Goal: Task Accomplishment & Management: Manage account settings

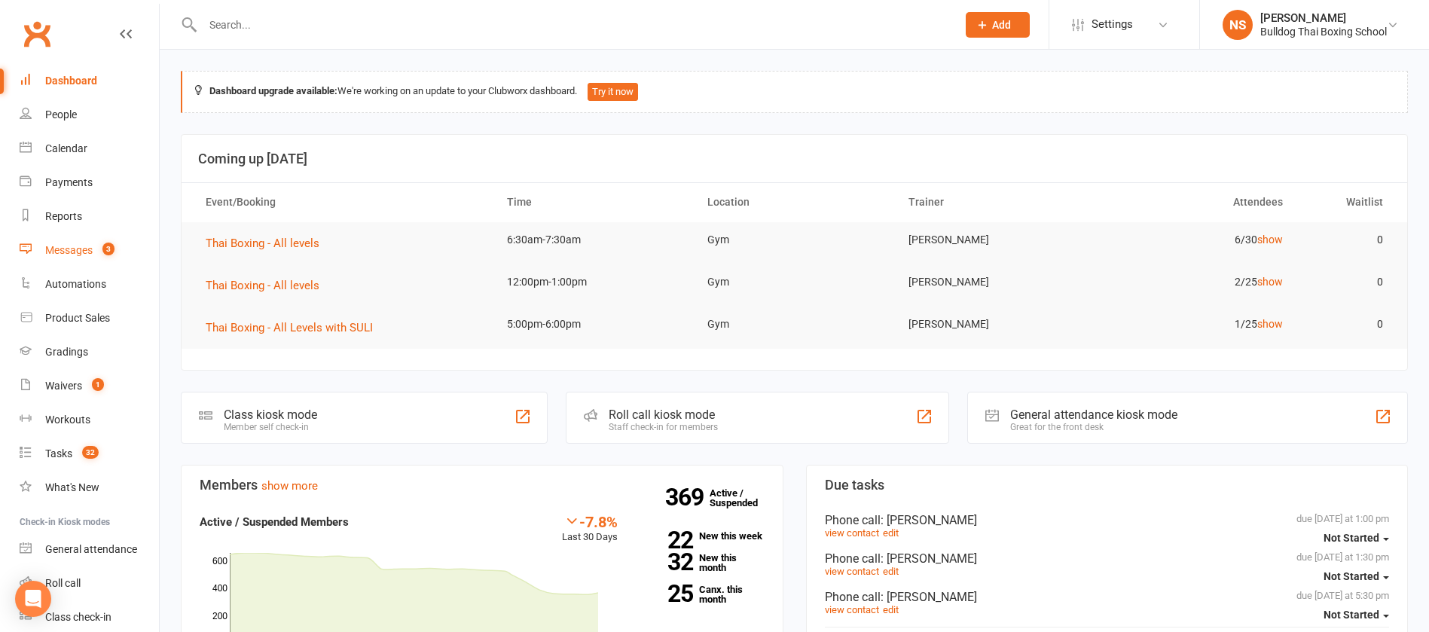
click at [70, 246] on div "Messages" at bounding box center [68, 250] width 47 height 12
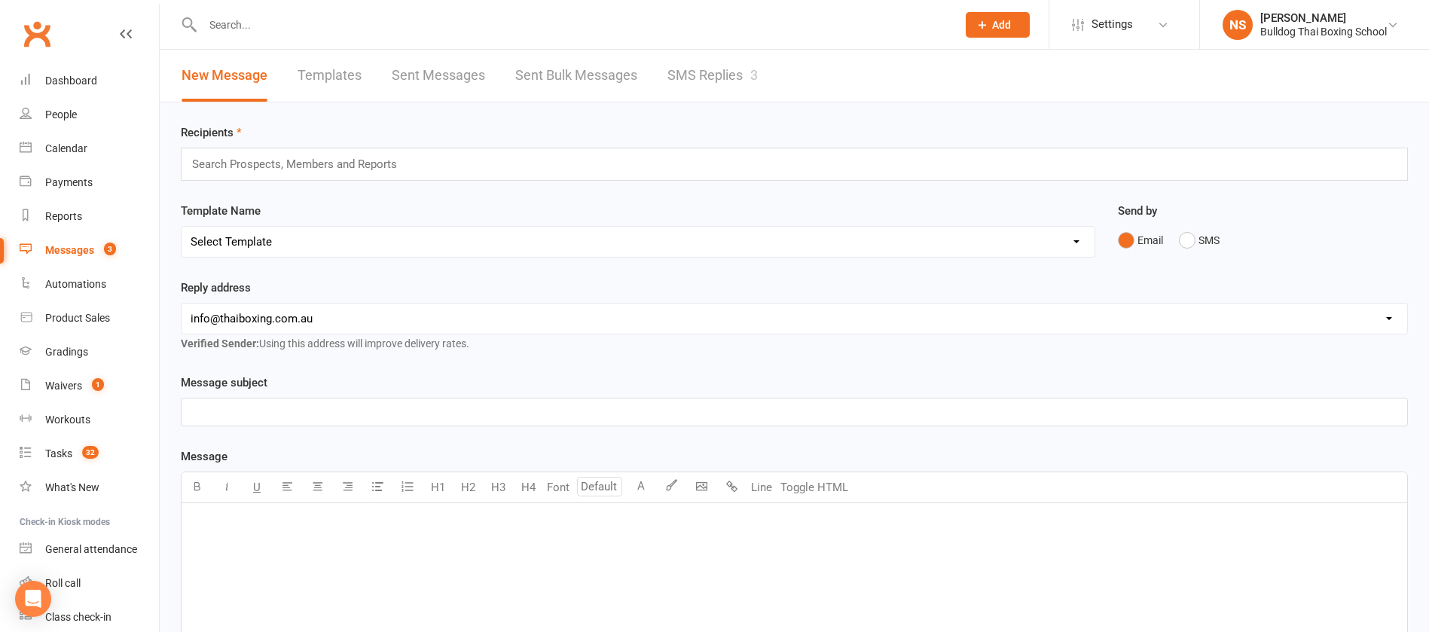
click at [684, 73] on link "SMS Replies 3" at bounding box center [712, 76] width 90 height 52
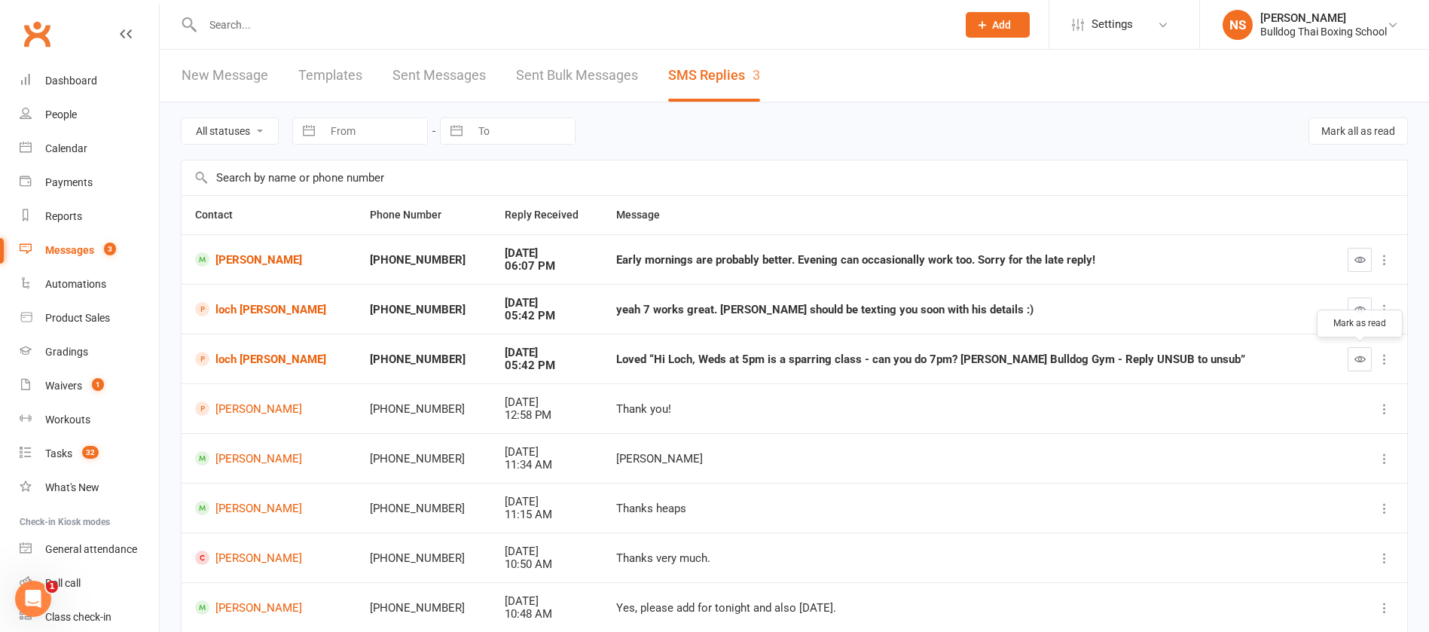
click at [1361, 359] on icon "button" at bounding box center [1359, 358] width 11 height 11
click at [1357, 306] on icon "button" at bounding box center [1359, 308] width 11 height 11
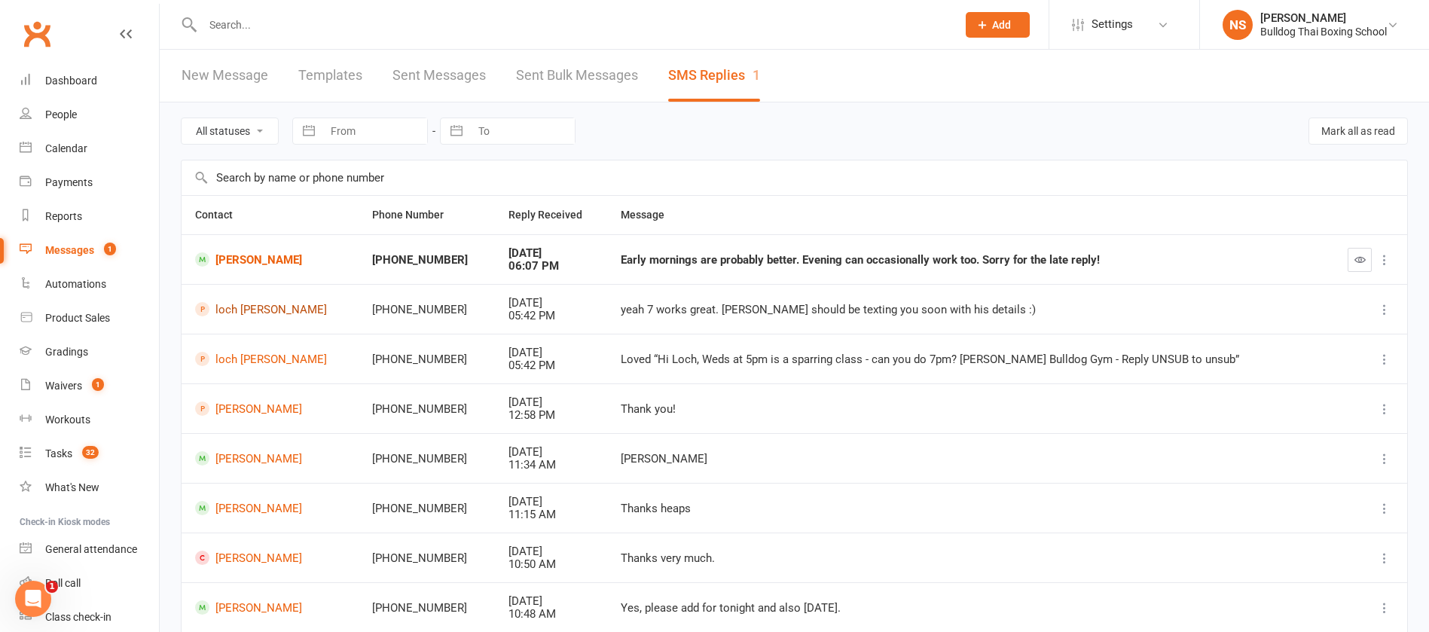
click at [261, 313] on link "loch wilding" at bounding box center [270, 309] width 150 height 14
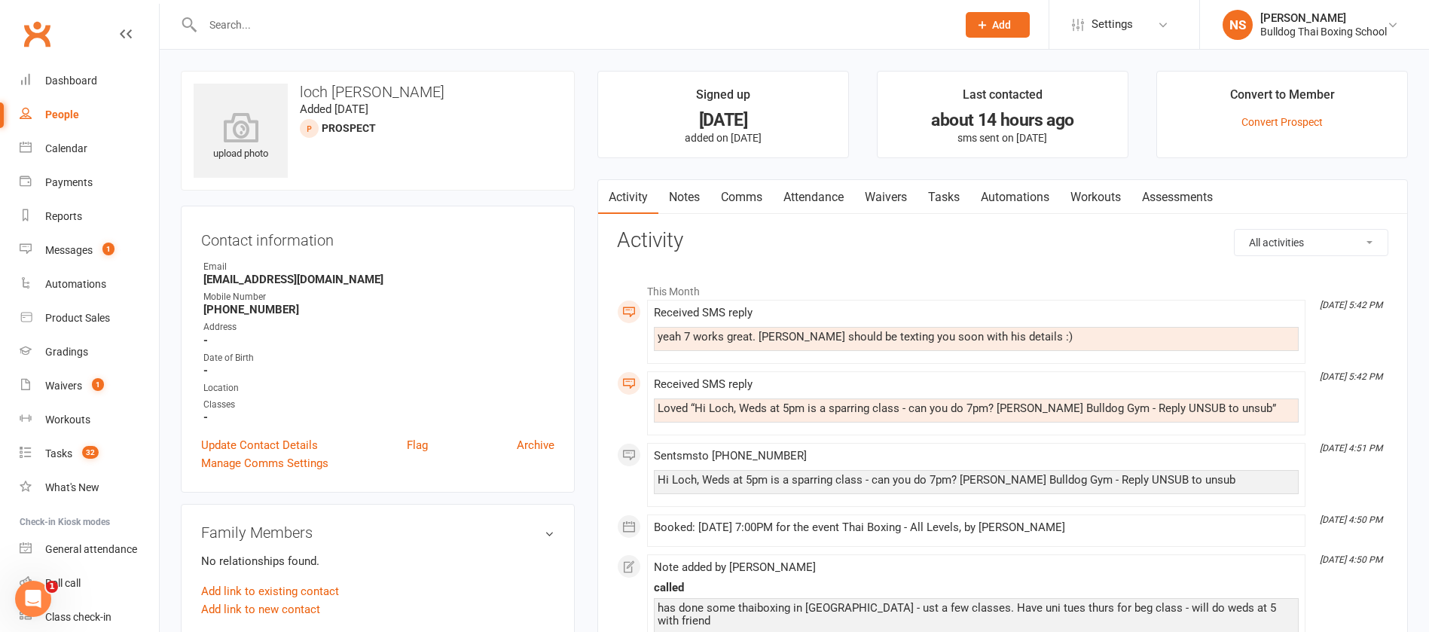
click at [824, 192] on link "Attendance" at bounding box center [813, 197] width 81 height 35
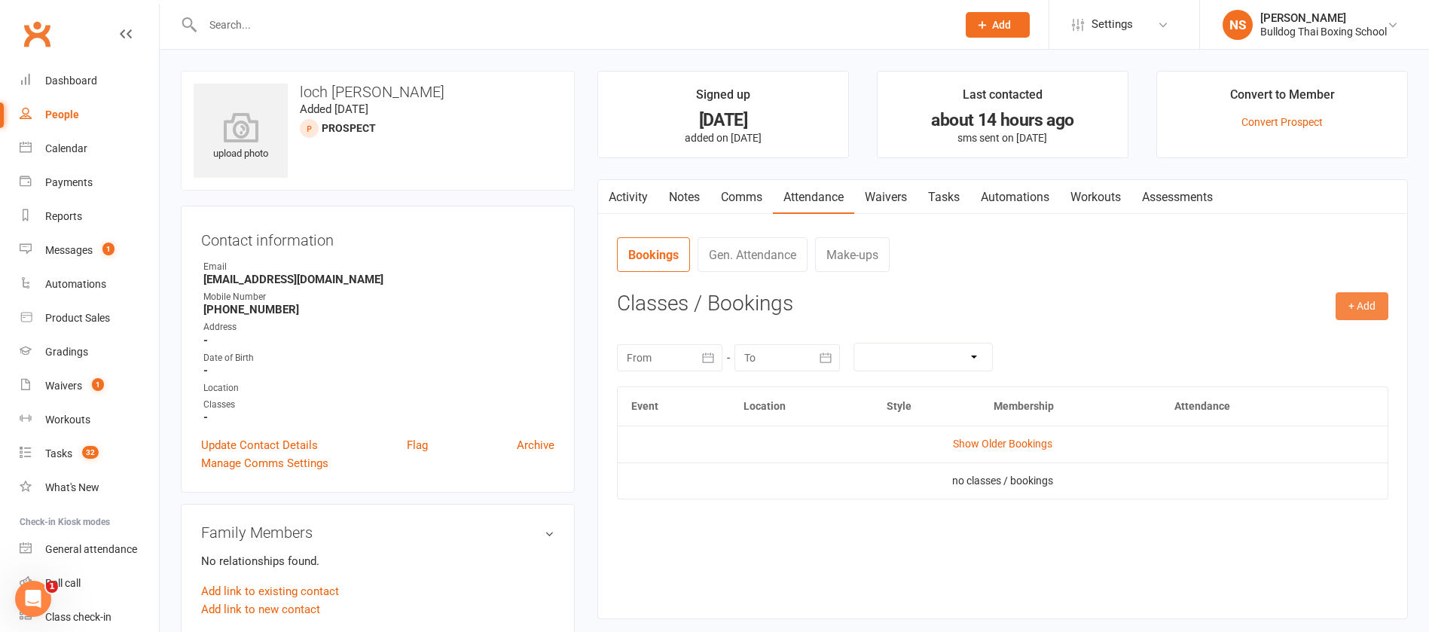
click at [1362, 308] on button "+ Add" at bounding box center [1361, 305] width 53 height 27
click at [1286, 334] on link "Book Event" at bounding box center [1312, 340] width 149 height 30
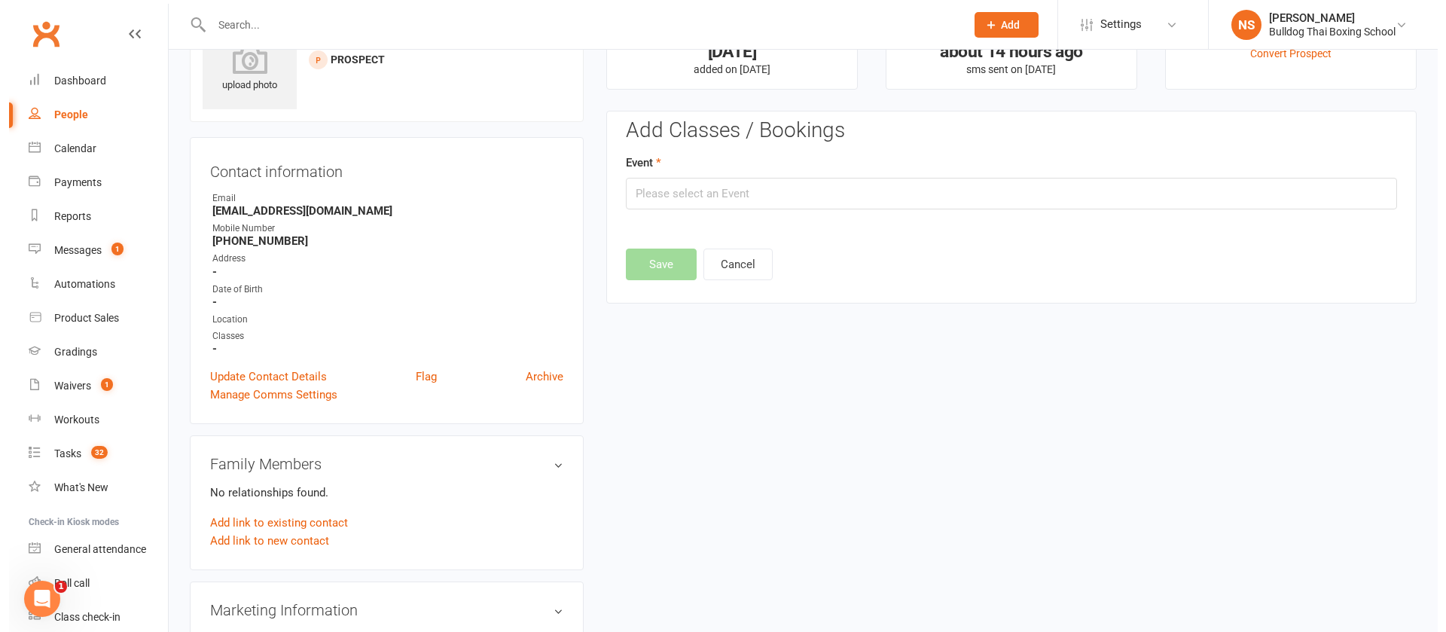
scroll to position [104, 0]
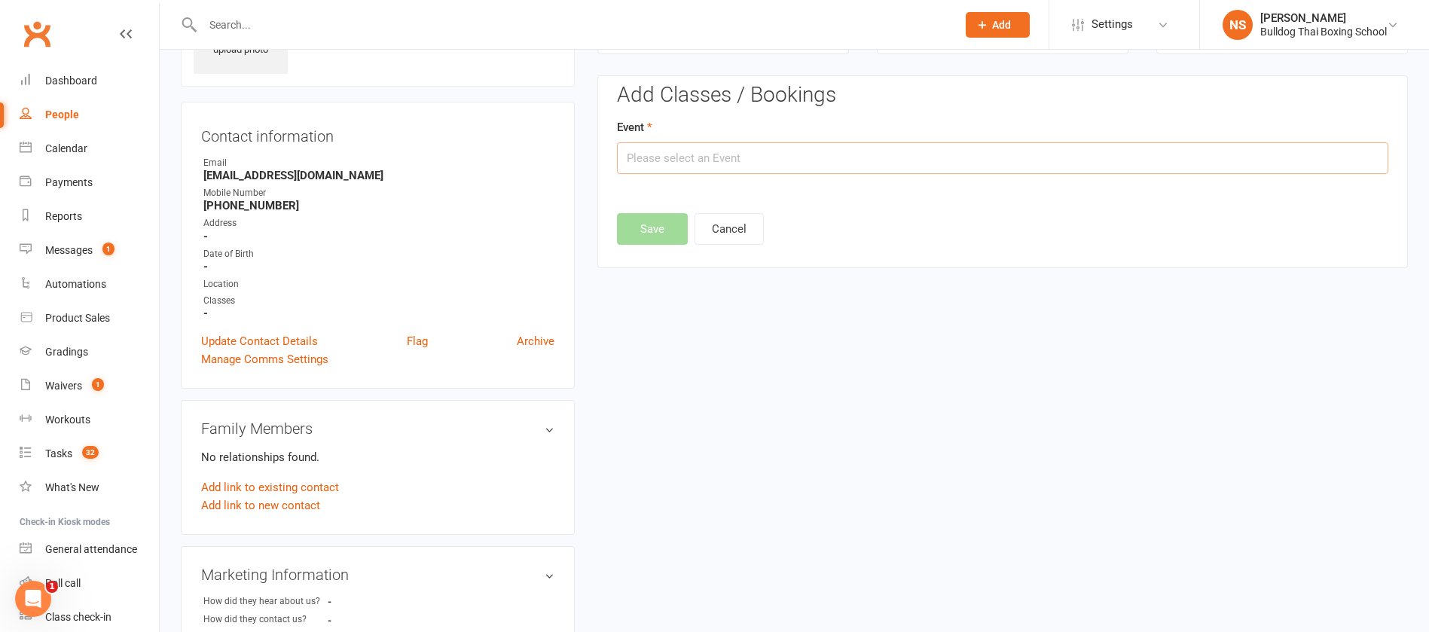
click at [770, 154] on input "text" at bounding box center [1002, 158] width 771 height 32
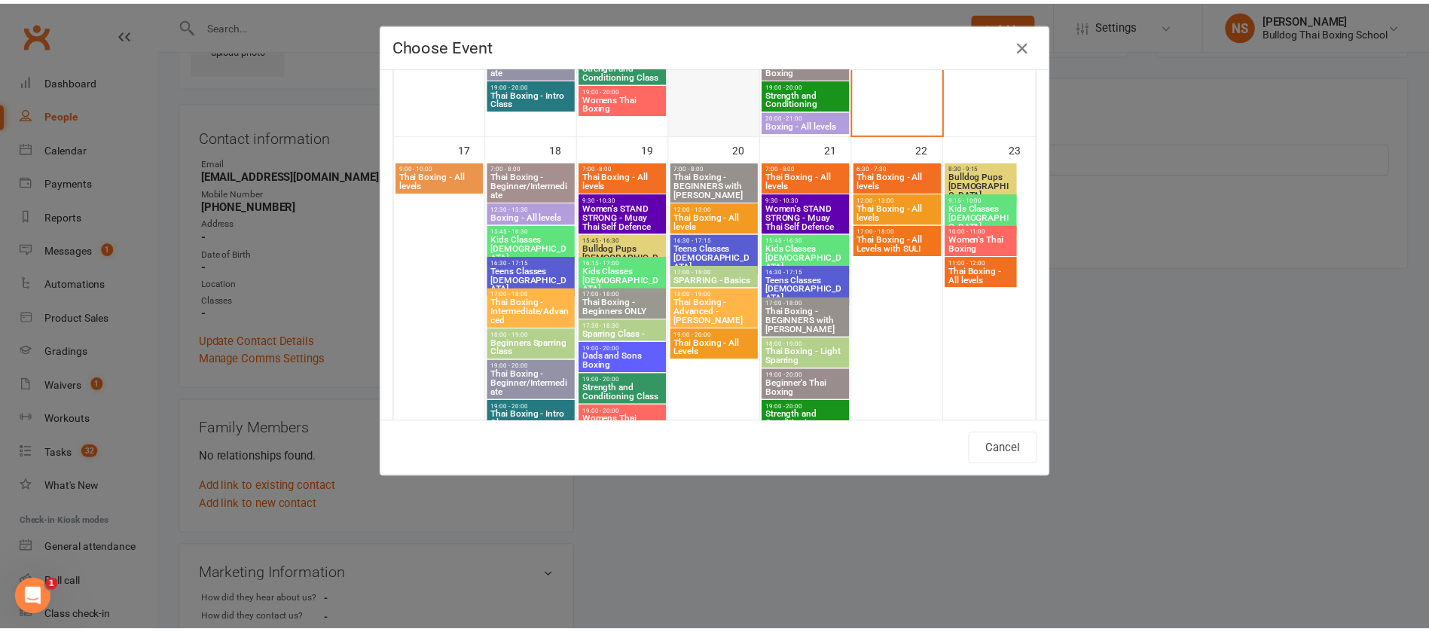
scroll to position [1017, 0]
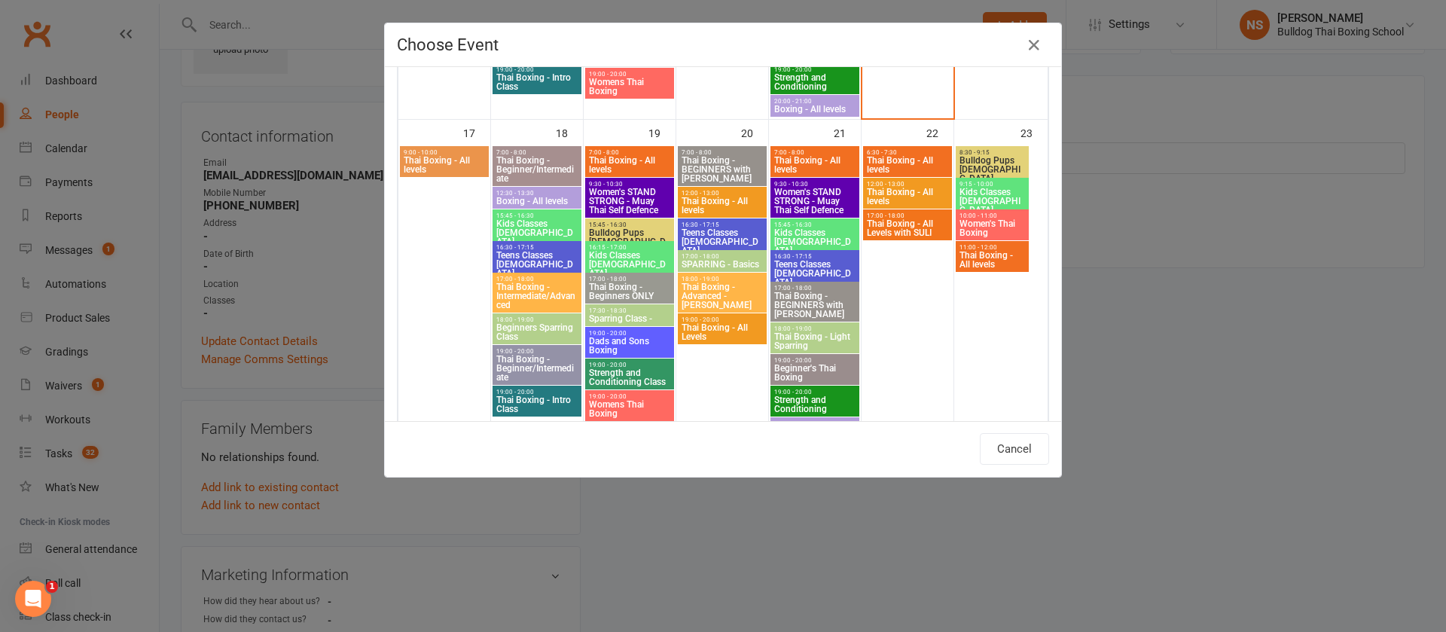
click at [706, 332] on span "Thai Boxing - All Levels" at bounding box center [722, 332] width 83 height 18
type input "Thai Boxing - All Levels - Aug 20, 2025 7:00:00 PM"
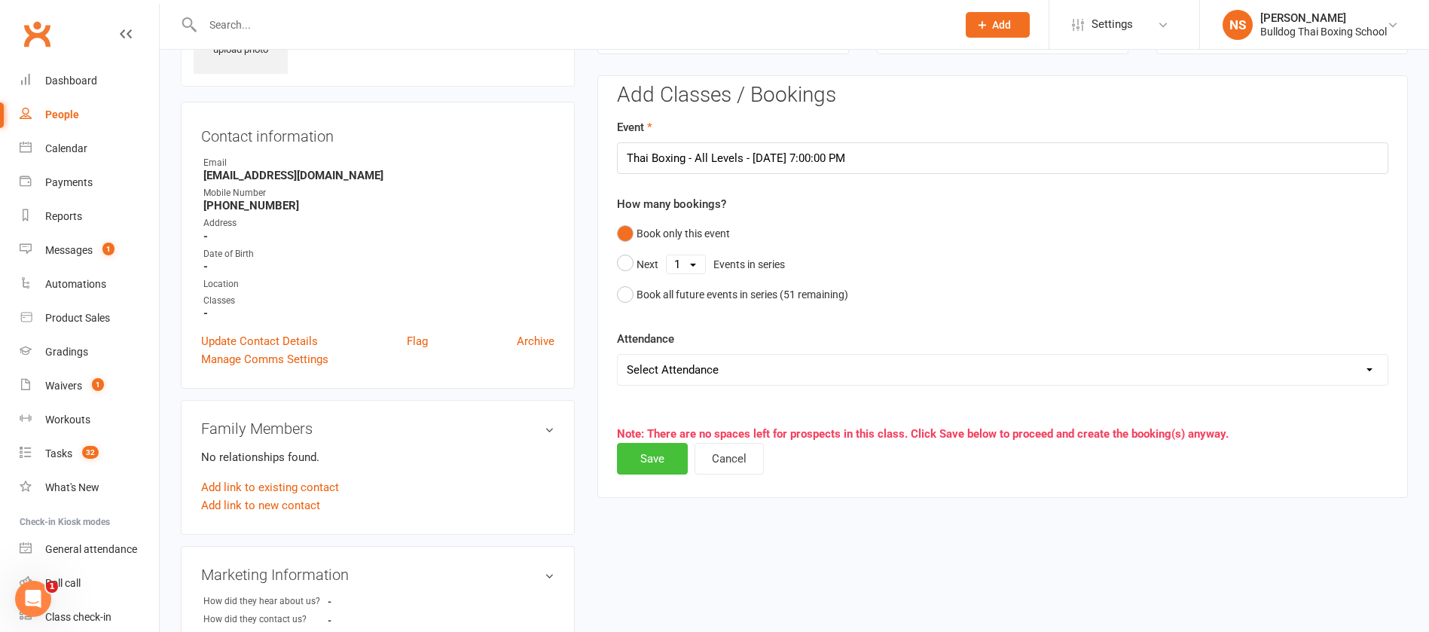
click at [647, 454] on button "Save" at bounding box center [652, 459] width 71 height 32
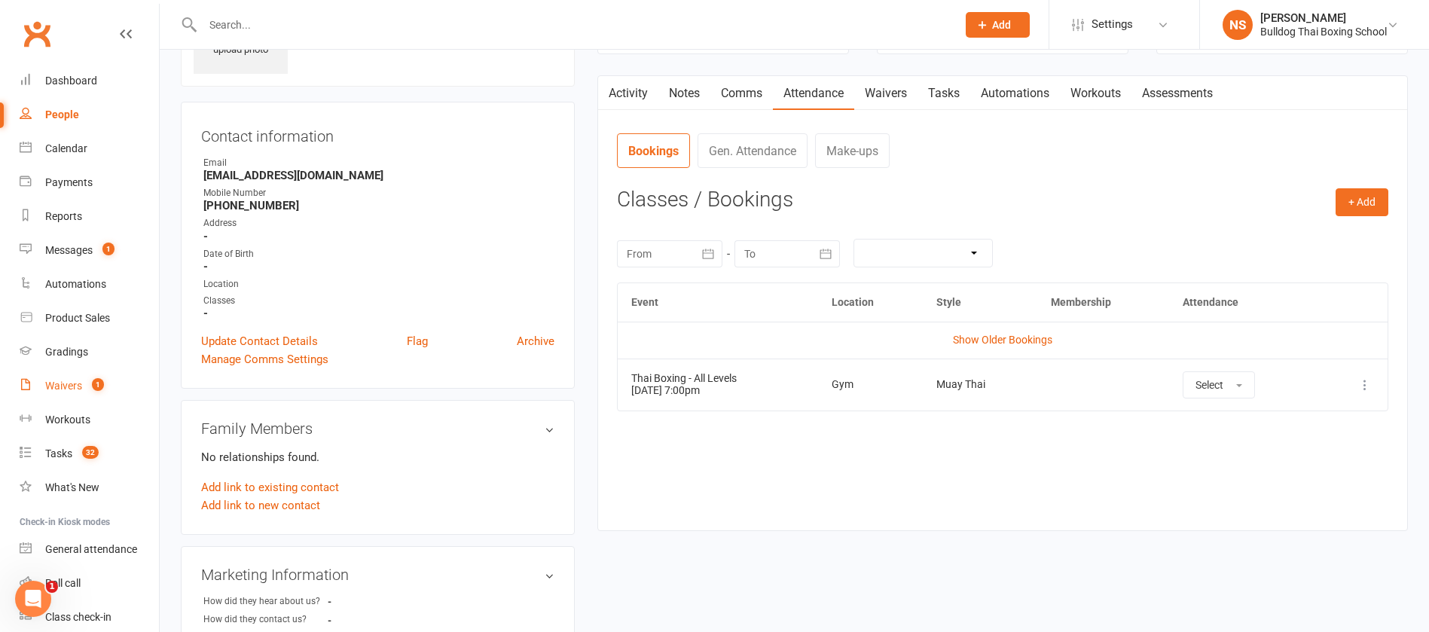
click at [71, 386] on div "Waivers" at bounding box center [63, 386] width 37 height 12
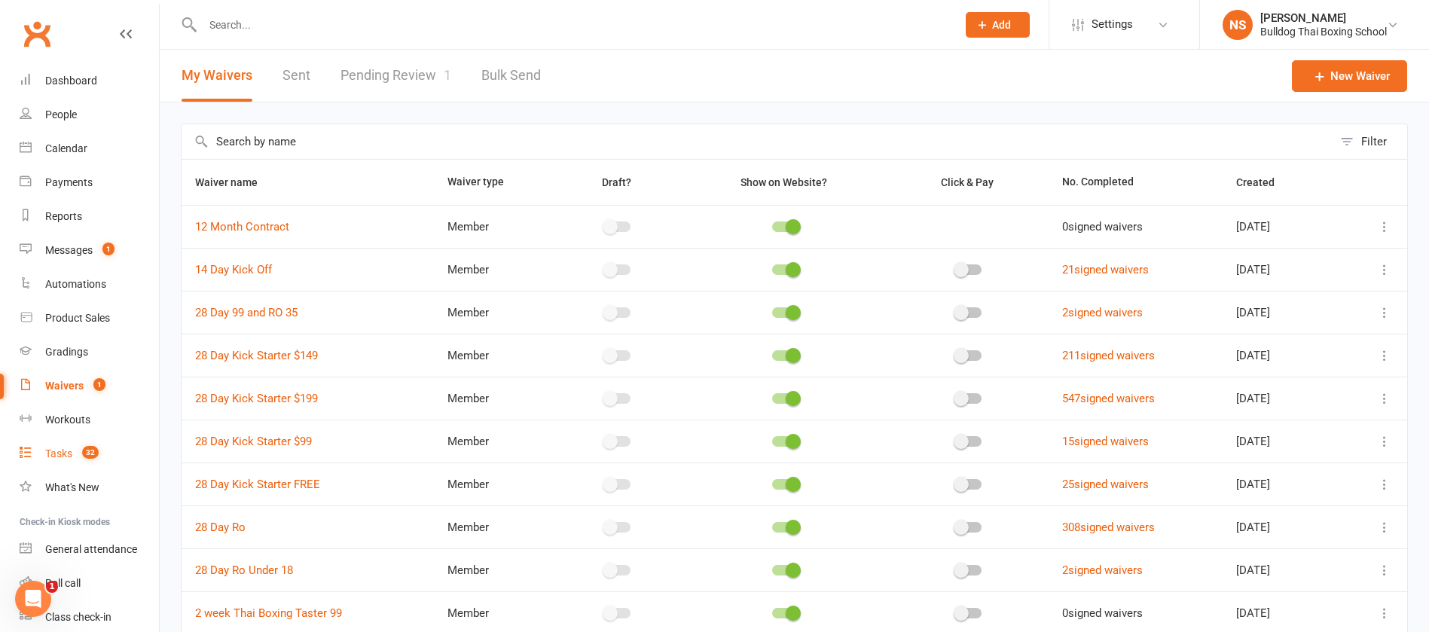
click at [57, 450] on div "Tasks" at bounding box center [58, 453] width 27 height 12
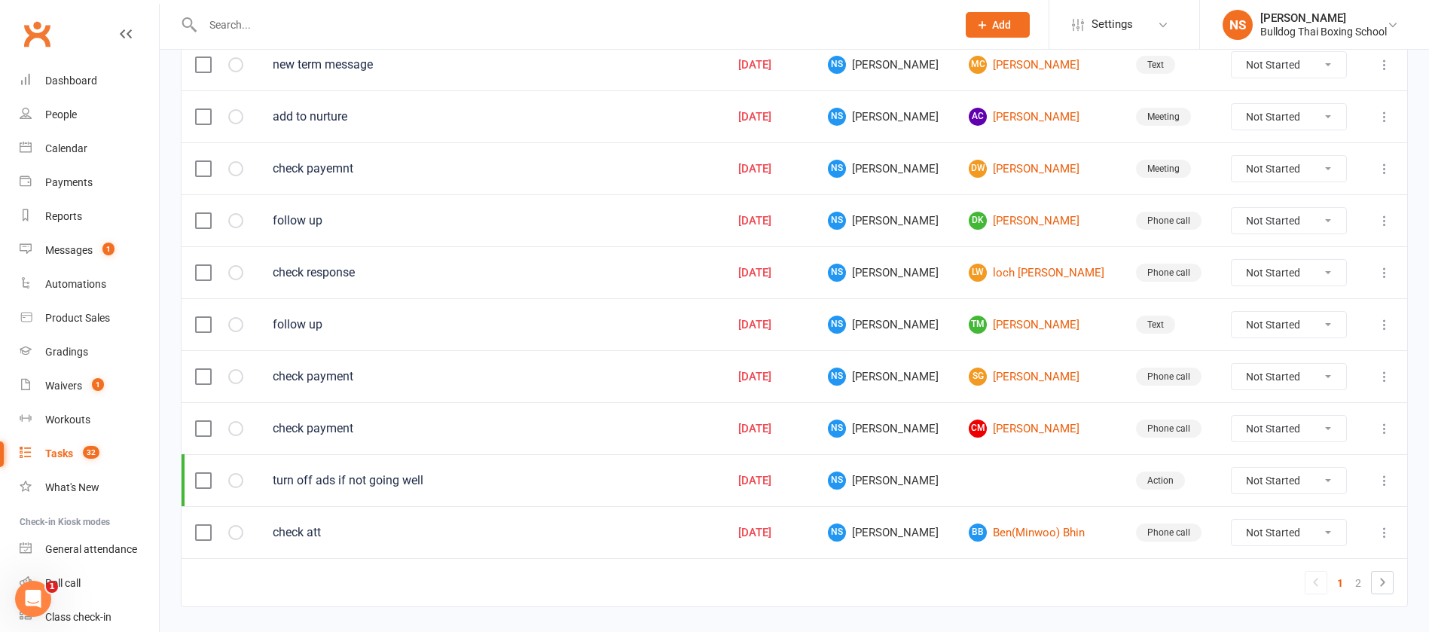
scroll to position [1063, 0]
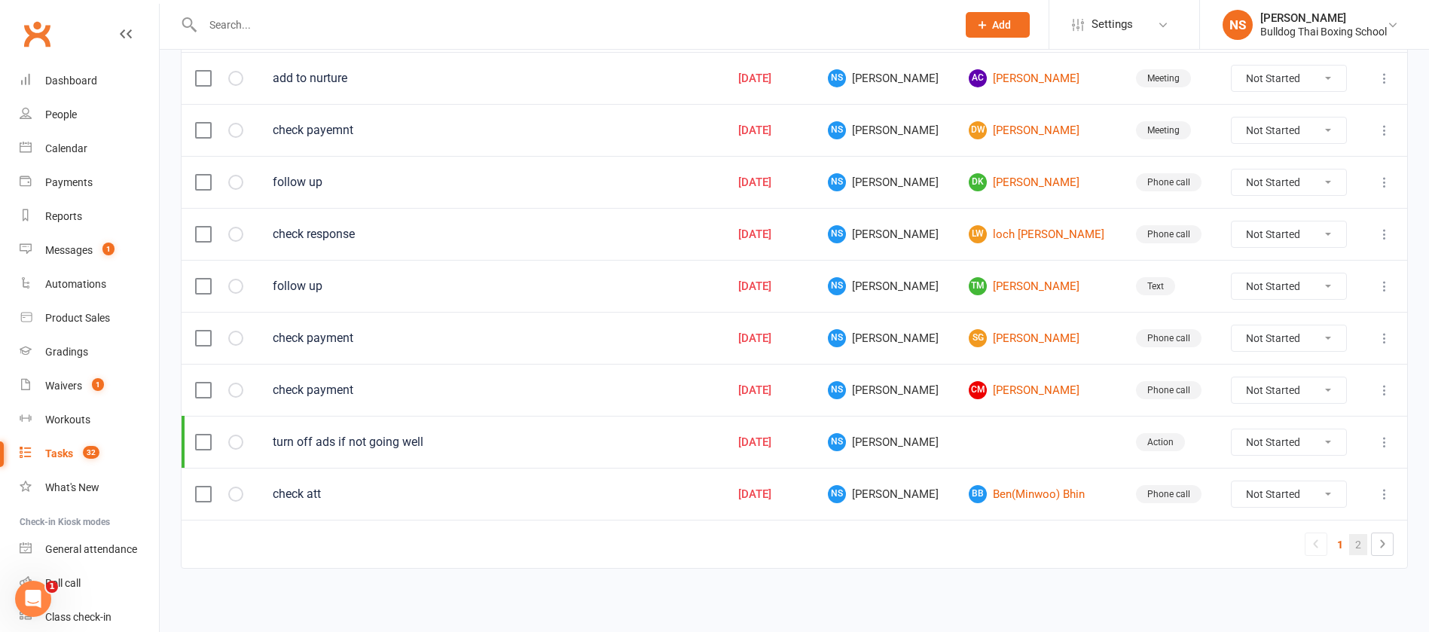
click at [1353, 541] on link "2" at bounding box center [1358, 544] width 18 height 21
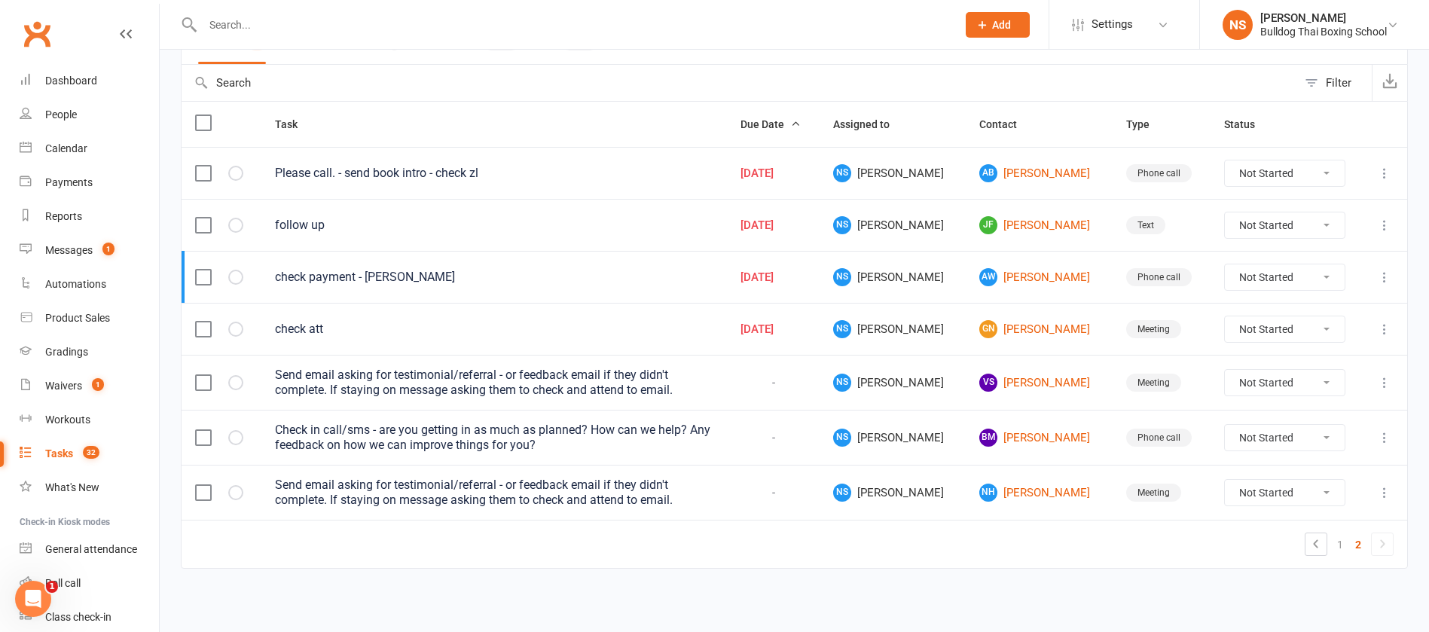
click at [1325, 382] on select "Not Started In Progress Waiting Complete" at bounding box center [1285, 383] width 120 height 26
click at [1225, 370] on select "Not Started In Progress Waiting Complete" at bounding box center [1285, 383] width 120 height 26
select select "unstarted"
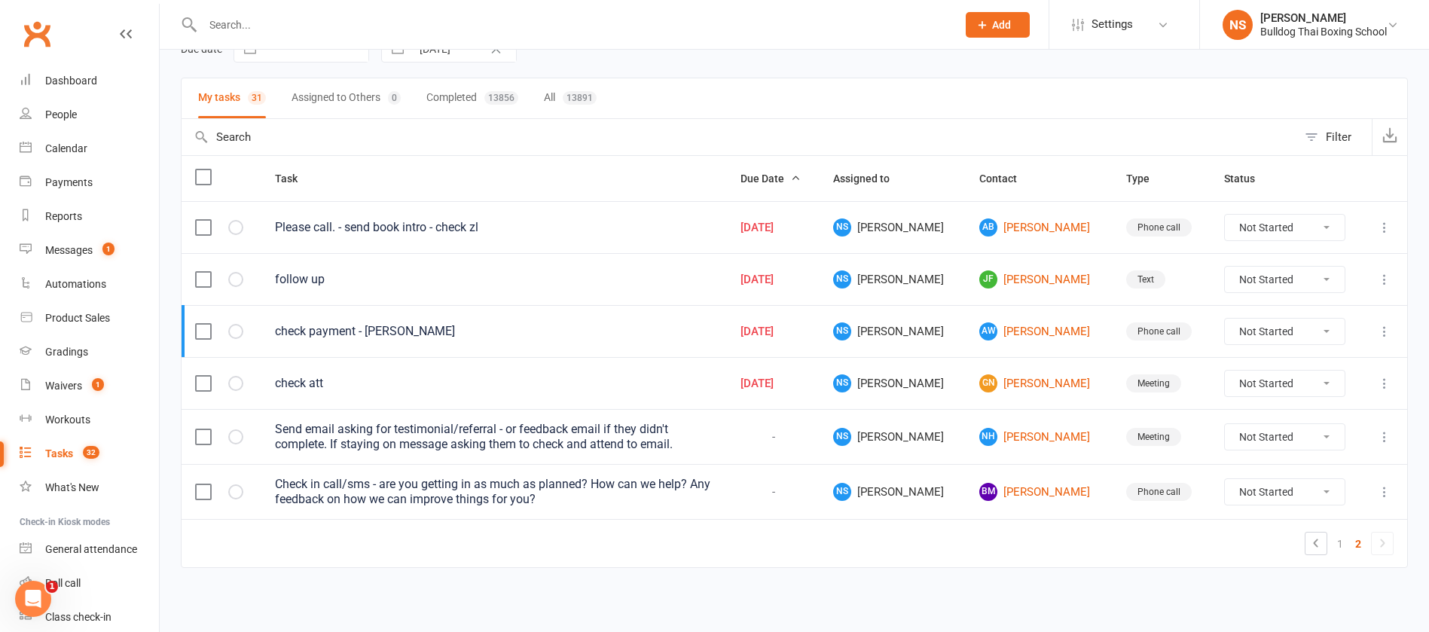
scroll to position [81, 0]
click at [1070, 438] on link "NH Natalia Heinrich Gallo" at bounding box center [1038, 438] width 119 height 18
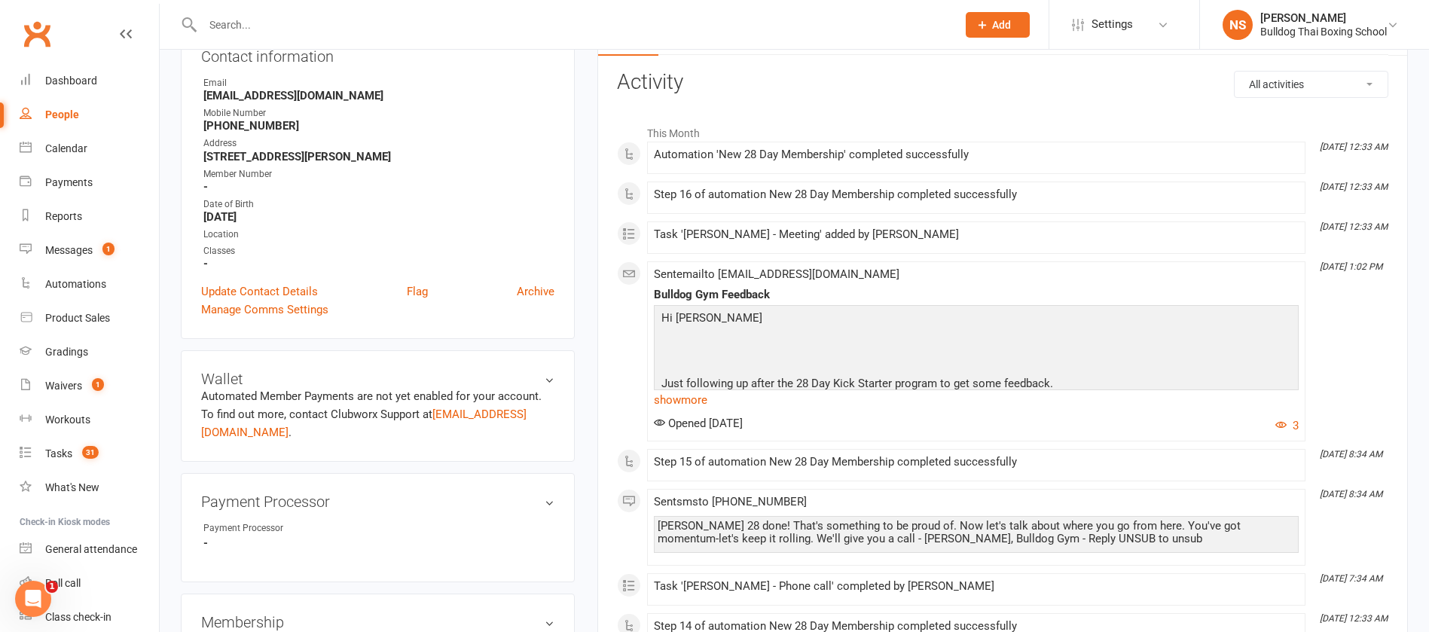
scroll to position [226, 0]
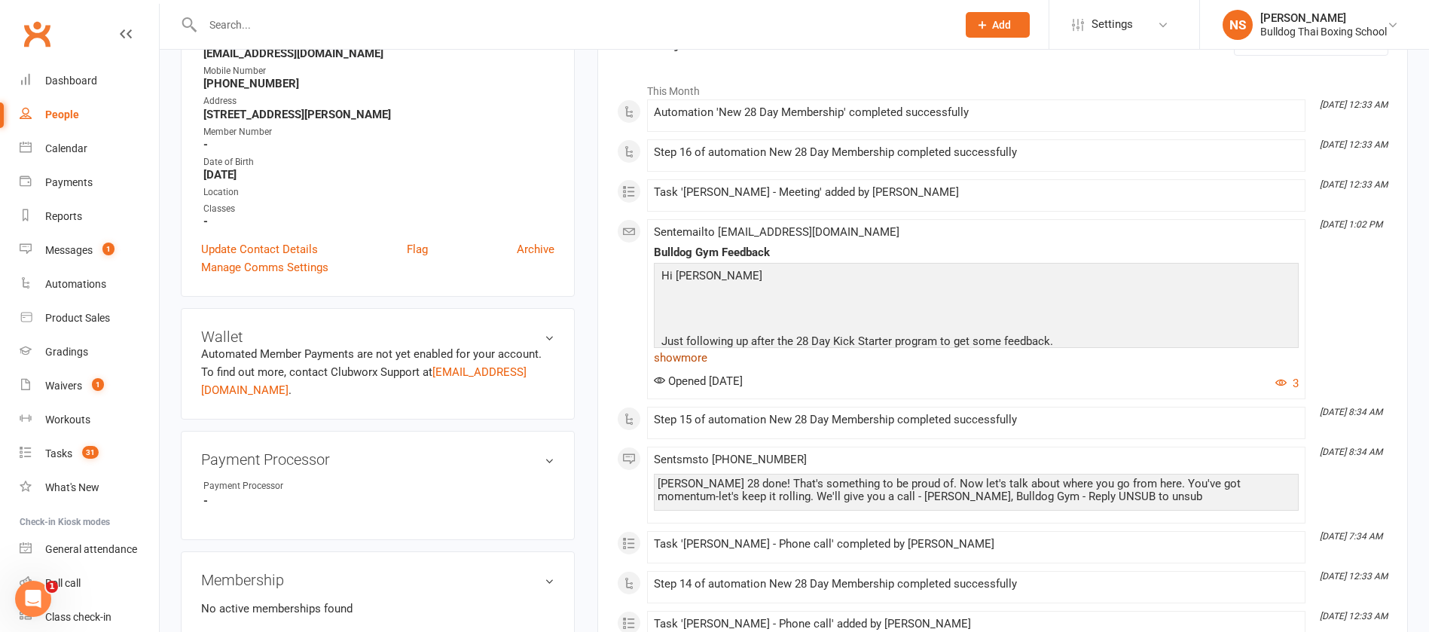
click at [691, 358] on link "show more" at bounding box center [976, 357] width 645 height 21
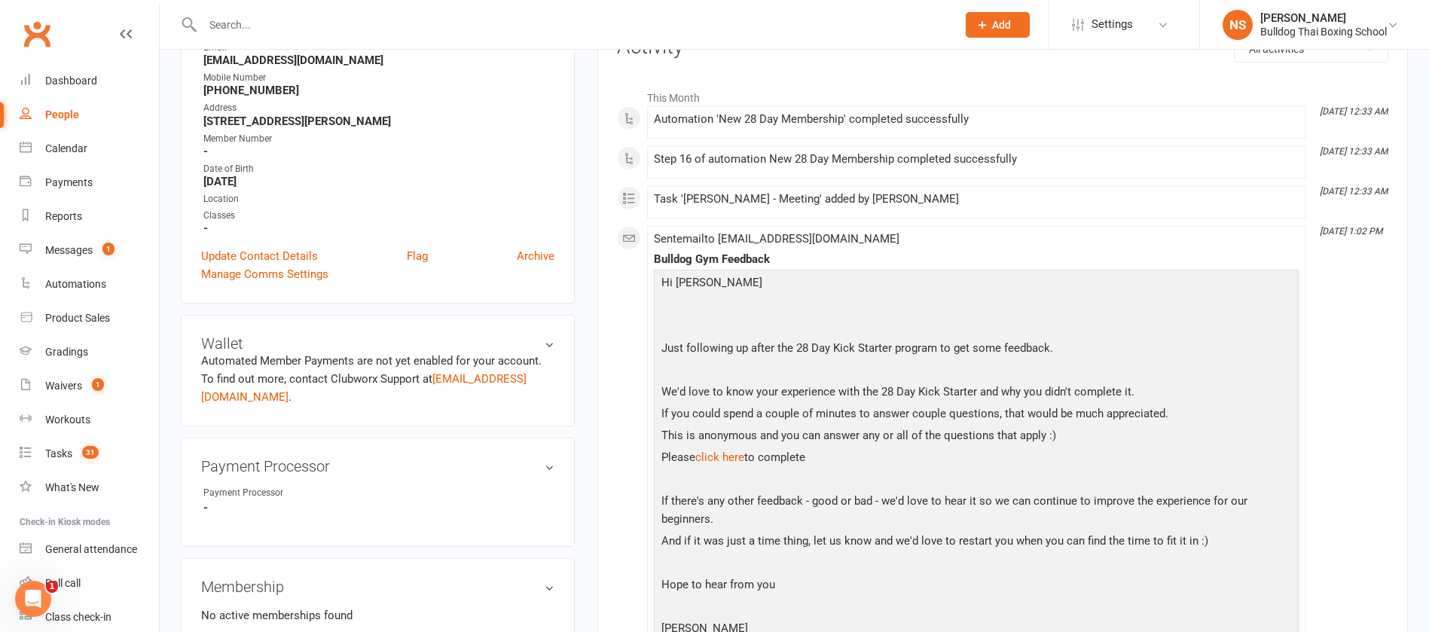
scroll to position [0, 0]
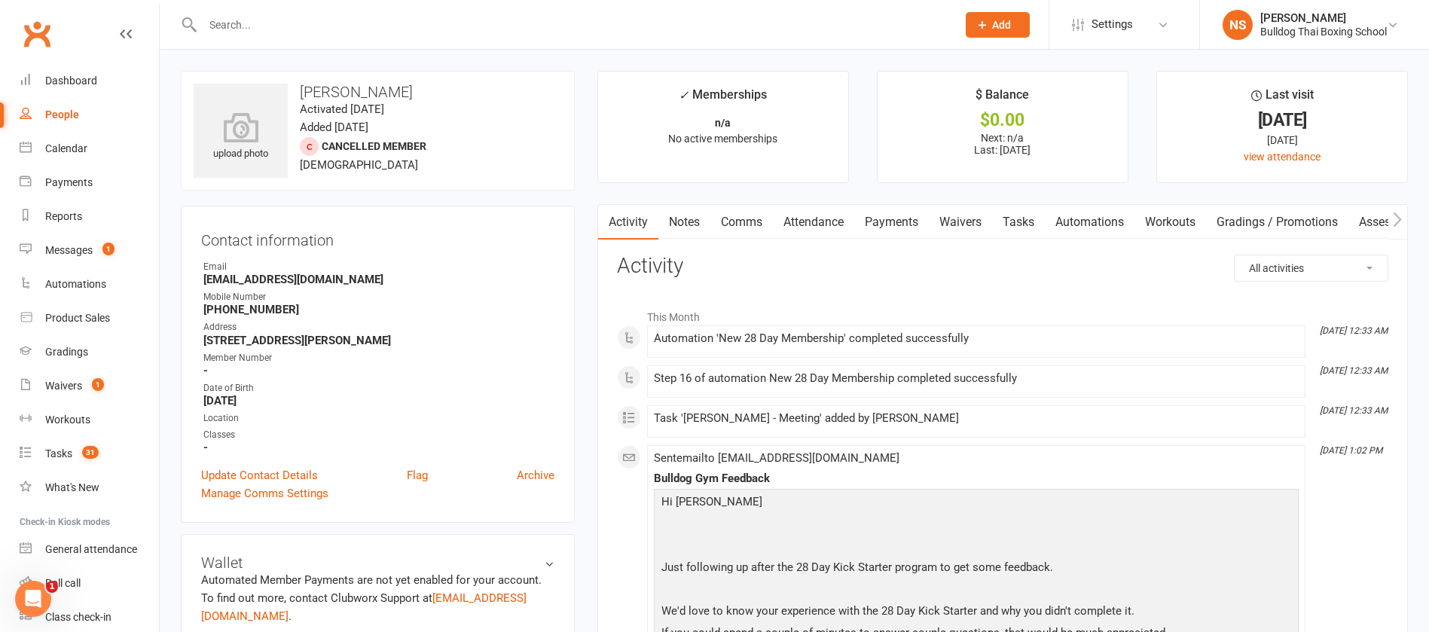
click at [1025, 215] on link "Tasks" at bounding box center [1018, 222] width 53 height 35
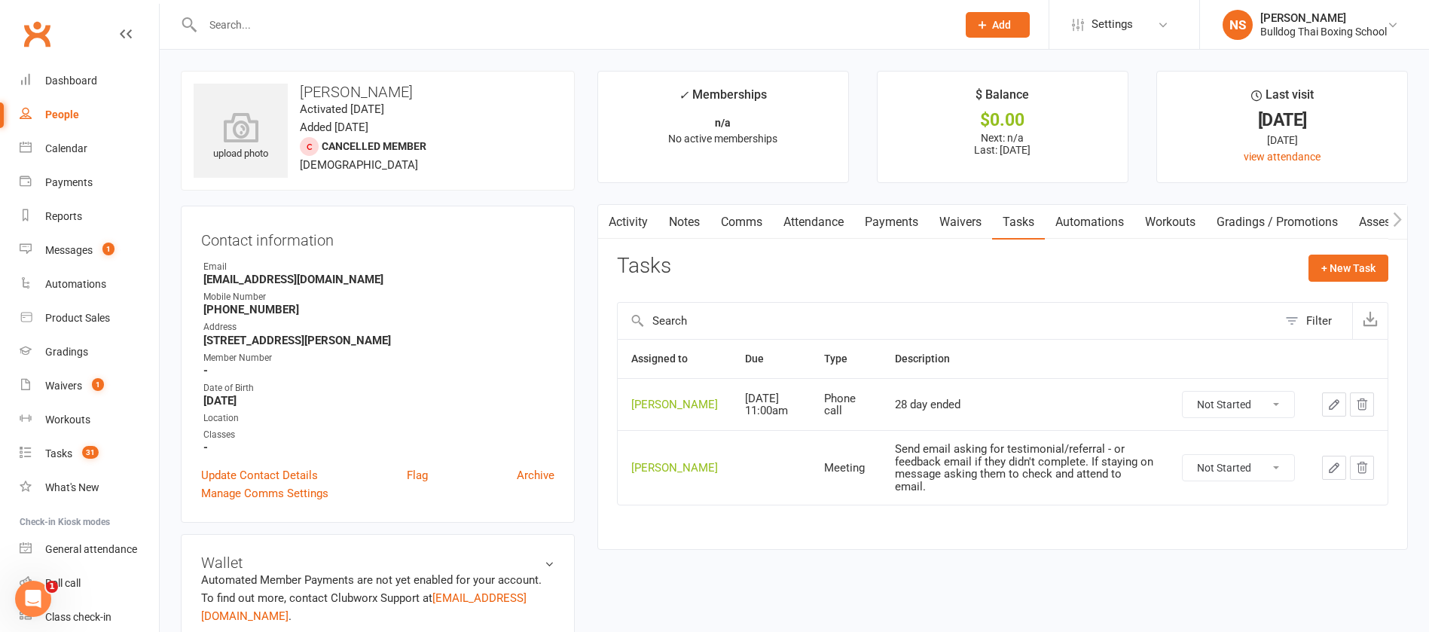
click at [1277, 480] on select "Not Started In Progress Waiting Complete" at bounding box center [1237, 468] width 111 height 26
click at [1182, 470] on select "Not Started In Progress Waiting Complete" at bounding box center [1237, 468] width 111 height 26
select select "unstarted"
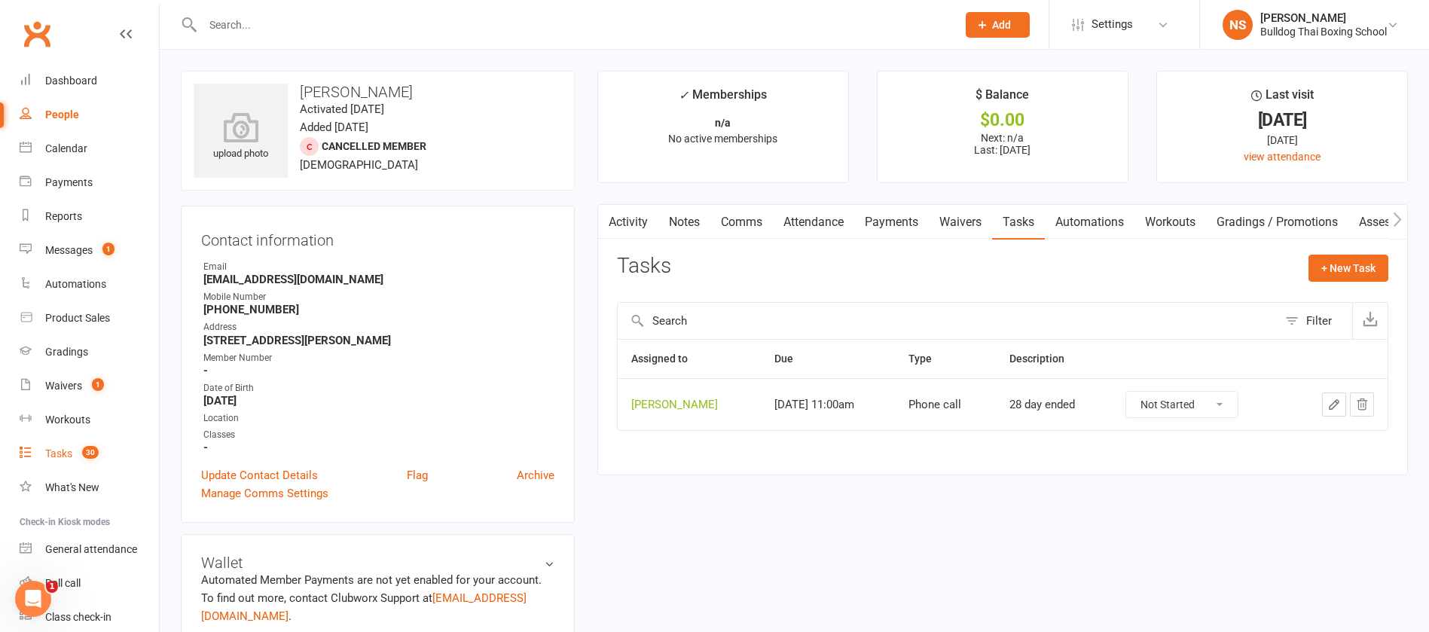
click at [59, 455] on div "Tasks" at bounding box center [58, 453] width 27 height 12
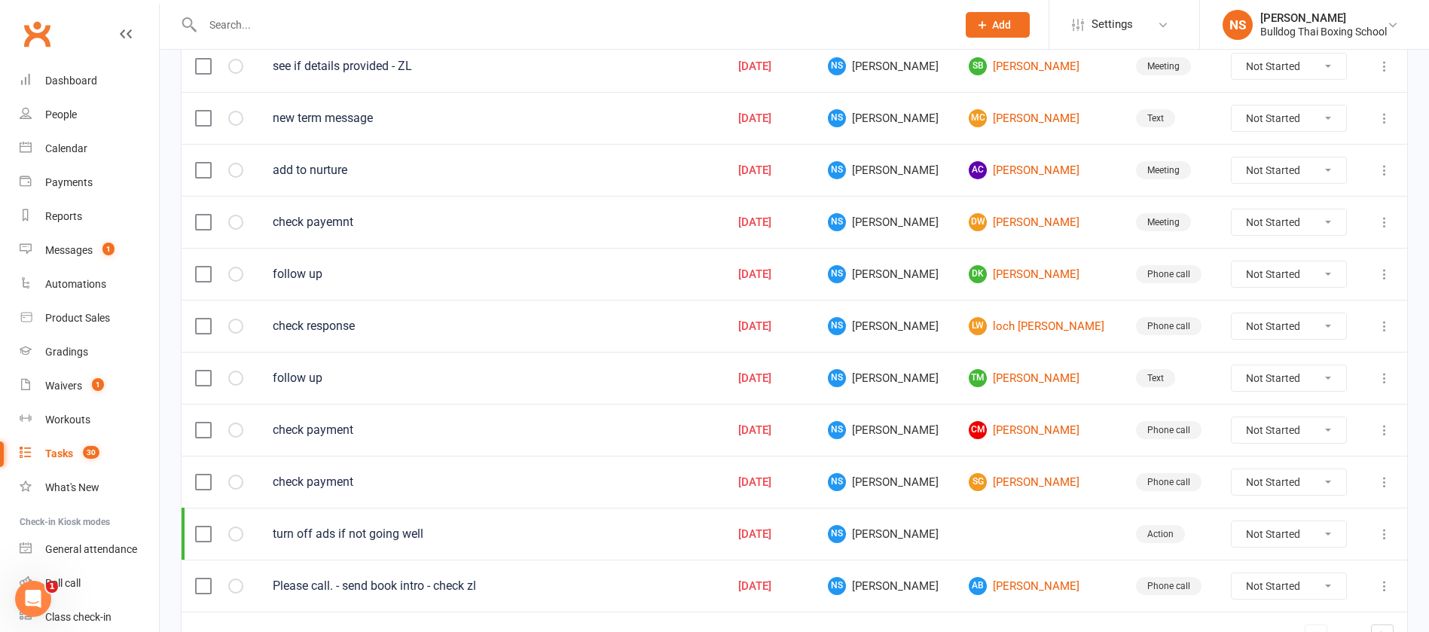
scroll to position [1063, 0]
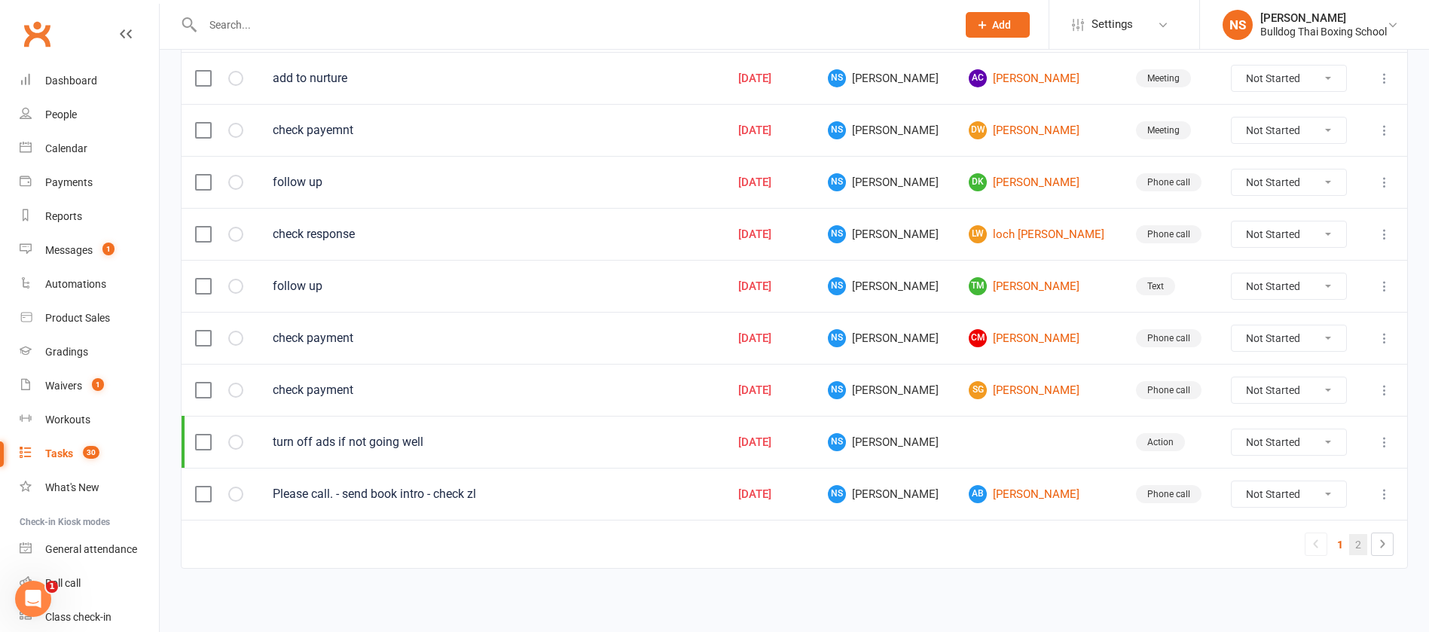
click at [1359, 544] on link "2" at bounding box center [1358, 544] width 18 height 21
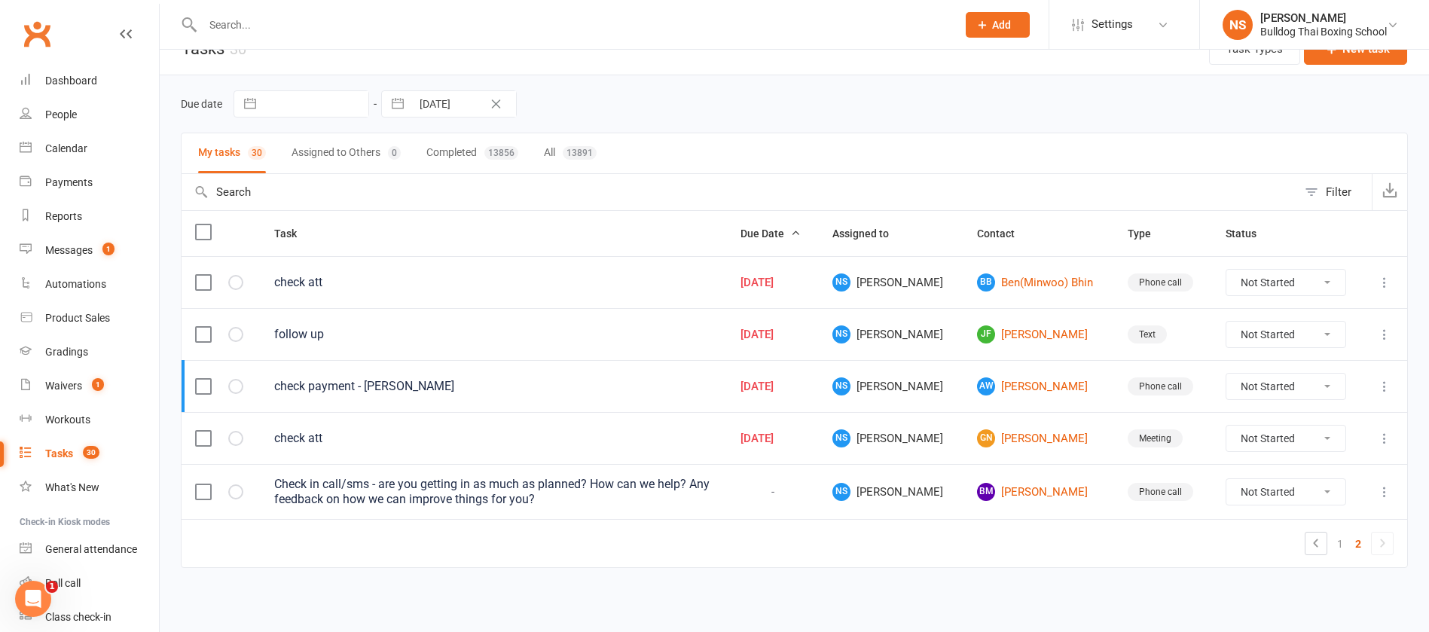
scroll to position [26, 0]
click at [1018, 494] on link "BM Brigette Mozes" at bounding box center [1039, 492] width 124 height 18
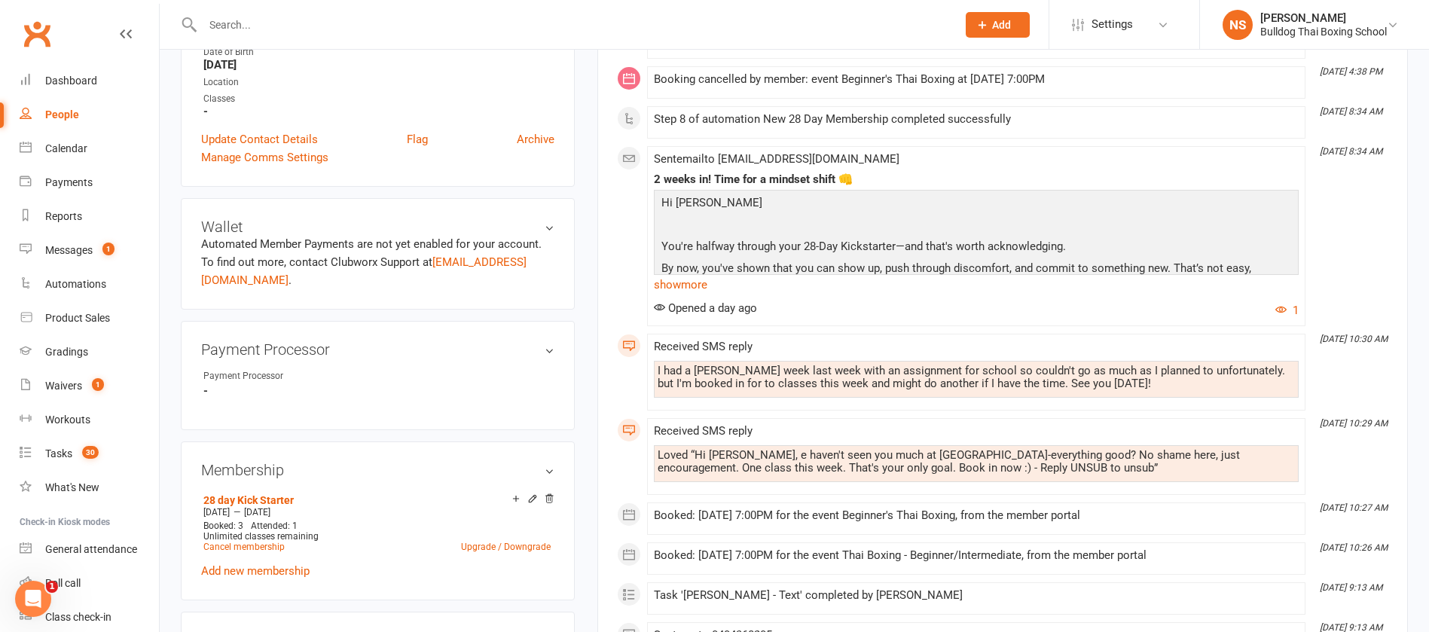
scroll to position [113, 0]
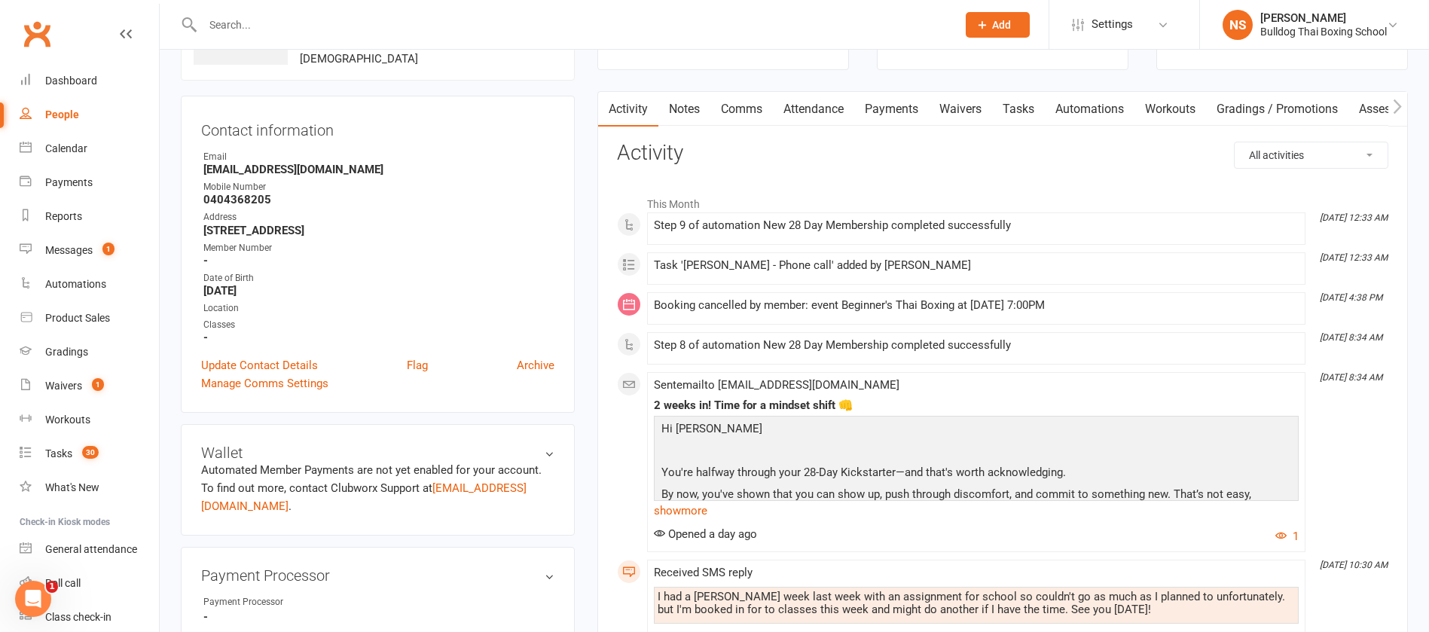
click at [1030, 102] on link "Tasks" at bounding box center [1018, 109] width 53 height 35
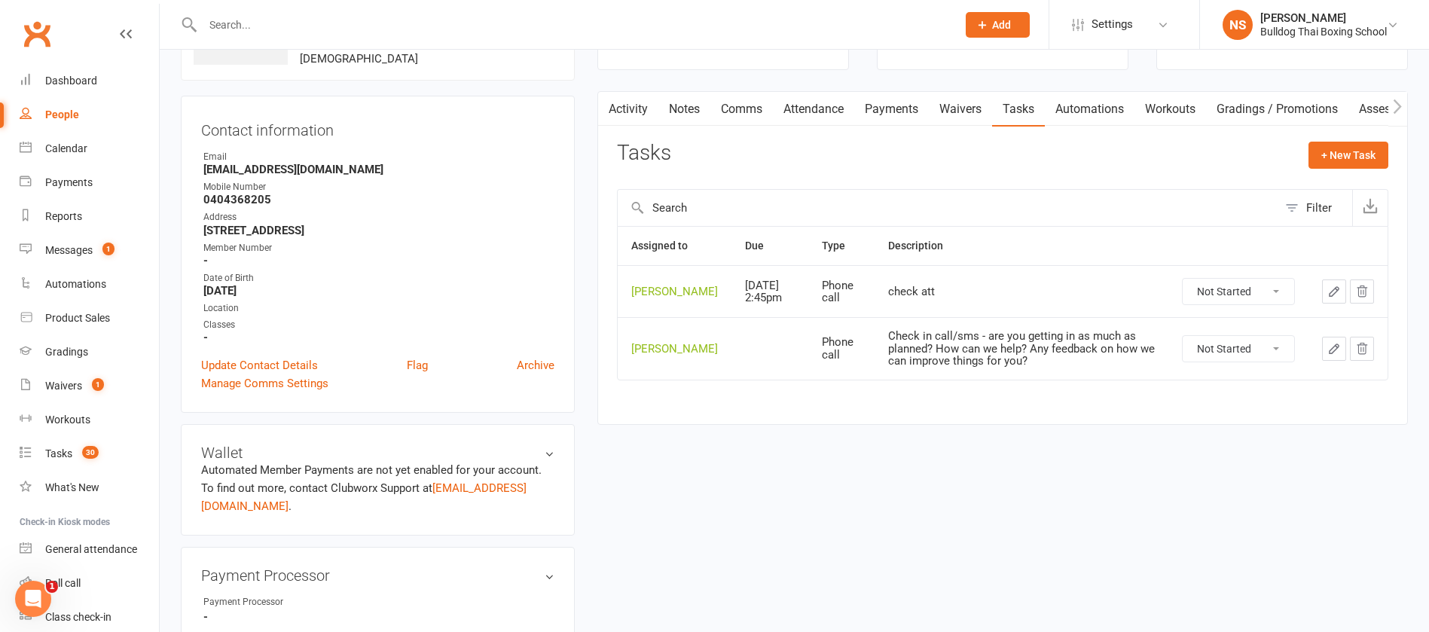
click at [1278, 361] on select "Not Started In Progress Waiting Complete" at bounding box center [1237, 349] width 111 height 26
click at [1182, 357] on select "Not Started In Progress Waiting Complete" at bounding box center [1237, 349] width 111 height 26
select select "unstarted"
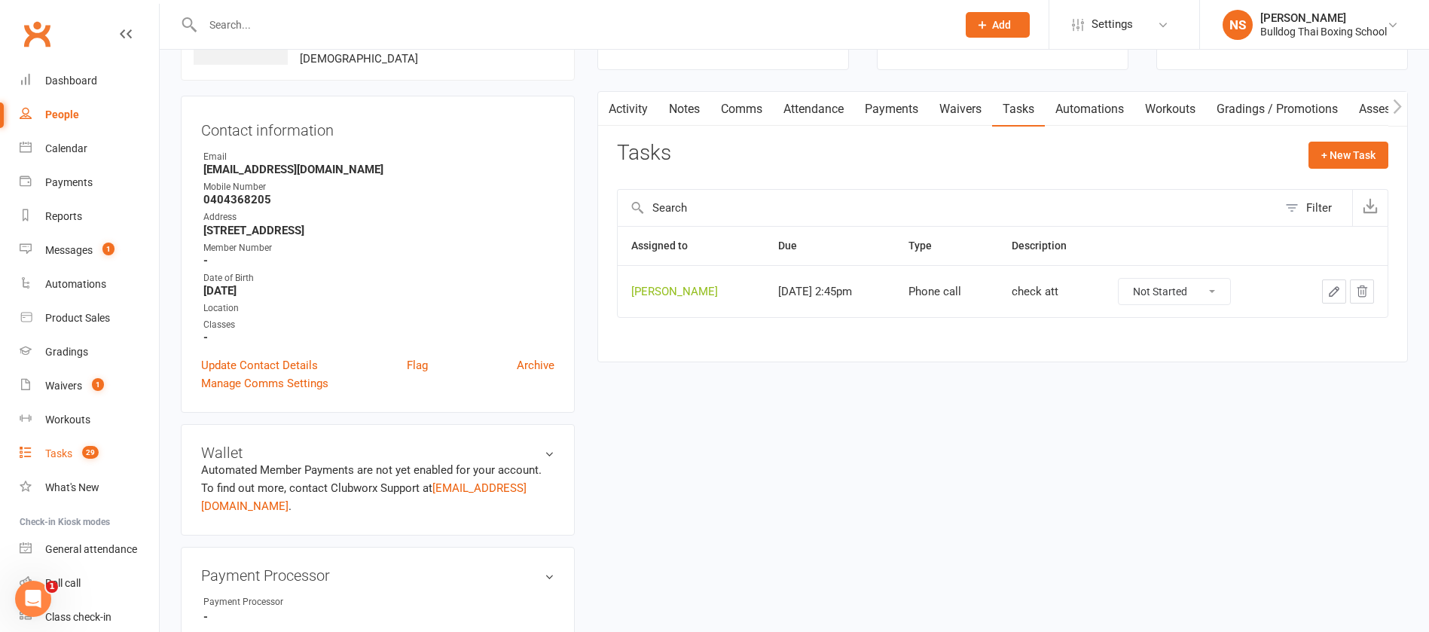
click at [56, 450] on div "Tasks" at bounding box center [58, 453] width 27 height 12
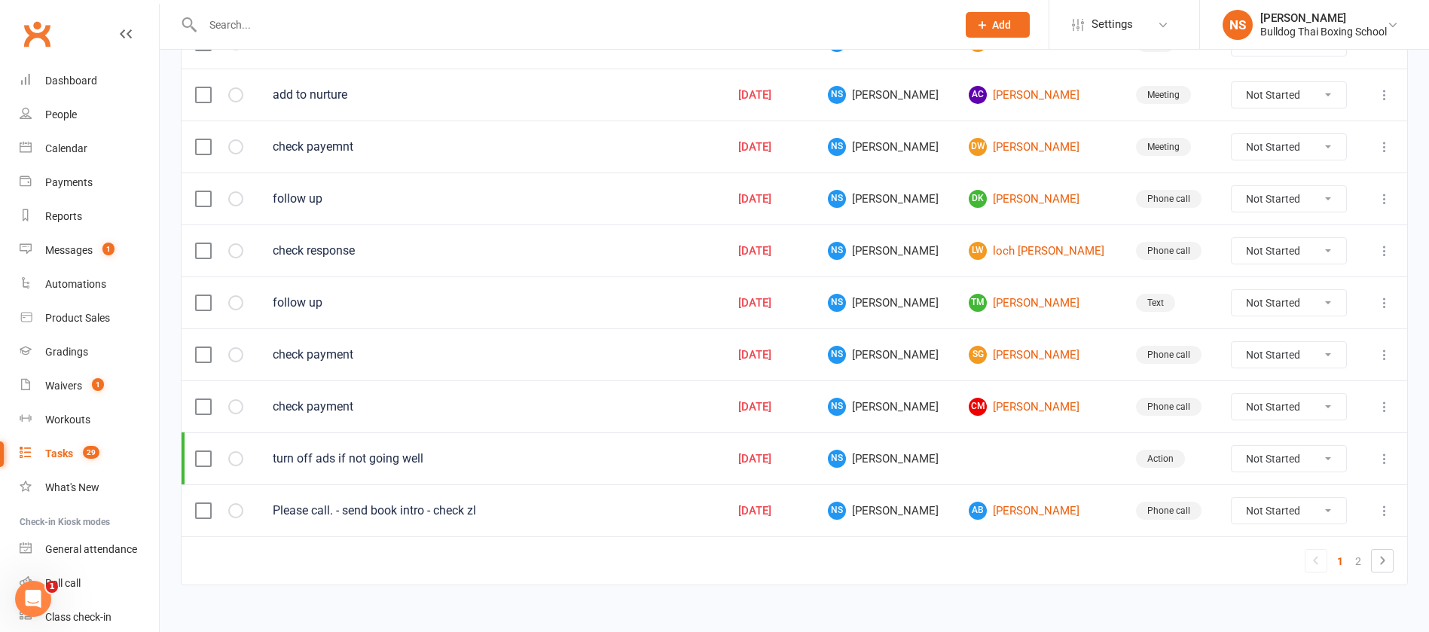
scroll to position [1063, 0]
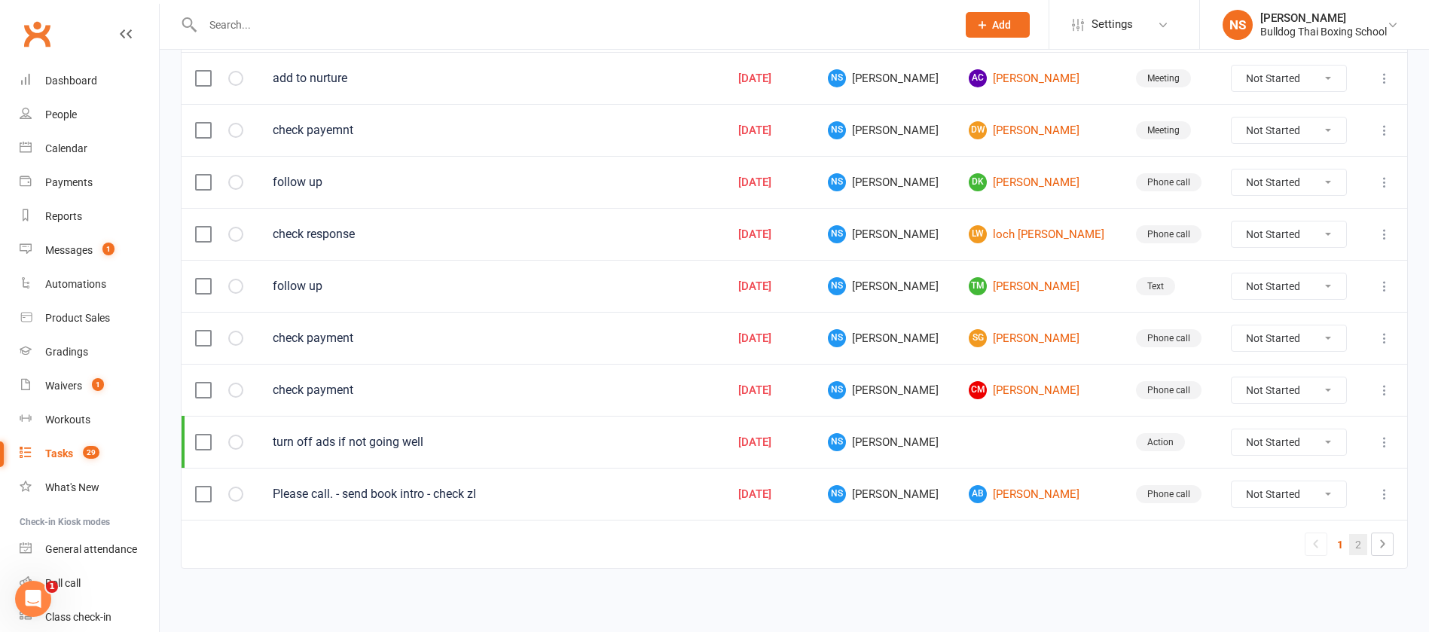
click at [1359, 541] on link "2" at bounding box center [1358, 544] width 18 height 21
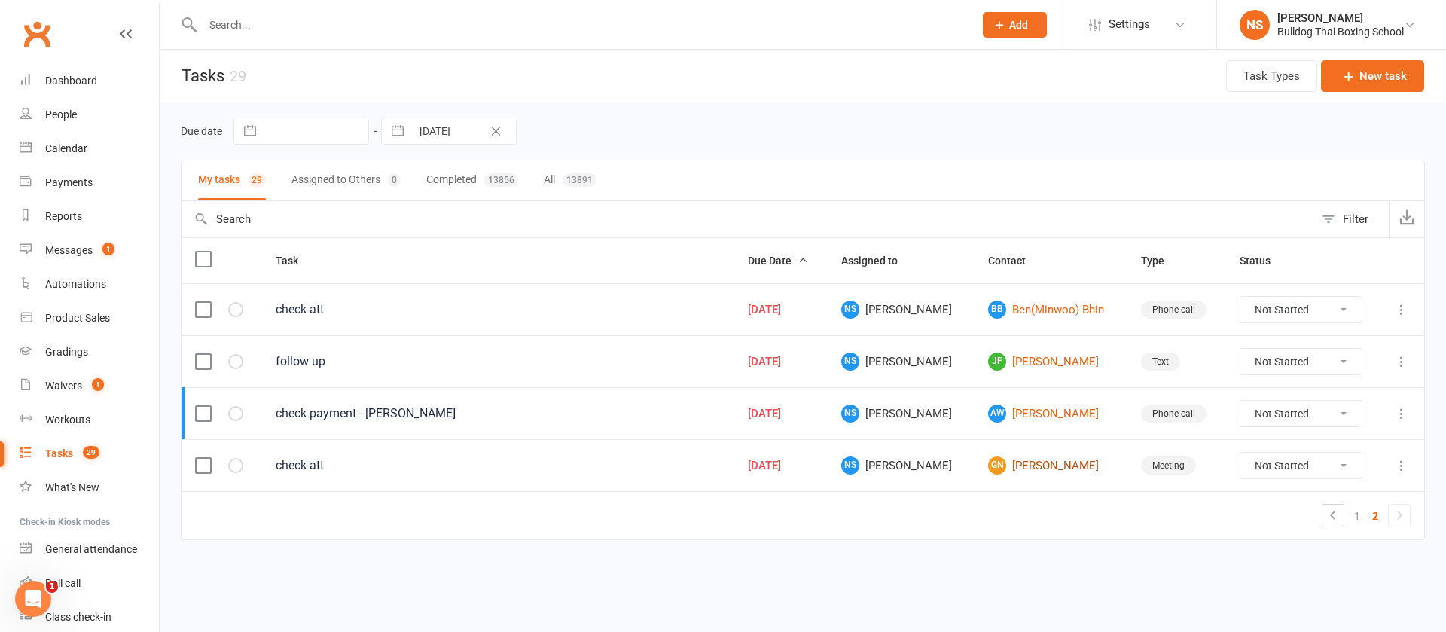
click at [1035, 465] on link "GN Grace Nairne" at bounding box center [1051, 465] width 126 height 18
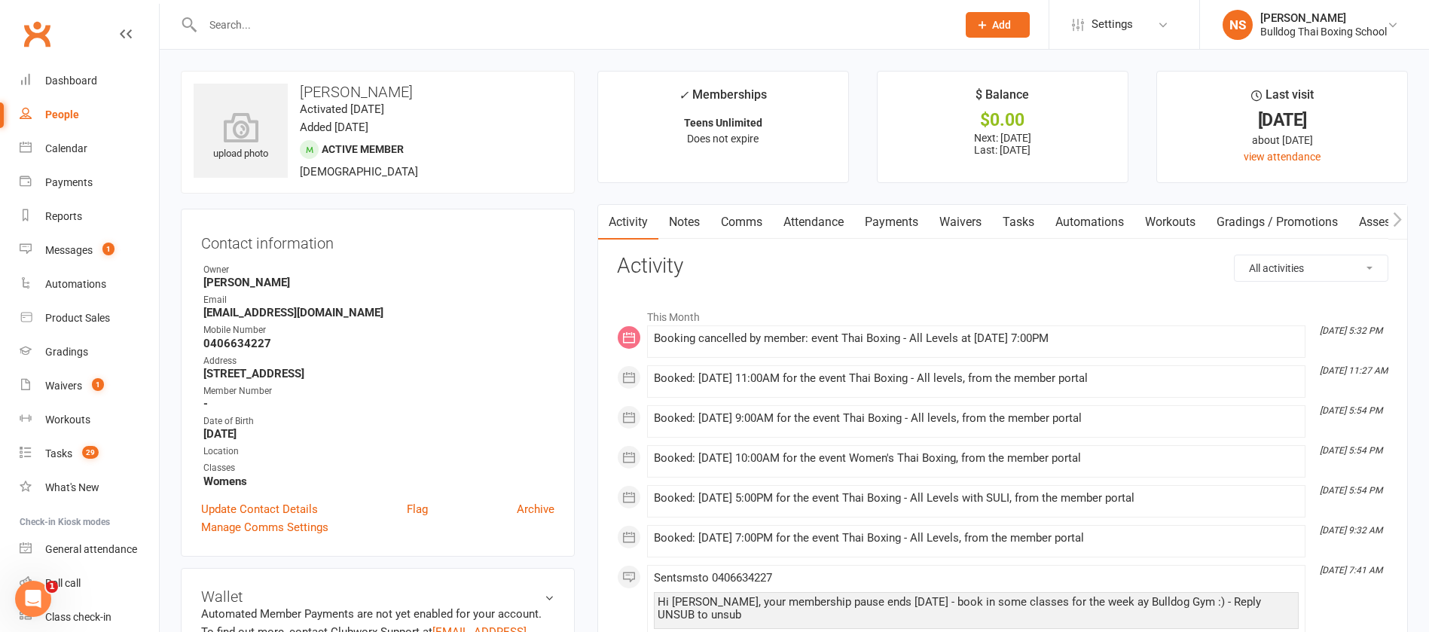
click at [1018, 223] on link "Tasks" at bounding box center [1018, 222] width 53 height 35
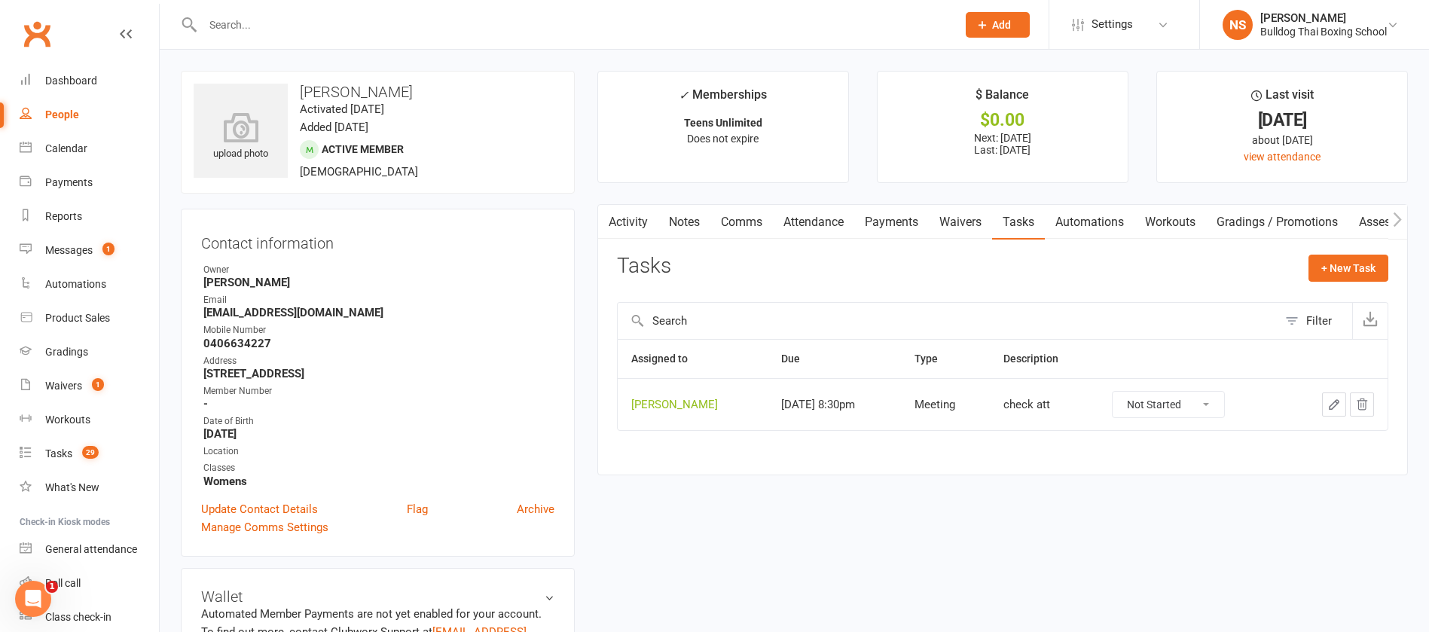
click at [1336, 399] on icon "button" at bounding box center [1334, 405] width 14 height 14
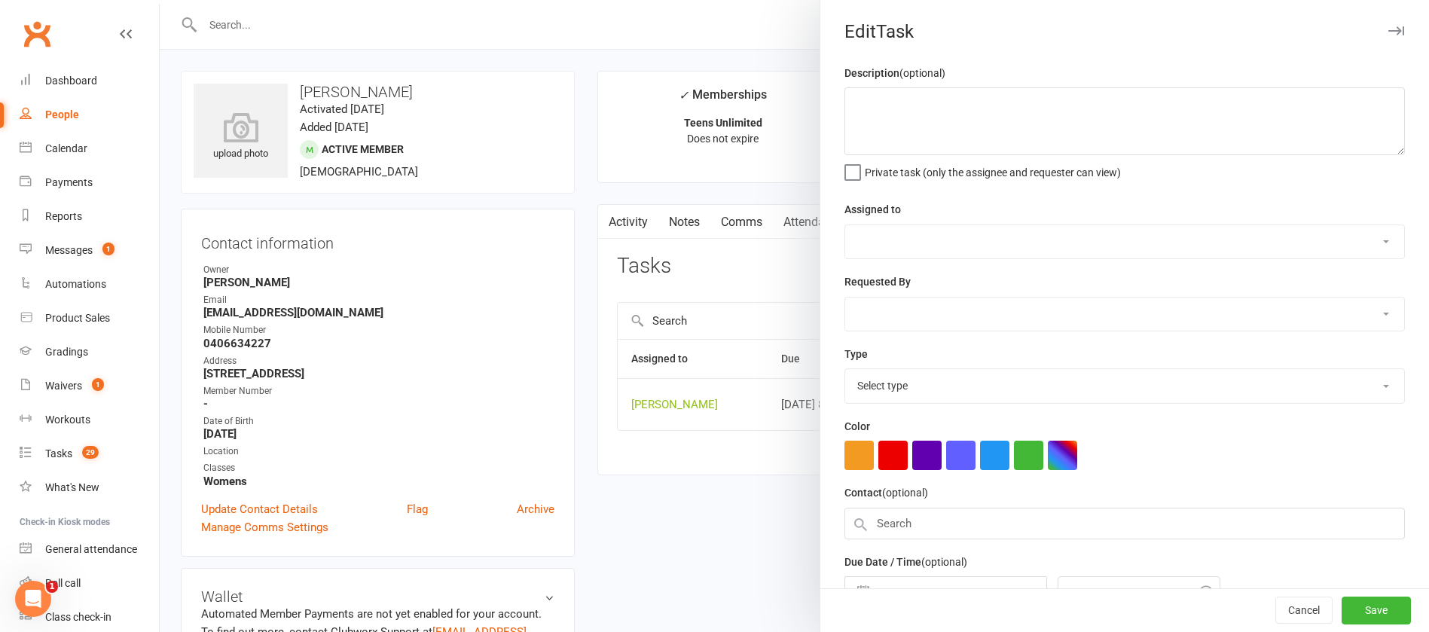
type textarea "check att"
select select "12940"
type input "15 Aug 2025"
type input "8:30pm"
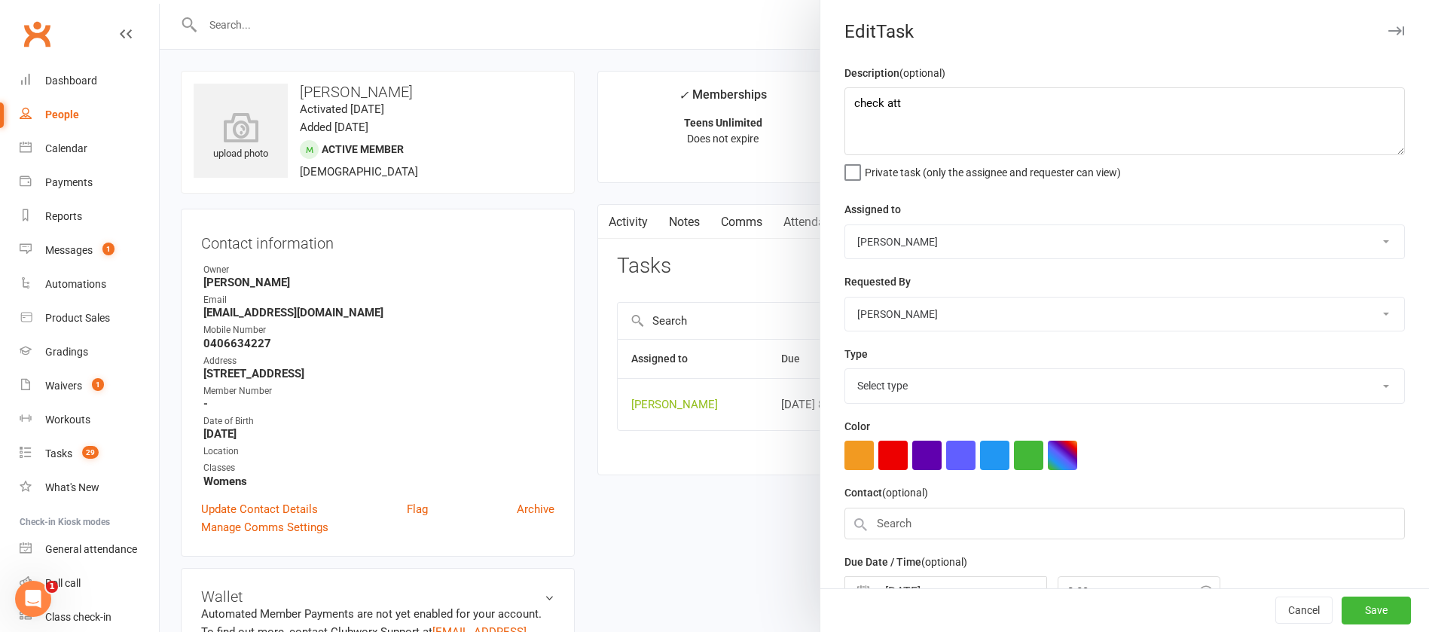
select select "12049"
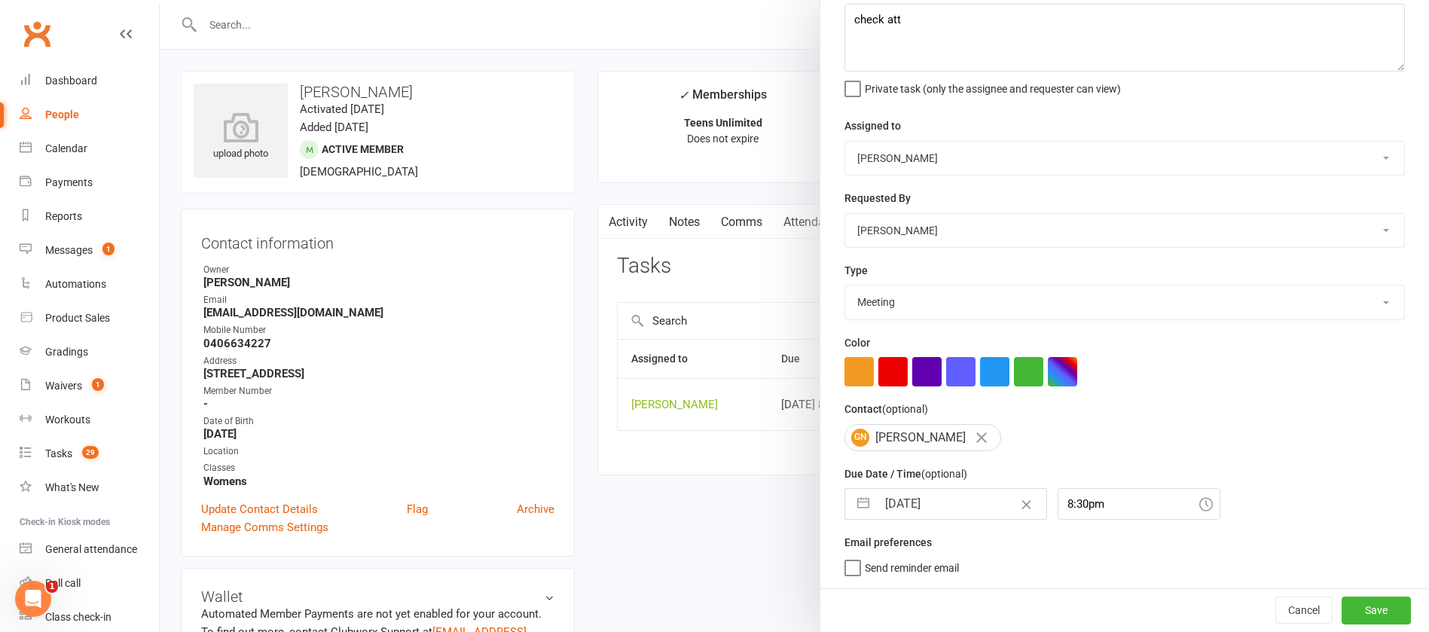
click at [964, 510] on input "15 Aug 2025" at bounding box center [961, 504] width 169 height 30
select select "6"
select select "2025"
select select "7"
select select "2025"
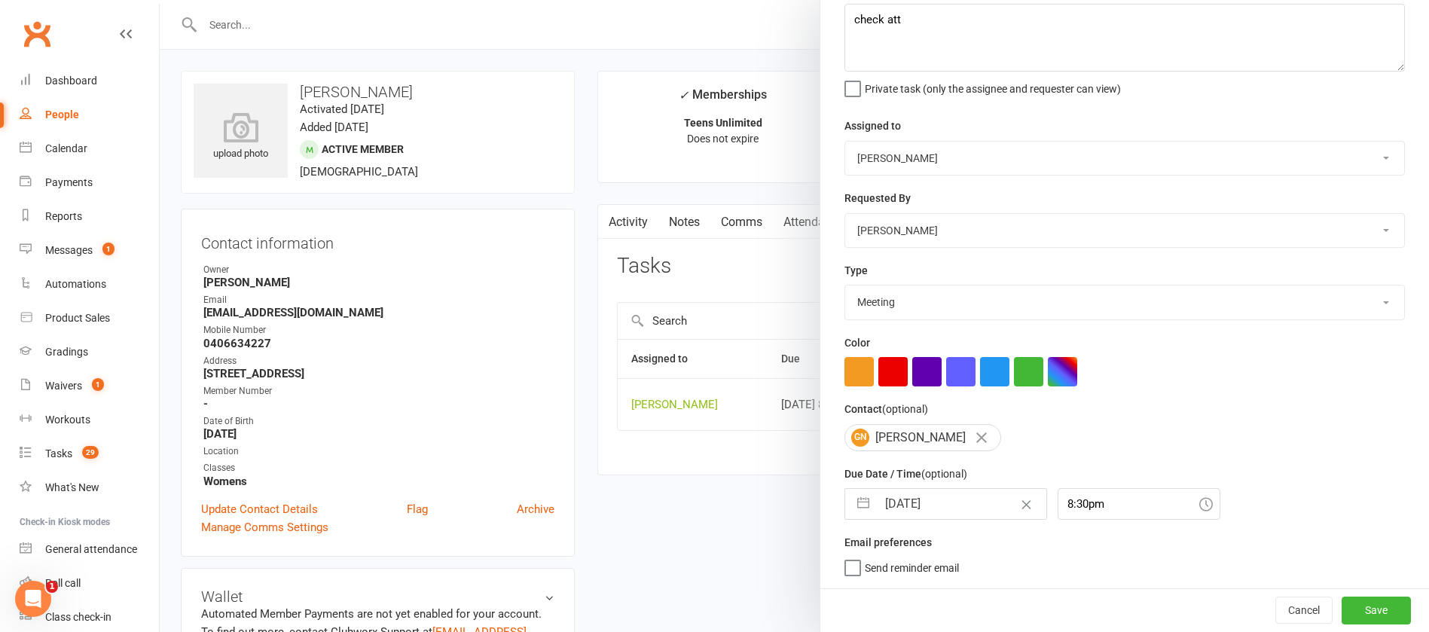
select select "8"
select select "2025"
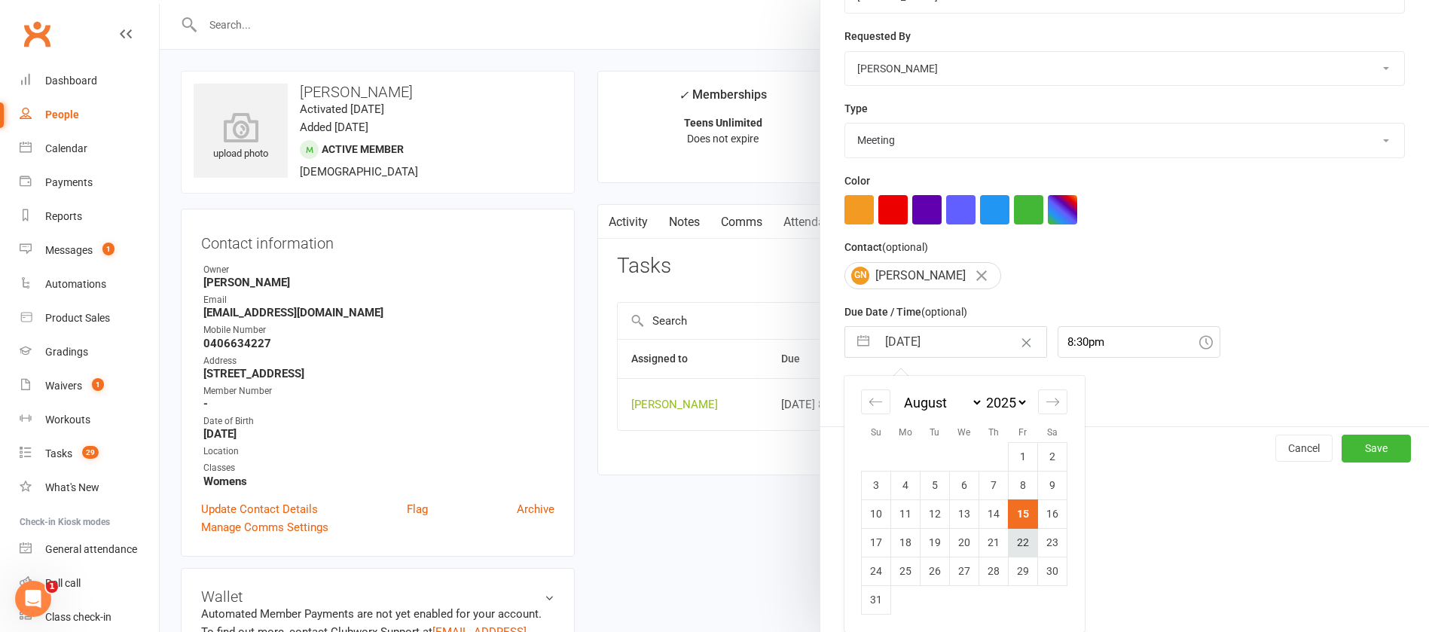
click at [1010, 544] on td "22" at bounding box center [1022, 542] width 29 height 29
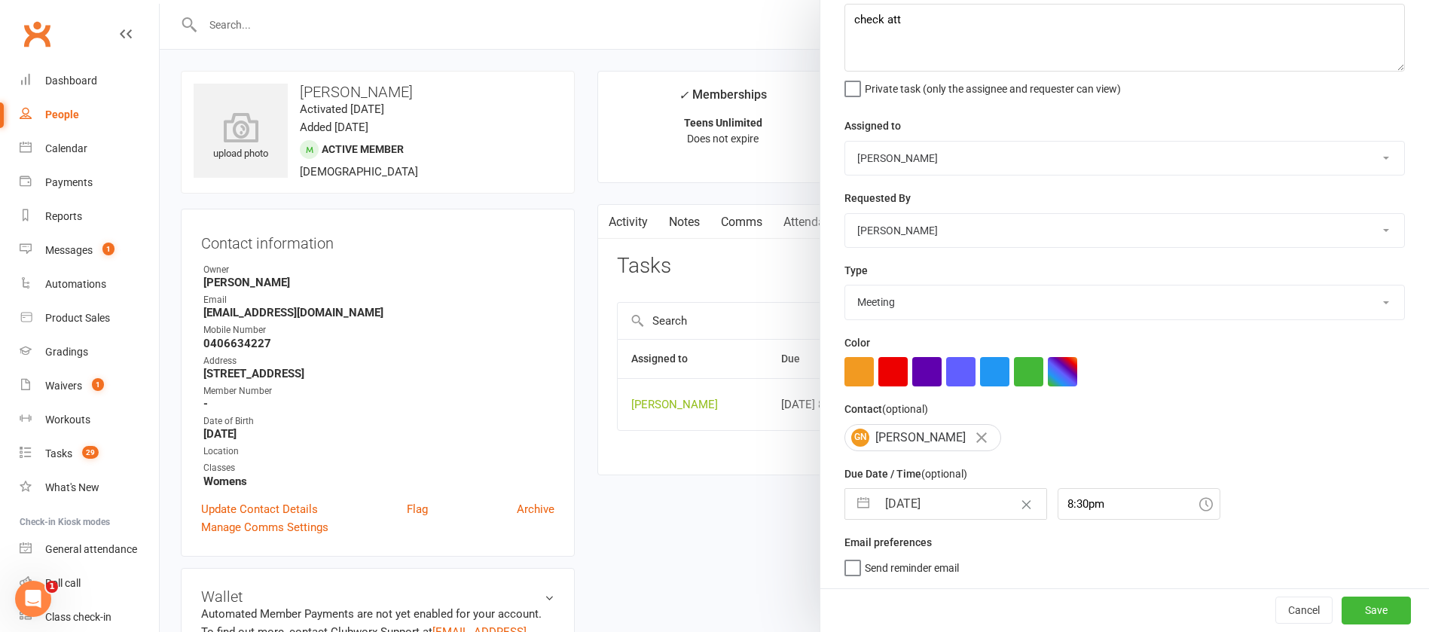
type input "22 Aug 2025"
click at [1341, 605] on button "Save" at bounding box center [1375, 609] width 69 height 27
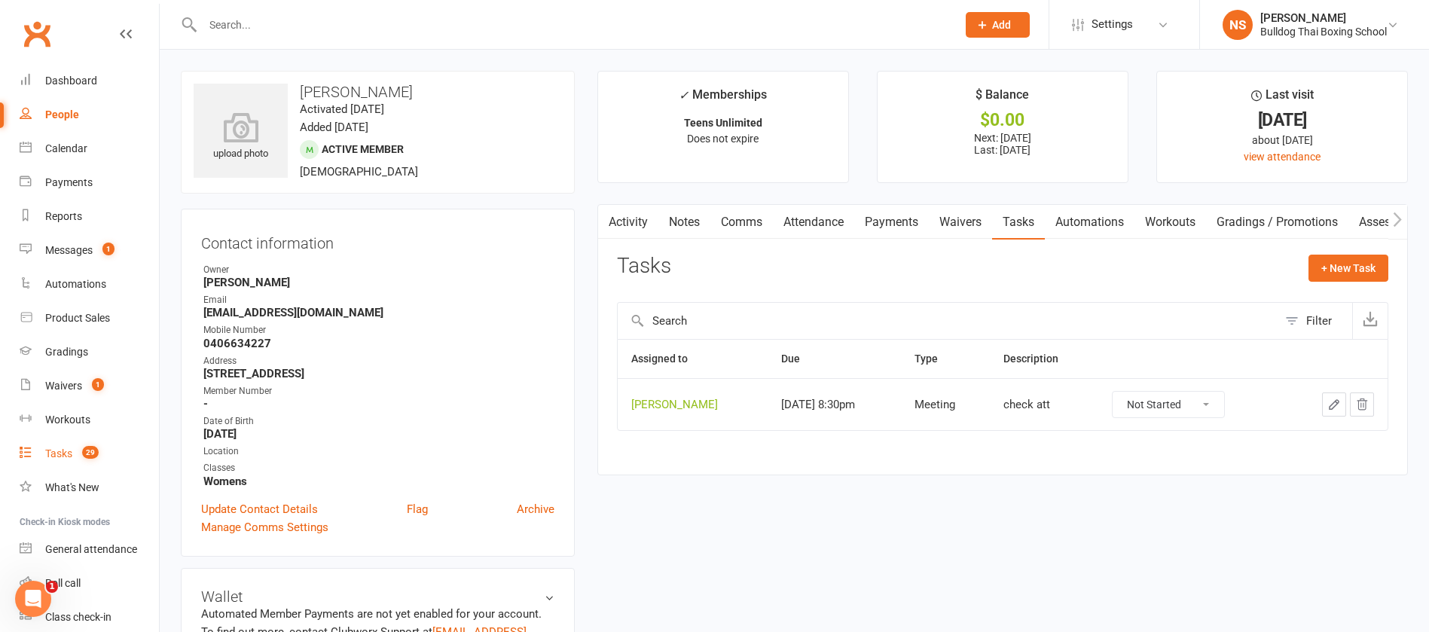
click at [61, 452] on div "Tasks" at bounding box center [58, 453] width 27 height 12
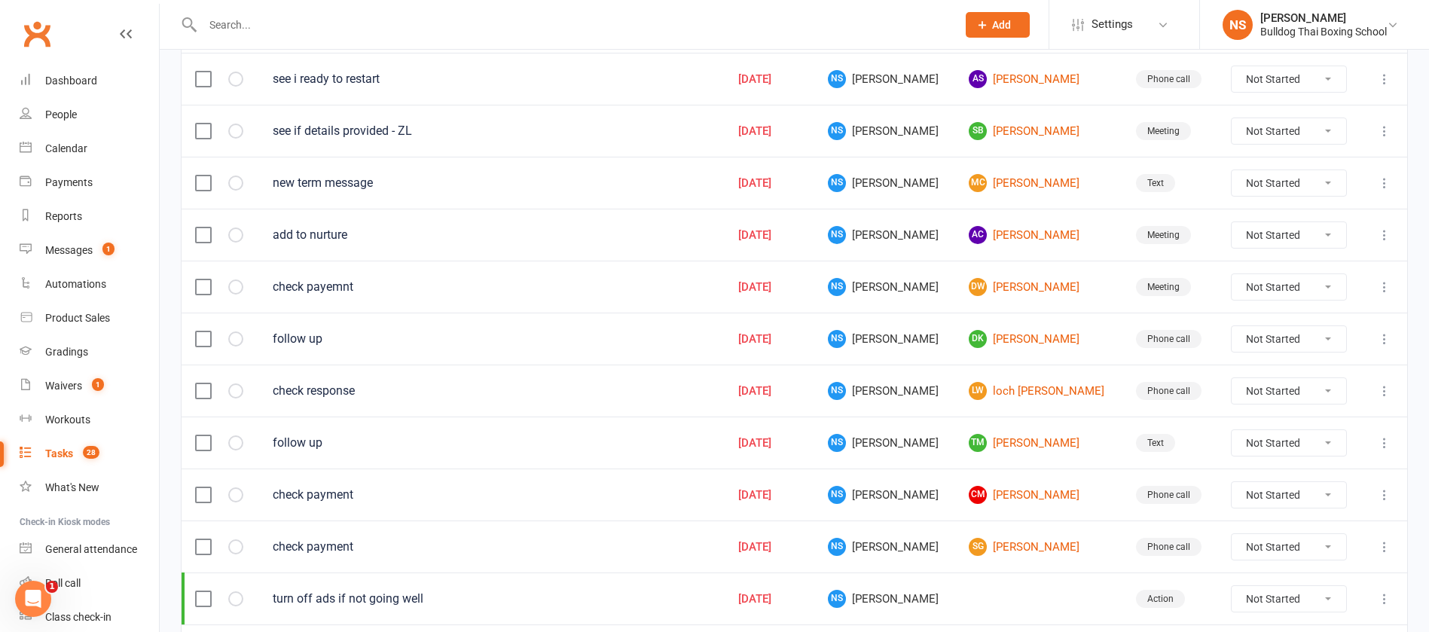
scroll to position [1063, 0]
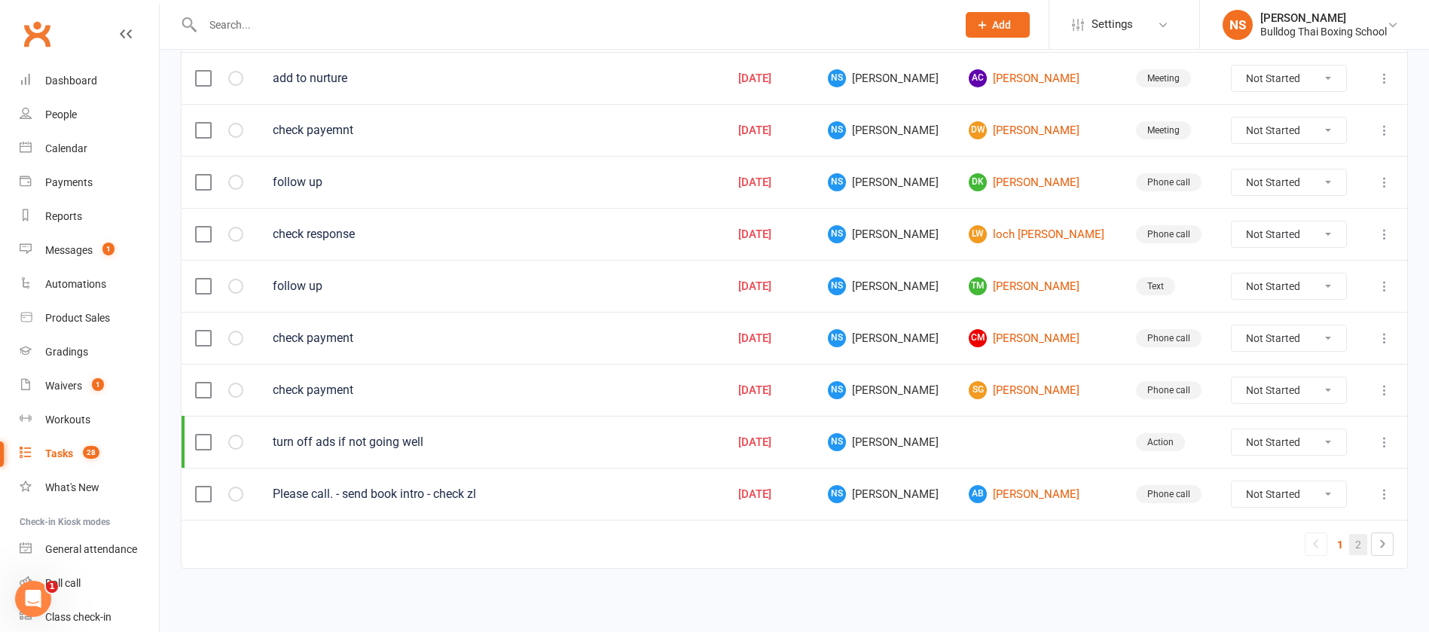
click at [1355, 546] on link "2" at bounding box center [1358, 544] width 18 height 21
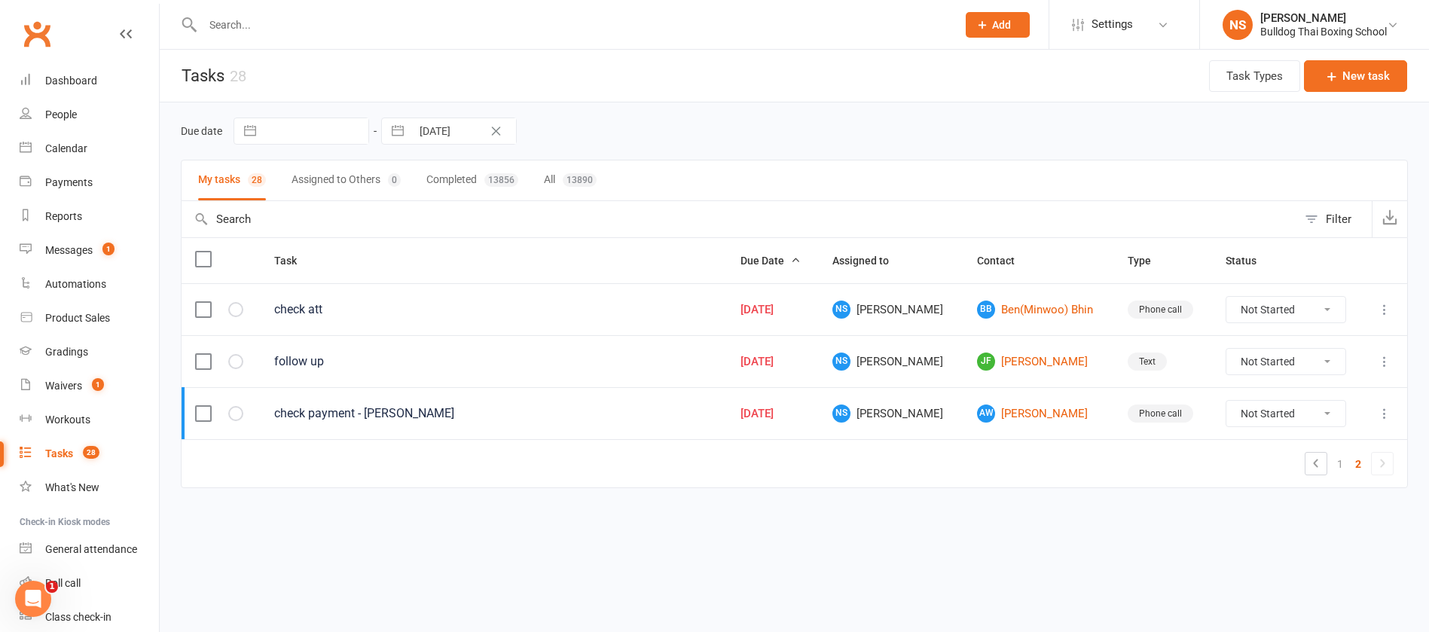
scroll to position [0, 0]
click at [1039, 418] on link "AW Andreas Wortmann" at bounding box center [1051, 413] width 126 height 18
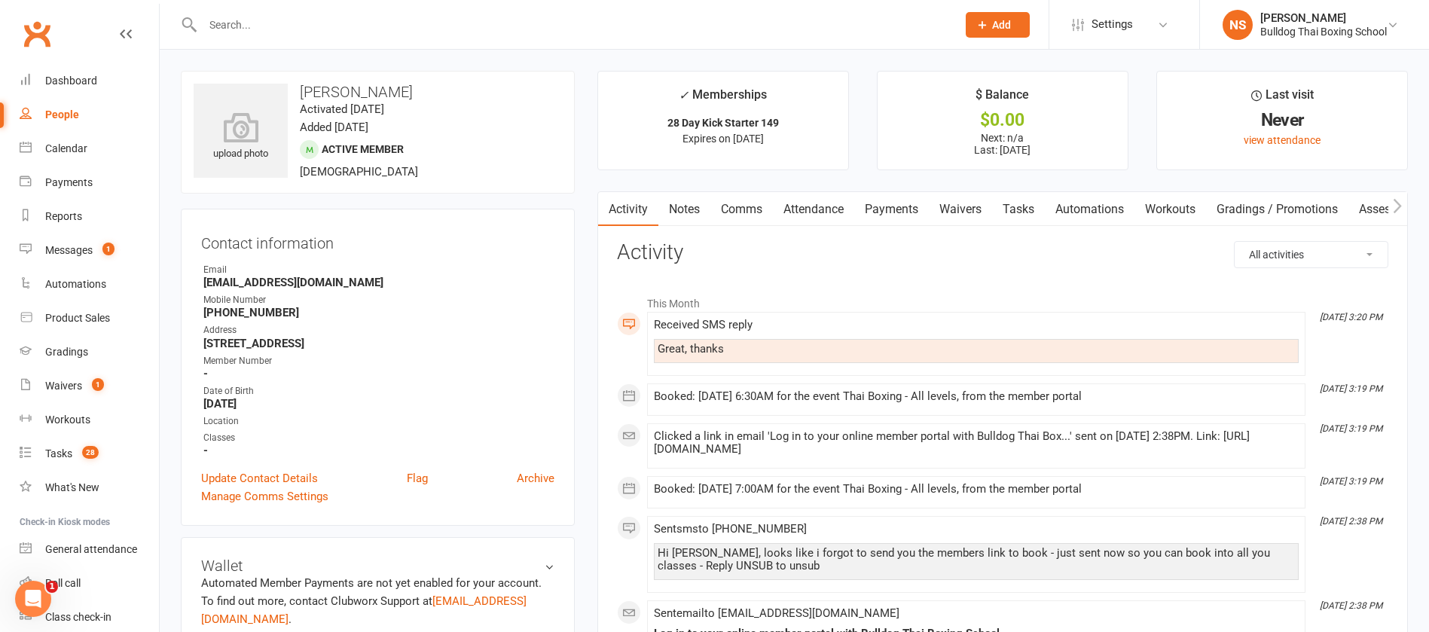
click at [1019, 210] on link "Tasks" at bounding box center [1018, 209] width 53 height 35
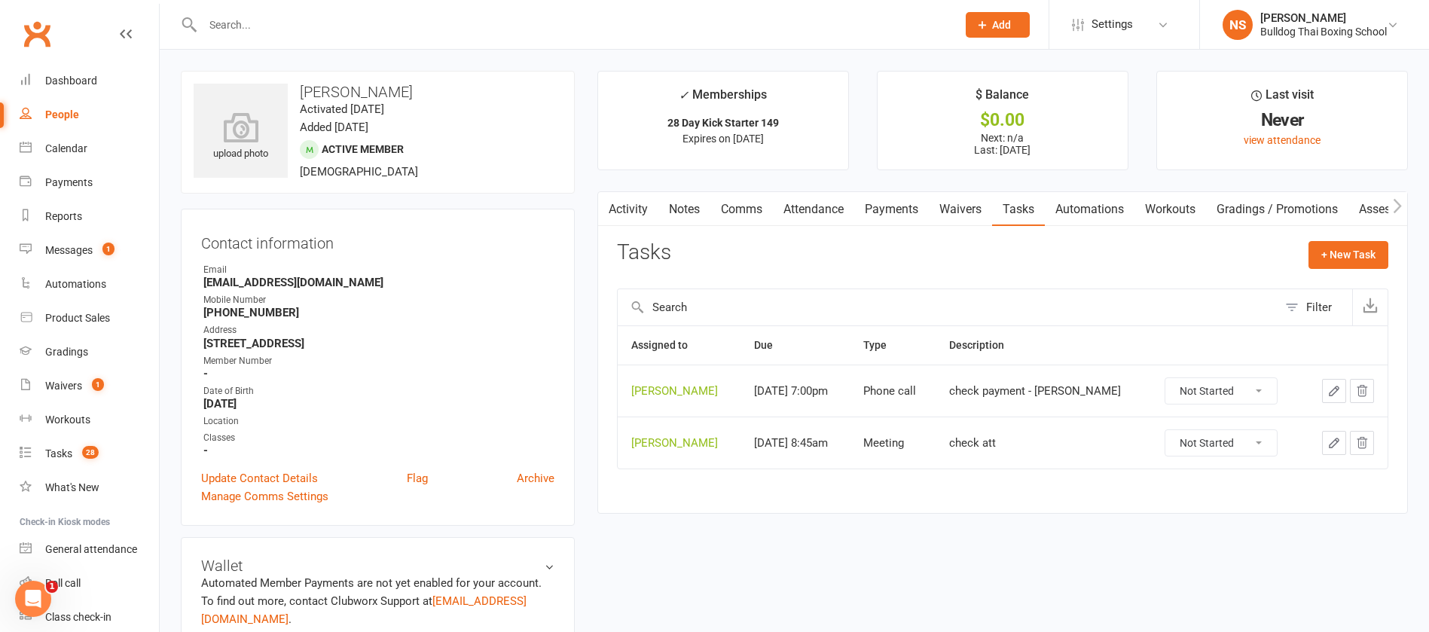
click at [1327, 385] on icon "button" at bounding box center [1334, 391] width 14 height 14
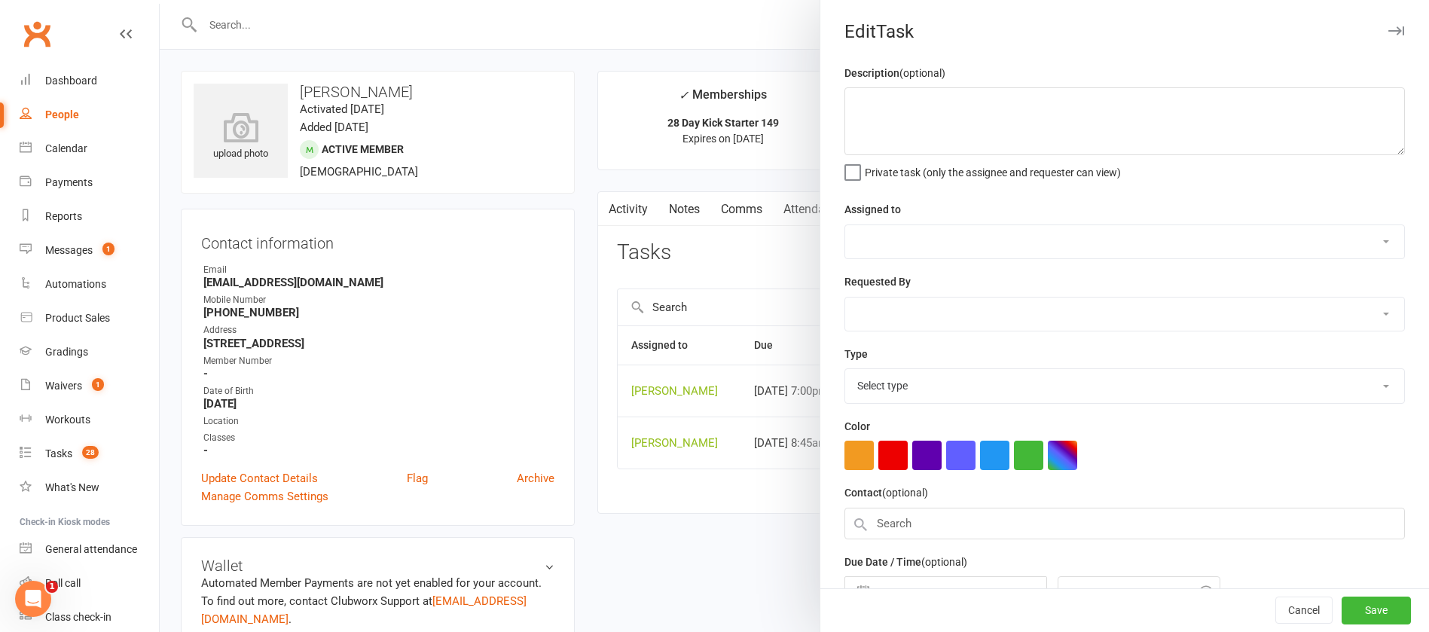
type textarea "check payment - luna"
select select "12940"
type input "15 Aug 2025"
type input "7:00pm"
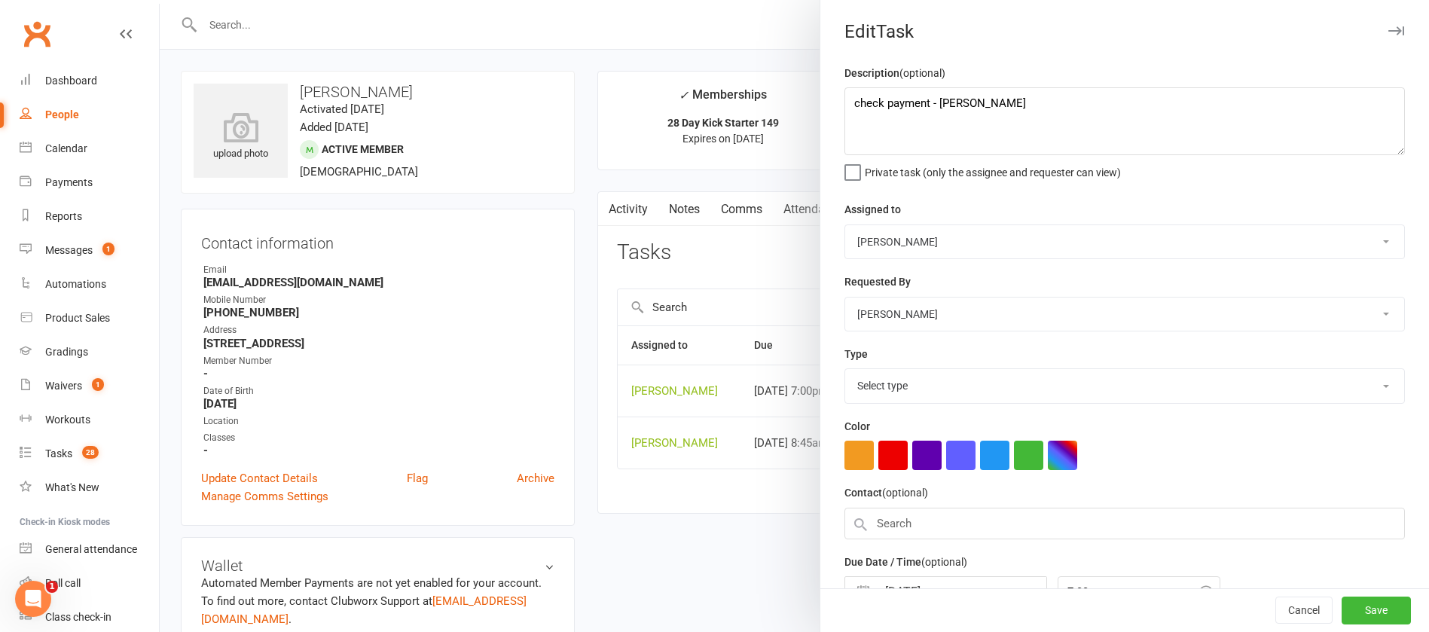
select select "12048"
click at [968, 106] on textarea "check payment - luna" at bounding box center [1124, 121] width 560 height 68
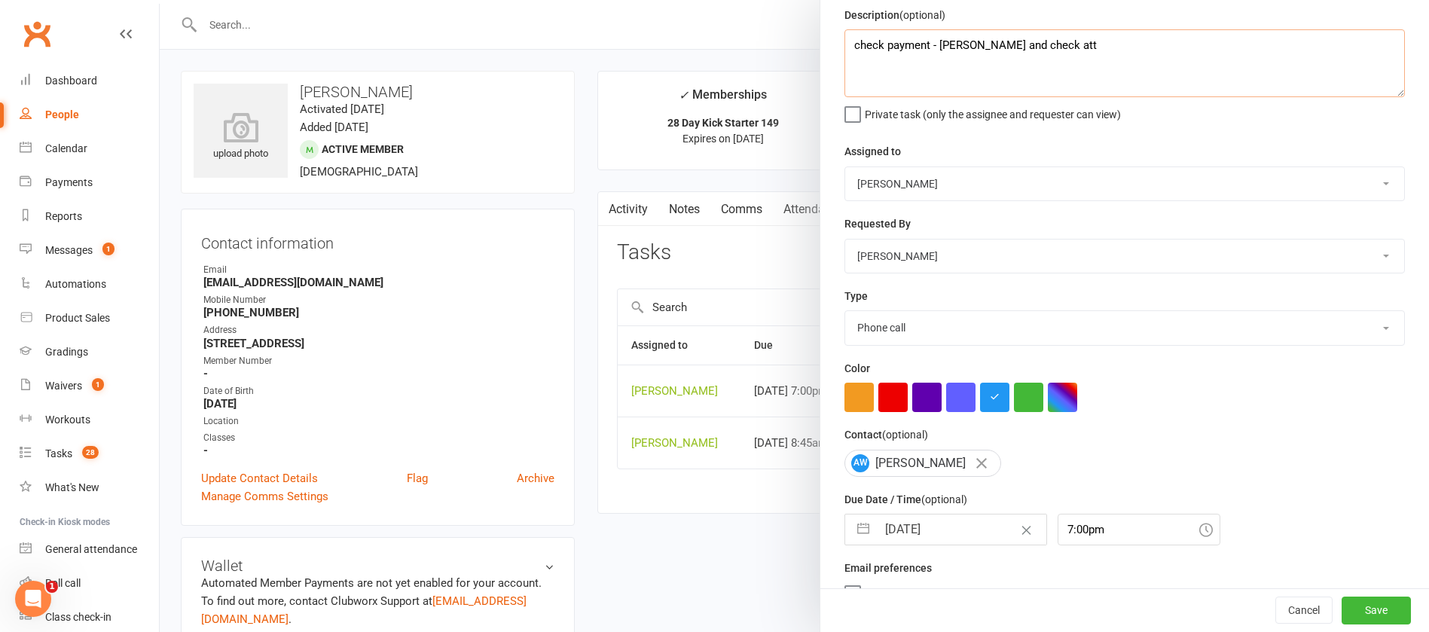
scroll to position [90, 0]
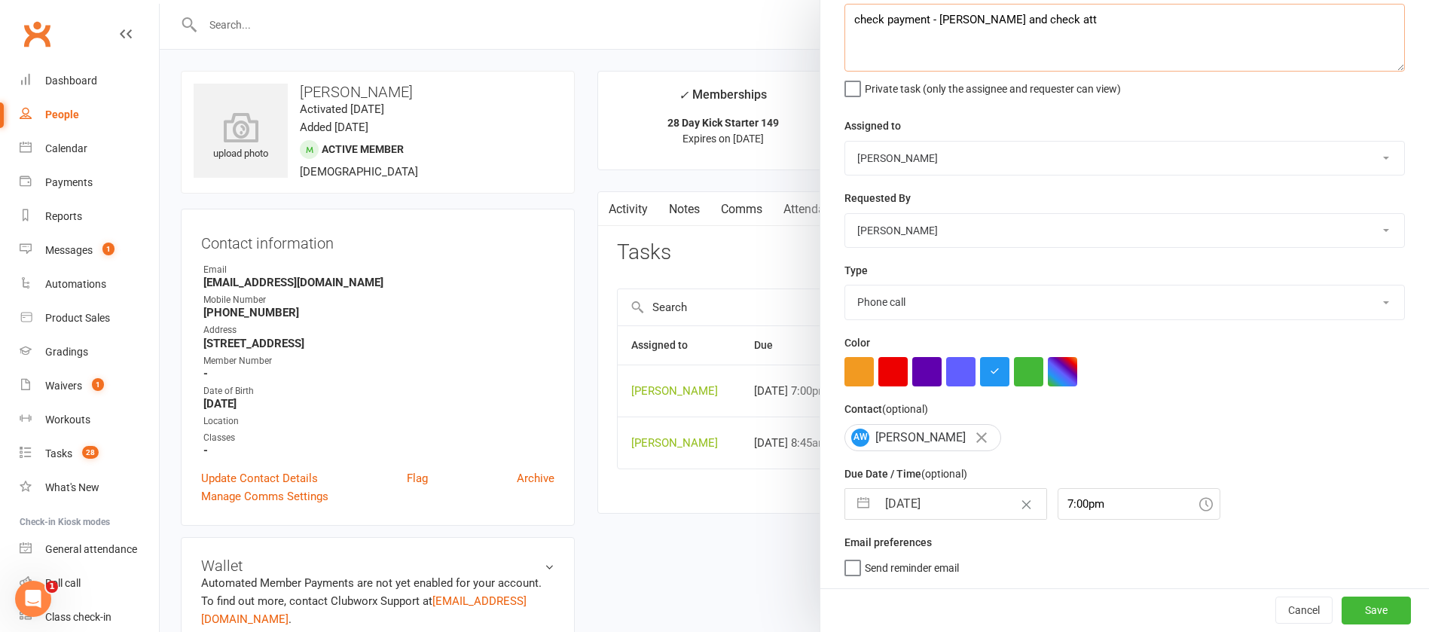
type textarea "check payment - luna and check att"
click at [946, 505] on input "15 Aug 2025" at bounding box center [961, 504] width 169 height 30
select select "6"
select select "2025"
select select "7"
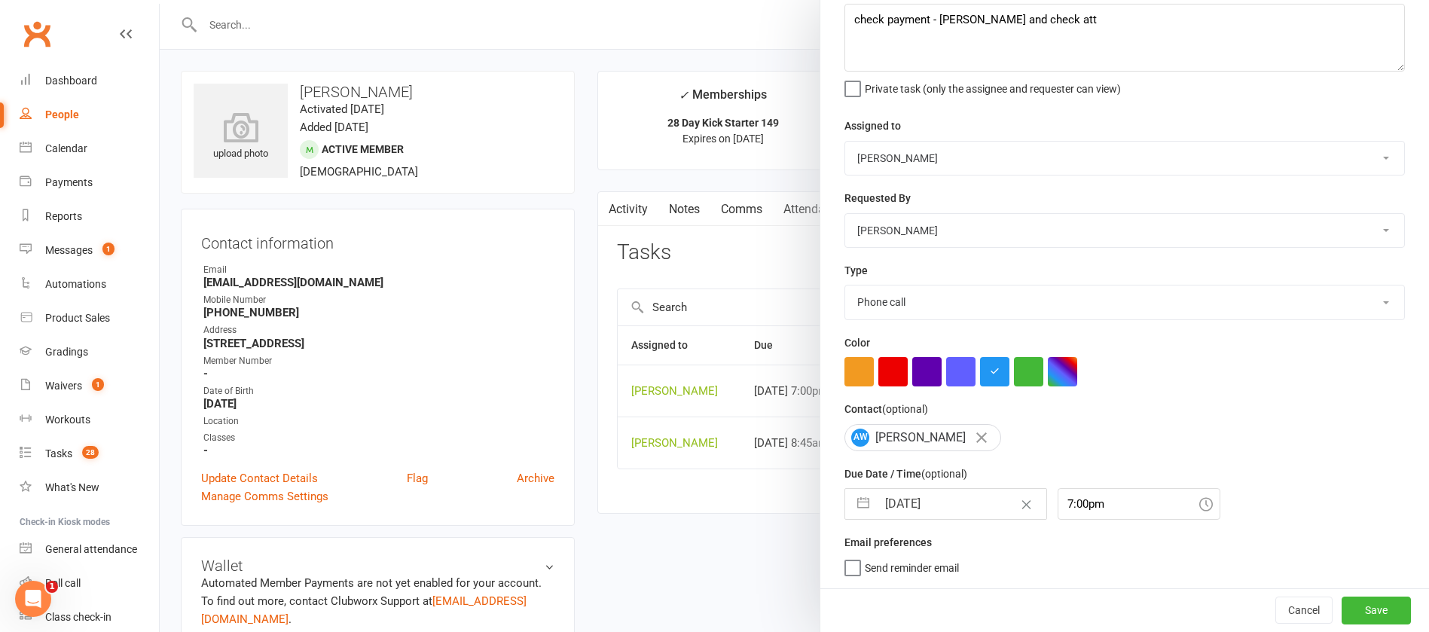
select select "2025"
select select "8"
select select "2025"
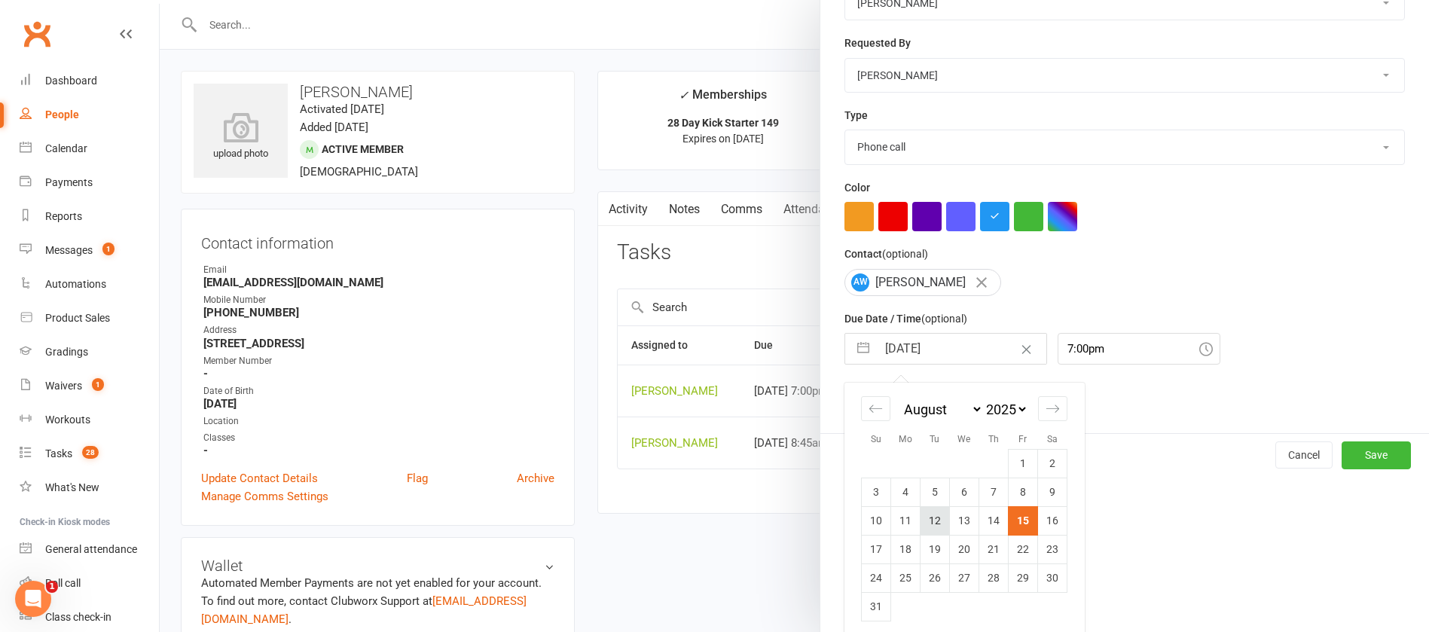
scroll to position [251, 0]
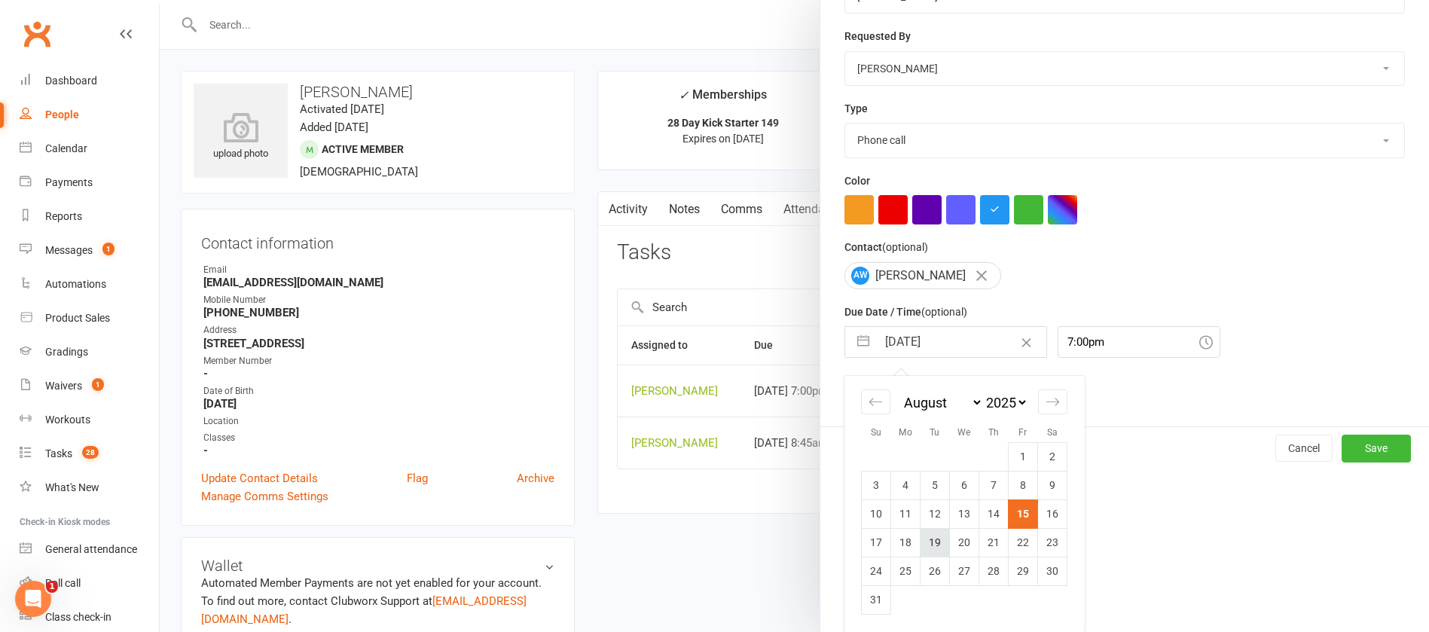
click at [921, 533] on td "19" at bounding box center [934, 542] width 29 height 29
type input "19 Aug 2025"
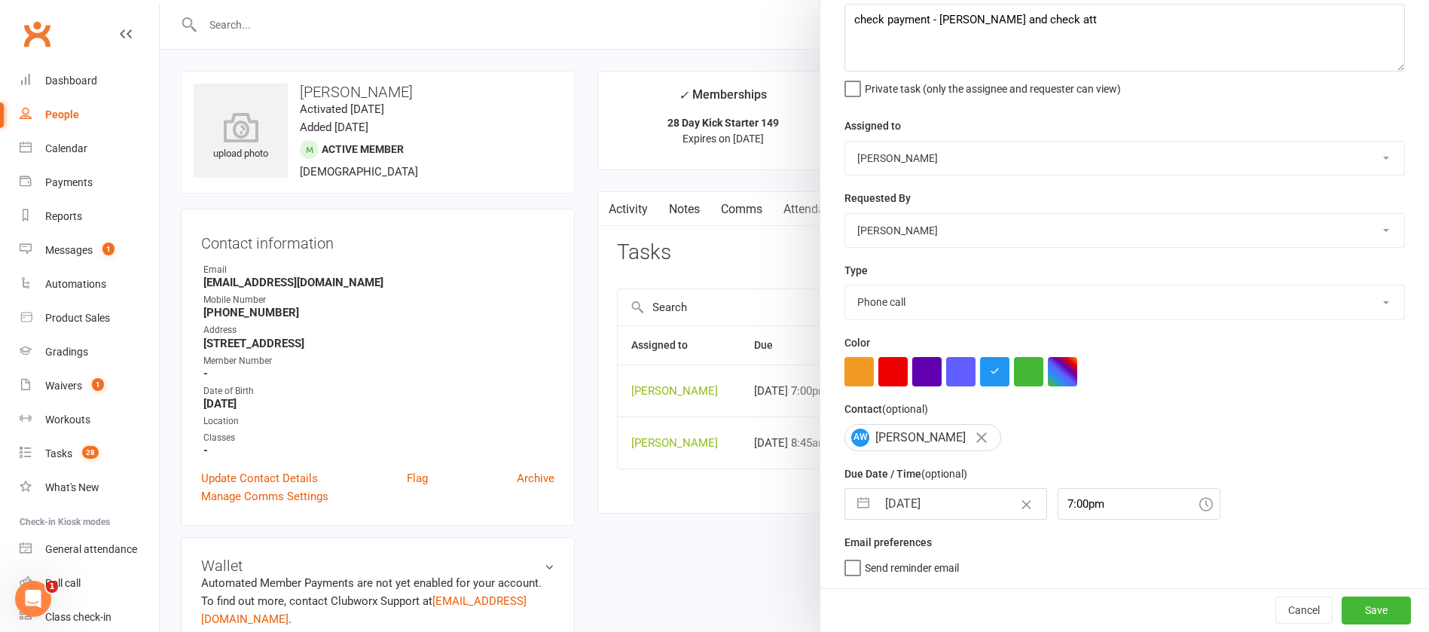
scroll to position [90, 0]
click at [1359, 607] on button "Save" at bounding box center [1375, 609] width 69 height 27
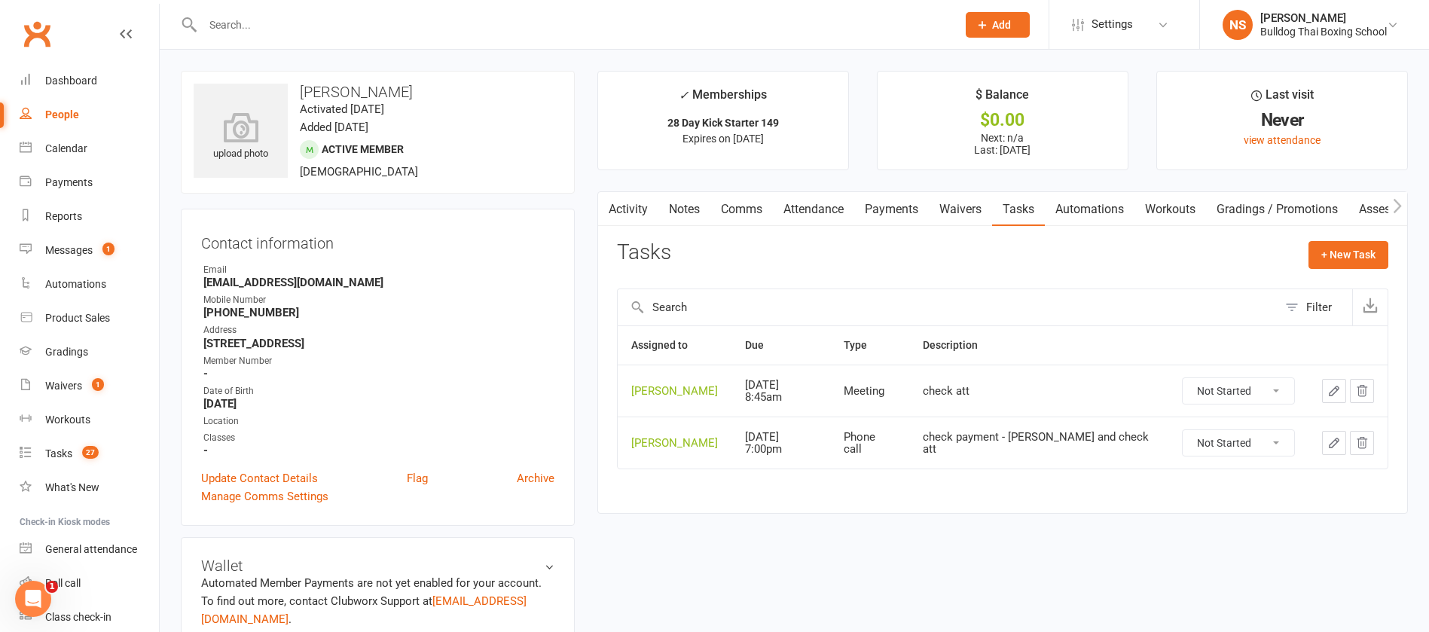
click at [1261, 395] on select "Not Started In Progress Waiting Complete" at bounding box center [1237, 391] width 111 height 26
click at [1182, 378] on select "Not Started In Progress Waiting Complete" at bounding box center [1237, 391] width 111 height 26
select select "unstarted"
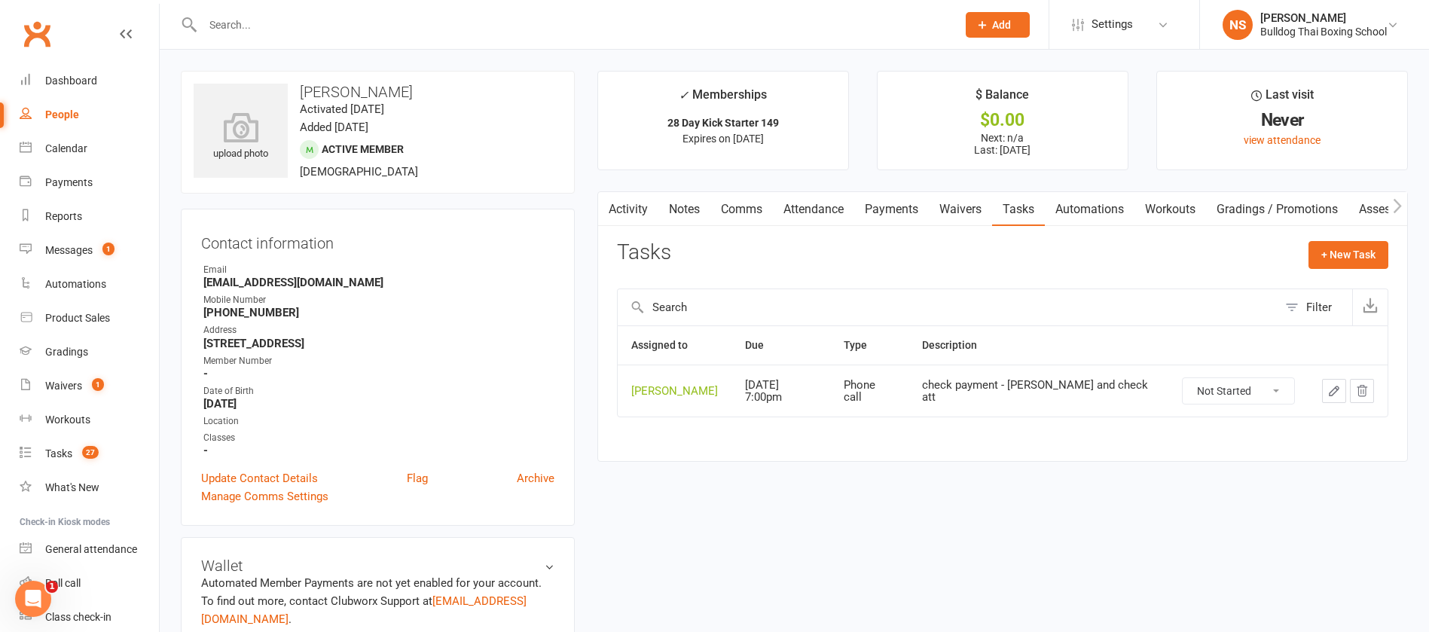
click at [630, 204] on link "Activity" at bounding box center [628, 209] width 60 height 35
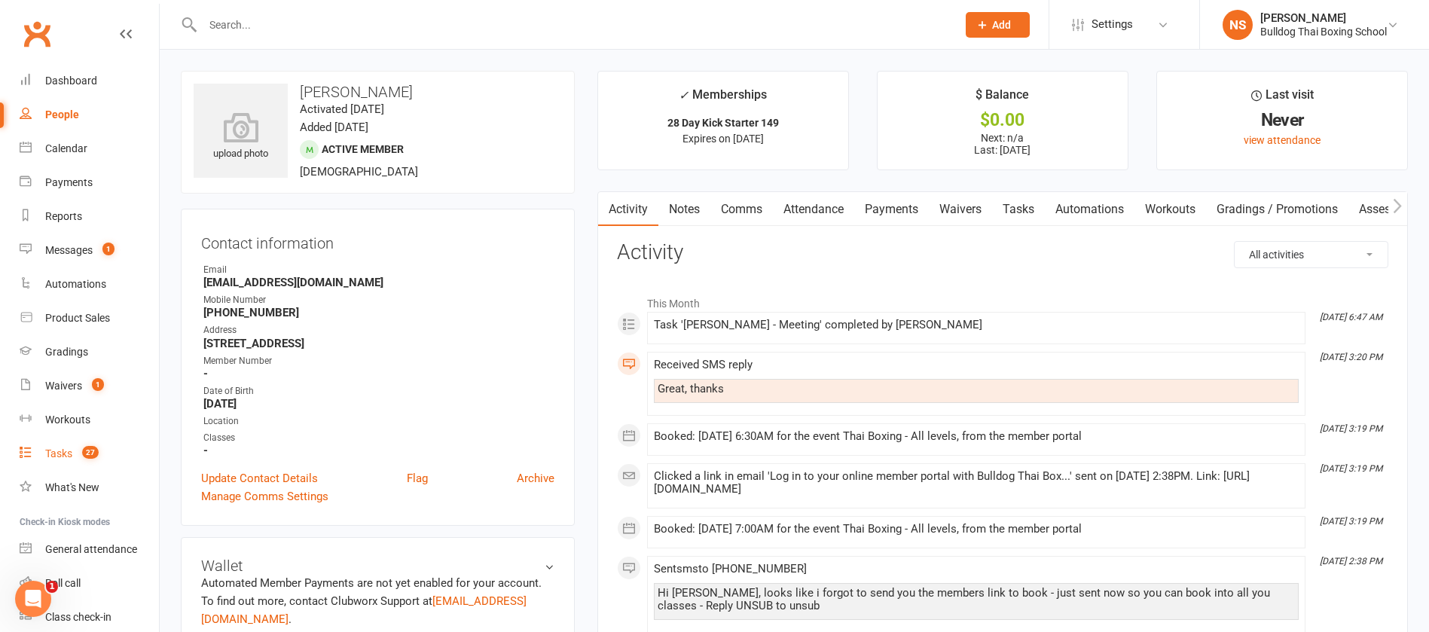
click at [59, 453] on div "Tasks" at bounding box center [58, 453] width 27 height 12
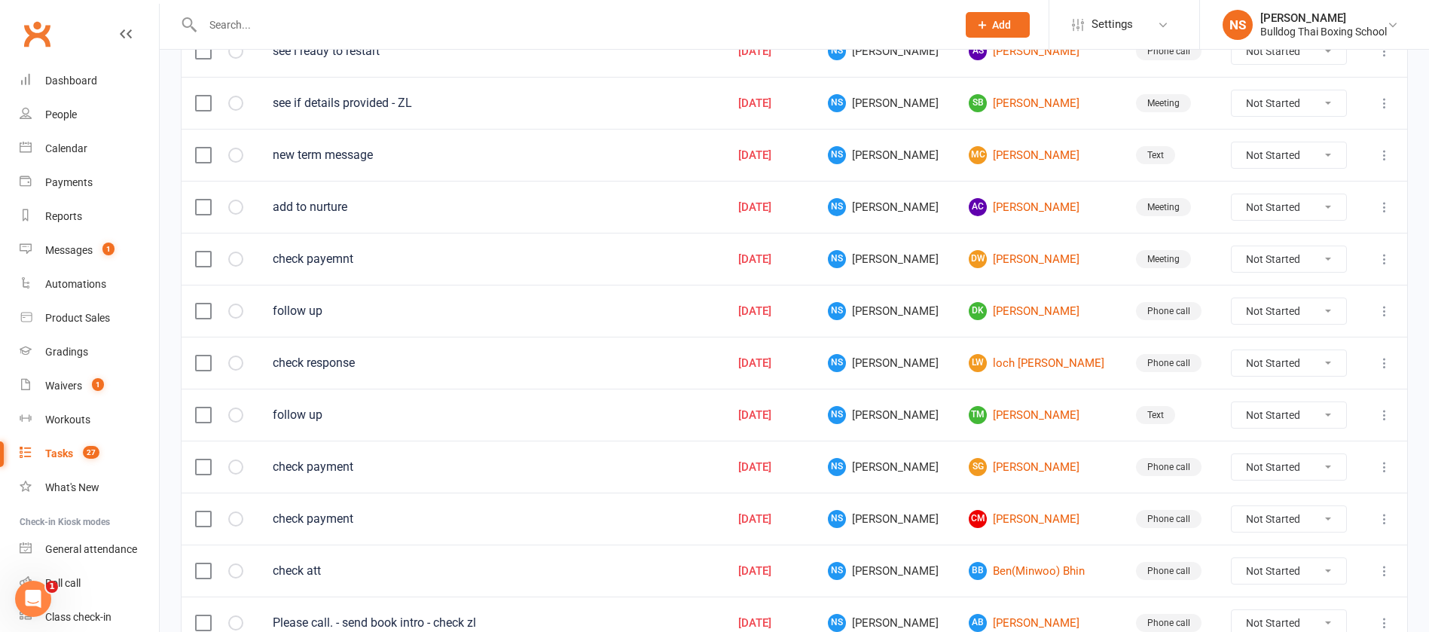
scroll to position [1063, 0]
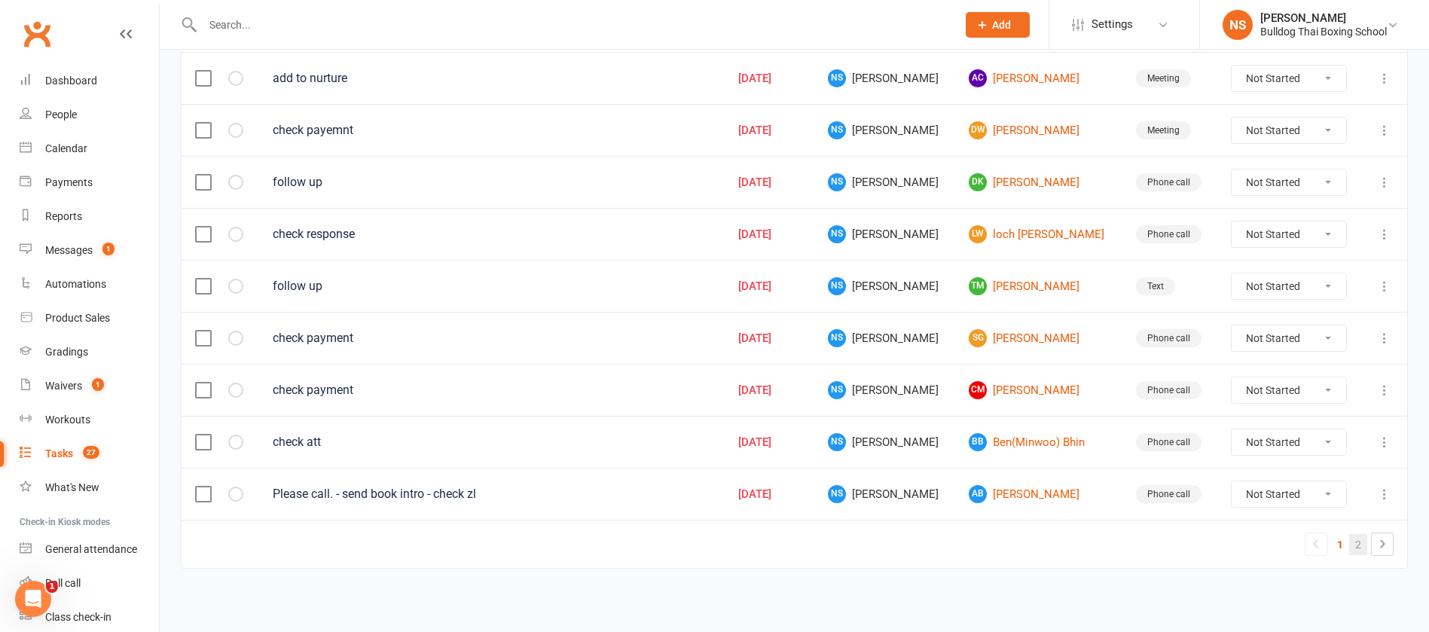
click at [1359, 544] on link "2" at bounding box center [1358, 544] width 18 height 21
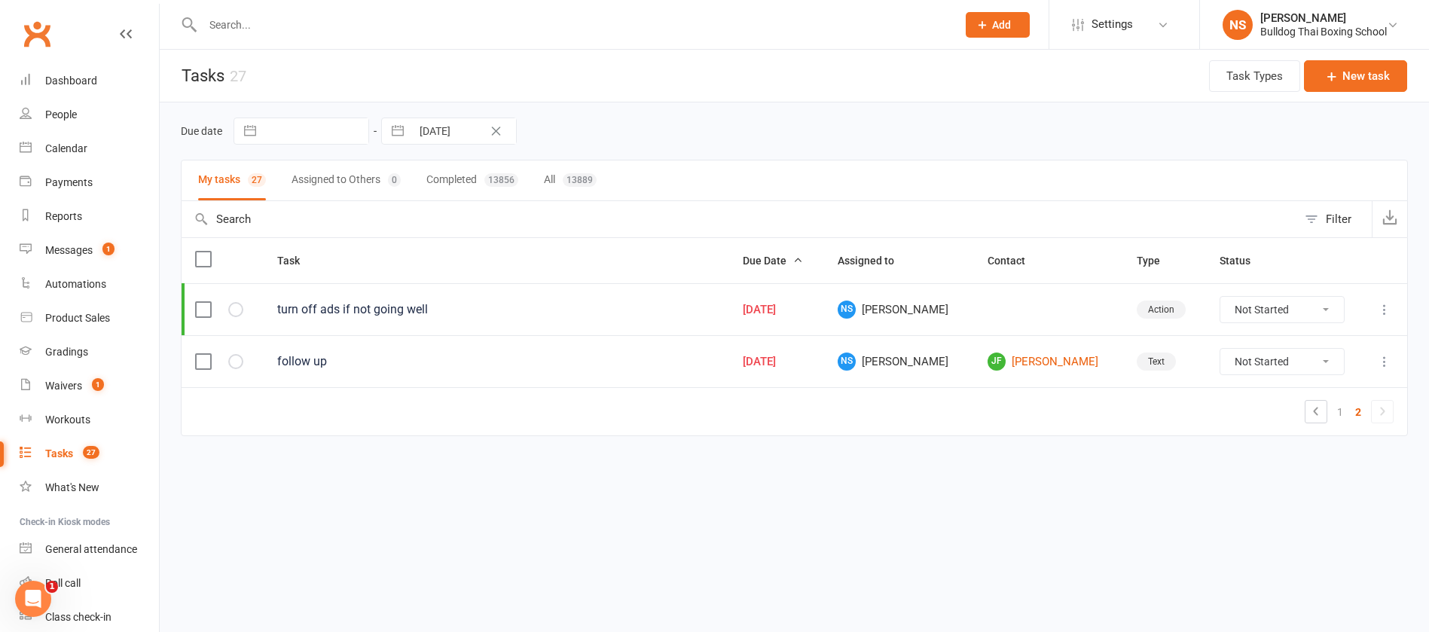
scroll to position [0, 0]
click at [1053, 363] on link "JF Jo Fletcher" at bounding box center [1060, 361] width 125 height 18
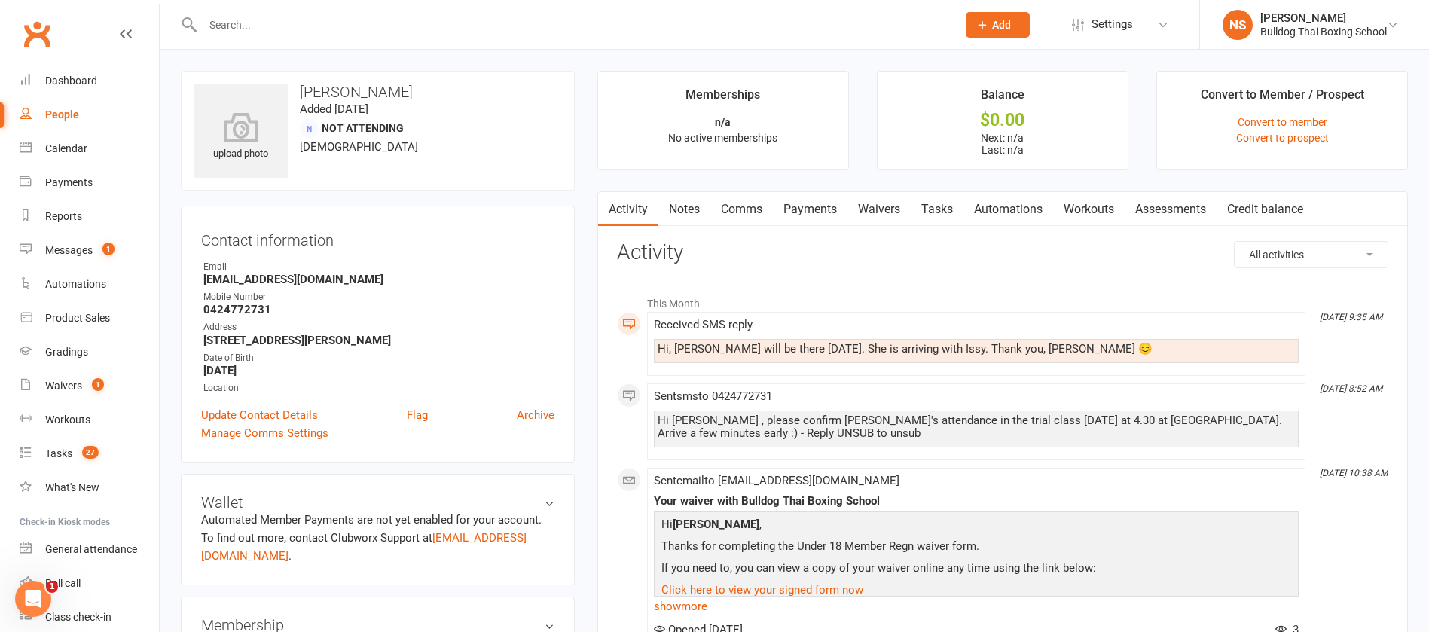
click at [942, 201] on link "Tasks" at bounding box center [936, 209] width 53 height 35
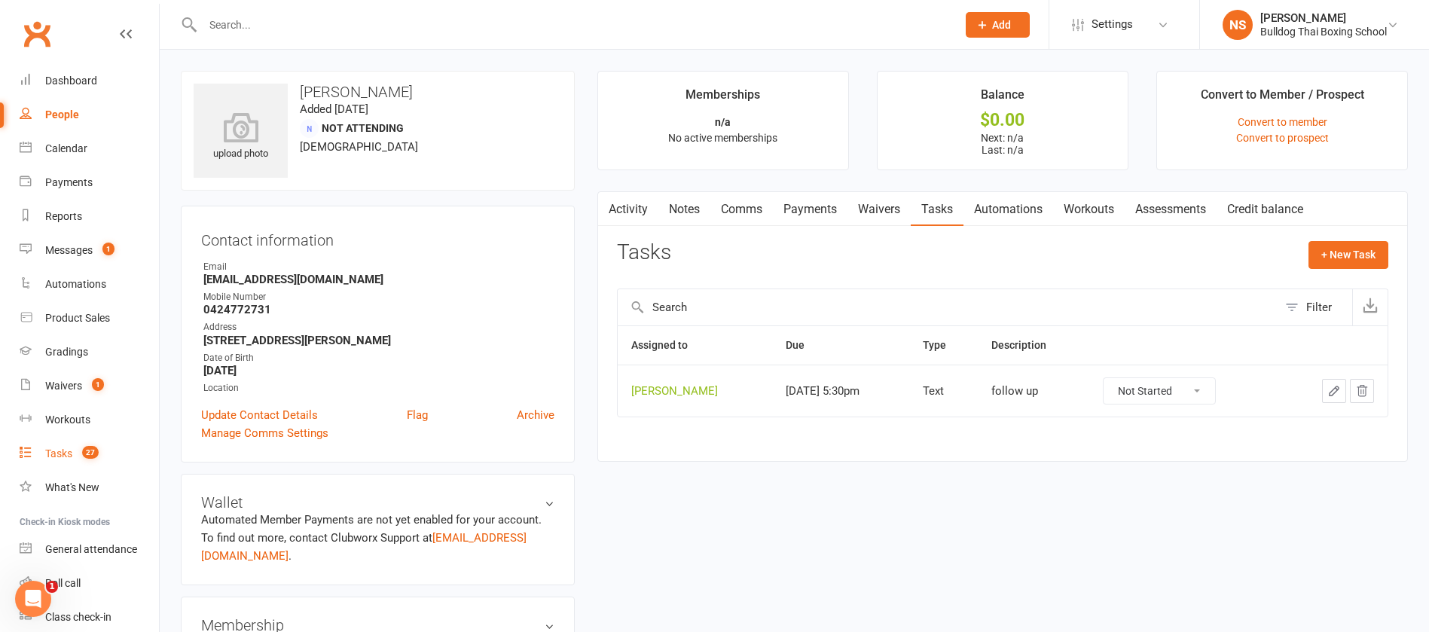
click at [61, 451] on div "Tasks" at bounding box center [58, 453] width 27 height 12
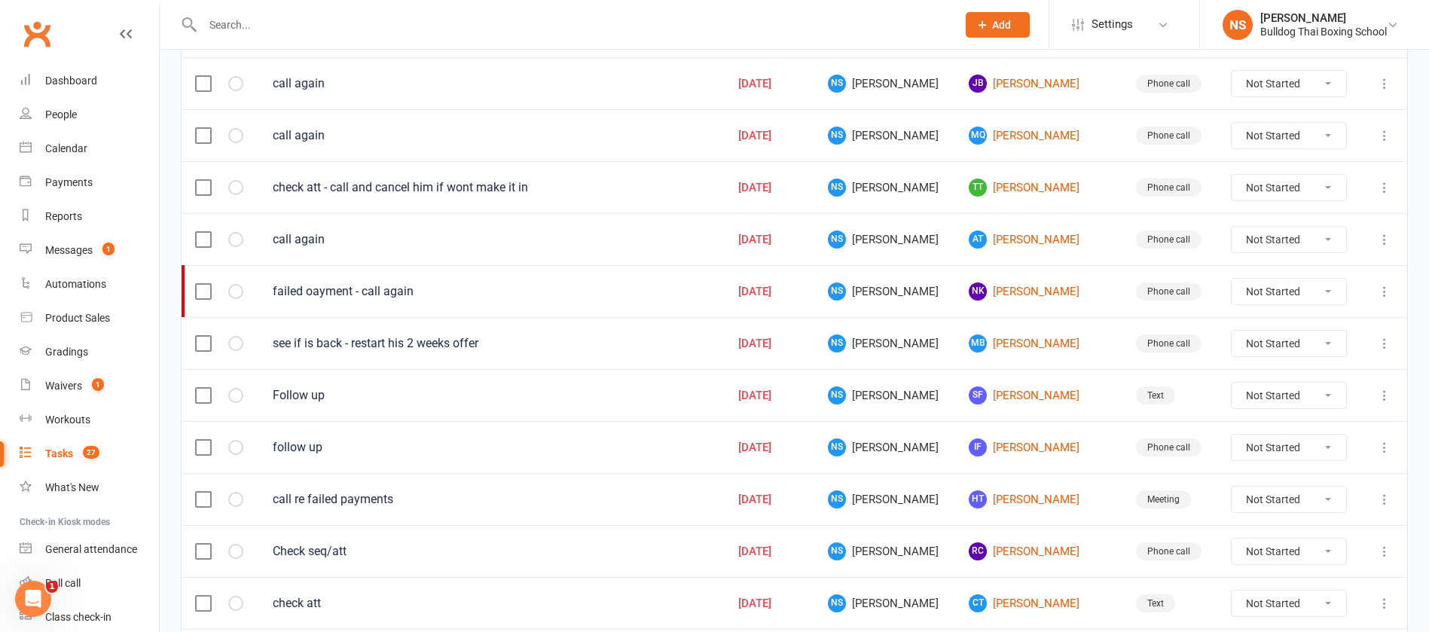
scroll to position [339, 0]
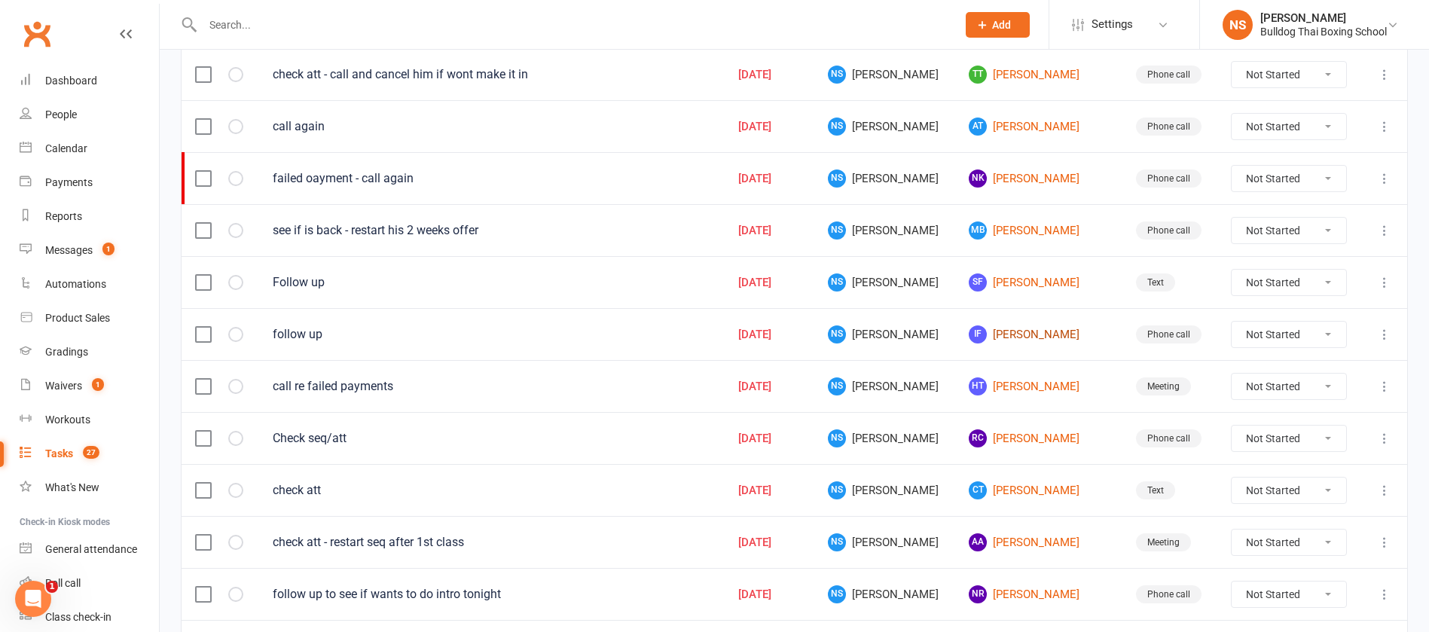
click at [1036, 334] on link "IF Isabella Fiaola" at bounding box center [1037, 334] width 139 height 18
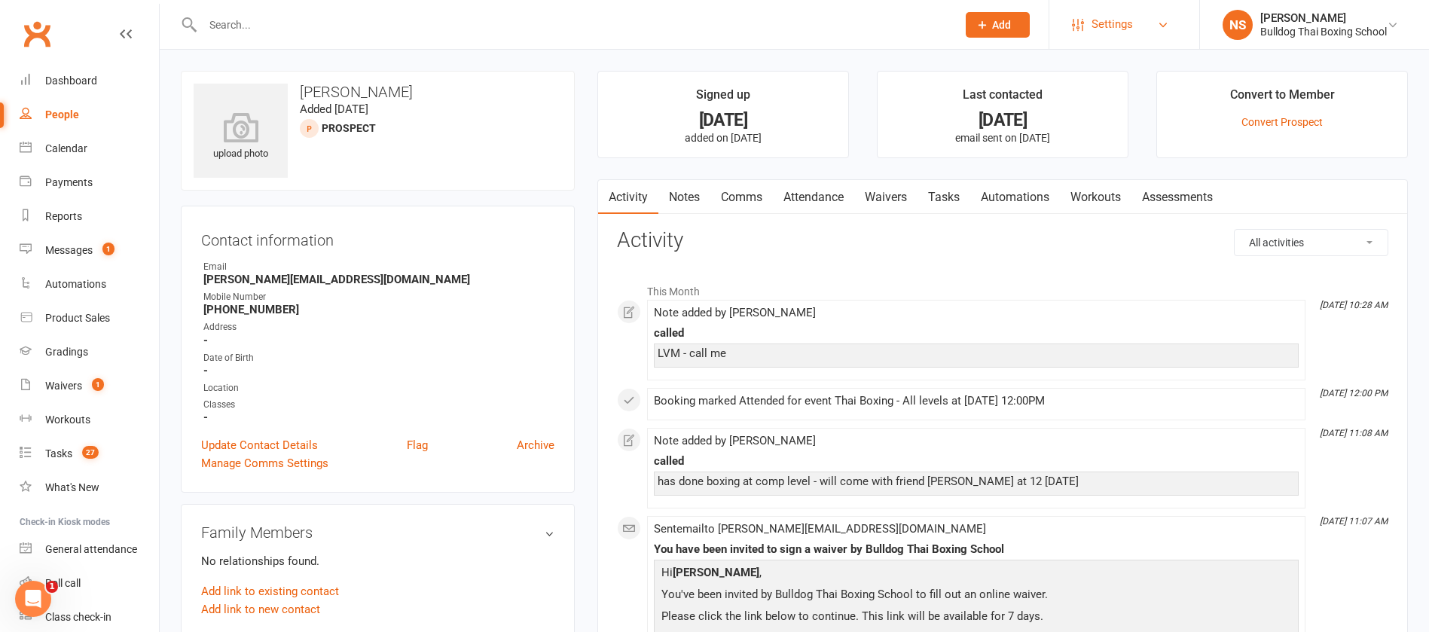
click at [1112, 26] on span "Settings" at bounding box center [1111, 25] width 41 height 34
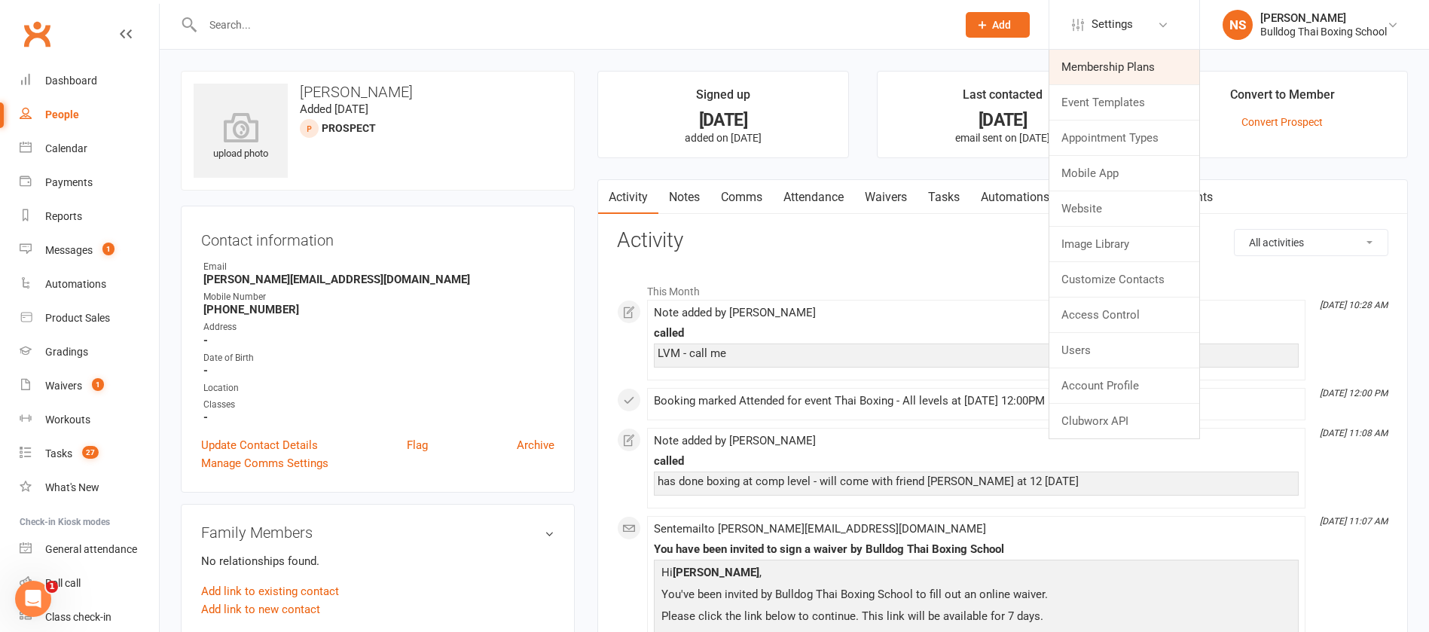
click at [1096, 69] on link "Membership Plans" at bounding box center [1124, 67] width 150 height 35
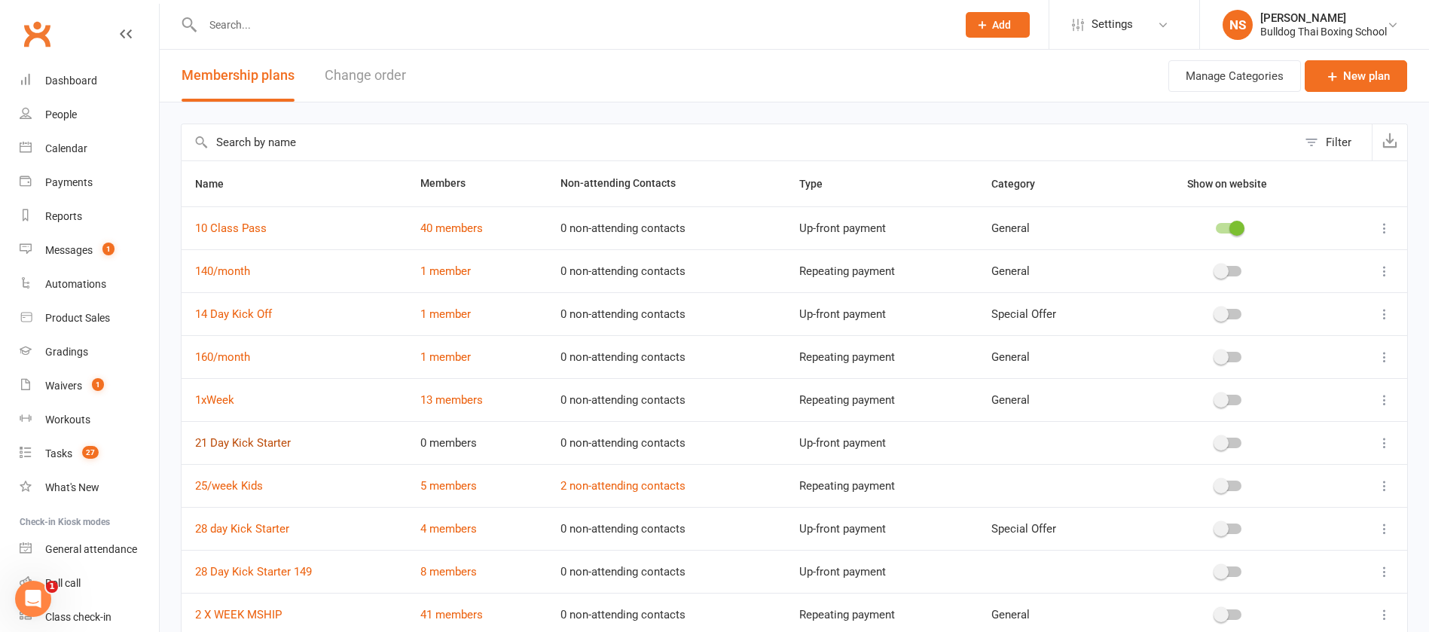
click at [254, 438] on link "21 Day Kick Starter" at bounding box center [243, 443] width 96 height 14
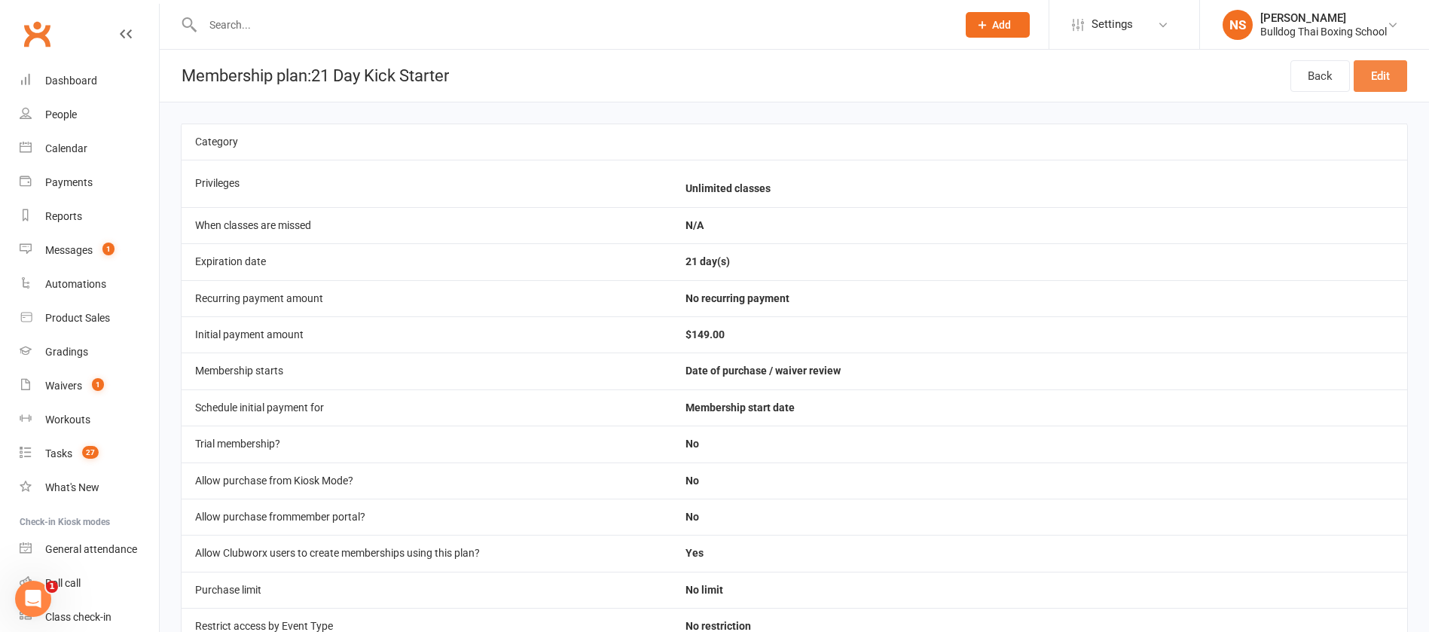
click at [1383, 77] on link "Edit" at bounding box center [1379, 76] width 53 height 32
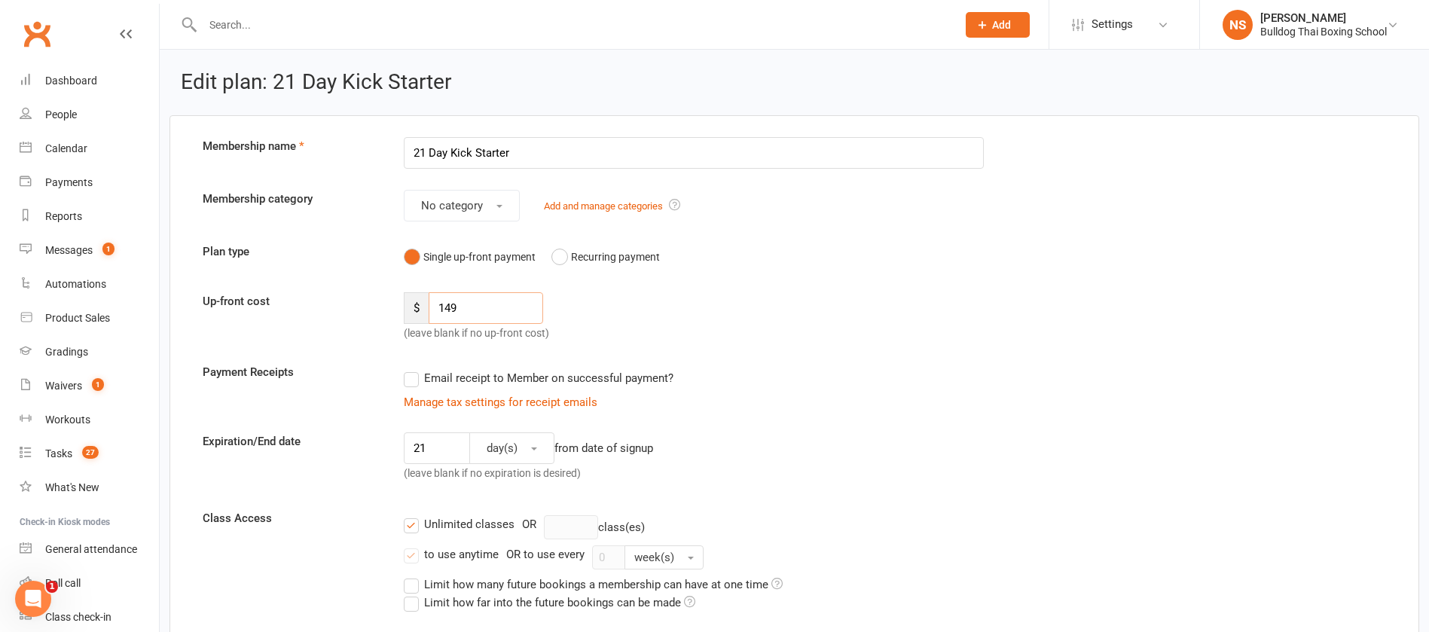
drag, startPoint x: 461, startPoint y: 306, endPoint x: 447, endPoint y: 301, distance: 15.0
click at [447, 301] on input "149" at bounding box center [486, 308] width 114 height 32
type input "127"
click at [977, 386] on div "Email receipt to Member on successful payment?" at bounding box center [688, 378] width 593 height 30
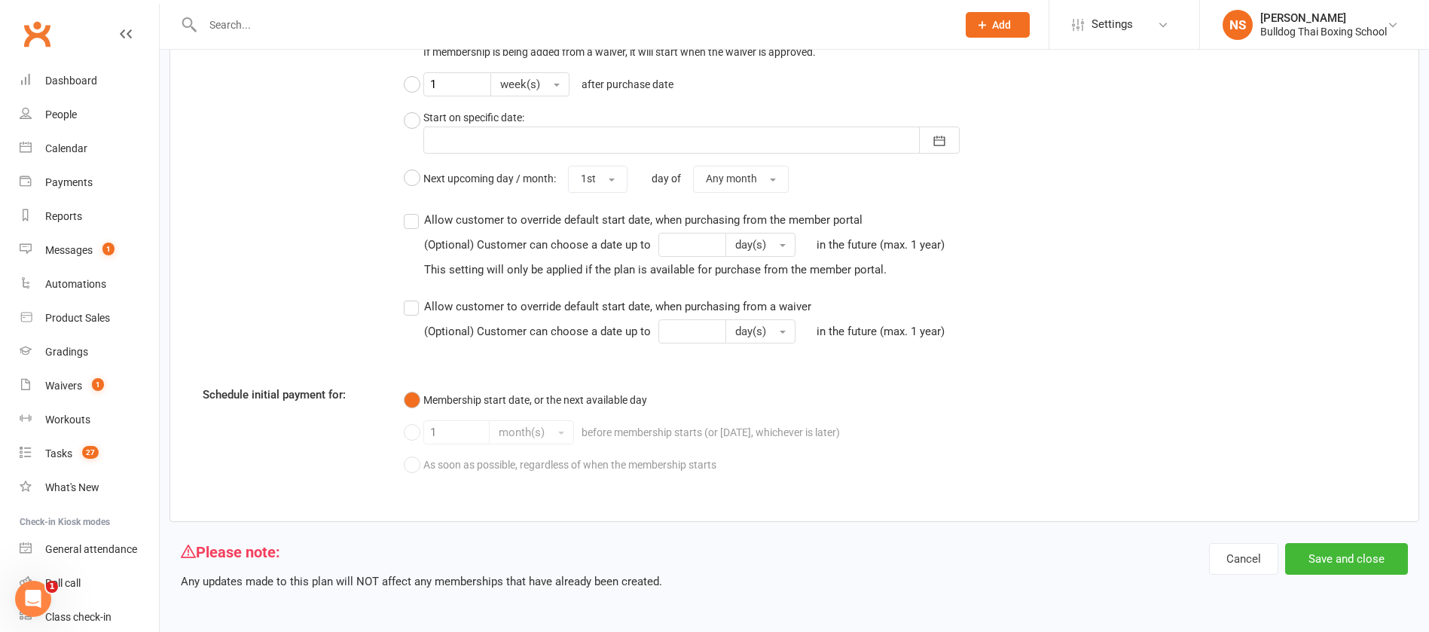
scroll to position [1099, 0]
click at [1344, 562] on button "Save and close" at bounding box center [1346, 557] width 123 height 32
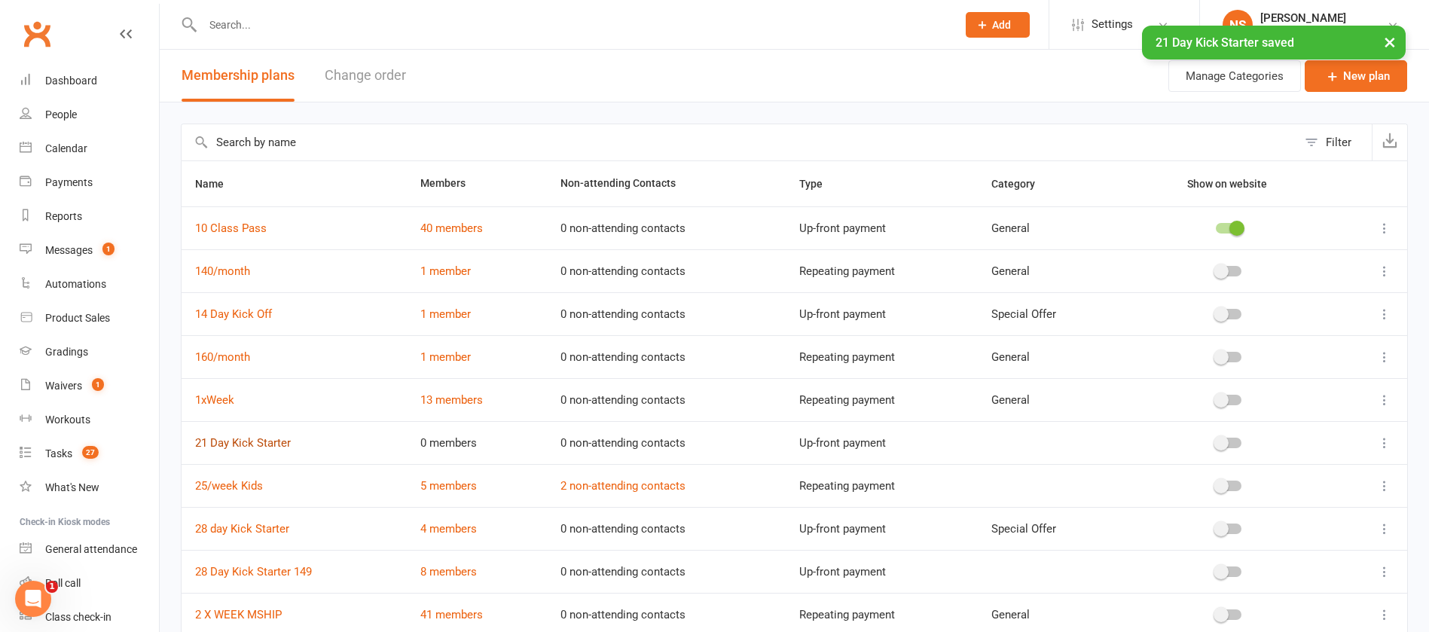
click at [264, 447] on link "21 Day Kick Starter" at bounding box center [243, 443] width 96 height 14
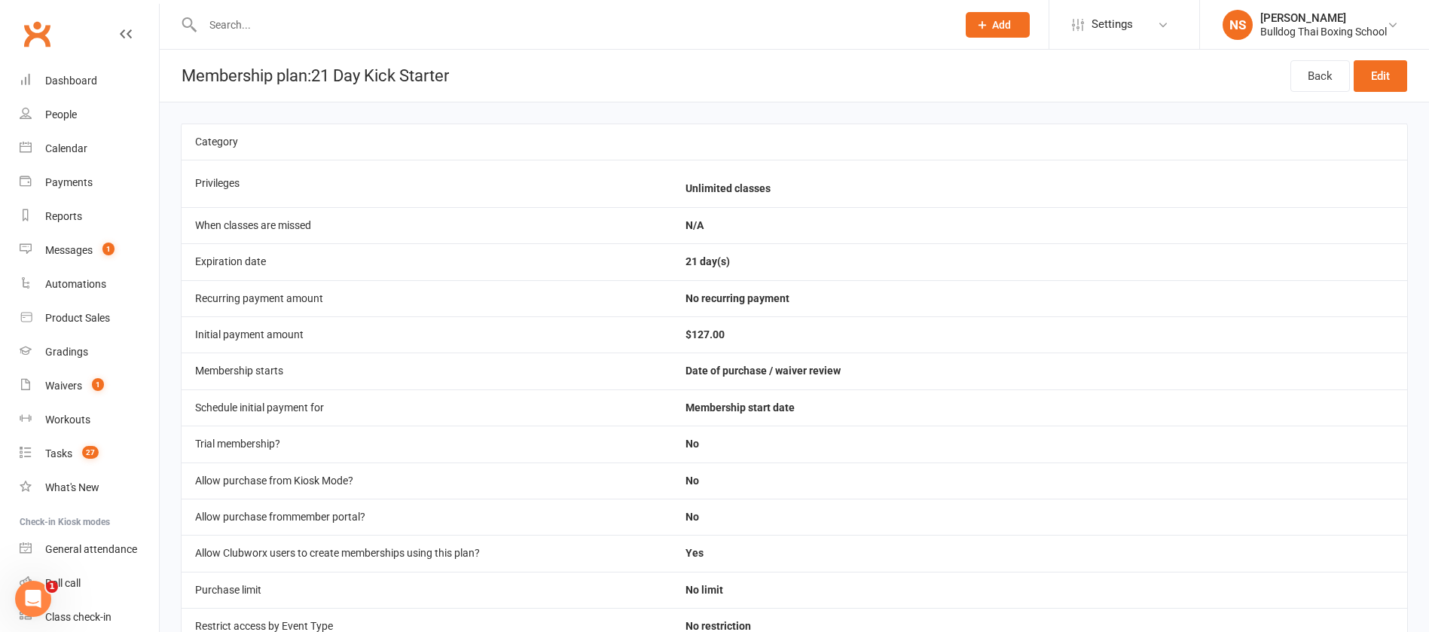
click at [463, 111] on main "Category Privileges Unlimited classes When classes are missed N/A Expiration da…" at bounding box center [794, 438] width 1269 height 673
click at [66, 455] on div "Tasks" at bounding box center [58, 453] width 27 height 12
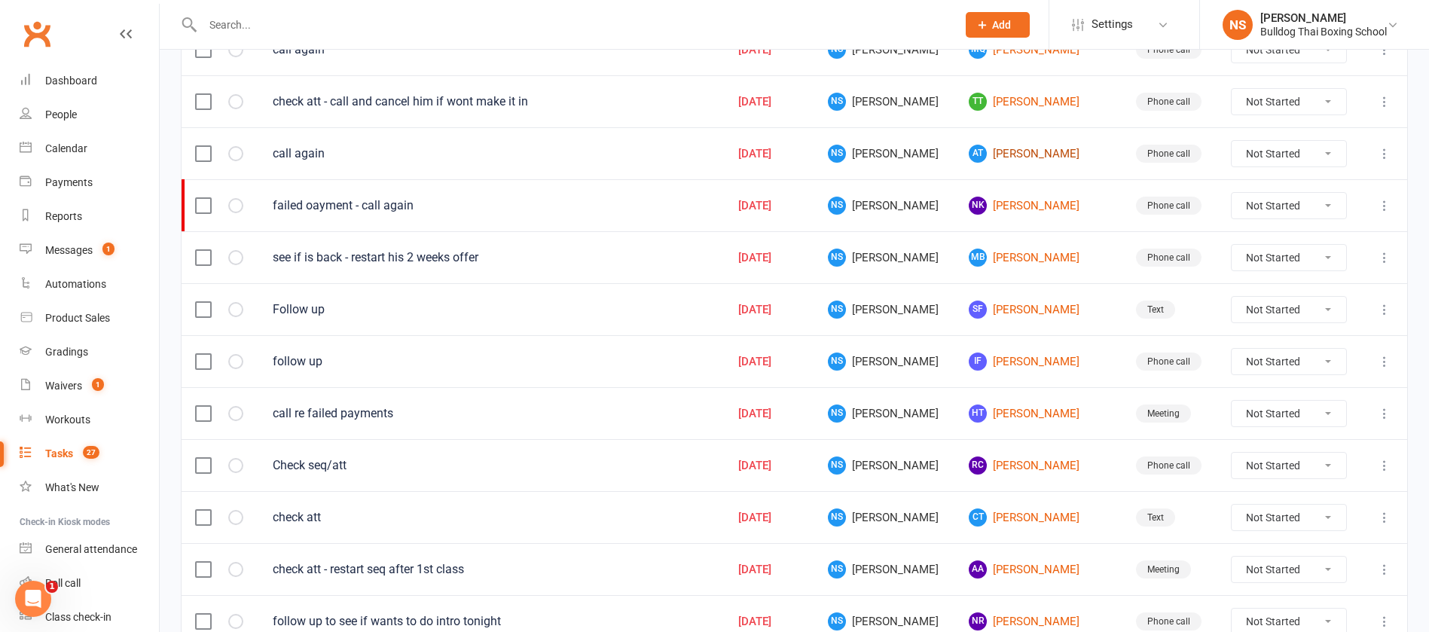
scroll to position [339, 0]
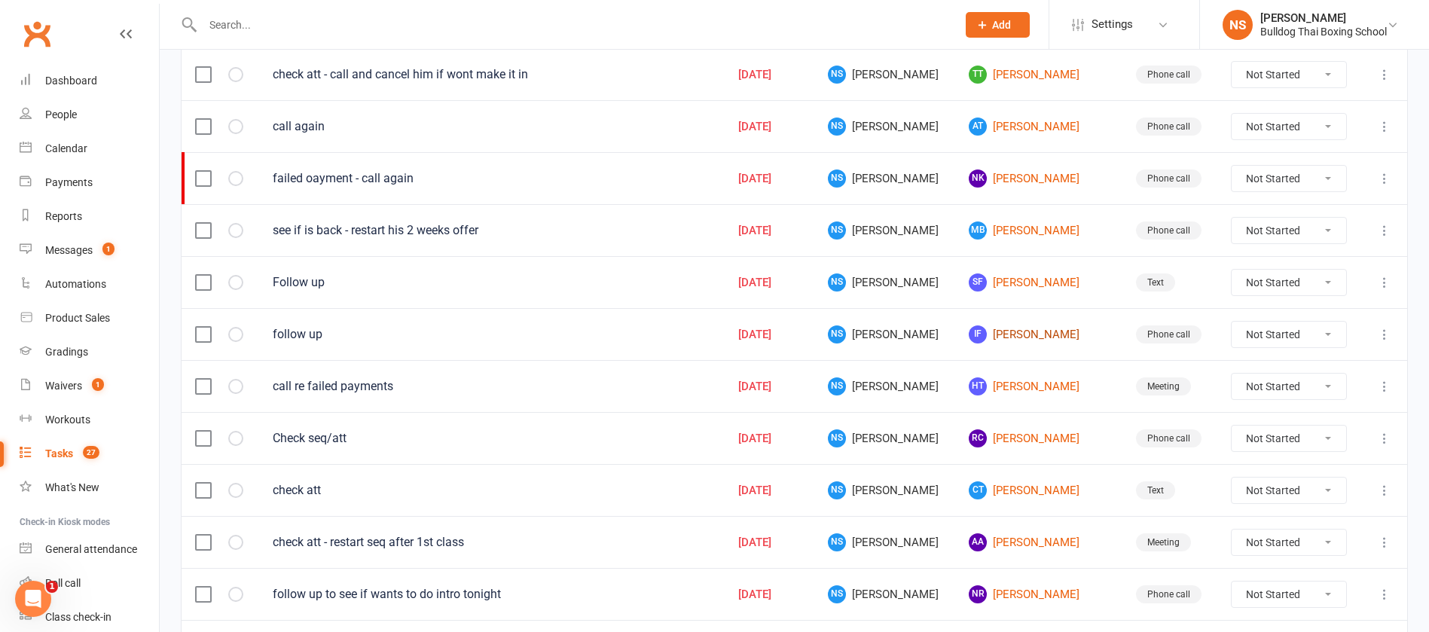
click at [1026, 334] on link "IF Isabella Fiaola" at bounding box center [1037, 334] width 139 height 18
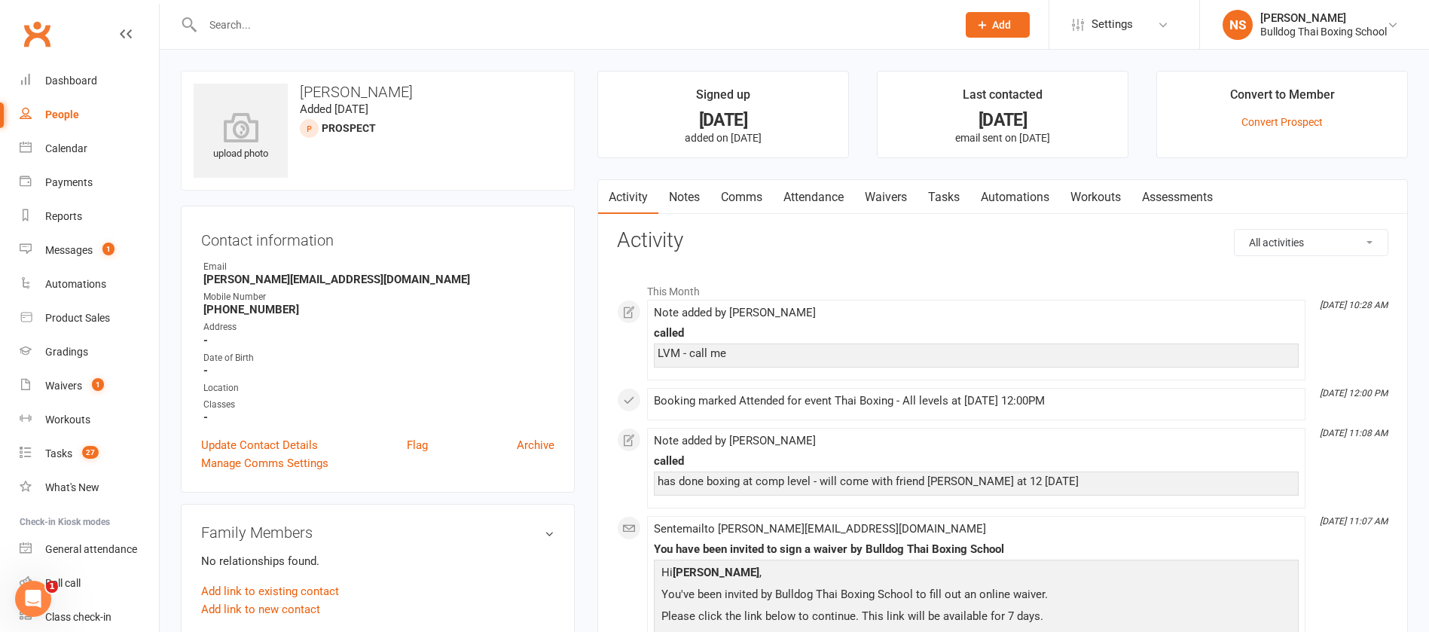
click at [682, 191] on link "Notes" at bounding box center [684, 197] width 52 height 35
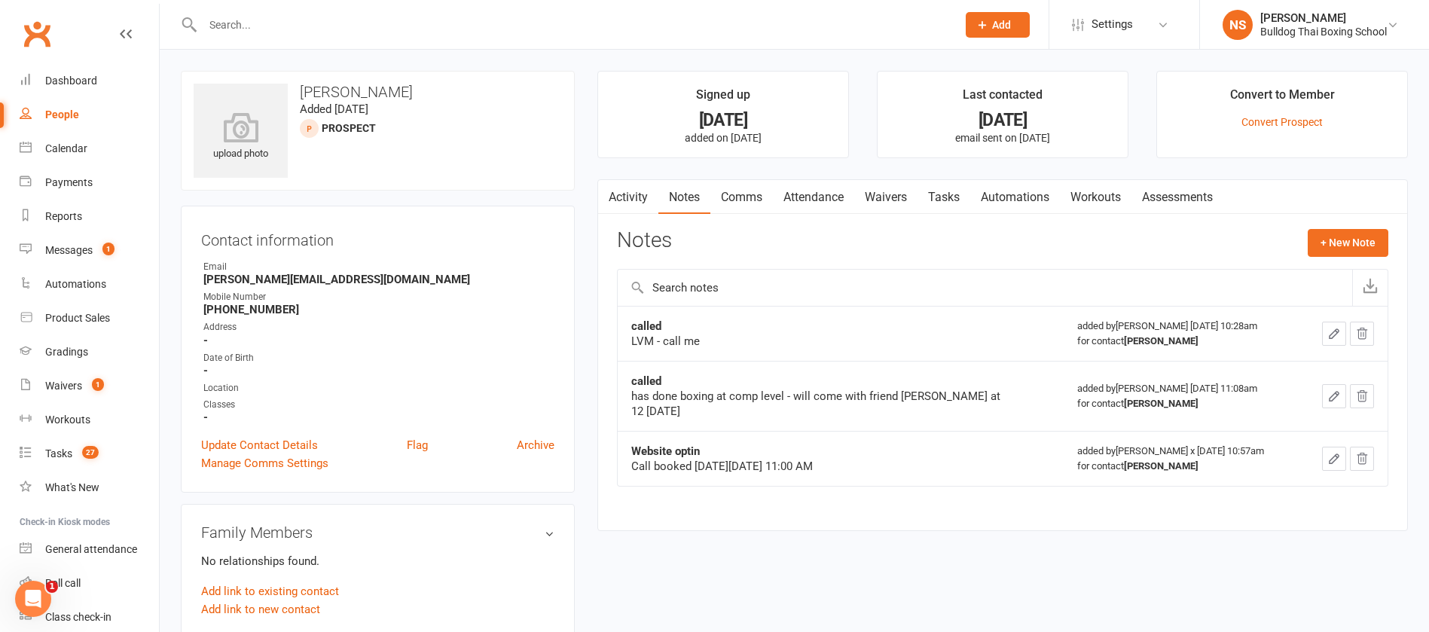
click at [1339, 333] on icon "button" at bounding box center [1334, 334] width 14 height 14
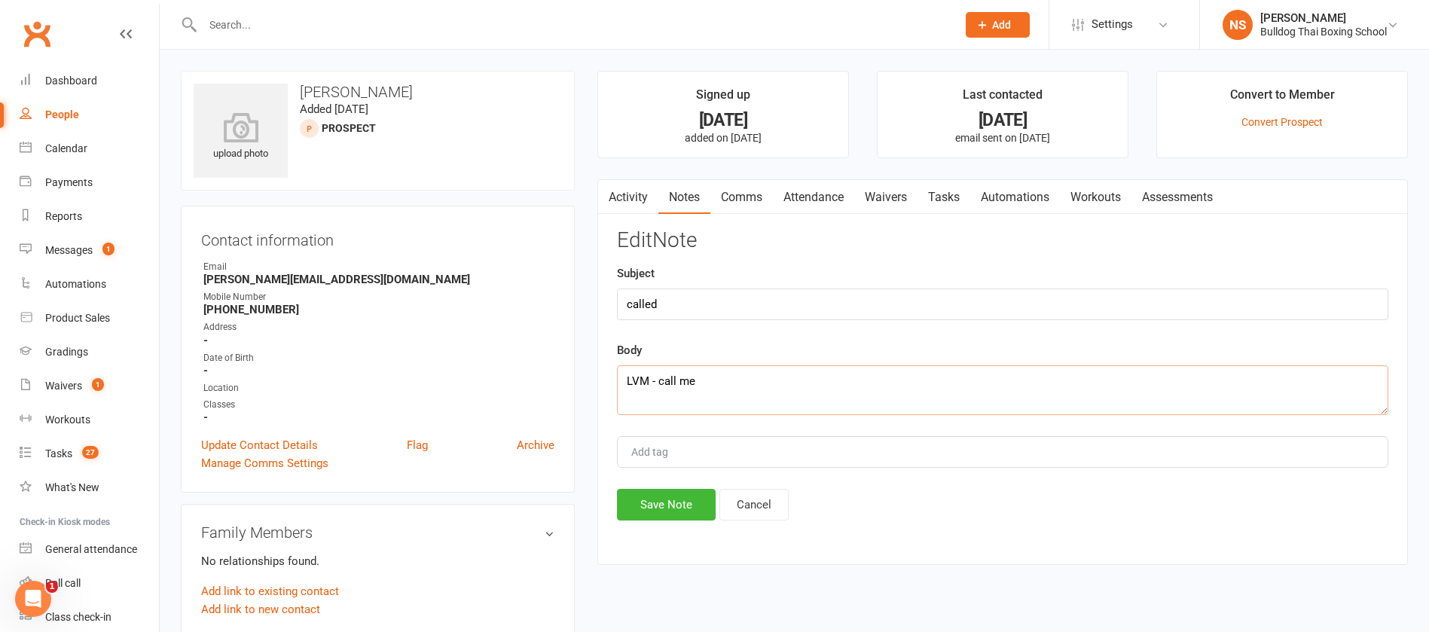
click at [770, 383] on textarea "LVM - call me" at bounding box center [1002, 390] width 771 height 50
type textarea "LVM - call me. CALLED - thought they had signed up for 28 day when filled out o…"
click at [680, 508] on button "Save Note" at bounding box center [666, 505] width 99 height 32
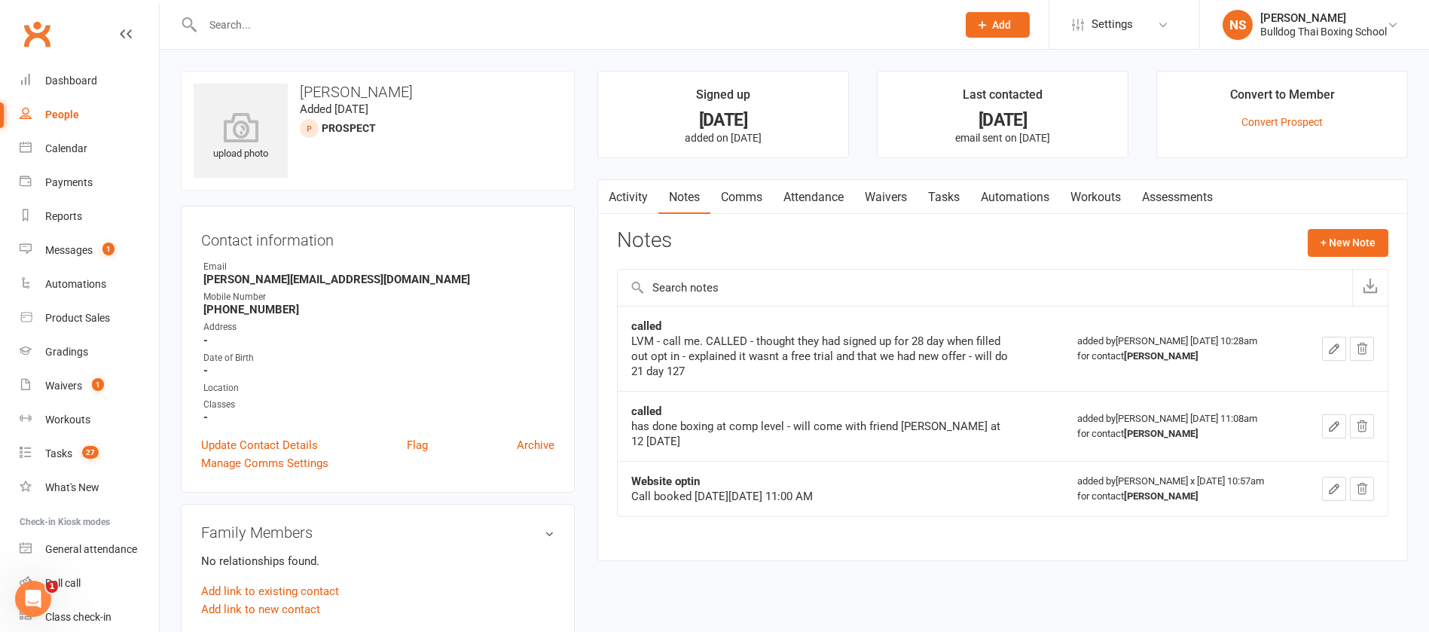
click at [737, 200] on link "Comms" at bounding box center [741, 197] width 63 height 35
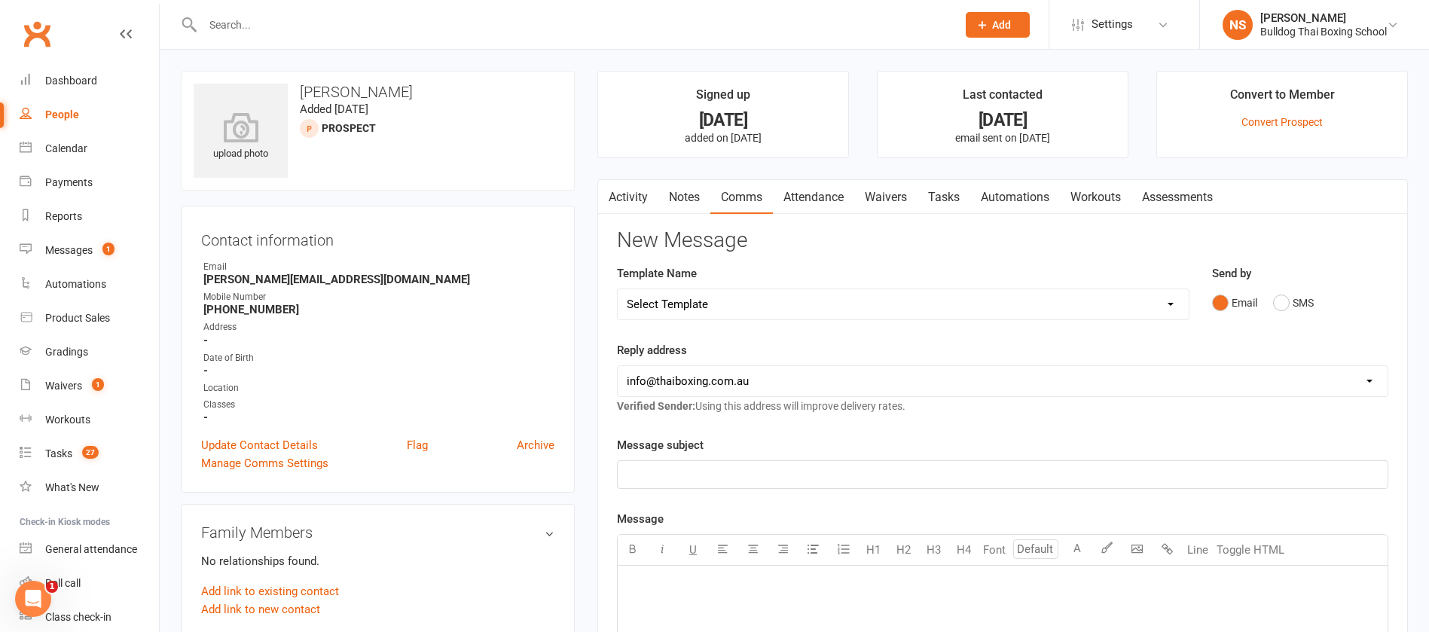
click at [733, 307] on select "Select Template [Email] Price Increase 28 Day Kick starter [SMS] 10 Pass Check …" at bounding box center [903, 304] width 571 height 30
select select "20"
click at [618, 289] on select "Select Template [Email] Price Increase 28 Day Kick starter [SMS] 10 Pass Check …" at bounding box center [903, 304] width 571 height 30
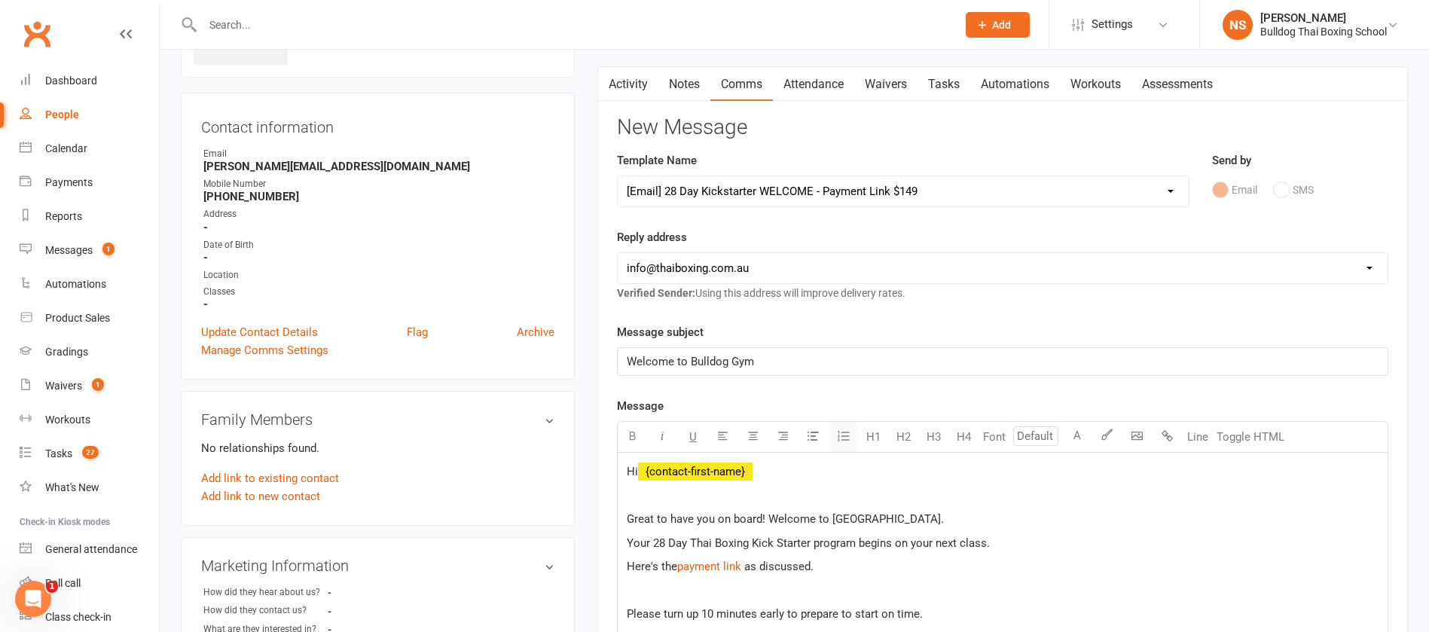
scroll to position [226, 0]
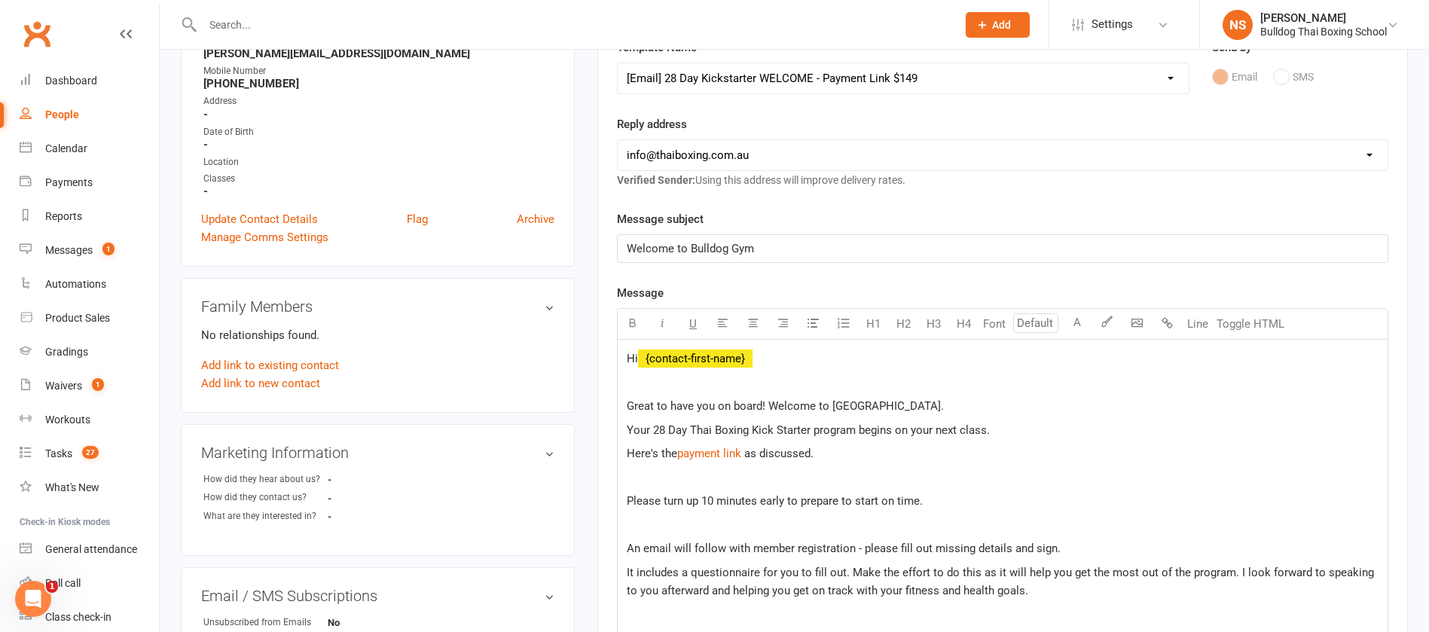
click at [663, 425] on span "Your 28 Day Thai Boxing Kick Starter program begins on your next class." at bounding box center [808, 430] width 363 height 14
drag, startPoint x: 749, startPoint y: 453, endPoint x: 678, endPoint y: 459, distance: 71.1
click at [678, 459] on p "Here's the $ payment link $ $ $ as discussed." at bounding box center [1003, 453] width 752 height 18
drag, startPoint x: 743, startPoint y: 455, endPoint x: 681, endPoint y: 450, distance: 62.0
click at [681, 450] on span "Here's the payment link" at bounding box center [685, 454] width 117 height 14
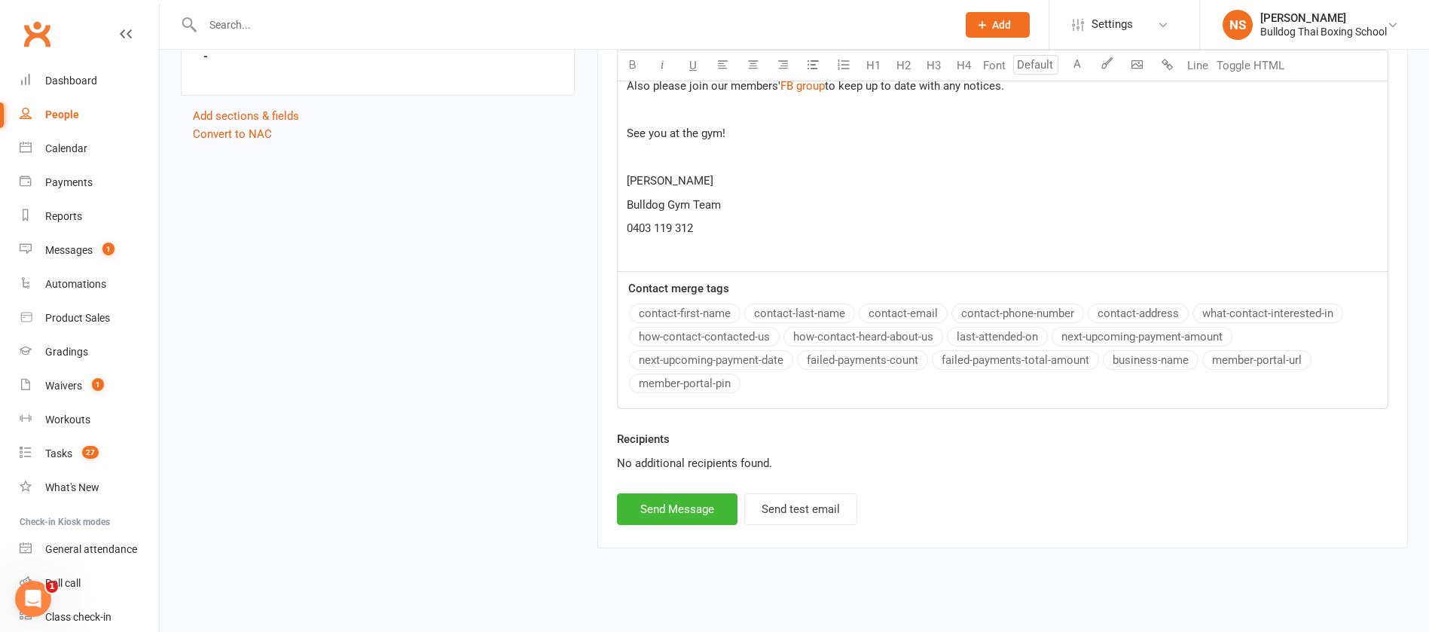
scroll to position [1070, 0]
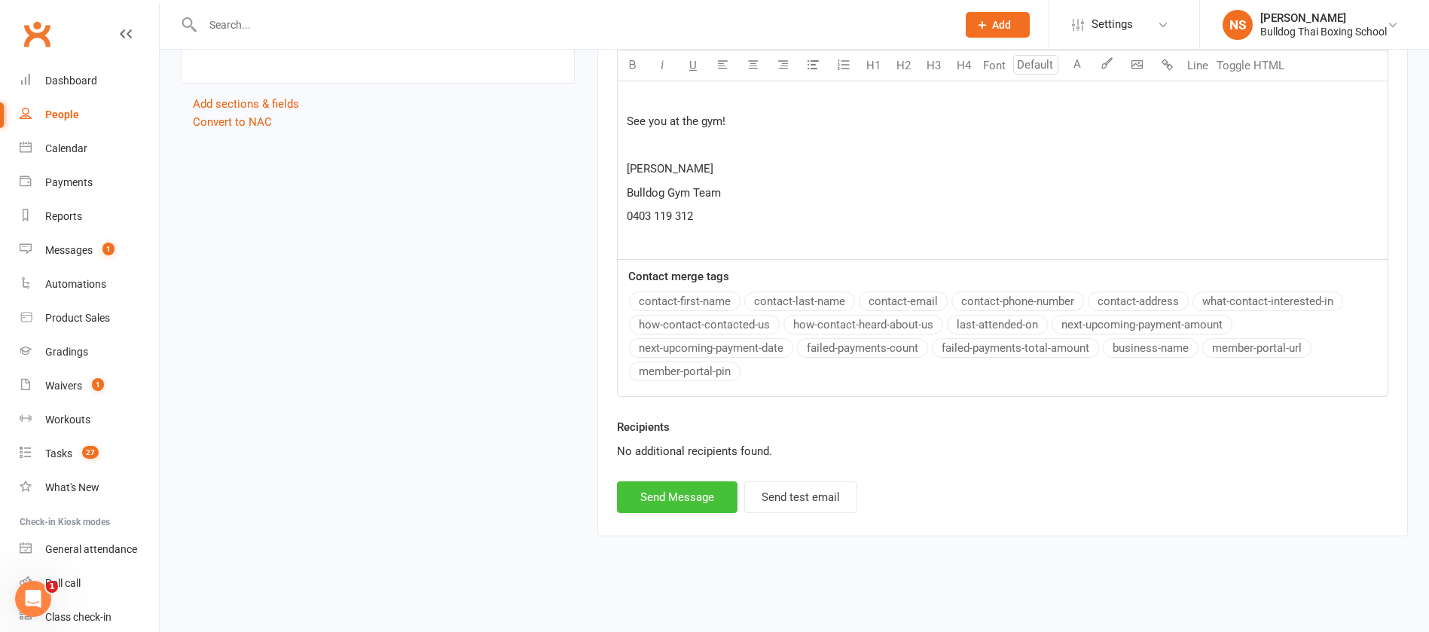
click at [669, 498] on button "Send Message" at bounding box center [677, 497] width 120 height 32
select select
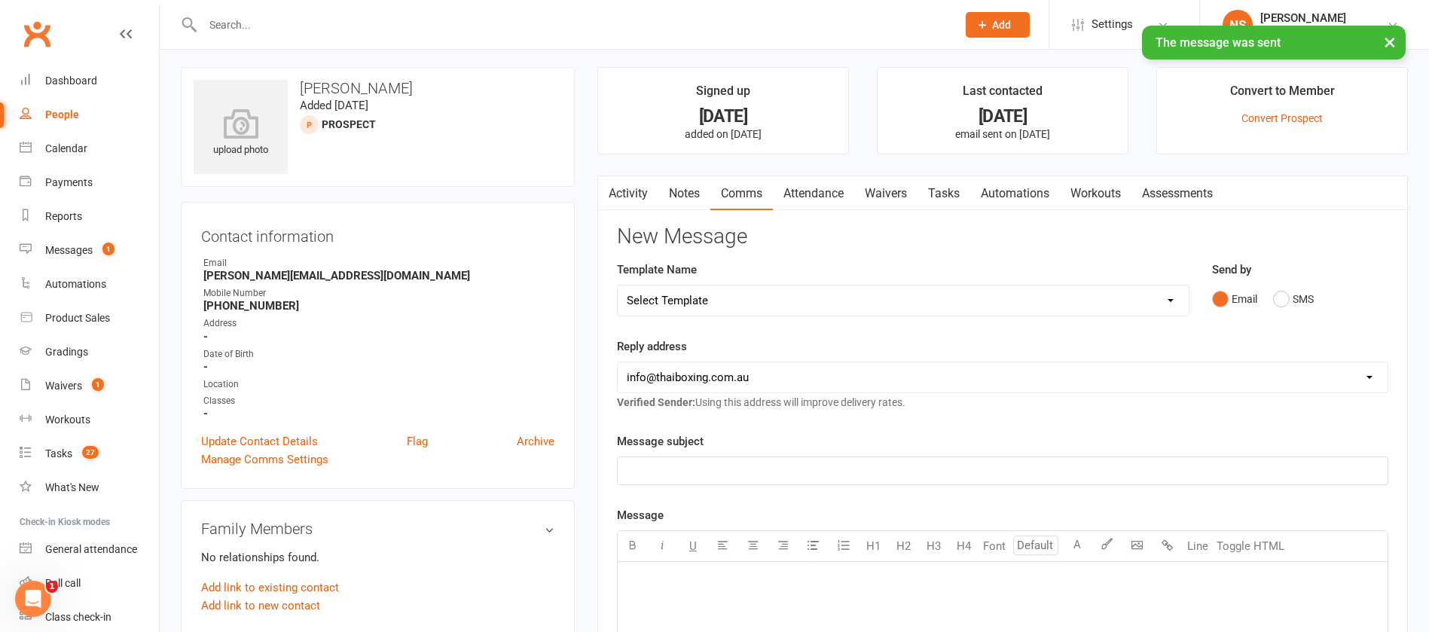
scroll to position [0, 0]
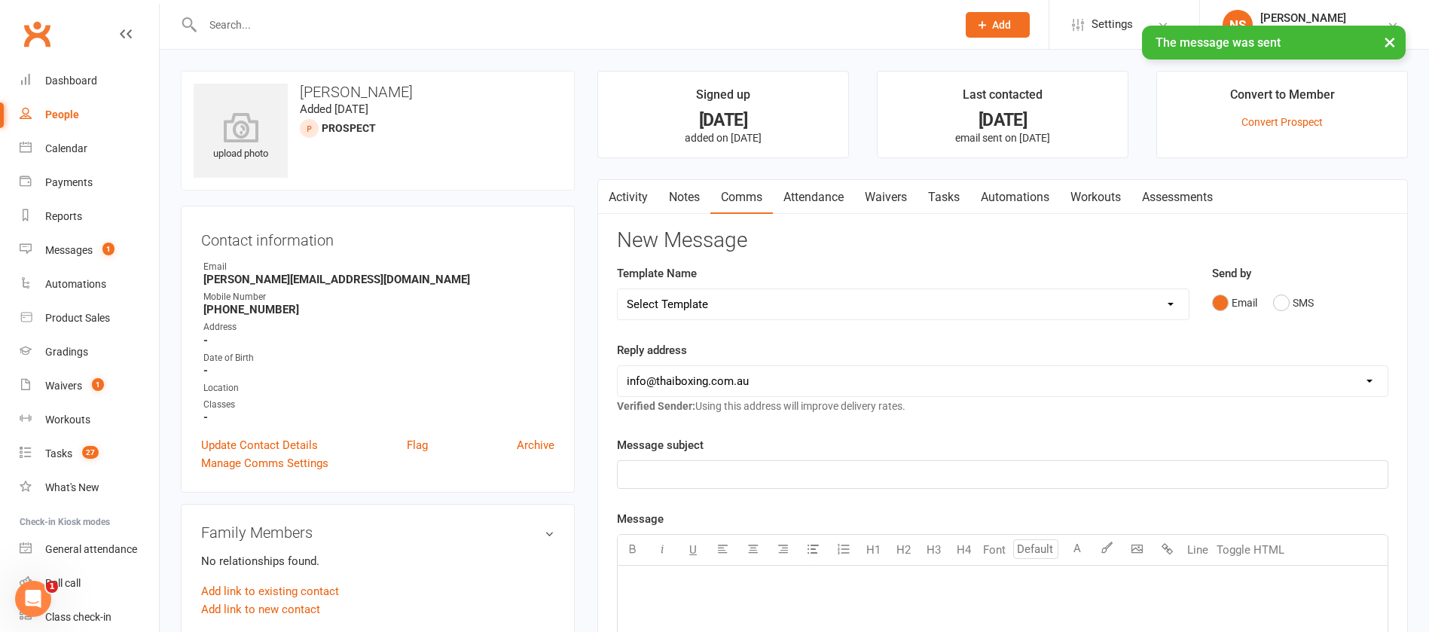
click at [884, 197] on link "Waivers" at bounding box center [885, 197] width 63 height 35
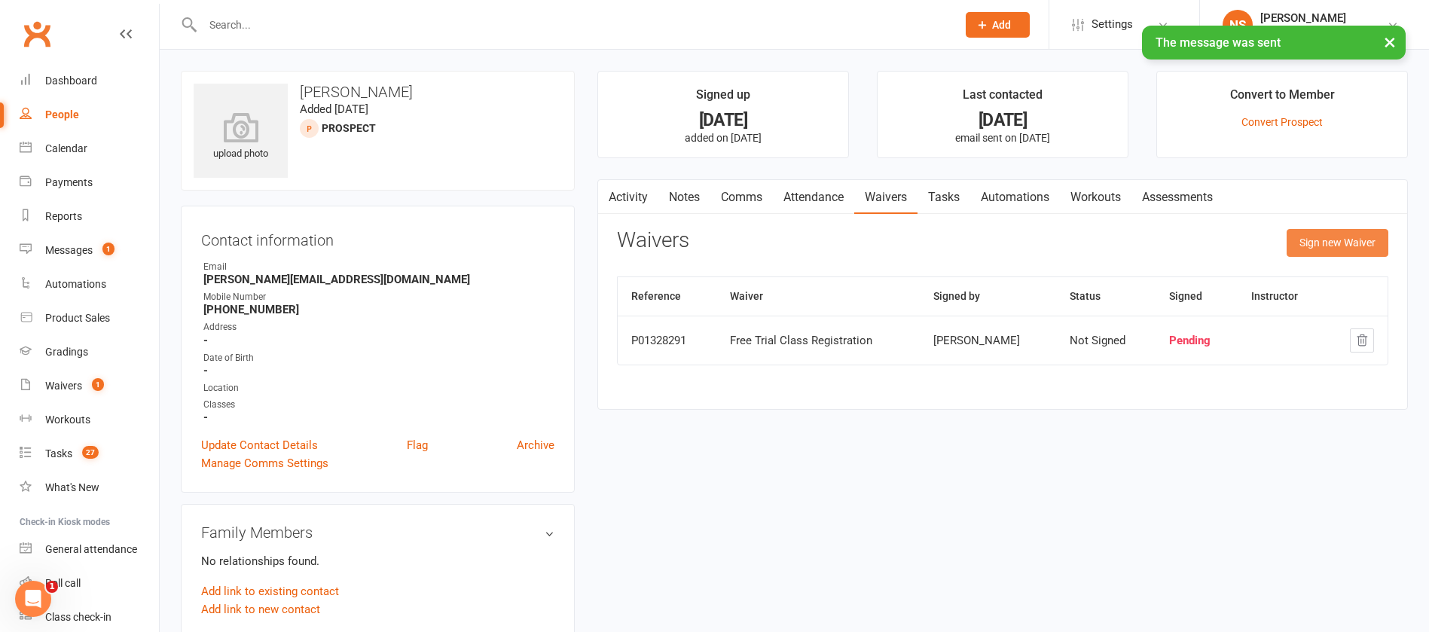
click at [1308, 239] on button "Sign new Waiver" at bounding box center [1337, 242] width 102 height 27
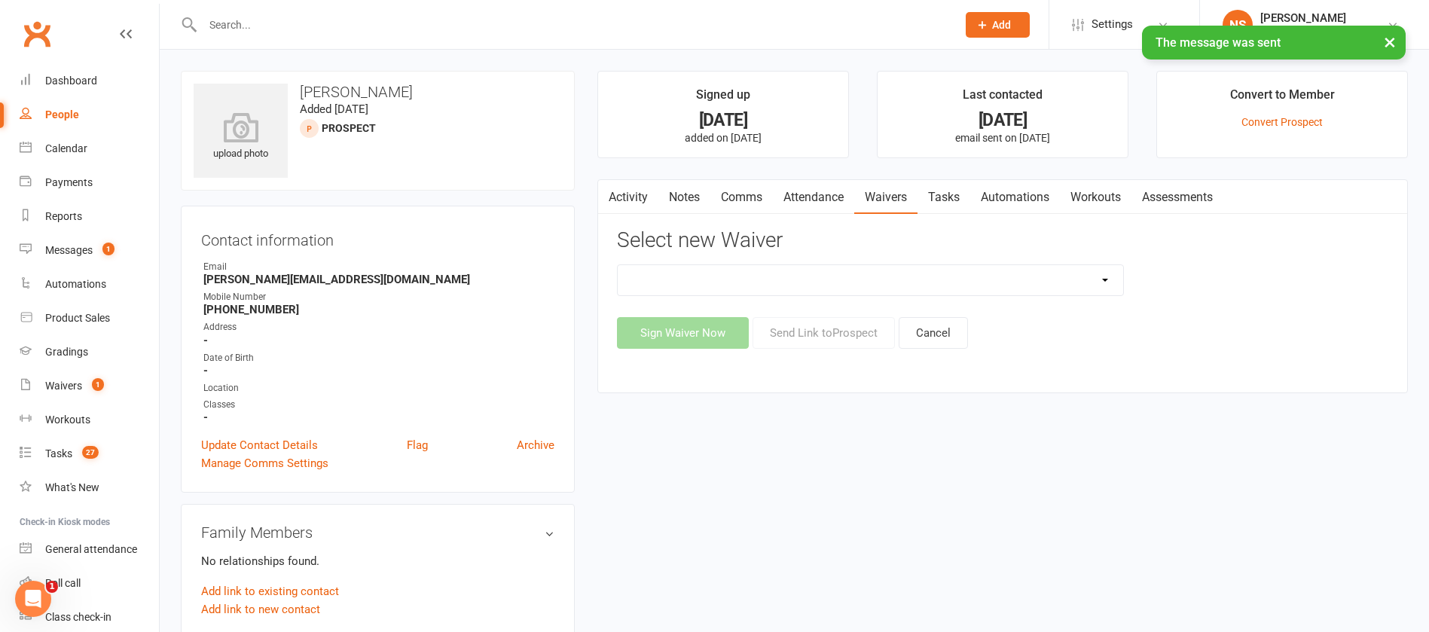
click at [818, 280] on select "12 Month Contract 14 Day Kick Off 28 Day 99 and RO 35 28 Day Kick Starter $149 …" at bounding box center [870, 280] width 505 height 30
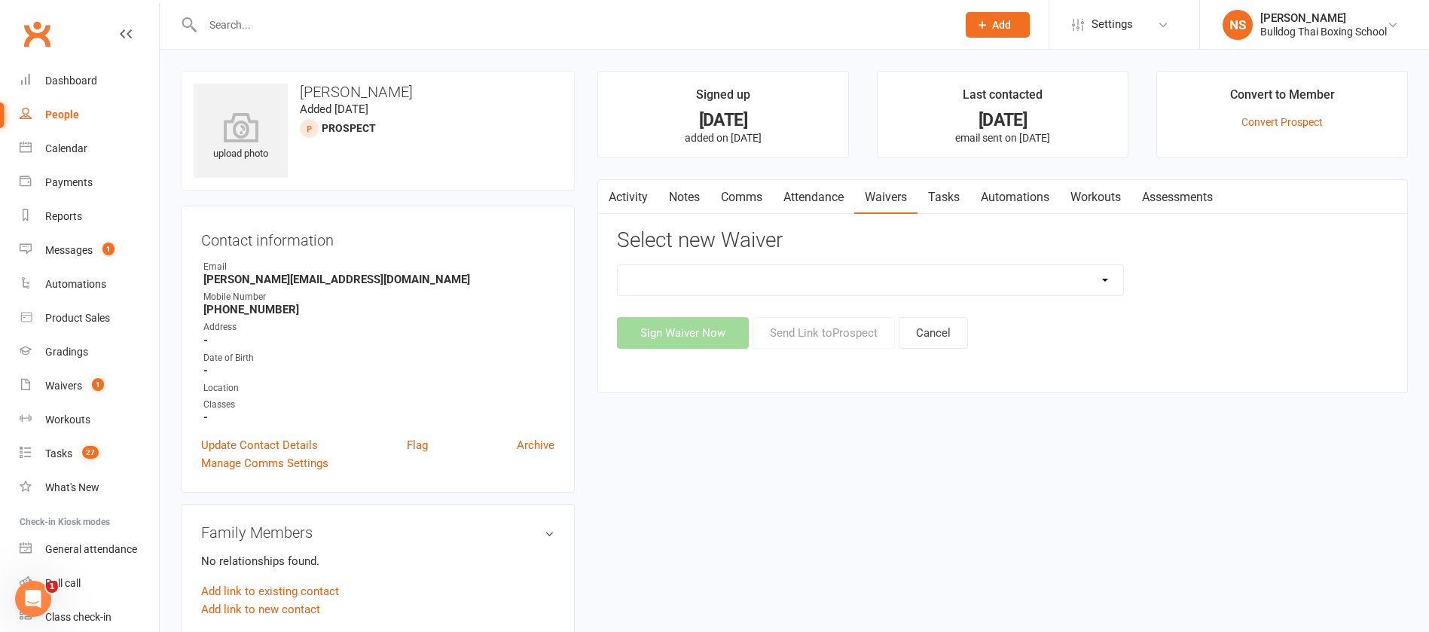
click at [588, 130] on main "Signed up 2 days ago added on 12 Aug 2025 Last contacted 2 days ago email sent …" at bounding box center [1002, 239] width 833 height 337
click at [1105, 22] on span "Settings" at bounding box center [1111, 25] width 41 height 34
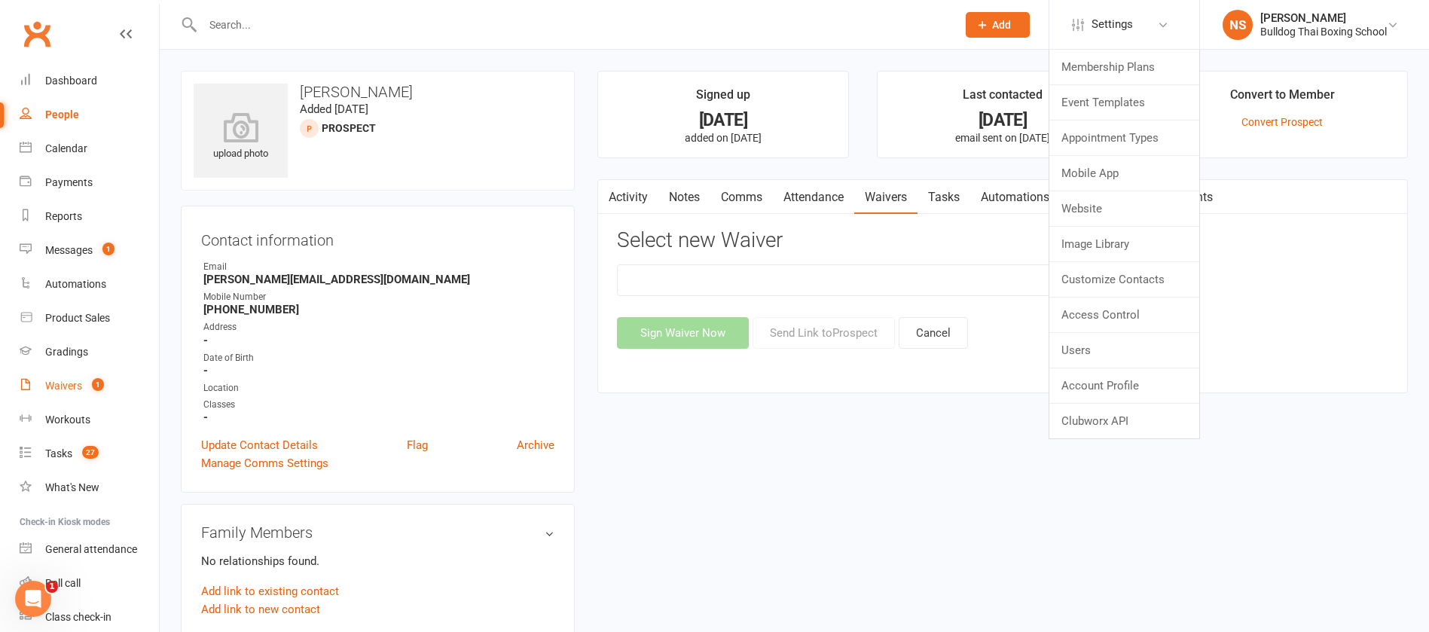
click at [64, 384] on div "Waivers" at bounding box center [63, 386] width 37 height 12
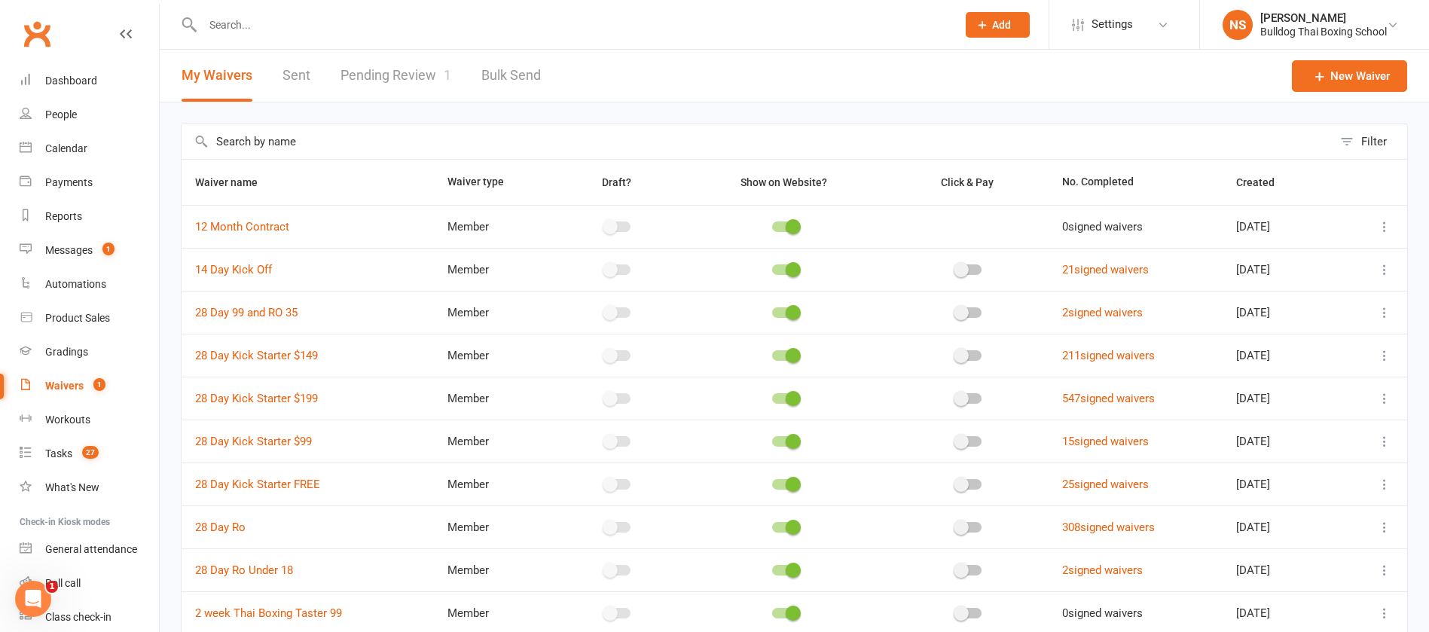
click at [1383, 355] on icon at bounding box center [1384, 355] width 15 height 15
click at [1261, 414] on link "Duplicate waiver" at bounding box center [1286, 415] width 177 height 30
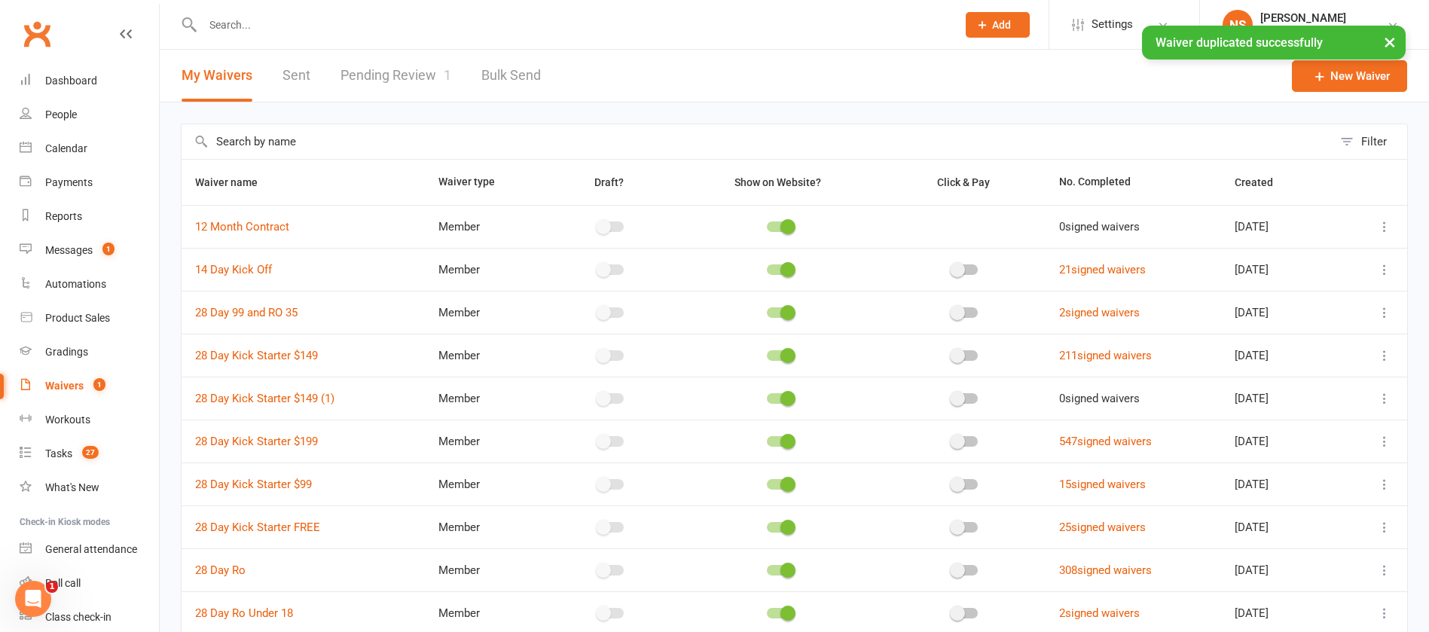
click at [1381, 396] on icon at bounding box center [1384, 398] width 15 height 15
click at [1280, 433] on link "Edit waiver" at bounding box center [1286, 428] width 177 height 30
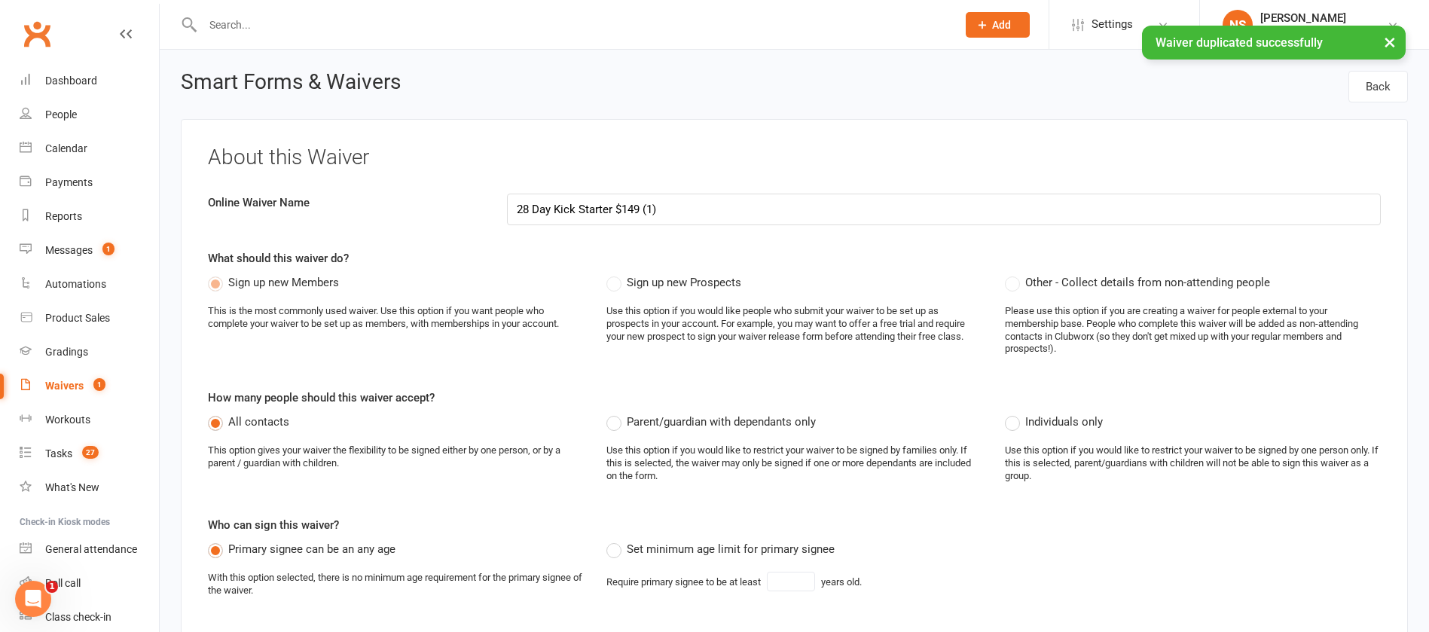
select select "applies_to_all_signees"
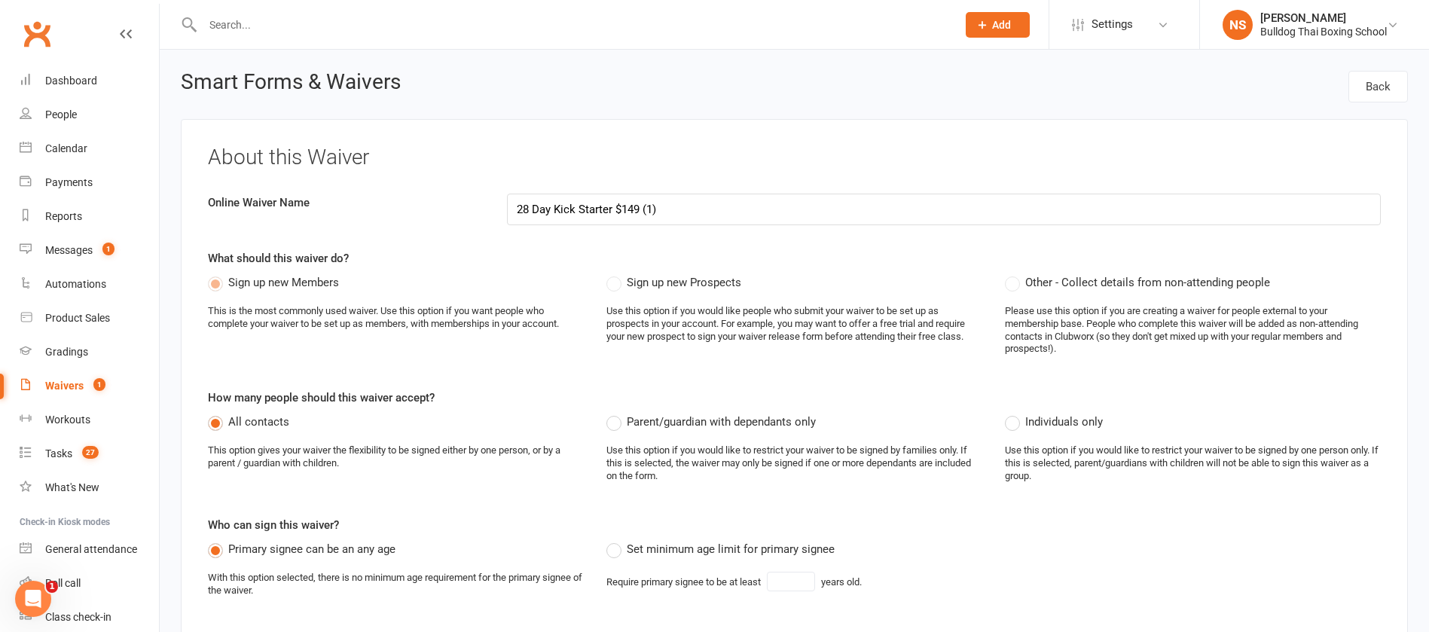
drag, startPoint x: 531, startPoint y: 209, endPoint x: 525, endPoint y: 186, distance: 24.1
click at [531, 209] on input "28 Day Kick Starter $149 (1)" at bounding box center [944, 210] width 874 height 32
drag, startPoint x: 668, startPoint y: 211, endPoint x: 614, endPoint y: 203, distance: 54.7
click at [615, 204] on input "21 Day Kick Starter $149 (1)" at bounding box center [944, 210] width 874 height 32
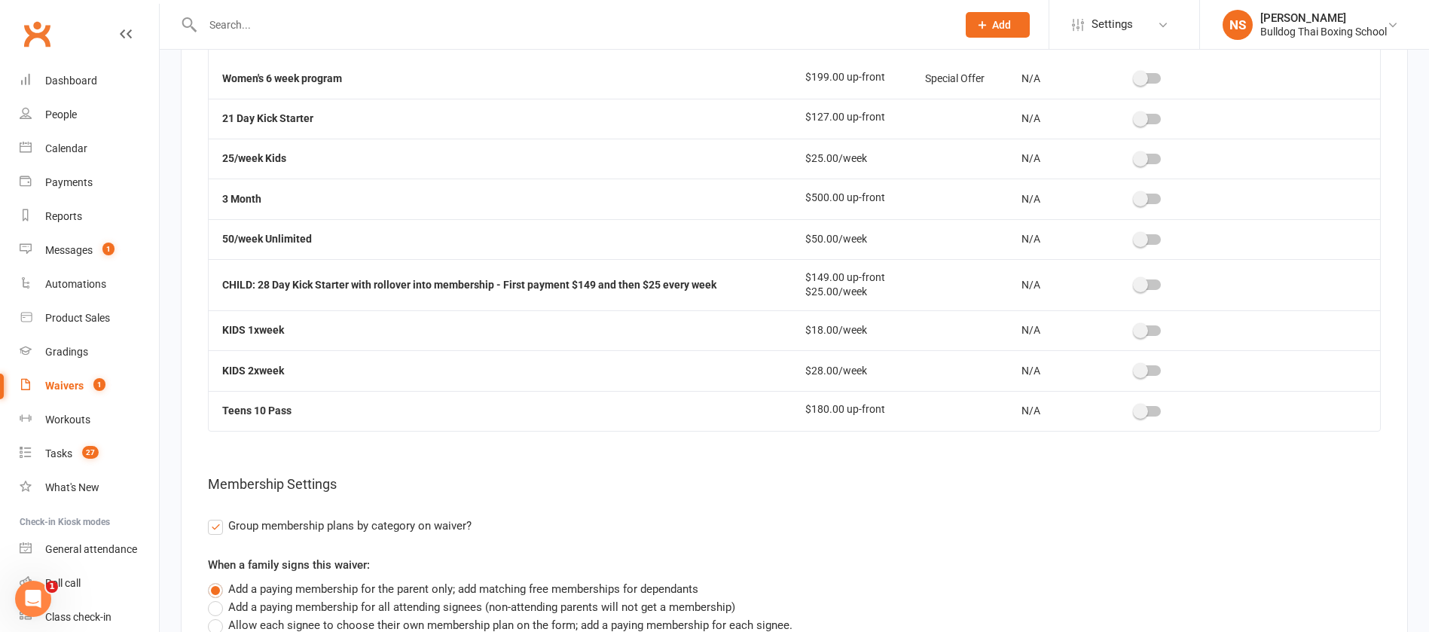
scroll to position [4406, 0]
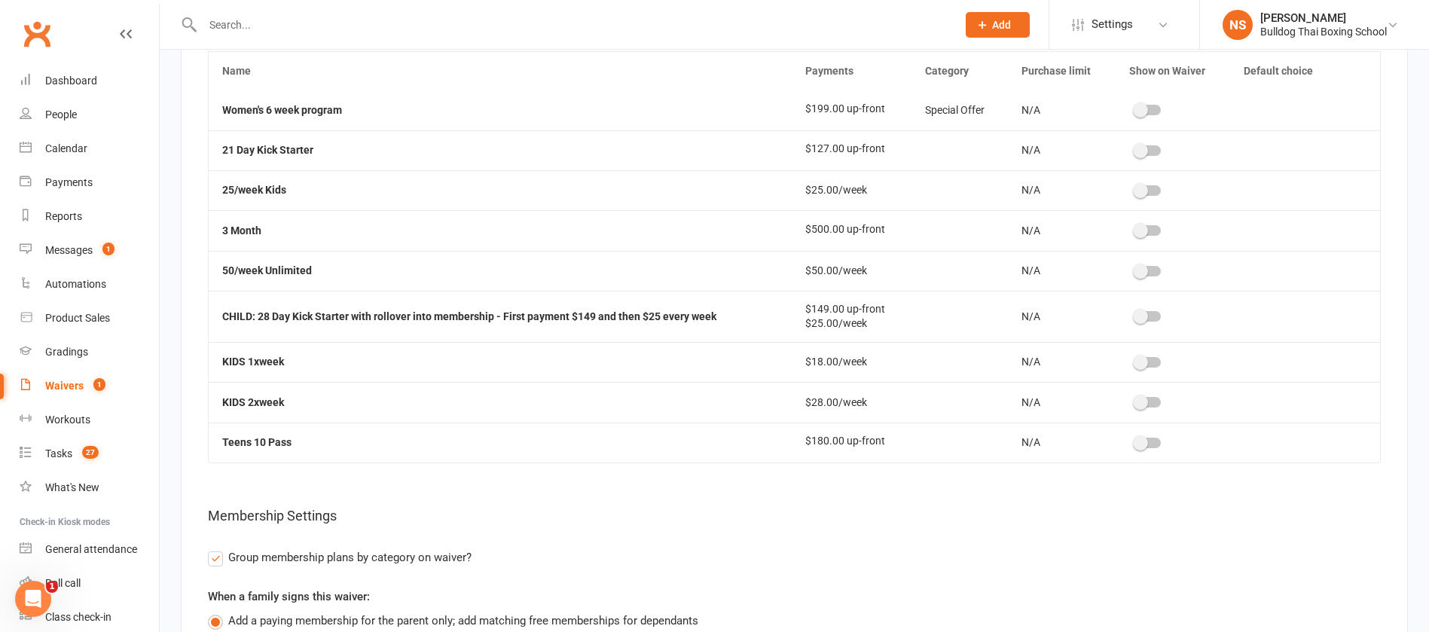
type input "21 Day Kick Starter"
click at [1137, 146] on div at bounding box center [1148, 150] width 26 height 11
click at [1135, 148] on input "checkbox" at bounding box center [1135, 148] width 0 height 0
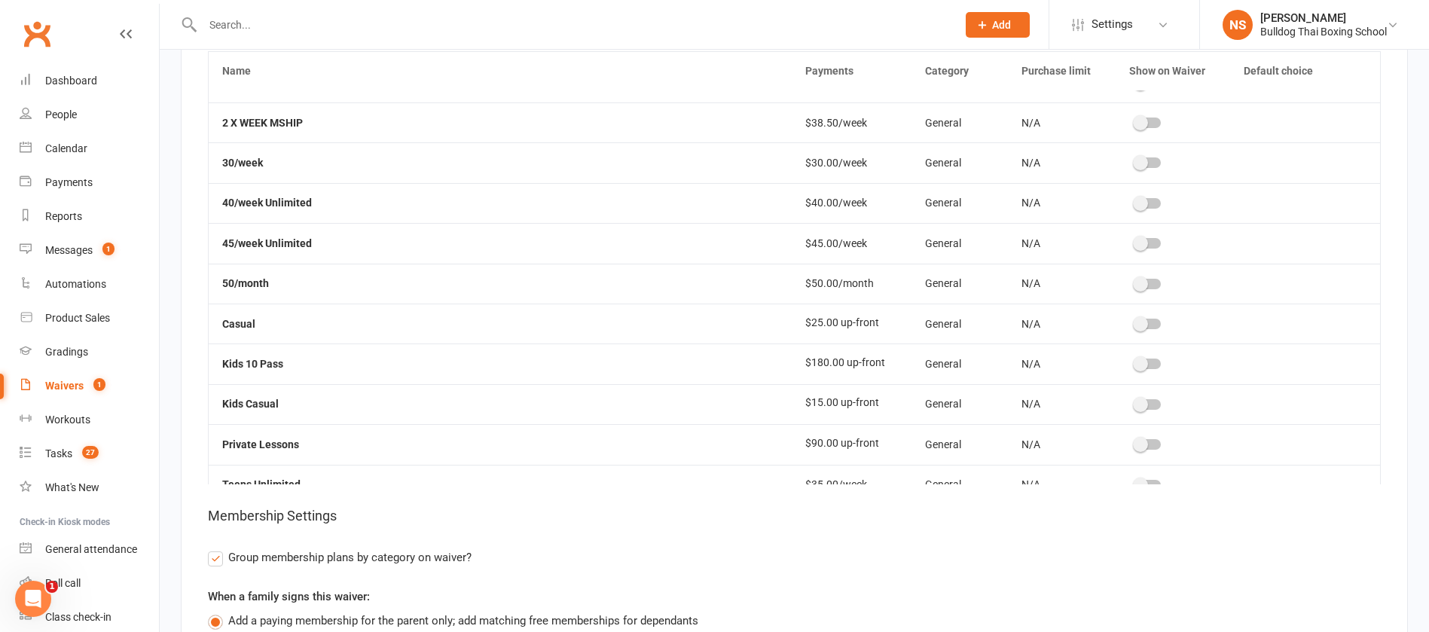
scroll to position [0, 0]
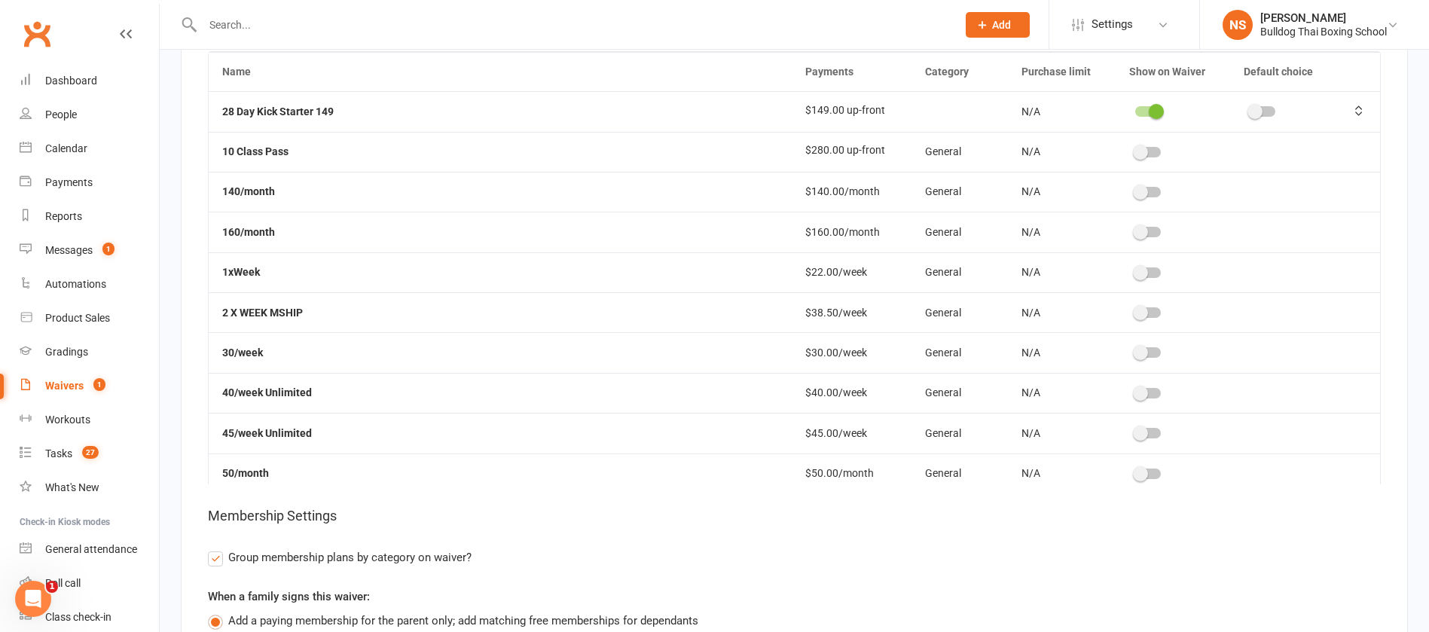
click at [1135, 106] on div at bounding box center [1148, 111] width 26 height 11
click at [1135, 109] on input "checkbox" at bounding box center [1135, 109] width 0 height 0
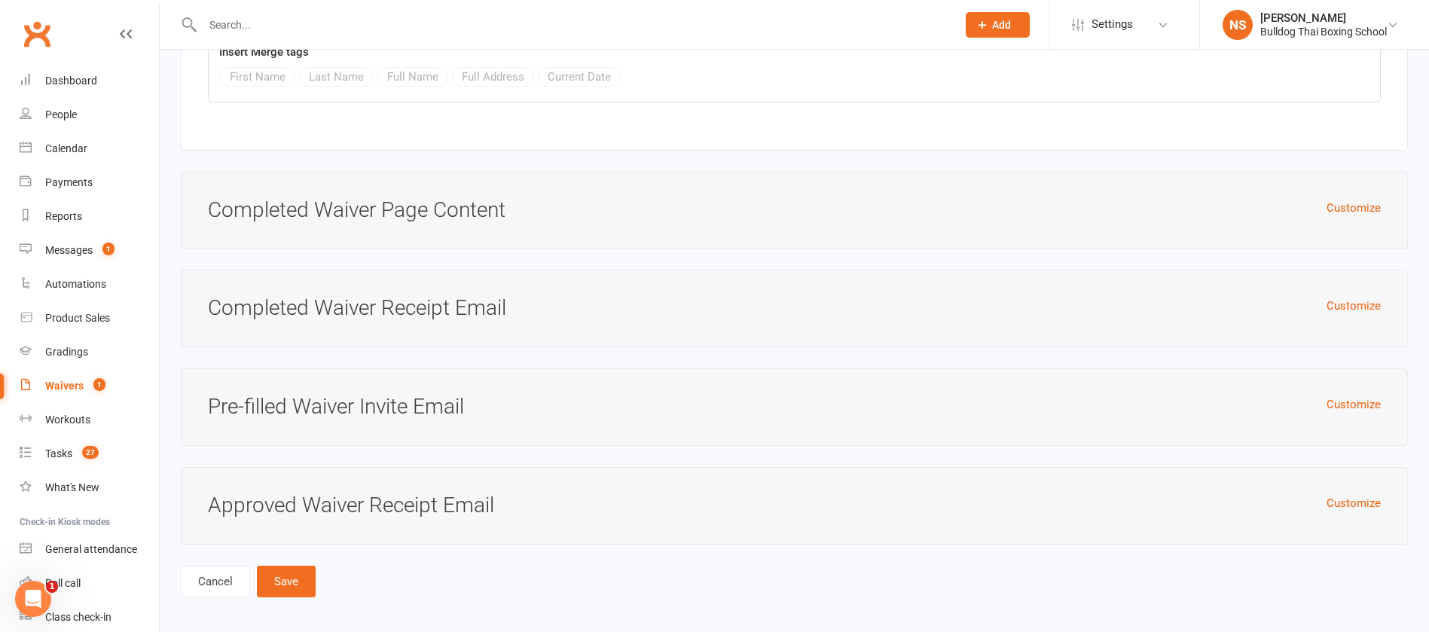
scroll to position [5764, 0]
click at [295, 575] on button "Save" at bounding box center [286, 579] width 59 height 32
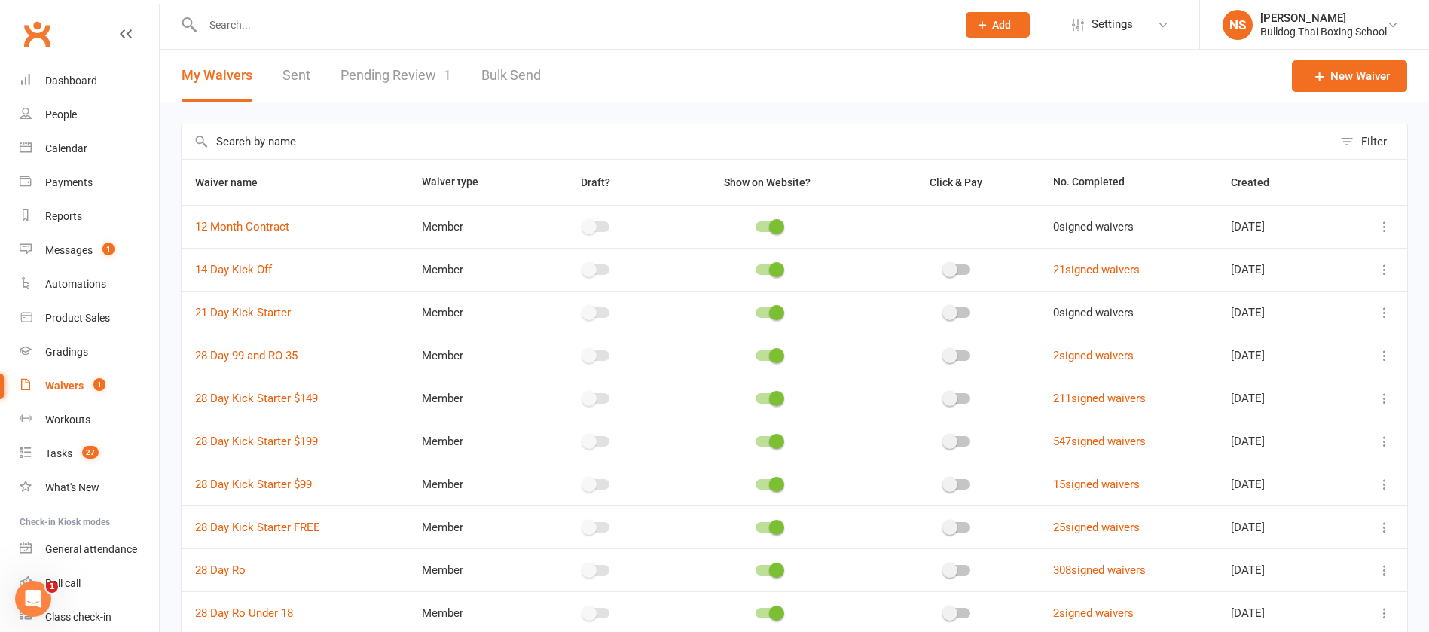
click at [70, 386] on div "Waivers" at bounding box center [64, 386] width 38 height 12
click at [59, 452] on div "Tasks" at bounding box center [58, 453] width 27 height 12
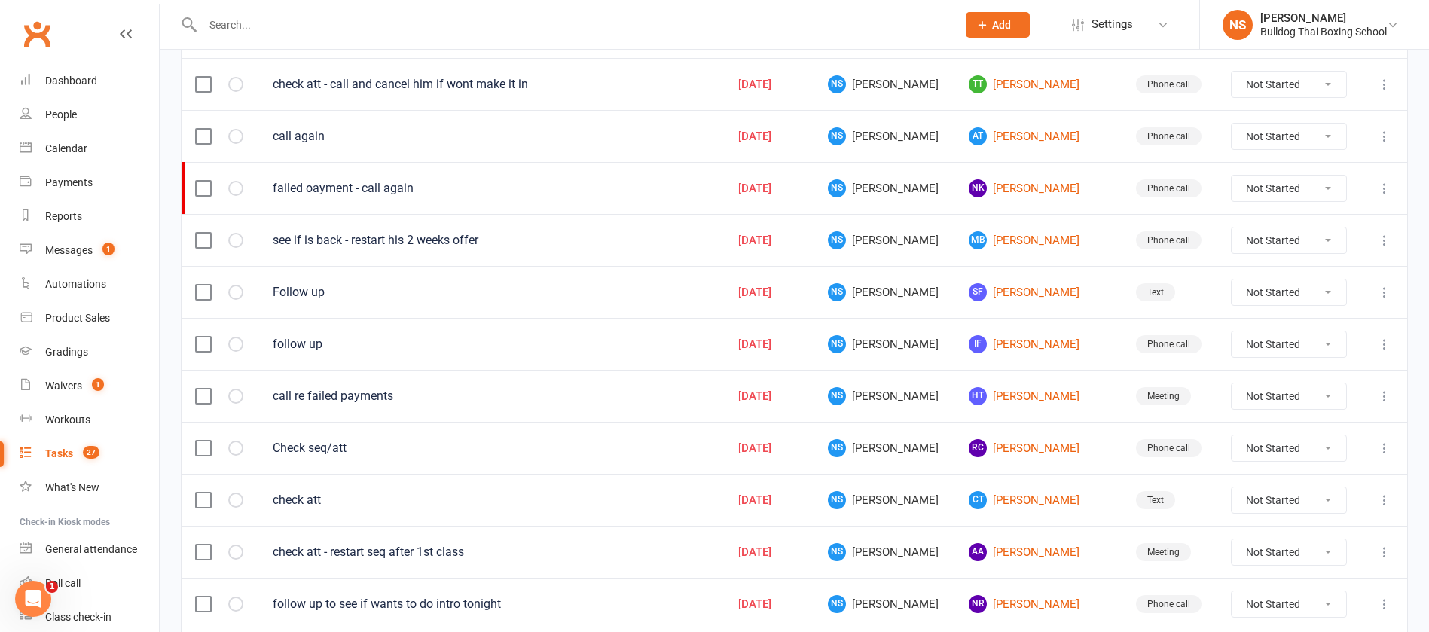
scroll to position [339, 0]
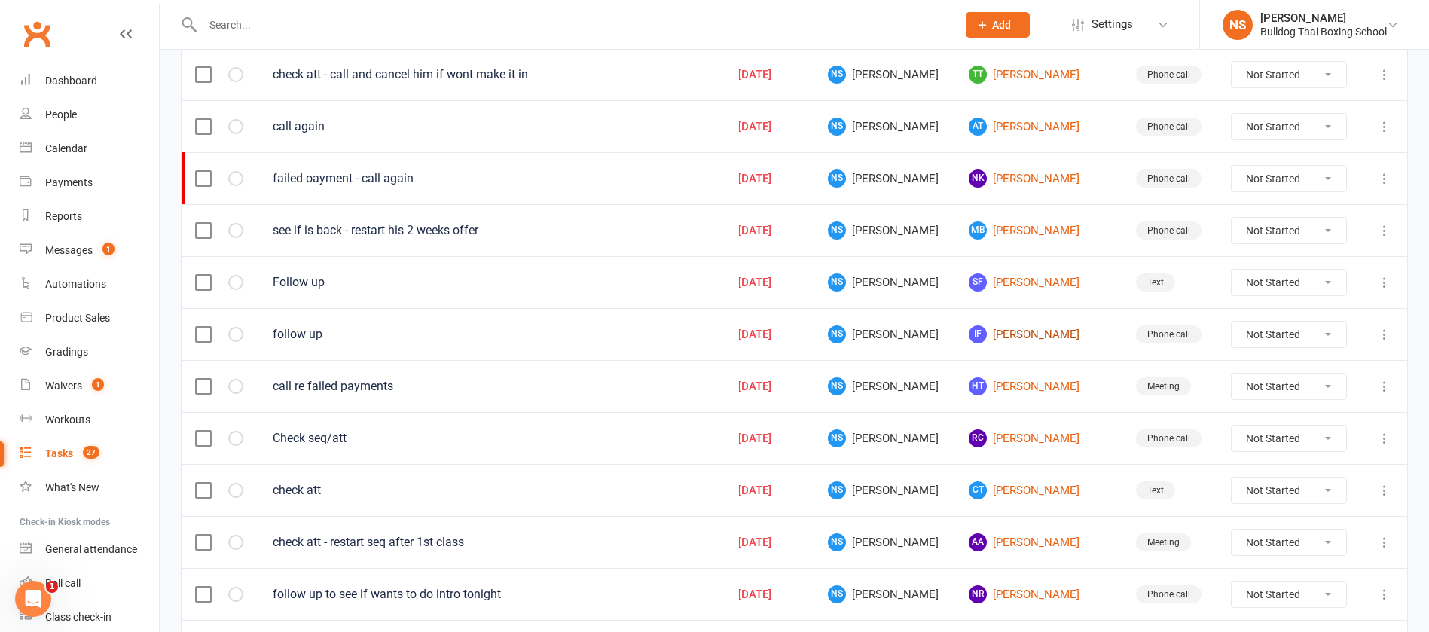
click at [1011, 328] on link "IF Isabella Fiaola" at bounding box center [1037, 334] width 139 height 18
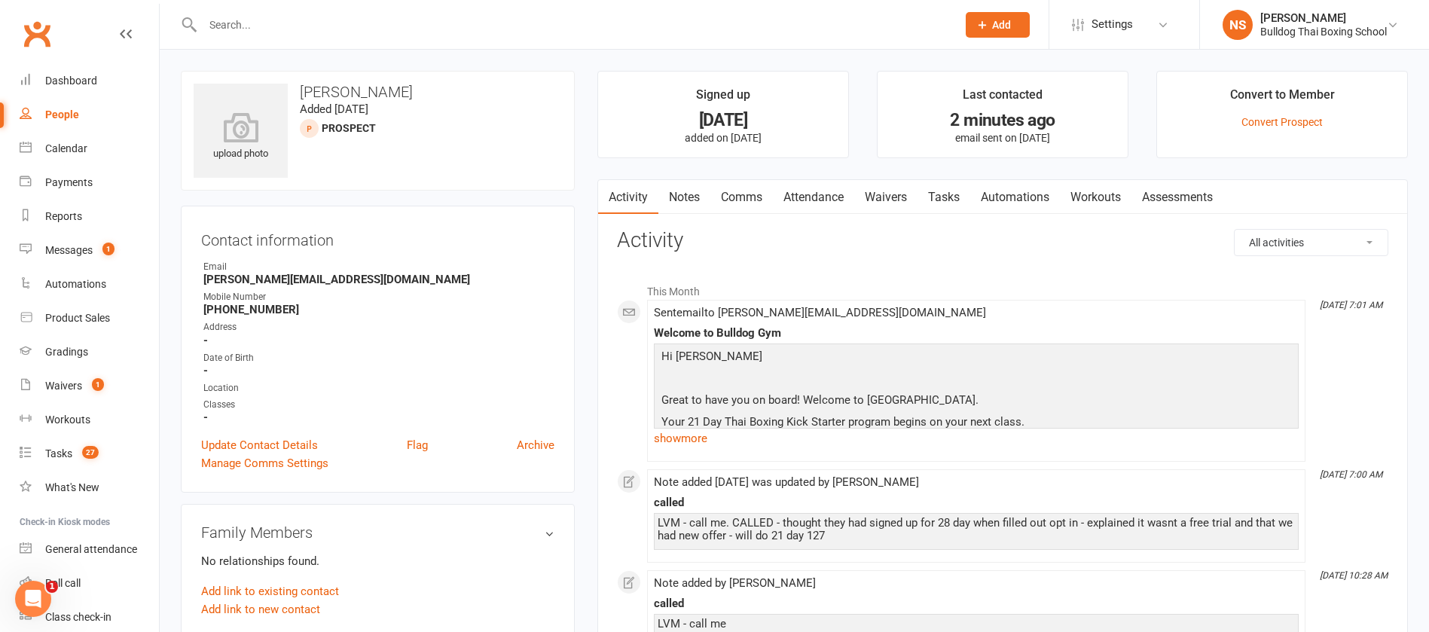
click at [897, 195] on link "Waivers" at bounding box center [885, 197] width 63 height 35
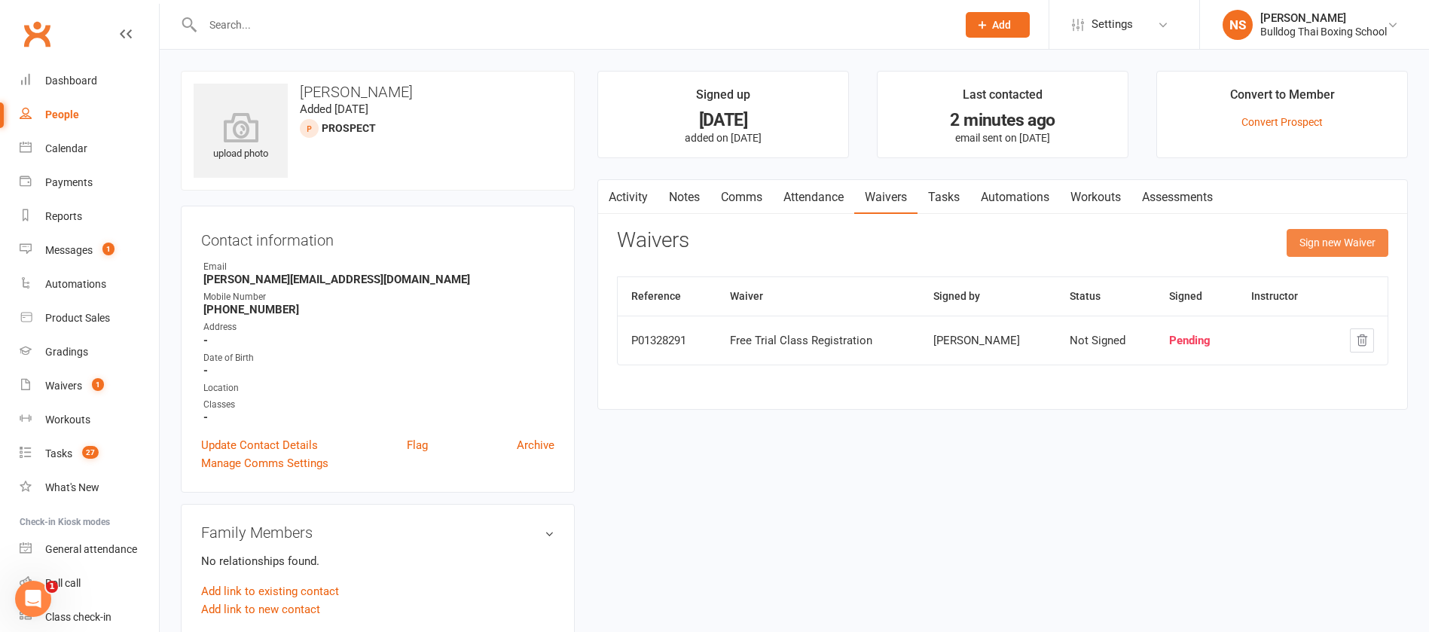
click at [1328, 241] on button "Sign new Waiver" at bounding box center [1337, 242] width 102 height 27
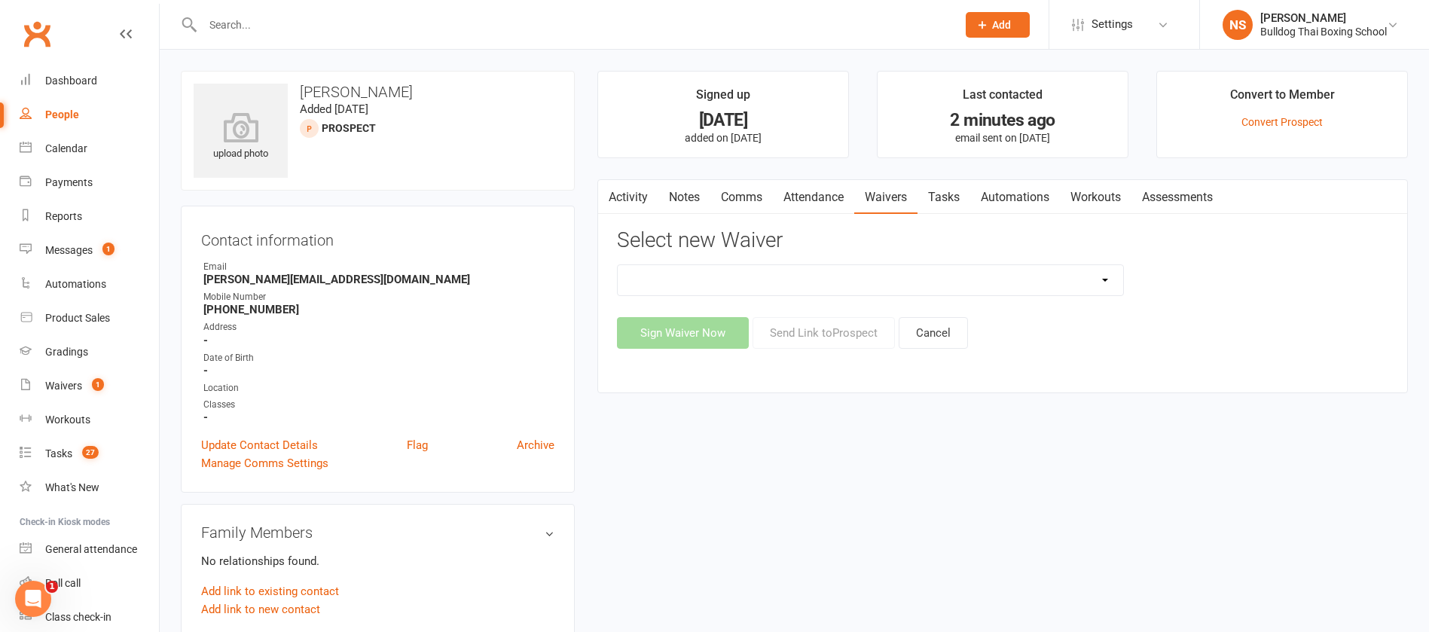
click at [968, 273] on select "12 Month Contract 14 Day Kick Off 21 Day Kick Starter 28 Day 99 and RO 35 28 Da…" at bounding box center [870, 280] width 505 height 30
select select "14712"
click at [618, 265] on select "12 Month Contract 14 Day Kick Off 21 Day Kick Starter 28 Day 99 and RO 35 28 Da…" at bounding box center [870, 280] width 505 height 30
click at [819, 340] on button "Send Link to Prospect" at bounding box center [823, 333] width 142 height 32
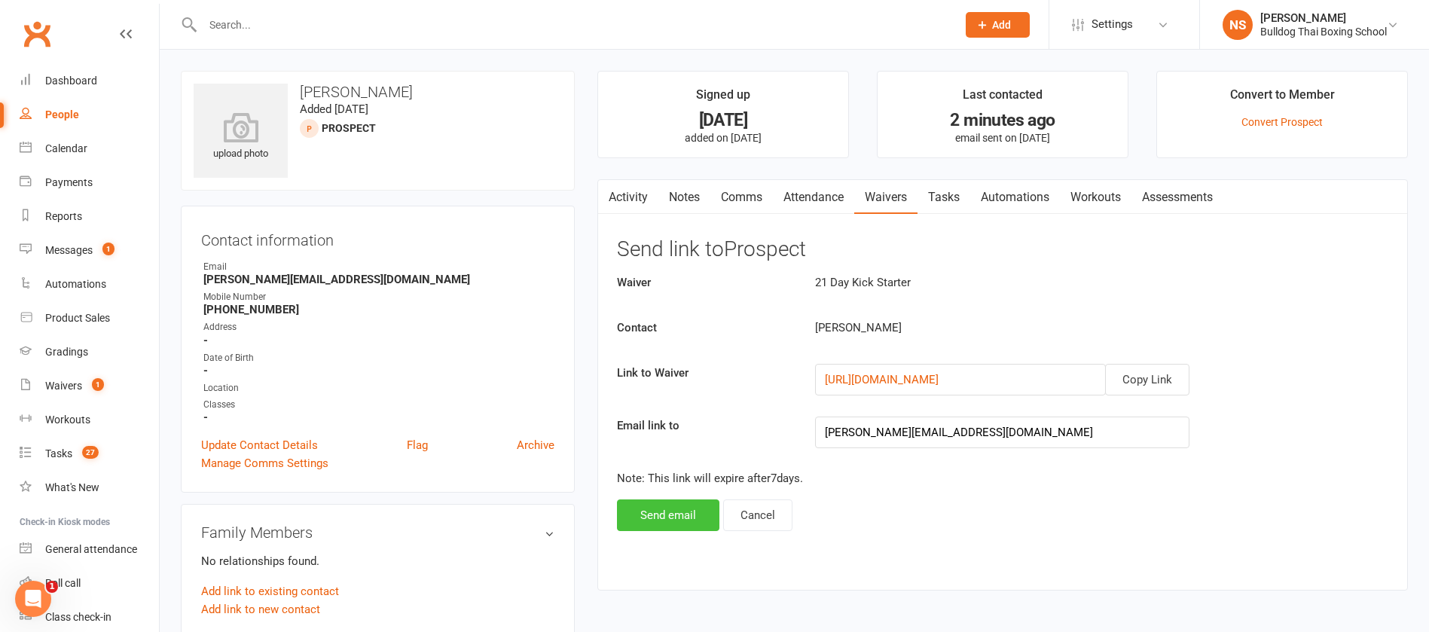
click at [654, 523] on button "Send email" at bounding box center [668, 515] width 102 height 32
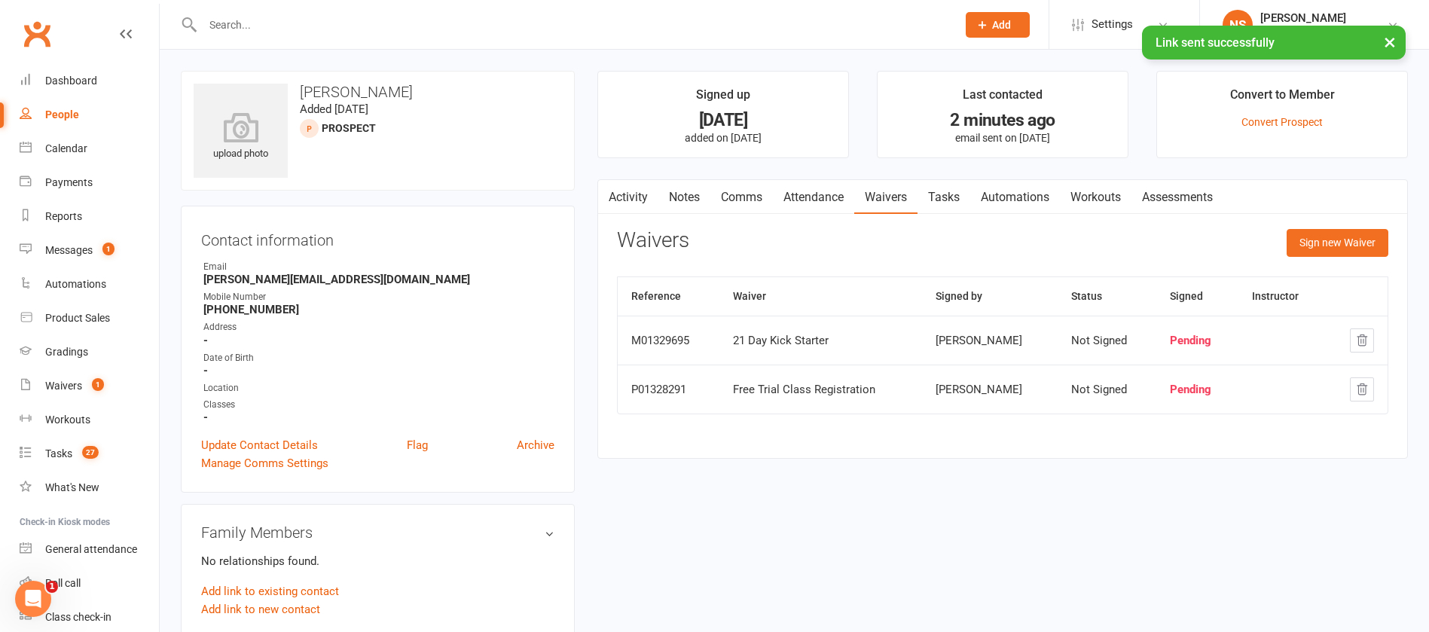
click at [948, 191] on link "Tasks" at bounding box center [943, 197] width 53 height 35
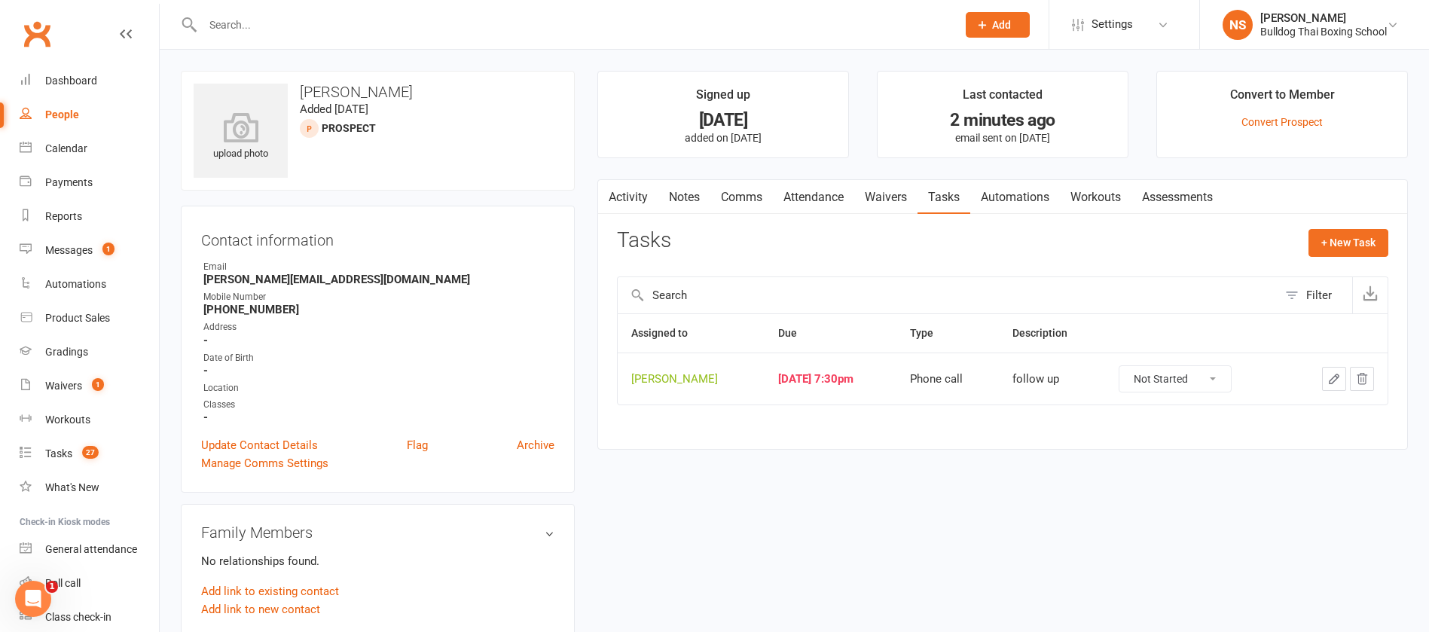
click at [1334, 380] on icon "button" at bounding box center [1333, 378] width 9 height 9
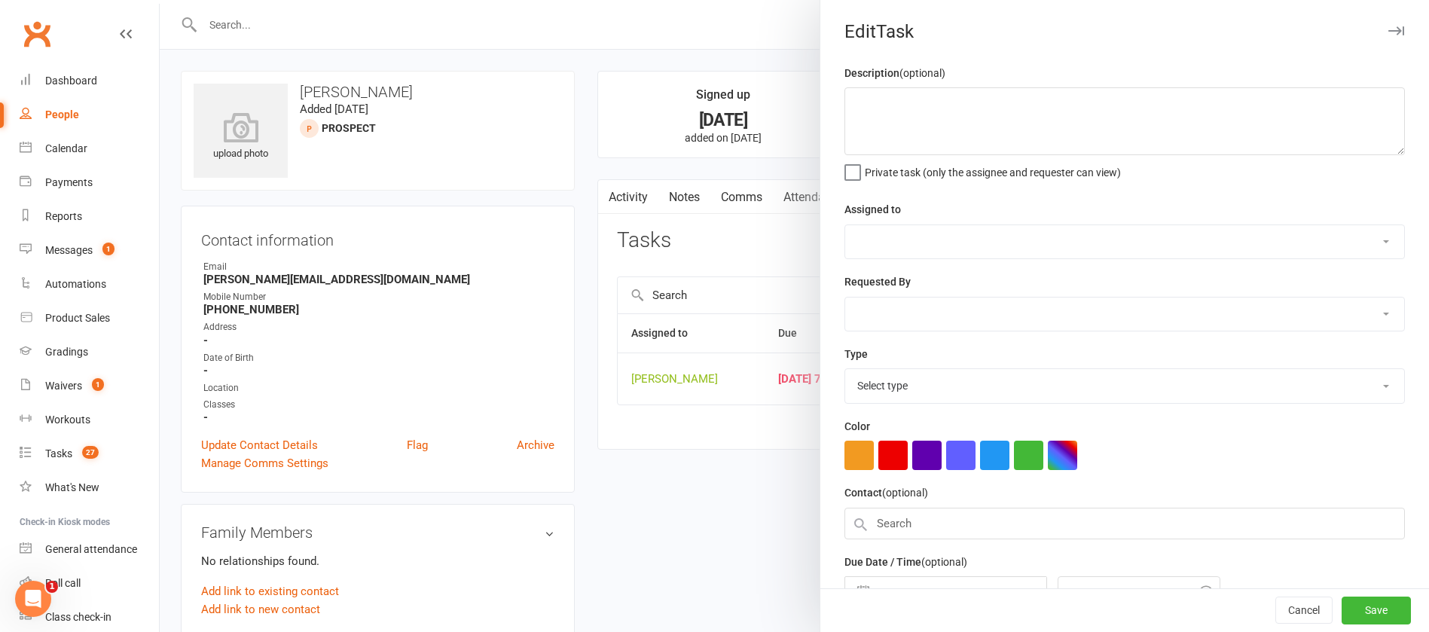
type textarea "follow up"
select select "12940"
select select "45795"
type input "14 Aug 2025"
type input "7:30pm"
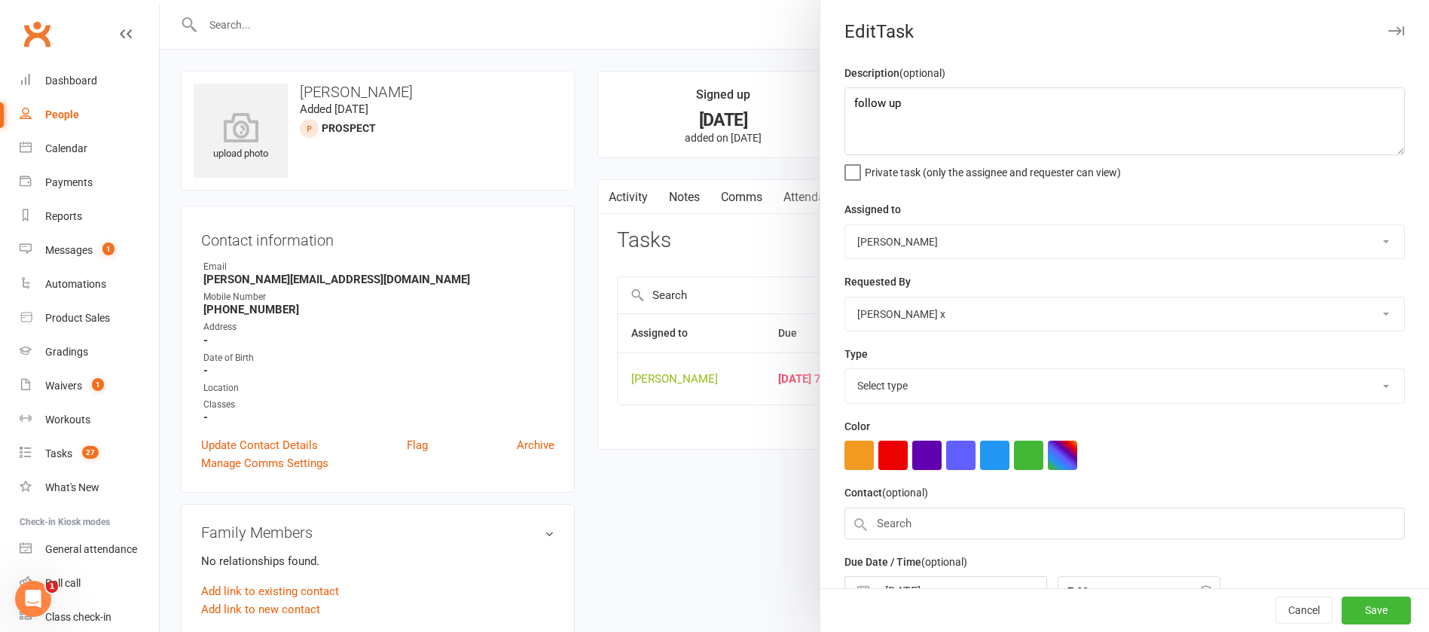
select select "12048"
drag, startPoint x: 913, startPoint y: 110, endPoint x: 804, endPoint y: 108, distance: 108.5
click at [160, 0] on react-component "Edit Task Description (optional) follow up Private task (only the assignee and …" at bounding box center [160, 0] width 0 height 0
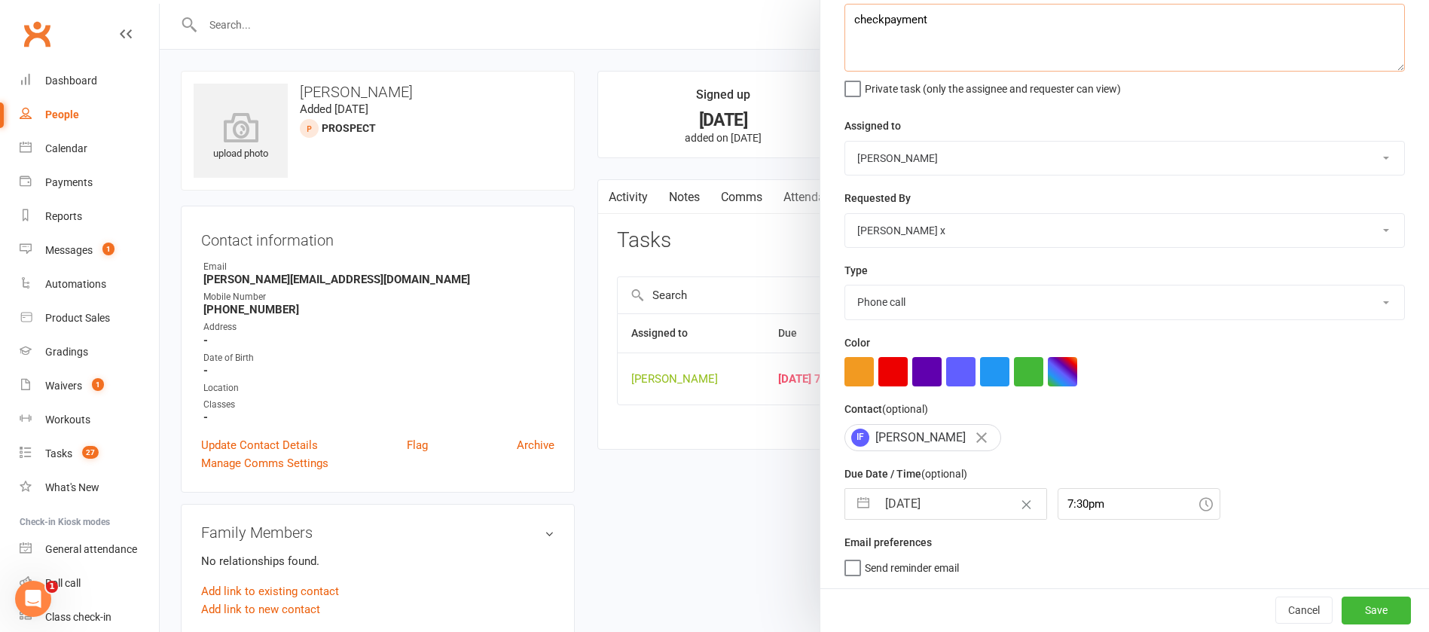
type textarea "checkpayment"
click at [950, 499] on input "14 Aug 2025" at bounding box center [961, 504] width 169 height 30
select select "6"
select select "2025"
select select "7"
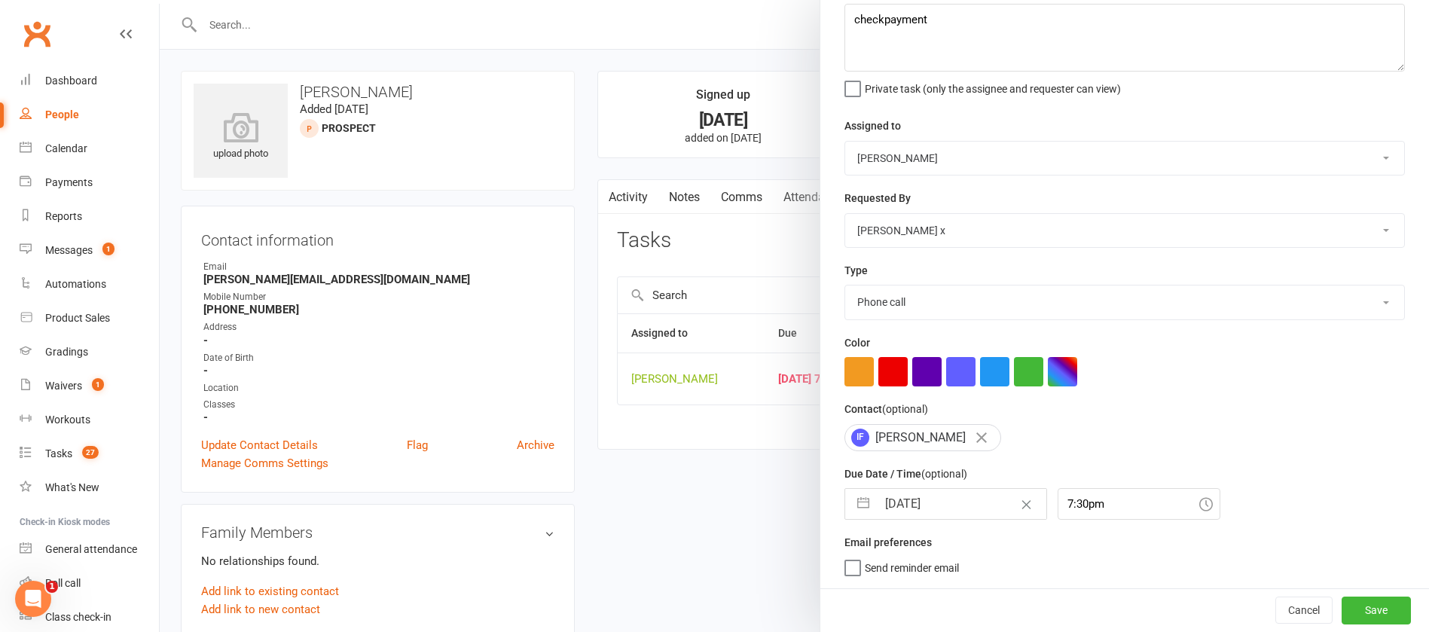
select select "2025"
select select "8"
select select "2025"
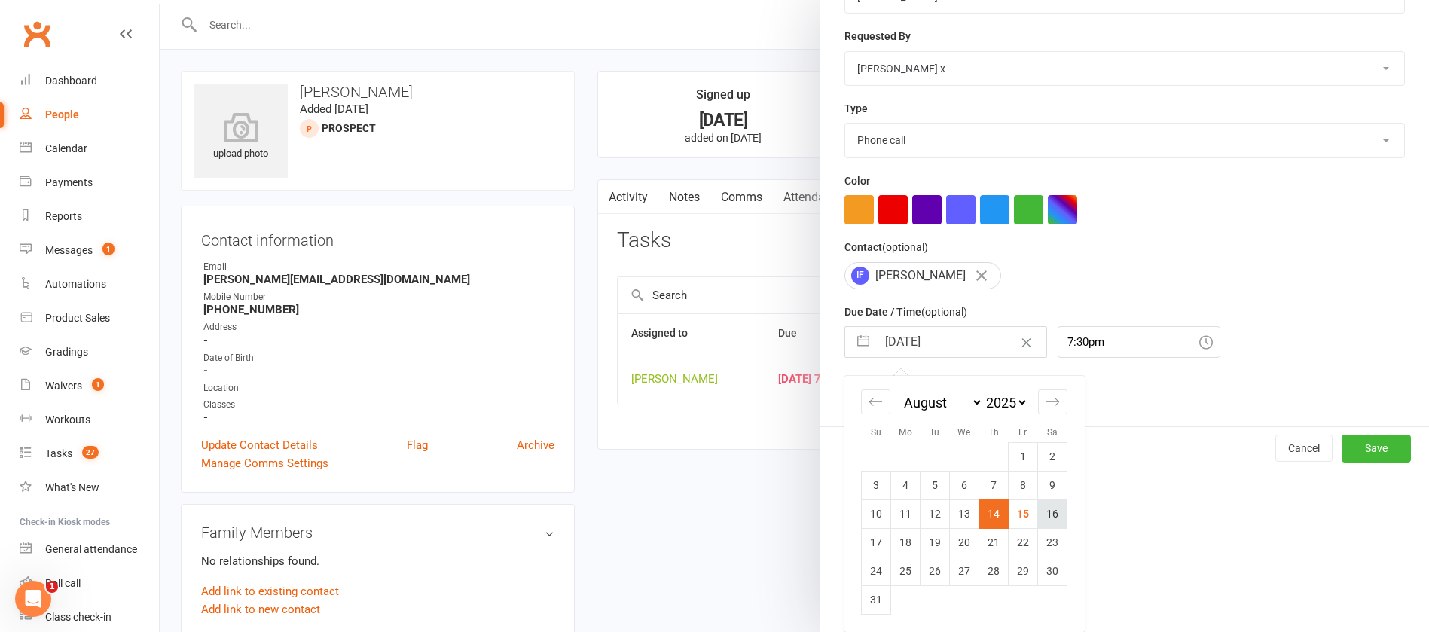
click at [1047, 511] on td "16" at bounding box center [1052, 513] width 29 height 29
type input "16 Aug 2025"
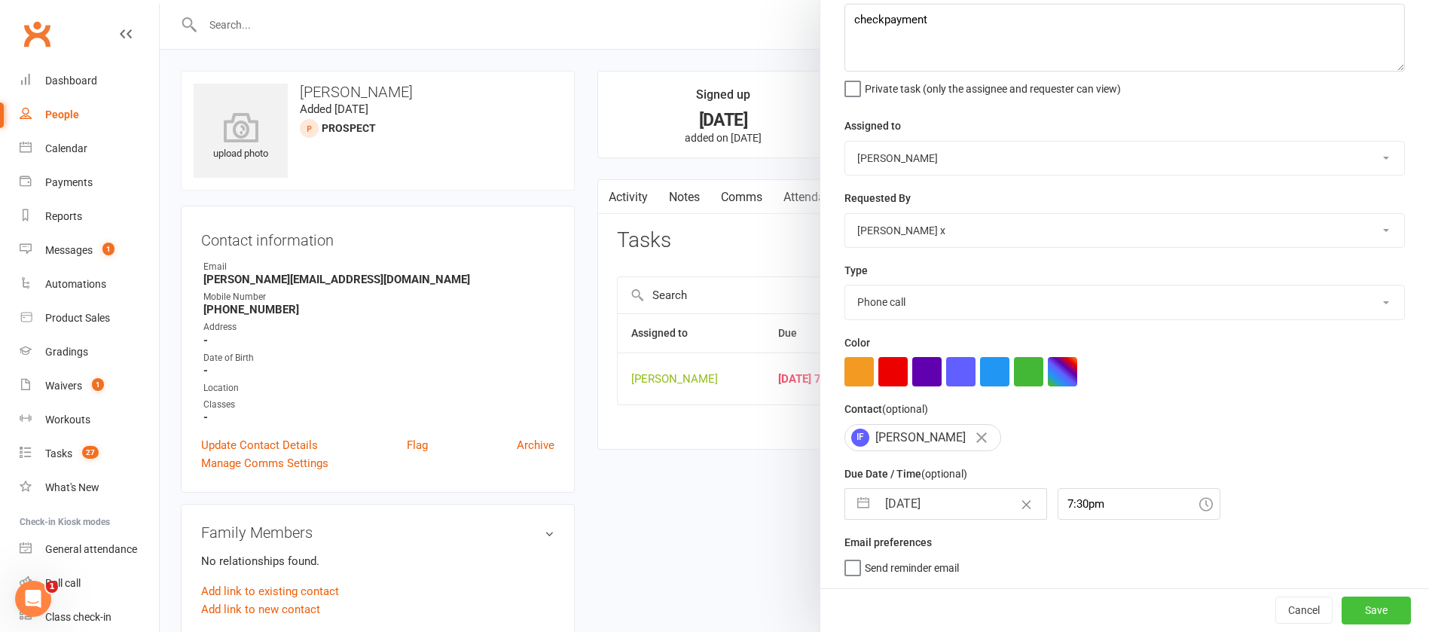
click at [1341, 611] on button "Save" at bounding box center [1375, 609] width 69 height 27
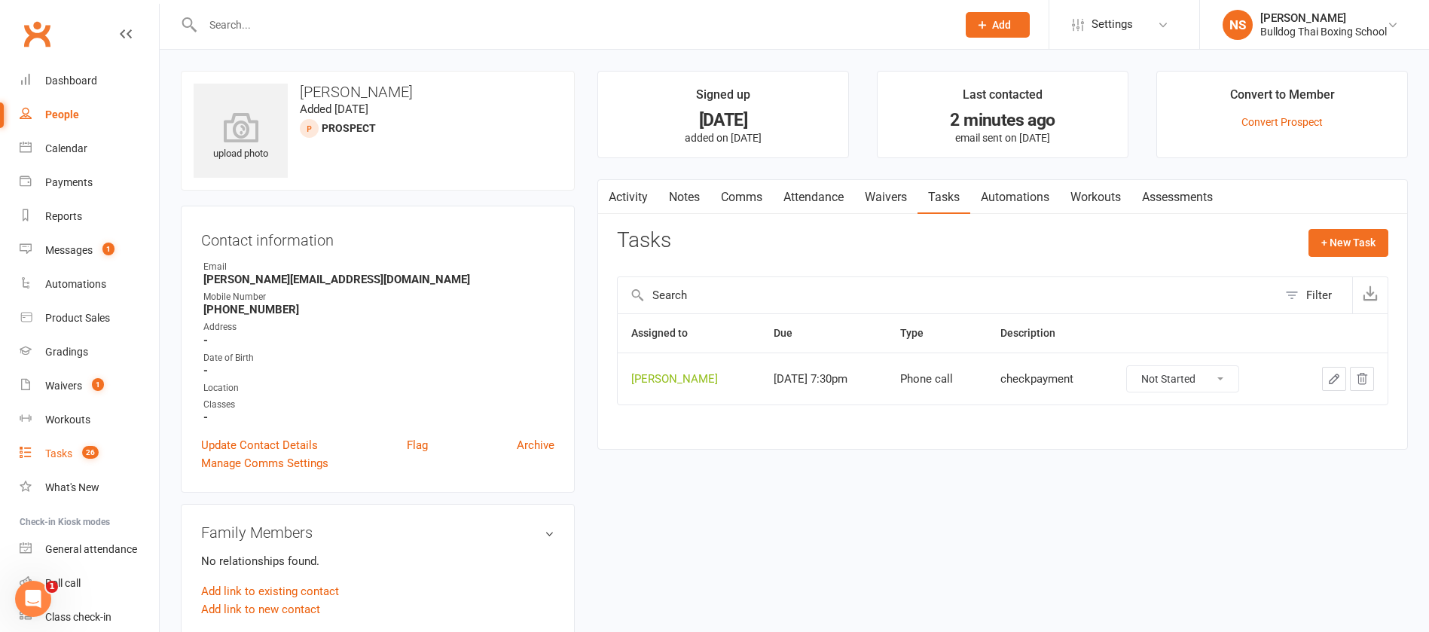
click at [55, 453] on div "Tasks" at bounding box center [58, 453] width 27 height 12
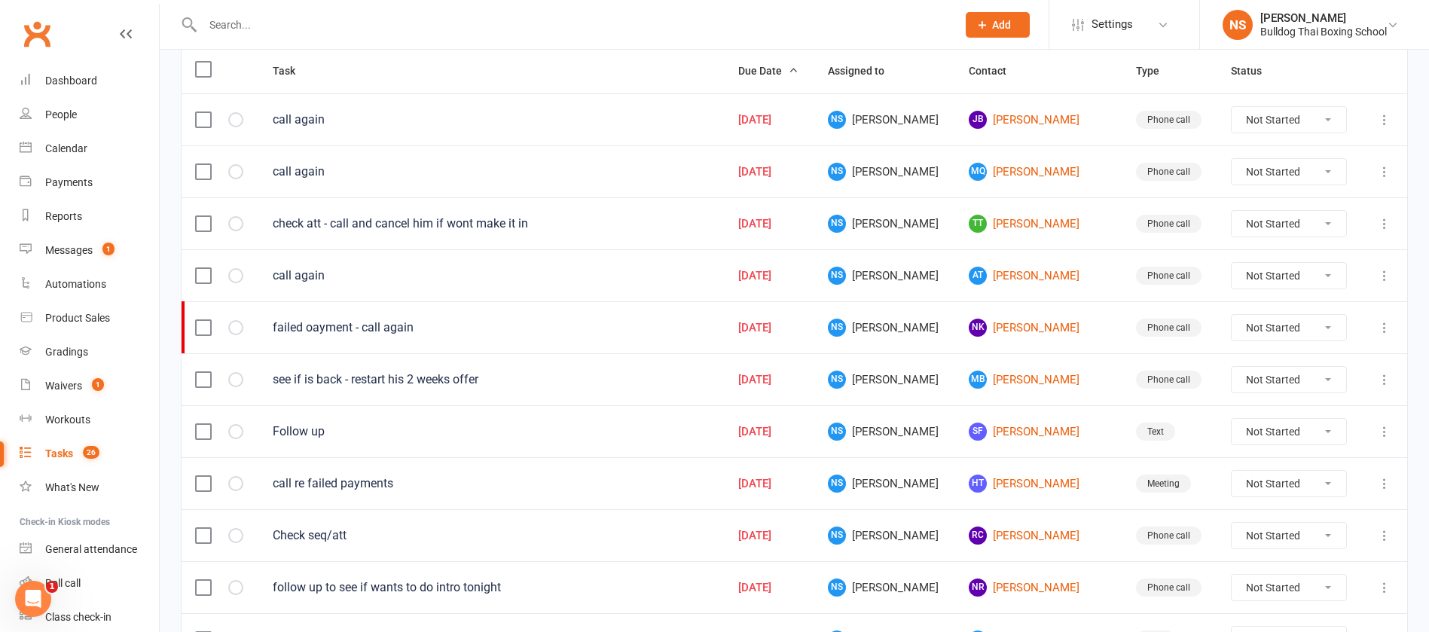
scroll to position [226, 0]
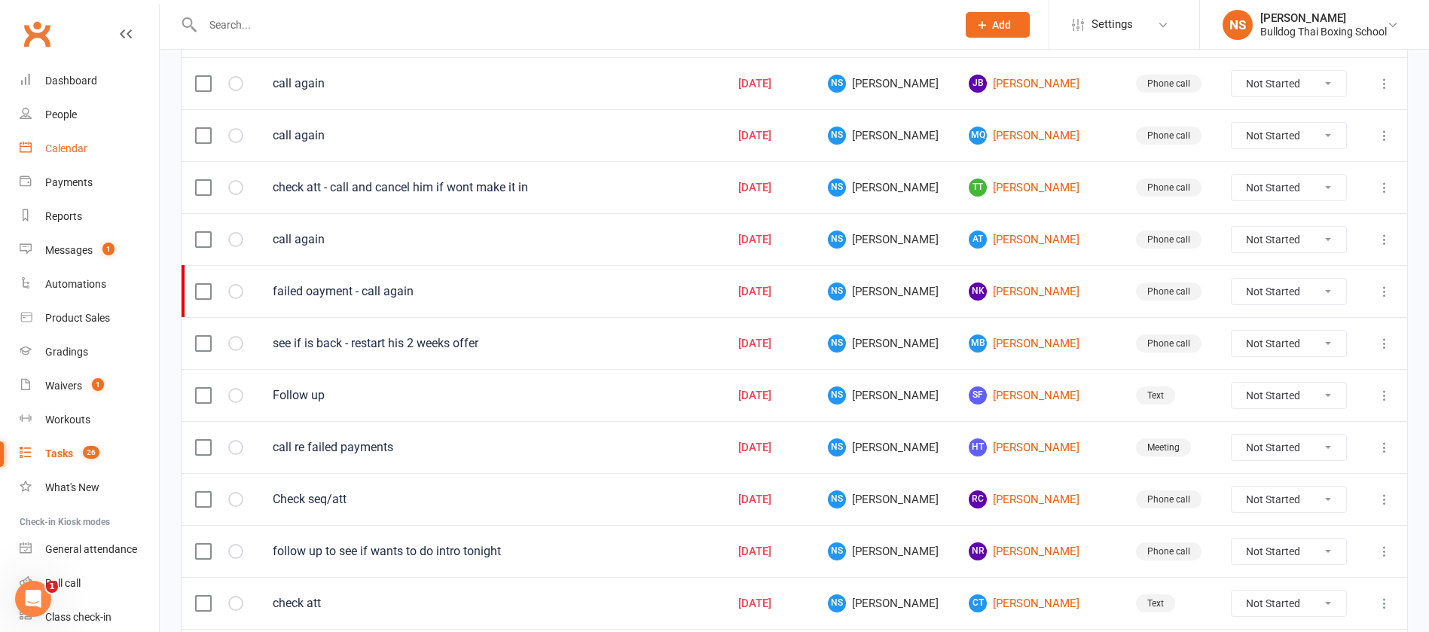
click at [58, 149] on div "Calendar" at bounding box center [66, 148] width 42 height 12
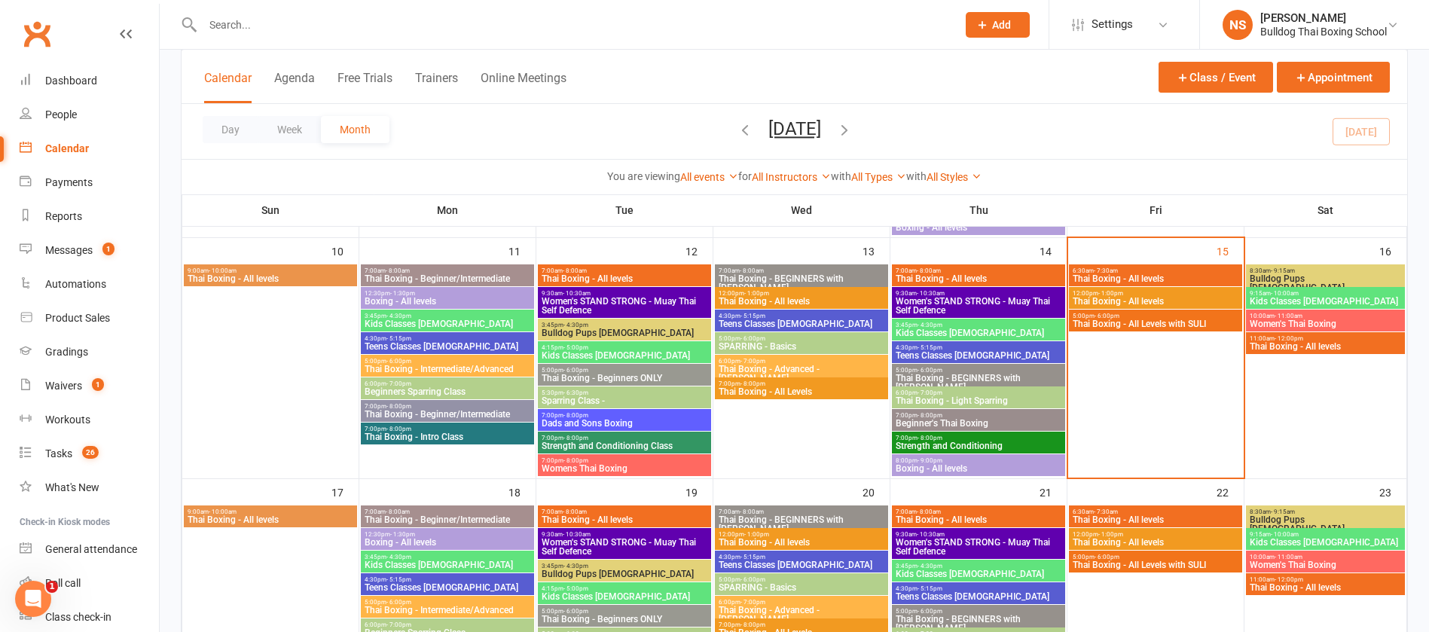
scroll to position [565, 0]
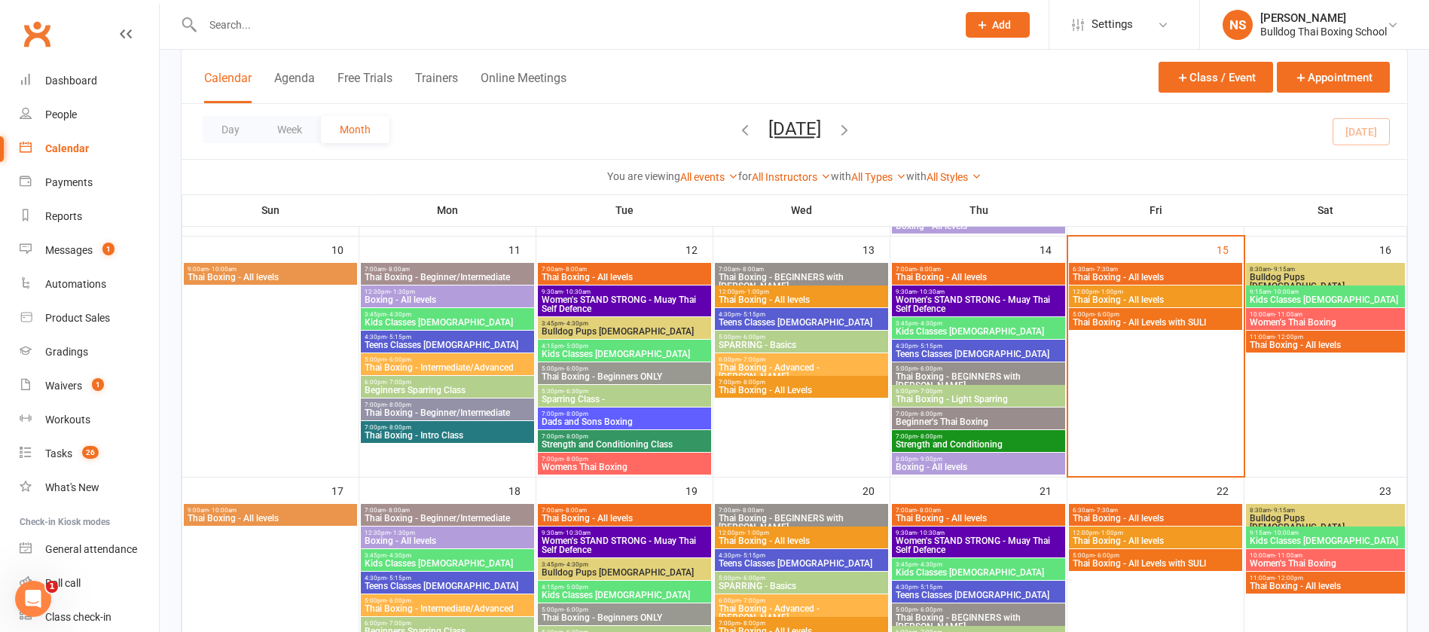
click at [764, 295] on span "Thai Boxing - All levels" at bounding box center [801, 299] width 167 height 9
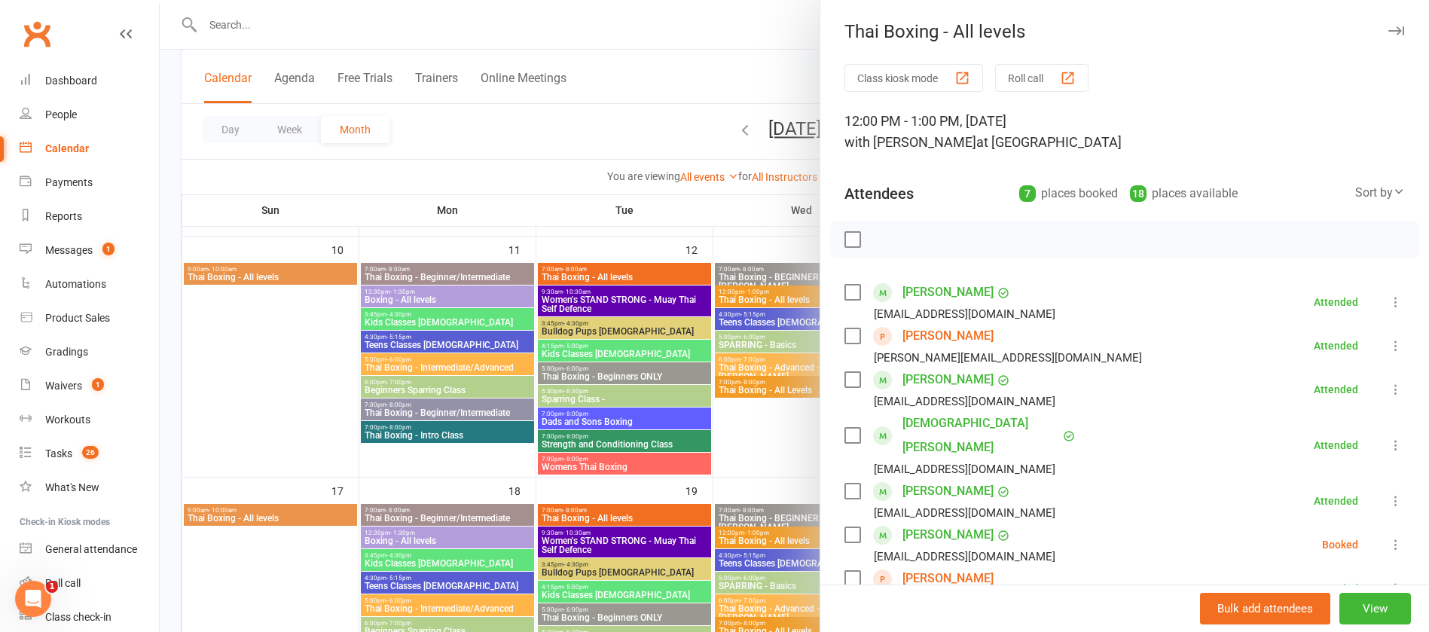
click at [945, 566] on link "Sarah Randall" at bounding box center [947, 578] width 91 height 24
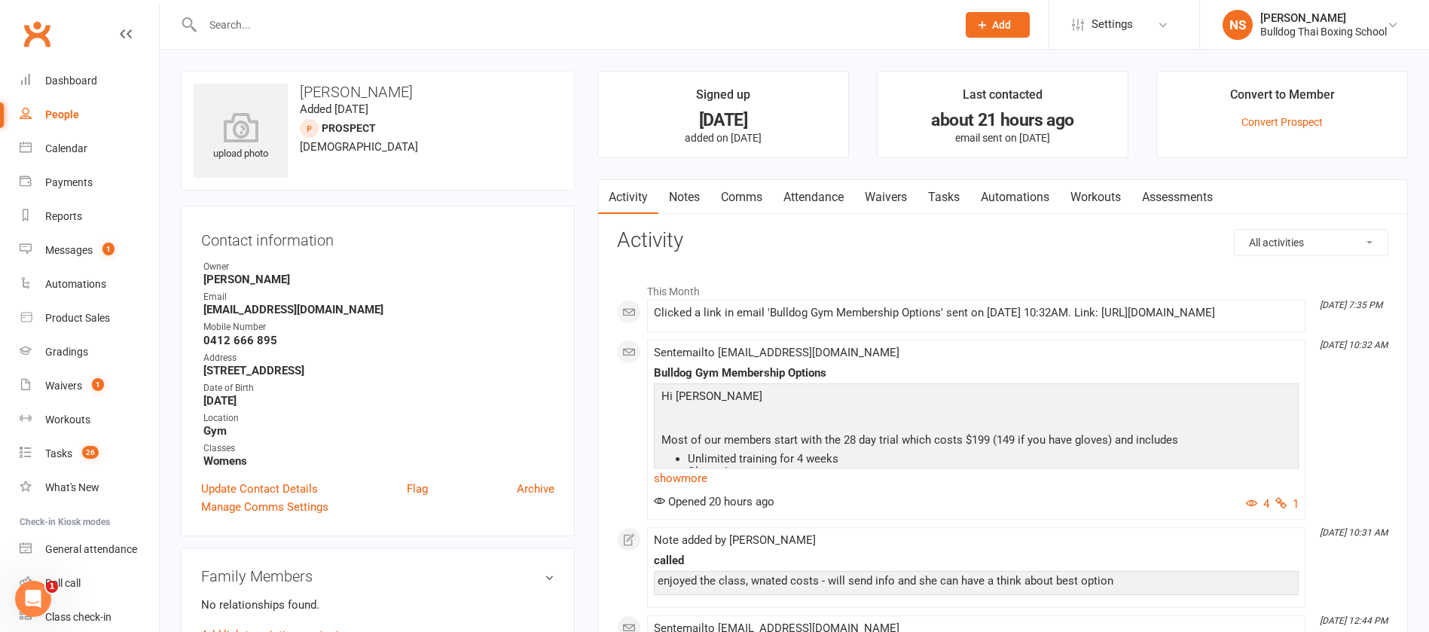
click at [734, 194] on link "Comms" at bounding box center [741, 197] width 63 height 35
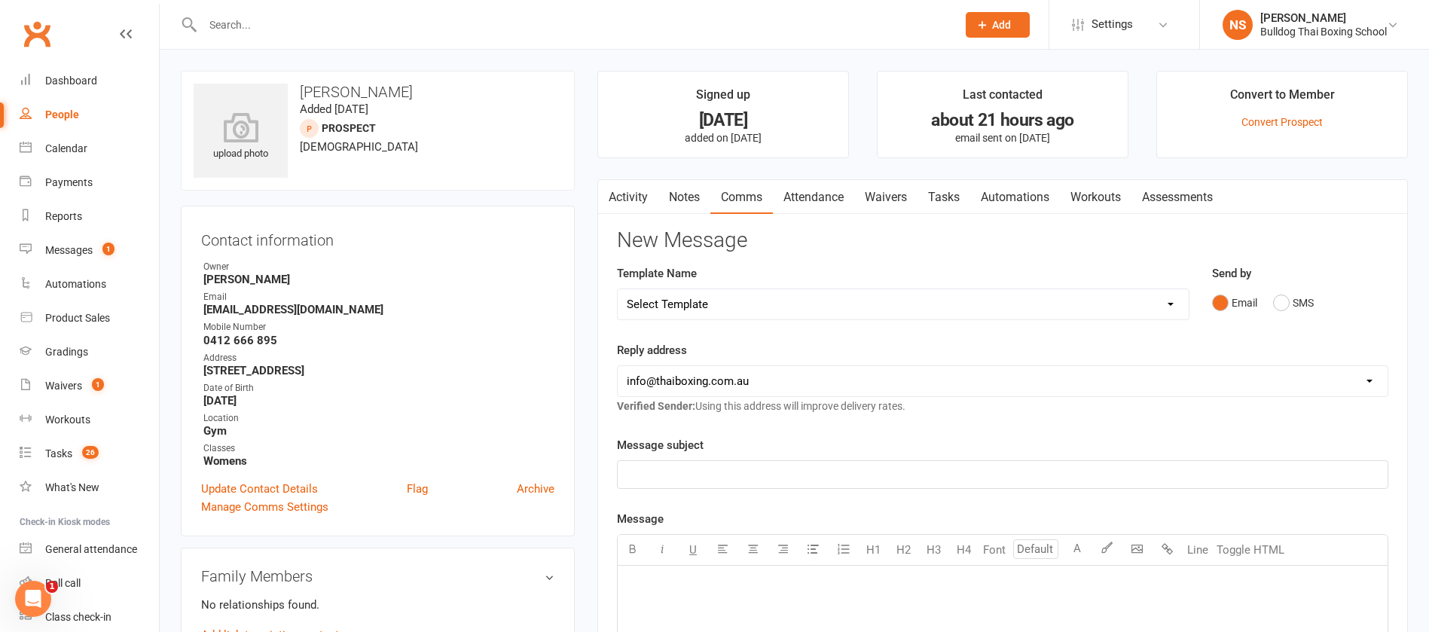
click at [853, 303] on select "Select Template [Email] Price Increase 28 Day Kick starter [SMS] 10 Pass Check …" at bounding box center [903, 304] width 571 height 30
select select "20"
click at [618, 289] on select "Select Template [Email] Price Increase 28 Day Kick starter [SMS] 10 Pass Check …" at bounding box center [903, 304] width 571 height 30
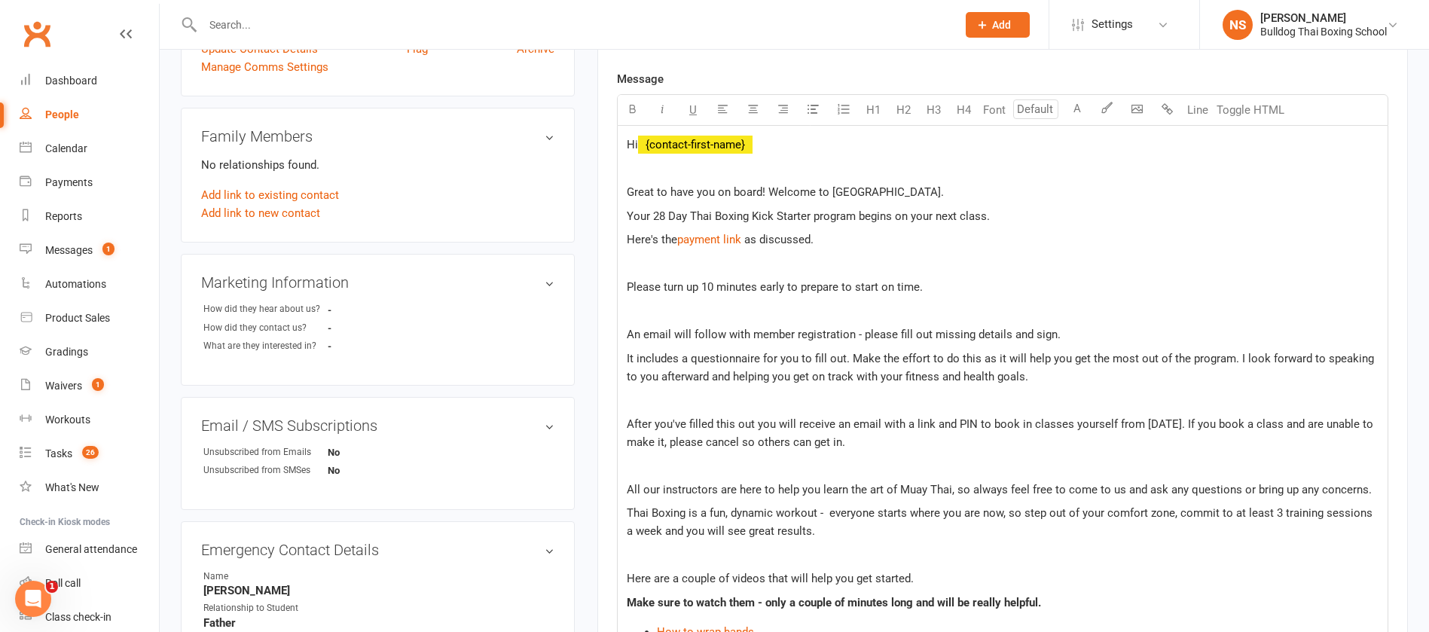
scroll to position [452, 0]
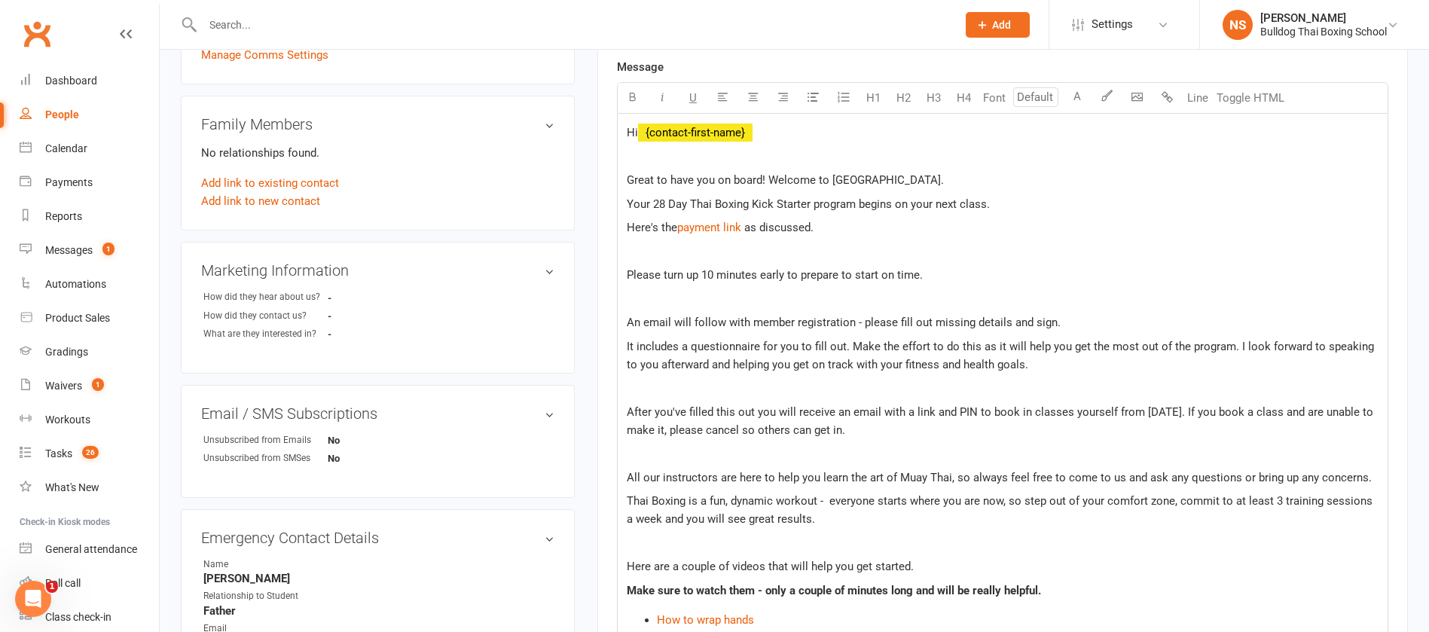
click at [663, 201] on span "Your 28 Day Thai Boxing Kick Starter program begins on your next class." at bounding box center [808, 204] width 363 height 14
click at [749, 222] on span "as discussed." at bounding box center [778, 228] width 69 height 14
drag, startPoint x: 742, startPoint y: 225, endPoint x: 679, endPoint y: 230, distance: 62.7
click at [679, 230] on span "Here's the payment link" at bounding box center [685, 228] width 117 height 14
drag, startPoint x: 758, startPoint y: 227, endPoint x: 663, endPoint y: 227, distance: 95.6
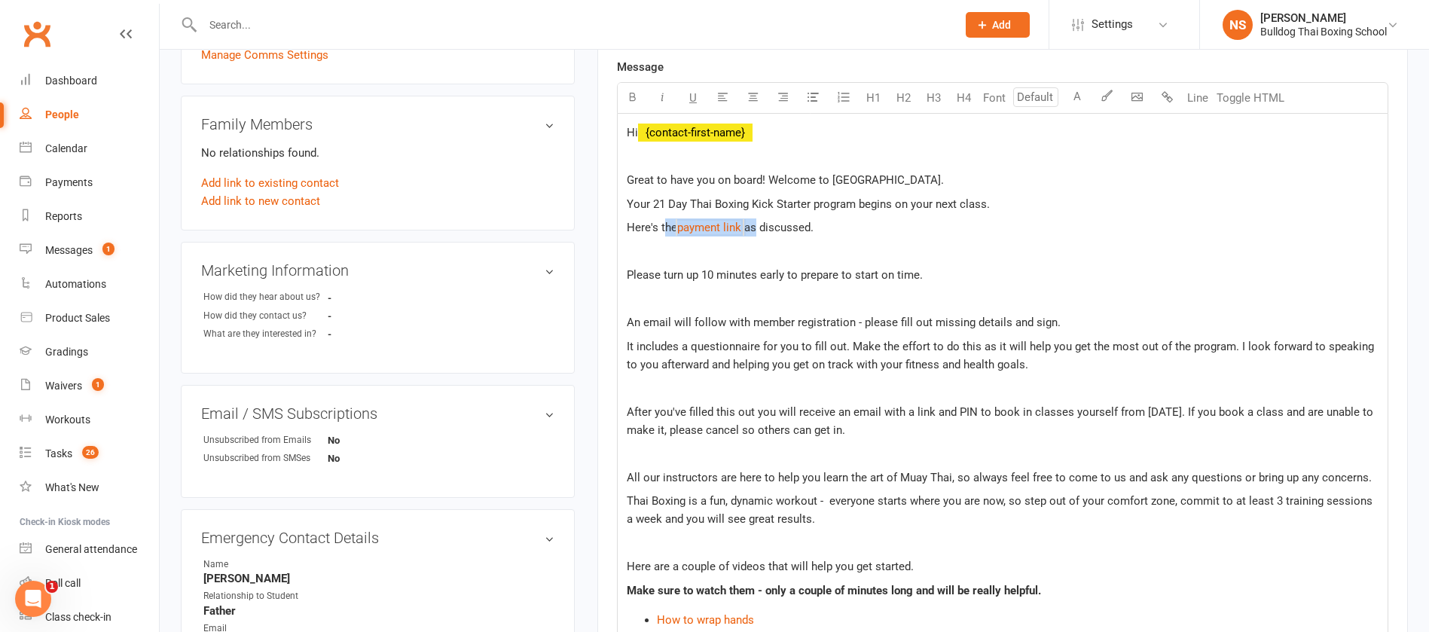
click at [663, 227] on p "Here's the $ payment link $ $ ﻿ $ ﻿ $ ﻿ $ as discussed." at bounding box center [1003, 227] width 752 height 18
drag, startPoint x: 741, startPoint y: 227, endPoint x: 679, endPoint y: 225, distance: 61.8
click at [679, 225] on span "Here's the payment link as discussed." at bounding box center [722, 228] width 190 height 14
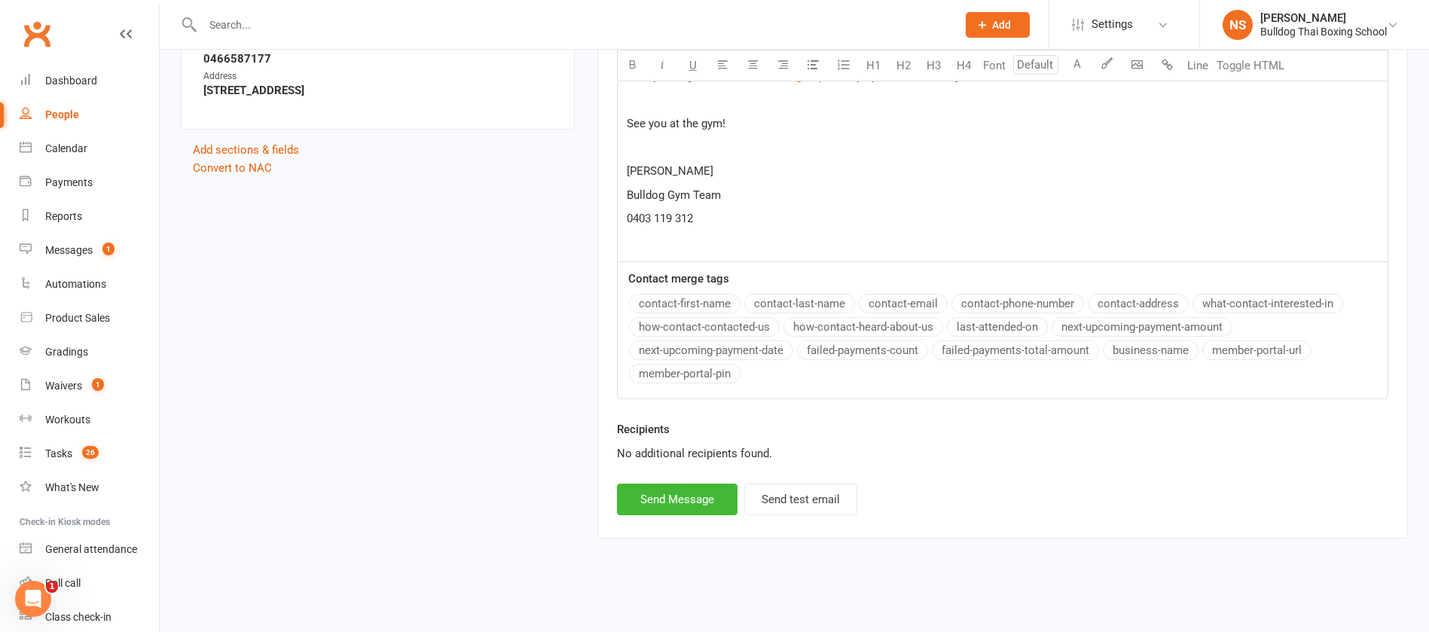
scroll to position [1070, 0]
click at [689, 500] on button "Send Message" at bounding box center [677, 497] width 120 height 32
select select
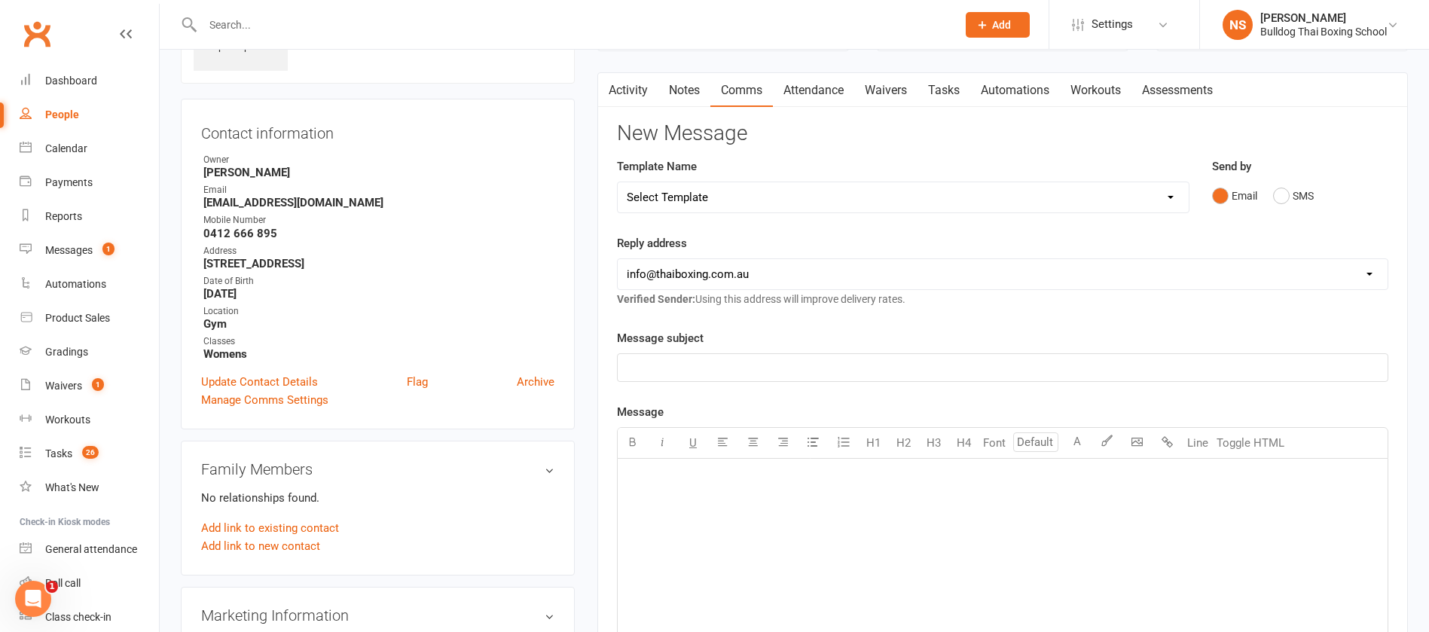
scroll to position [0, 0]
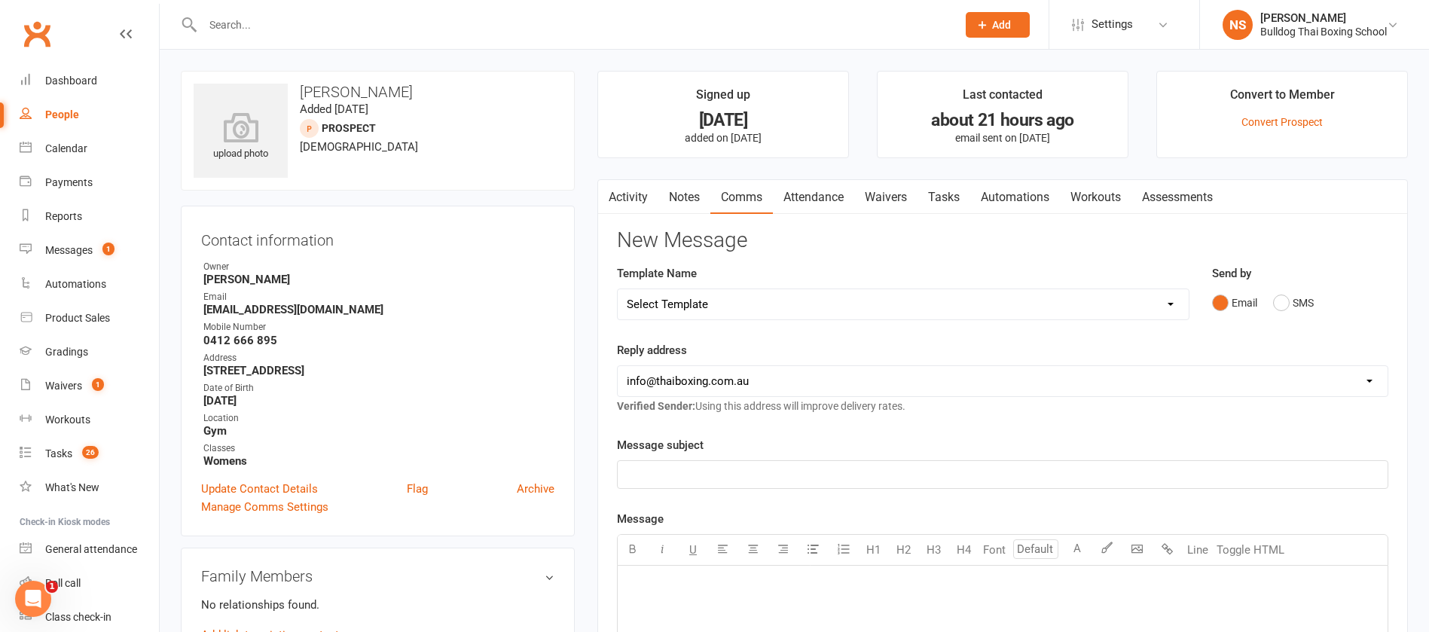
click at [888, 195] on link "Waivers" at bounding box center [885, 197] width 63 height 35
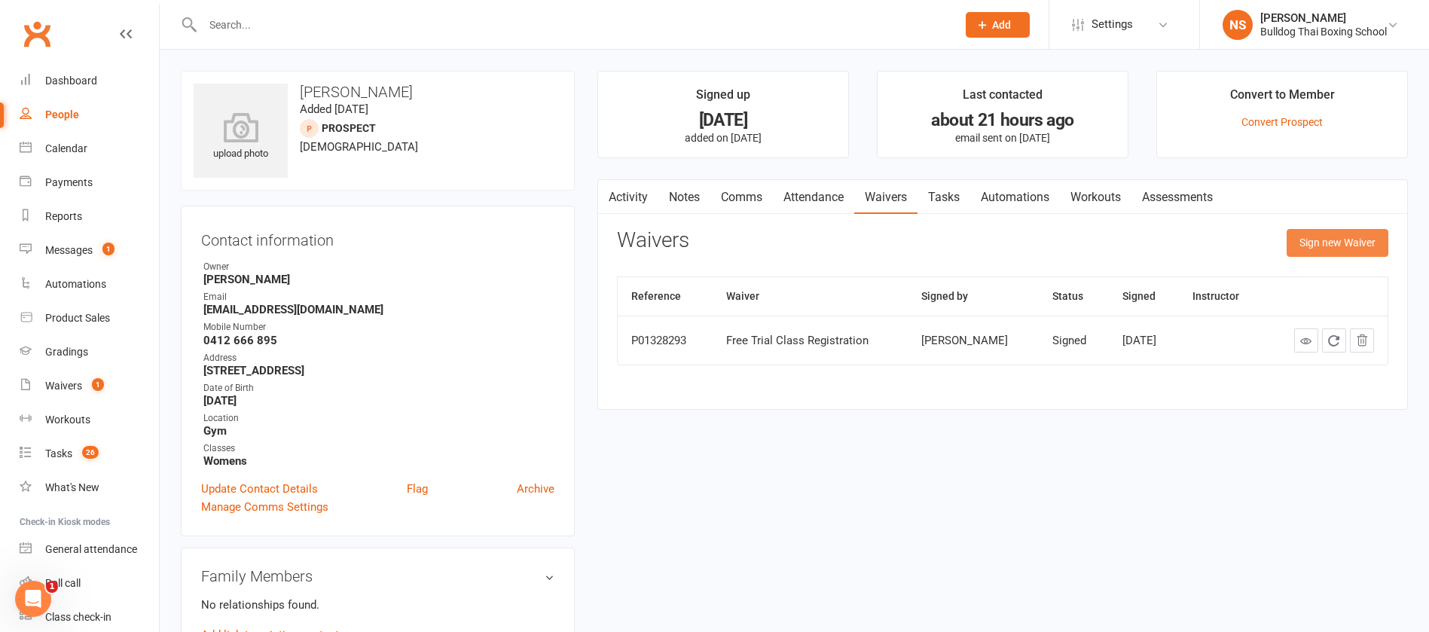
click at [1332, 236] on button "Sign new Waiver" at bounding box center [1337, 242] width 102 height 27
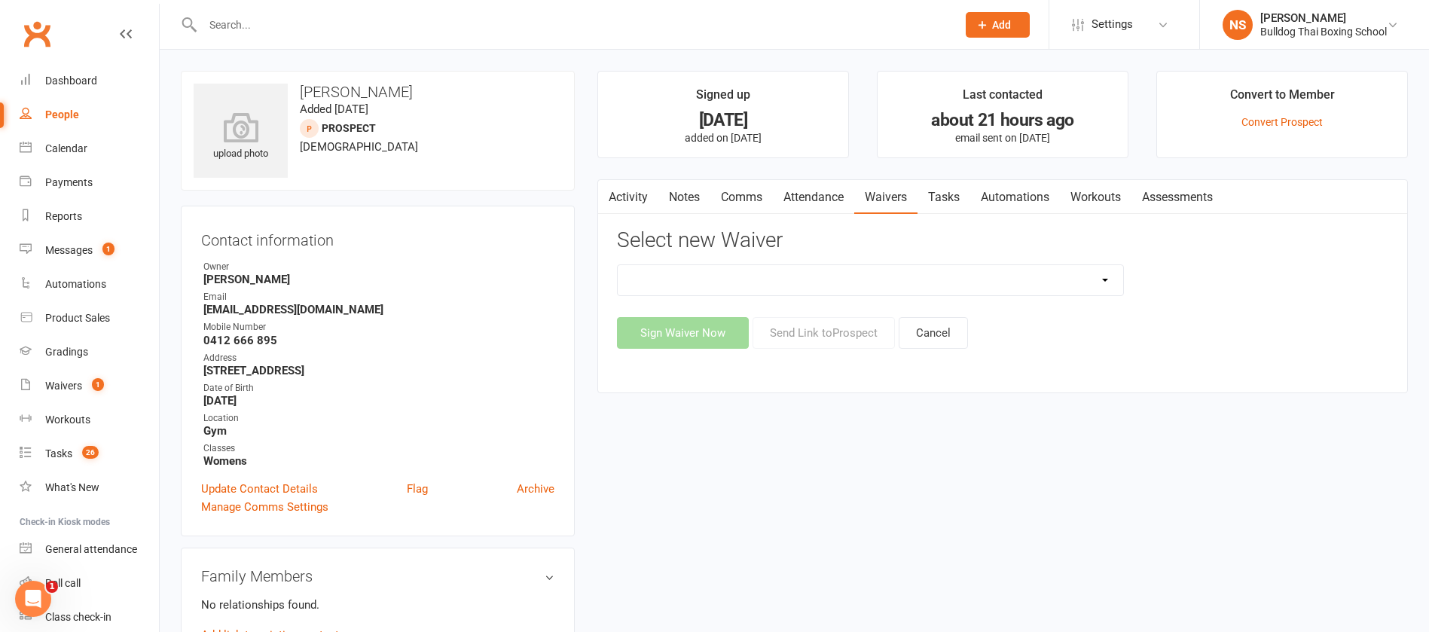
click at [898, 273] on select "12 Month Contract 14 Day Kick Off 21 Day Kick Starter 28 Day 99 and RO 35 28 Da…" at bounding box center [870, 280] width 505 height 30
select select "14712"
click at [618, 265] on select "12 Month Contract 14 Day Kick Off 21 Day Kick Starter 28 Day 99 and RO 35 28 Da…" at bounding box center [870, 280] width 505 height 30
click at [849, 332] on button "Send Link to Prospect" at bounding box center [823, 333] width 142 height 32
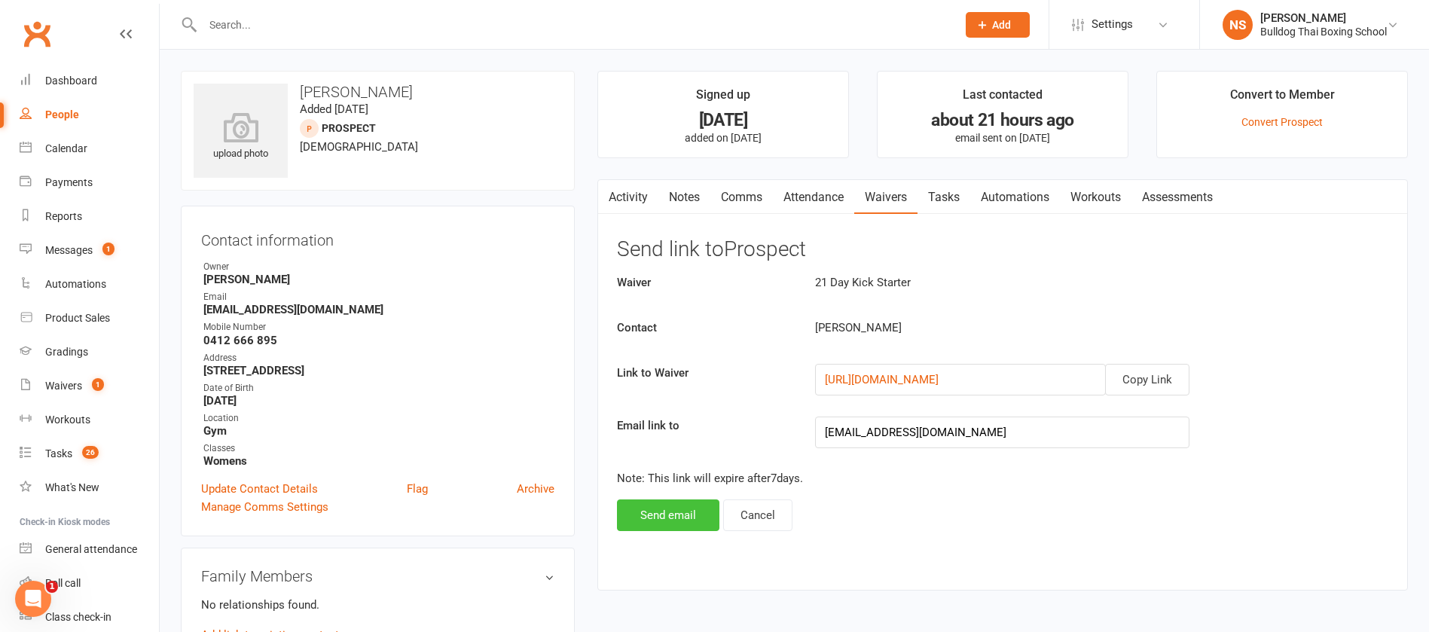
click at [664, 520] on button "Send email" at bounding box center [668, 515] width 102 height 32
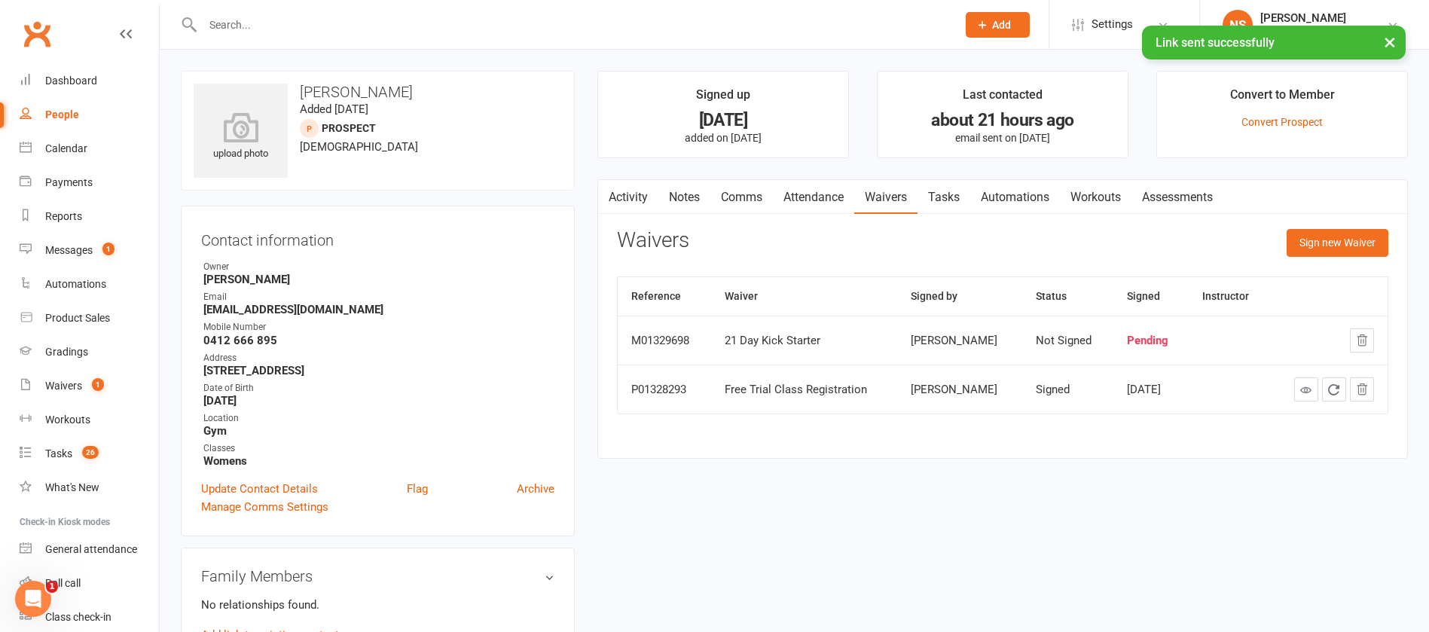
click at [1105, 26] on div "× Link sent successfully" at bounding box center [704, 26] width 1409 height 0
click at [1106, 21] on span "Settings" at bounding box center [1111, 25] width 41 height 34
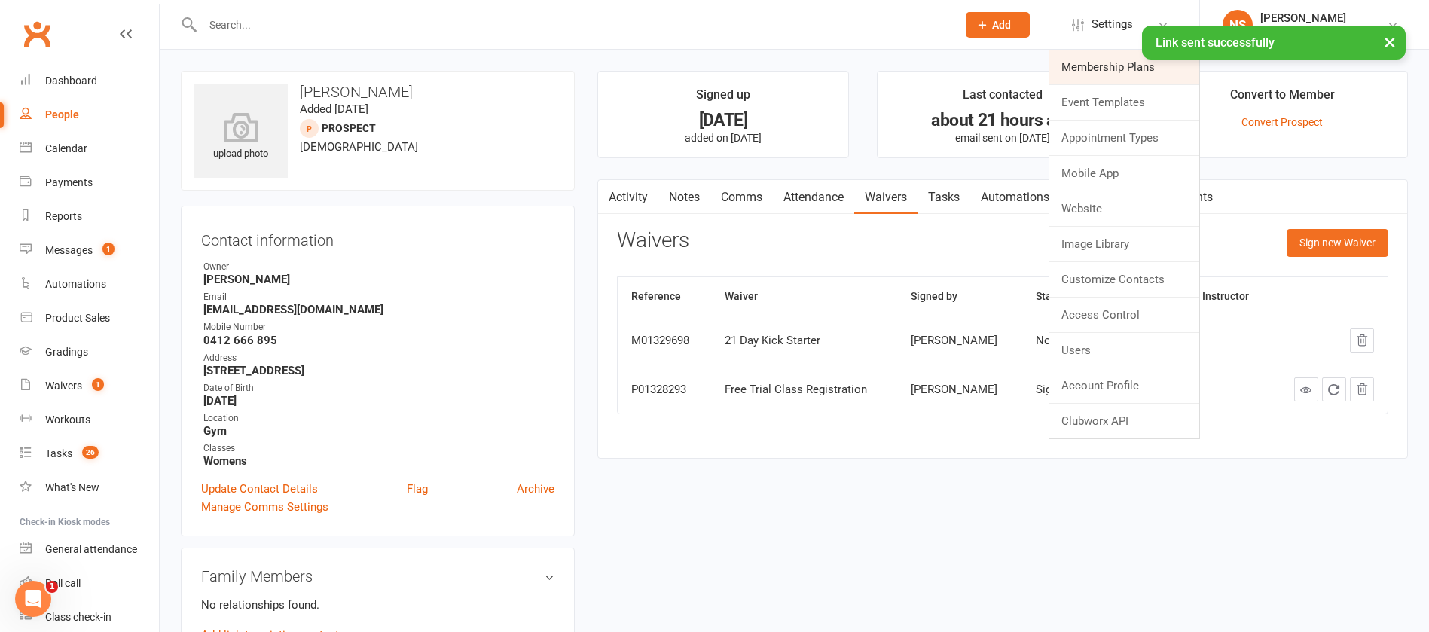
click at [1104, 67] on link "Membership Plans" at bounding box center [1124, 67] width 150 height 35
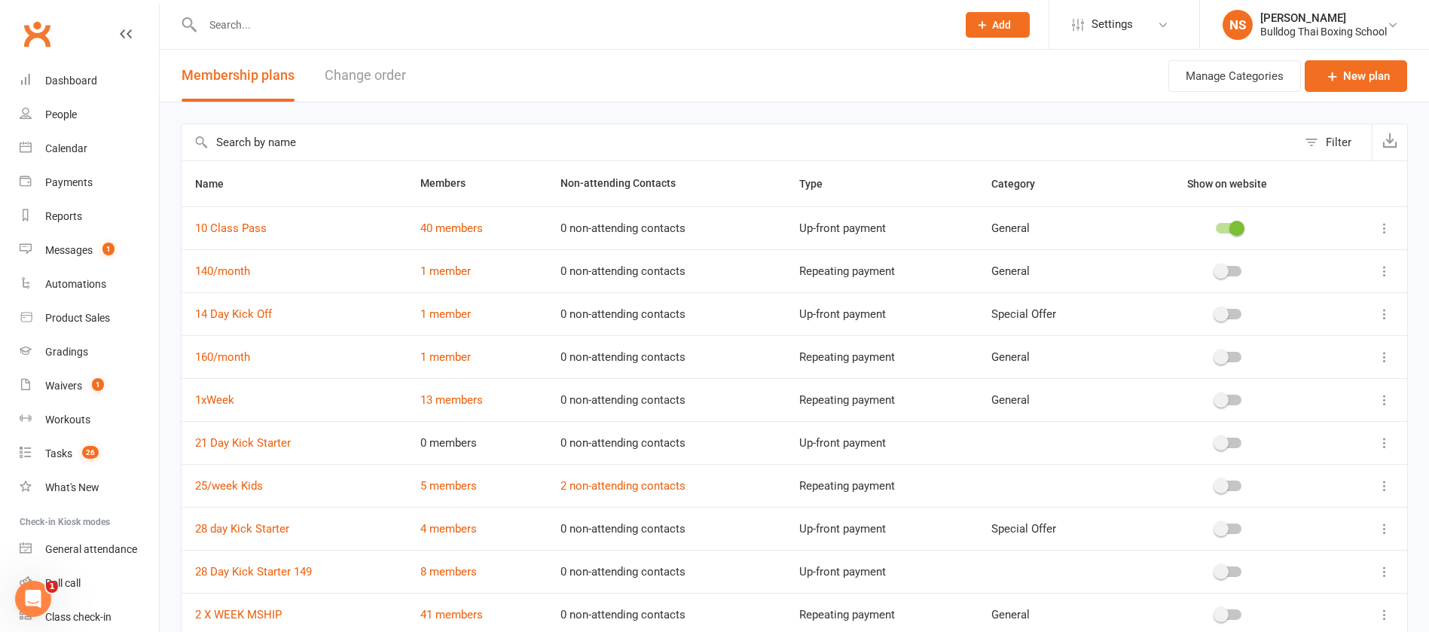
click at [246, 450] on td "21 Day Kick Starter" at bounding box center [293, 442] width 225 height 43
click at [1386, 439] on icon at bounding box center [1384, 442] width 15 height 15
click at [1298, 466] on link "Edit" at bounding box center [1300, 472] width 149 height 30
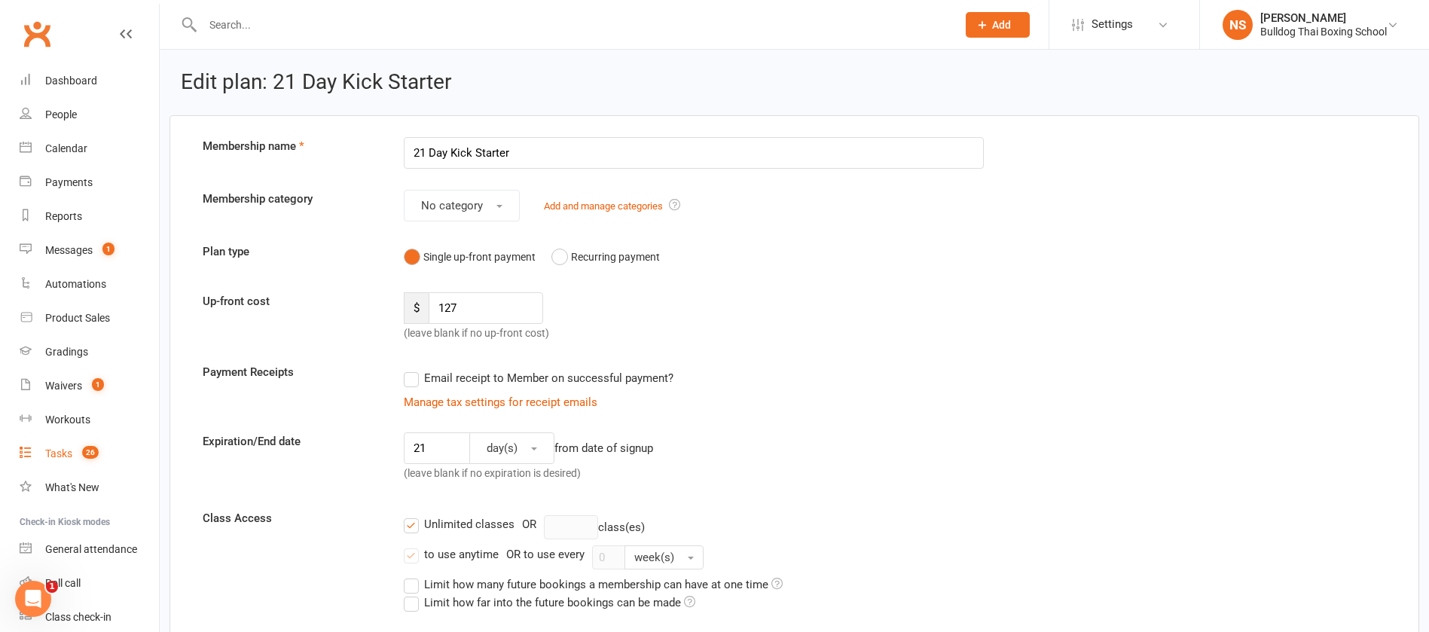
click at [59, 459] on div "Tasks" at bounding box center [58, 453] width 27 height 12
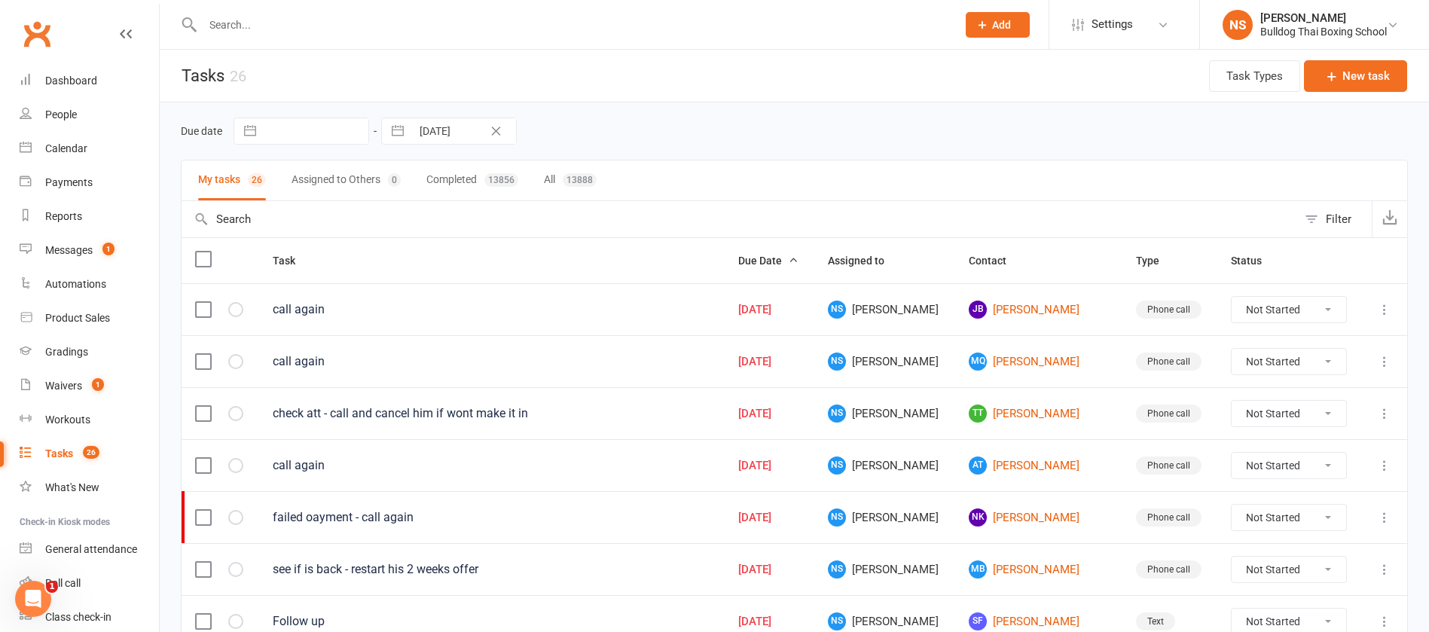
click at [285, 24] on input "text" at bounding box center [572, 24] width 748 height 21
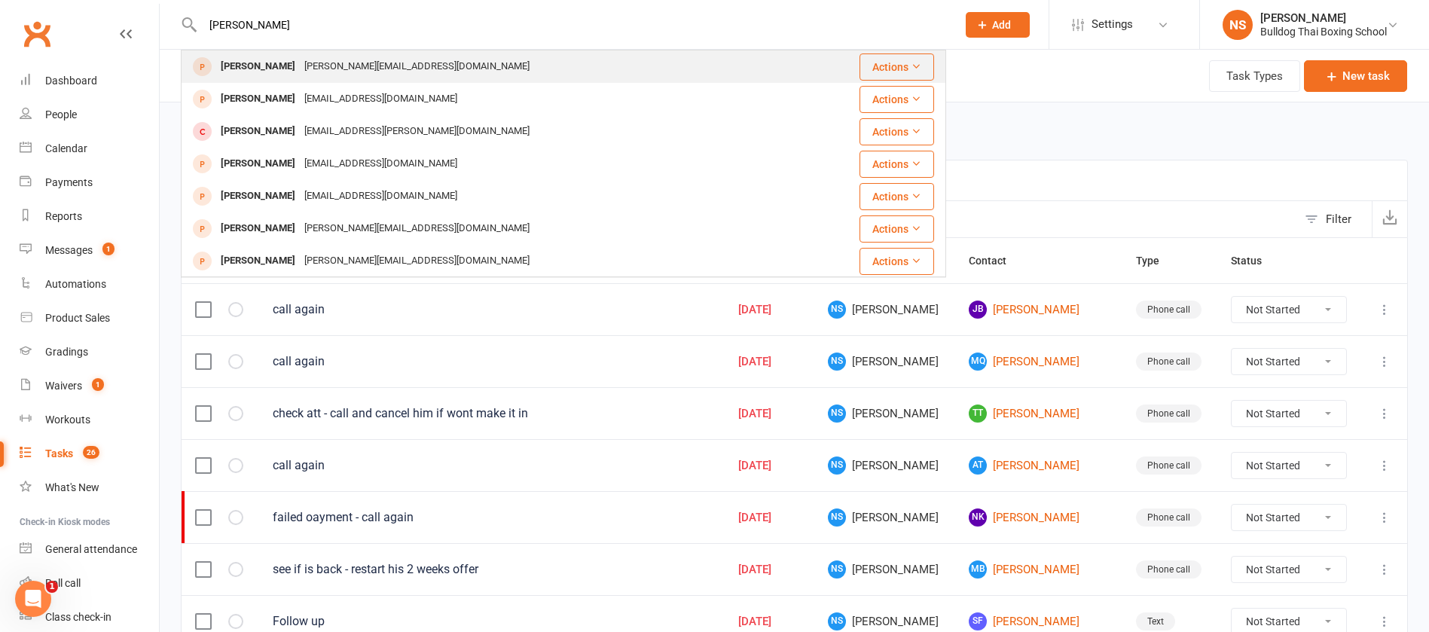
type input "sarah rand"
click at [258, 70] on div "Sarah Randell" at bounding box center [258, 67] width 84 height 22
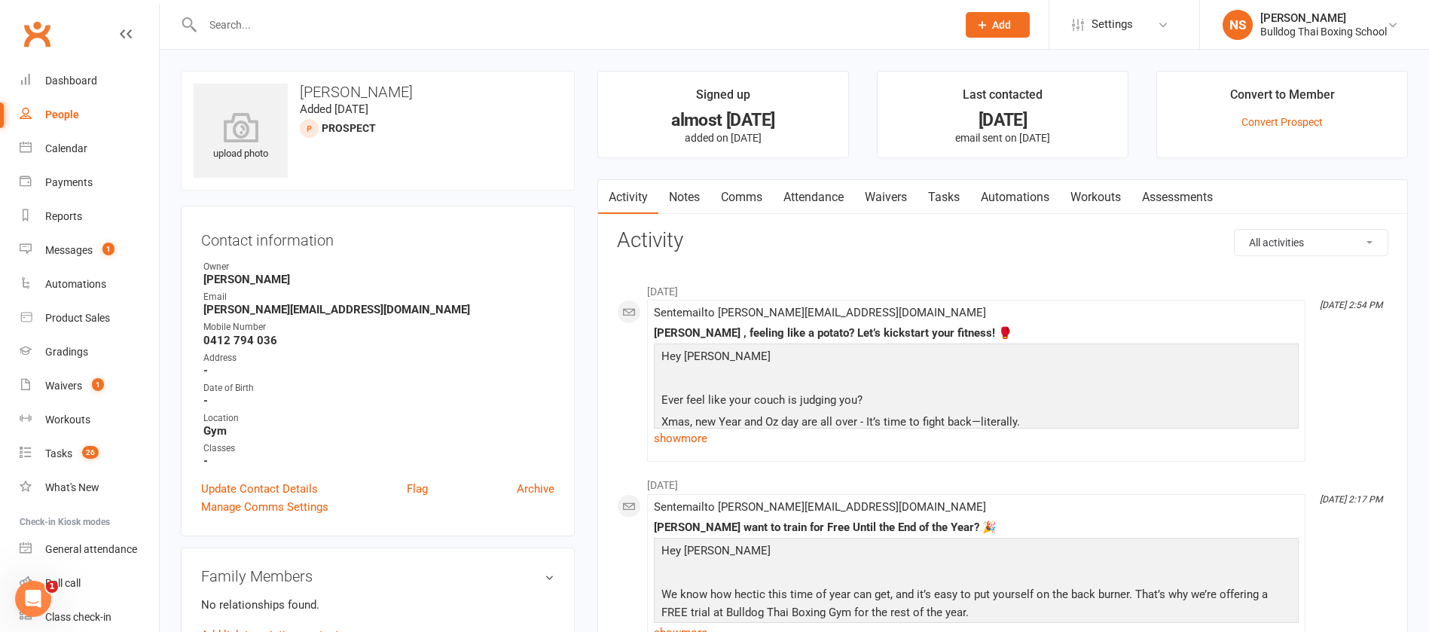
click at [249, 27] on input "text" at bounding box center [572, 24] width 748 height 21
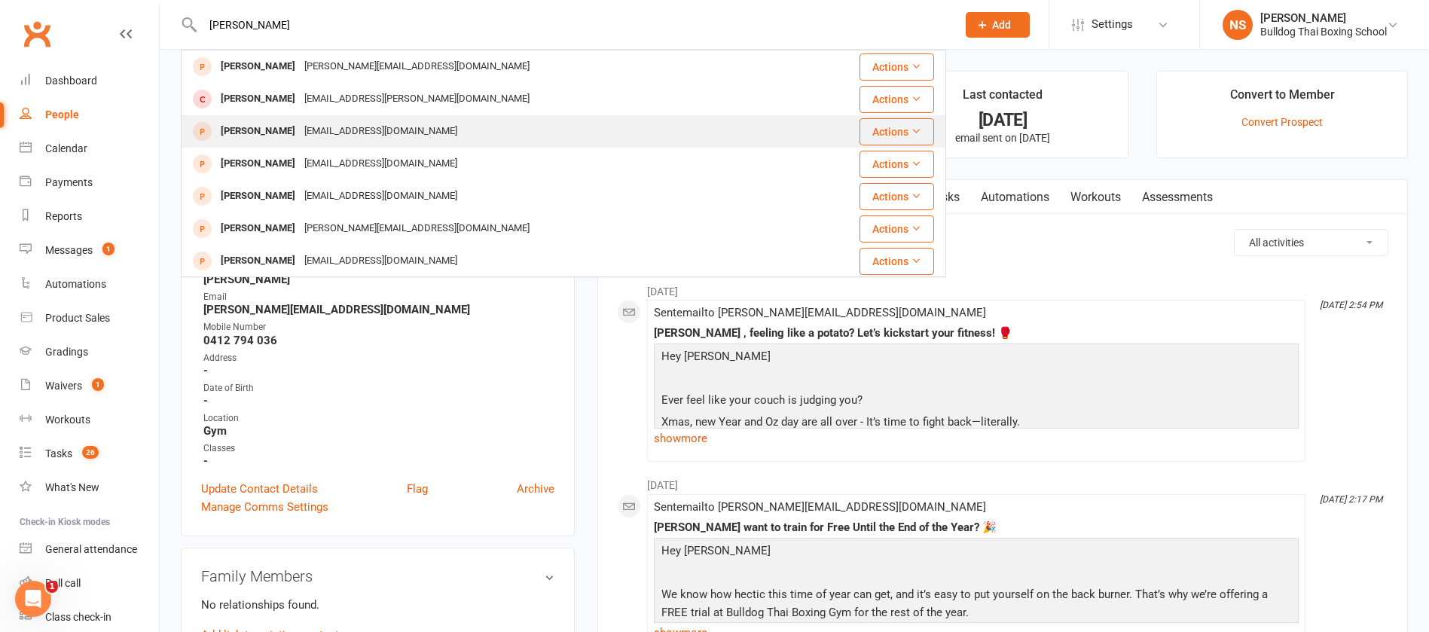
type input "sarah ran"
click at [300, 126] on div "sarahrandall032@gmail.com" at bounding box center [381, 131] width 162 height 22
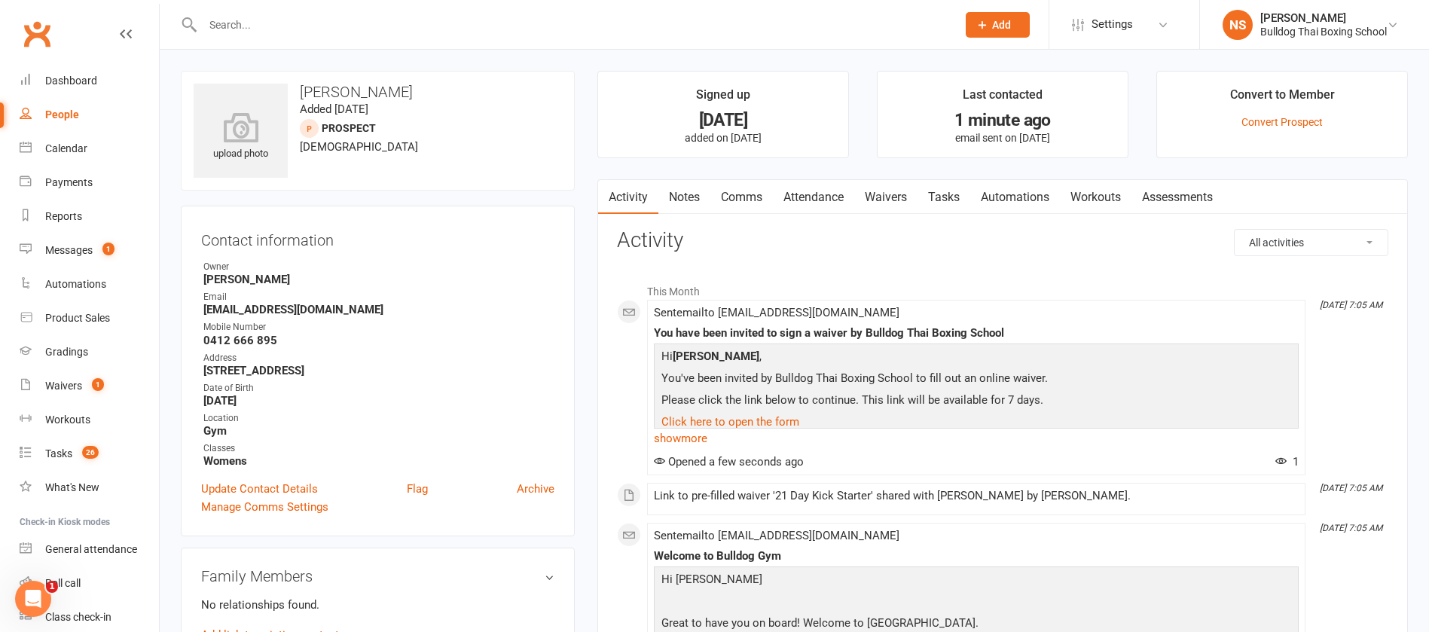
click at [953, 194] on link "Tasks" at bounding box center [943, 197] width 53 height 35
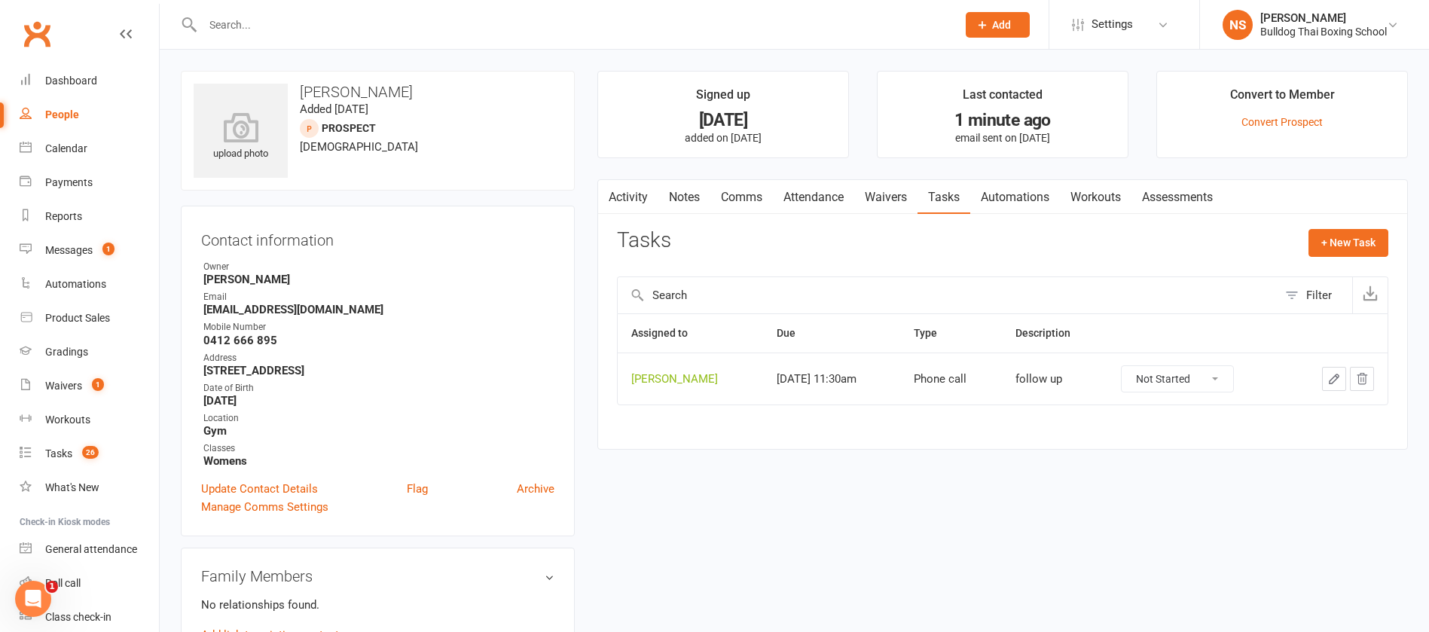
click at [1331, 374] on icon "button" at bounding box center [1334, 379] width 14 height 14
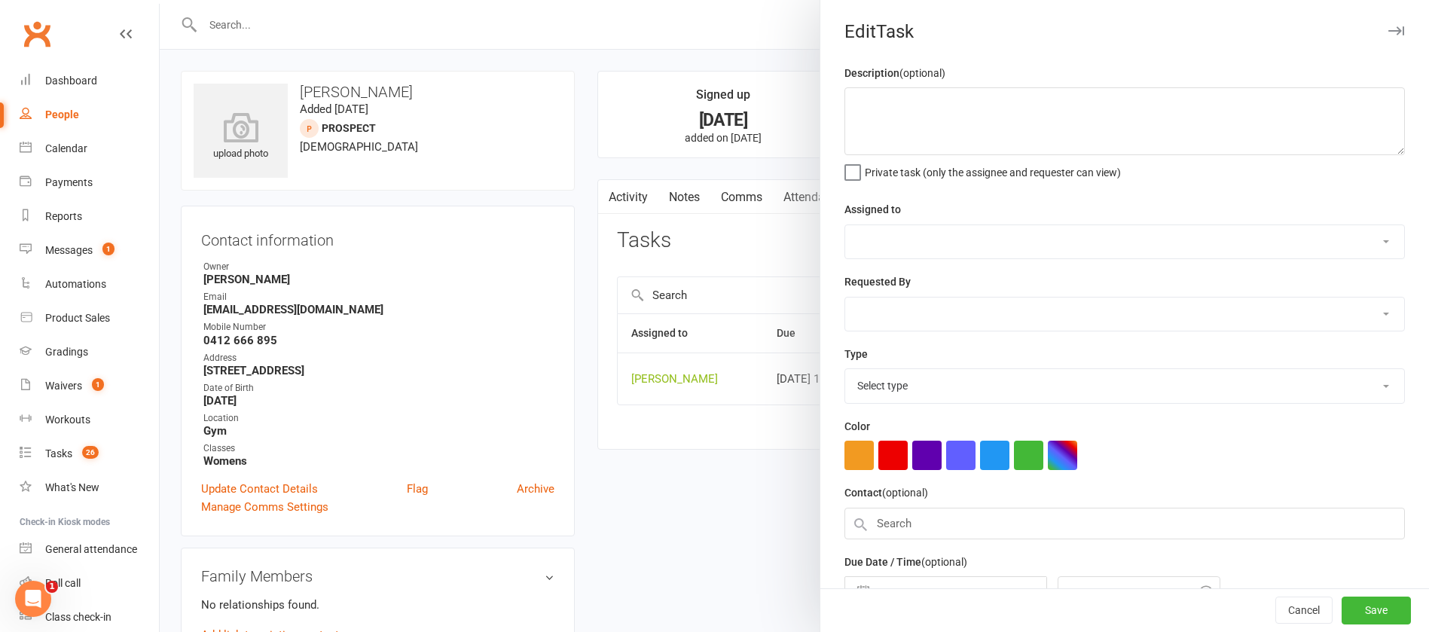
type textarea "follow up"
select select "12940"
select select "45795"
type input "20 Aug 2025"
type input "11:30am"
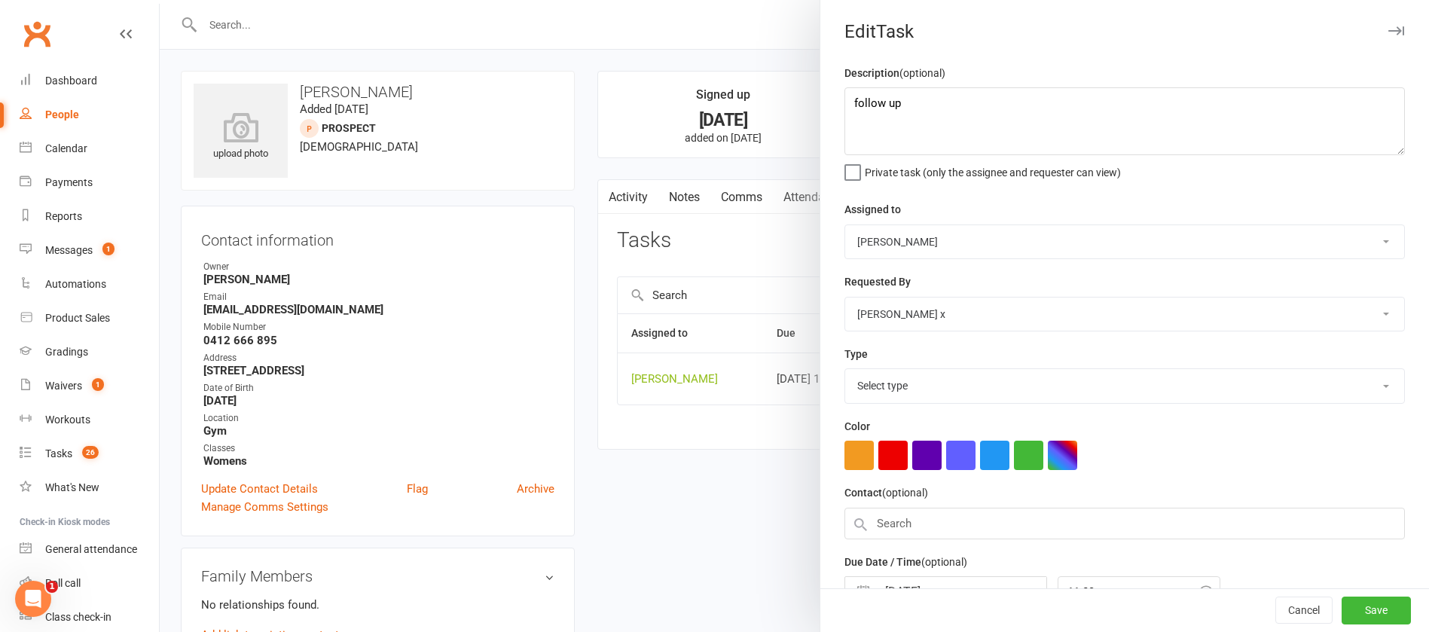
select select "12048"
drag, startPoint x: 865, startPoint y: 100, endPoint x: 797, endPoint y: 99, distance: 67.8
click at [160, 0] on react-component "Edit Task Description (optional) follow up Private task (only the assignee and …" at bounding box center [160, 0] width 0 height 0
drag, startPoint x: 907, startPoint y: 106, endPoint x: 833, endPoint y: 105, distance: 73.8
click at [833, 105] on div "Description (optional) follow up Private task (only the assignee and requester …" at bounding box center [1124, 368] width 608 height 608
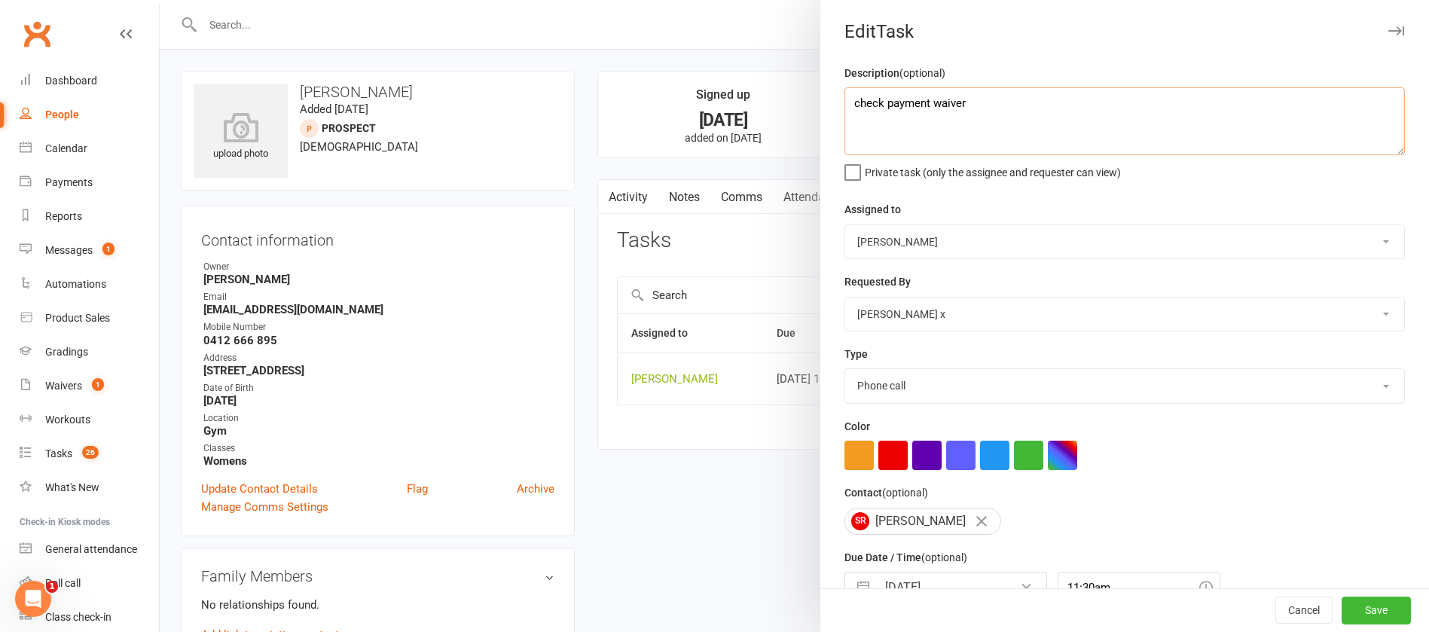
scroll to position [90, 0]
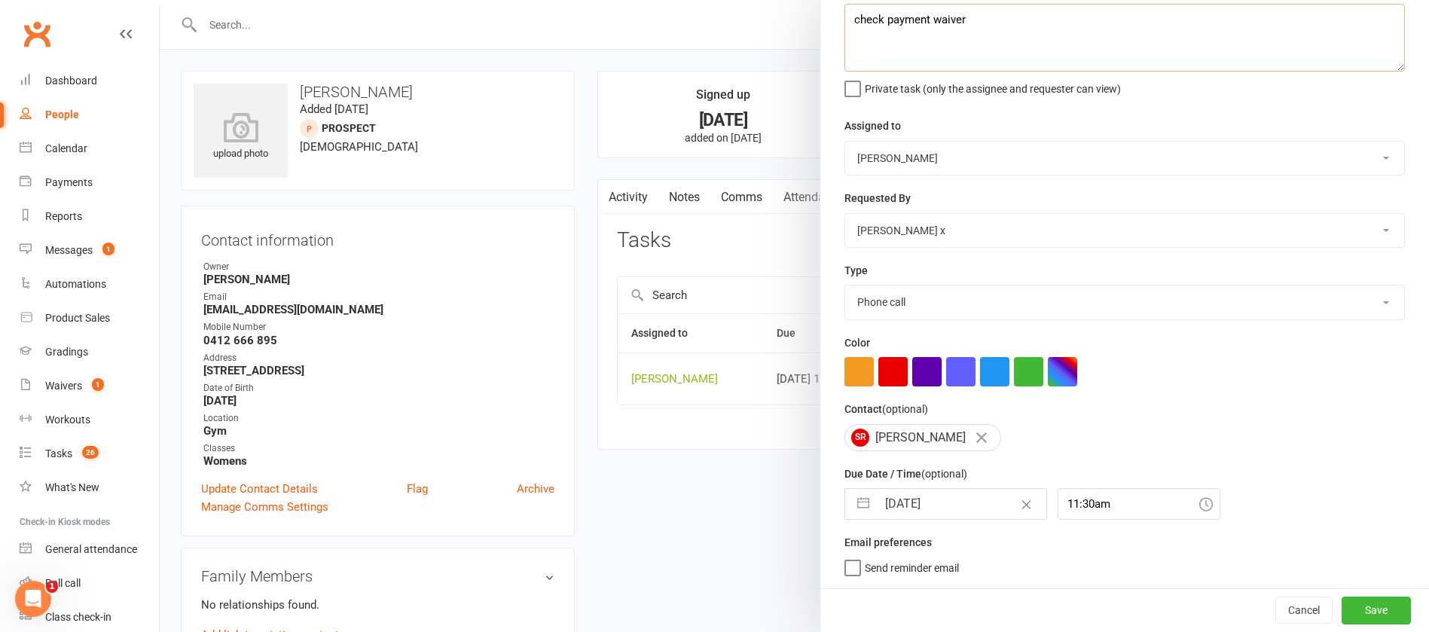
type textarea "check payment waiver"
drag, startPoint x: 958, startPoint y: 500, endPoint x: 956, endPoint y: 492, distance: 8.4
click at [957, 498] on input "20 Aug 2025" at bounding box center [961, 504] width 169 height 30
select select "6"
select select "2025"
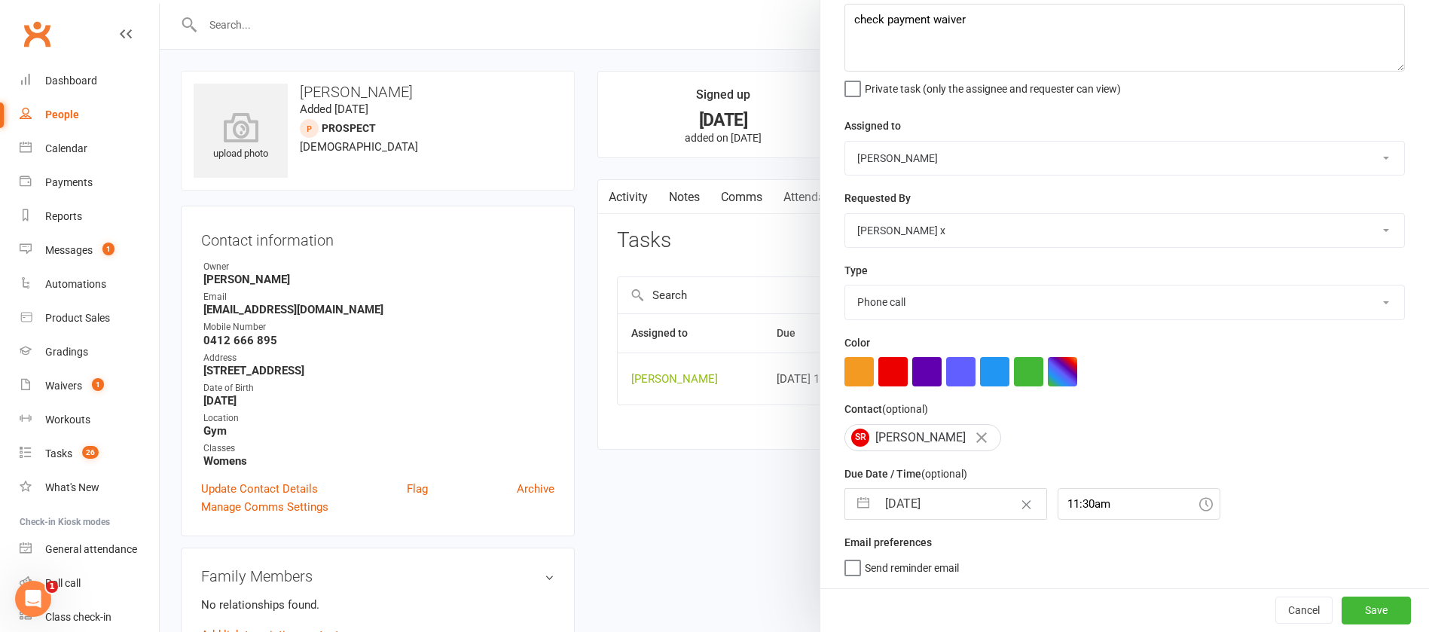
select select "7"
select select "2025"
select select "8"
select select "2025"
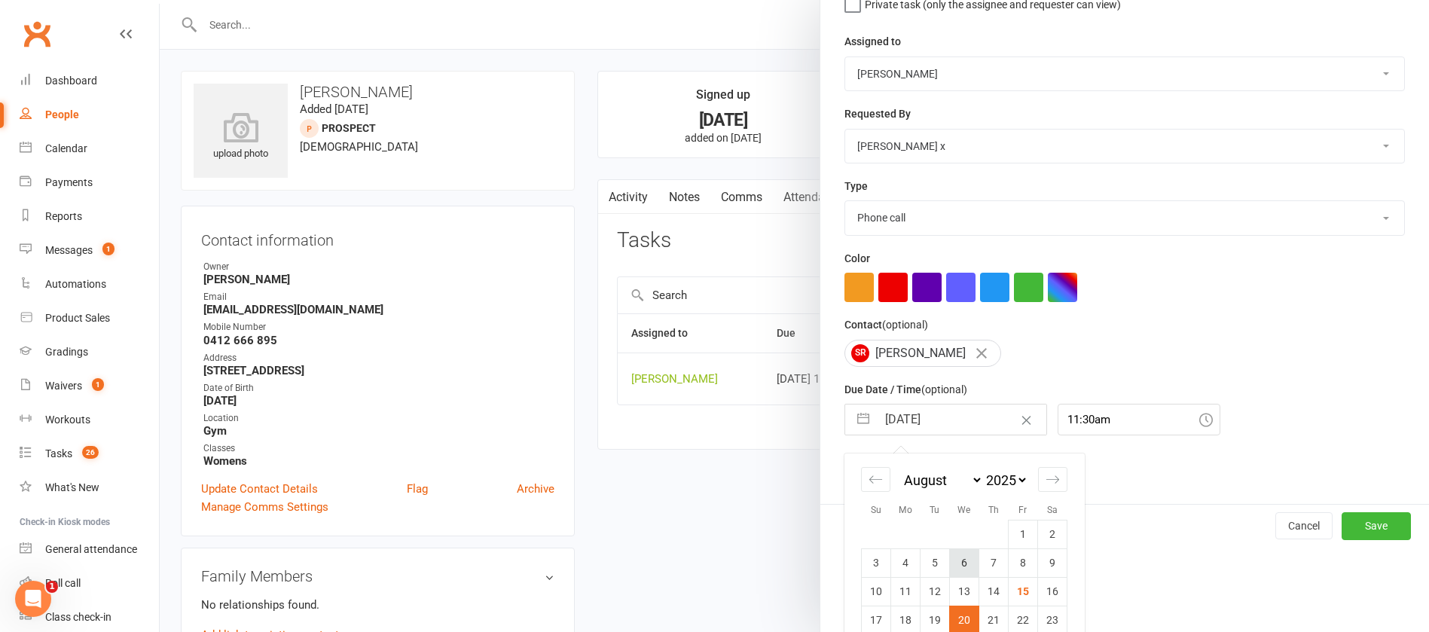
scroll to position [251, 0]
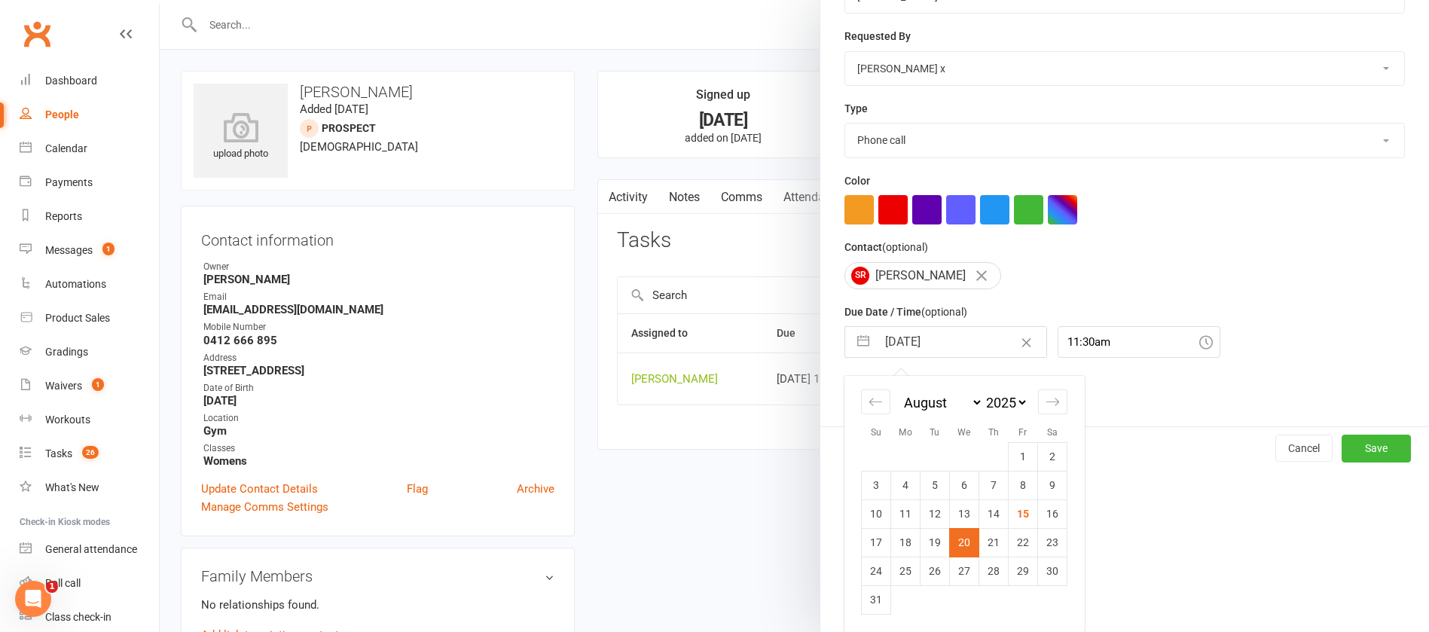
click at [1044, 514] on td "16" at bounding box center [1052, 513] width 29 height 29
type input "16 Aug 2025"
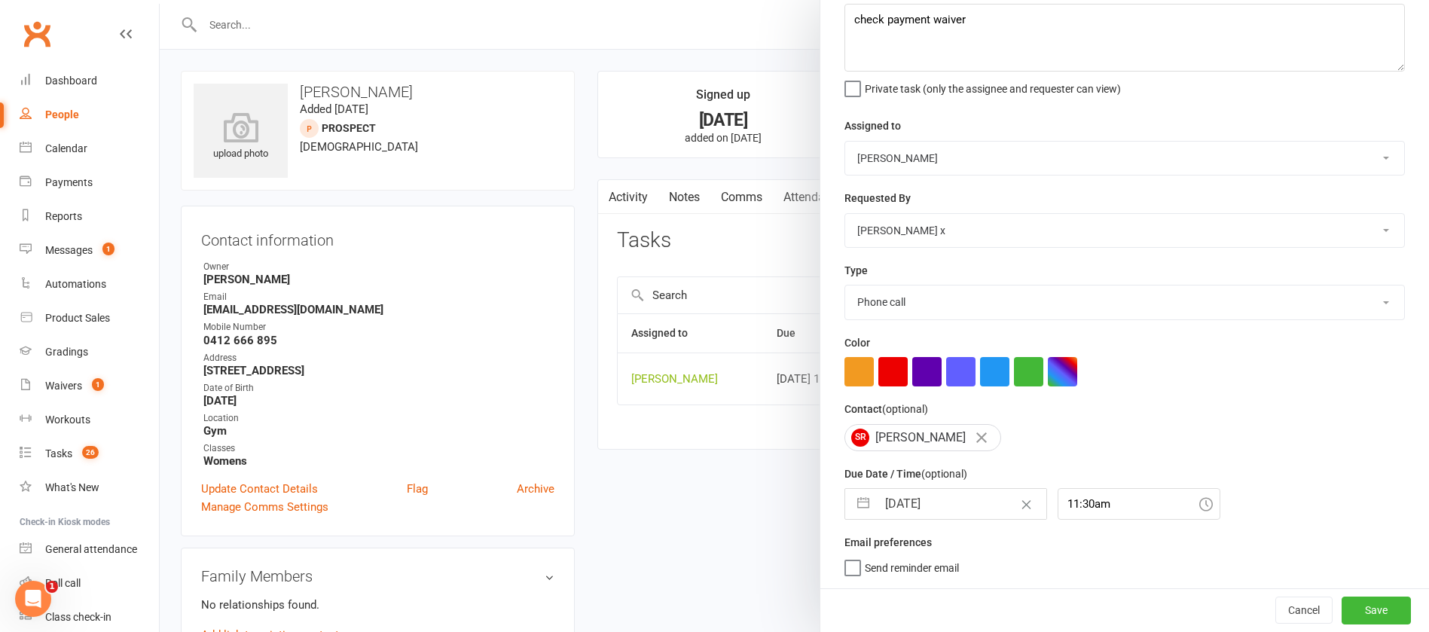
scroll to position [90, 0]
click at [1341, 608] on button "Save" at bounding box center [1375, 609] width 69 height 27
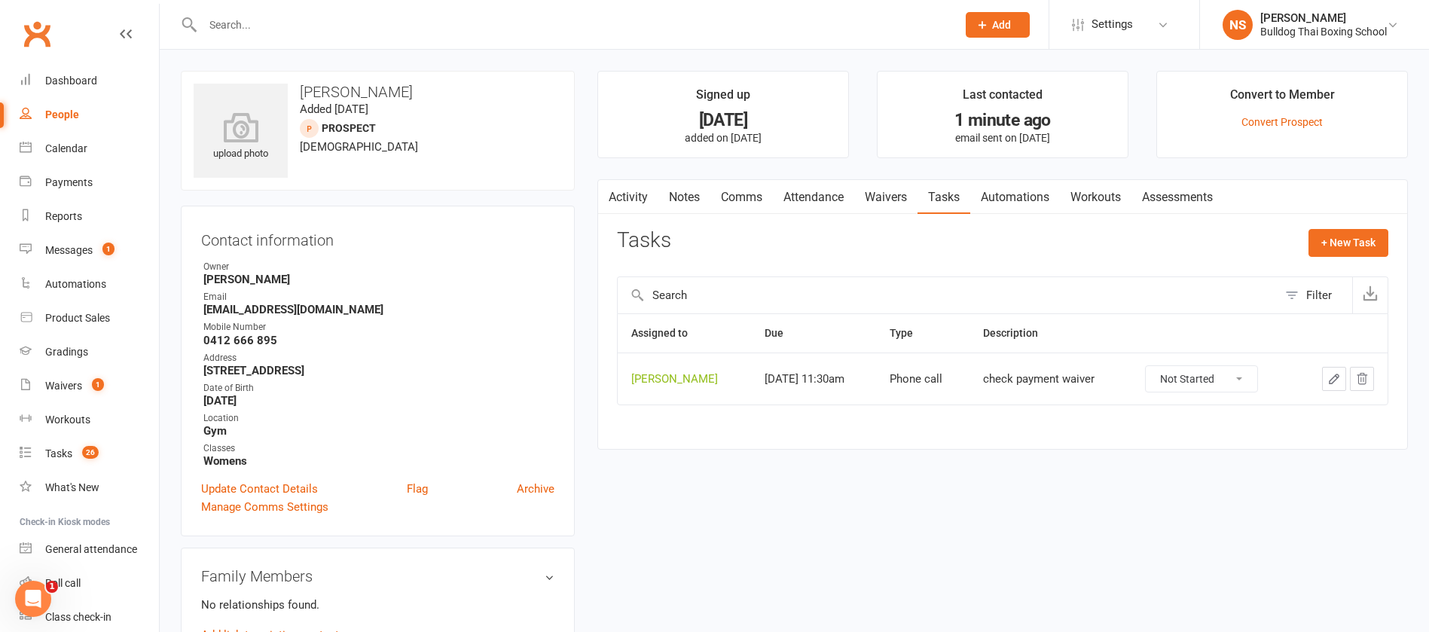
click at [1331, 372] on icon "button" at bounding box center [1334, 379] width 14 height 14
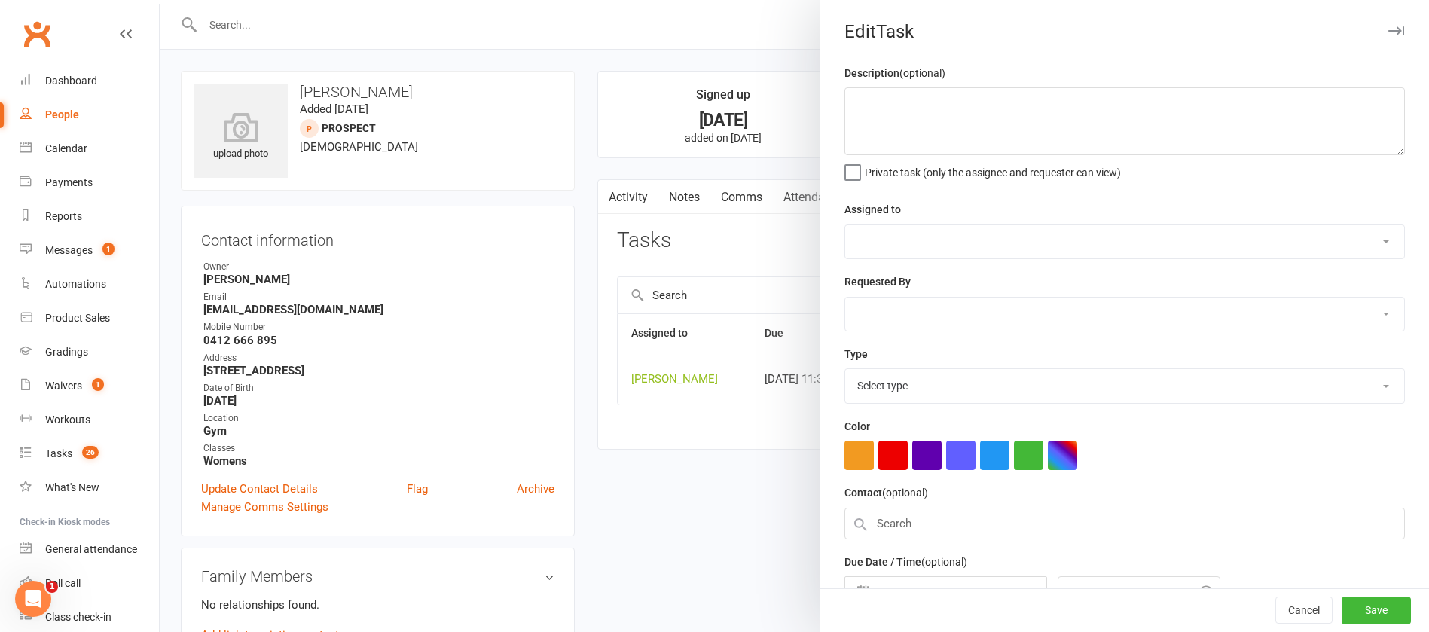
type textarea "check payment waiver"
select select "12940"
select select "45795"
type input "16 Aug 2025"
type input "11:30am"
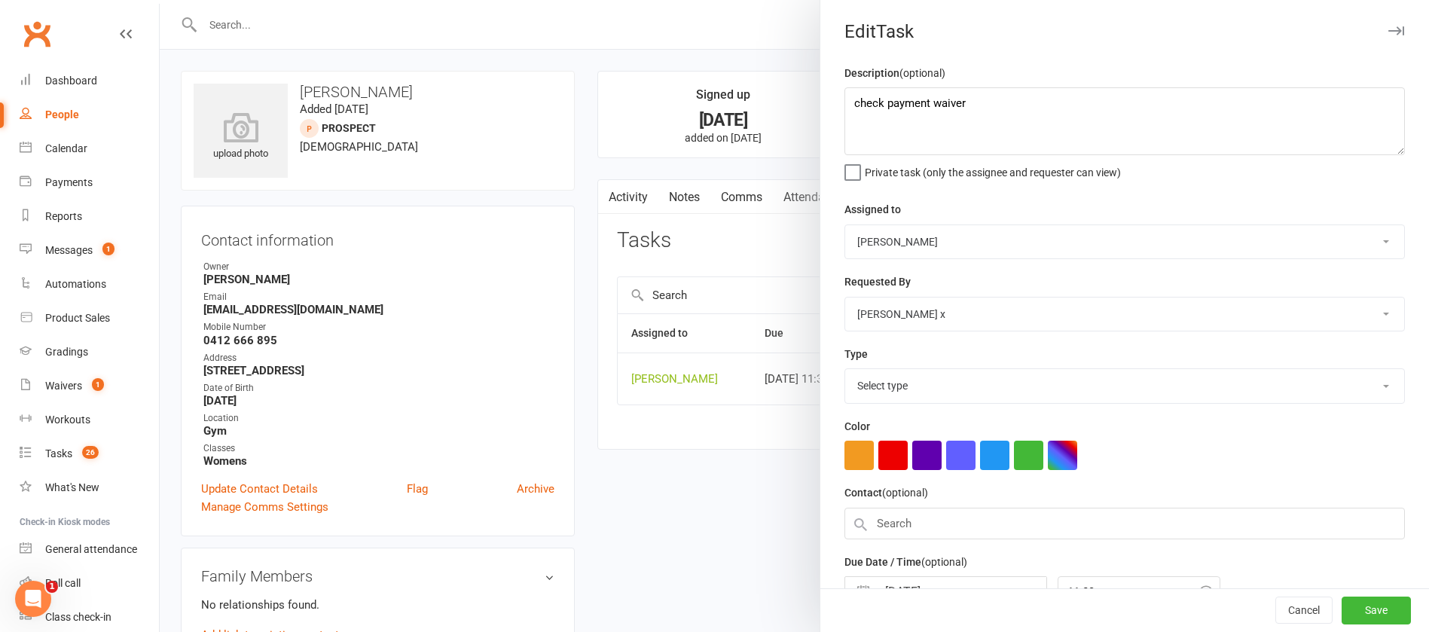
select select "12048"
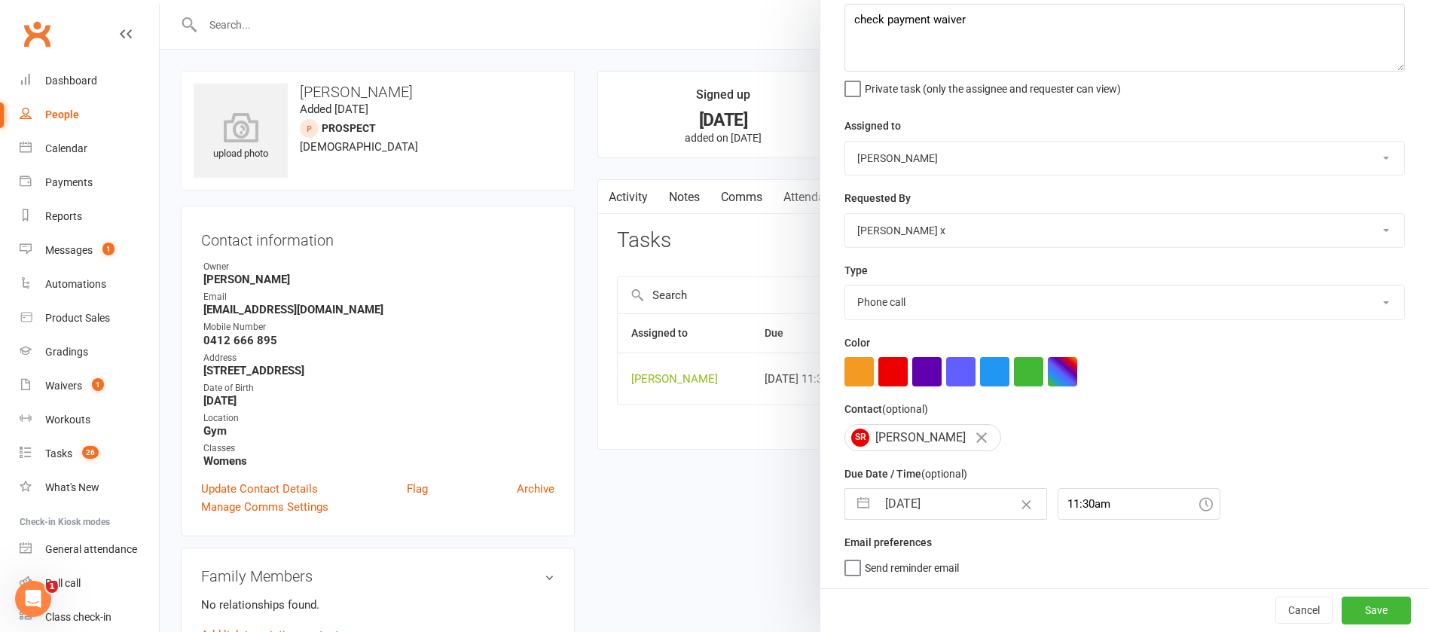
click at [941, 496] on input "16 Aug 2025" at bounding box center [961, 504] width 169 height 30
select select "6"
select select "2025"
select select "7"
select select "2025"
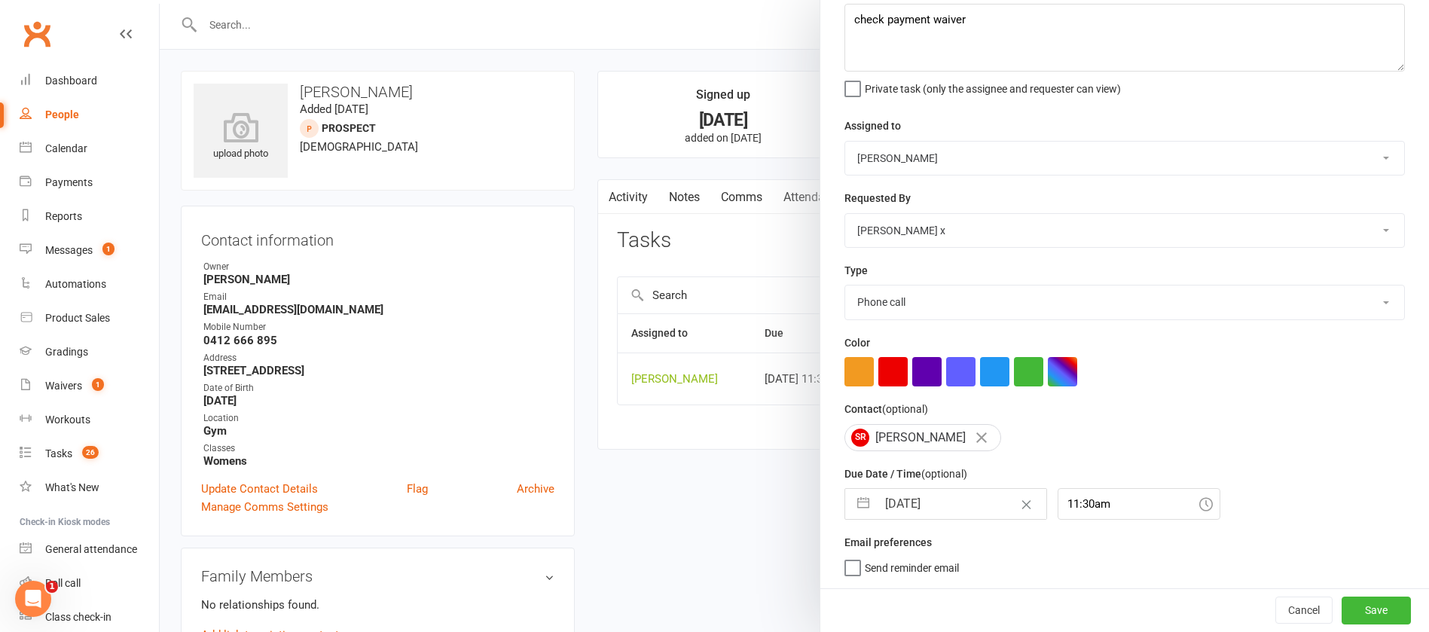
select select "8"
select select "2025"
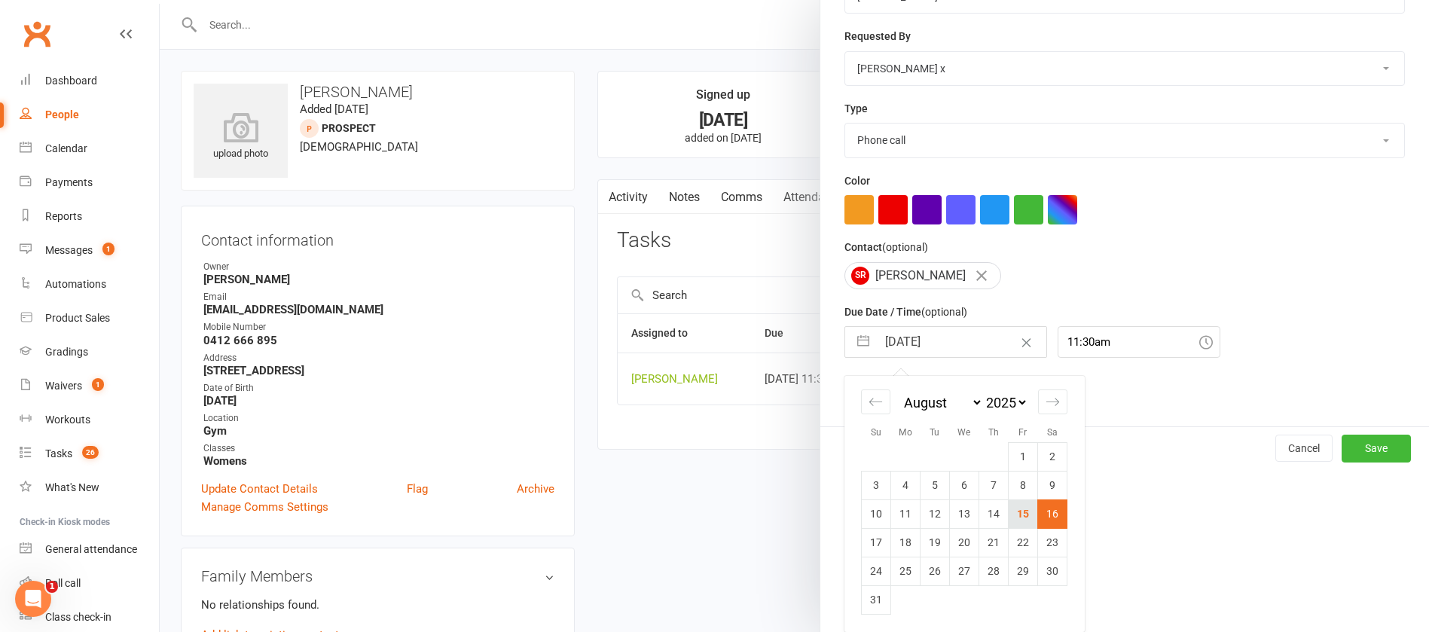
click at [1013, 516] on td "15" at bounding box center [1022, 513] width 29 height 29
type input "15 Aug 2025"
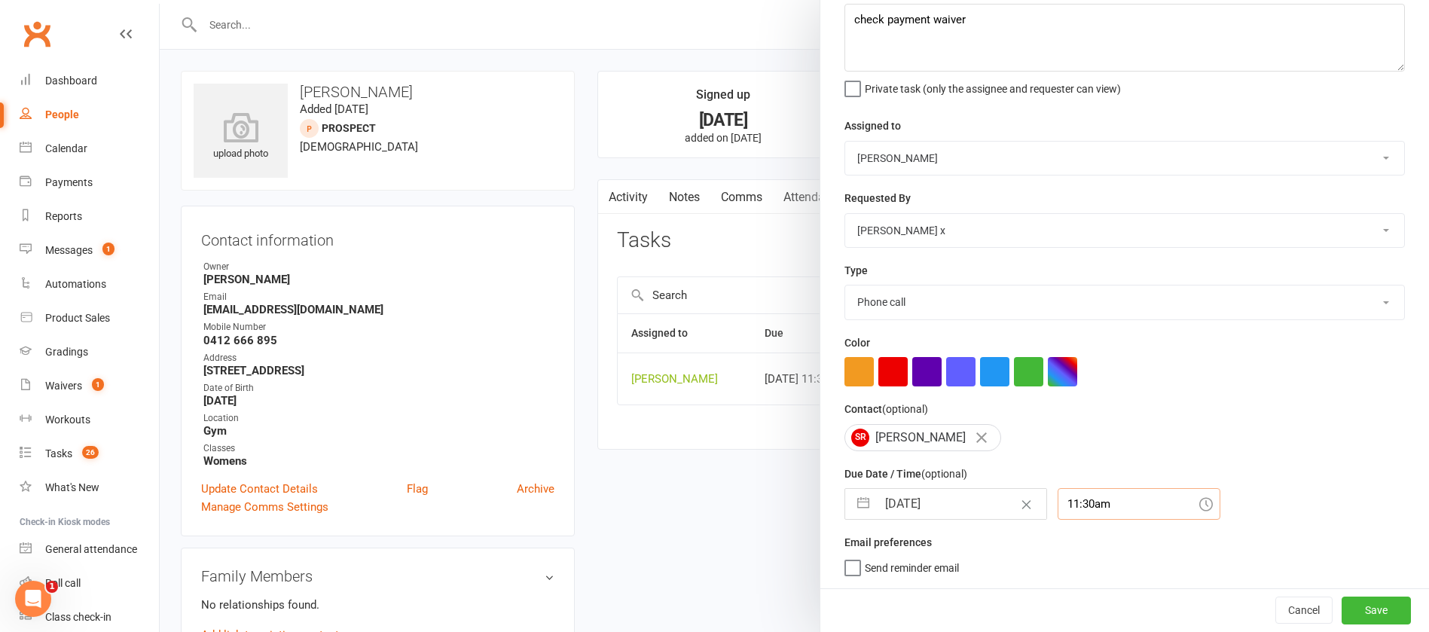
click at [1099, 490] on div "11:30am" at bounding box center [1138, 504] width 163 height 32
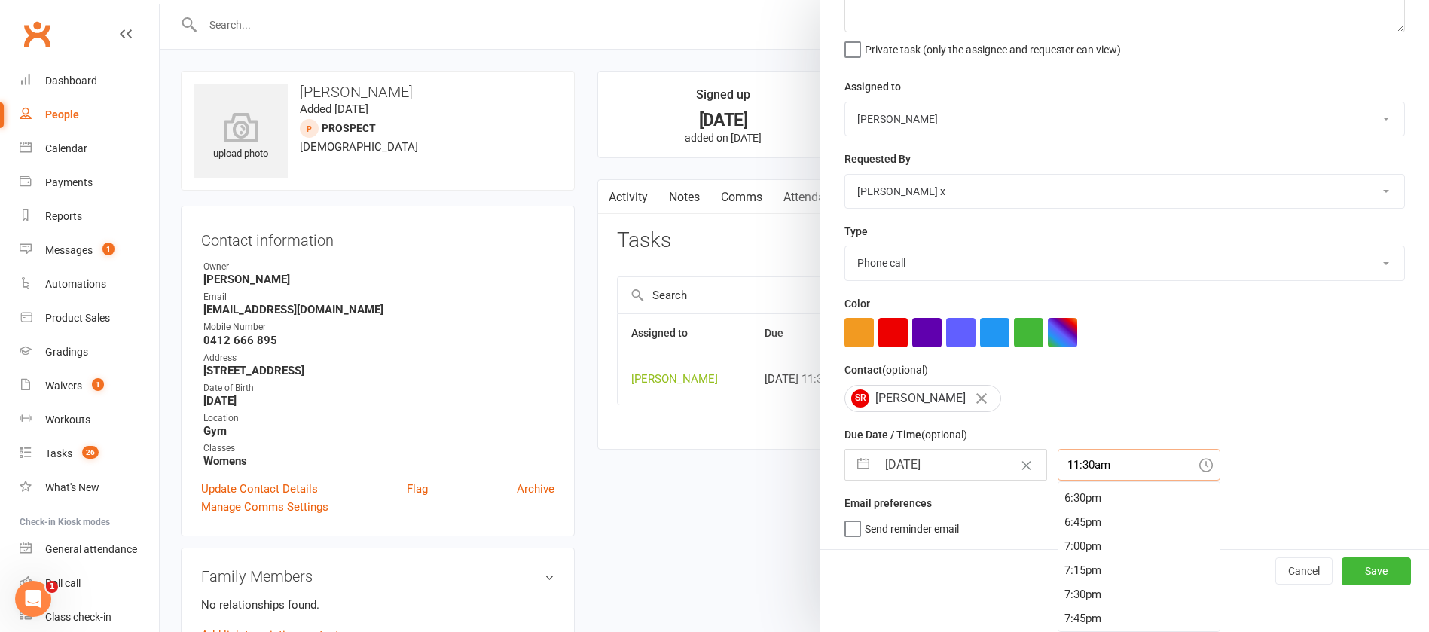
scroll to position [1875, 0]
drag, startPoint x: 1076, startPoint y: 519, endPoint x: 1133, endPoint y: 540, distance: 60.3
click at [1077, 518] on div "7:45pm" at bounding box center [1138, 523] width 161 height 24
type input "7:45pm"
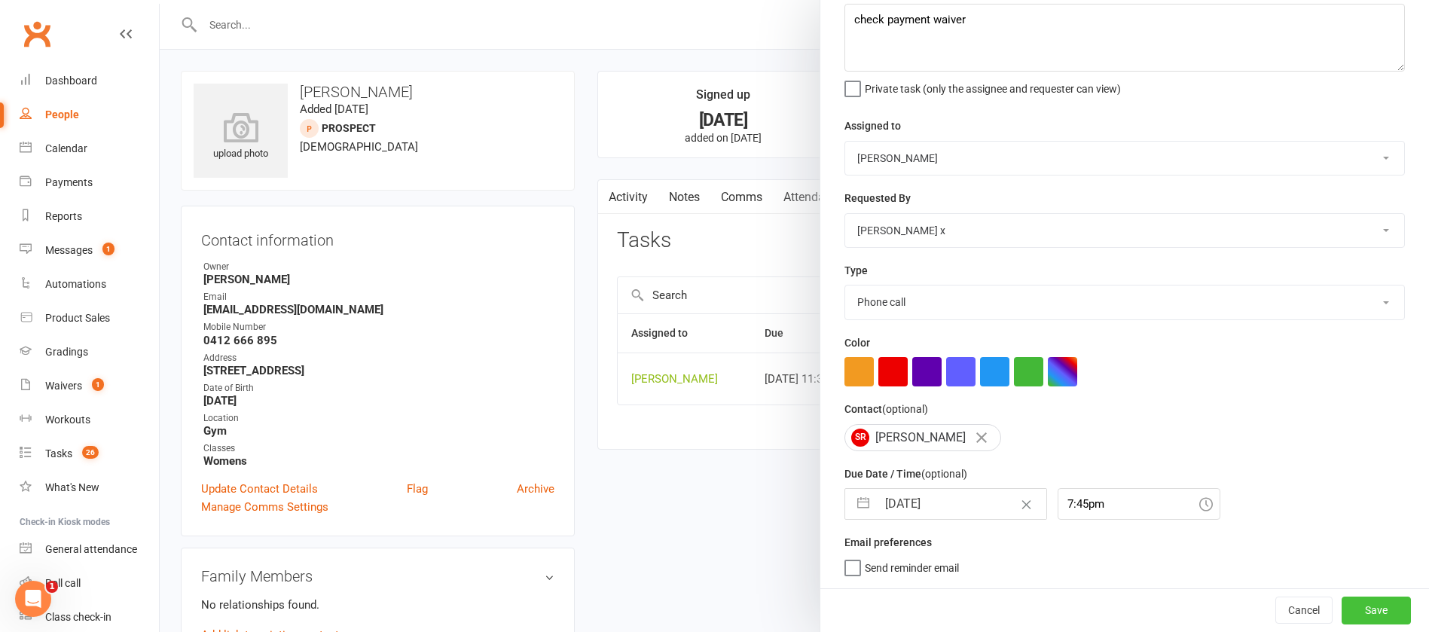
click at [1341, 601] on button "Save" at bounding box center [1375, 609] width 69 height 27
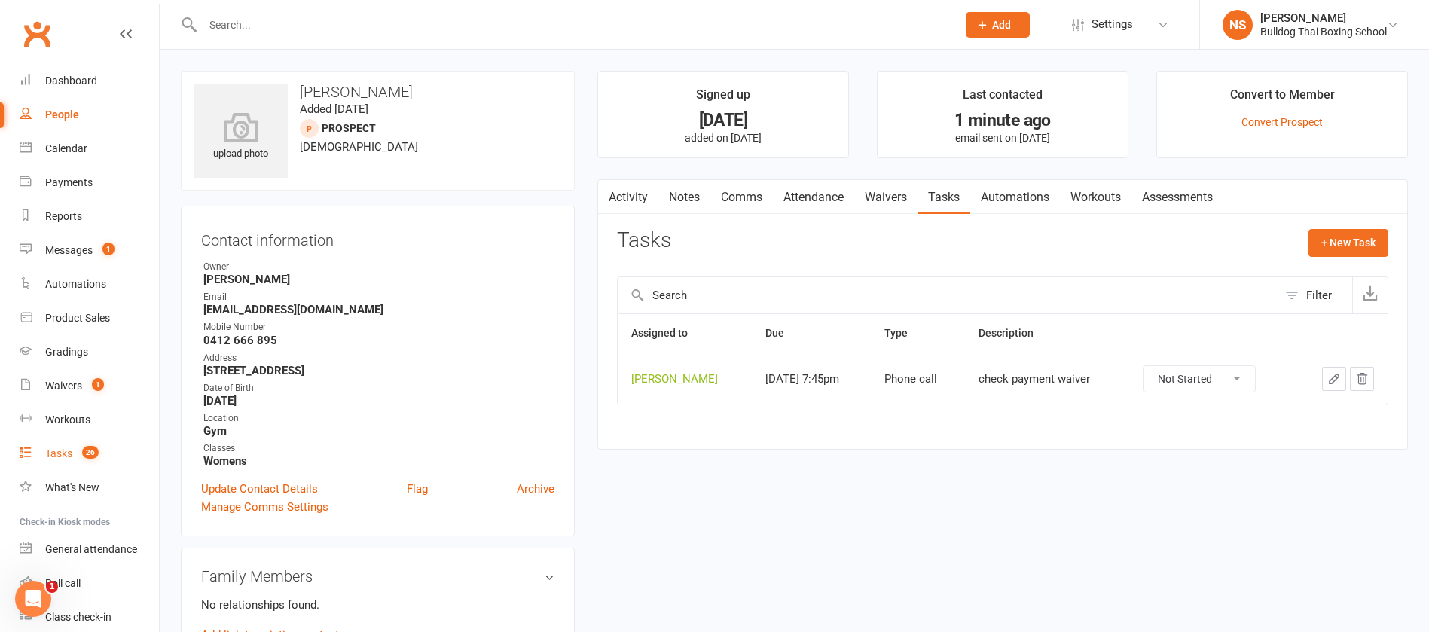
click at [64, 448] on div "Tasks" at bounding box center [58, 453] width 27 height 12
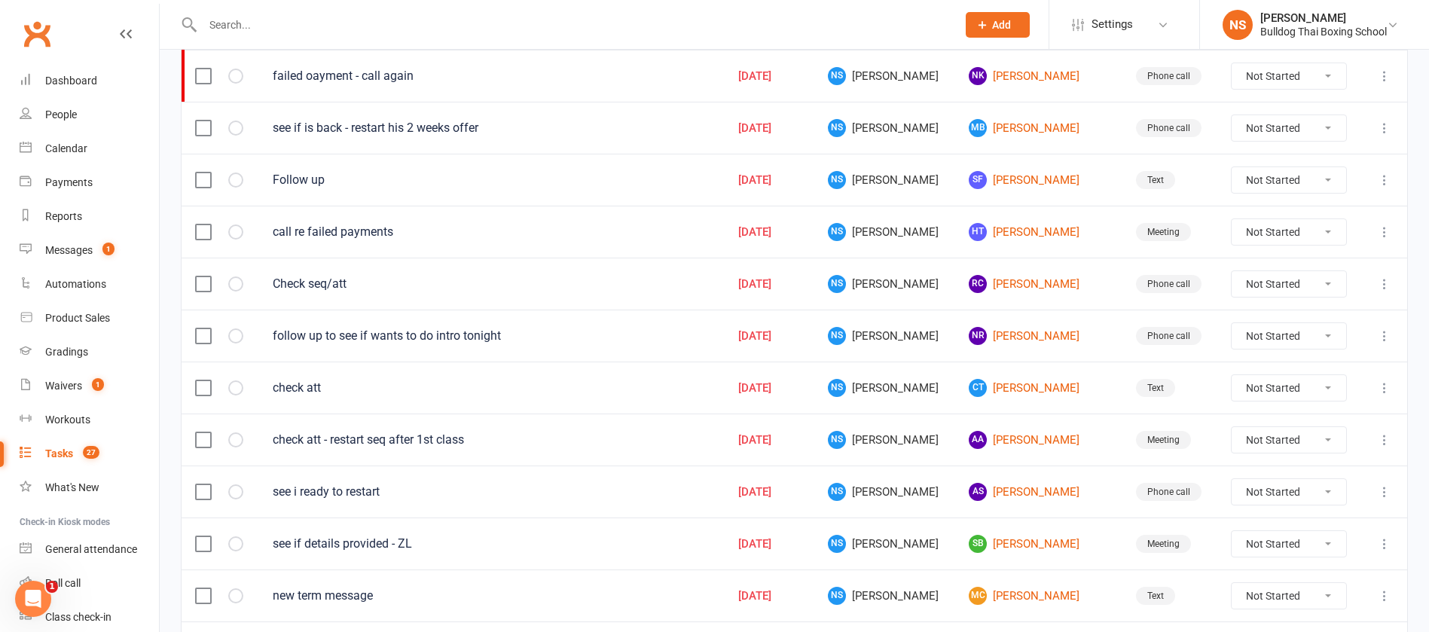
scroll to position [452, 0]
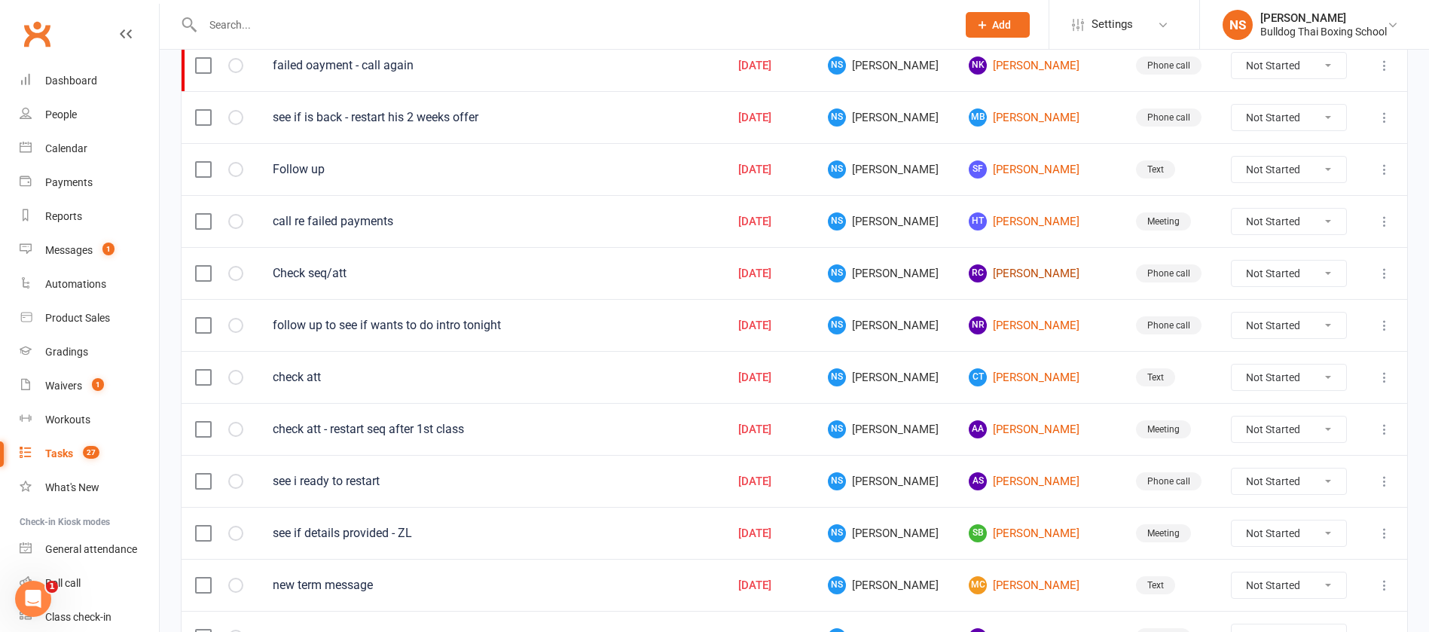
click at [1006, 276] on link "RC Ray Chen" at bounding box center [1037, 273] width 139 height 18
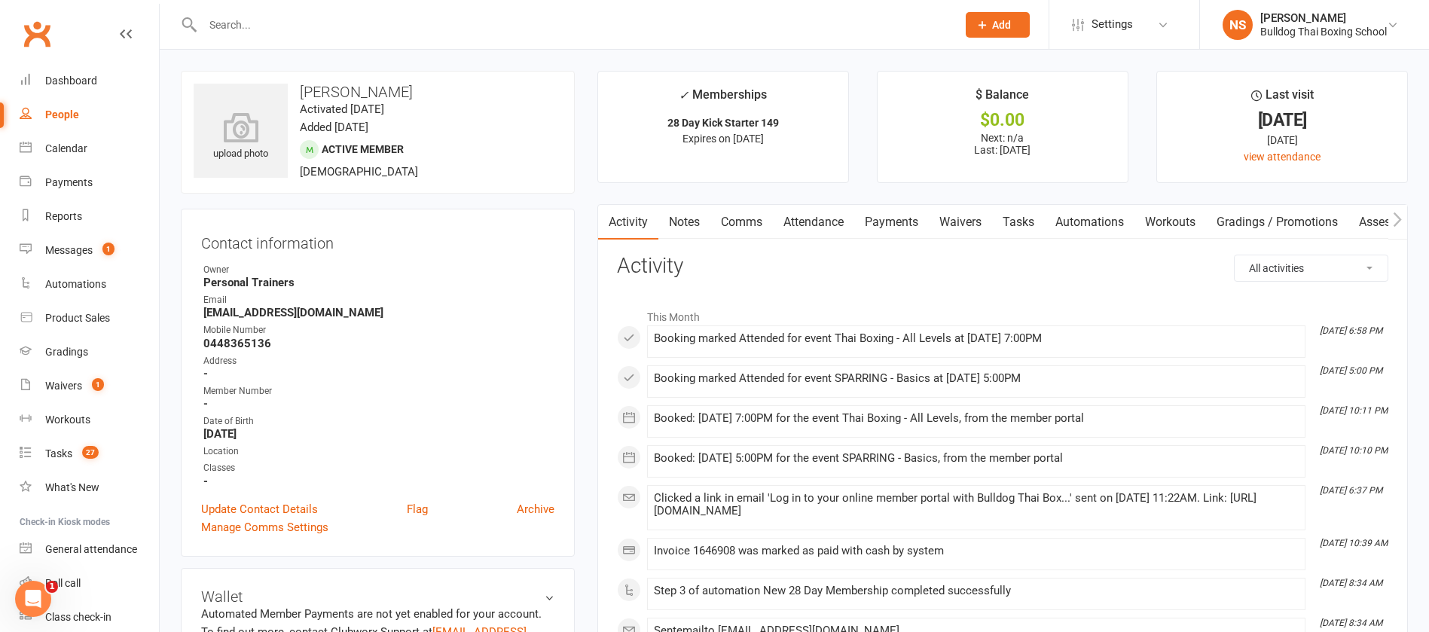
click at [1021, 222] on link "Tasks" at bounding box center [1018, 222] width 53 height 35
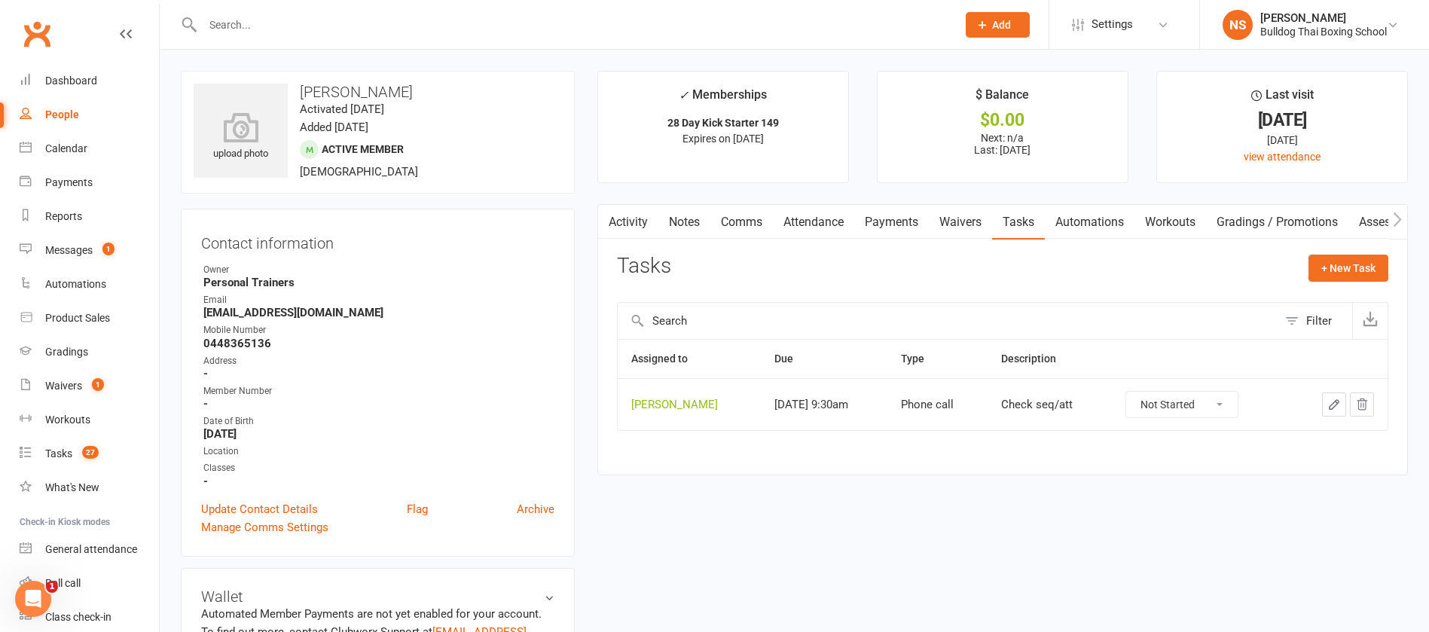
click at [1335, 401] on icon "button" at bounding box center [1334, 405] width 14 height 14
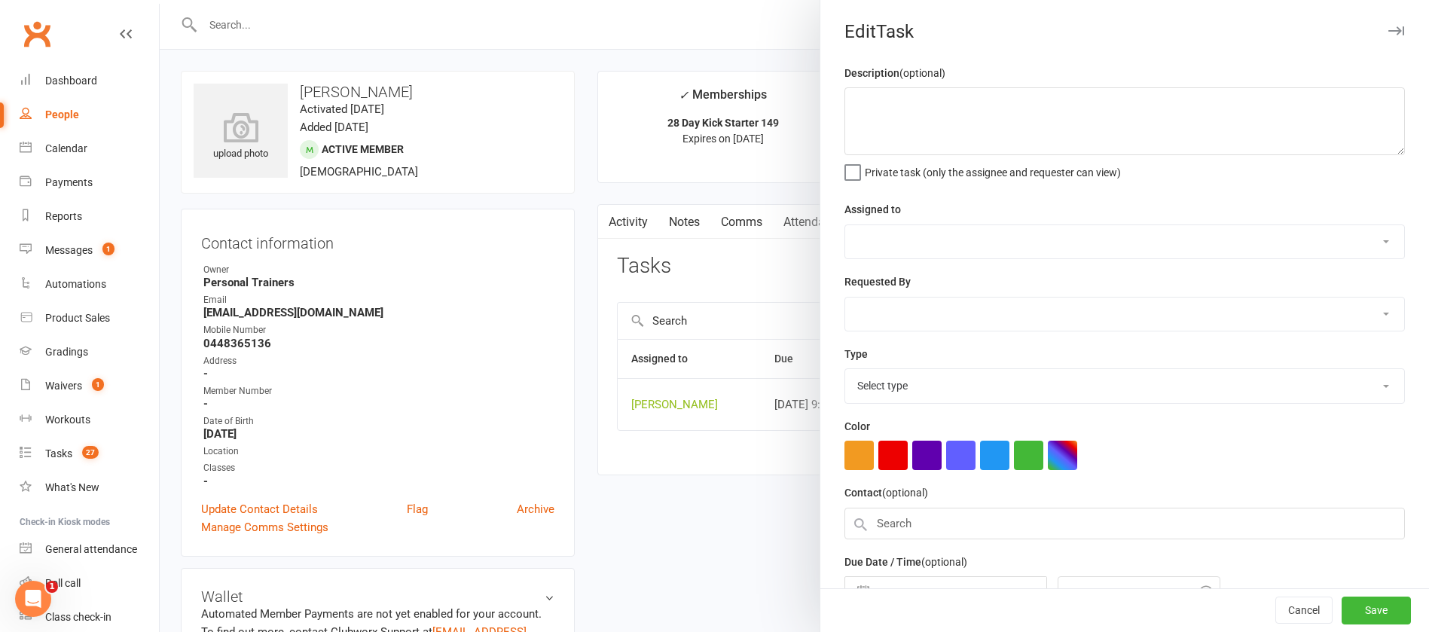
type textarea "Check seq/att"
select select "12940"
type input "15 Aug 2025"
type input "9:30am"
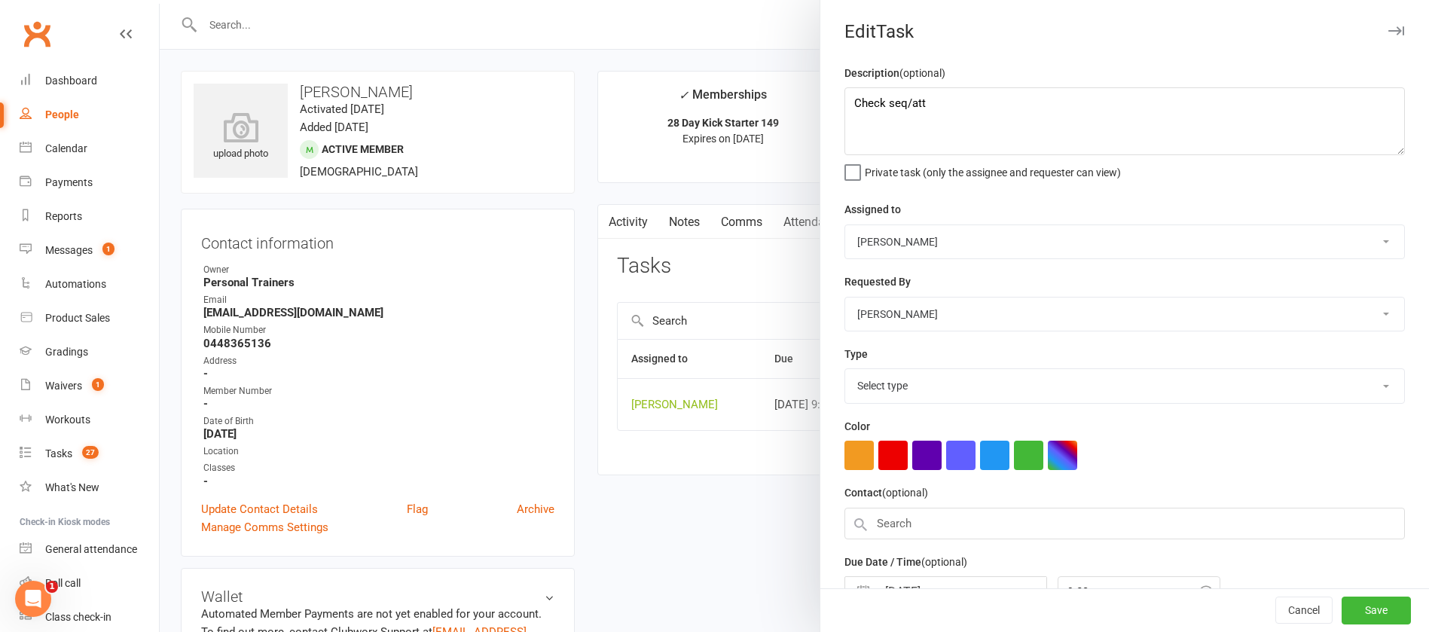
select select "12048"
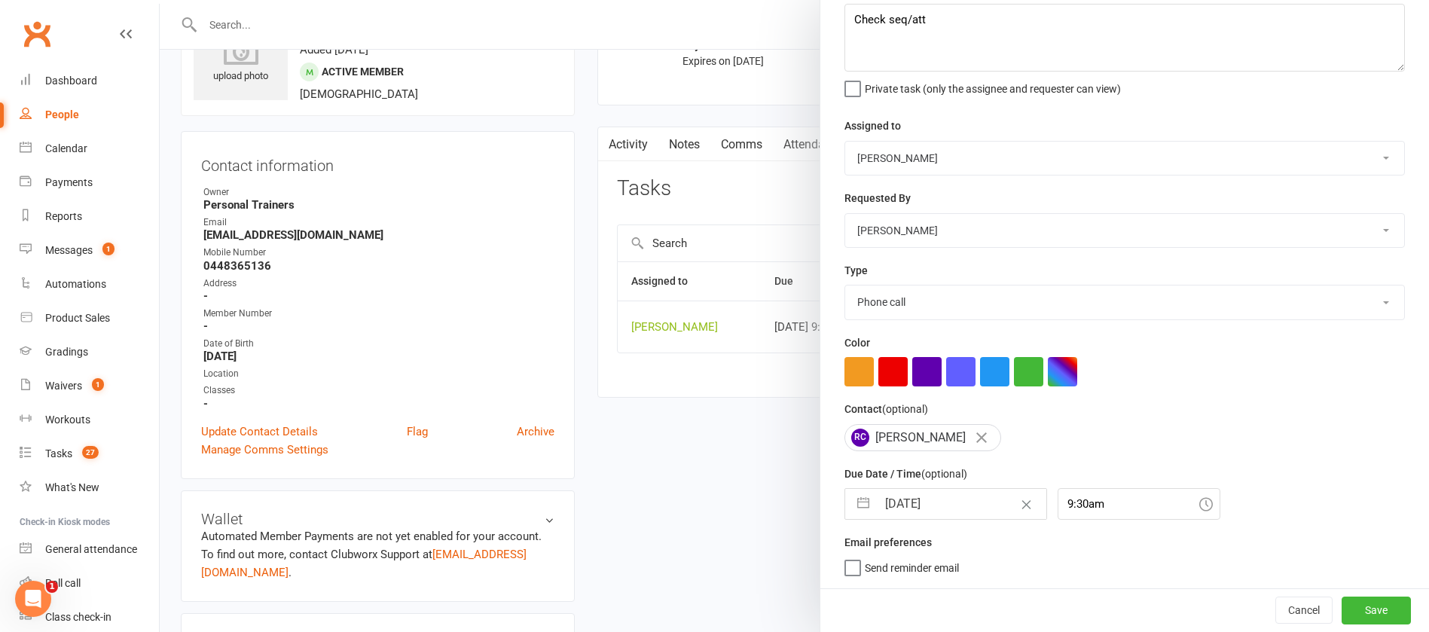
scroll to position [113, 0]
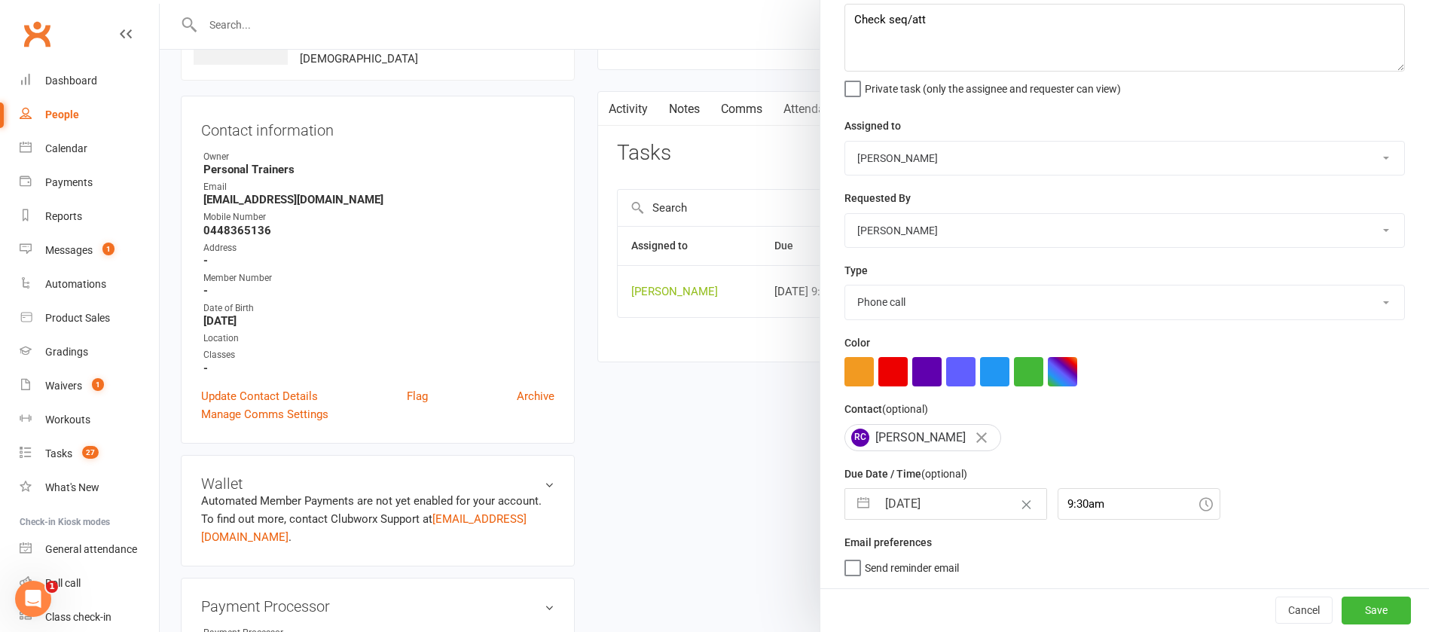
click at [957, 498] on input "15 Aug 2025" at bounding box center [961, 504] width 169 height 30
select select "6"
select select "2025"
select select "7"
select select "2025"
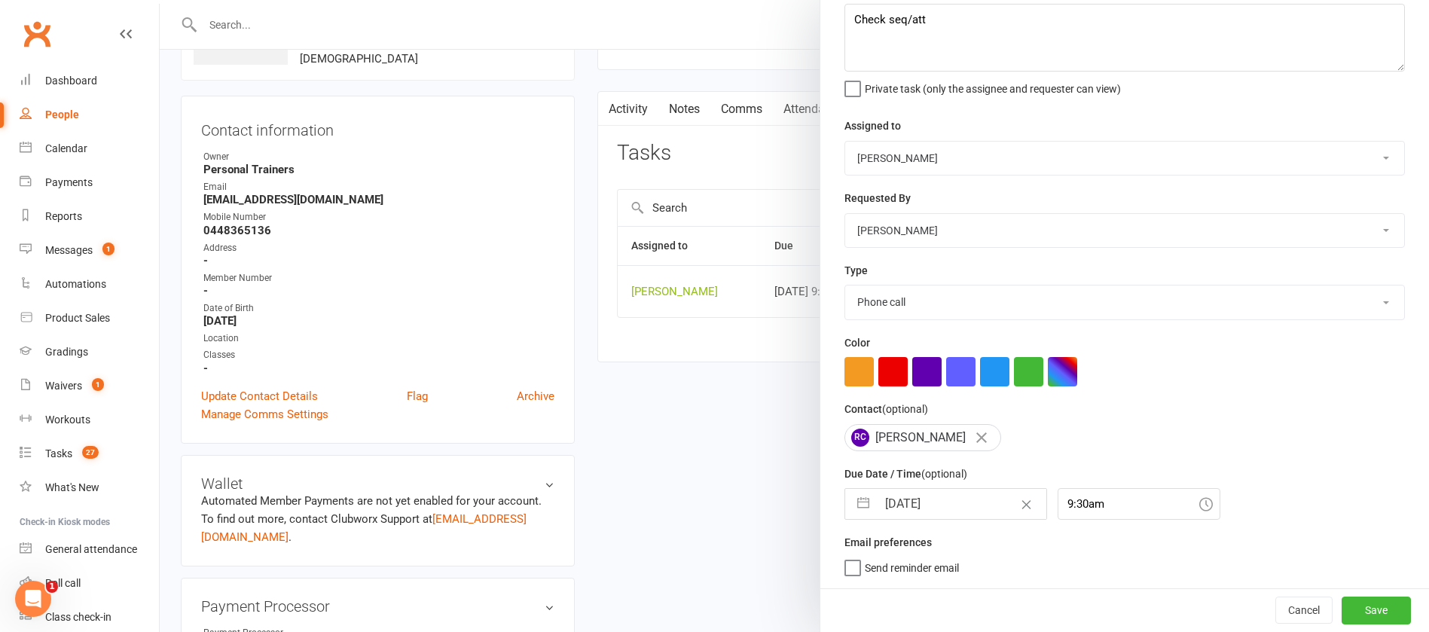
select select "8"
select select "2025"
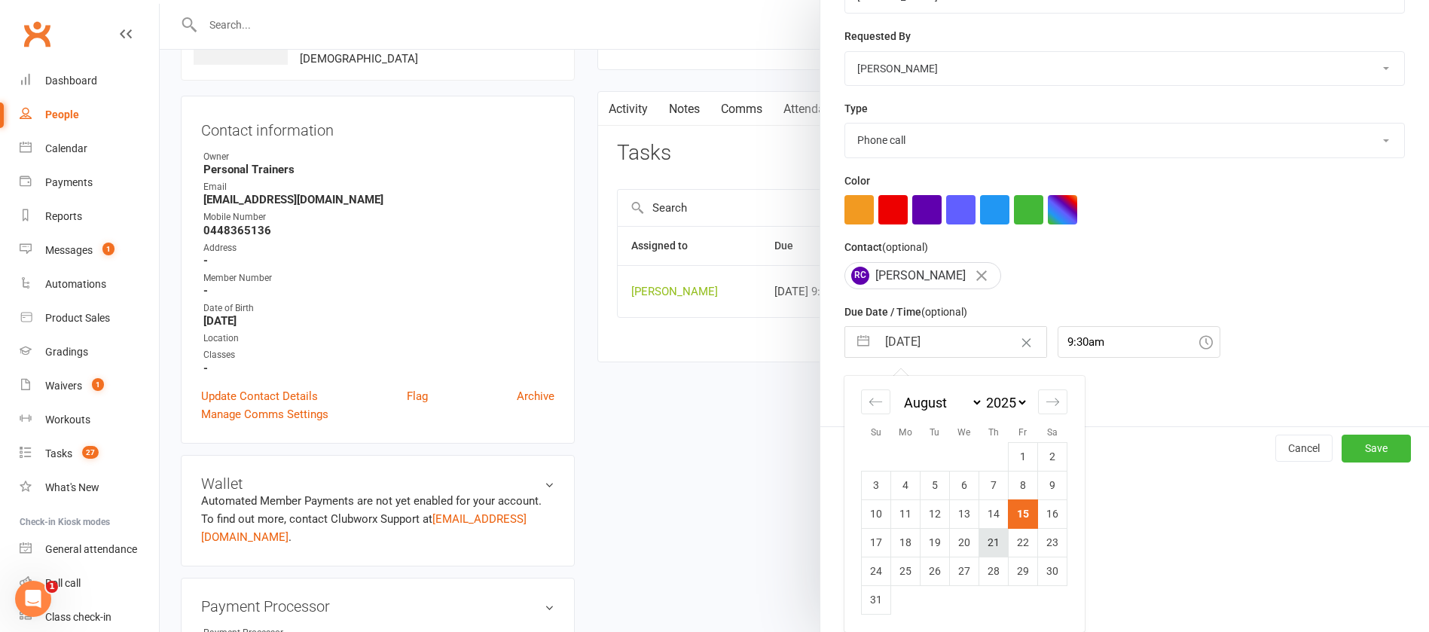
scroll to position [251, 0]
click at [988, 544] on td "21" at bounding box center [993, 542] width 29 height 29
type input "21 Aug 2025"
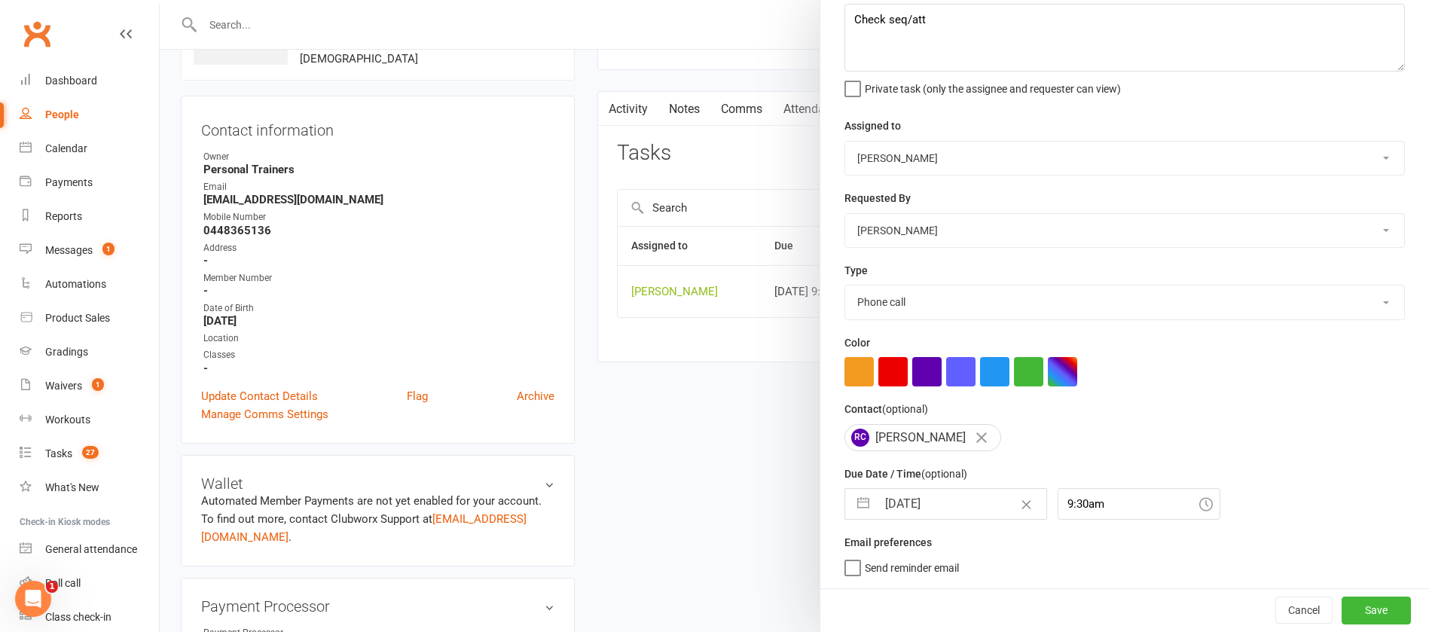
scroll to position [90, 0]
click at [1349, 612] on button "Save" at bounding box center [1375, 609] width 69 height 27
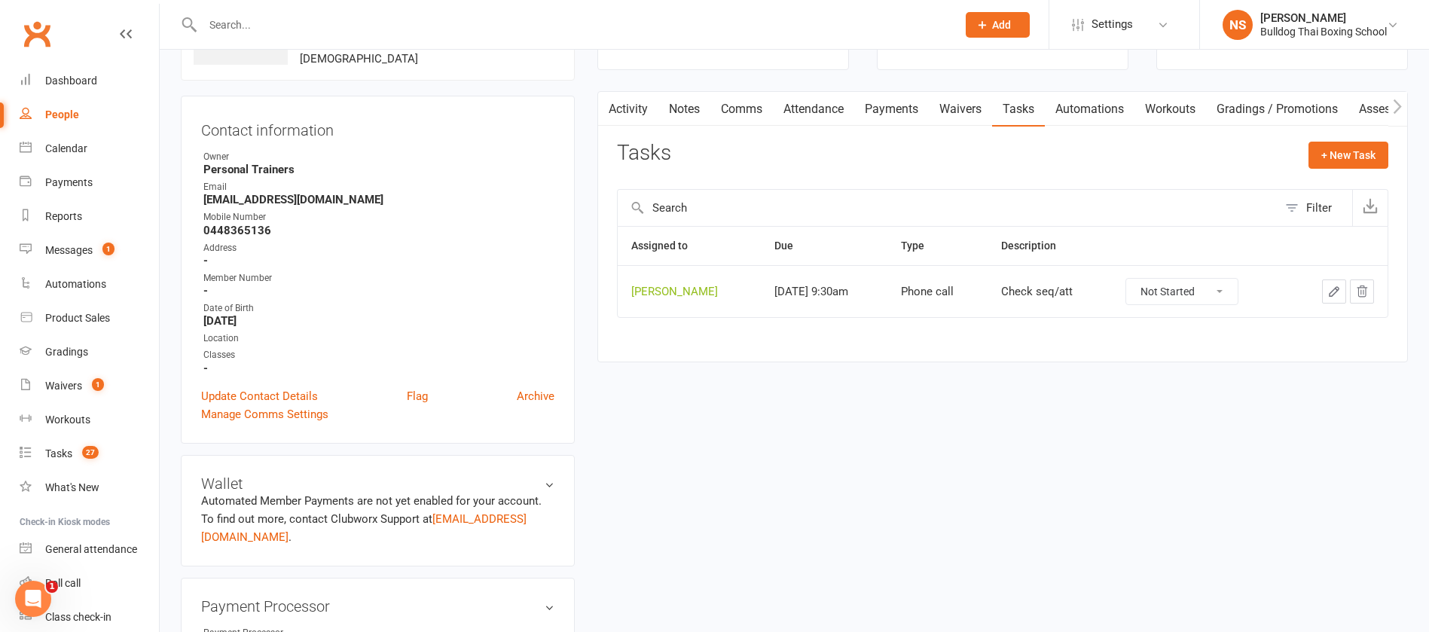
click at [628, 105] on link "Activity" at bounding box center [628, 109] width 60 height 35
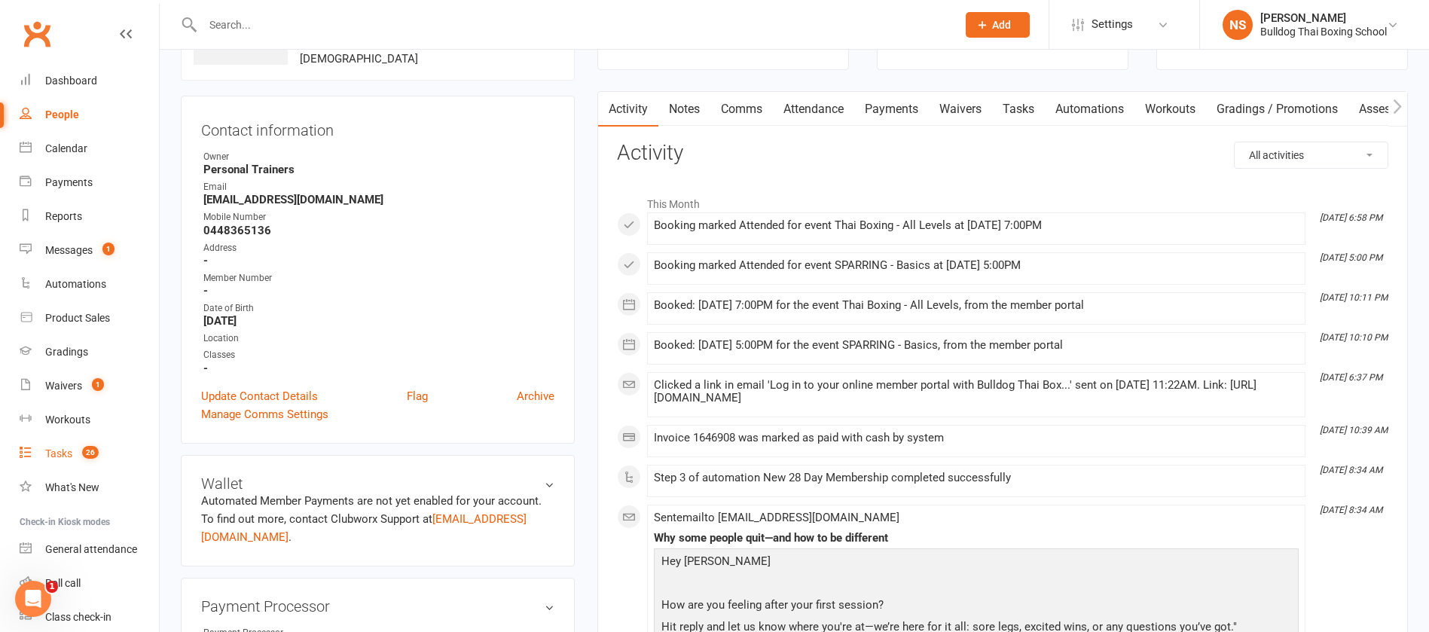
click at [56, 454] on div "Tasks" at bounding box center [58, 453] width 27 height 12
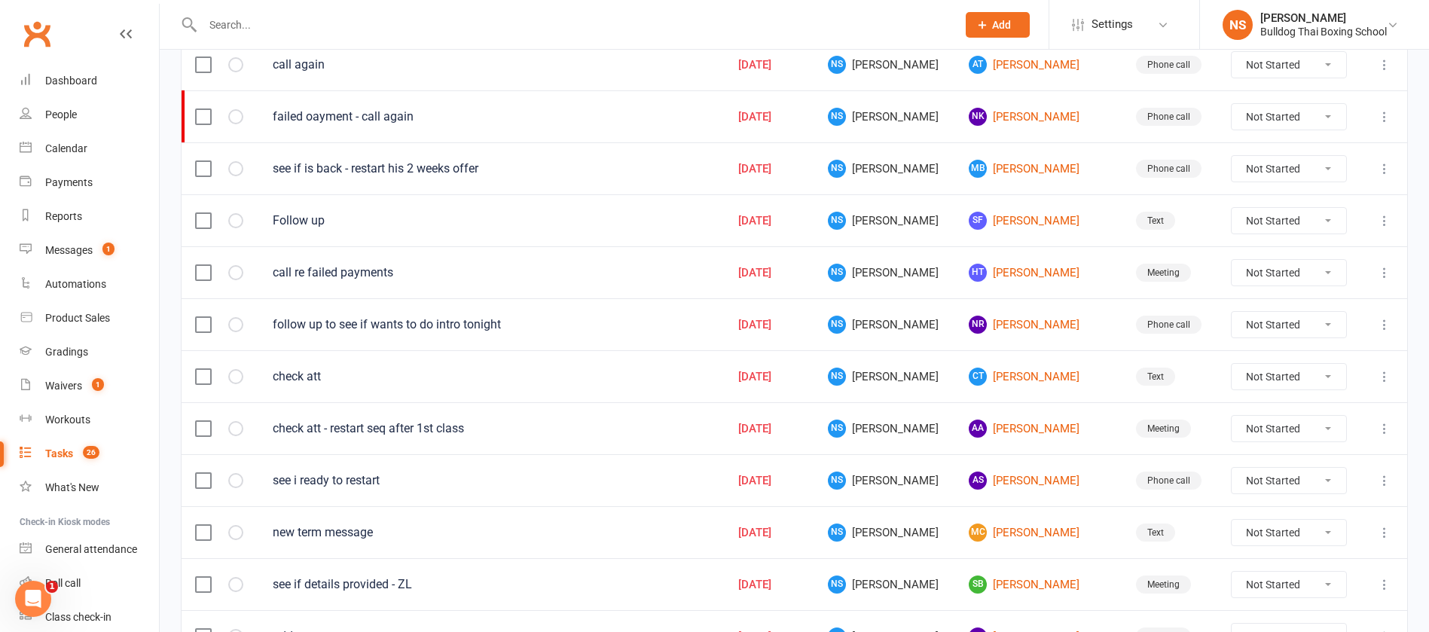
scroll to position [452, 0]
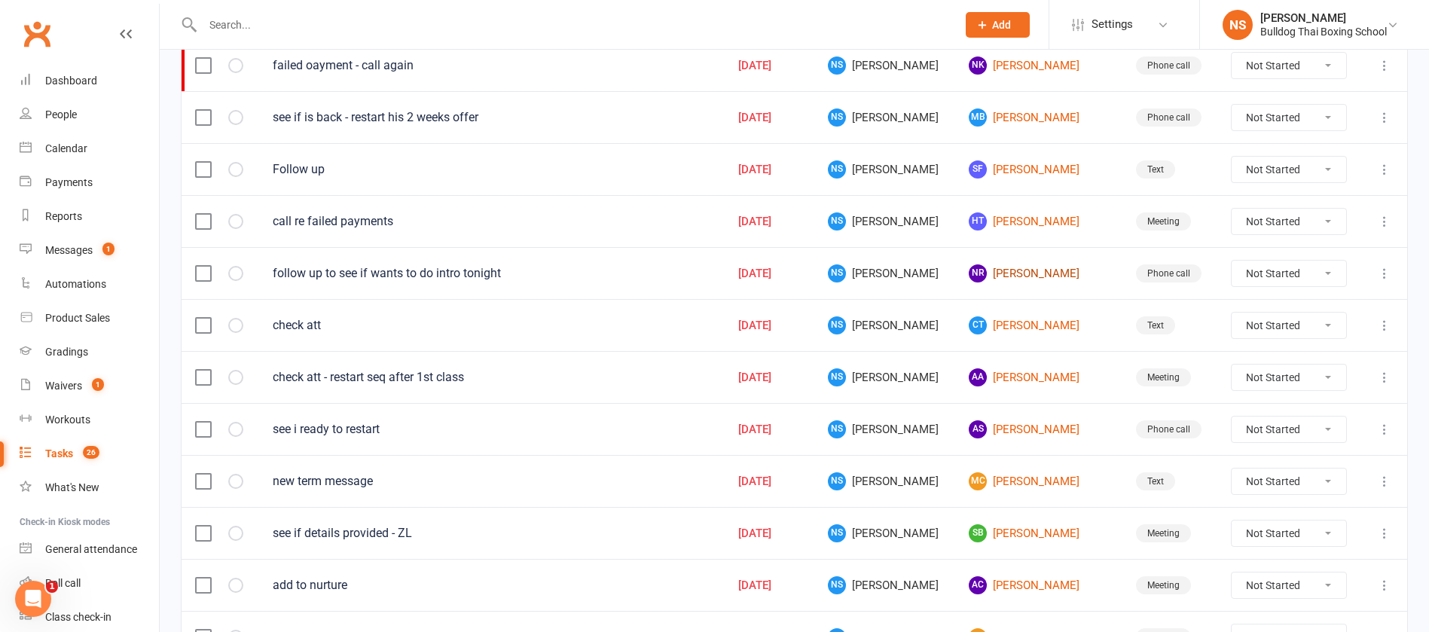
click at [998, 270] on link "NR Nathan Ribeiro" at bounding box center [1037, 273] width 139 height 18
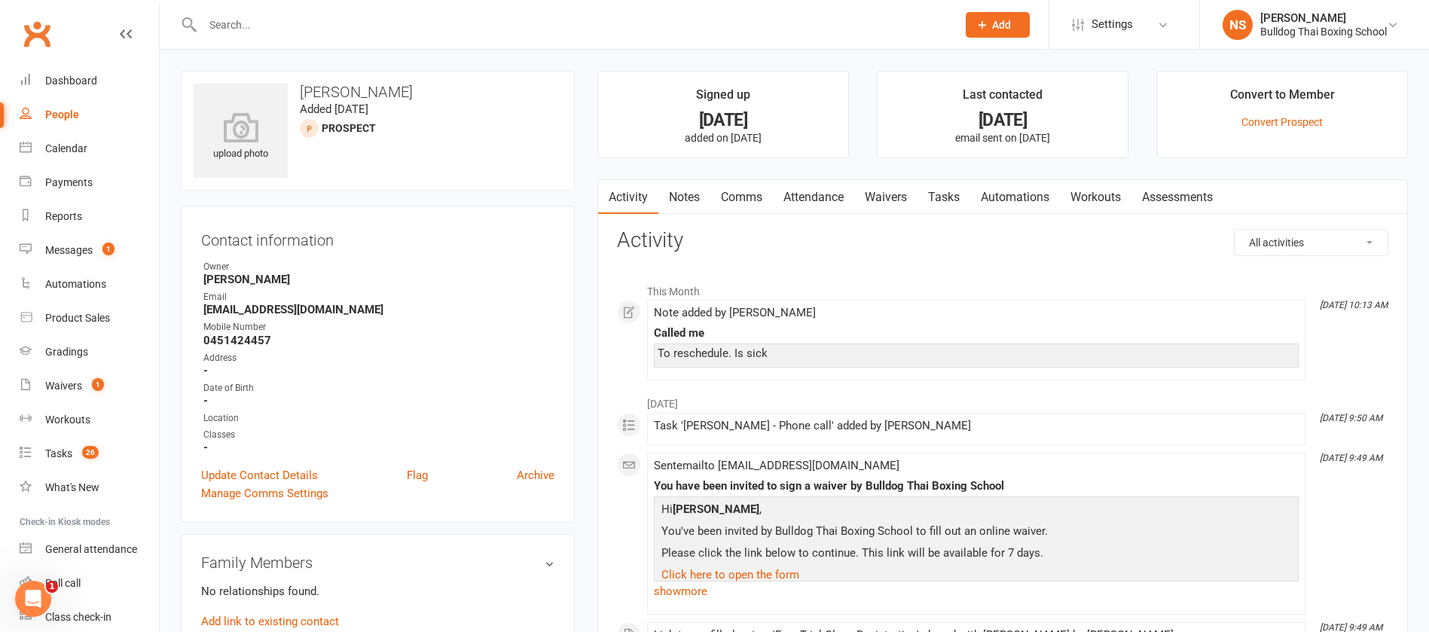
click at [743, 198] on link "Comms" at bounding box center [741, 197] width 63 height 35
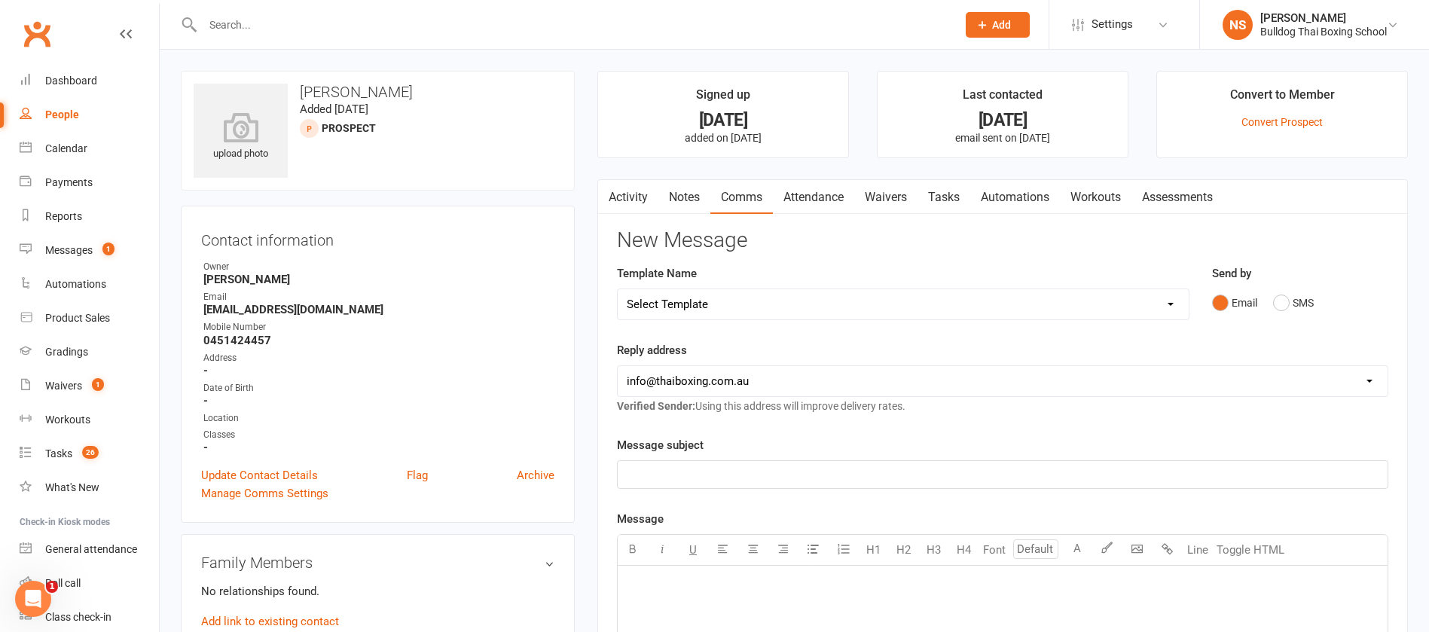
click at [709, 303] on select "Select Template [Email] Price Increase 28 Day Kick starter [SMS] 10 Pass Check …" at bounding box center [903, 304] width 571 height 30
select select "49"
click at [618, 289] on select "Select Template [Email] Price Increase 28 Day Kick starter [SMS] 10 Pass Check …" at bounding box center [903, 304] width 571 height 30
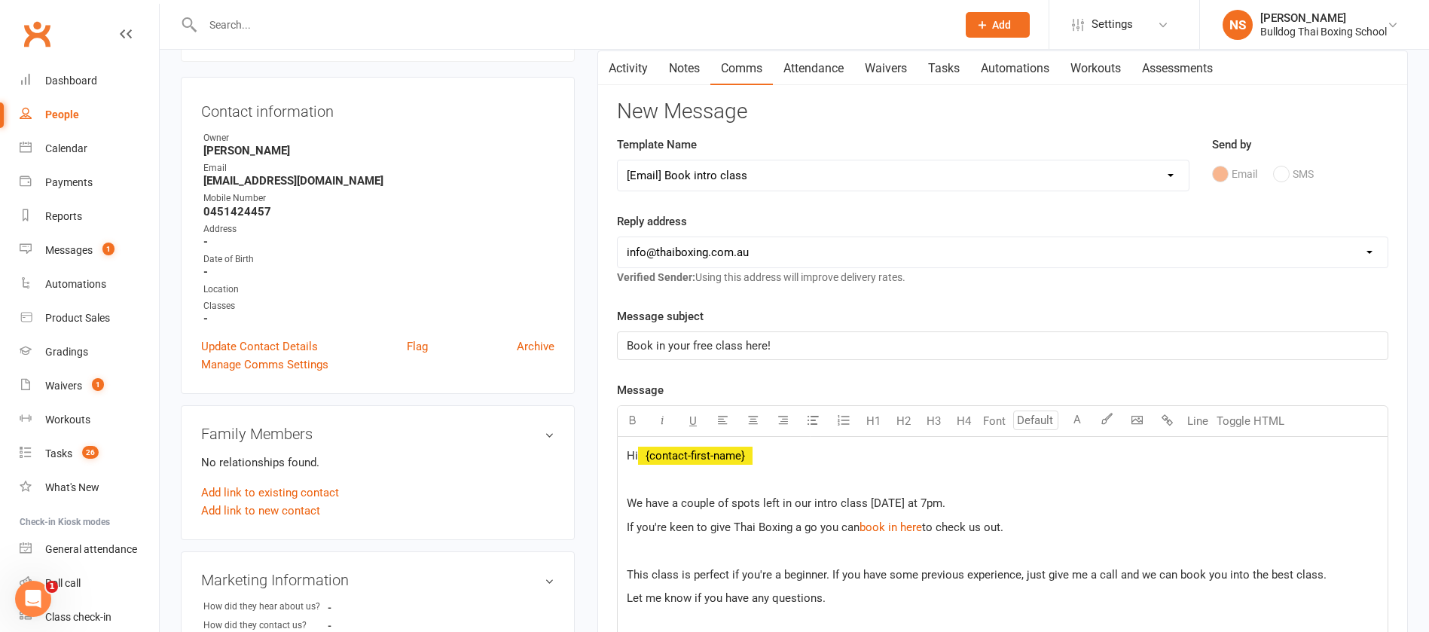
scroll to position [339, 0]
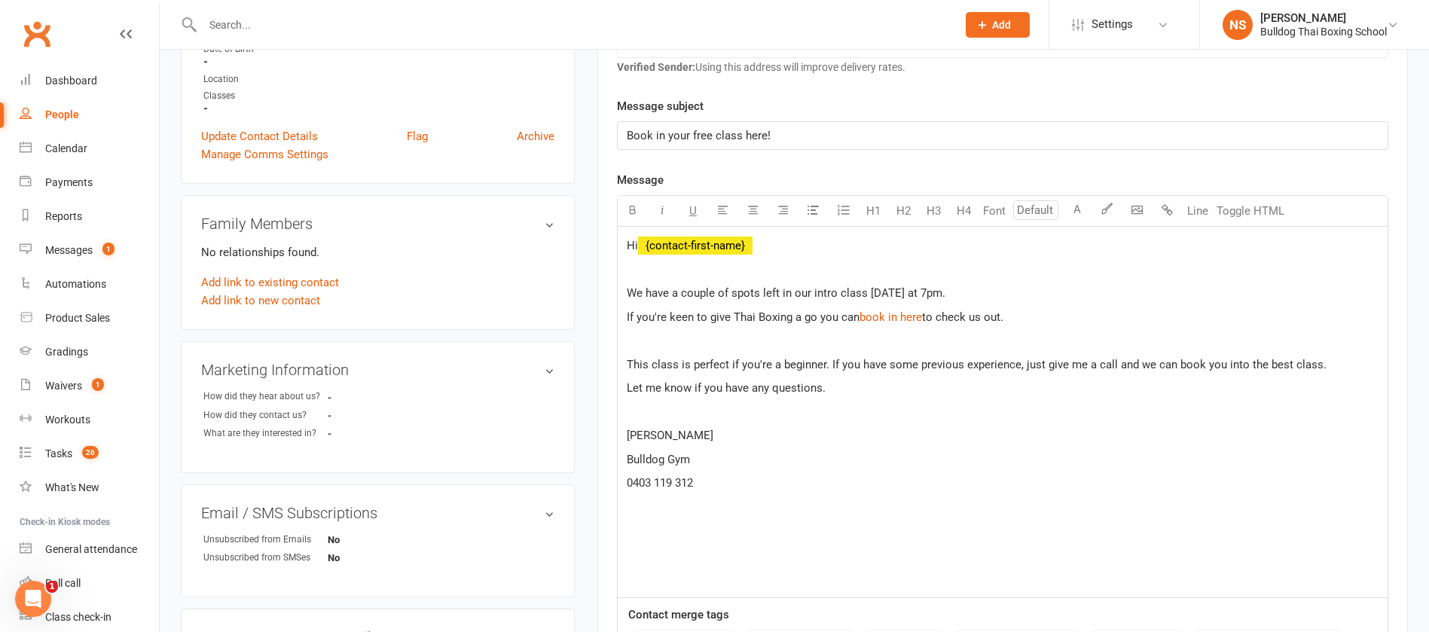
click at [670, 311] on span "If you're keen to give Thai Boxing a go you can" at bounding box center [743, 317] width 233 height 14
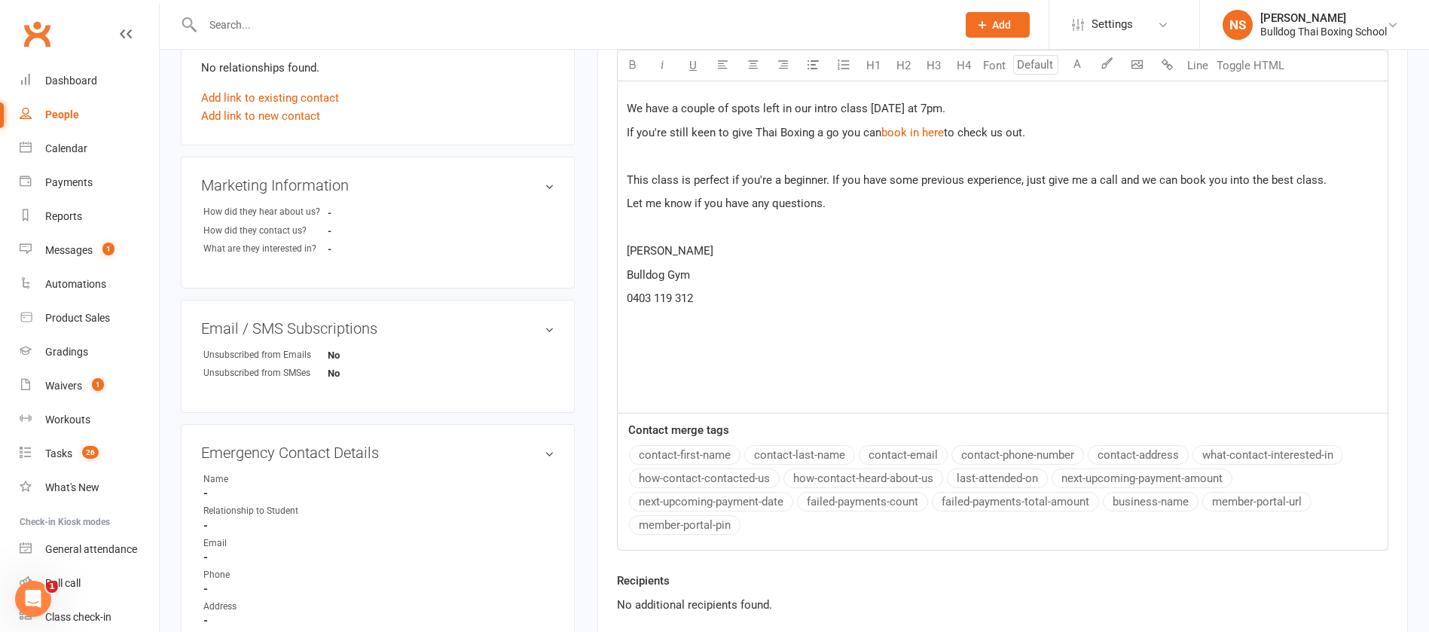
scroll to position [677, 0]
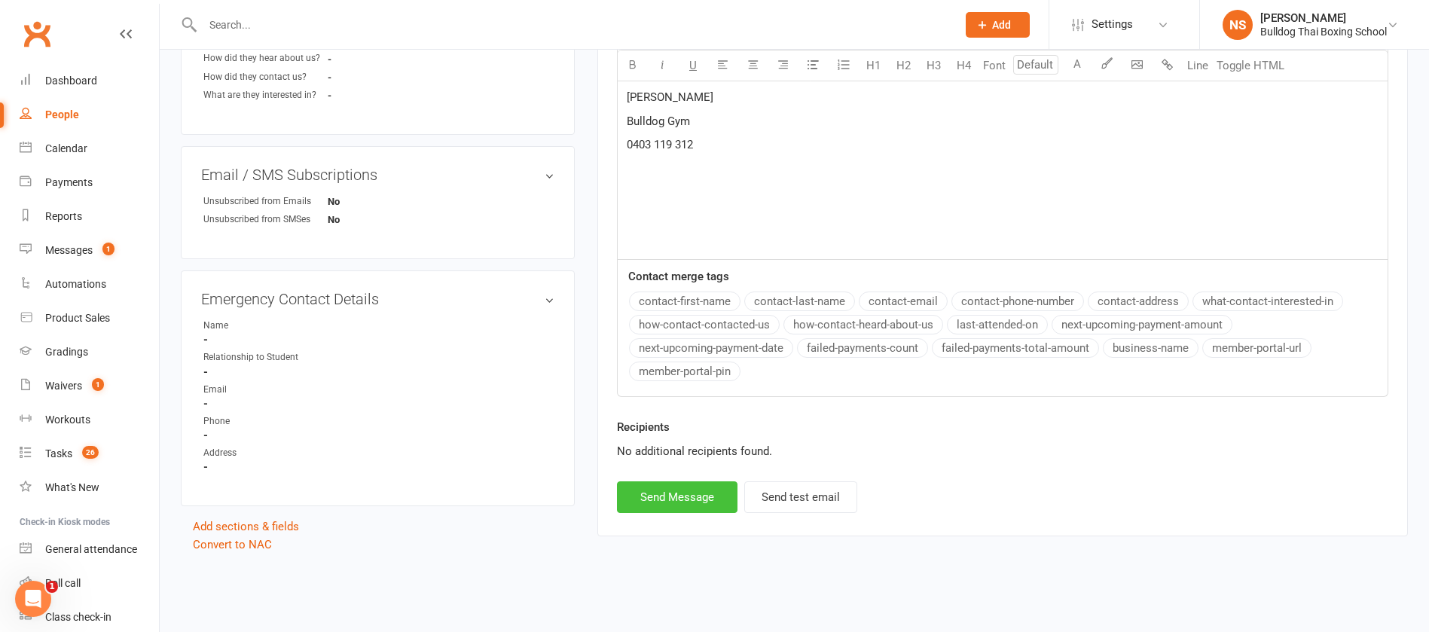
click at [682, 502] on button "Send Message" at bounding box center [677, 497] width 120 height 32
select select
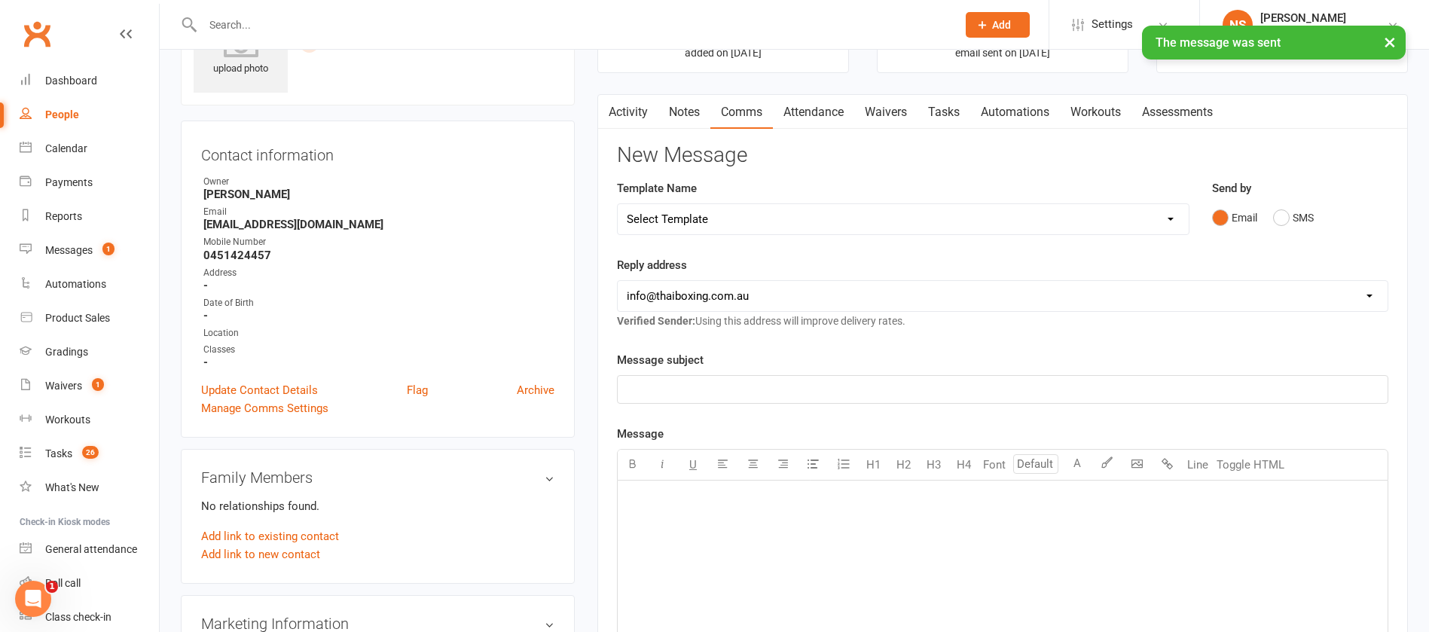
scroll to position [0, 0]
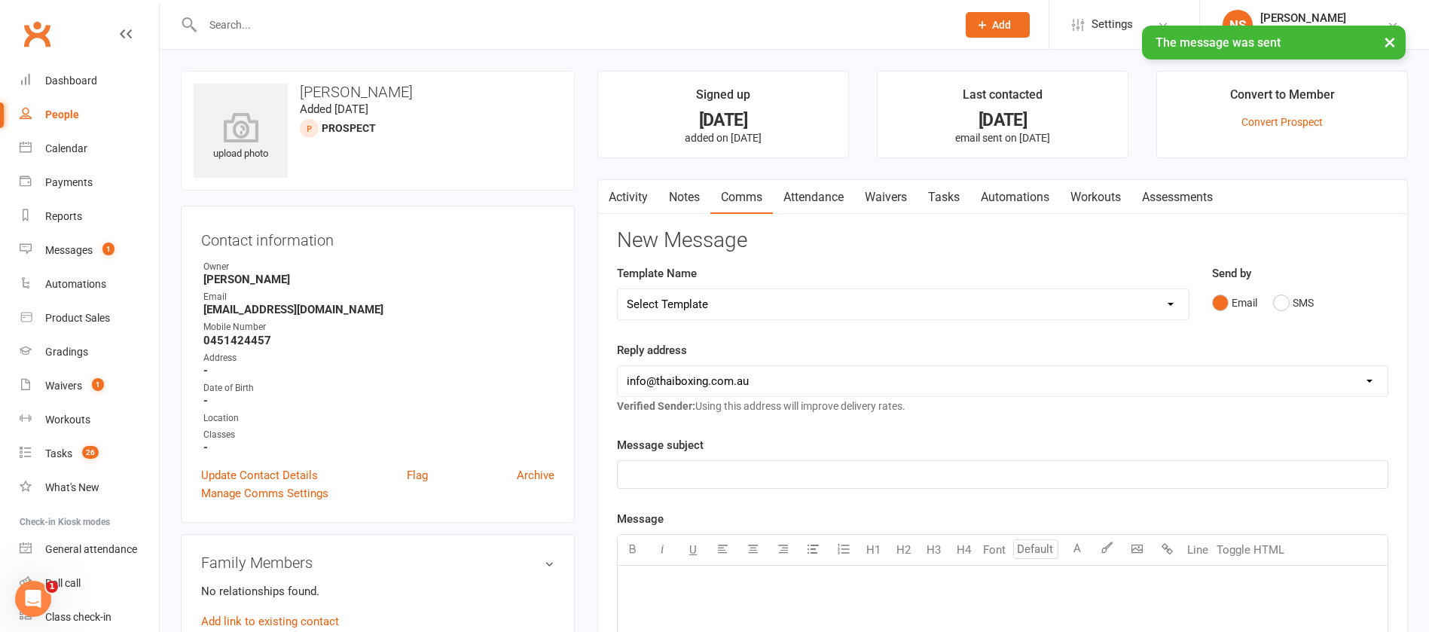
click at [952, 197] on link "Tasks" at bounding box center [943, 197] width 53 height 35
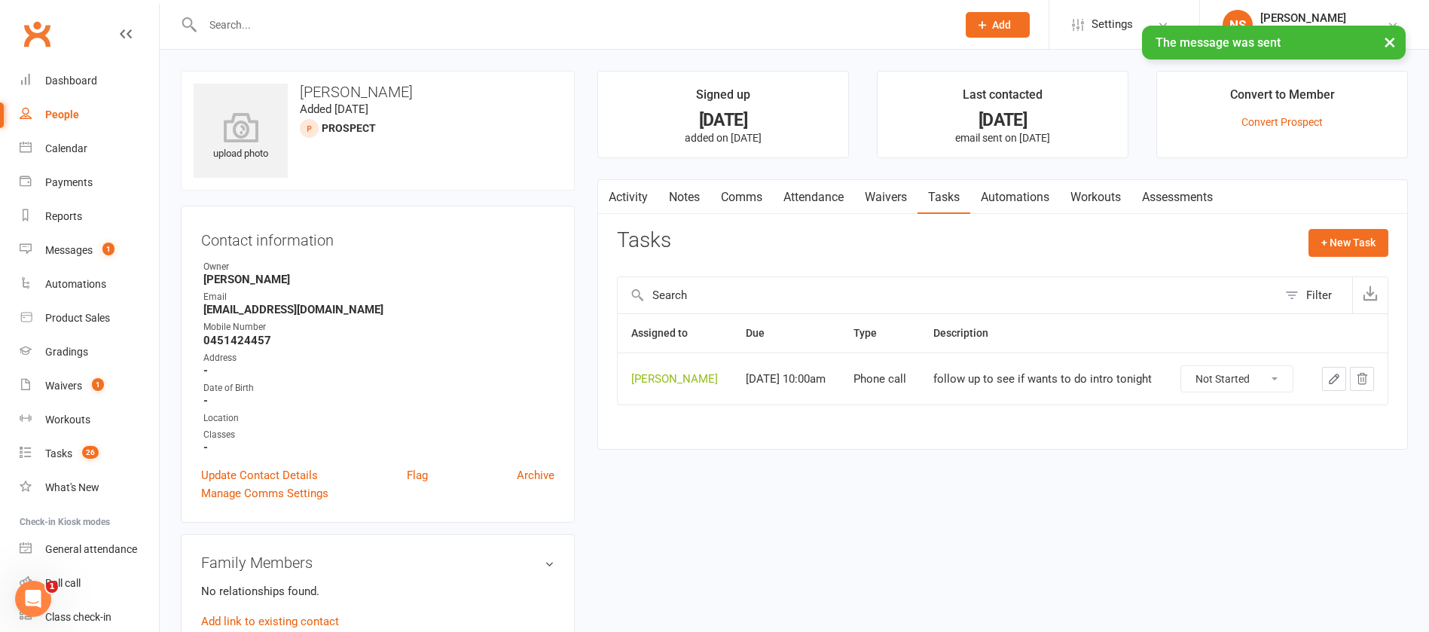
click at [1334, 380] on icon "button" at bounding box center [1333, 378] width 9 height 9
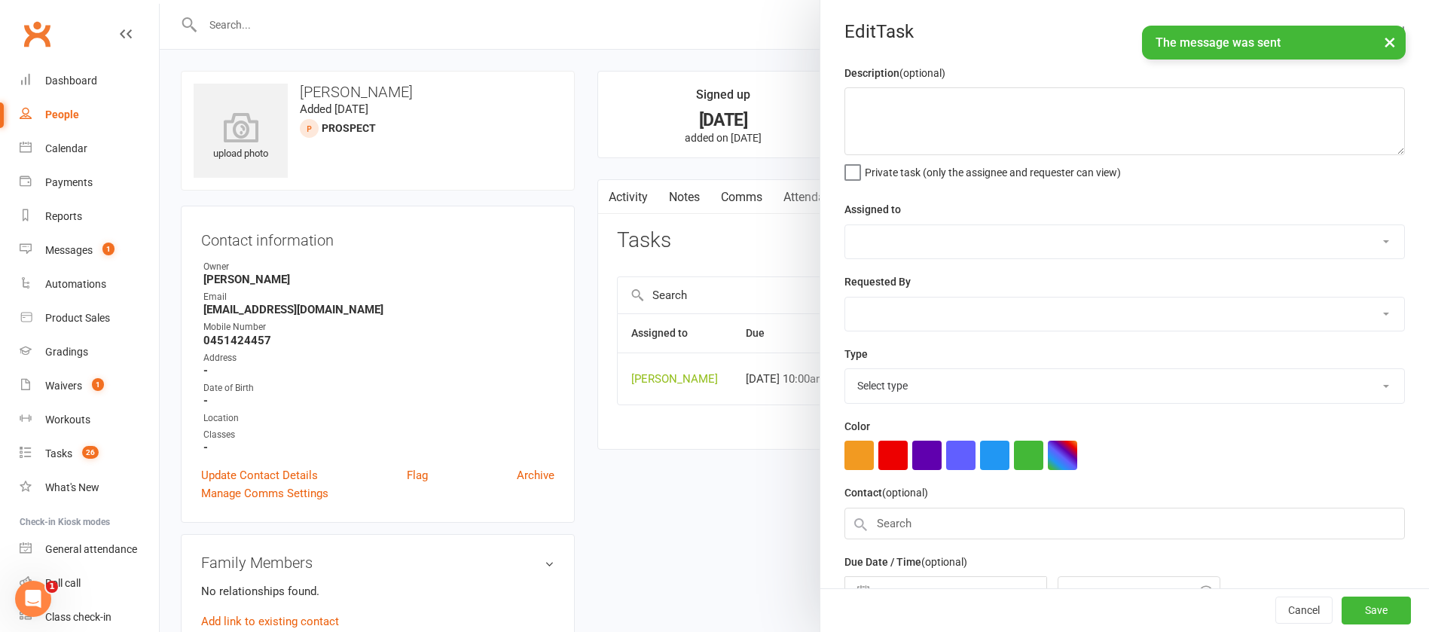
type textarea "follow up to see if wants to do intro tonight"
select select "12940"
type input "15 Aug 2025"
type input "10:00am"
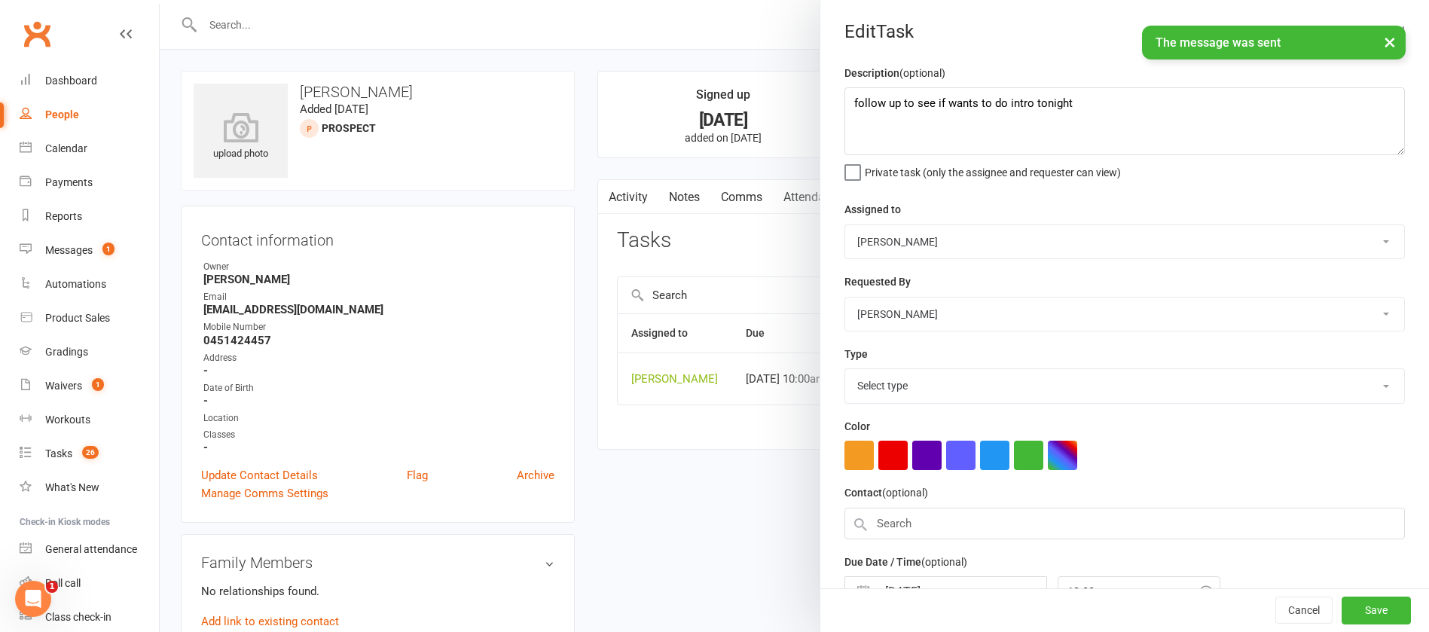
select select "12048"
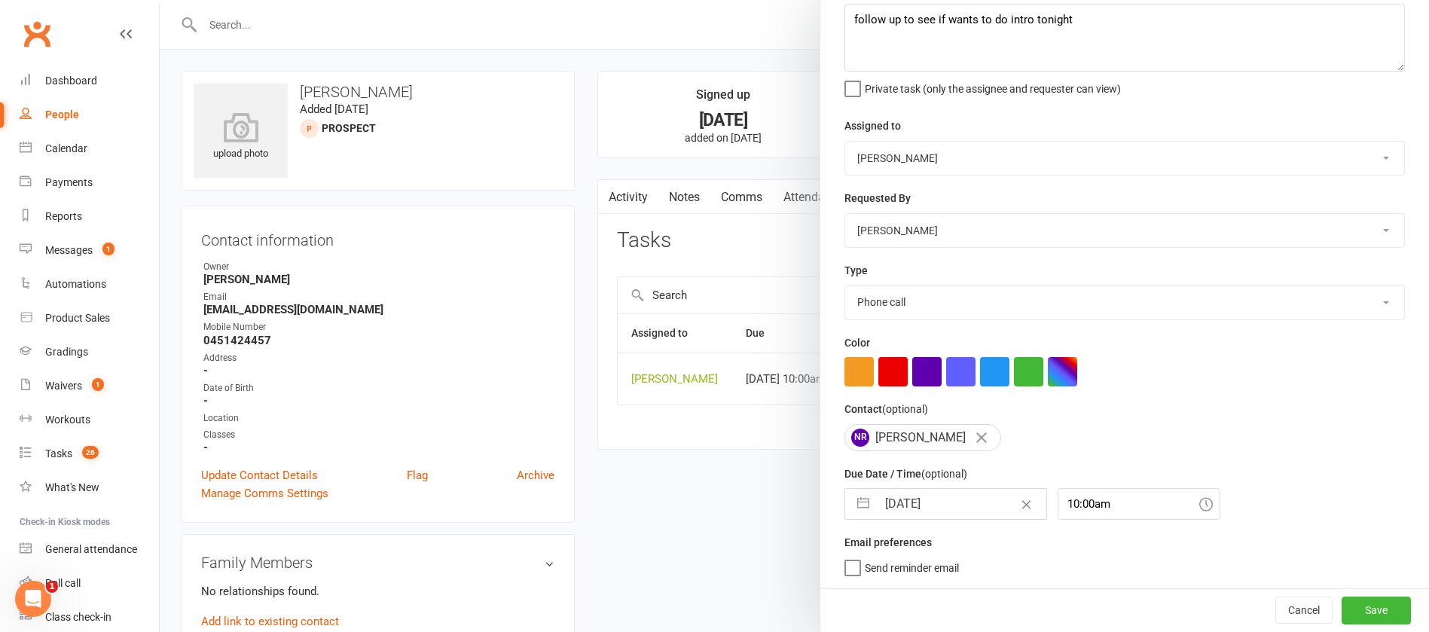
click at [961, 504] on input "15 Aug 2025" at bounding box center [961, 504] width 169 height 30
select select "6"
select select "2025"
select select "7"
select select "2025"
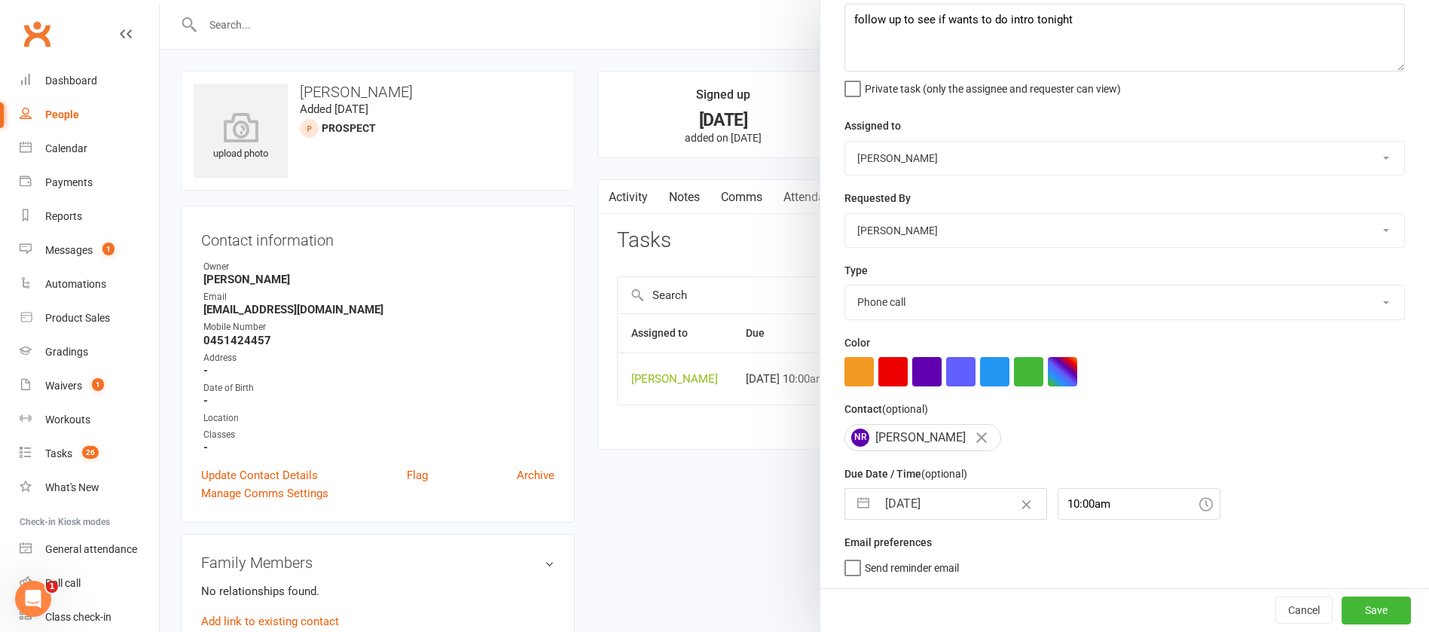
select select "8"
select select "2025"
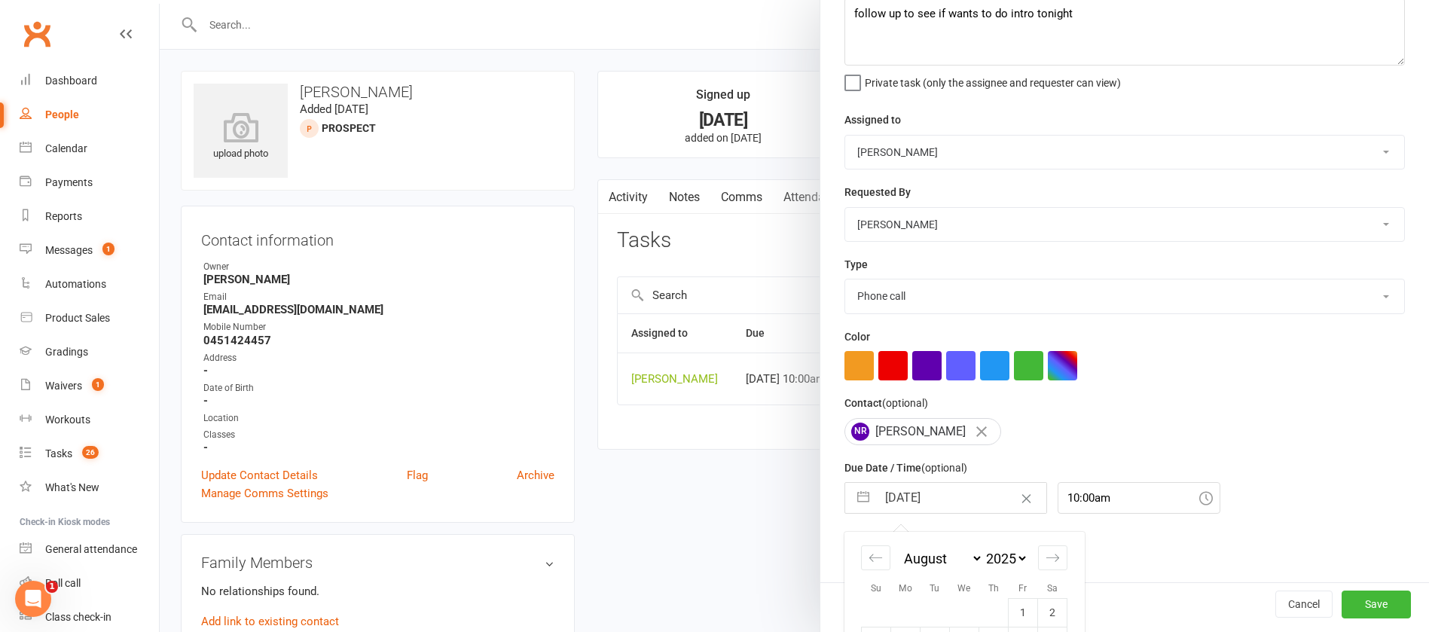
scroll to position [251, 0]
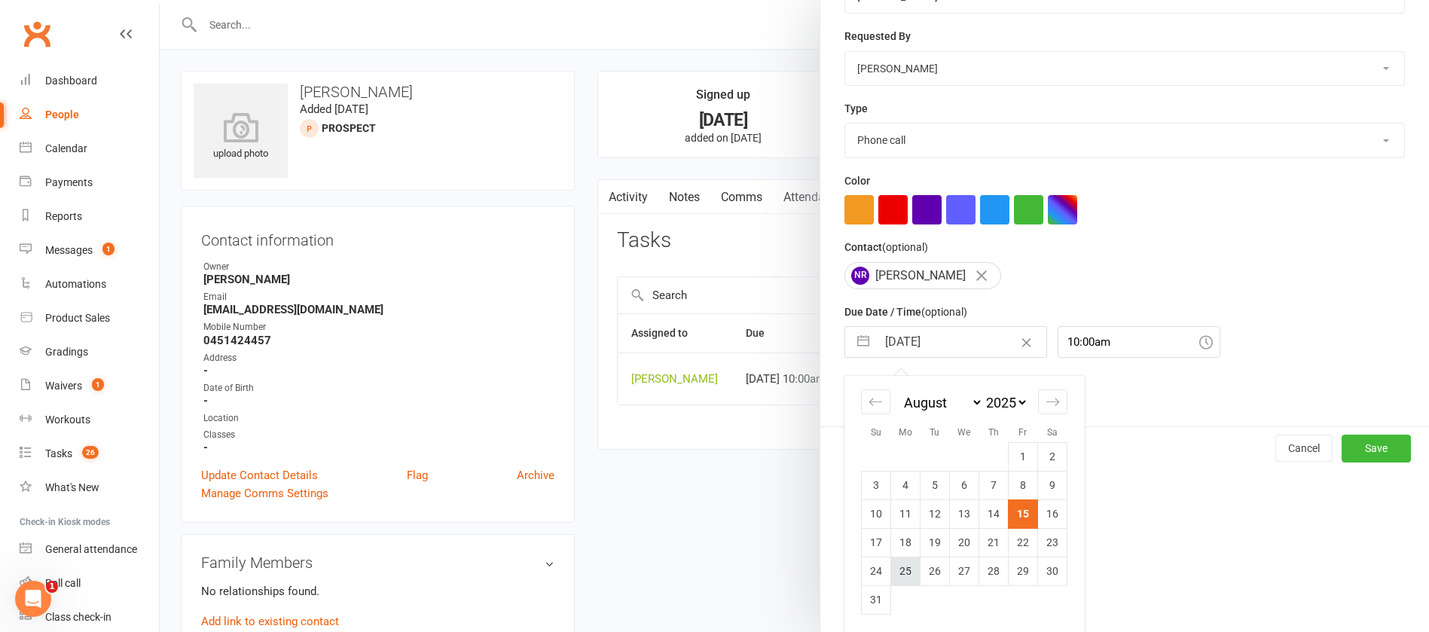
click at [891, 566] on td "25" at bounding box center [905, 571] width 29 height 29
type input "25 Aug 2025"
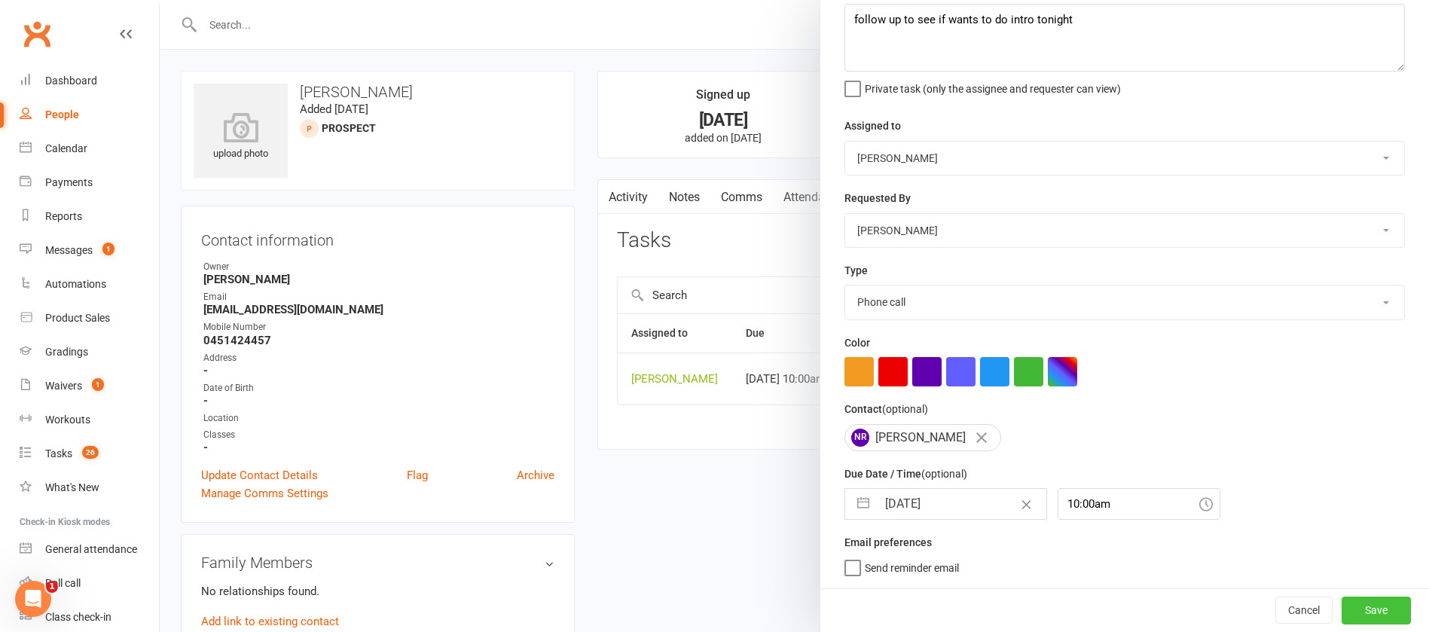
click at [1341, 606] on button "Save" at bounding box center [1375, 609] width 69 height 27
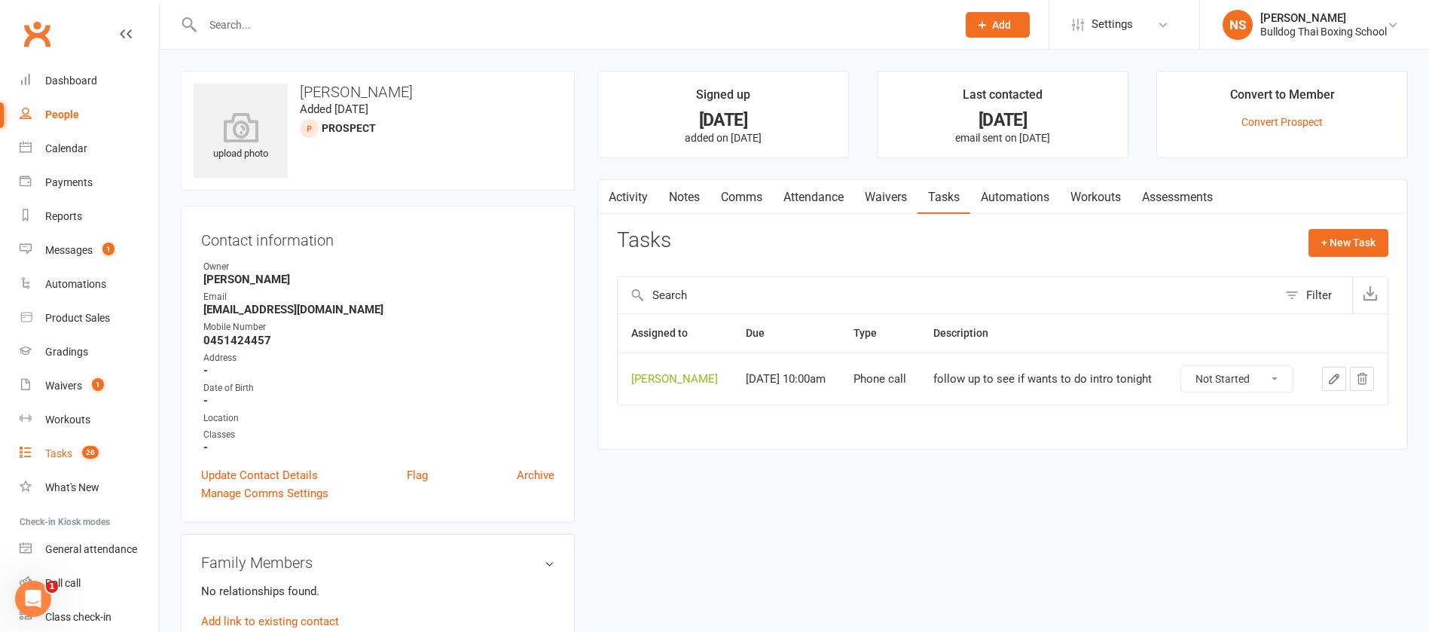
click at [56, 457] on div "Tasks" at bounding box center [58, 453] width 27 height 12
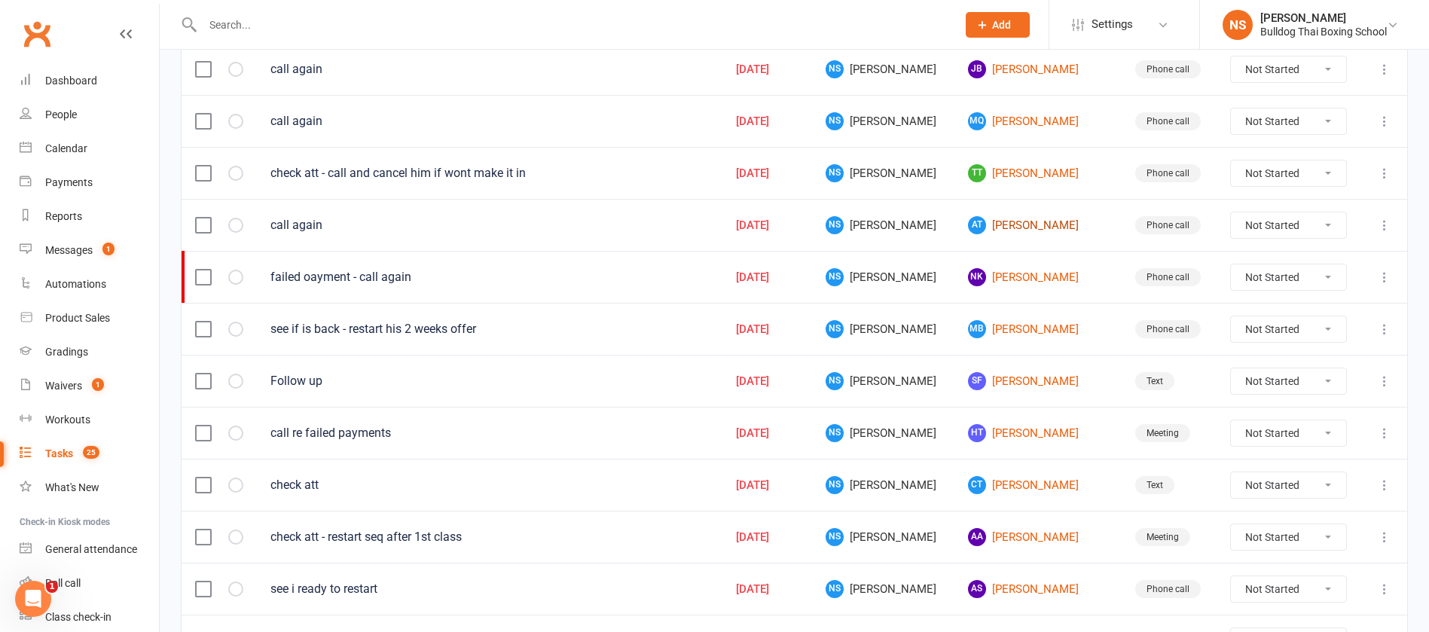
scroll to position [339, 0]
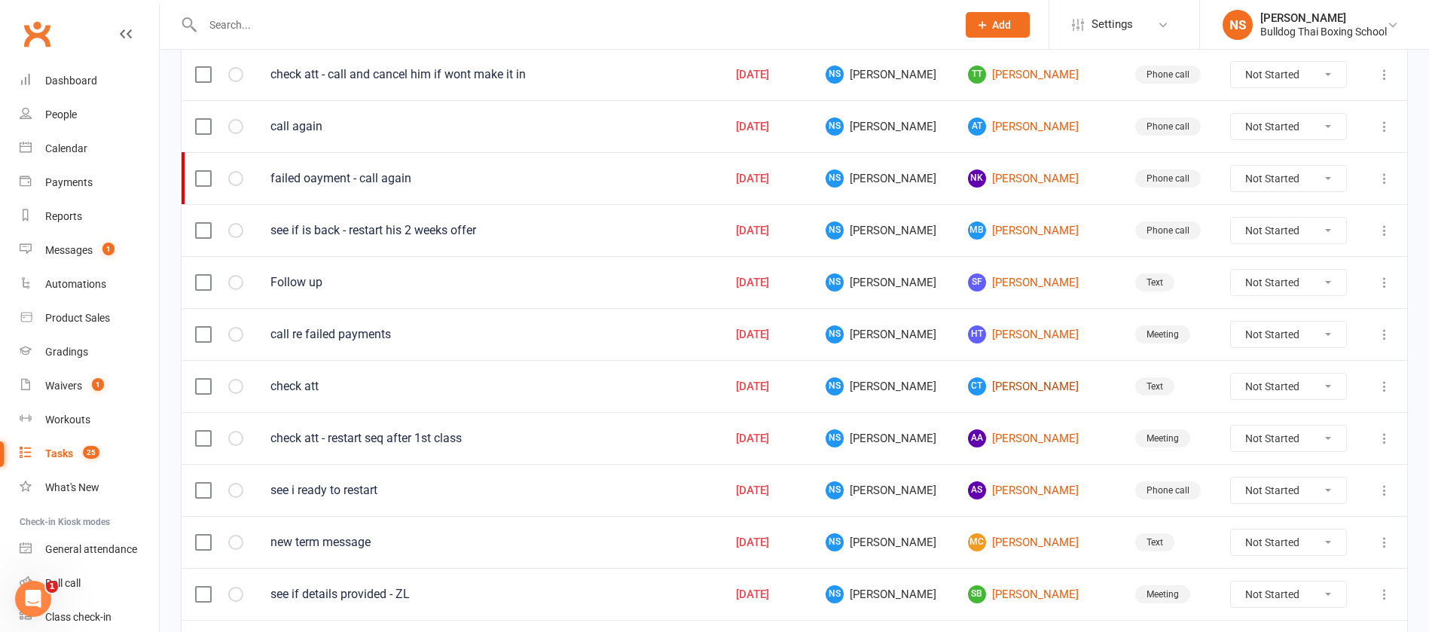
click at [1014, 391] on link "CT Charlemagne Trindorfer" at bounding box center [1038, 386] width 140 height 18
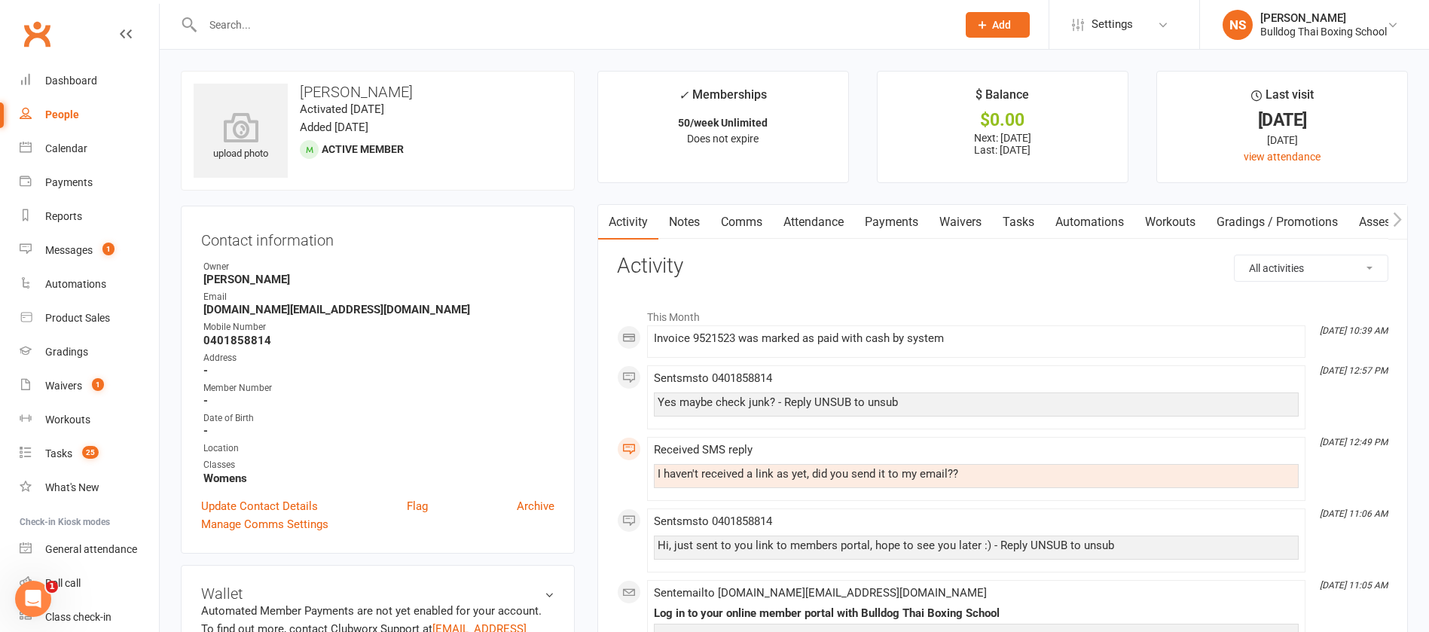
click at [1023, 221] on link "Tasks" at bounding box center [1018, 222] width 53 height 35
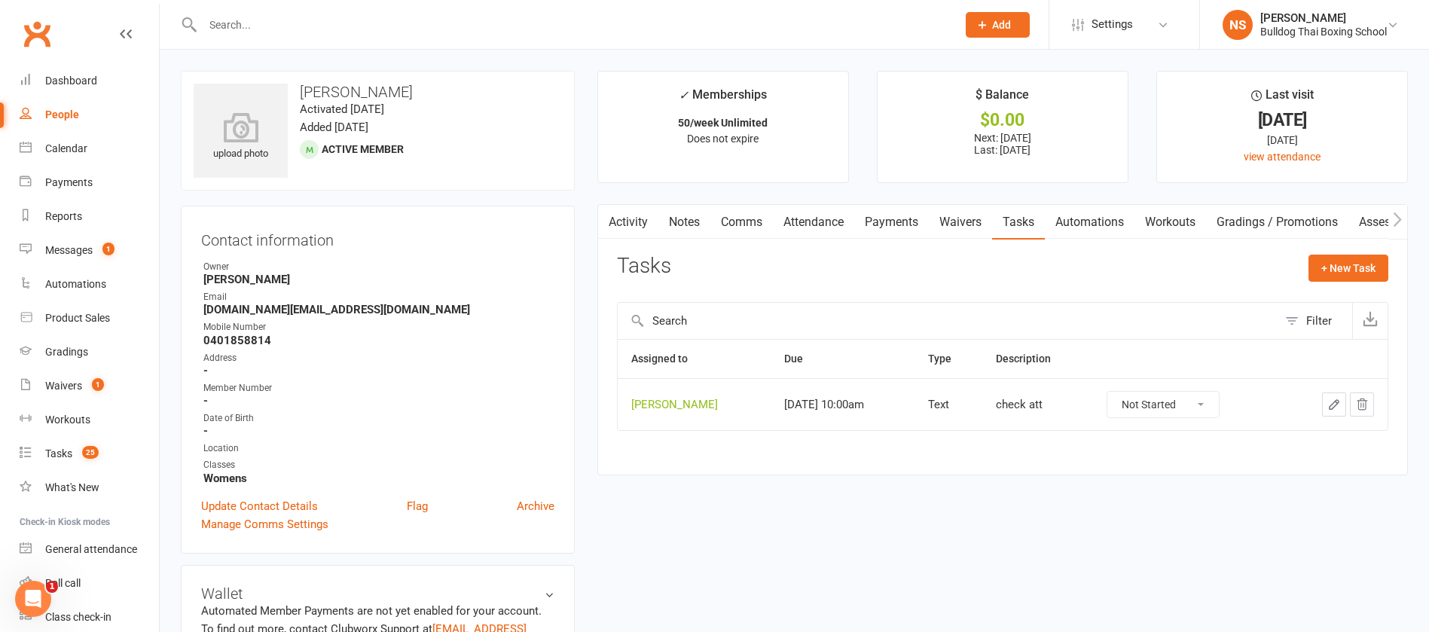
click at [1335, 407] on icon "button" at bounding box center [1334, 405] width 14 height 14
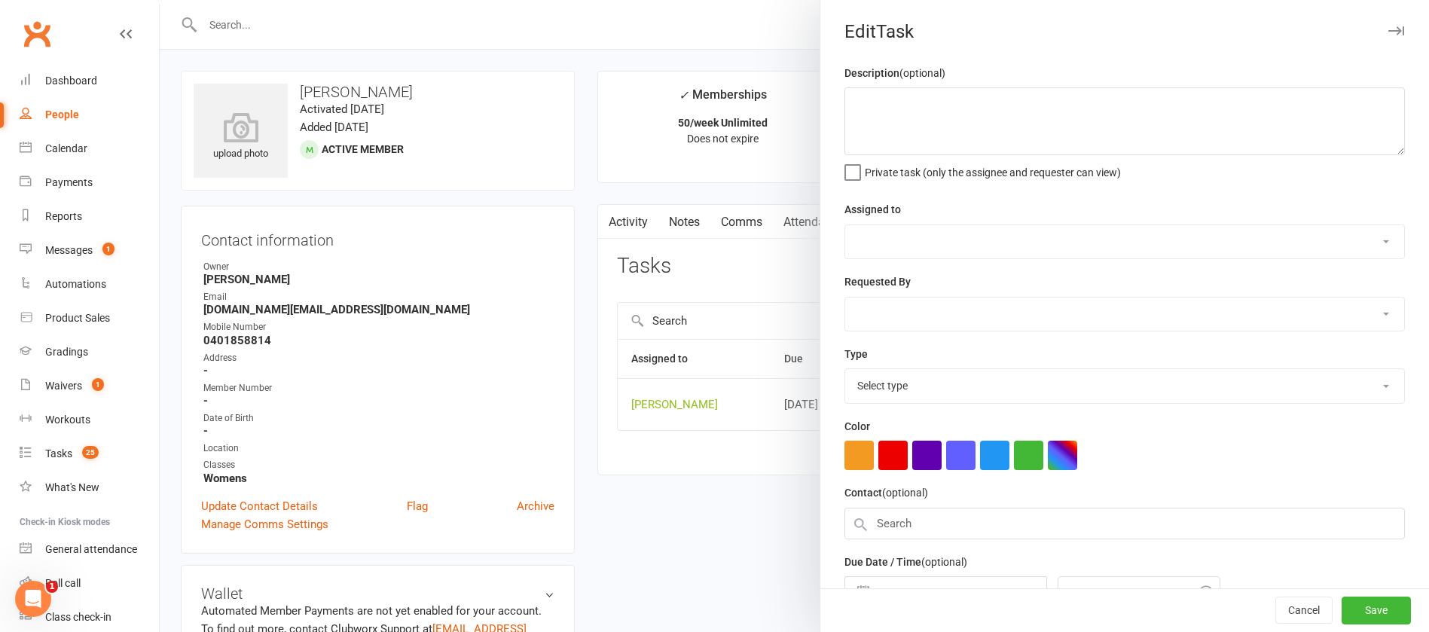
type textarea "check att"
select select "12940"
type input "15 Aug 2025"
type input "10:00am"
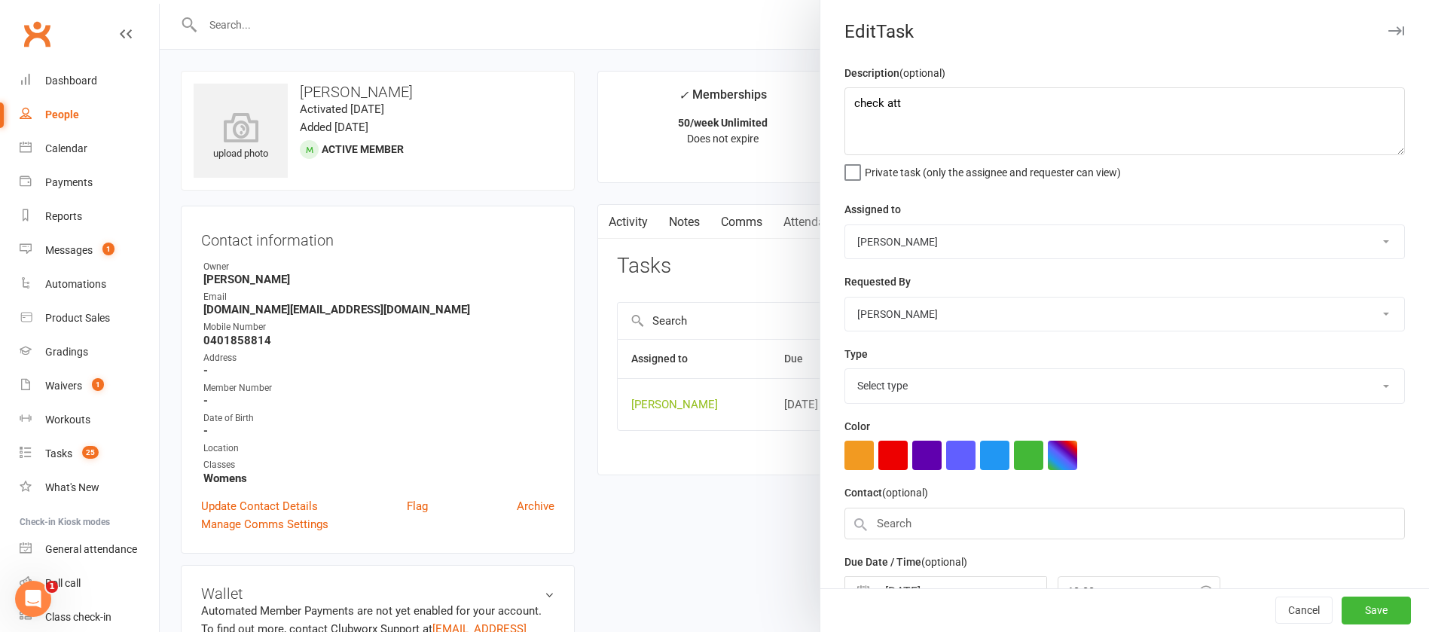
select select "13825"
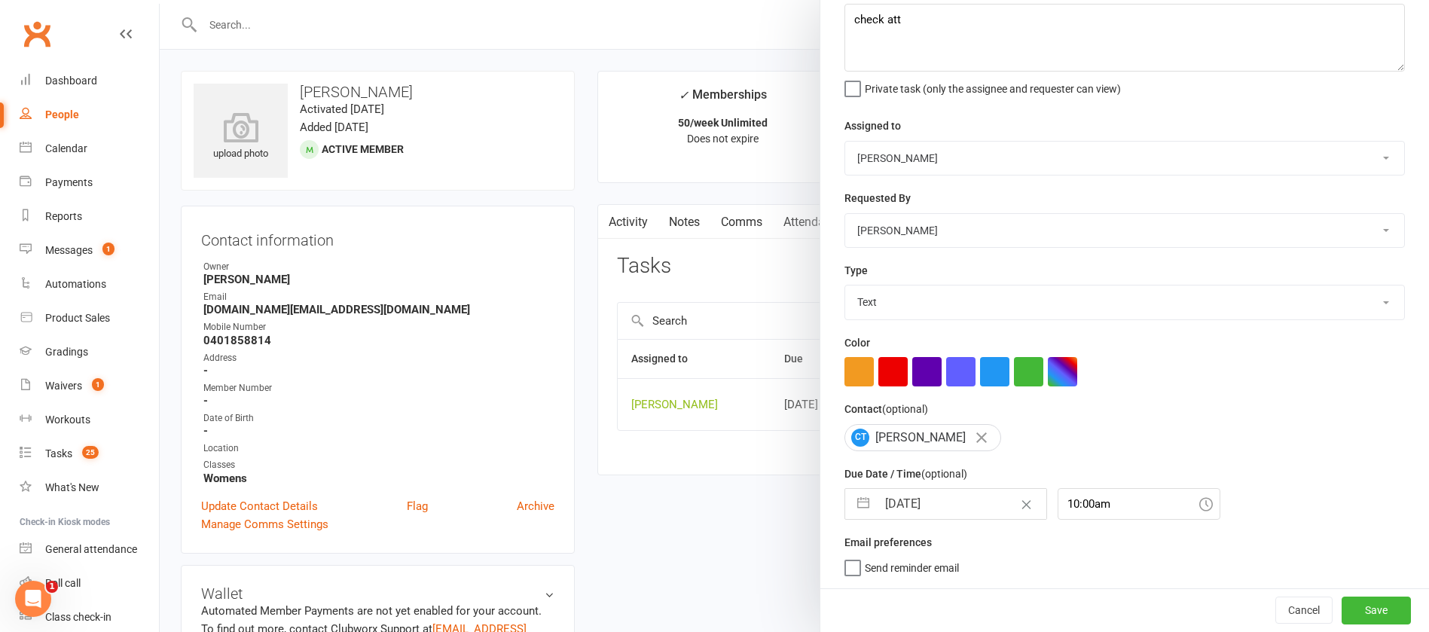
click at [944, 502] on input "15 Aug 2025" at bounding box center [961, 504] width 169 height 30
select select "6"
select select "2025"
select select "7"
select select "2025"
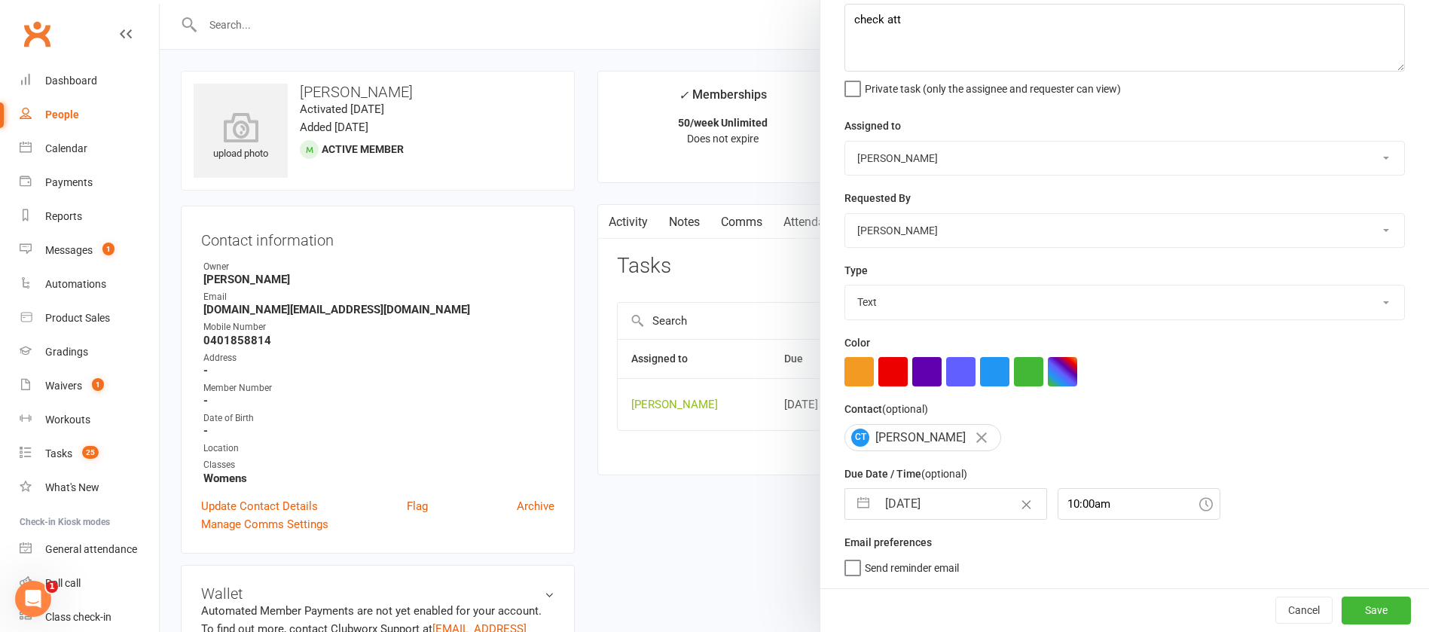
select select "8"
select select "2025"
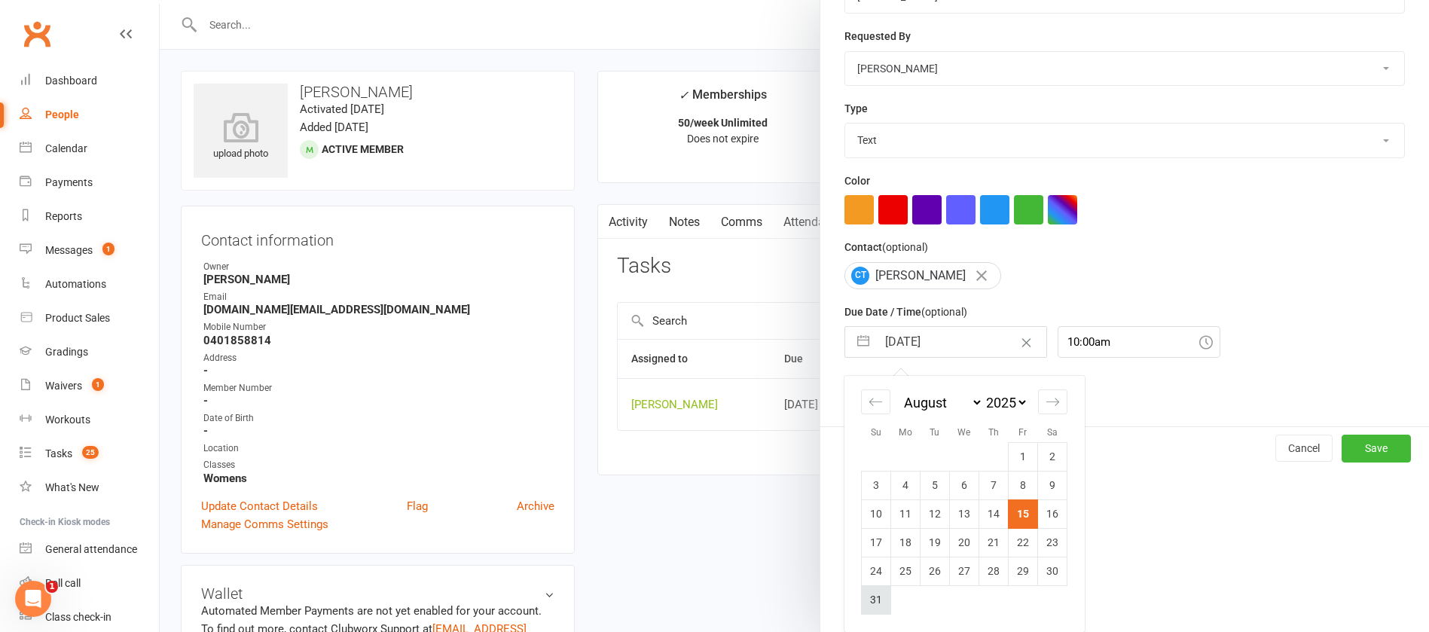
scroll to position [251, 0]
drag, startPoint x: 900, startPoint y: 541, endPoint x: 912, endPoint y: 546, distance: 12.9
click at [901, 542] on td "18" at bounding box center [905, 542] width 29 height 29
type input "18 Aug 2025"
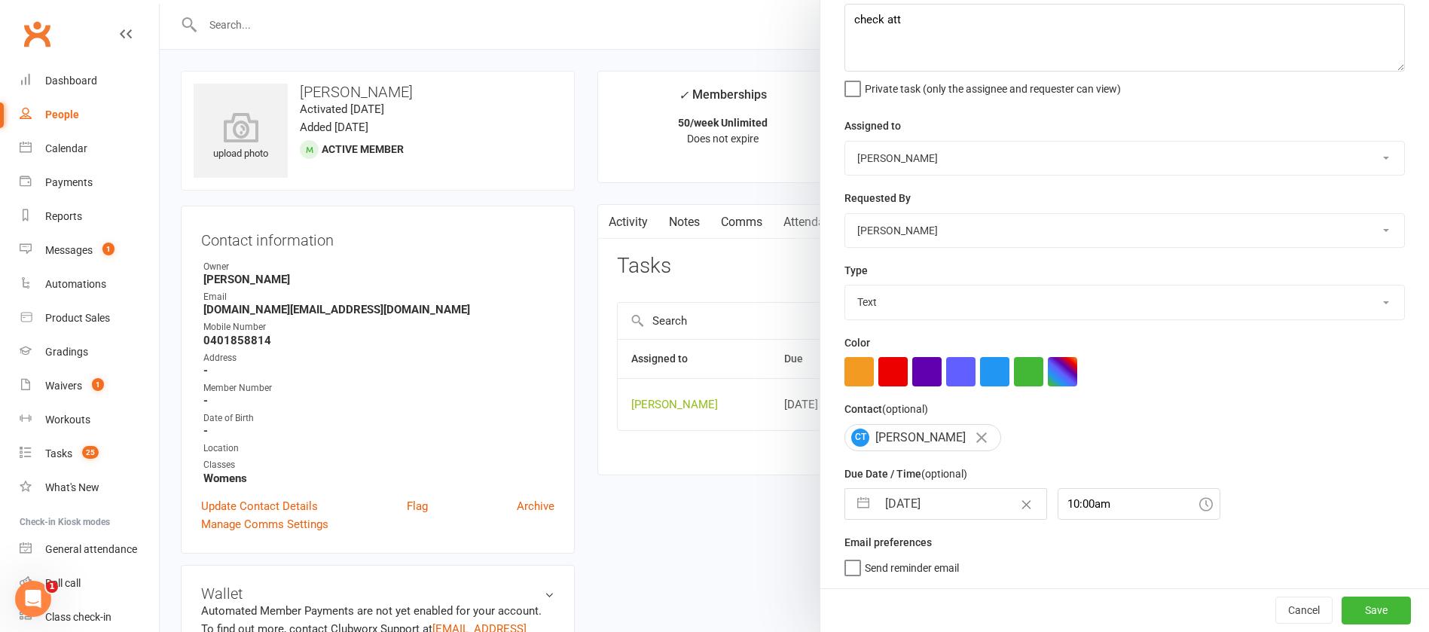
scroll to position [90, 0]
click at [1341, 603] on button "Save" at bounding box center [1375, 609] width 69 height 27
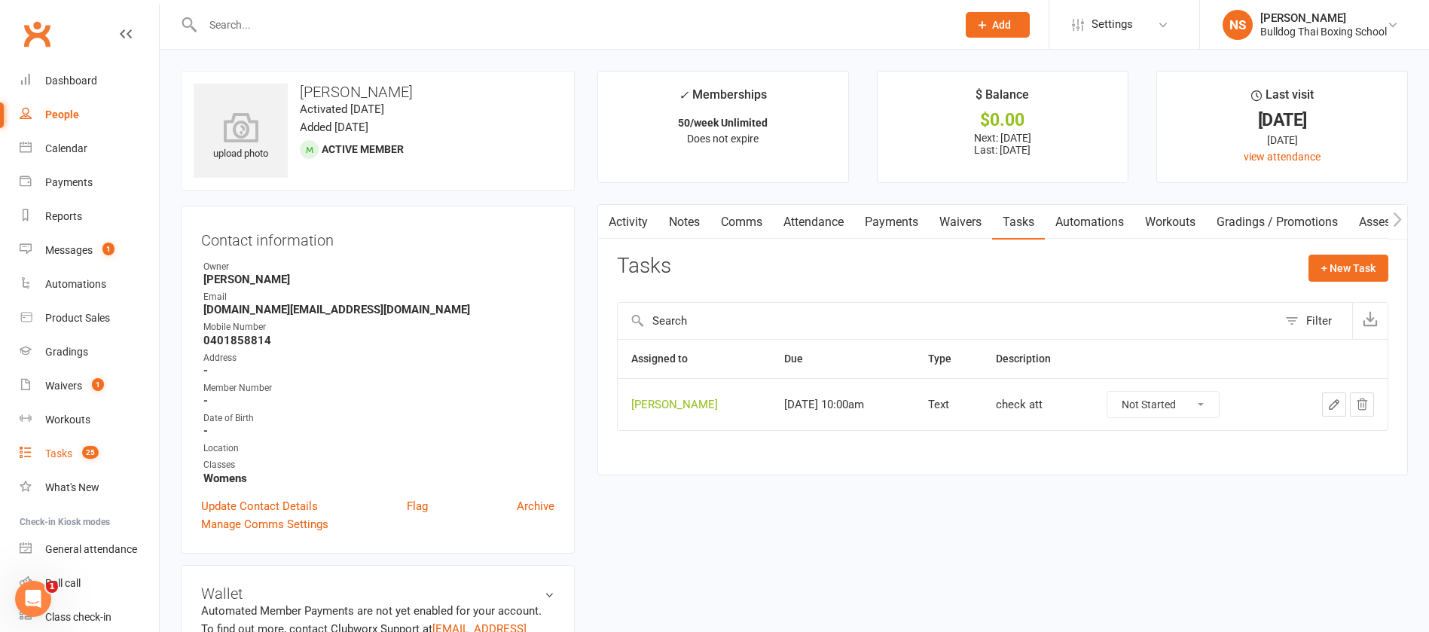
click at [57, 449] on div "Tasks" at bounding box center [58, 453] width 27 height 12
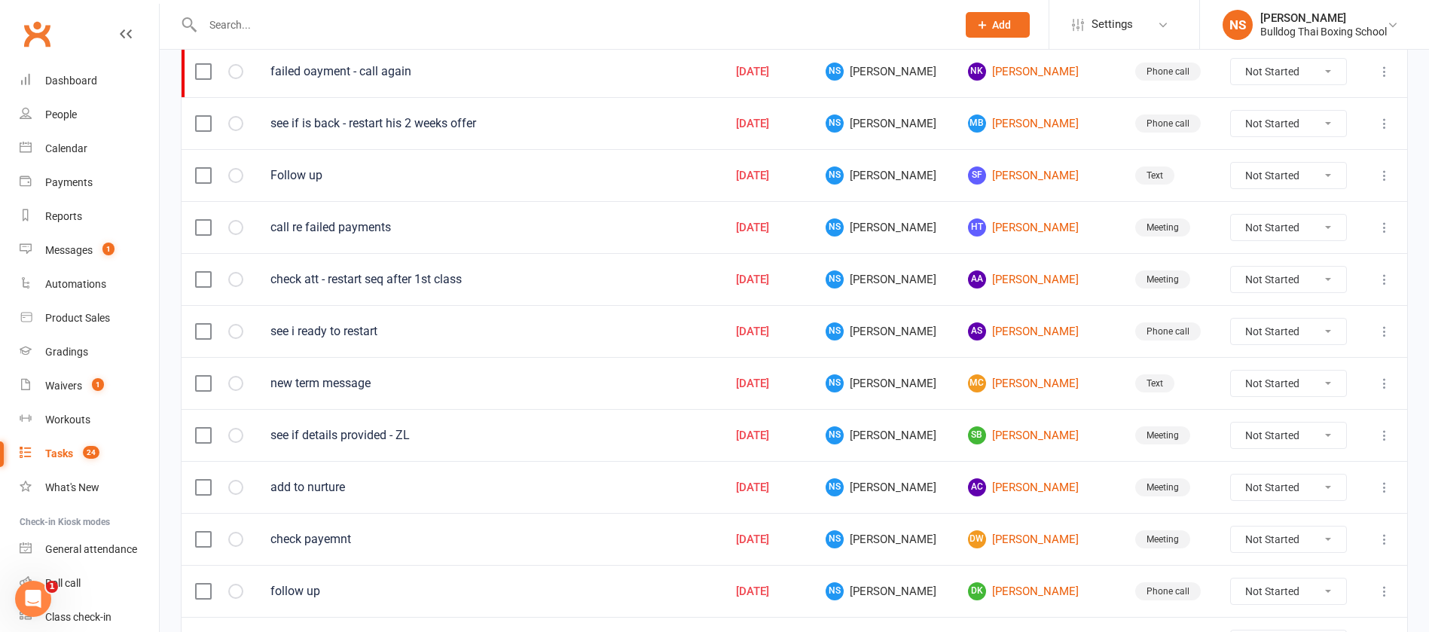
scroll to position [452, 0]
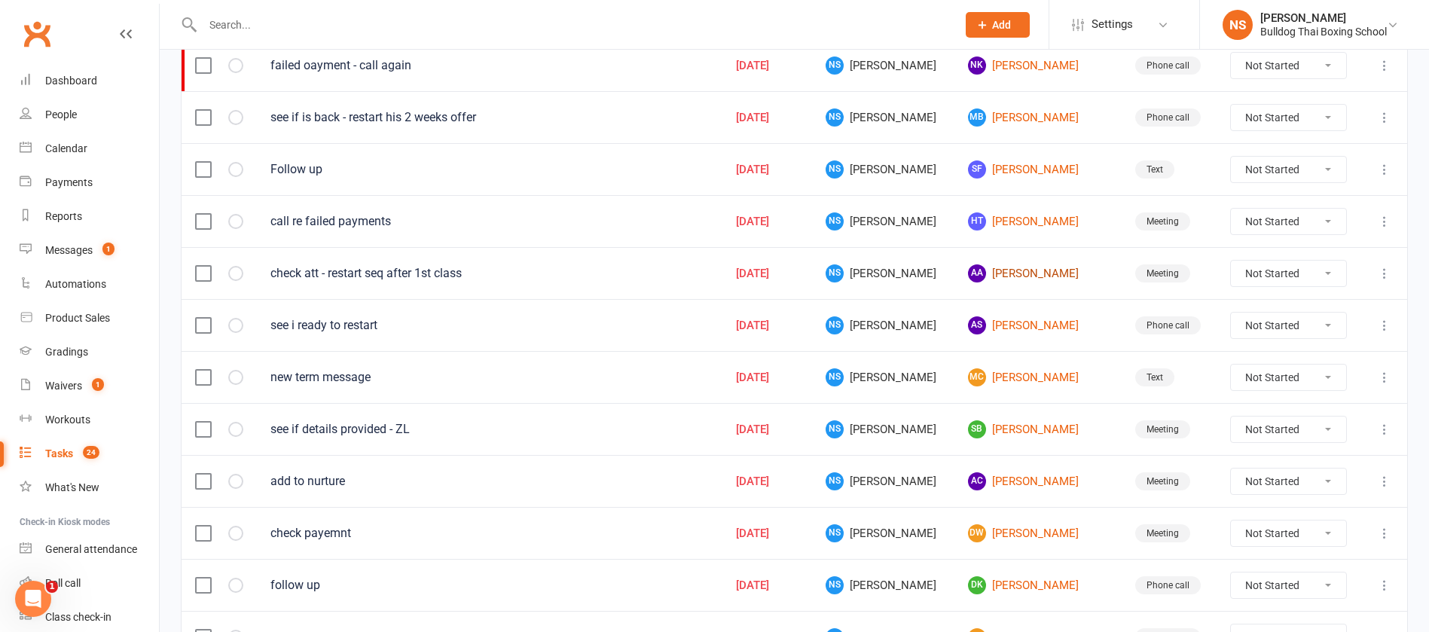
click at [1008, 269] on link "AA Alessia Ascani" at bounding box center [1038, 273] width 140 height 18
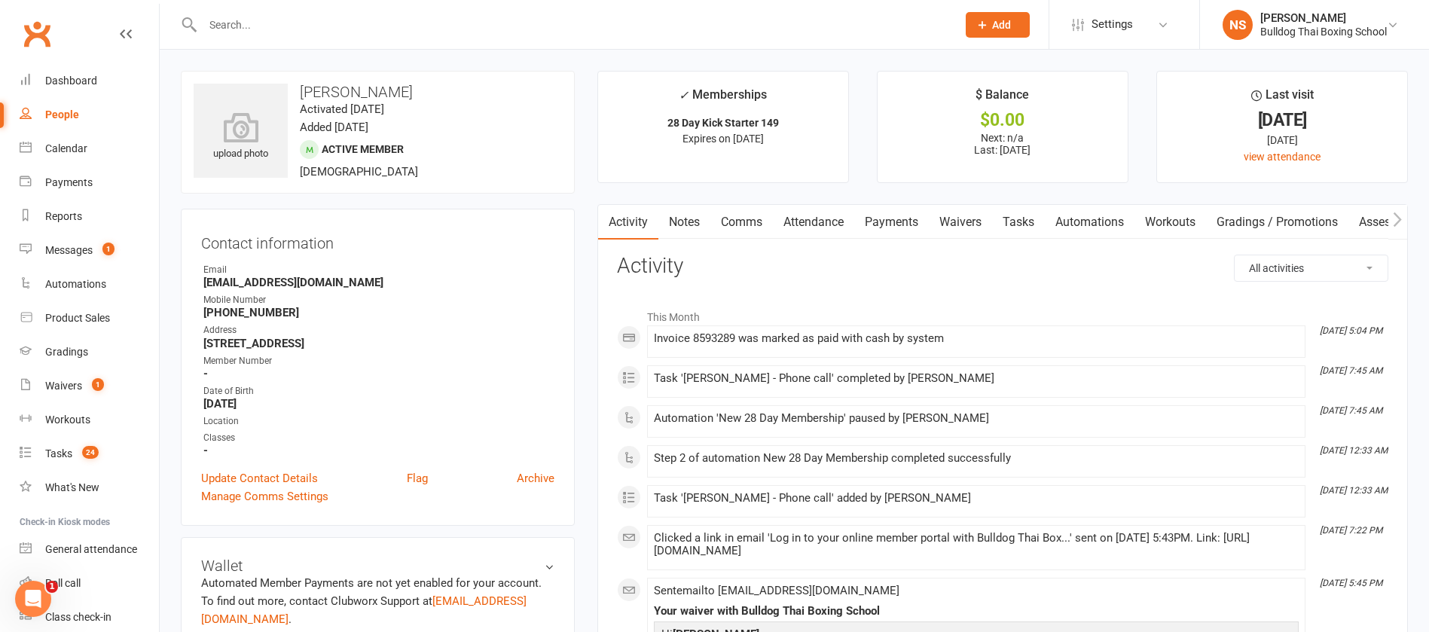
click at [1027, 220] on link "Tasks" at bounding box center [1018, 222] width 53 height 35
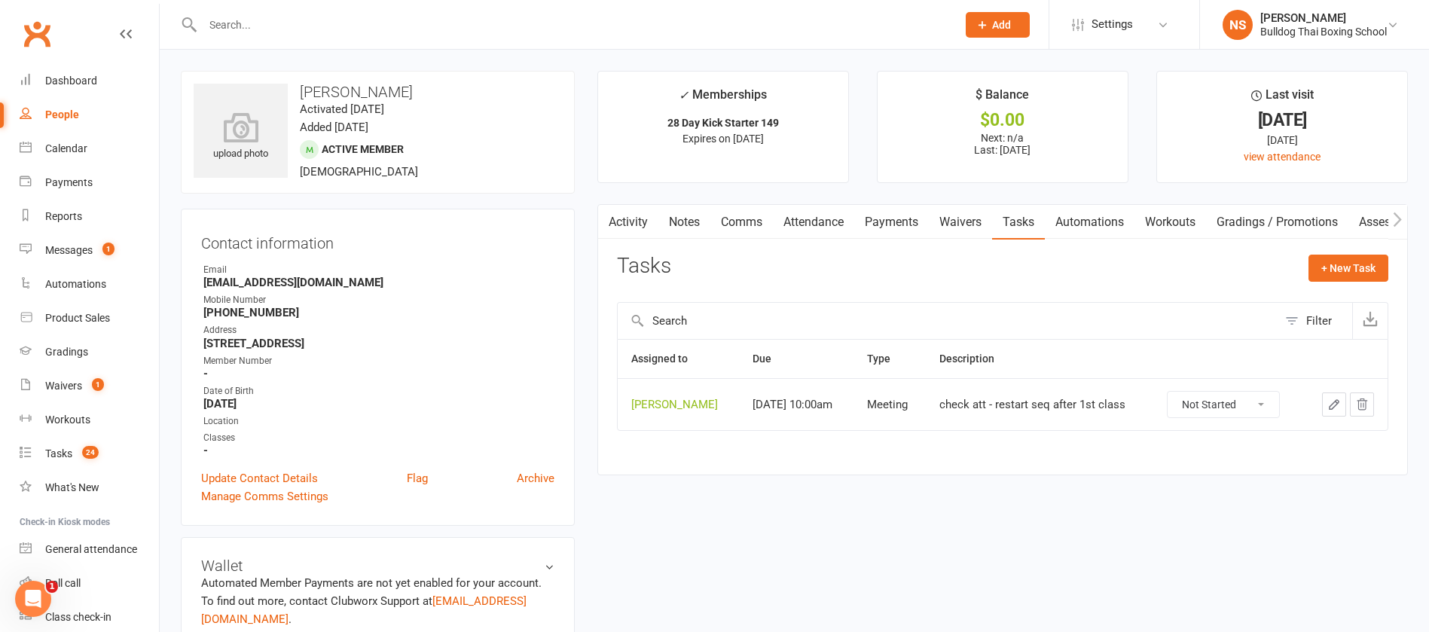
click at [1334, 404] on icon "button" at bounding box center [1334, 405] width 14 height 14
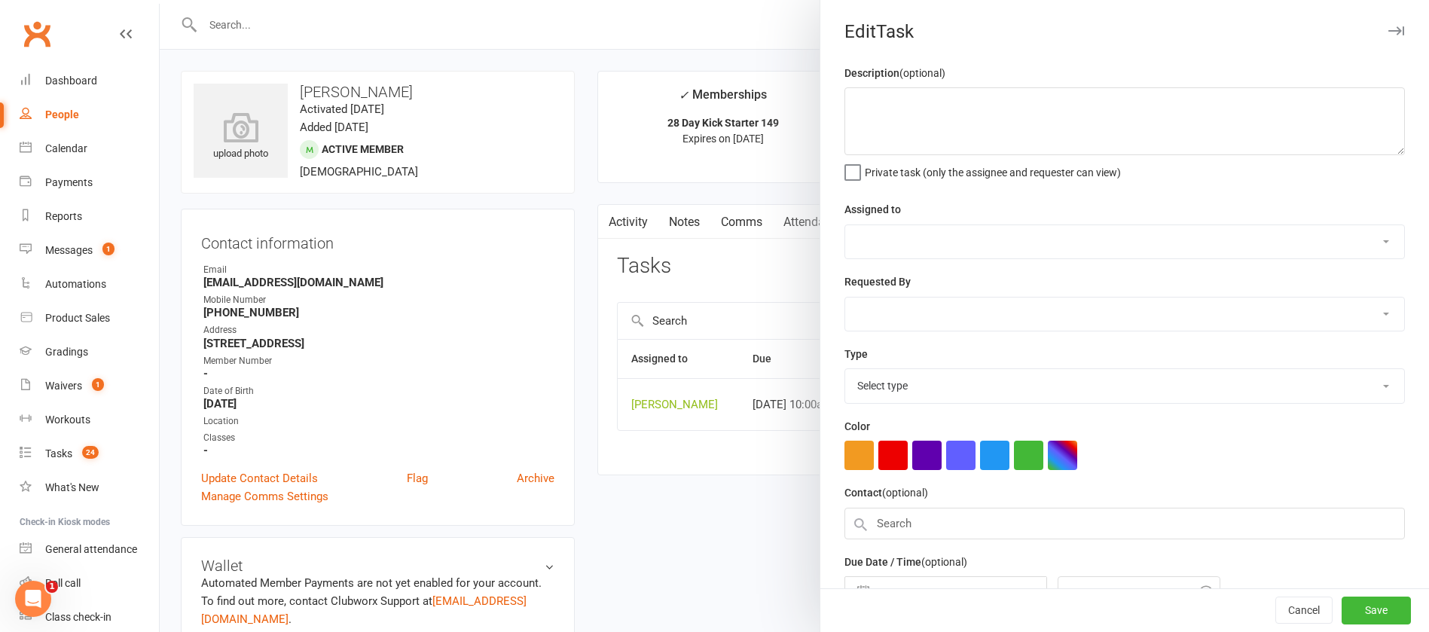
type textarea "check att - restart seq after 1st class"
select select "12940"
select select "45795"
type input "15 Aug 2025"
type input "10:00am"
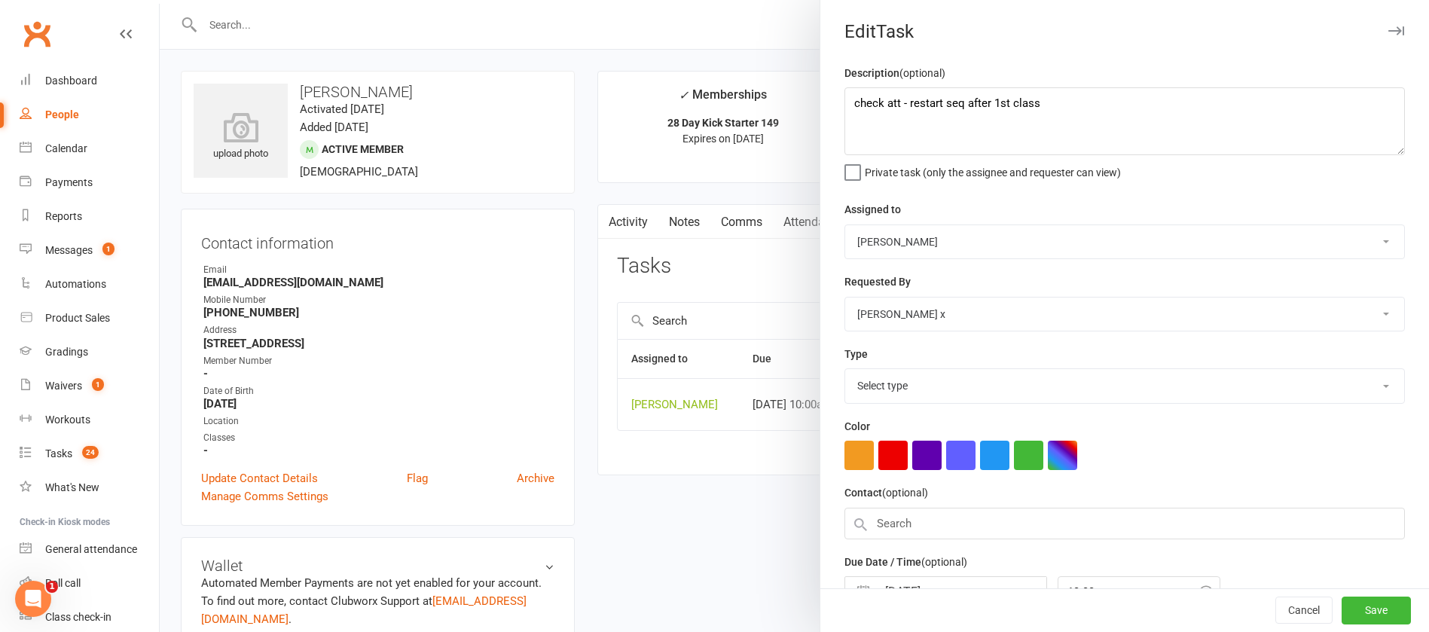
select select "12049"
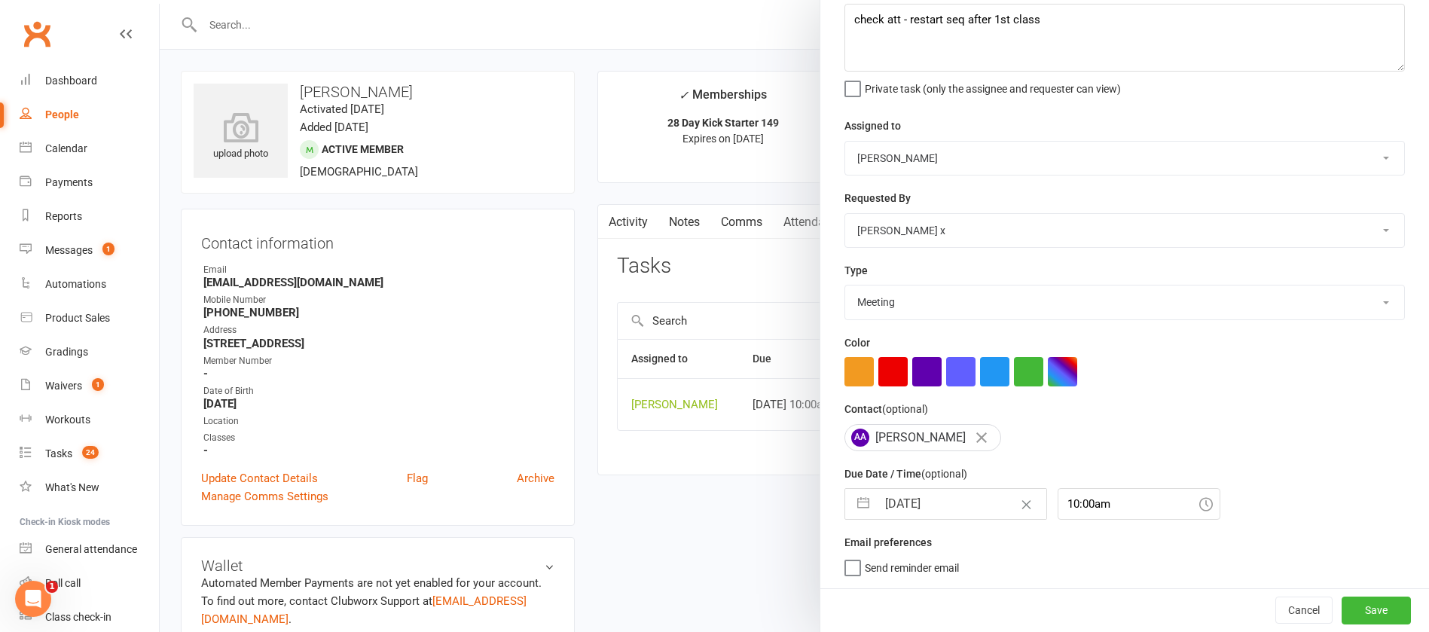
click at [954, 507] on input "15 Aug 2025" at bounding box center [961, 504] width 169 height 30
select select "6"
select select "2025"
select select "7"
select select "2025"
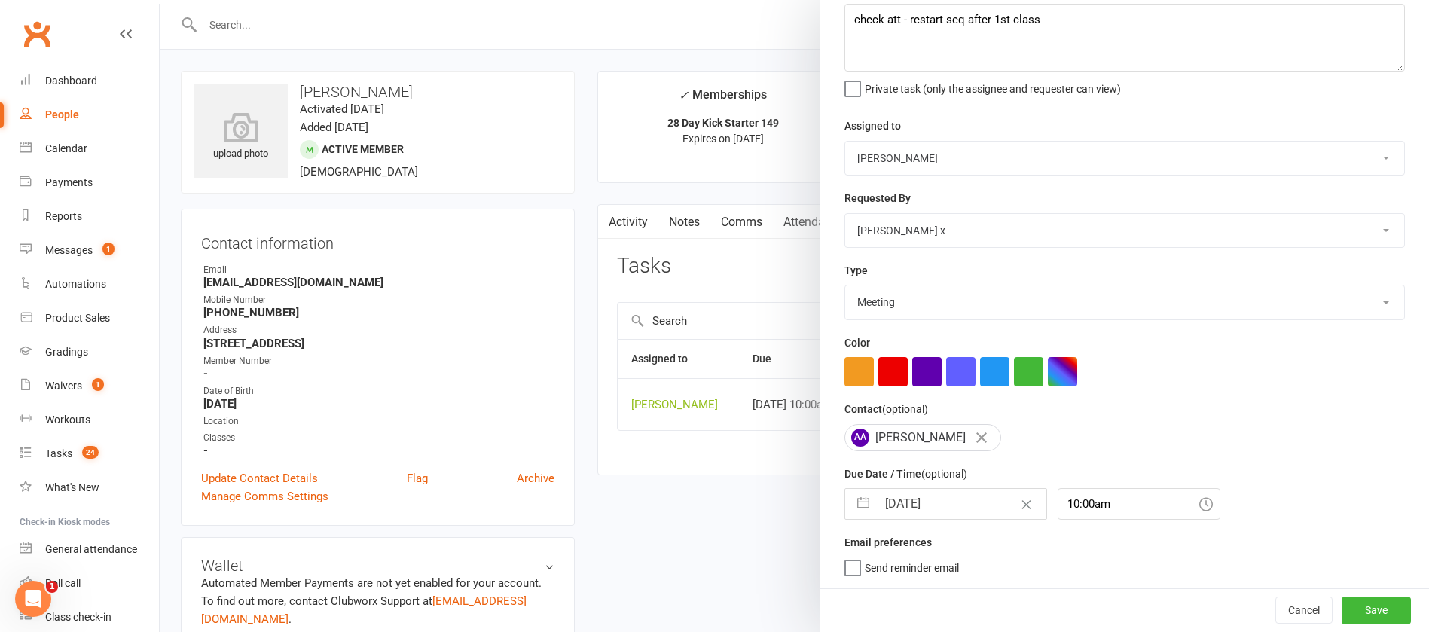
select select "8"
select select "2025"
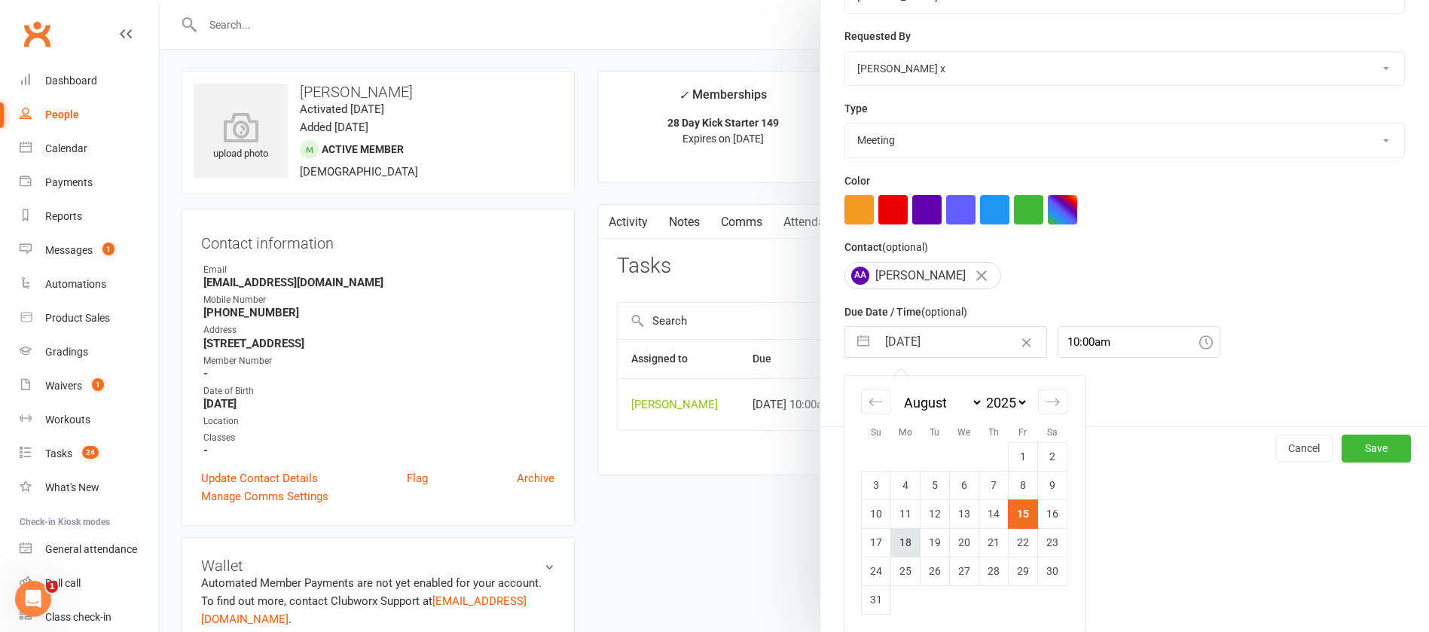
click at [899, 542] on td "18" at bounding box center [905, 542] width 29 height 29
type input "18 Aug 2025"
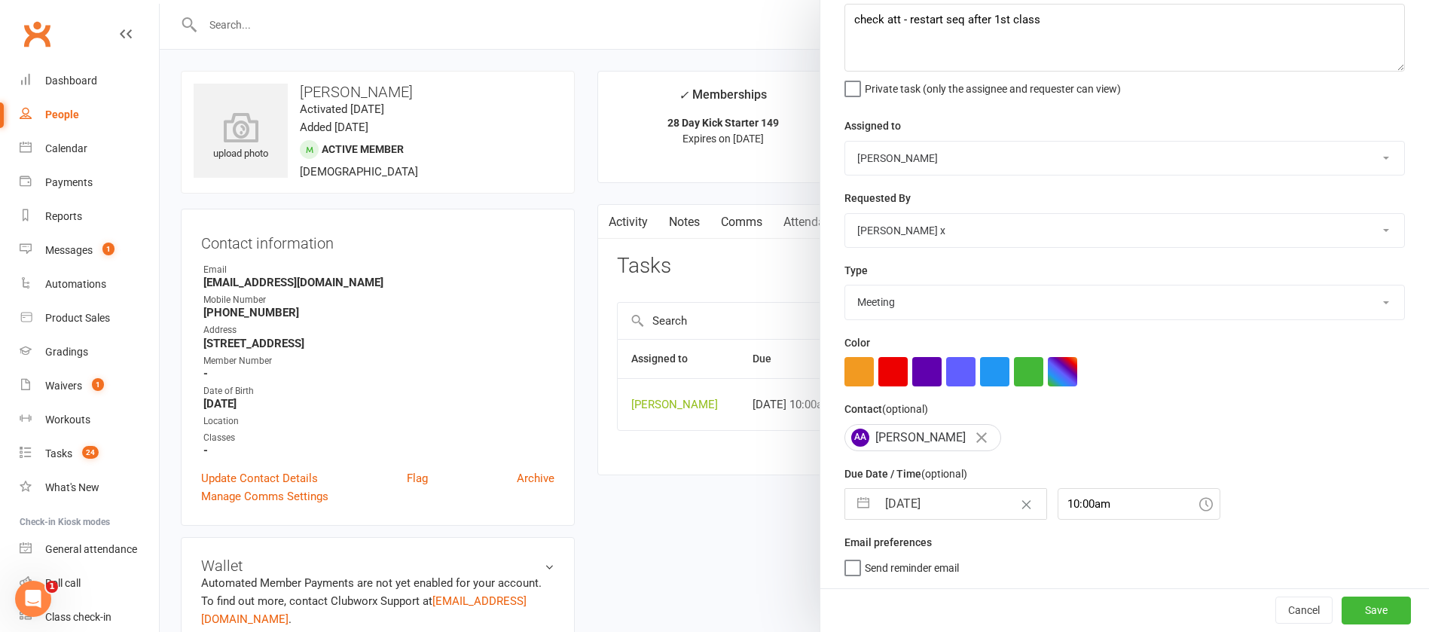
scroll to position [90, 0]
click at [1350, 614] on button "Save" at bounding box center [1375, 609] width 69 height 27
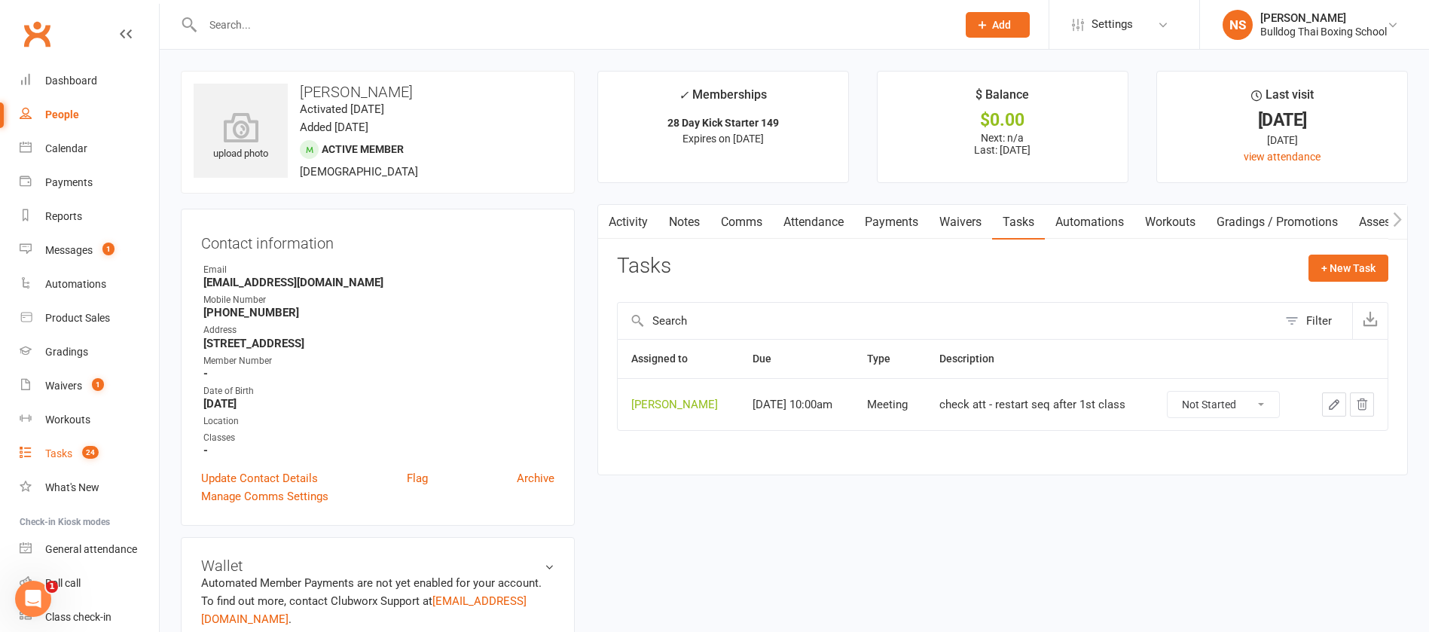
click at [46, 450] on div "Tasks" at bounding box center [58, 453] width 27 height 12
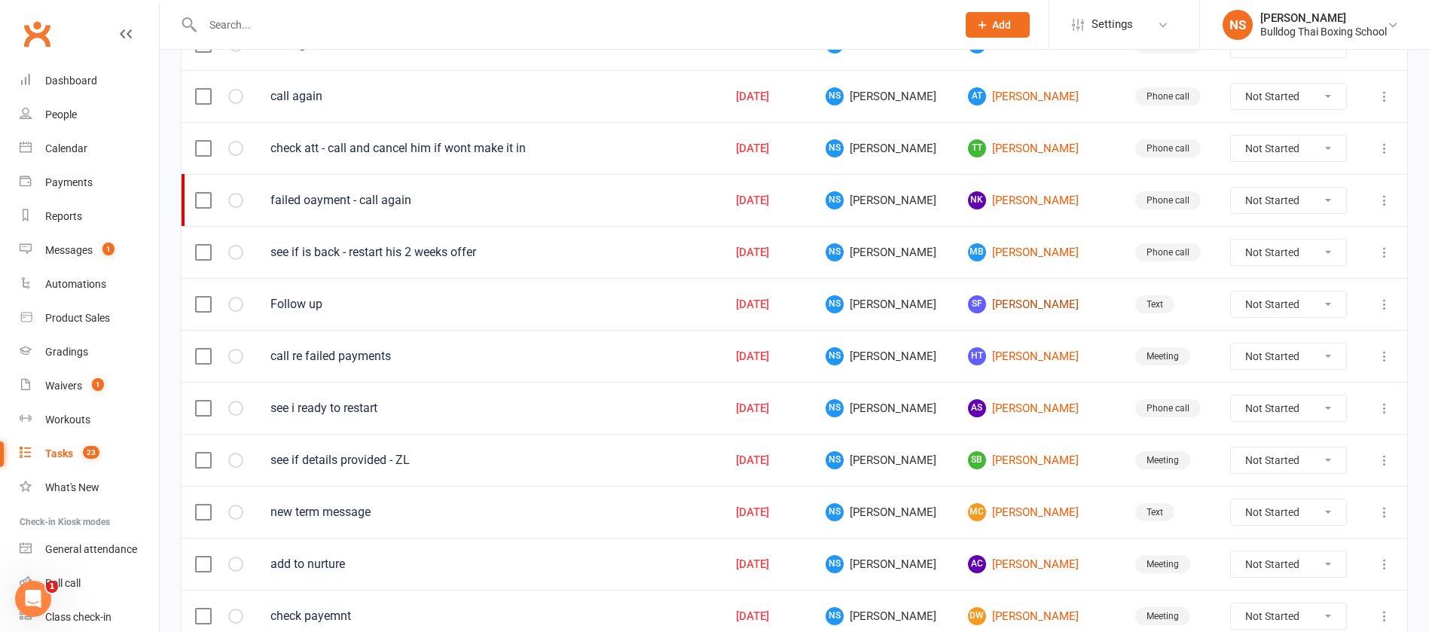
scroll to position [339, 0]
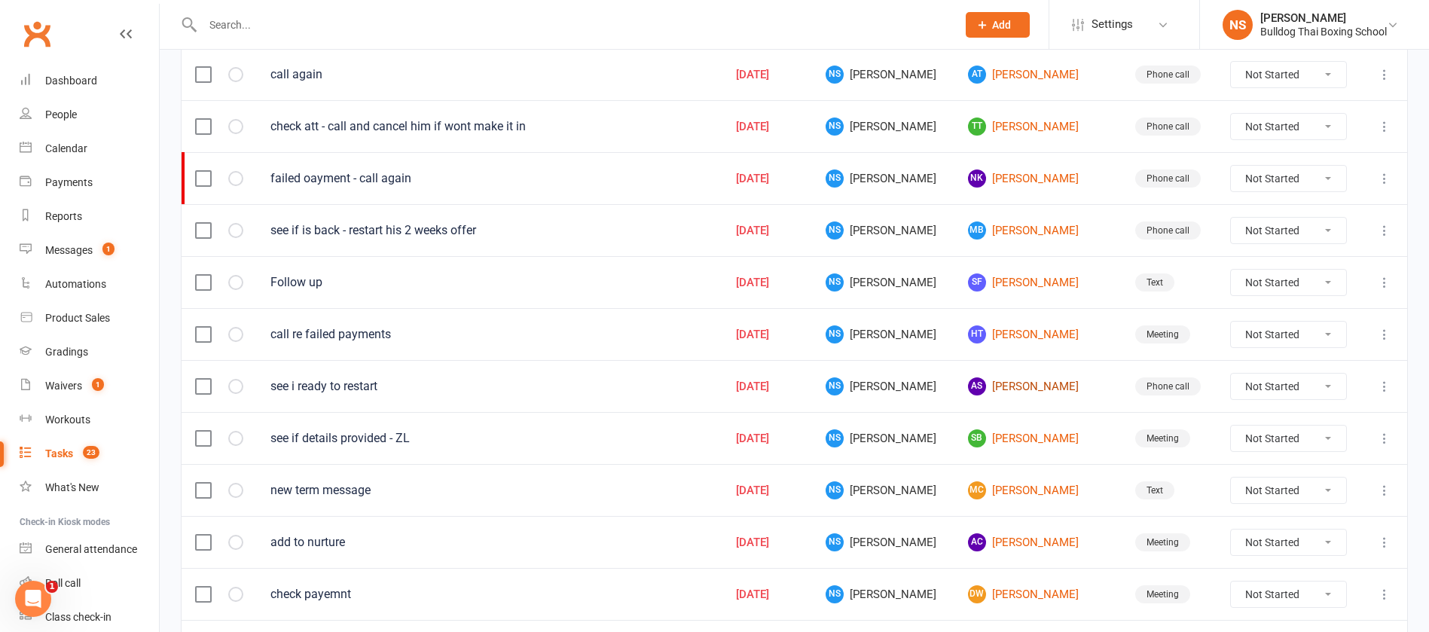
click at [987, 390] on link "AS Amelie Siebert" at bounding box center [1038, 386] width 140 height 18
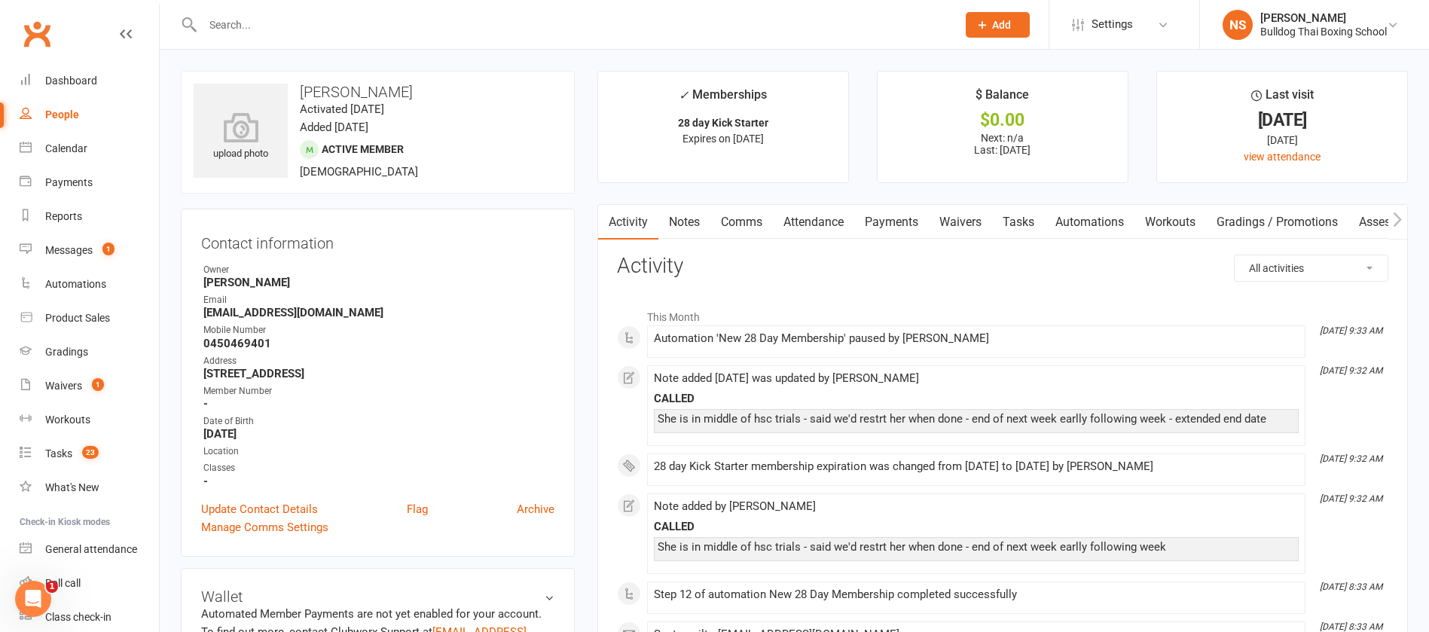
click at [1017, 222] on link "Tasks" at bounding box center [1018, 222] width 53 height 35
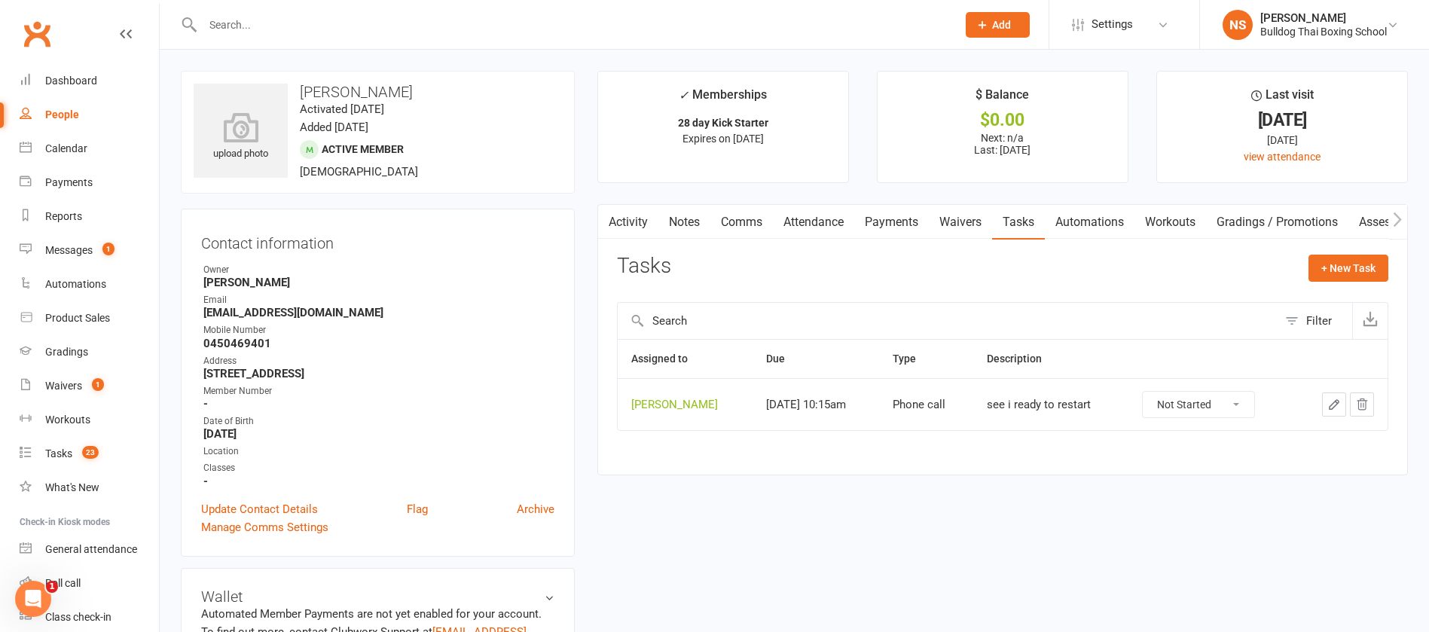
click at [1331, 408] on icon "button" at bounding box center [1333, 404] width 9 height 9
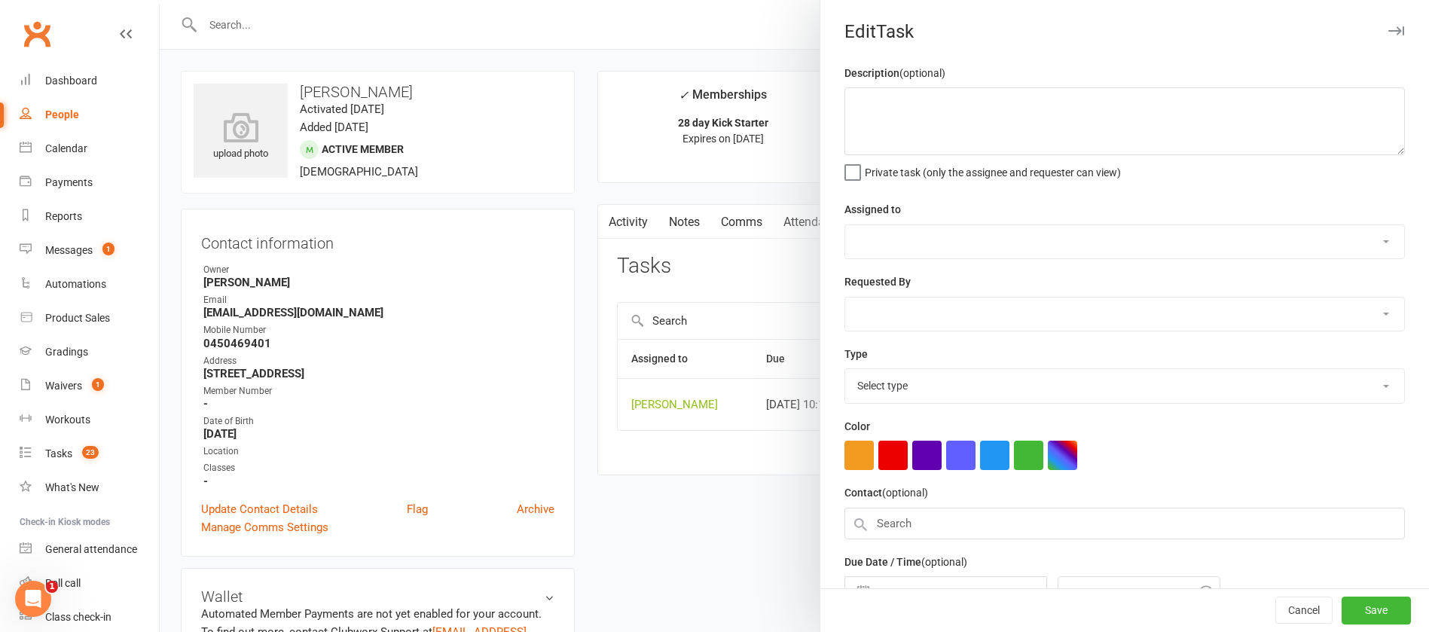
type textarea "see i ready to restart"
select select "12940"
type input "15 Aug 2025"
type input "10:15am"
select select "12048"
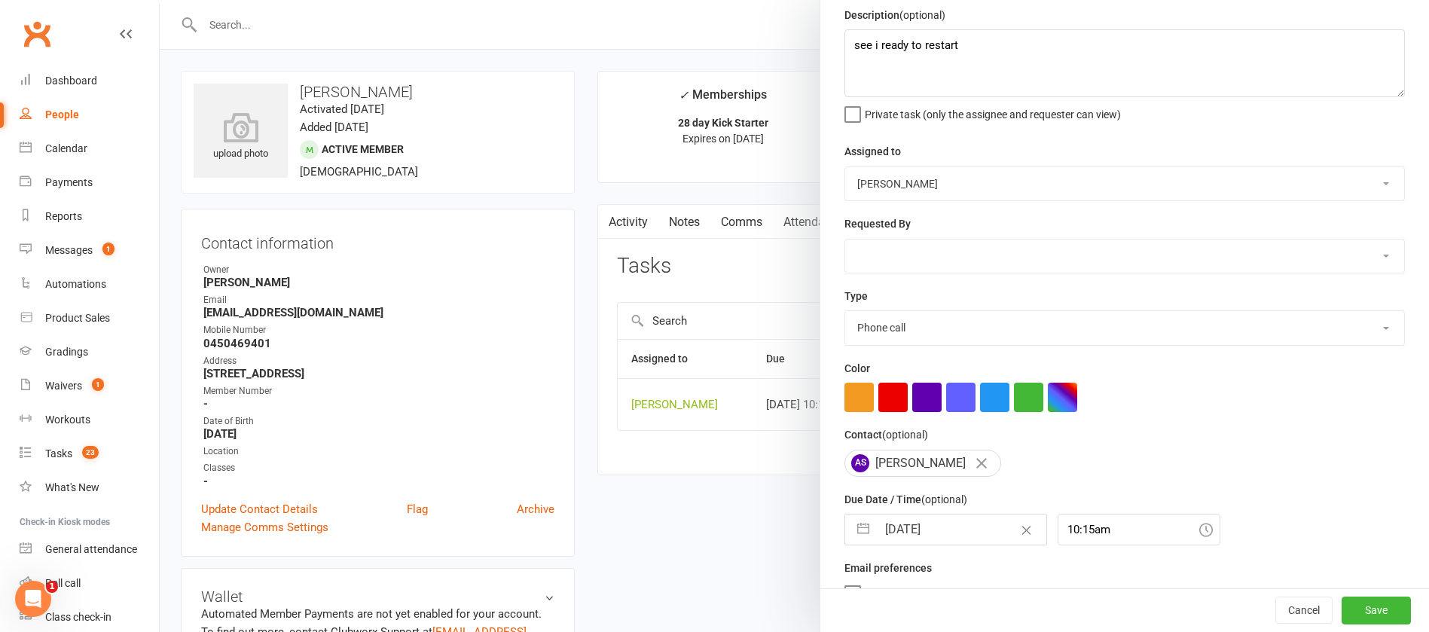
scroll to position [90, 0]
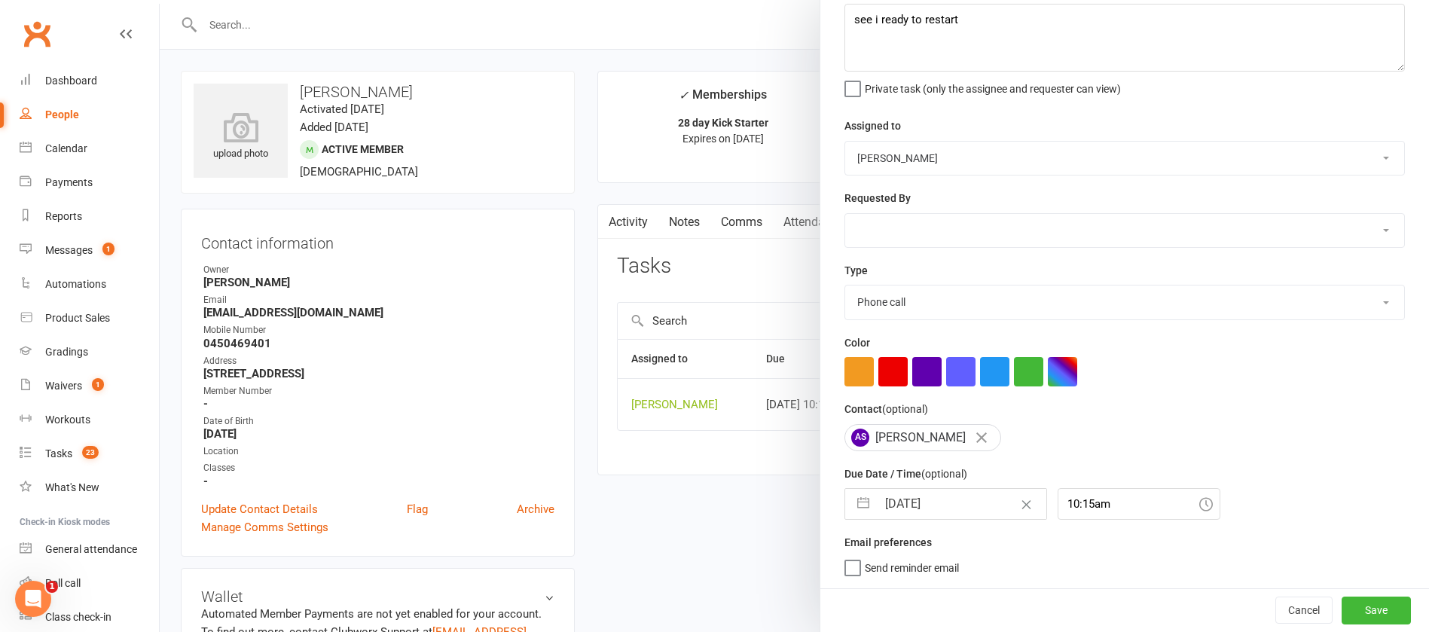
click at [933, 492] on input "15 Aug 2025" at bounding box center [961, 504] width 169 height 30
select select "6"
select select "2025"
select select "7"
select select "2025"
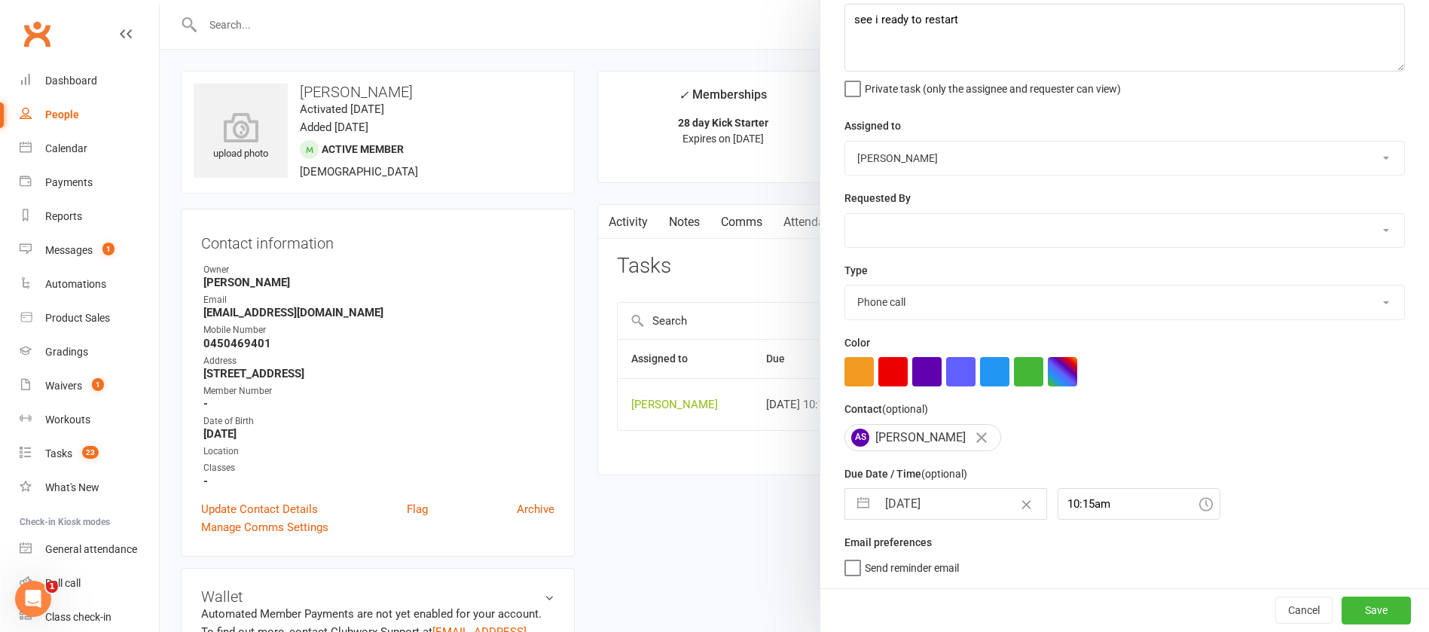
select select "8"
select select "2025"
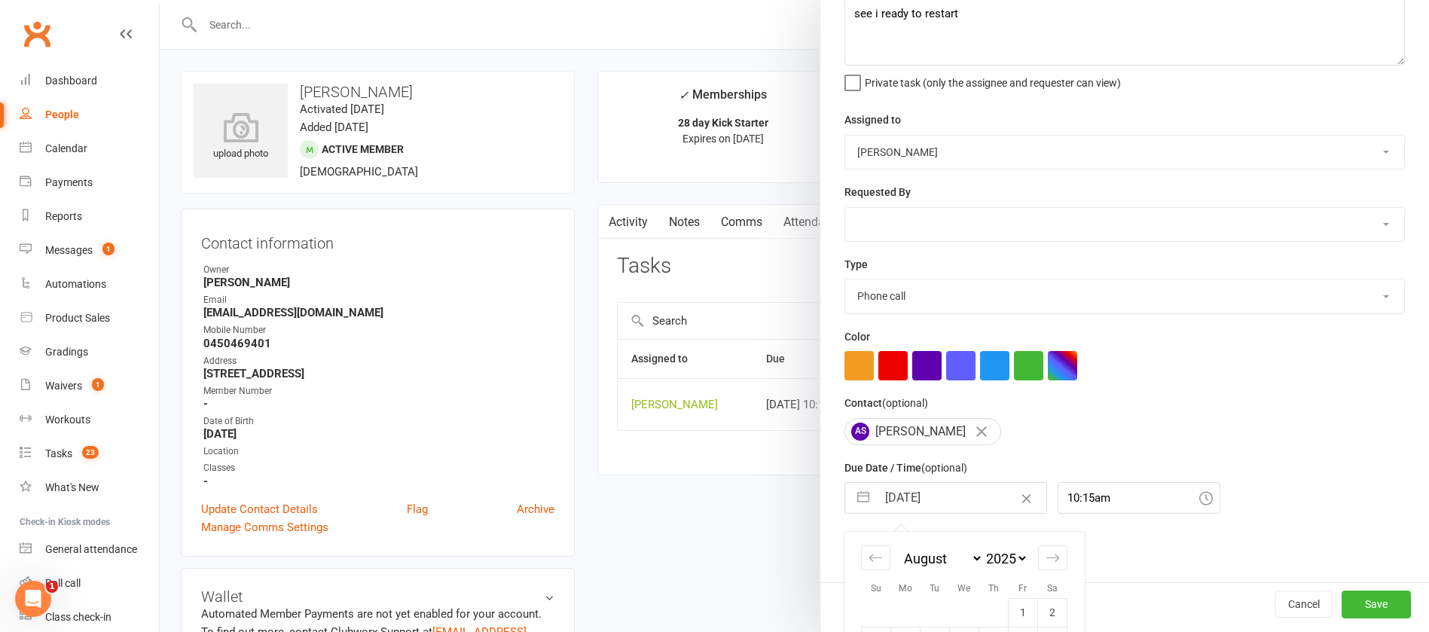
scroll to position [251, 0]
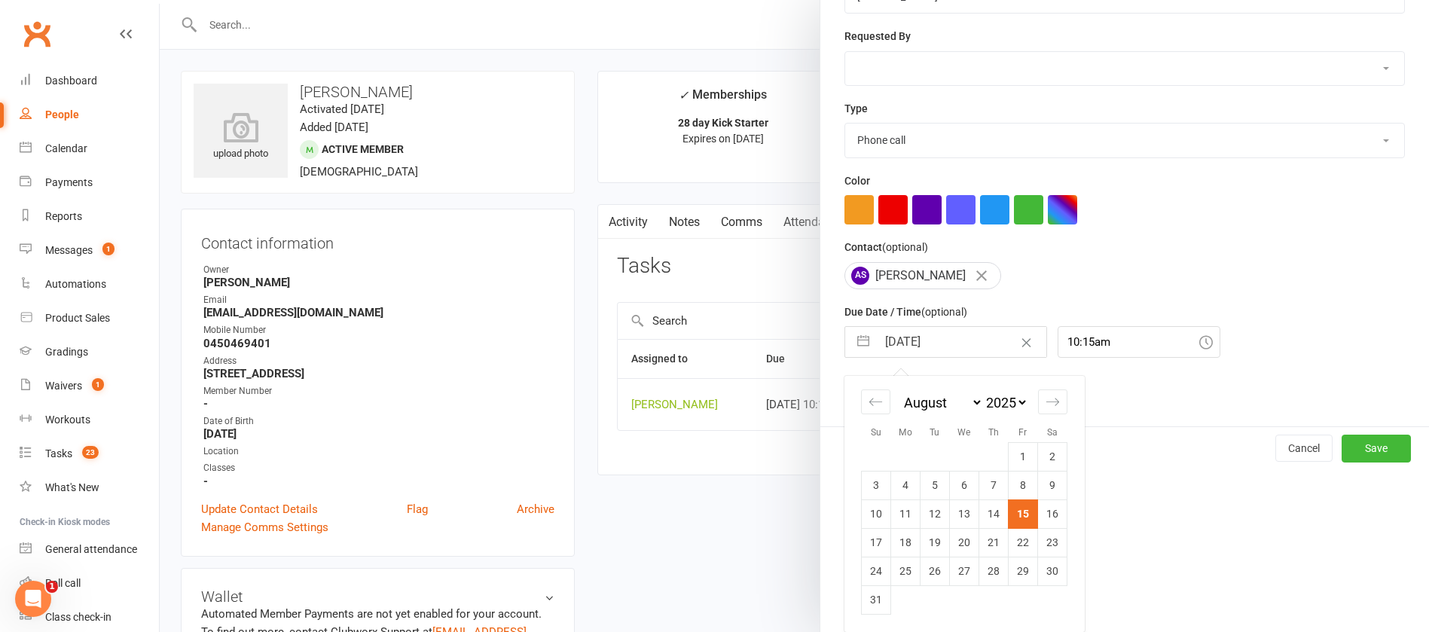
click at [892, 544] on td "18" at bounding box center [905, 542] width 29 height 29
type input "18 Aug 2025"
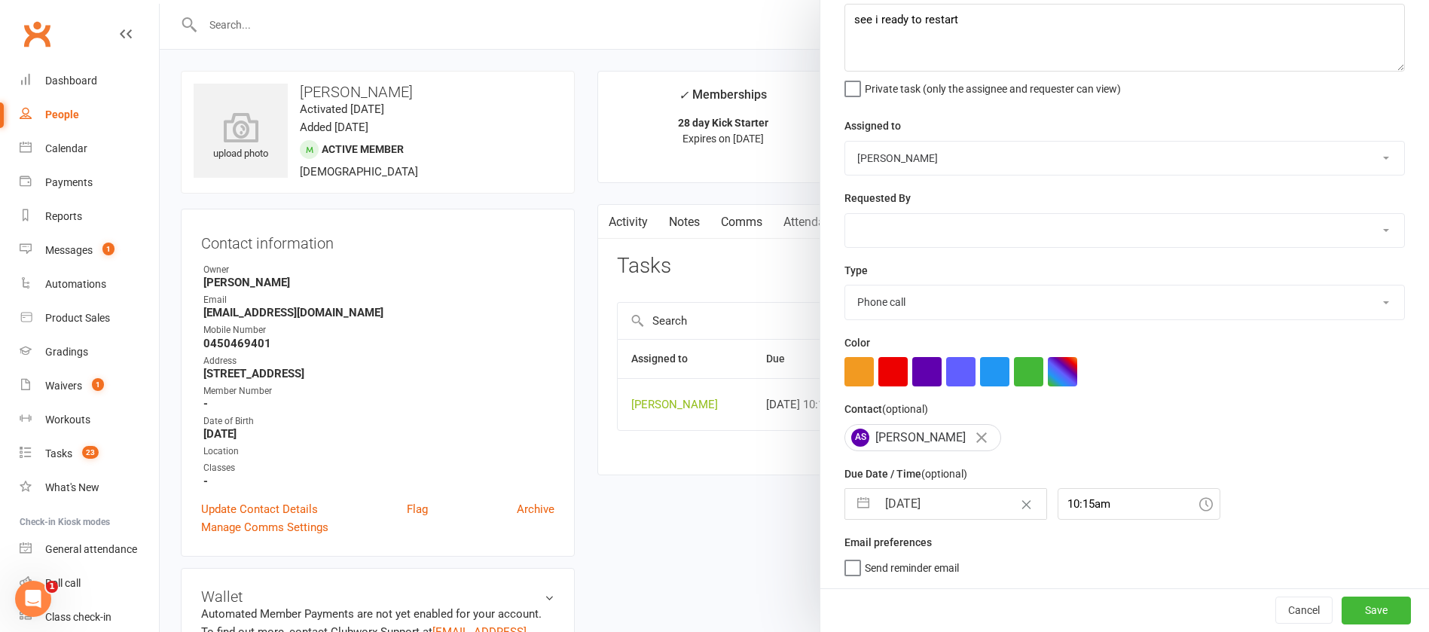
scroll to position [90, 0]
click at [1341, 601] on button "Save" at bounding box center [1375, 609] width 69 height 27
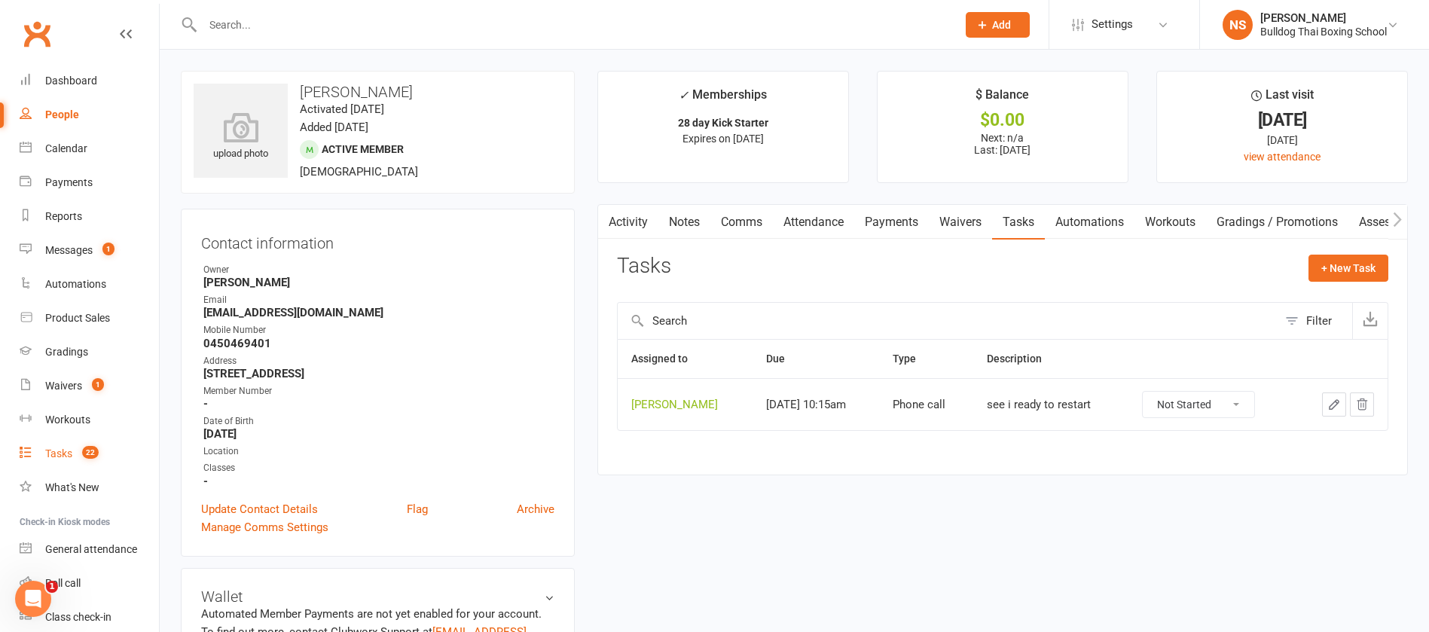
click at [55, 454] on div "Tasks" at bounding box center [58, 453] width 27 height 12
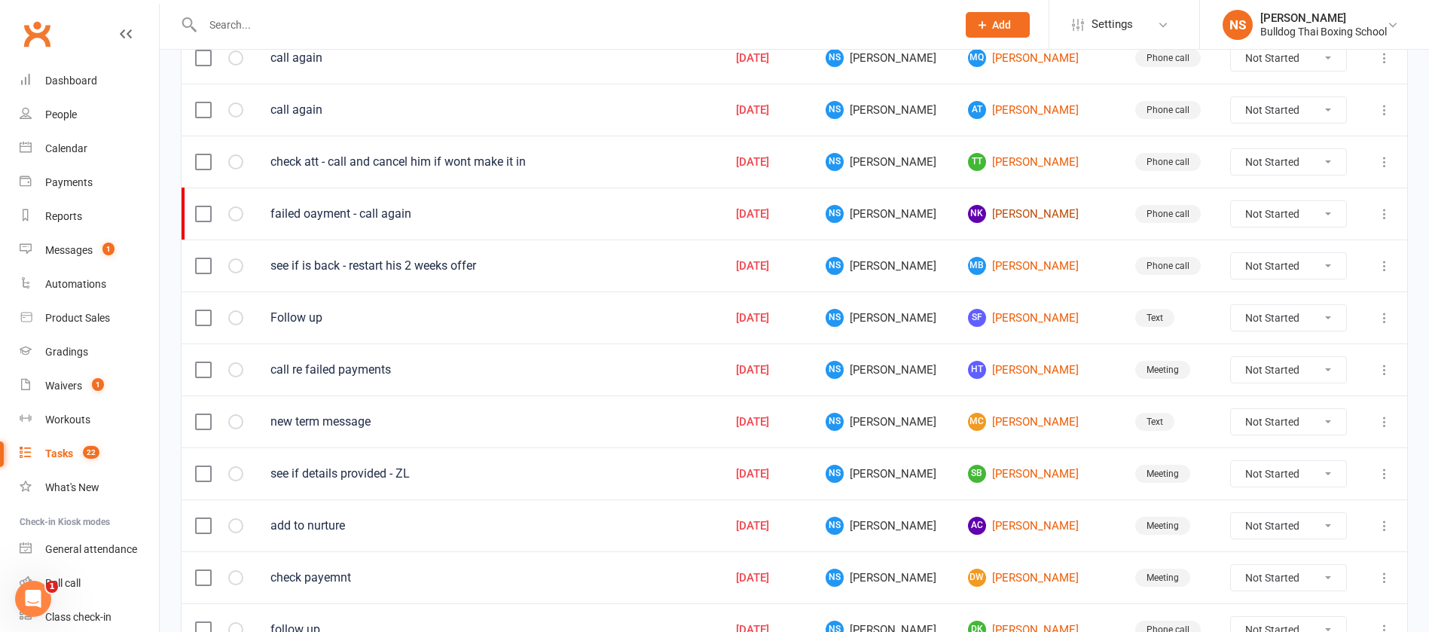
scroll to position [339, 0]
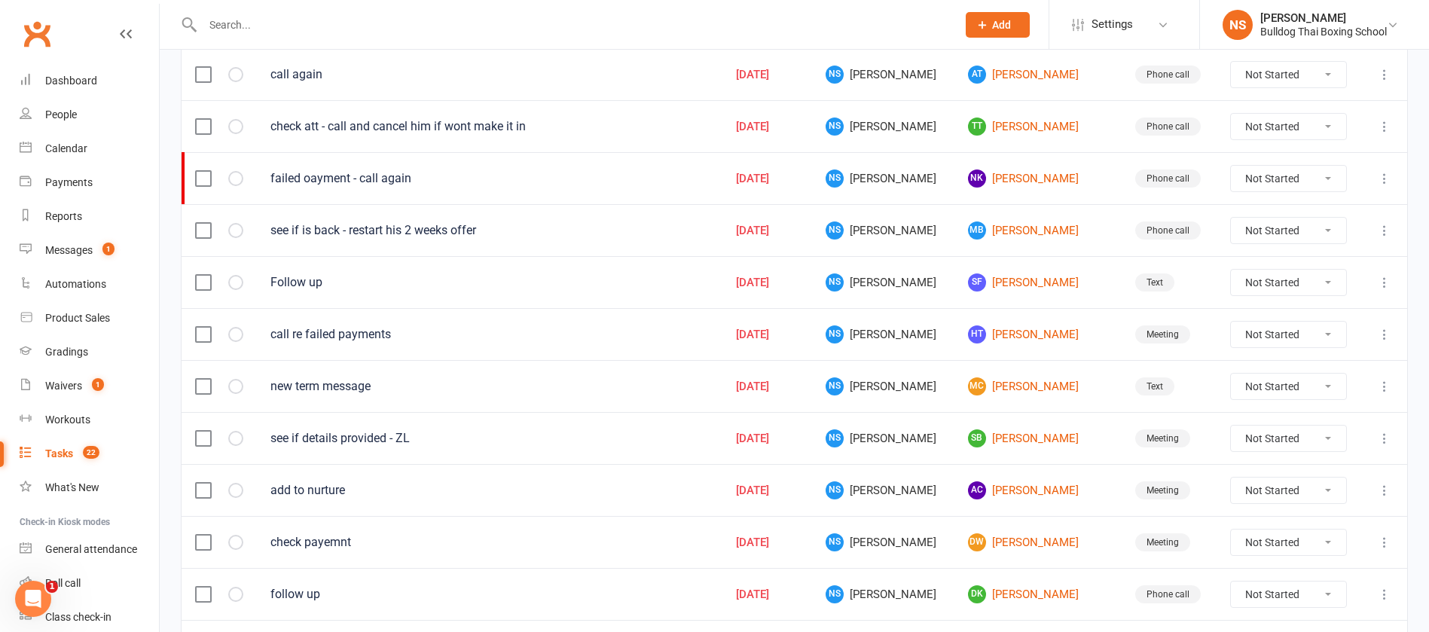
click at [1387, 385] on icon at bounding box center [1384, 386] width 15 height 15
click at [1316, 435] on link "Edit" at bounding box center [1300, 445] width 149 height 30
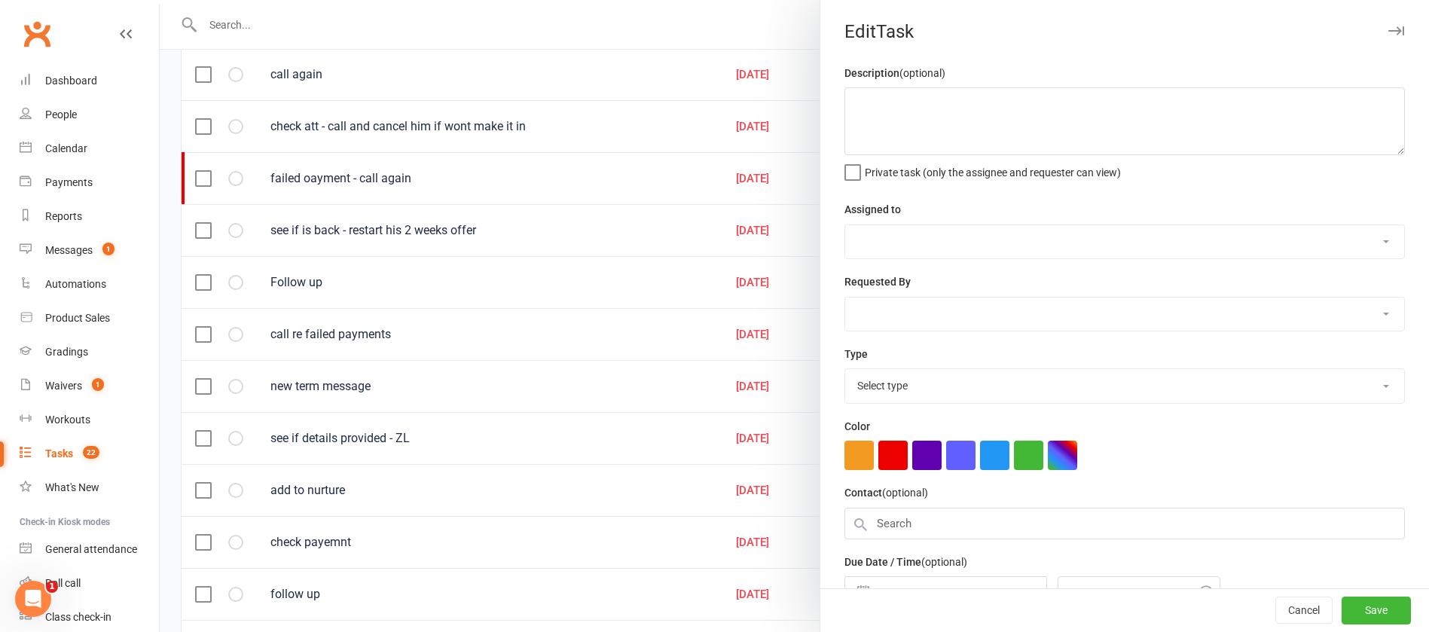
type textarea "new term message"
select select "12940"
type input "15 Aug 2025"
type input "11:15am"
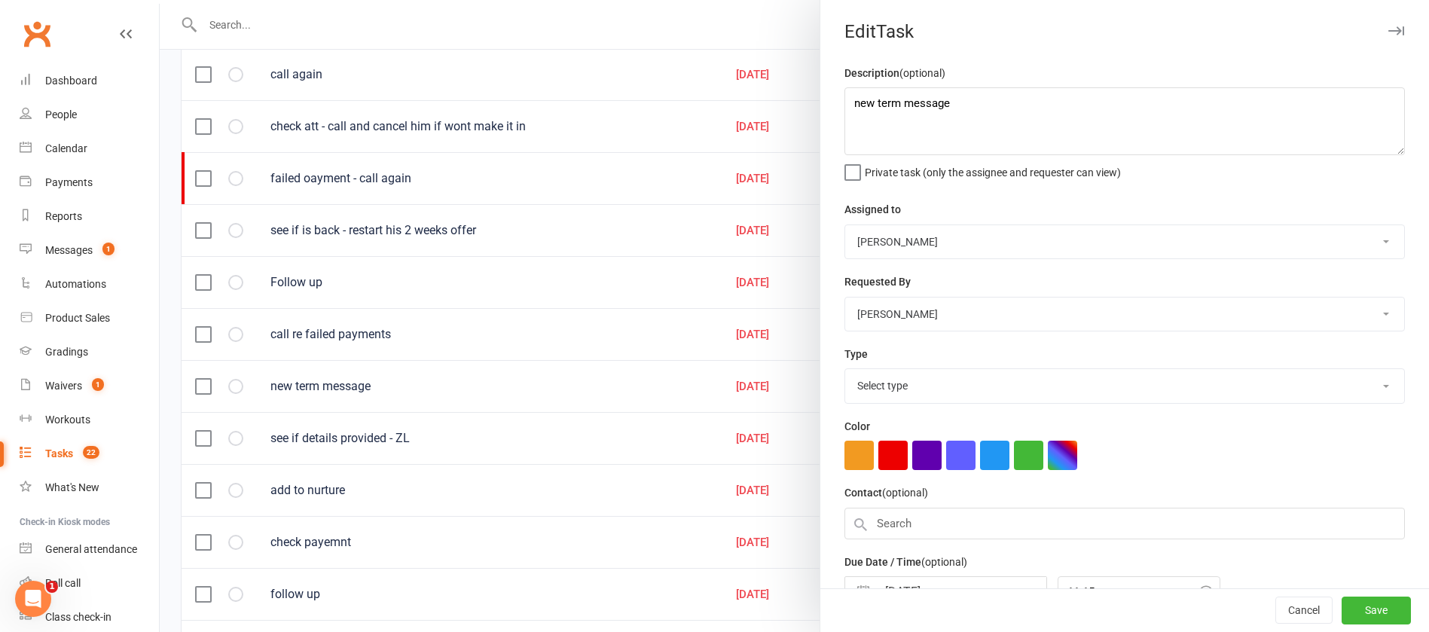
select select "13825"
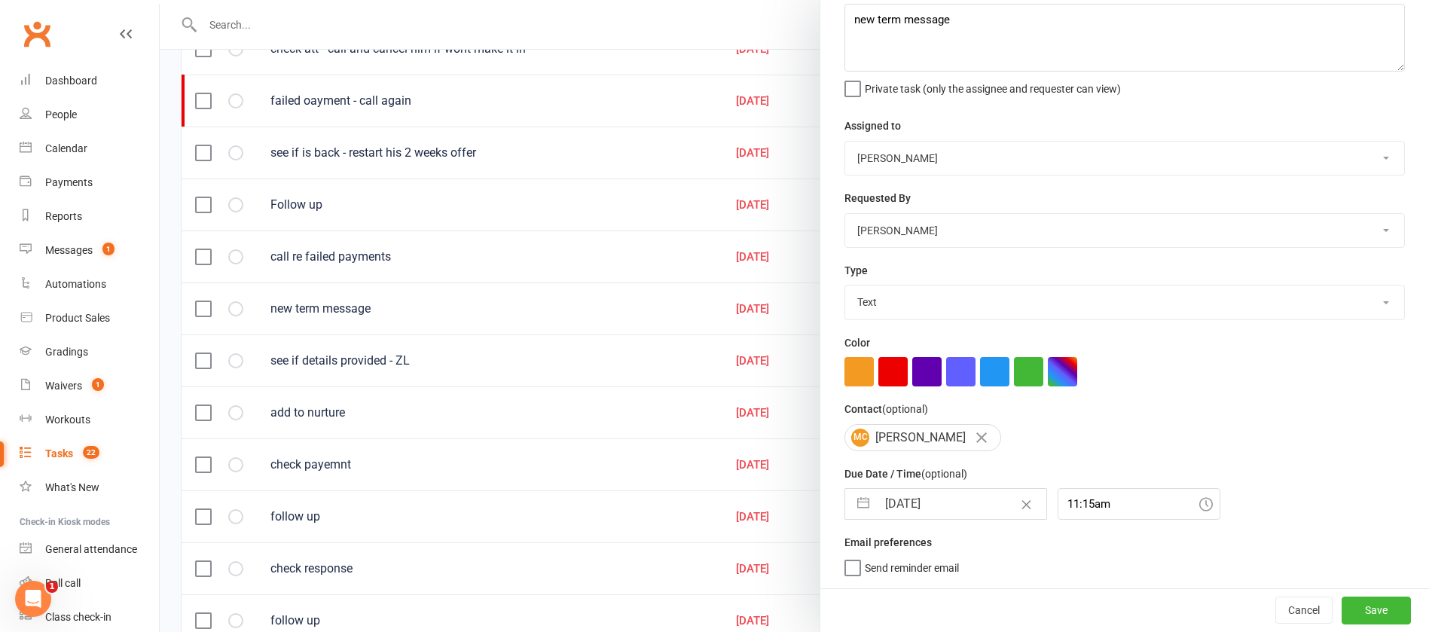
scroll to position [452, 0]
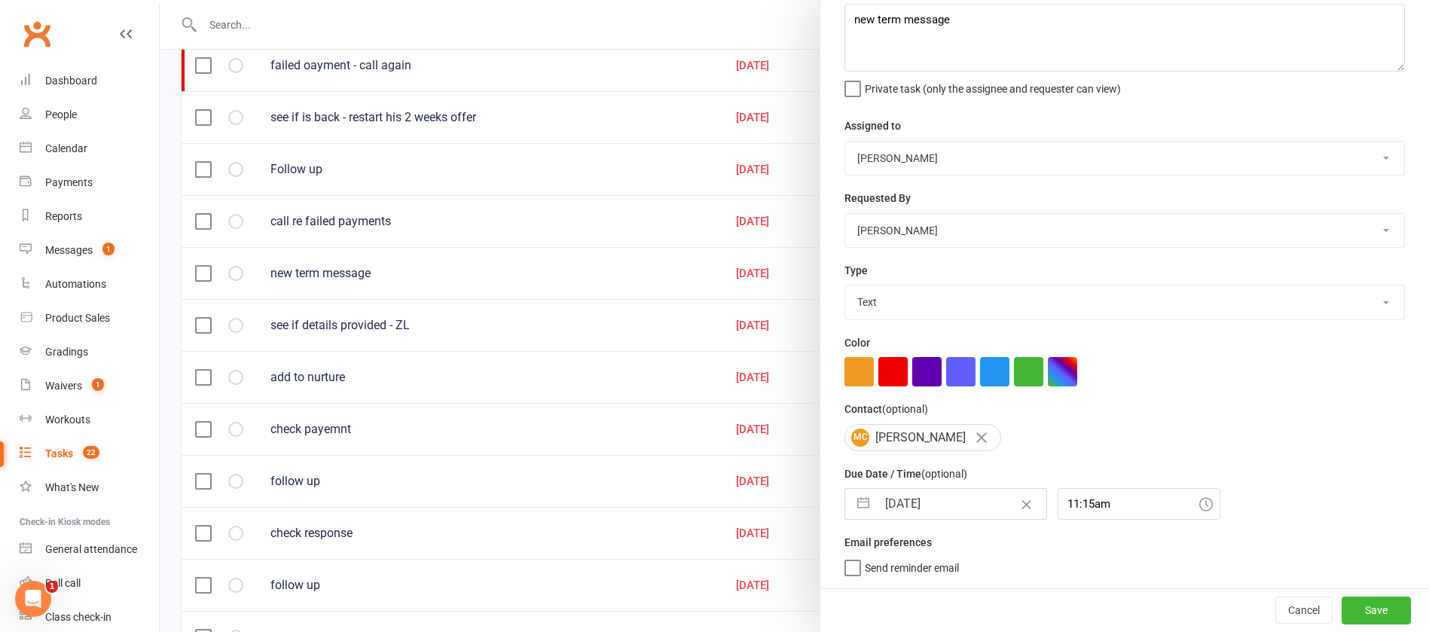
select select "6"
select select "2025"
select select "7"
select select "2025"
select select "8"
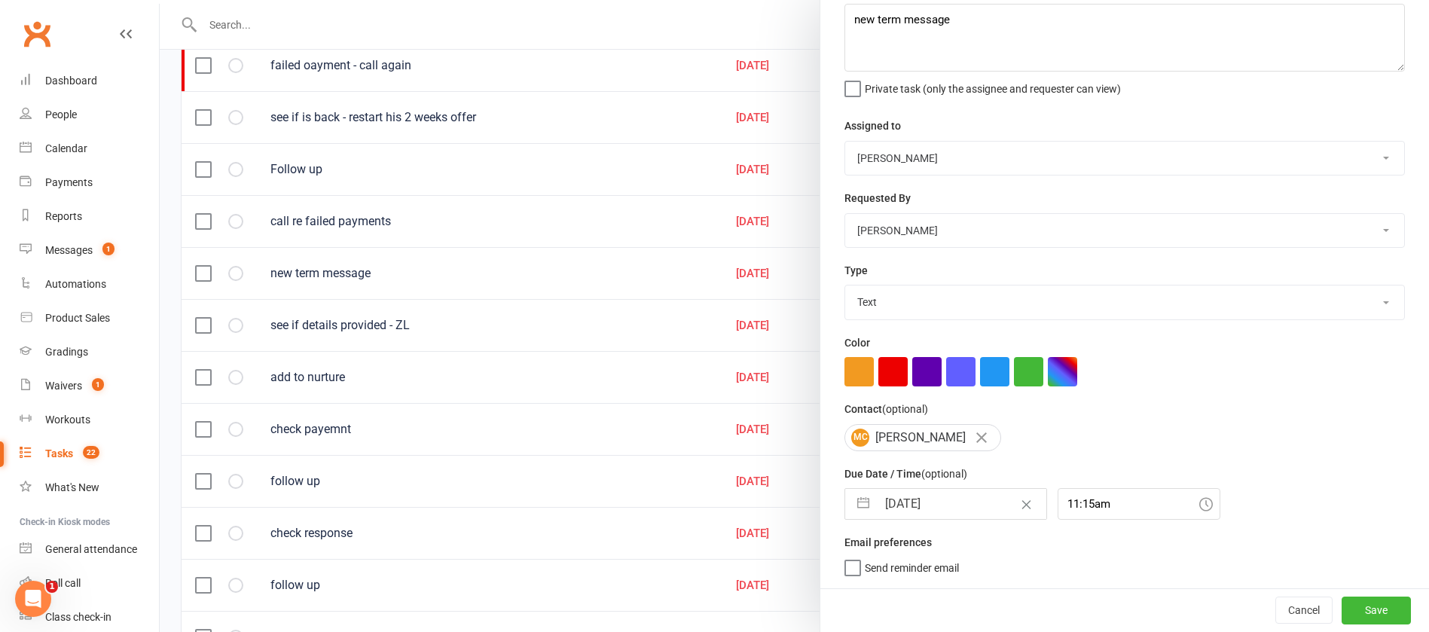
select select "2025"
click at [958, 502] on input "15 Aug 2025" at bounding box center [961, 504] width 169 height 30
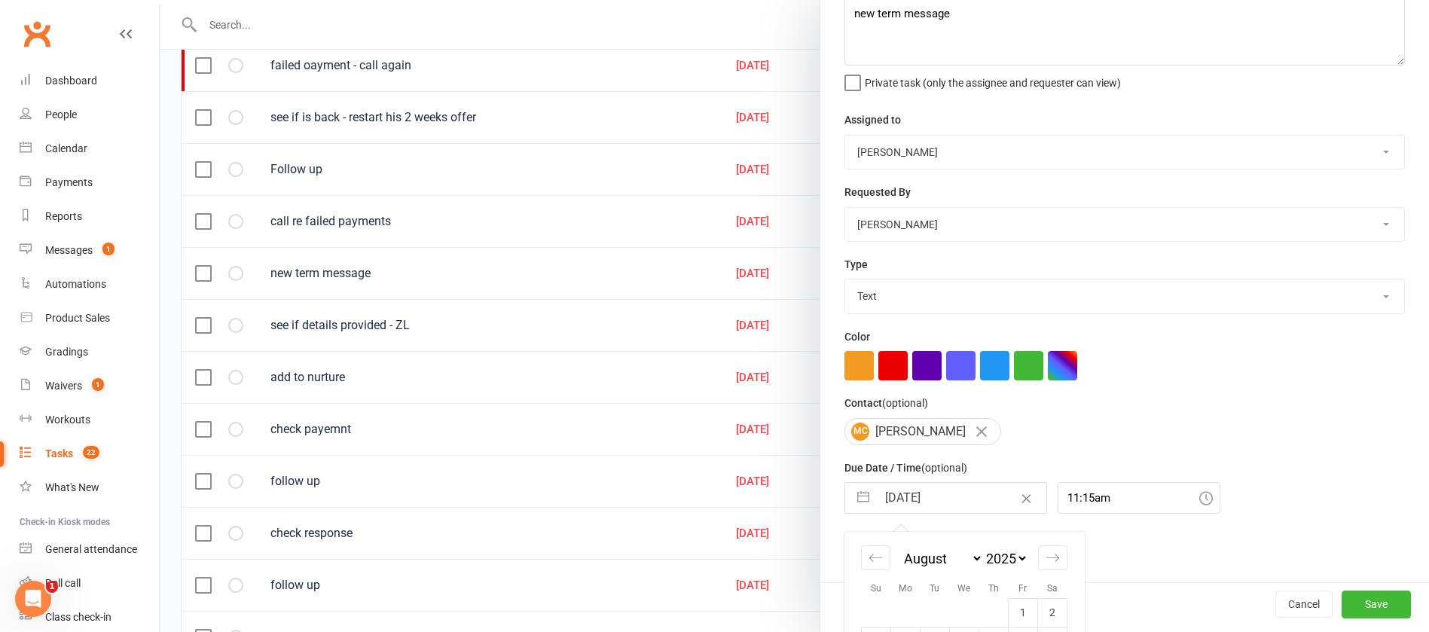
scroll to position [251, 0]
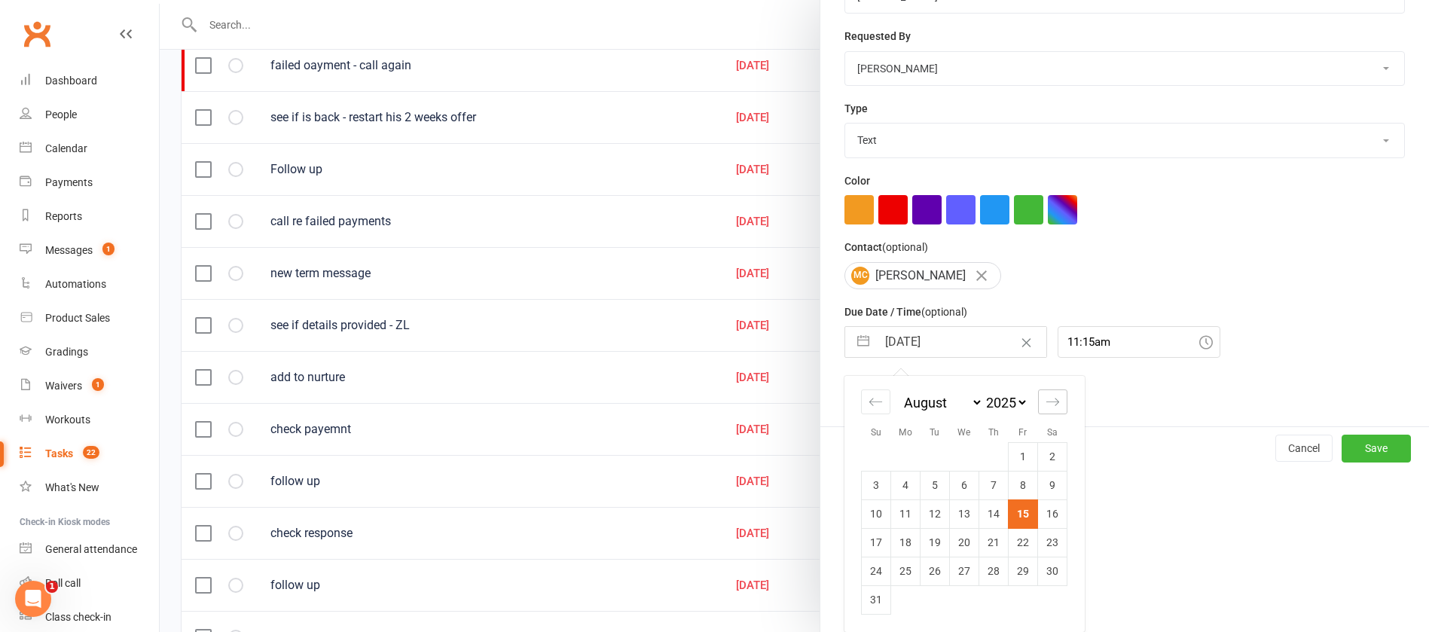
click at [1045, 403] on icon "Move forward to switch to the next month." at bounding box center [1052, 402] width 14 height 14
select select "9"
select select "2025"
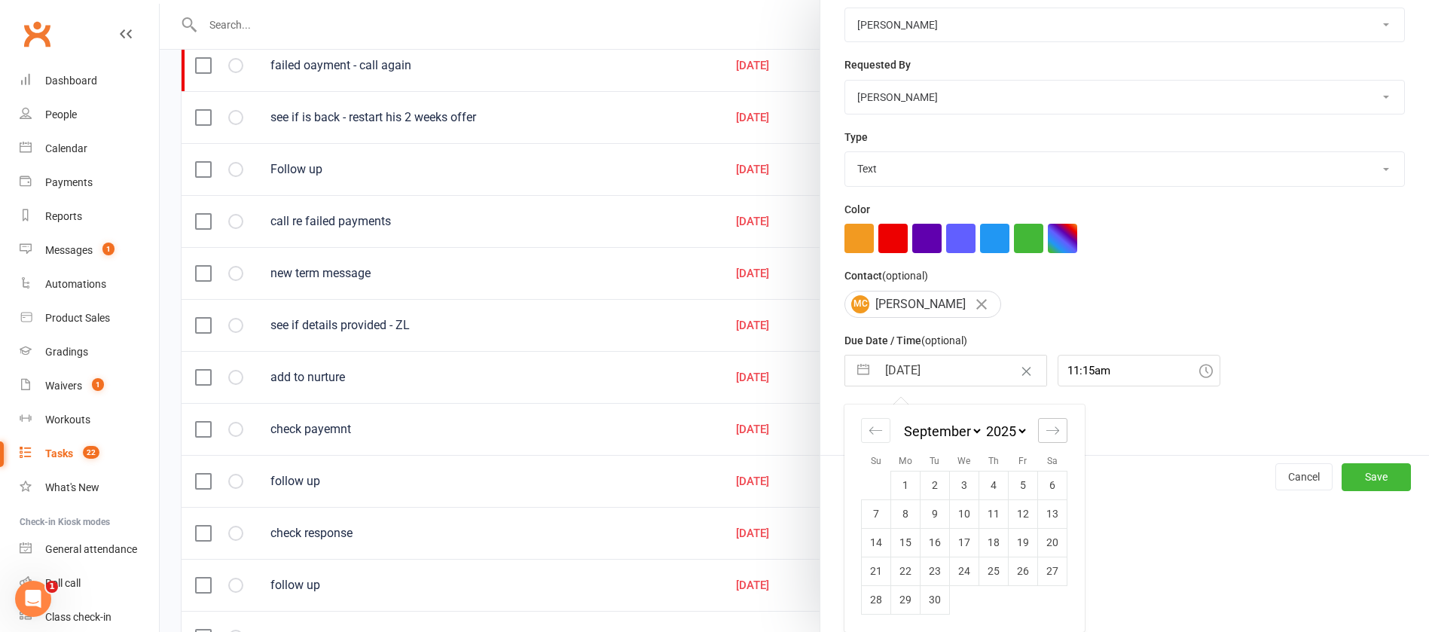
scroll to position [222, 0]
click at [898, 542] on td "15" at bounding box center [905, 542] width 29 height 29
type input "15 Sep 2025"
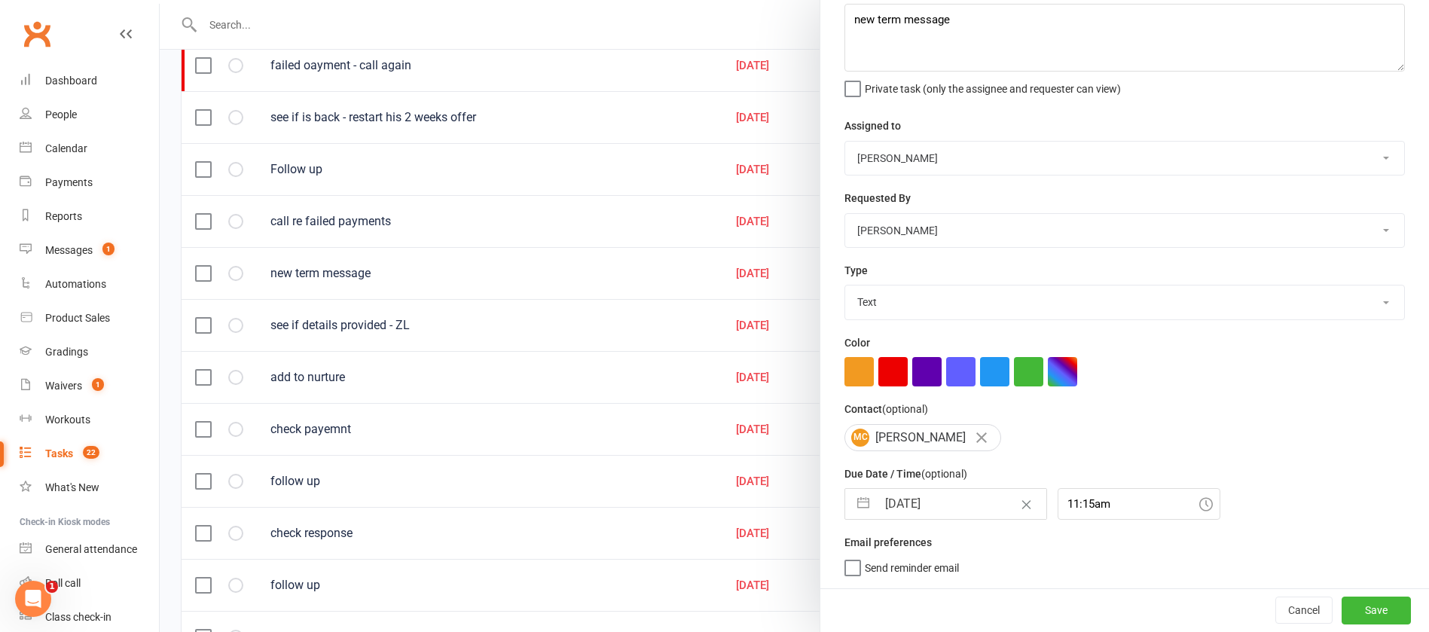
scroll to position [90, 0]
click at [1341, 604] on button "Save" at bounding box center [1375, 609] width 69 height 27
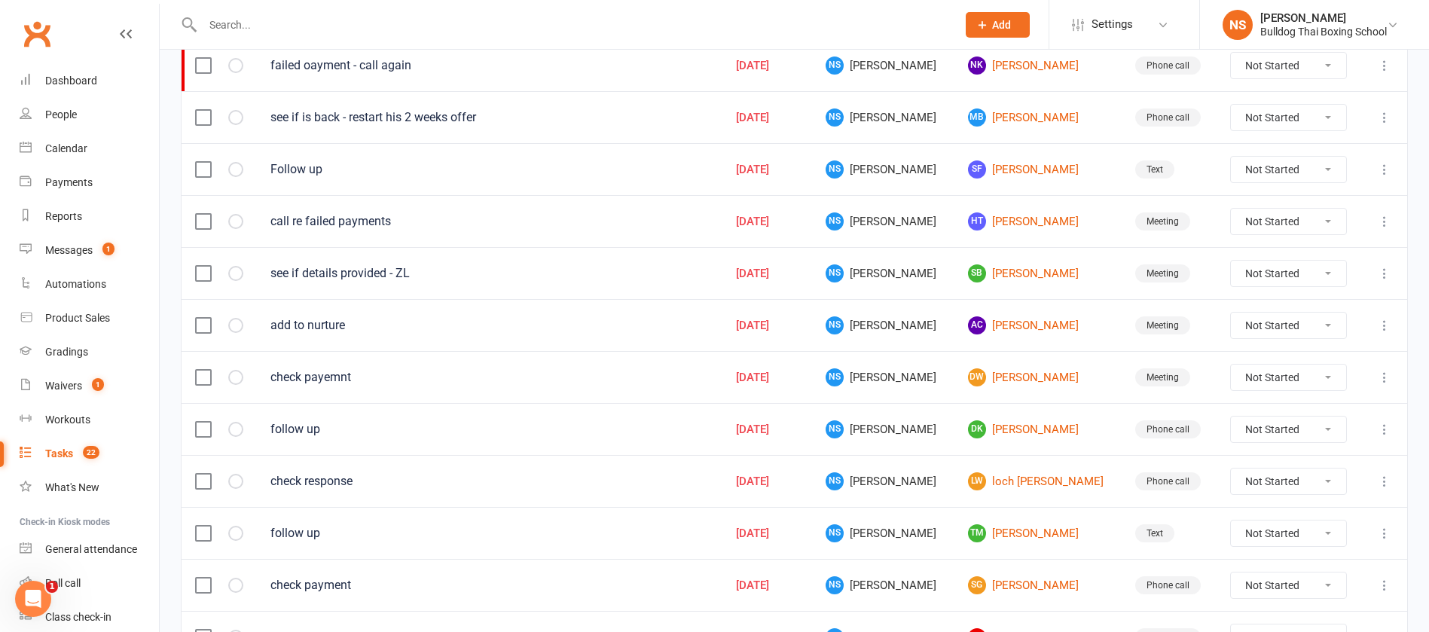
click at [50, 449] on div "Tasks" at bounding box center [59, 453] width 28 height 12
click at [1008, 327] on link "AC Aisling Cronin" at bounding box center [1038, 325] width 140 height 18
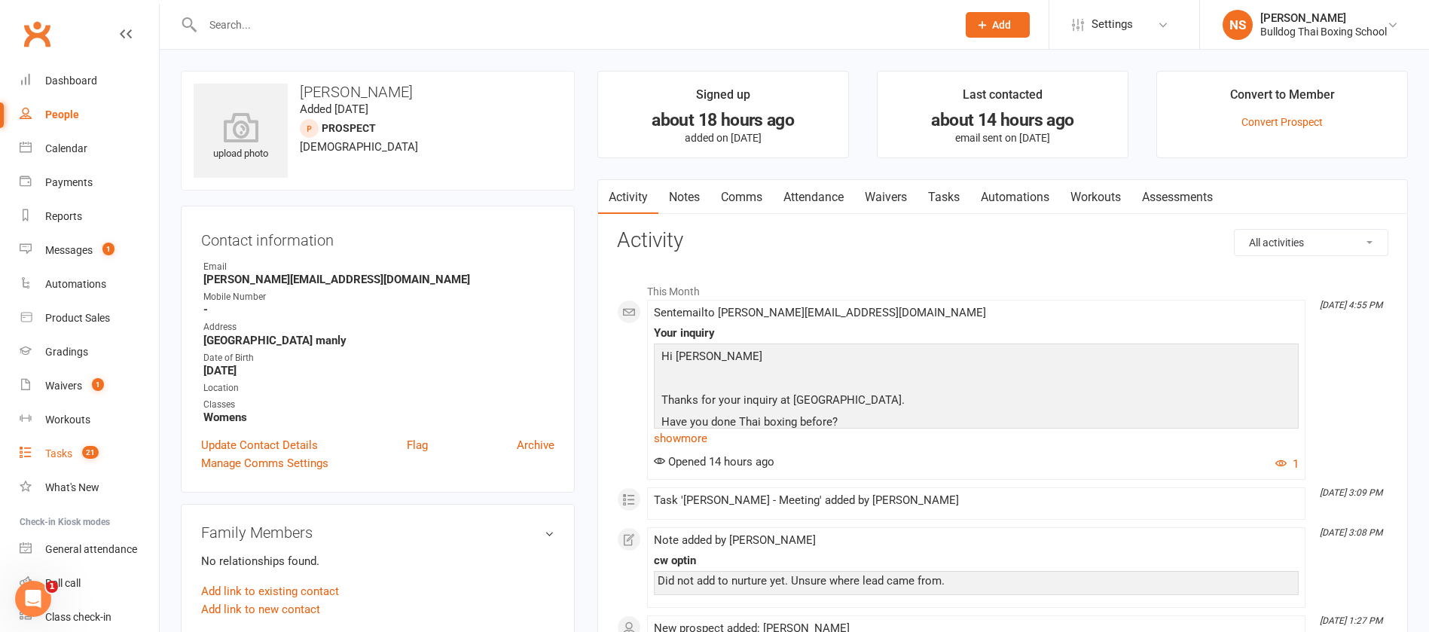
click at [66, 456] on div "Tasks" at bounding box center [58, 453] width 27 height 12
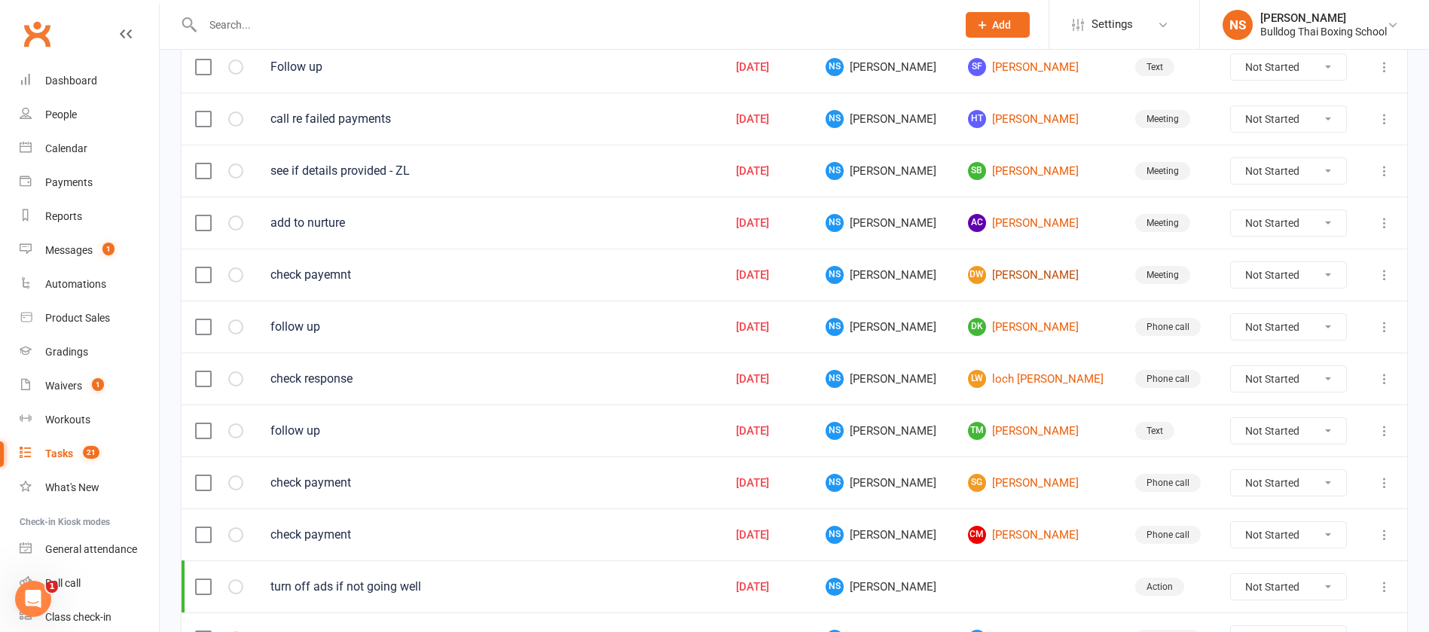
scroll to position [565, 0]
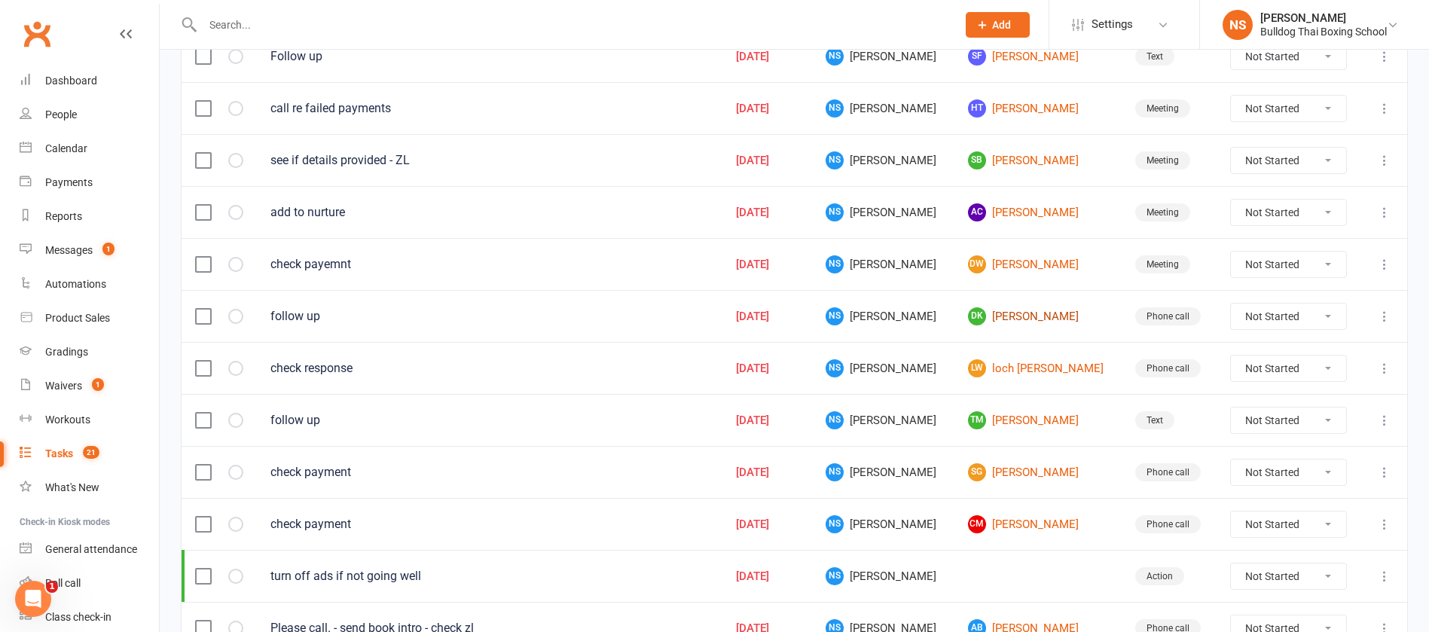
click at [1000, 318] on link "DK Daniel King" at bounding box center [1038, 316] width 140 height 18
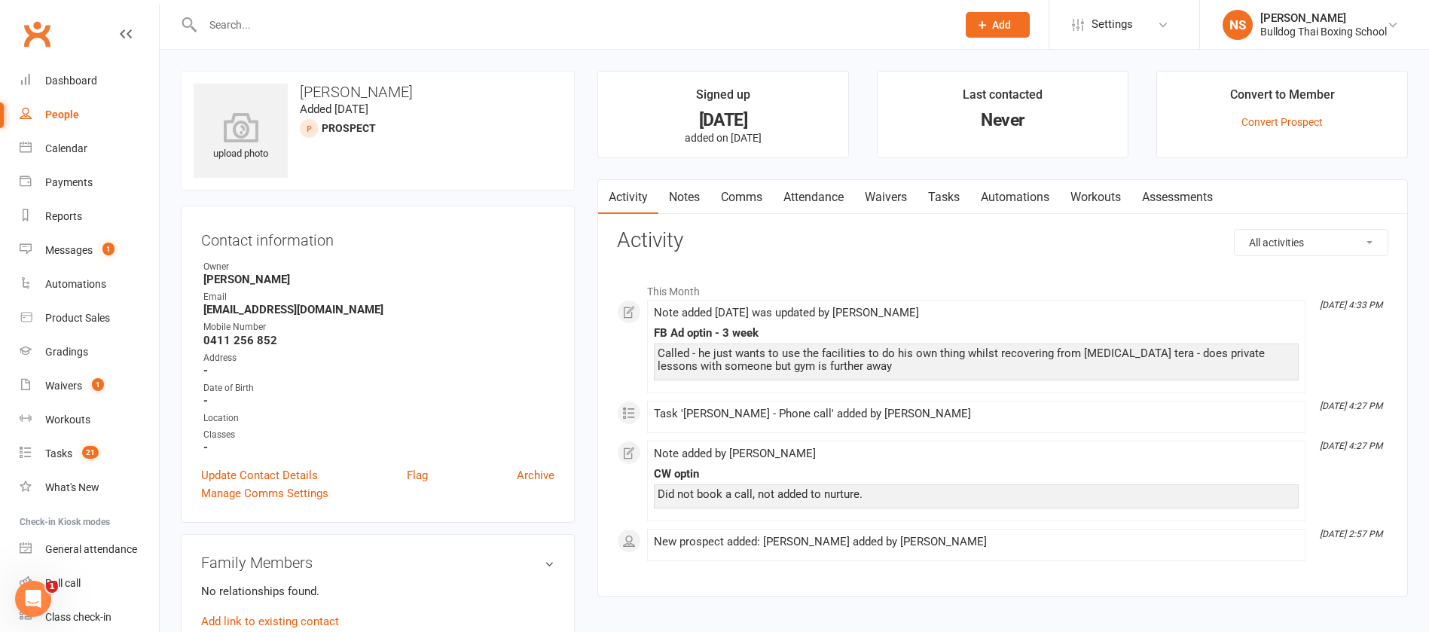
click at [959, 197] on link "Tasks" at bounding box center [943, 197] width 53 height 35
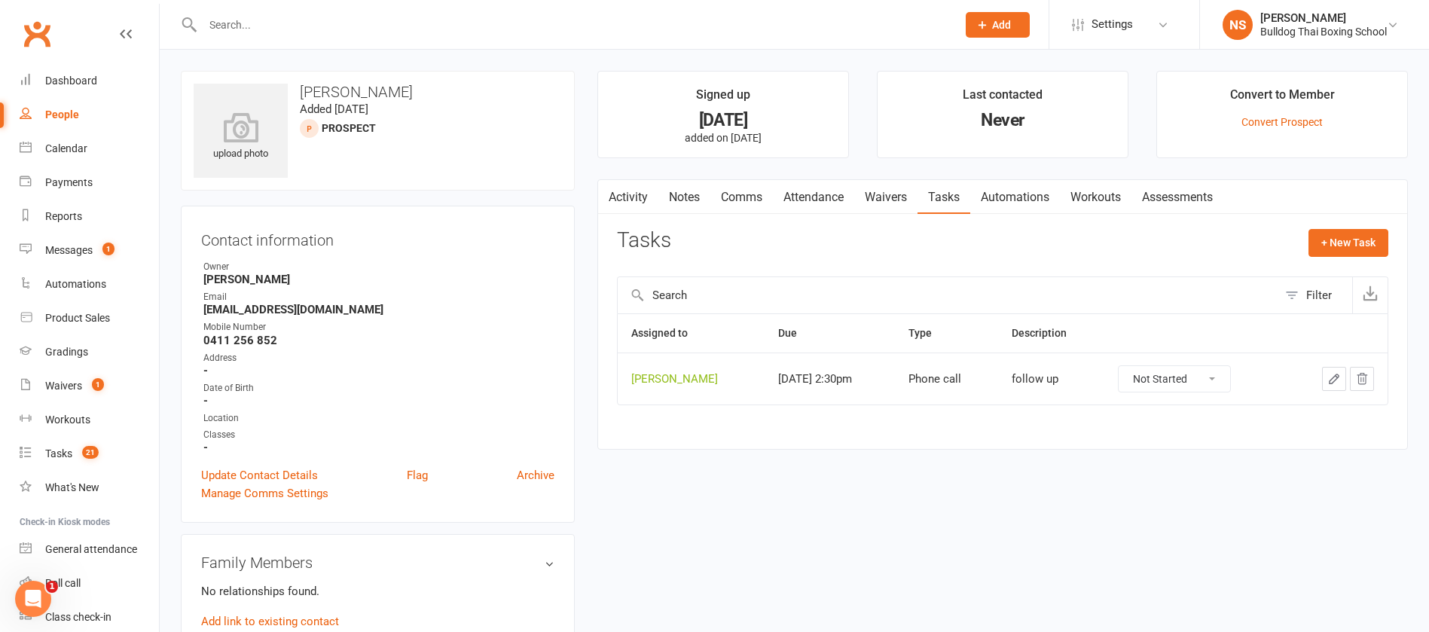
click at [1206, 372] on select "Not Started In Progress Waiting Complete" at bounding box center [1173, 379] width 111 height 26
click at [1118, 366] on select "Not Started In Progress Waiting Complete" at bounding box center [1173, 379] width 111 height 26
select select "unstarted"
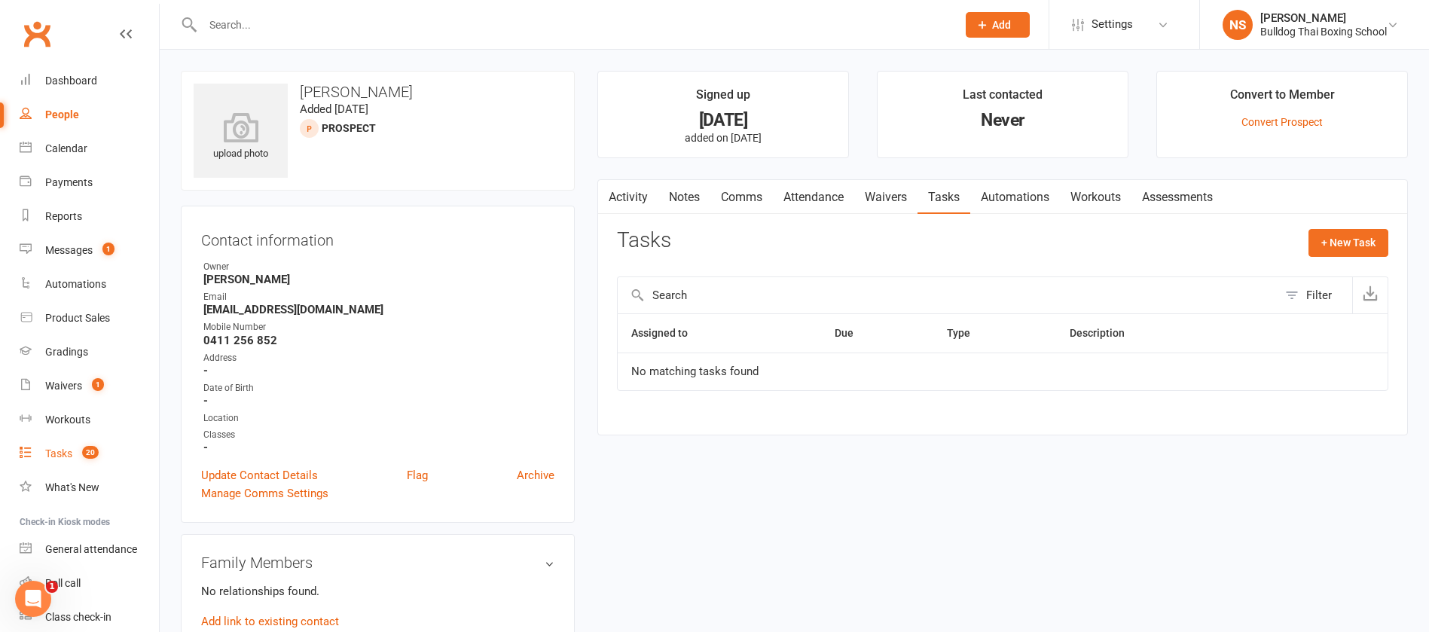
click at [49, 452] on div "Tasks" at bounding box center [58, 453] width 27 height 12
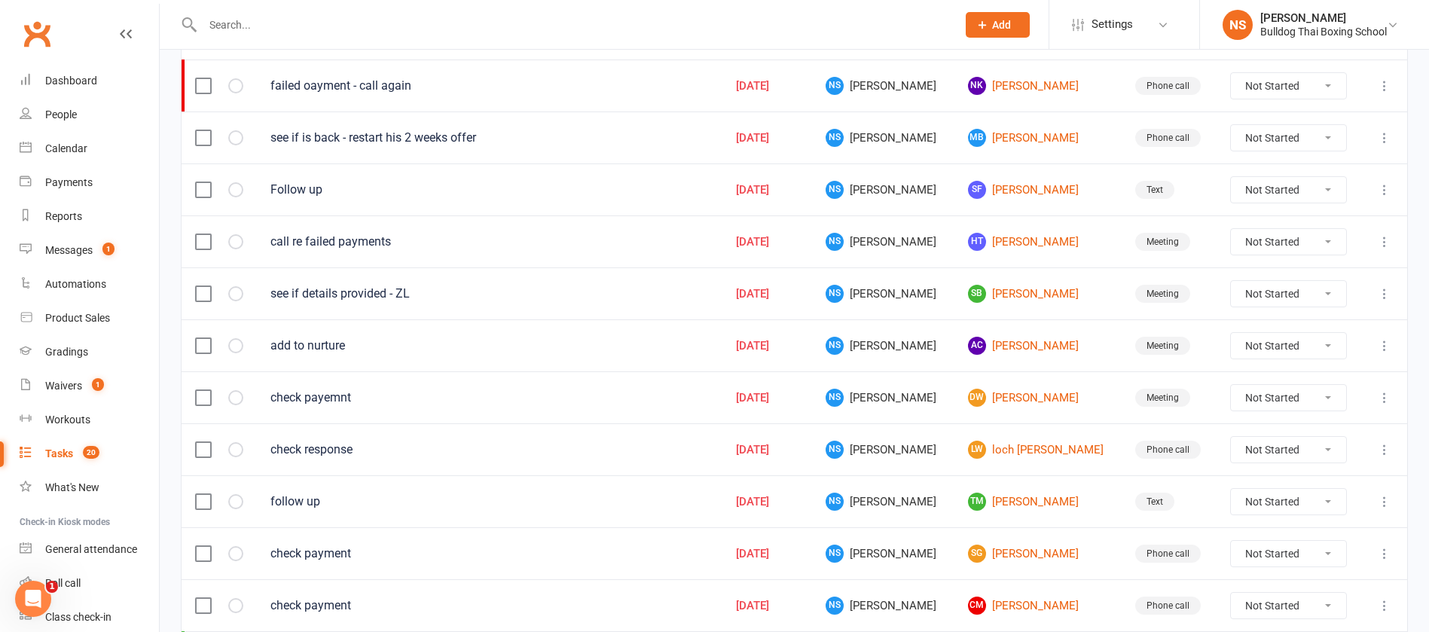
scroll to position [565, 0]
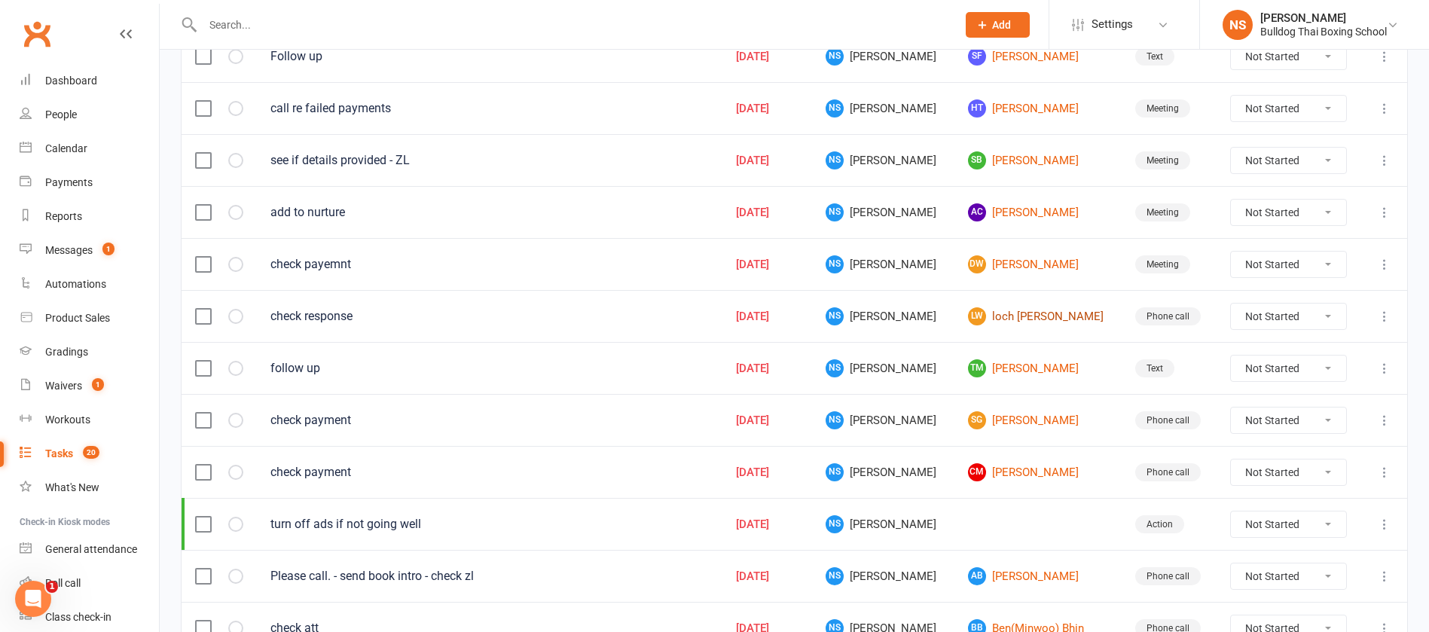
click at [993, 316] on link "lw loch wilding" at bounding box center [1038, 316] width 140 height 18
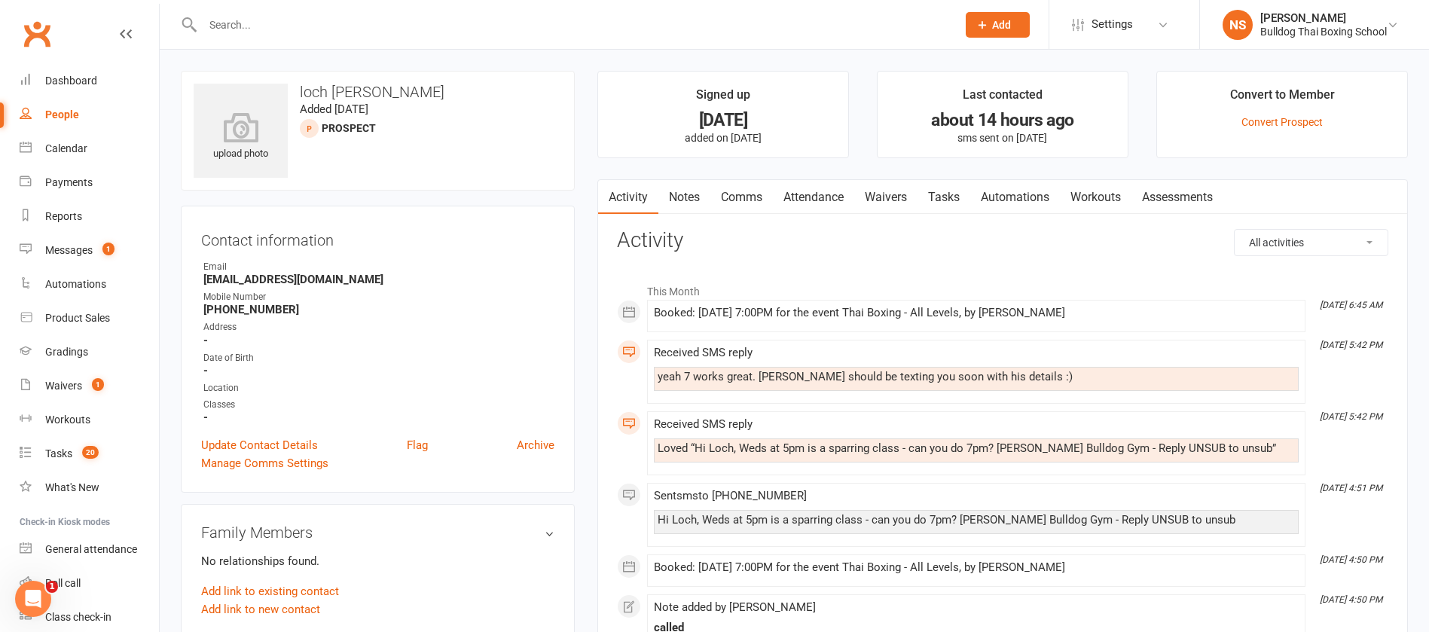
click at [945, 194] on link "Tasks" at bounding box center [943, 197] width 53 height 35
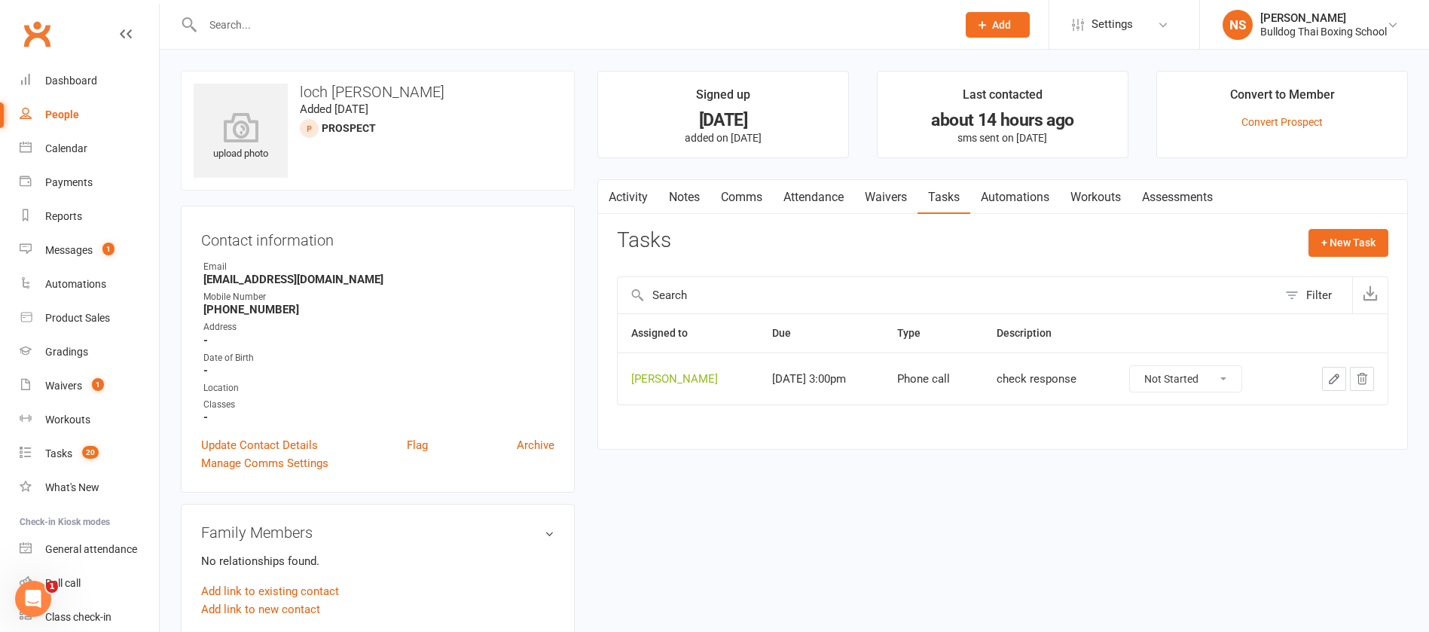
click at [1331, 380] on icon "button" at bounding box center [1333, 378] width 9 height 9
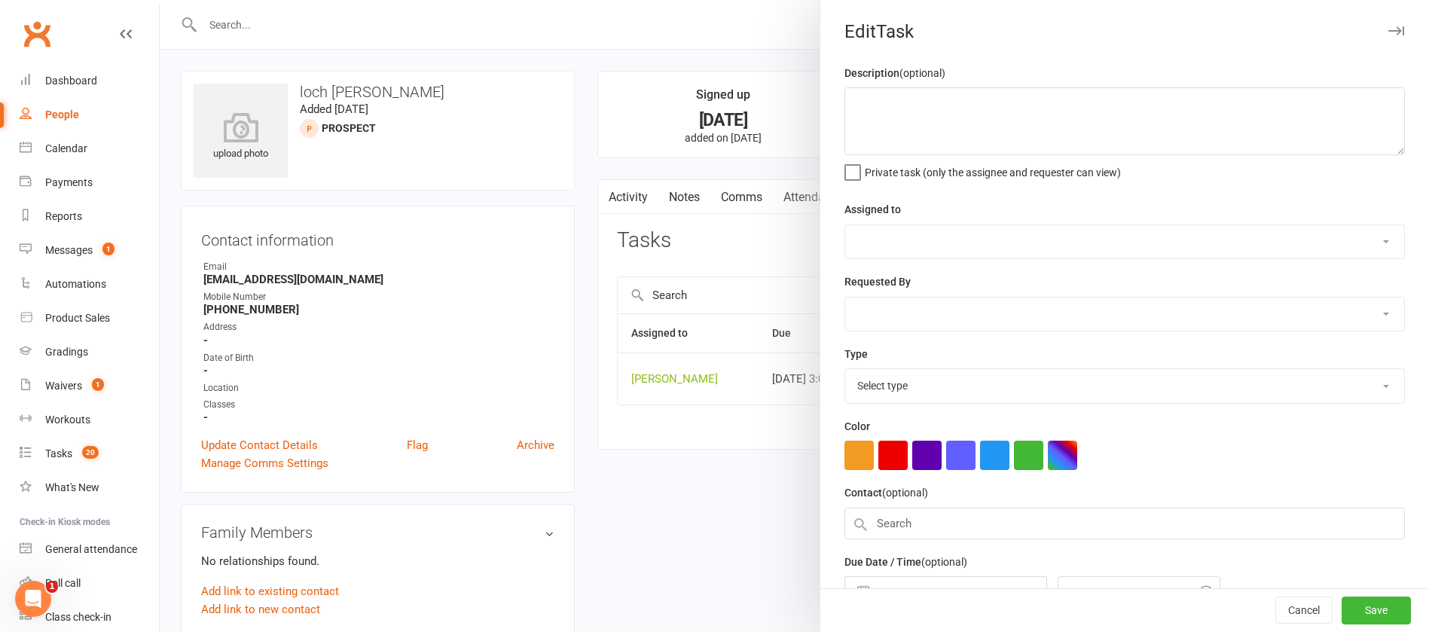
type textarea "check response"
select select "12940"
select select "45795"
type input "15 Aug 2025"
type input "3:00pm"
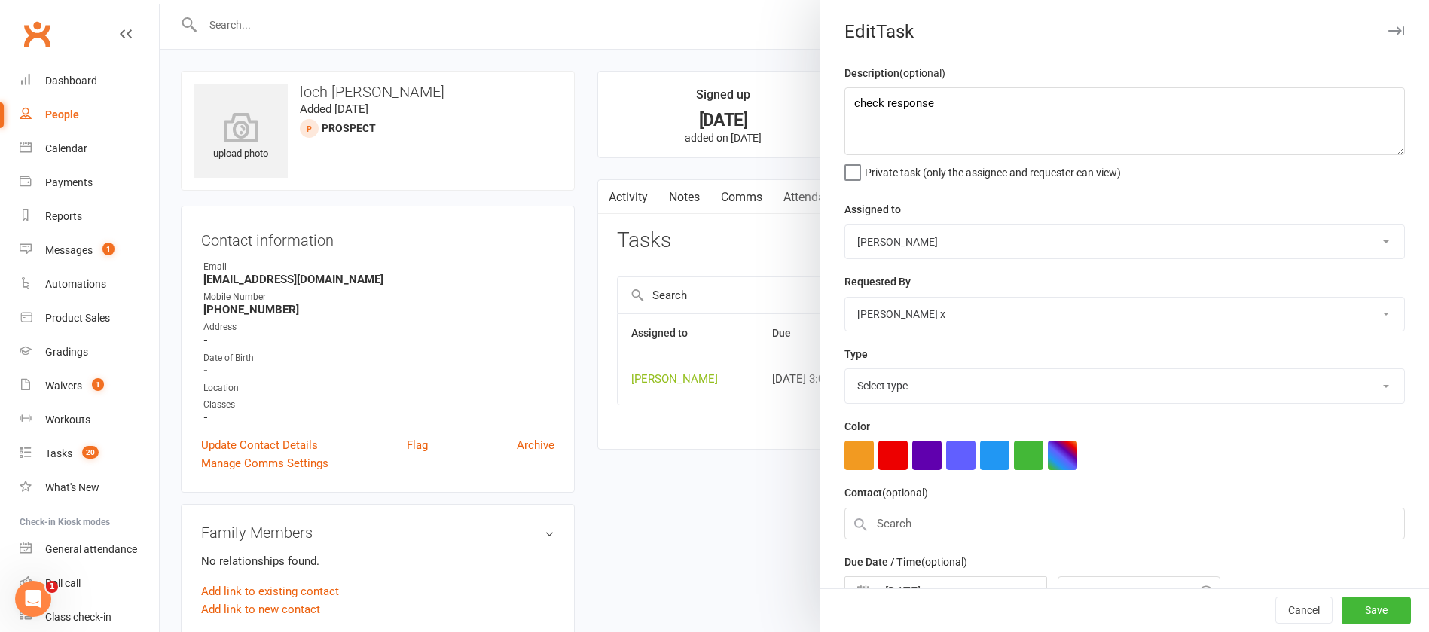
select select "12048"
drag, startPoint x: 888, startPoint y: 114, endPoint x: 803, endPoint y: 91, distance: 88.0
click at [160, 0] on react-component "Edit Task Description (optional) check response Private task (only the assignee…" at bounding box center [160, 0] width 0 height 0
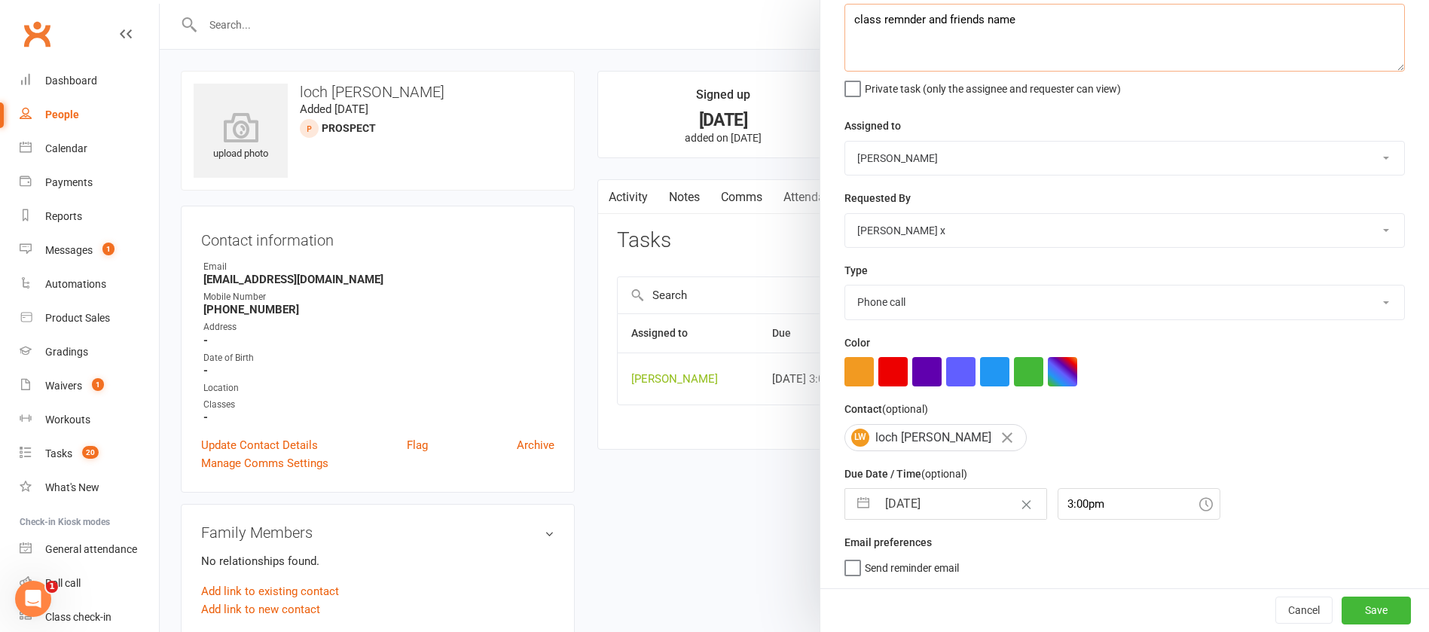
type textarea "class remnder and friends name"
click at [932, 511] on input "15 Aug 2025" at bounding box center [961, 504] width 169 height 30
select select "6"
select select "2025"
select select "7"
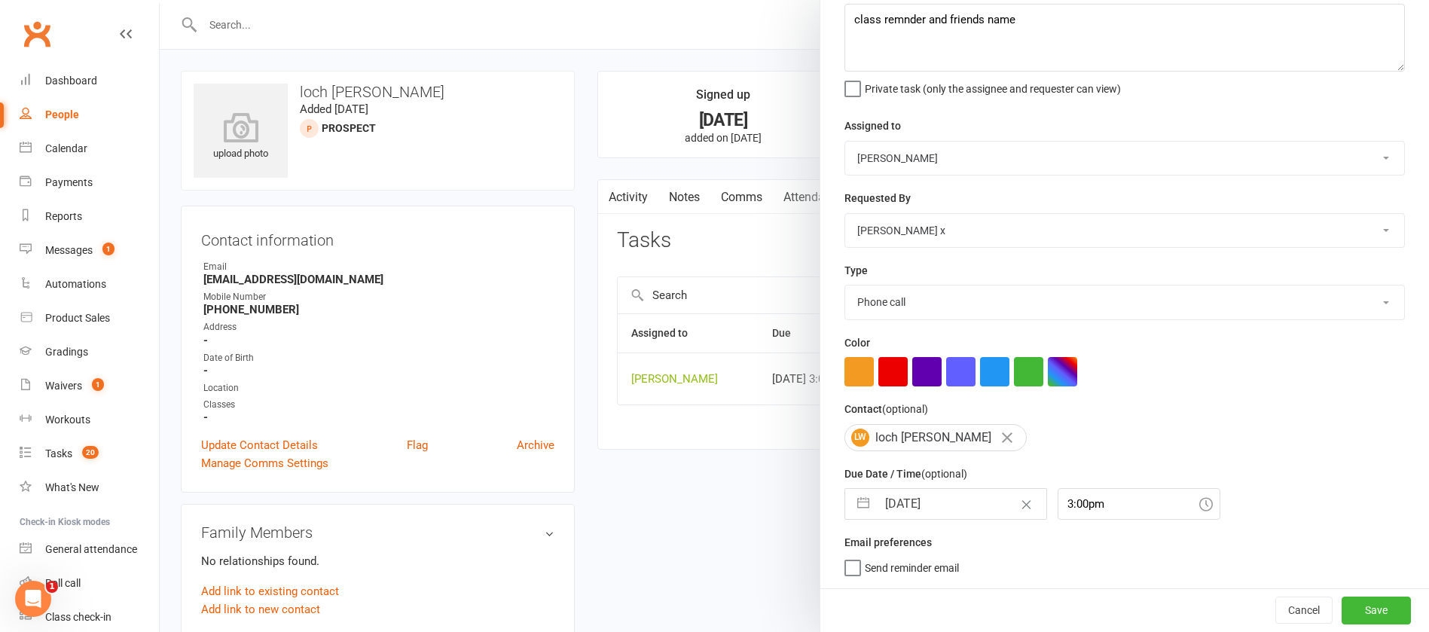
select select "2025"
select select "8"
select select "2025"
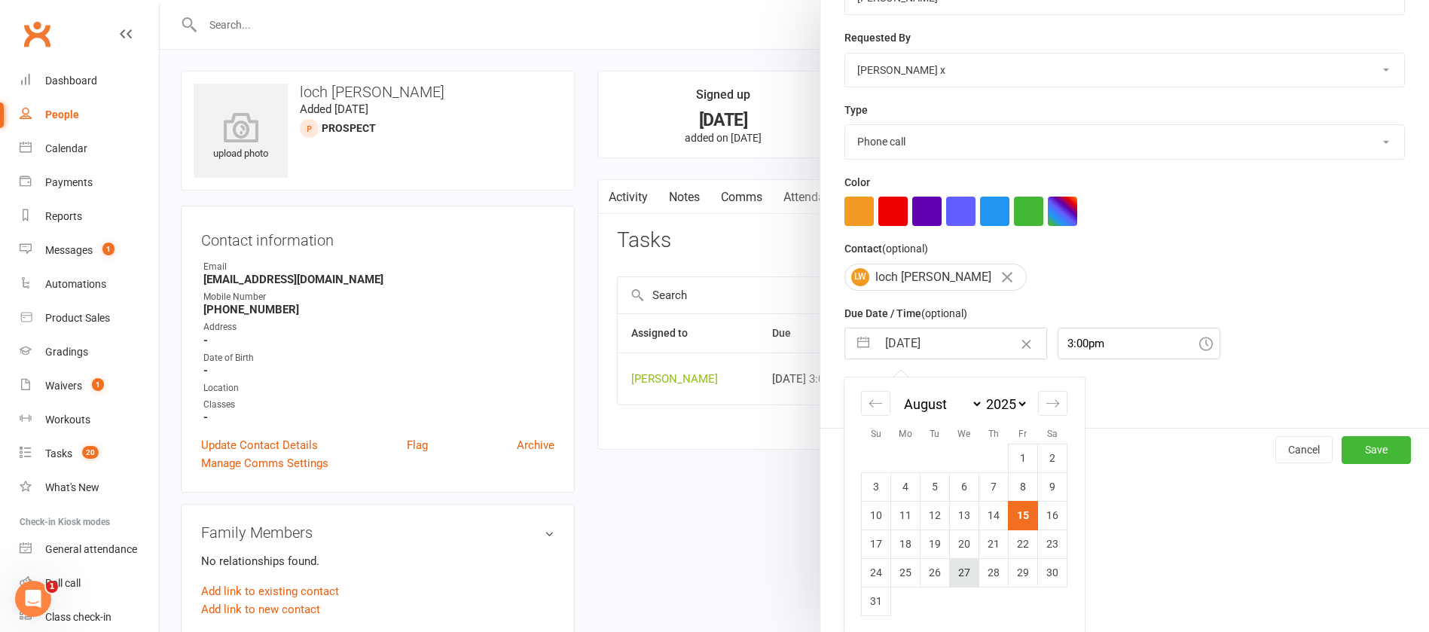
scroll to position [251, 0]
click at [950, 538] on td "20" at bounding box center [964, 542] width 29 height 29
type input "20 Aug 2025"
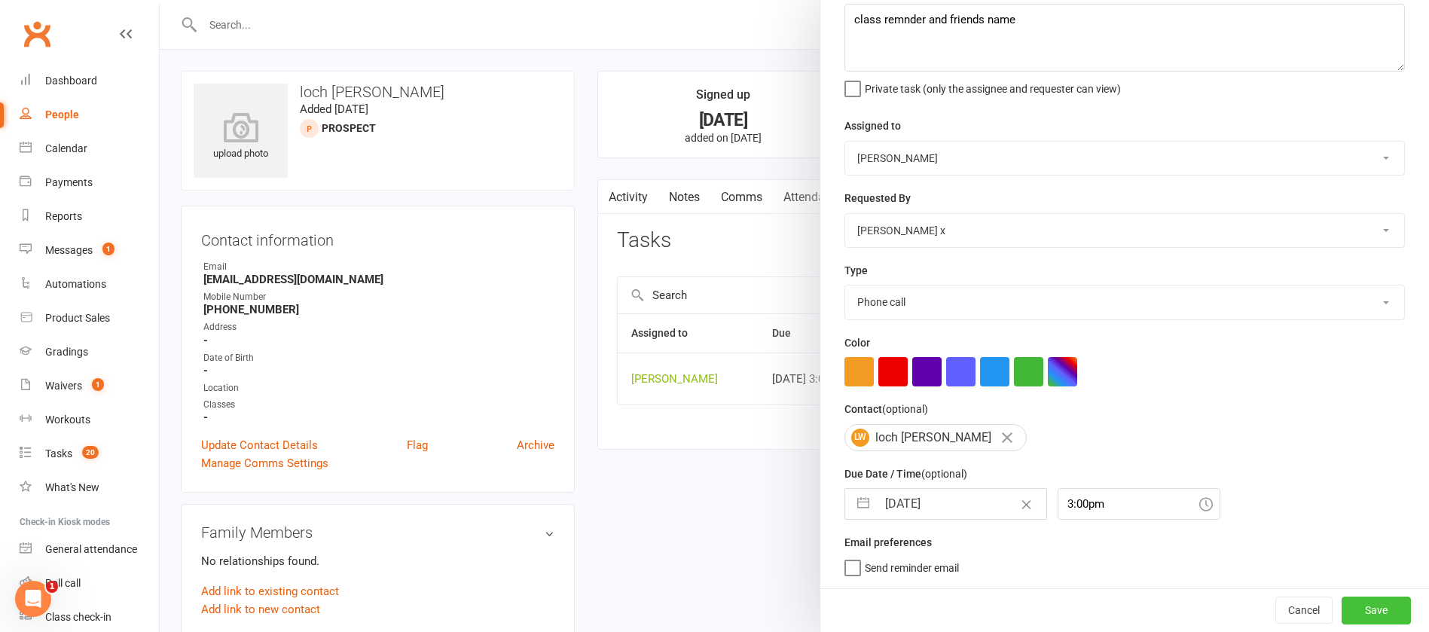
click at [1341, 603] on button "Save" at bounding box center [1375, 609] width 69 height 27
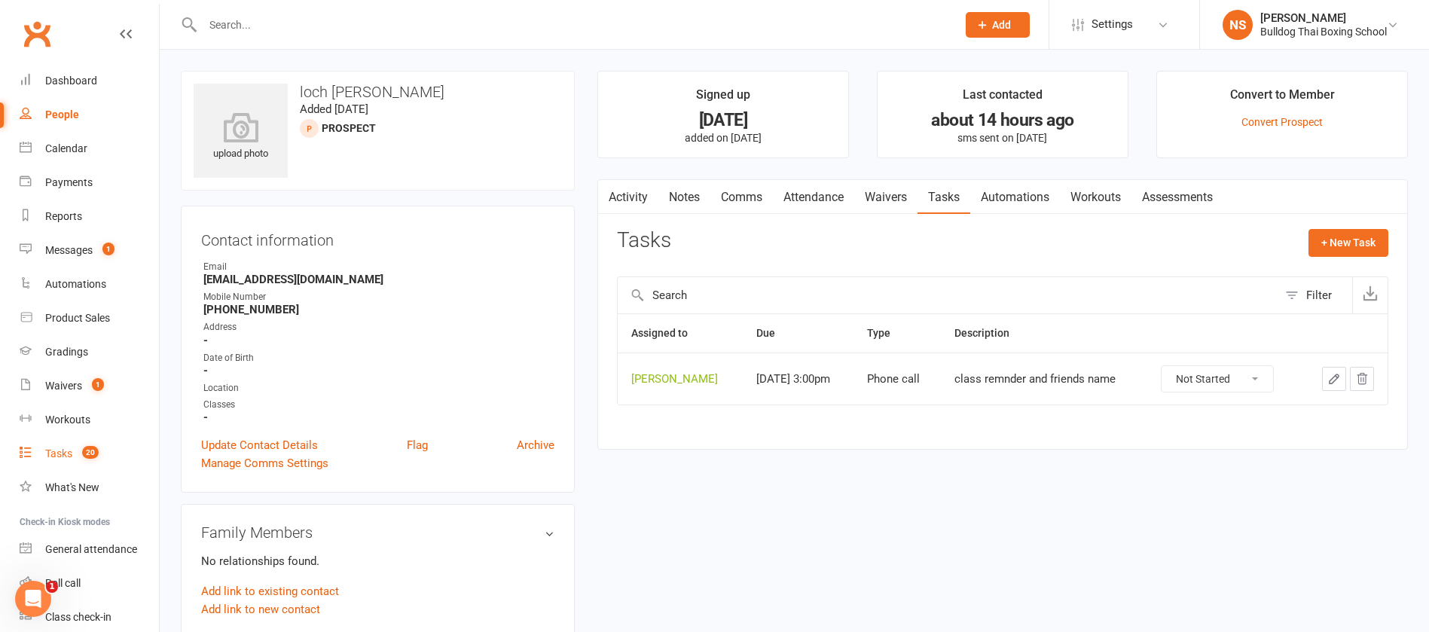
click at [58, 455] on div "Tasks" at bounding box center [58, 453] width 27 height 12
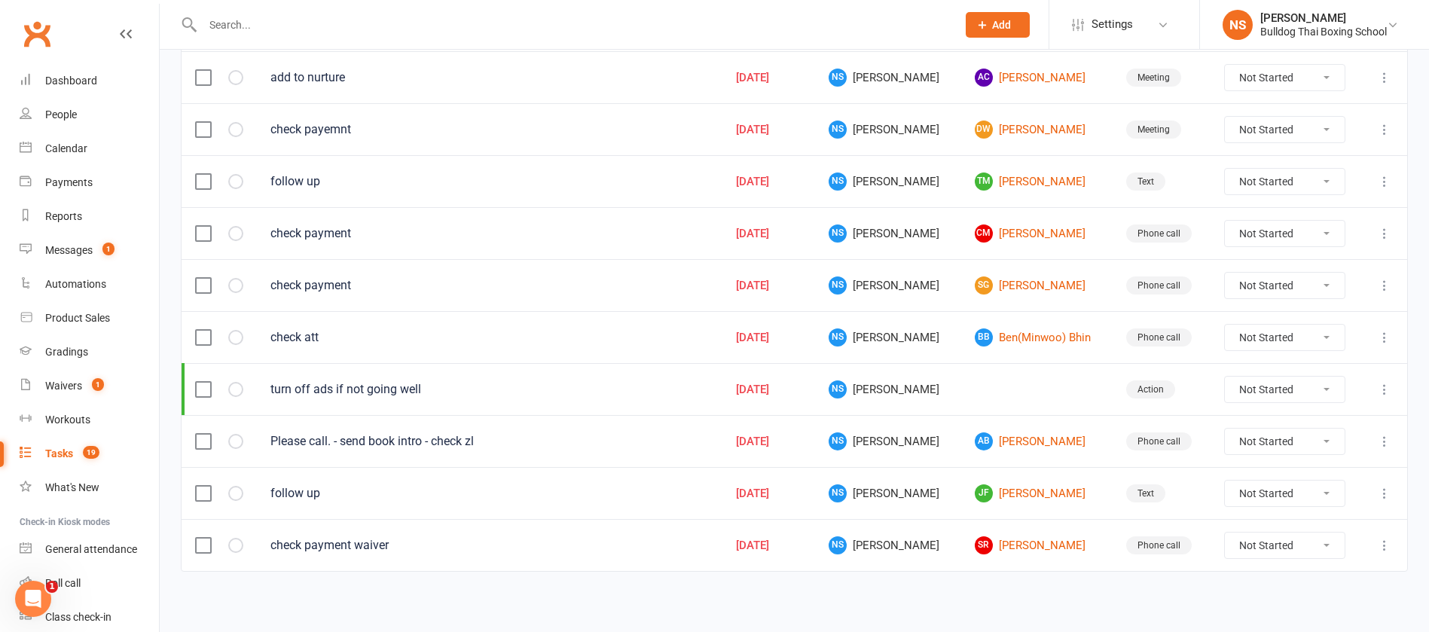
scroll to position [703, 0]
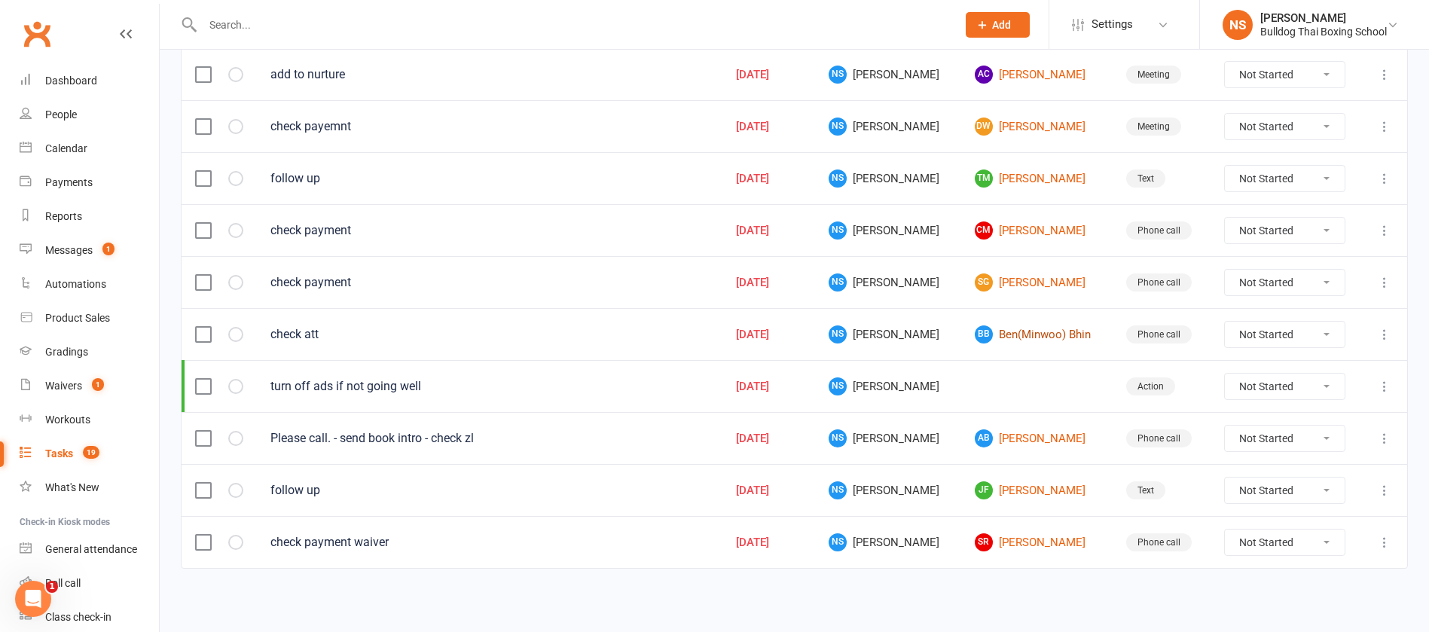
click at [991, 334] on link "BB Ben(Minwoo) Bhin" at bounding box center [1036, 334] width 124 height 18
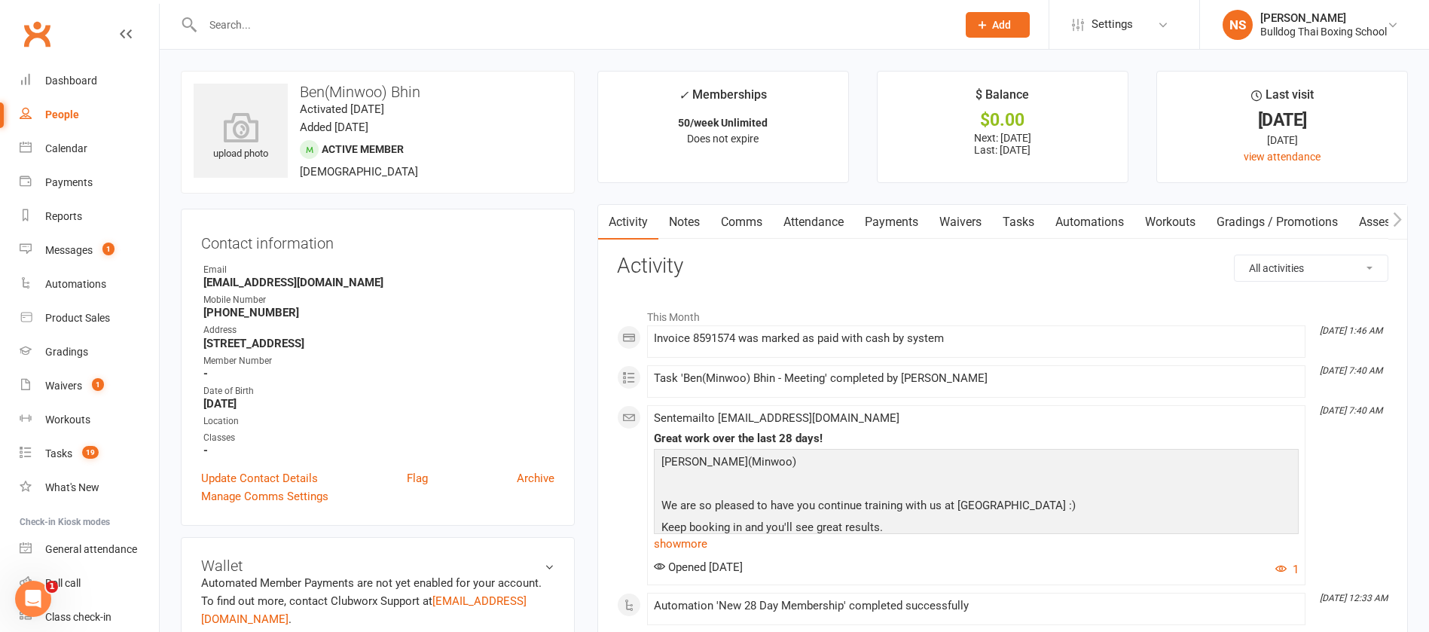
click at [1020, 221] on link "Tasks" at bounding box center [1018, 222] width 53 height 35
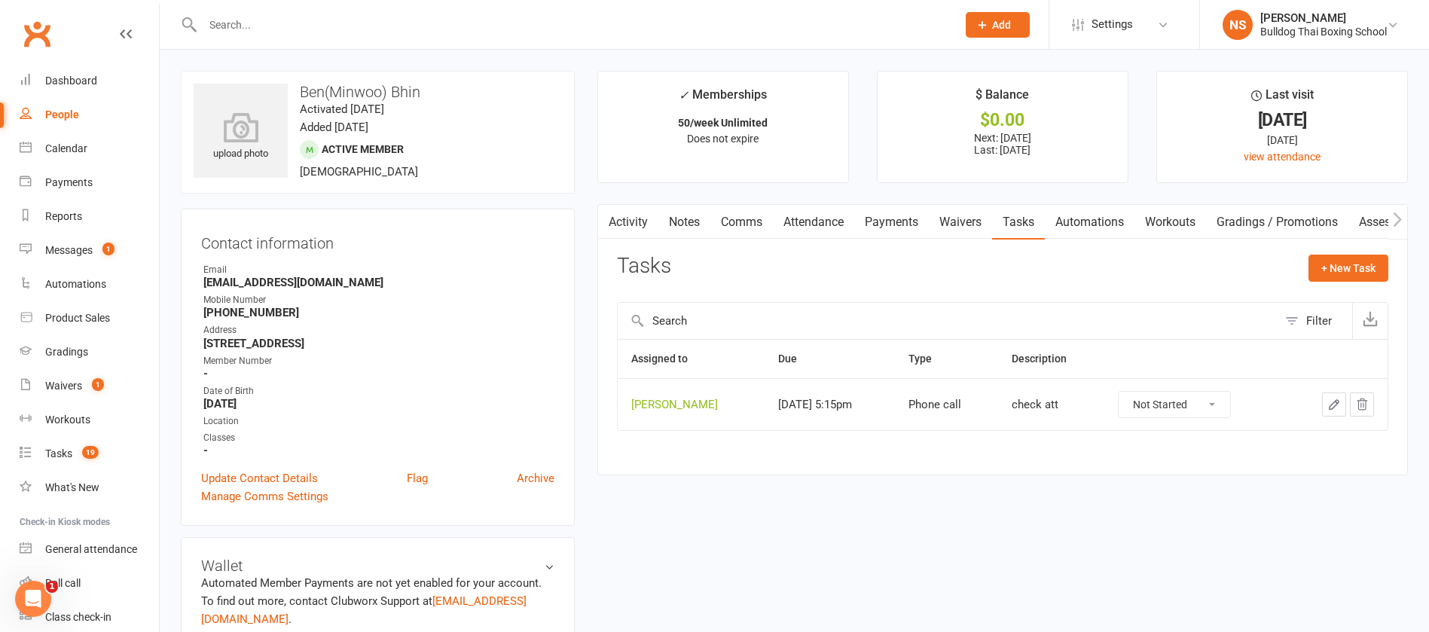
click at [1333, 398] on icon "button" at bounding box center [1334, 405] width 14 height 14
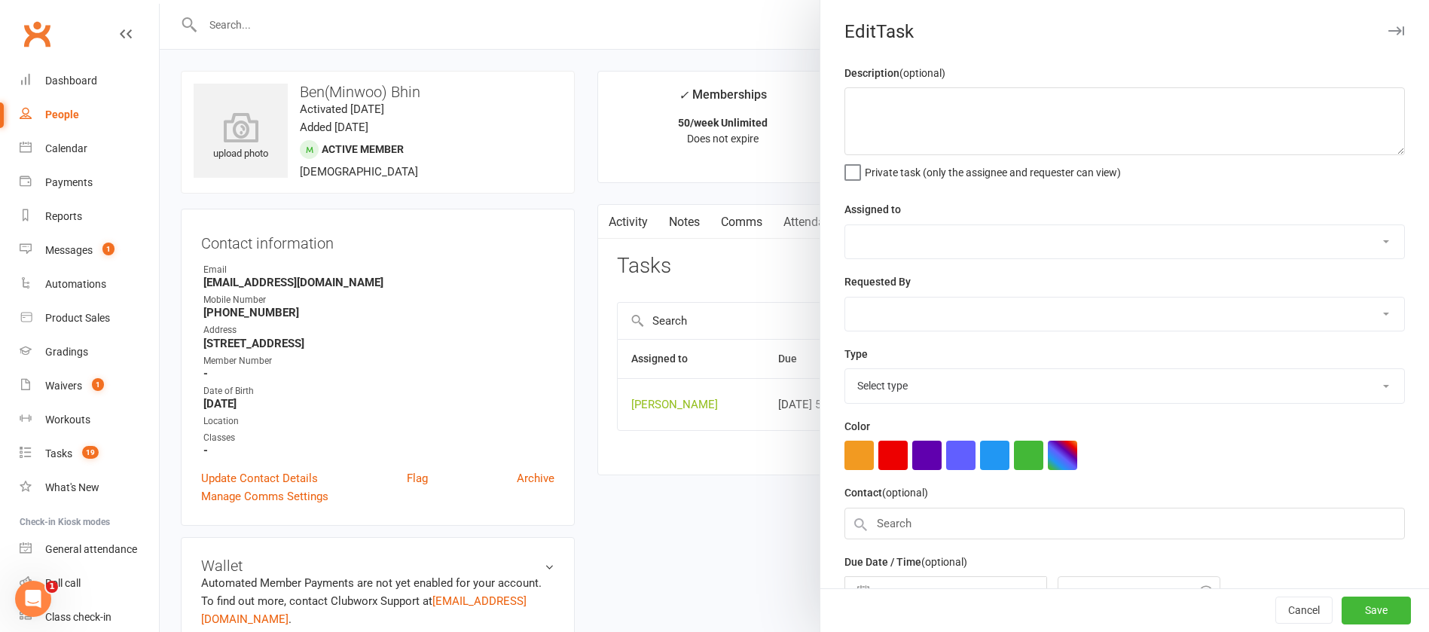
type textarea "check att"
select select "12940"
type input "15 Aug 2025"
type input "5:15pm"
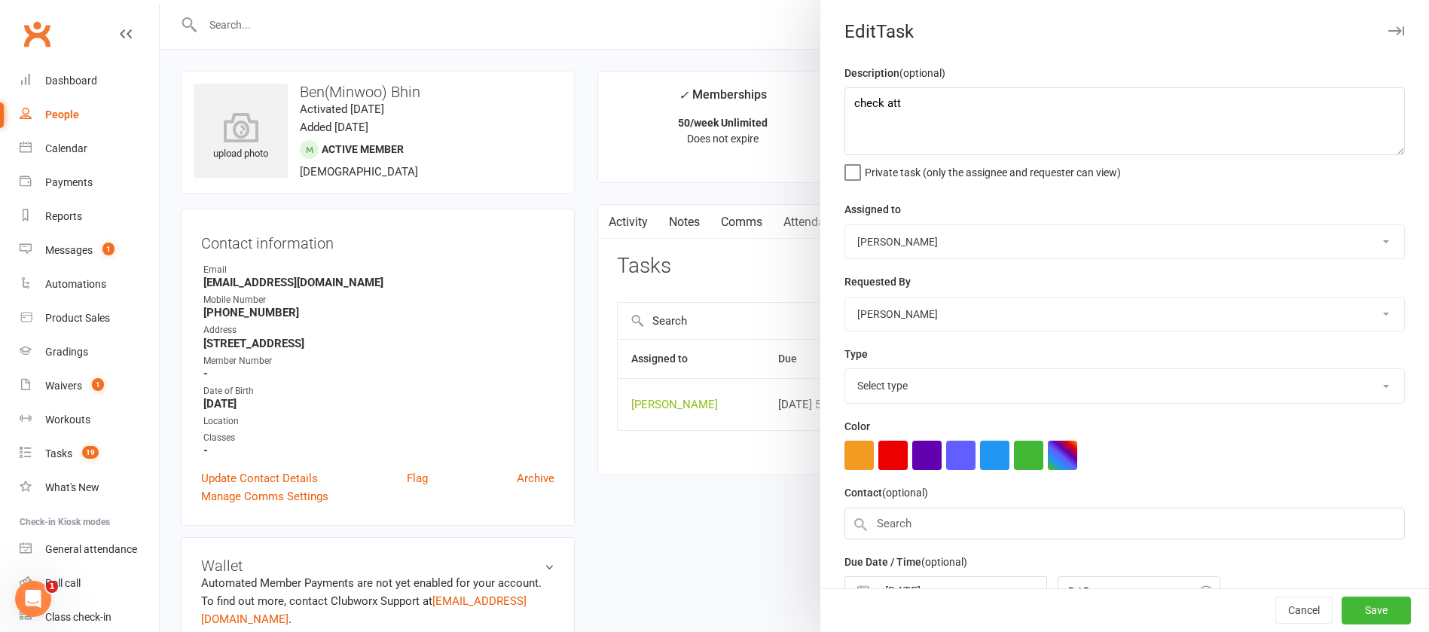
select select "12048"
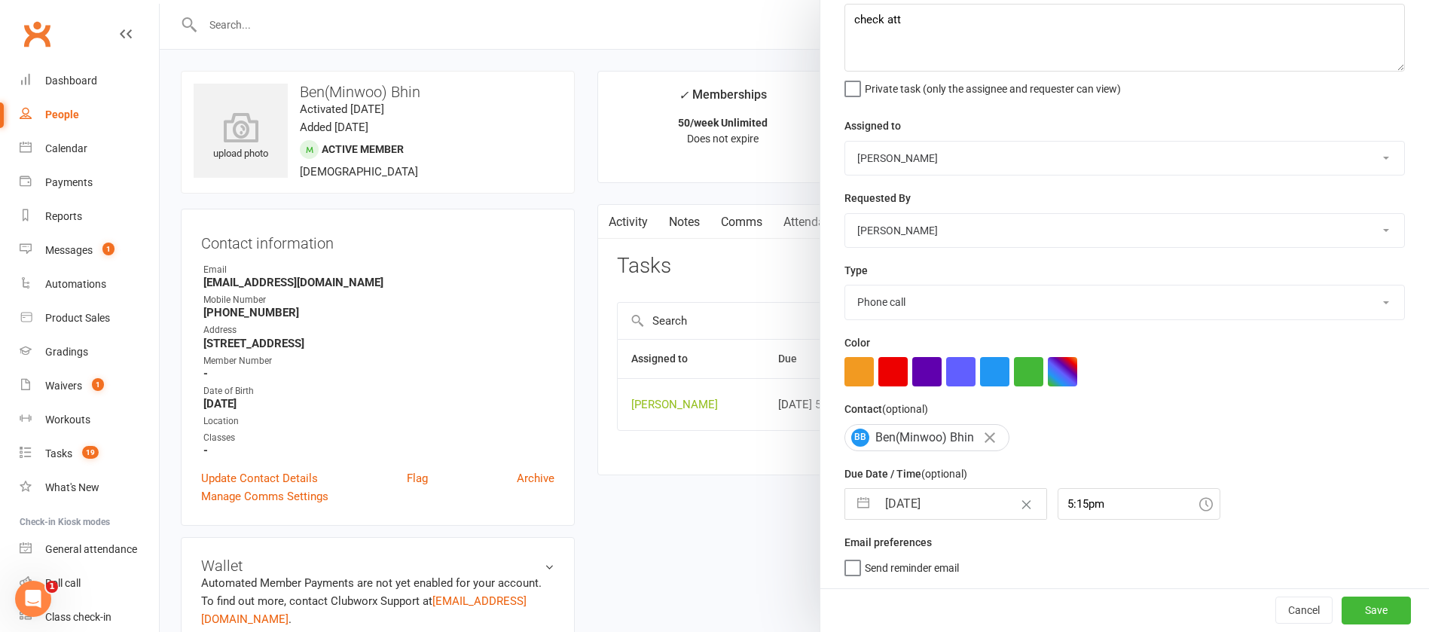
click at [956, 499] on input "15 Aug 2025" at bounding box center [961, 504] width 169 height 30
select select "6"
select select "2025"
select select "7"
select select "2025"
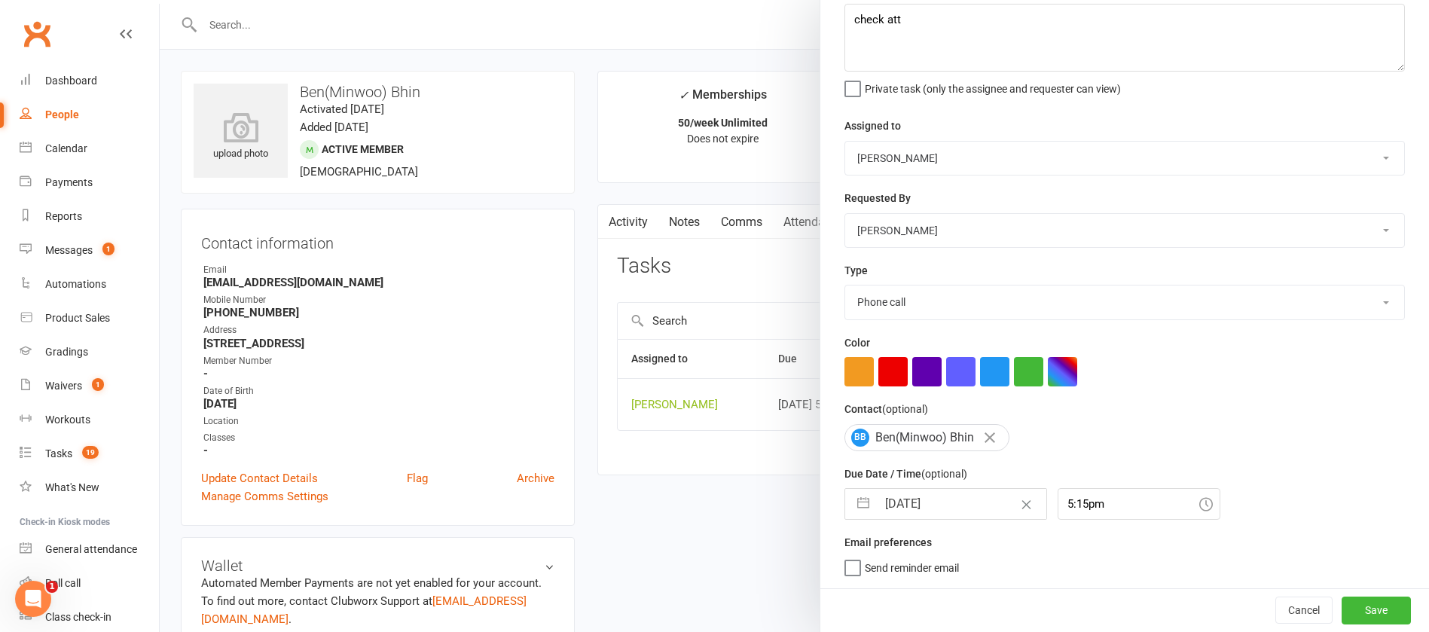
select select "8"
select select "2025"
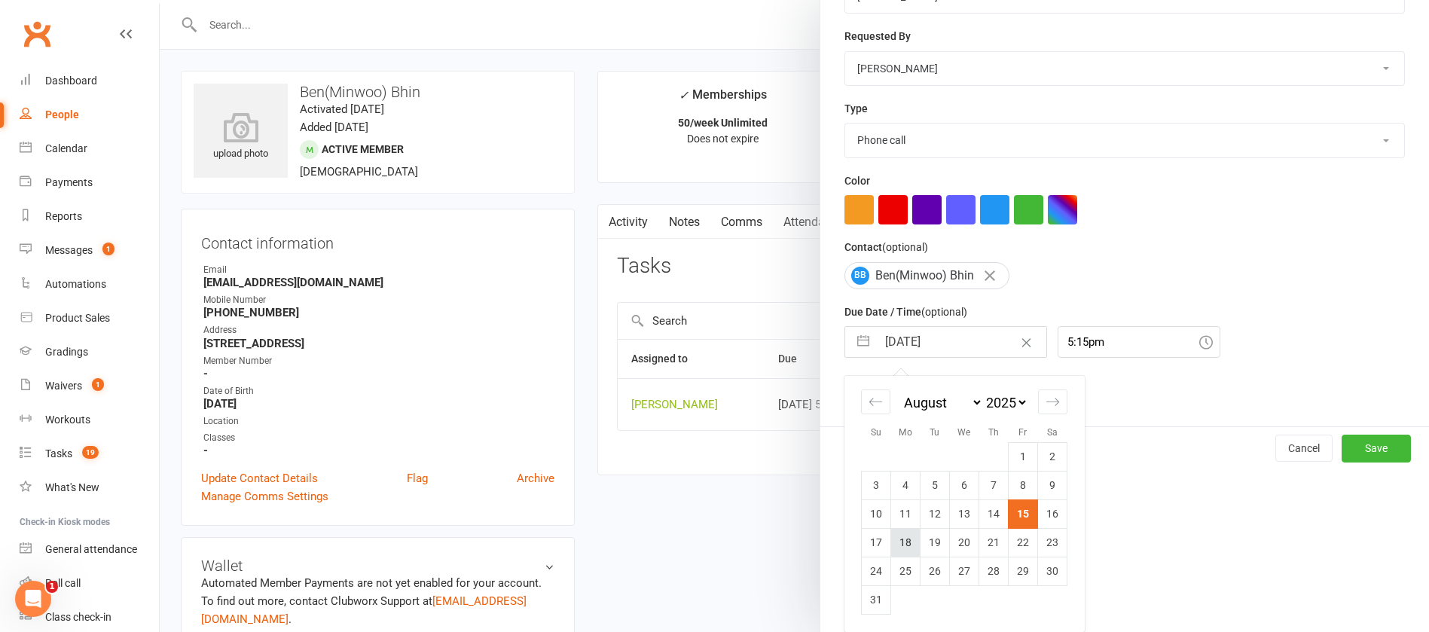
drag, startPoint x: 892, startPoint y: 536, endPoint x: 896, endPoint y: 544, distance: 8.8
click at [892, 538] on td "18" at bounding box center [905, 542] width 29 height 29
type input "18 Aug 2025"
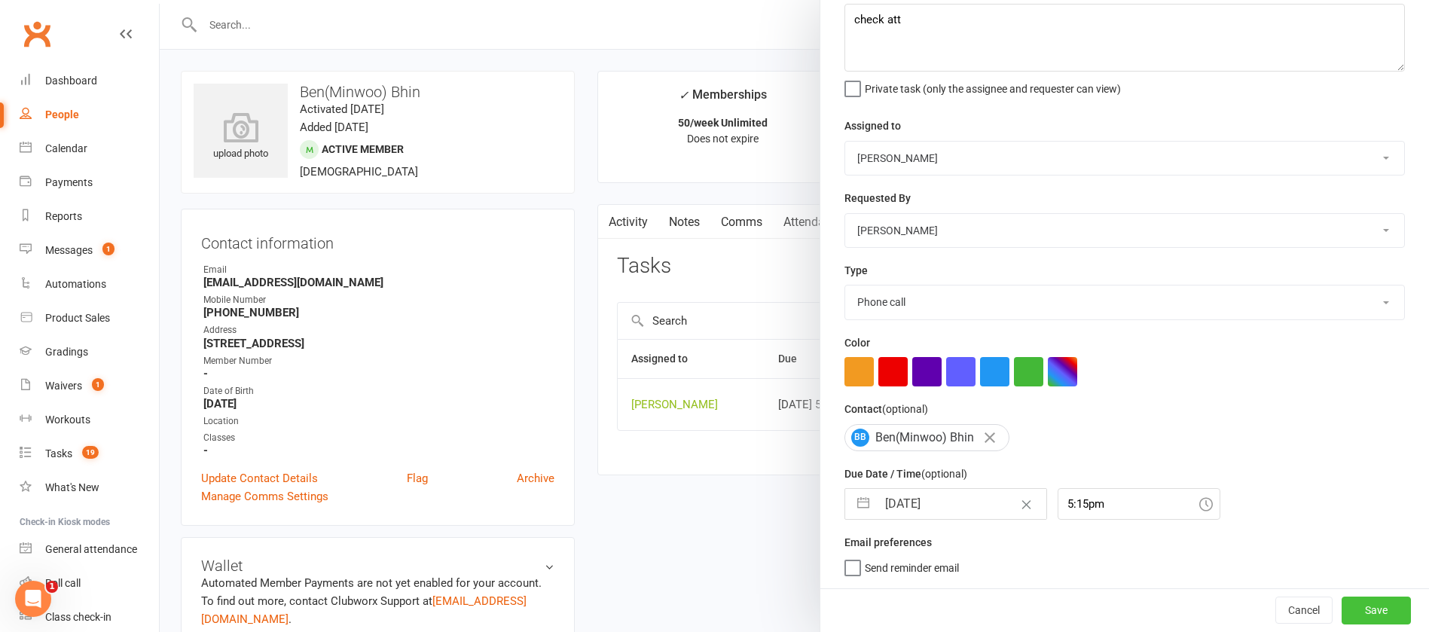
click at [1350, 601] on button "Save" at bounding box center [1375, 609] width 69 height 27
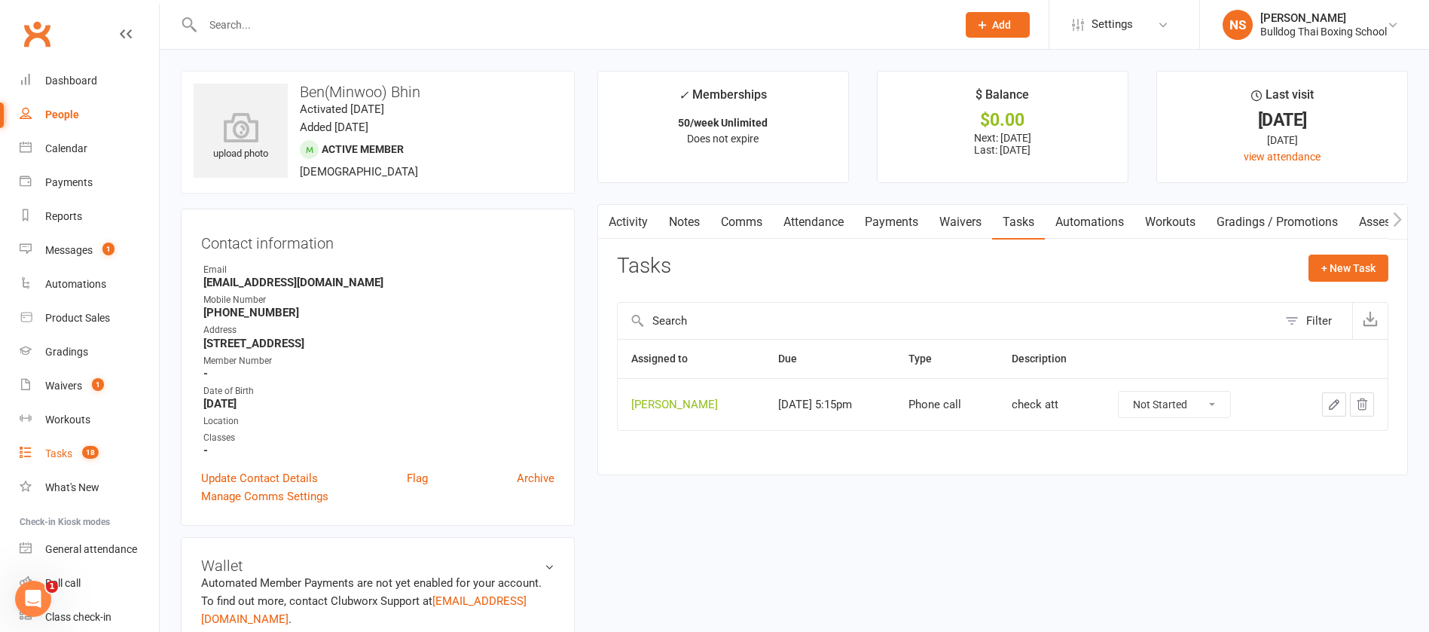
click at [53, 450] on div "Tasks" at bounding box center [58, 453] width 27 height 12
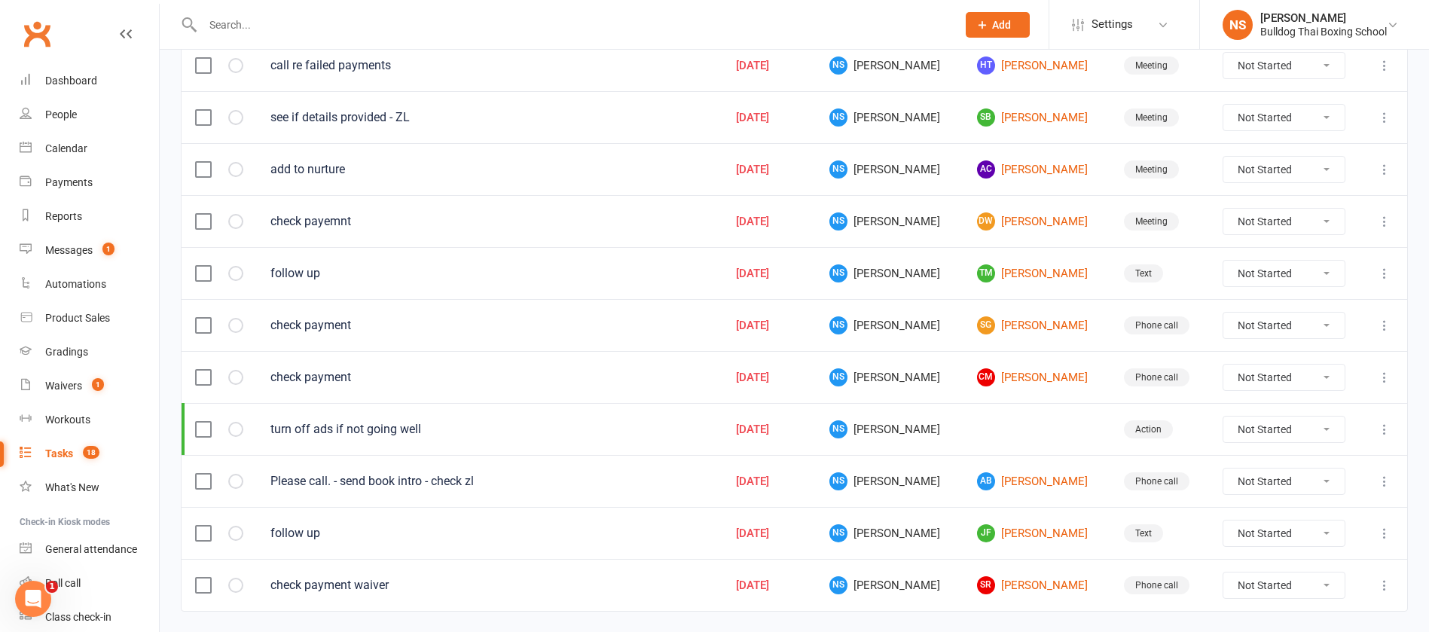
scroll to position [651, 0]
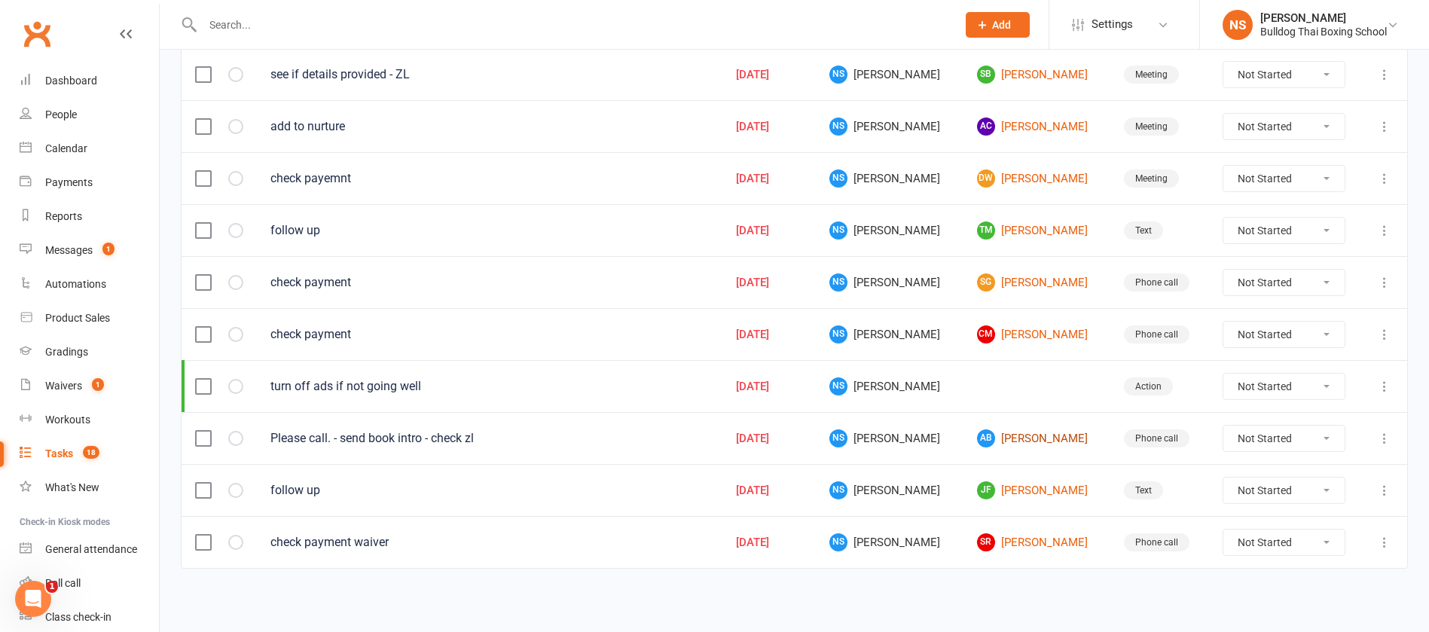
click at [1013, 439] on link "AB Amy Bagley" at bounding box center [1037, 438] width 120 height 18
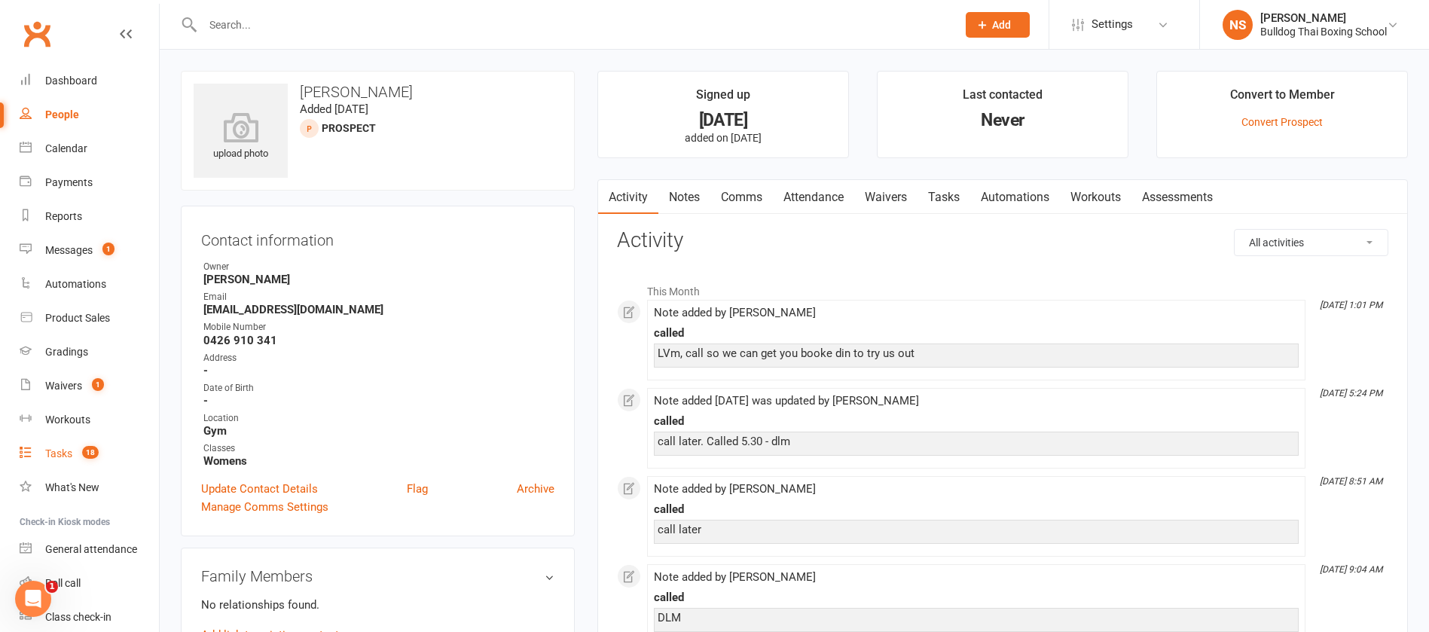
click at [53, 453] on div "Tasks" at bounding box center [58, 453] width 27 height 12
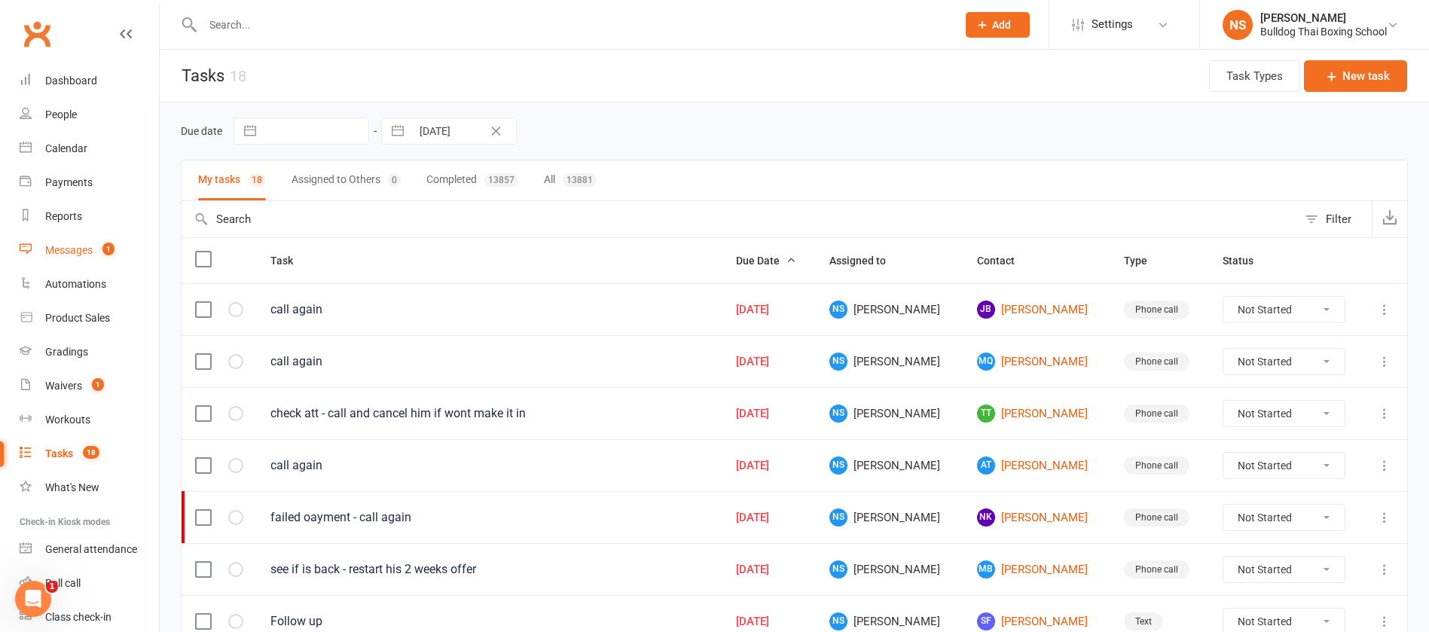
click at [71, 246] on div "Messages" at bounding box center [68, 250] width 47 height 12
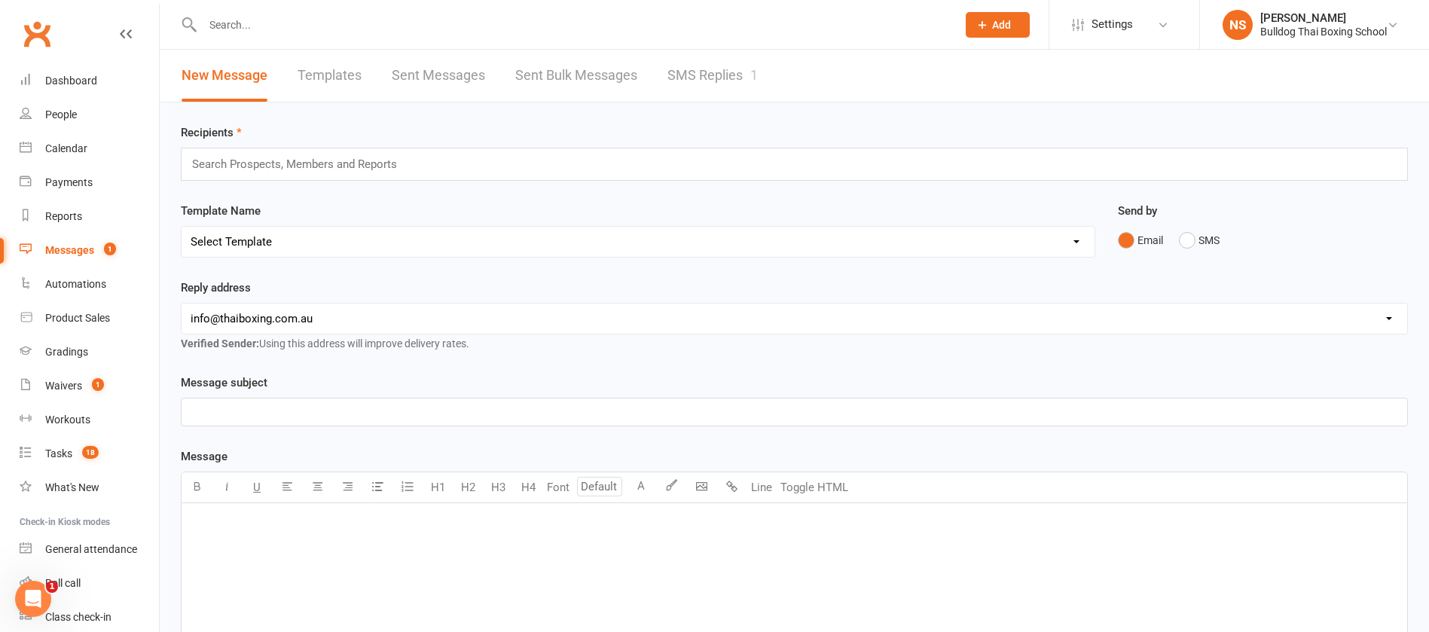
click at [723, 74] on link "SMS Replies 1" at bounding box center [712, 76] width 90 height 52
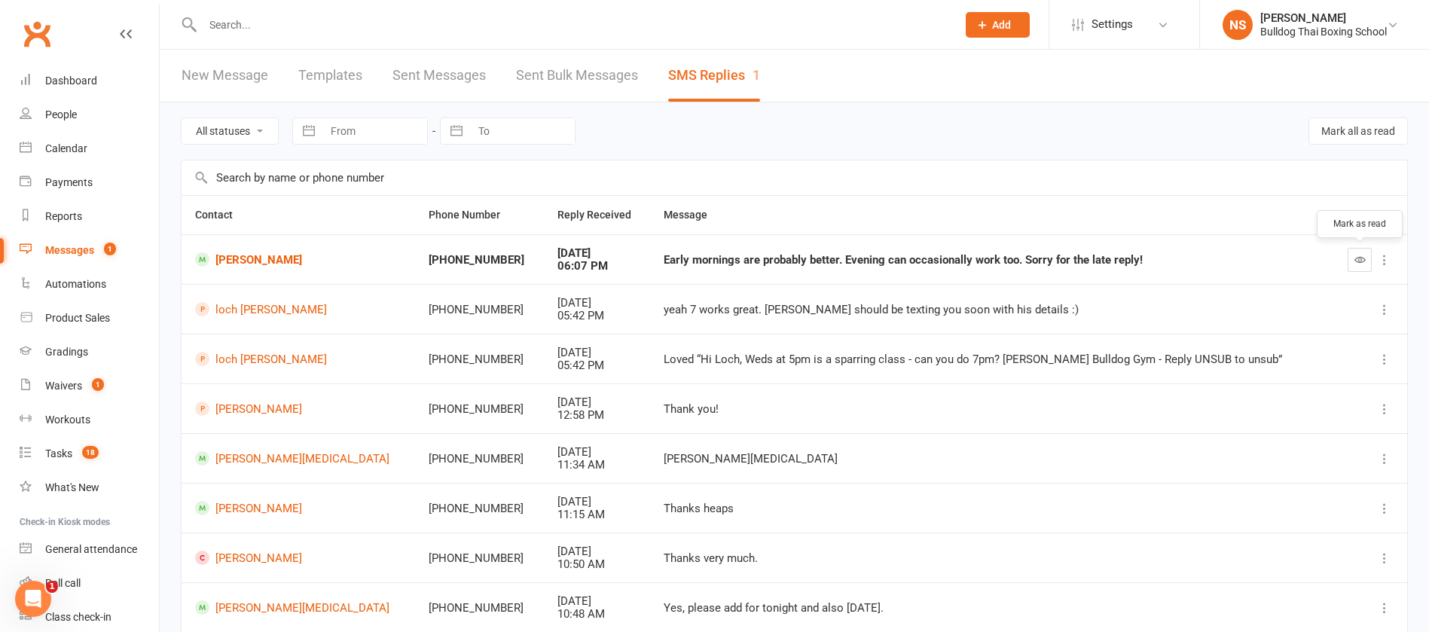
click at [1355, 256] on icon "button" at bounding box center [1359, 259] width 11 height 11
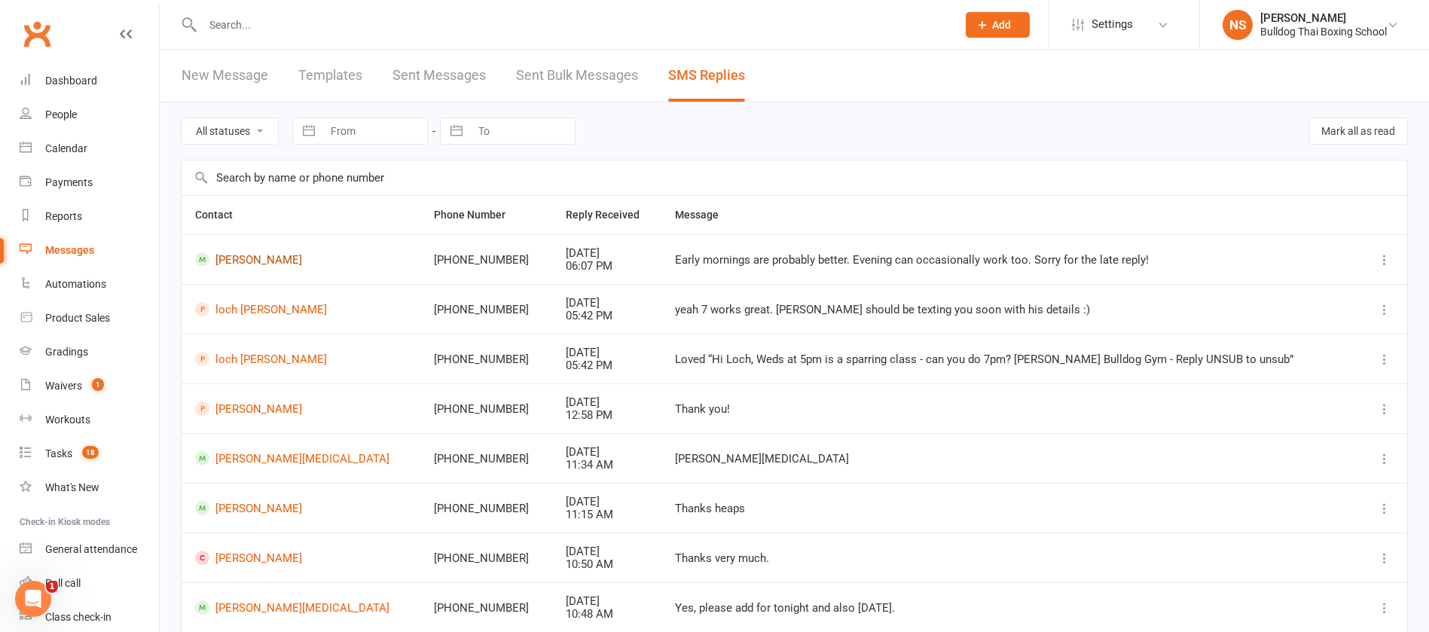
click at [284, 262] on link "Will Matheson" at bounding box center [301, 259] width 212 height 14
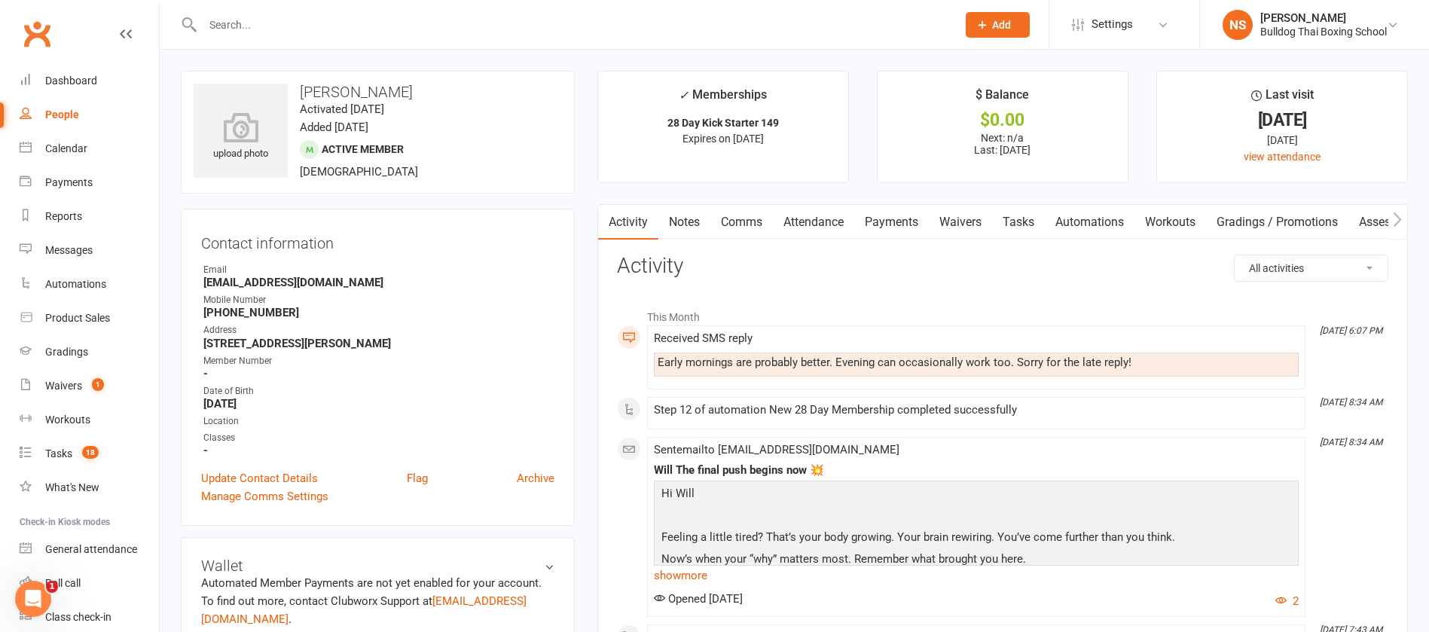
click at [742, 226] on link "Comms" at bounding box center [741, 222] width 63 height 35
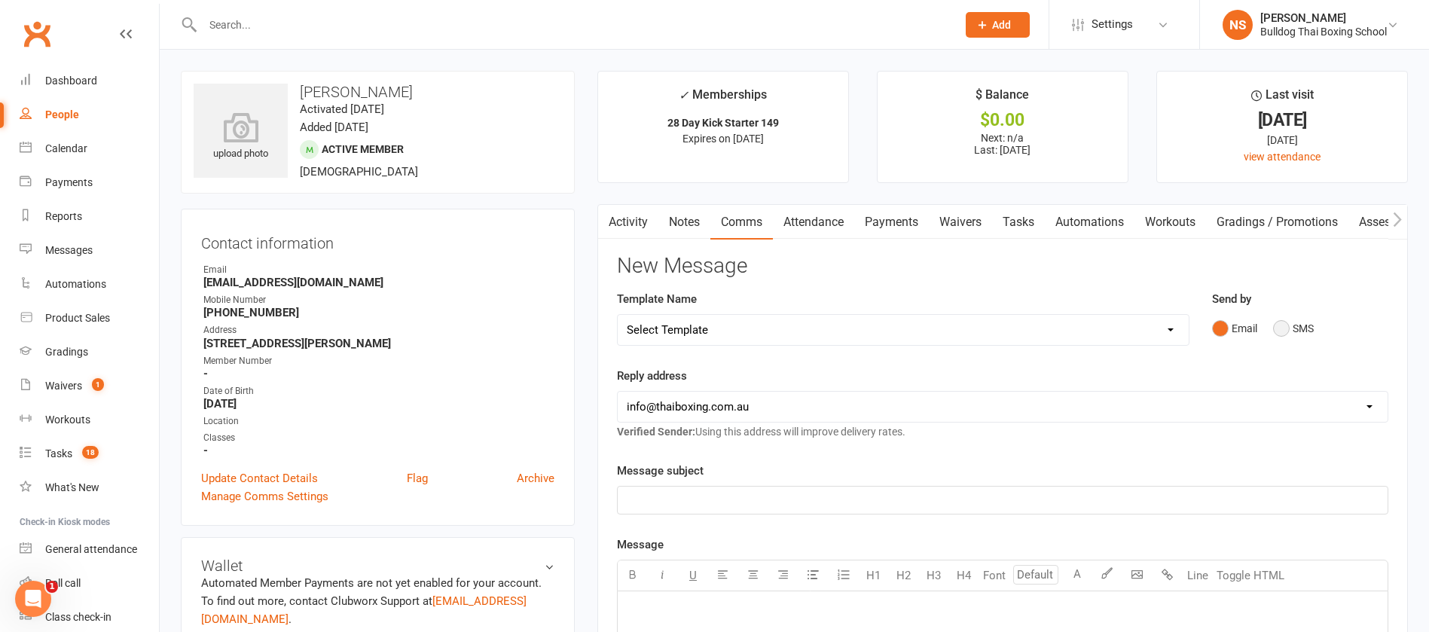
click at [1281, 325] on button "SMS" at bounding box center [1293, 328] width 41 height 29
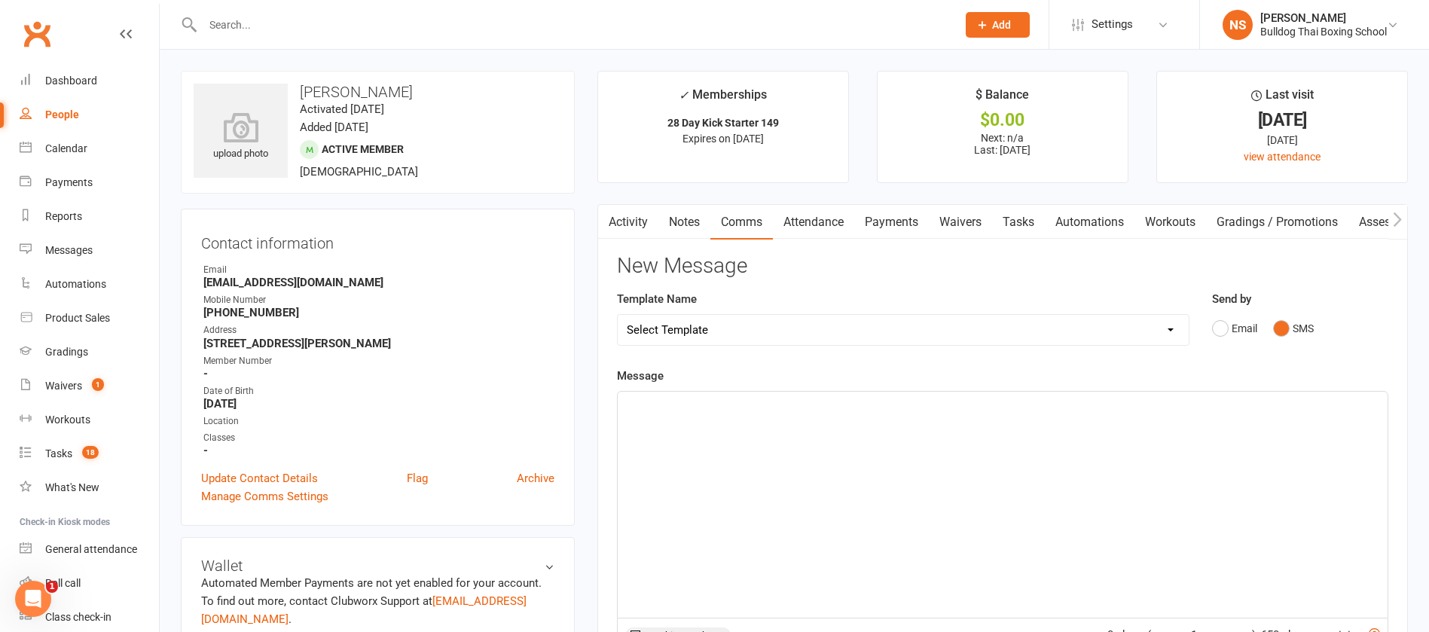
click at [697, 404] on p "﻿" at bounding box center [1003, 405] width 752 height 18
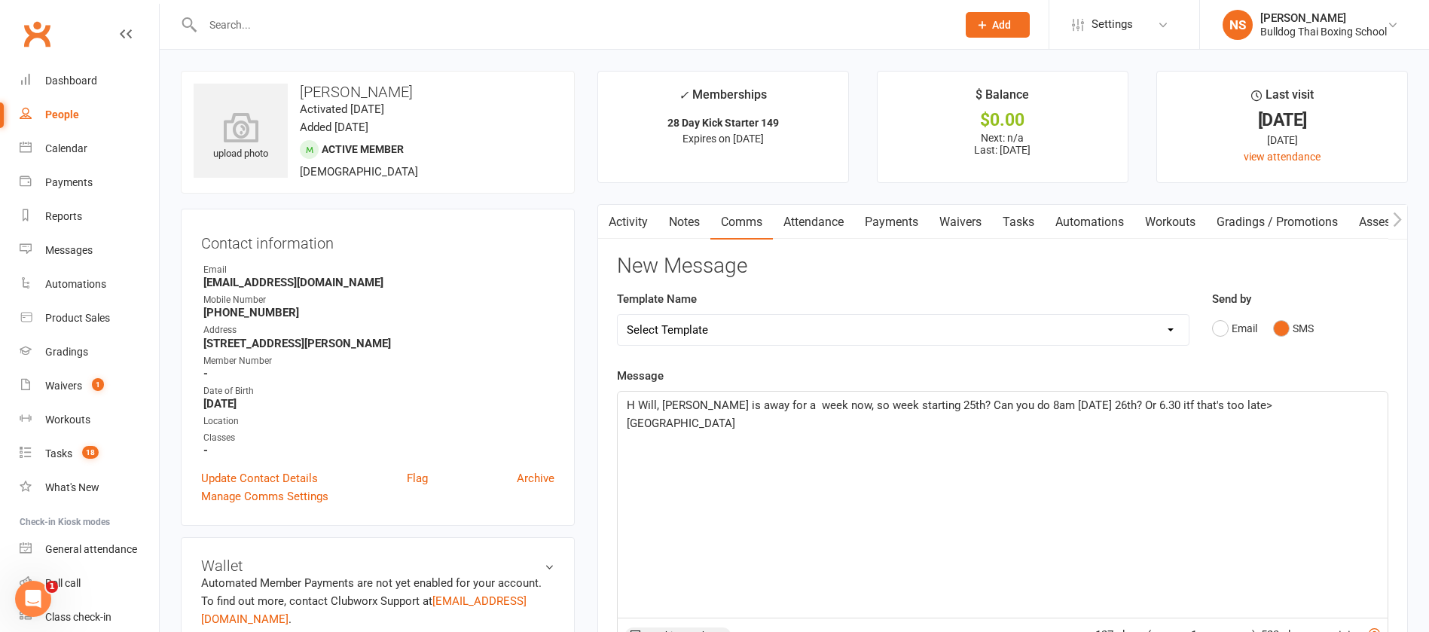
click at [1144, 401] on span "H Will, Nick is away for a week now, so week starting 25th? Can you do 8am on T…" at bounding box center [951, 414] width 648 height 32
click at [1149, 401] on span "H Will, Nick is away for a week now, so week starting 25th? Can you do 8am on T…" at bounding box center [951, 414] width 648 height 32
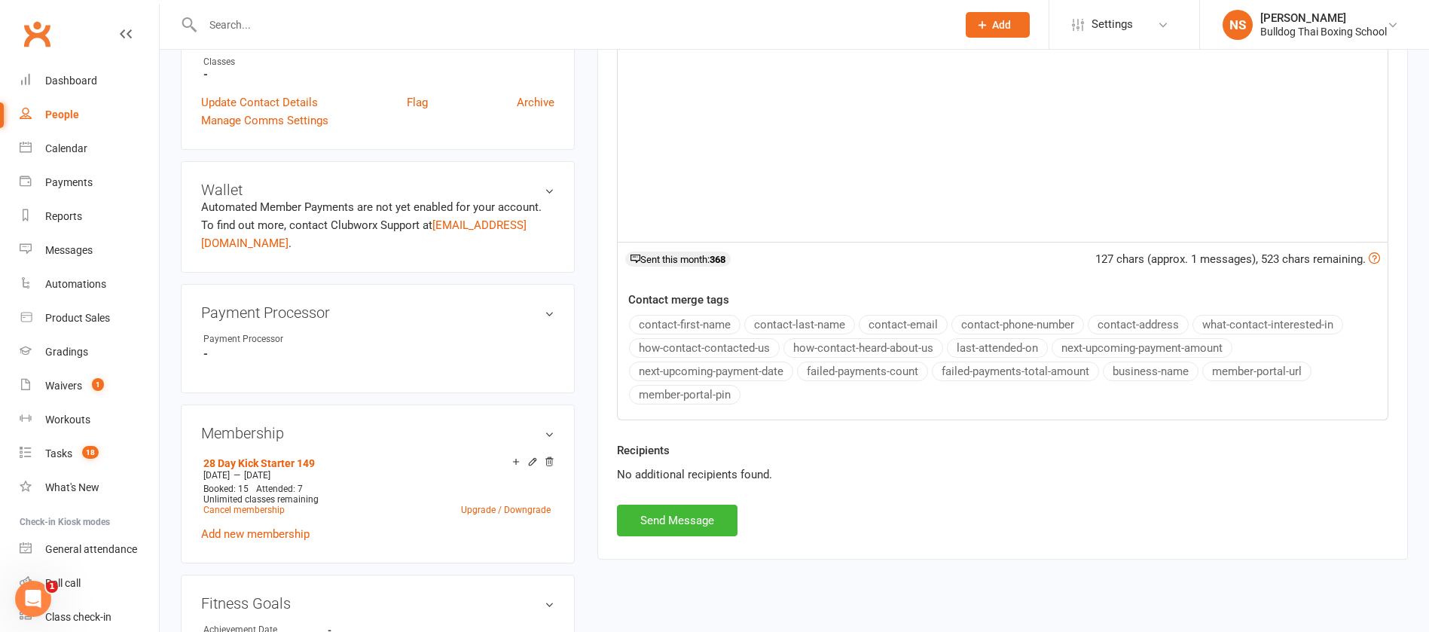
scroll to position [452, 0]
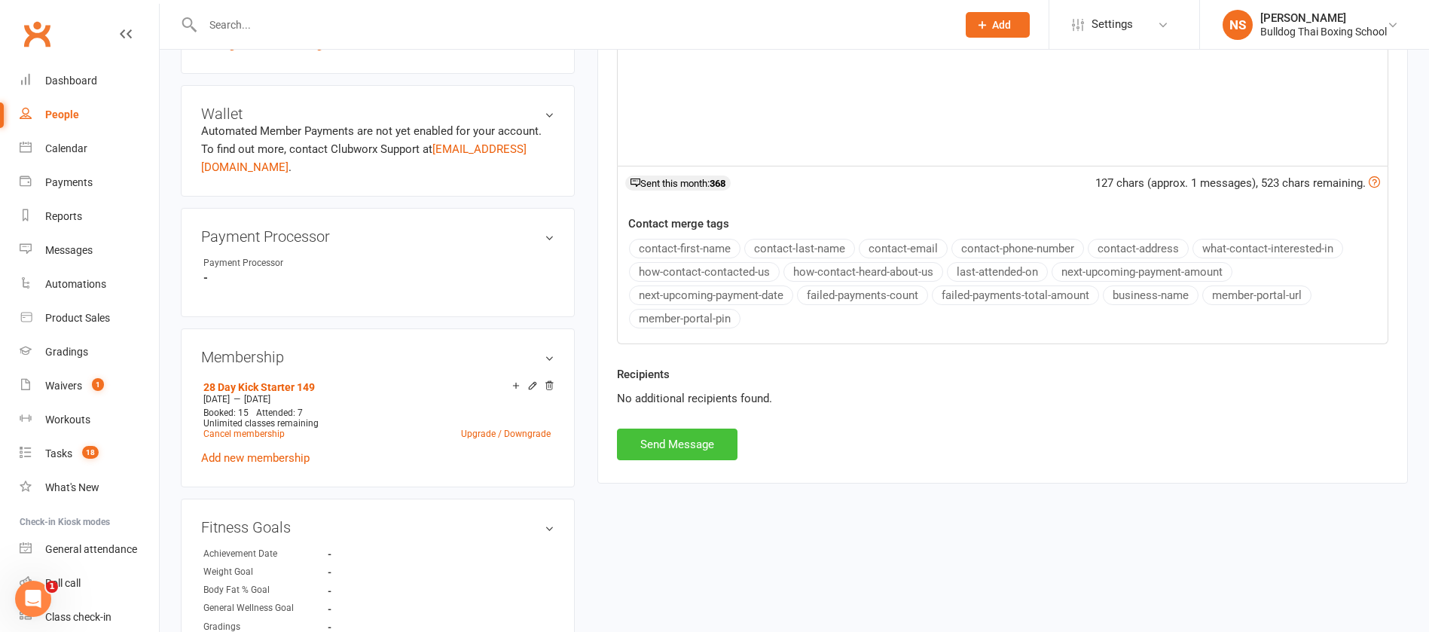
click at [688, 446] on button "Send Message" at bounding box center [677, 445] width 120 height 32
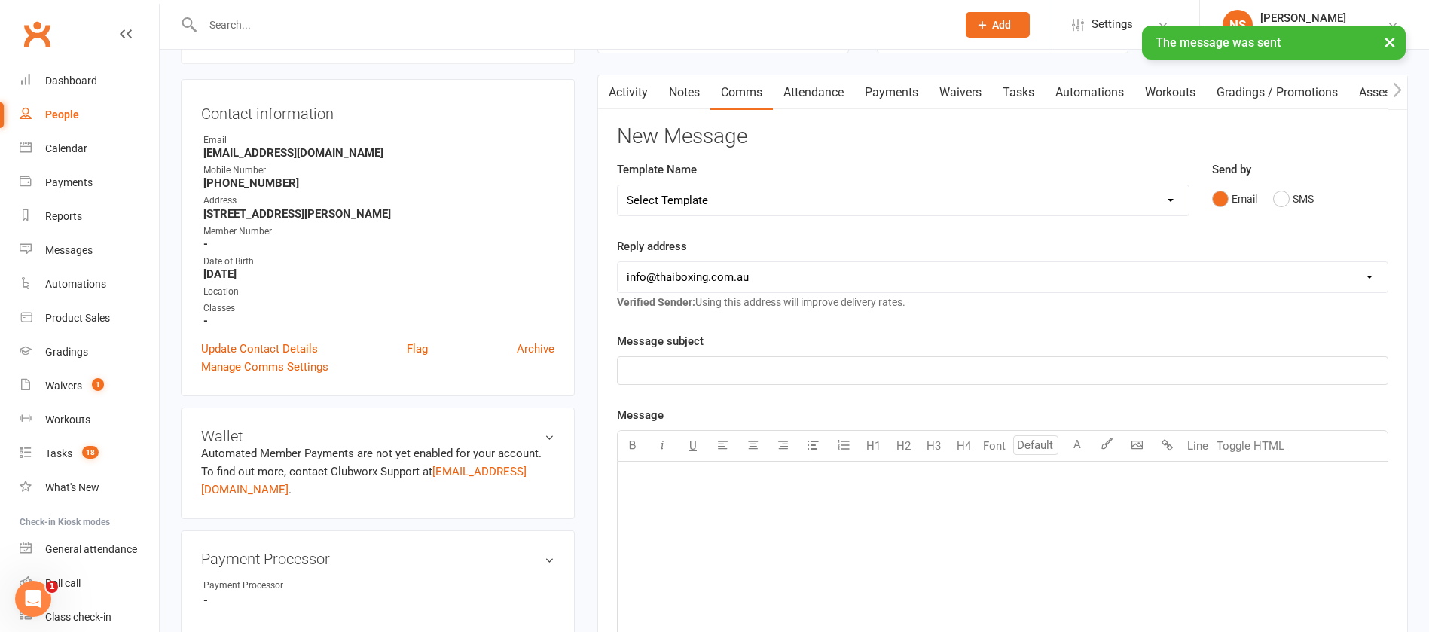
scroll to position [0, 0]
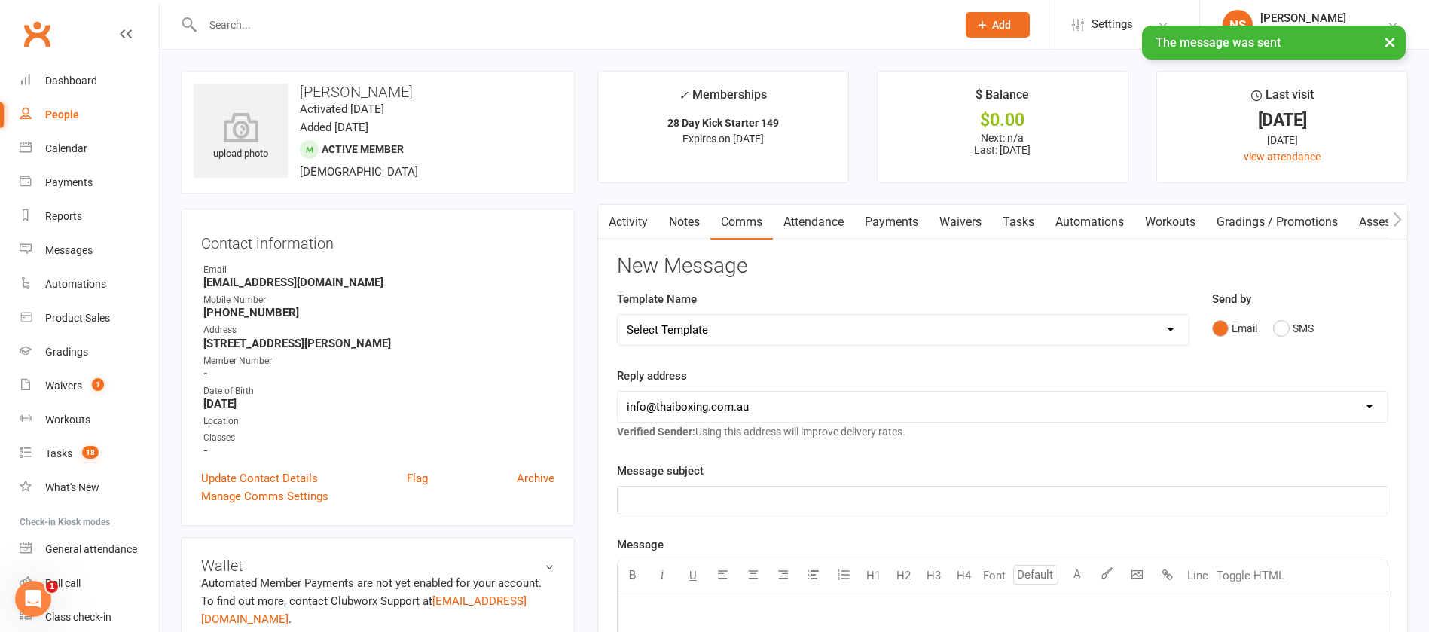
click at [1016, 224] on link "Tasks" at bounding box center [1018, 222] width 53 height 35
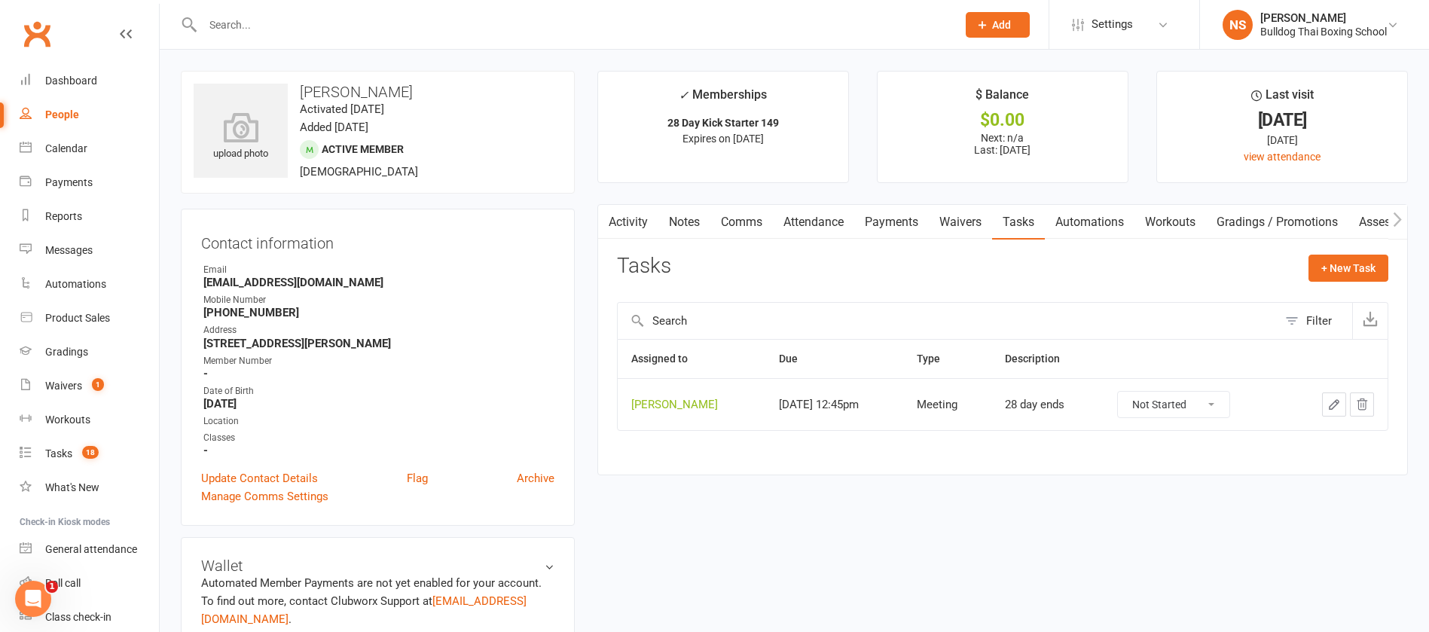
click at [1332, 403] on icon "button" at bounding box center [1333, 404] width 9 height 9
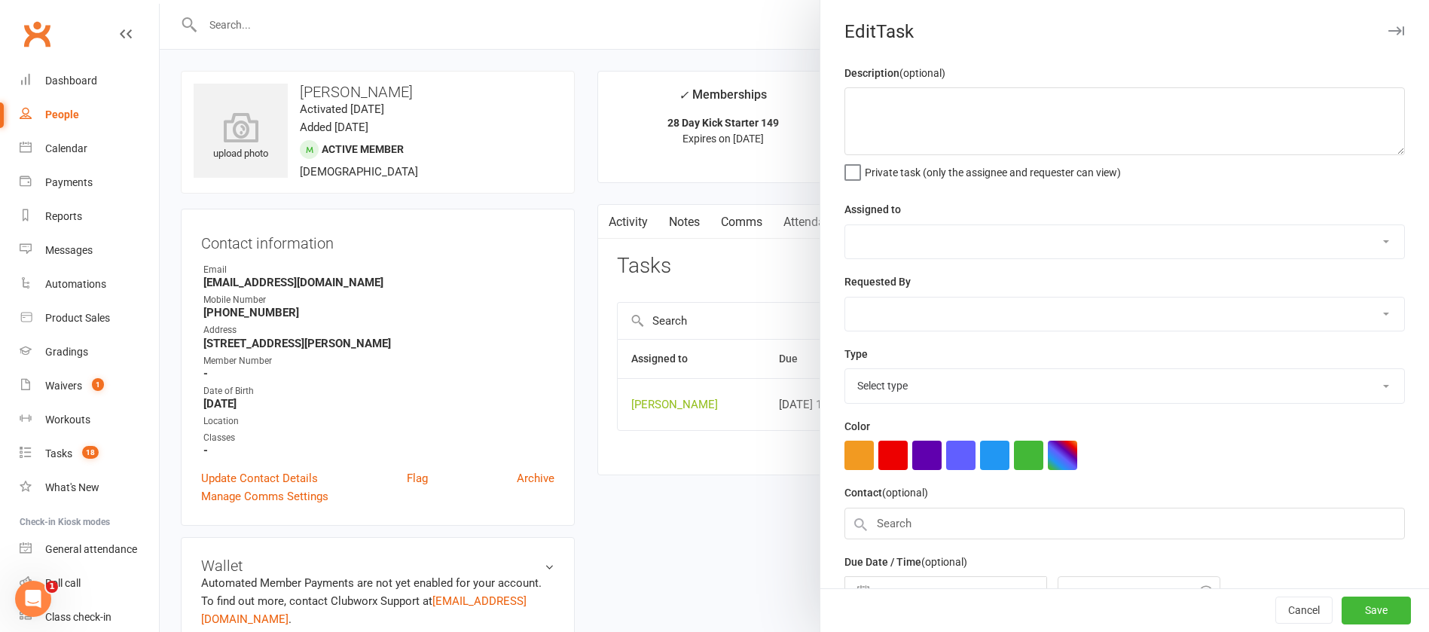
type textarea "28 day ends"
select select "12940"
type input "19 Aug 2025"
type input "12:45pm"
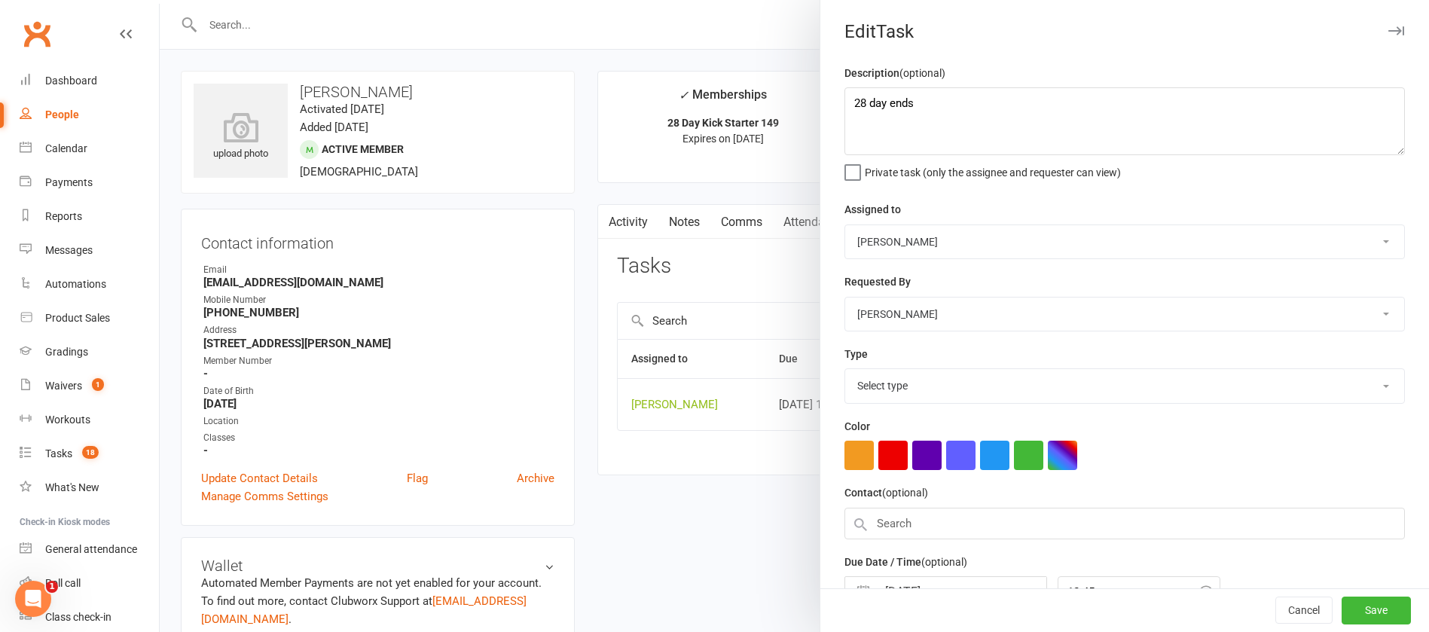
select select "12049"
click at [935, 120] on textarea "28 day ends" at bounding box center [1124, 121] width 560 height 68
drag, startPoint x: 1266, startPoint y: 612, endPoint x: 1267, endPoint y: 600, distance: 11.3
click at [1275, 612] on button "Cancel" at bounding box center [1303, 610] width 57 height 27
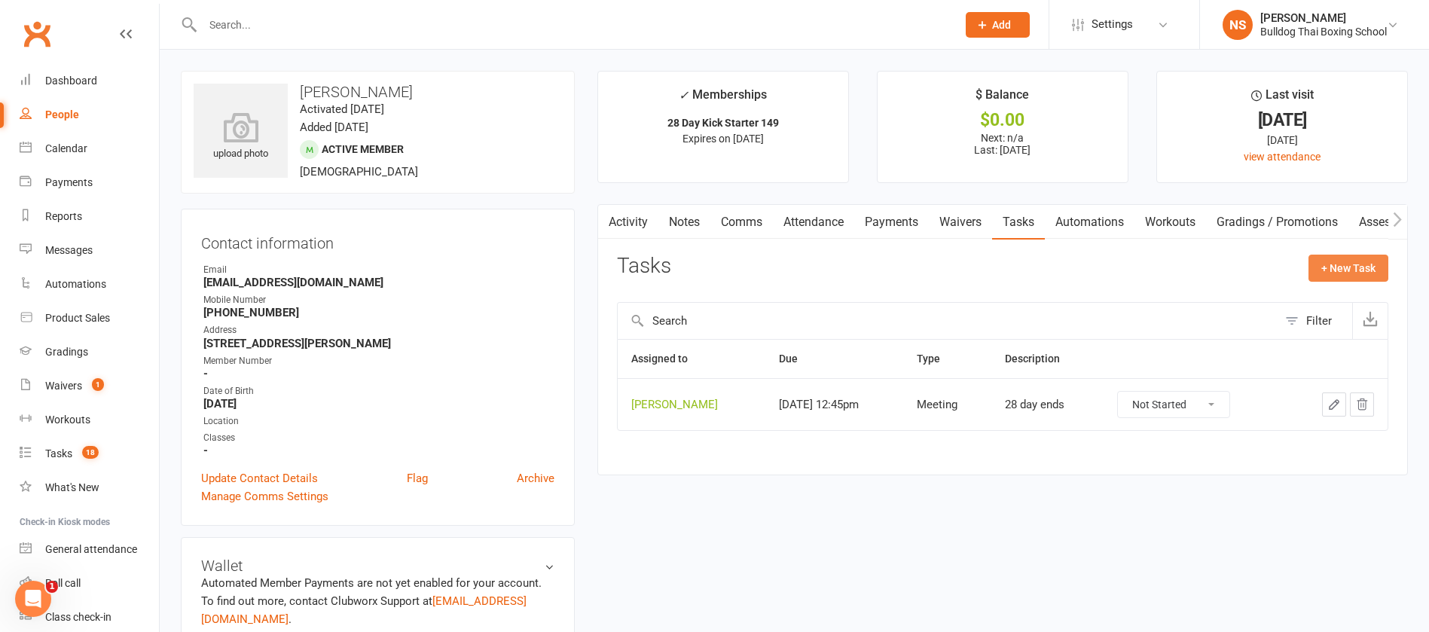
click at [1325, 270] on button "+ New Task" at bounding box center [1348, 268] width 80 height 27
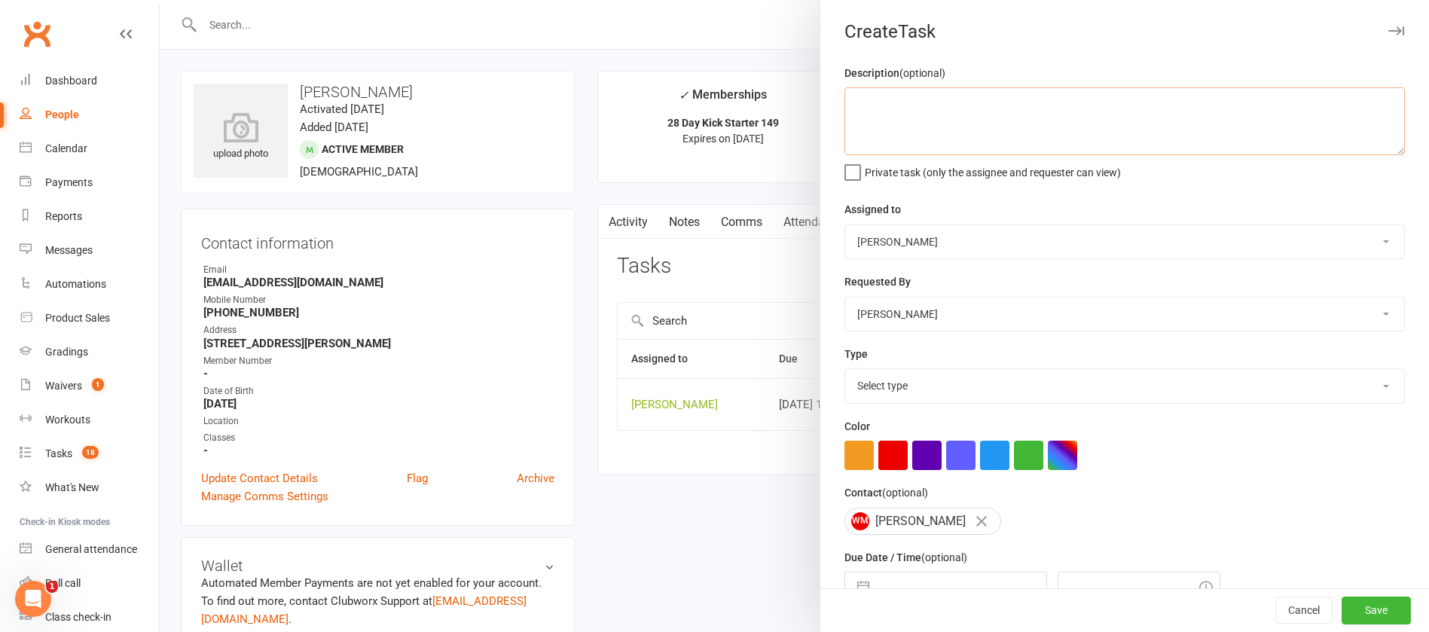
click at [844, 101] on textarea at bounding box center [1124, 121] width 560 height 68
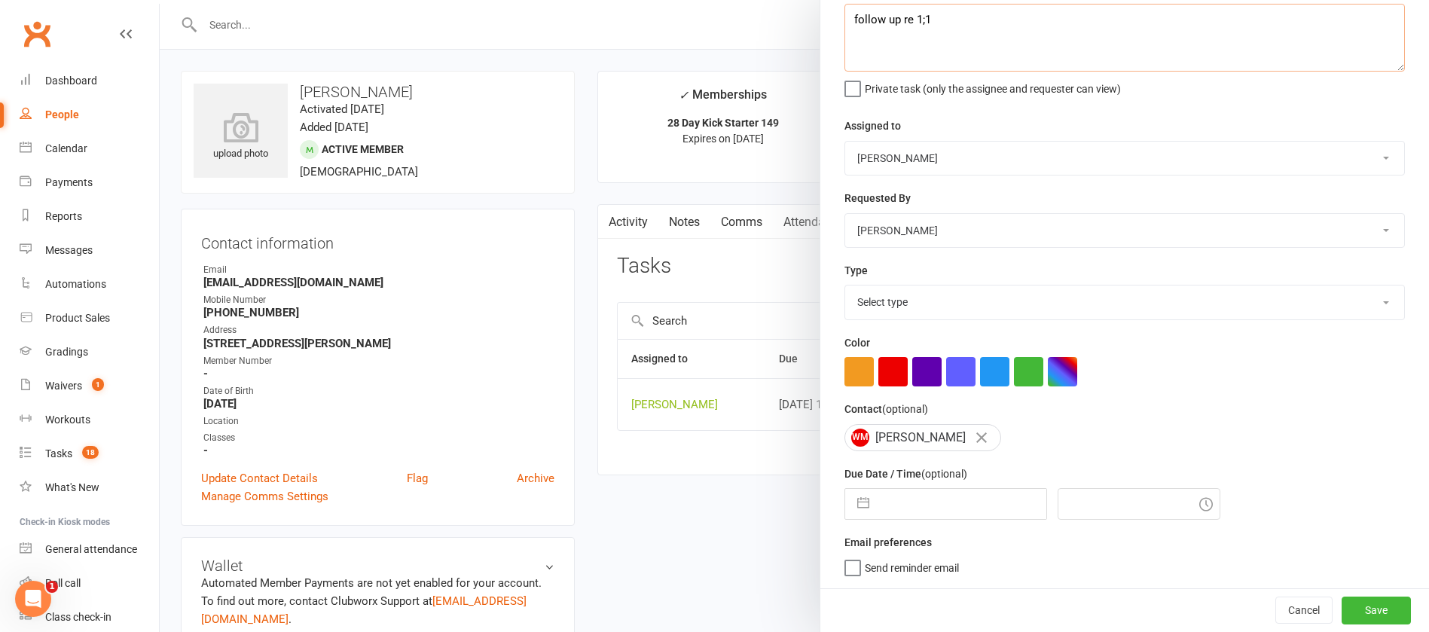
type textarea "follow up re 1;1"
click at [865, 297] on select "Select type Action E-mail Meeting Phone call Text Add new task type" at bounding box center [1124, 301] width 559 height 33
select select "13825"
click at [845, 285] on select "Select type Action E-mail Meeting Phone call Text Add new task type" at bounding box center [1124, 301] width 559 height 33
select select "6"
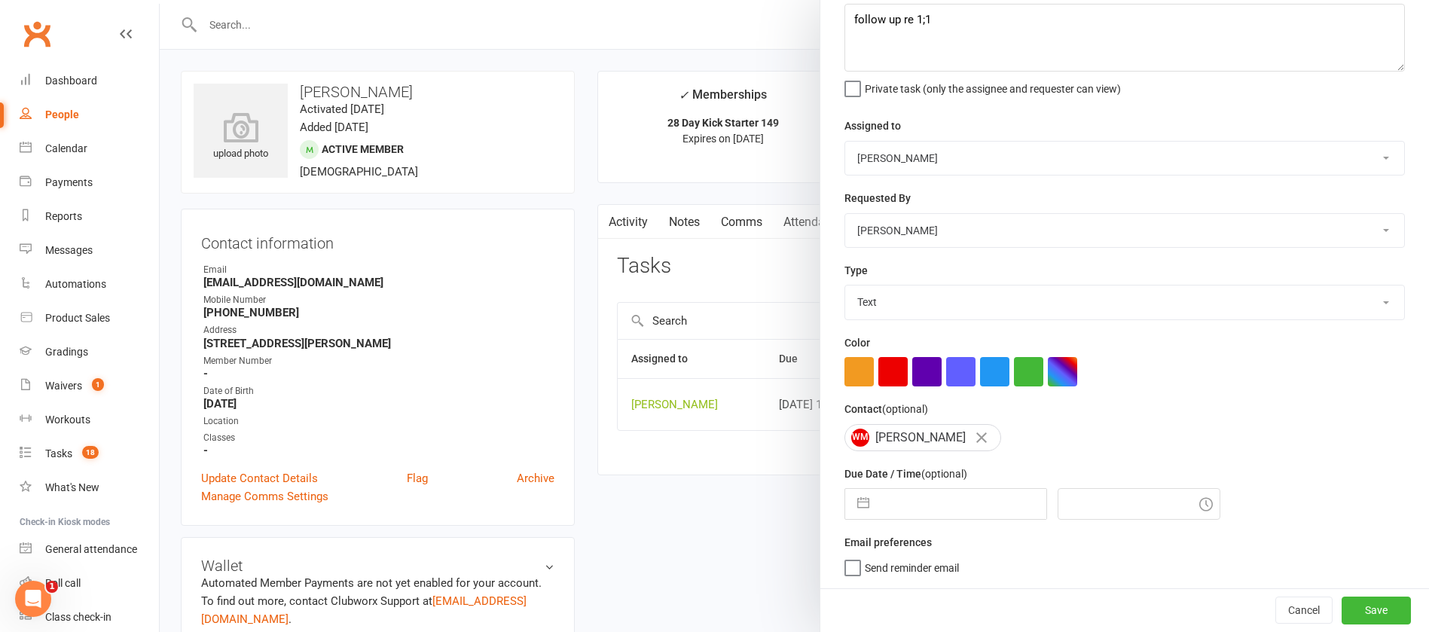
select select "2025"
select select "7"
select select "2025"
select select "8"
select select "2025"
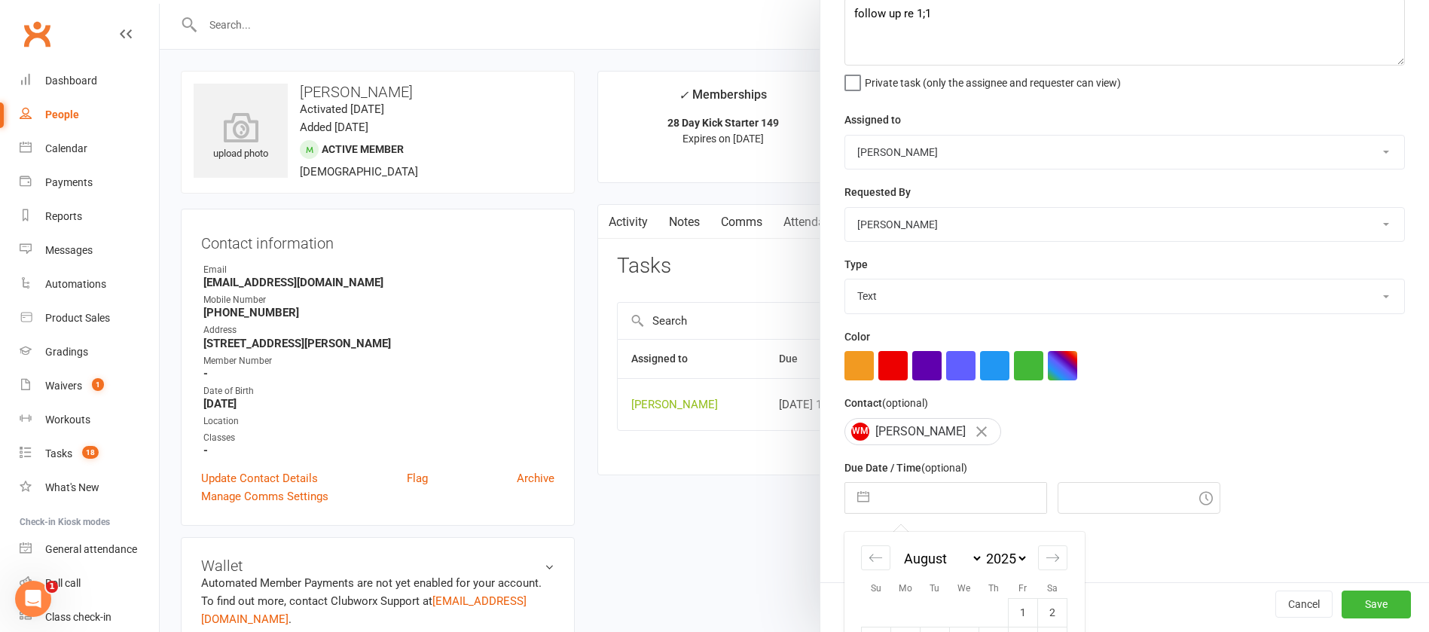
click at [908, 502] on input "text" at bounding box center [961, 498] width 169 height 30
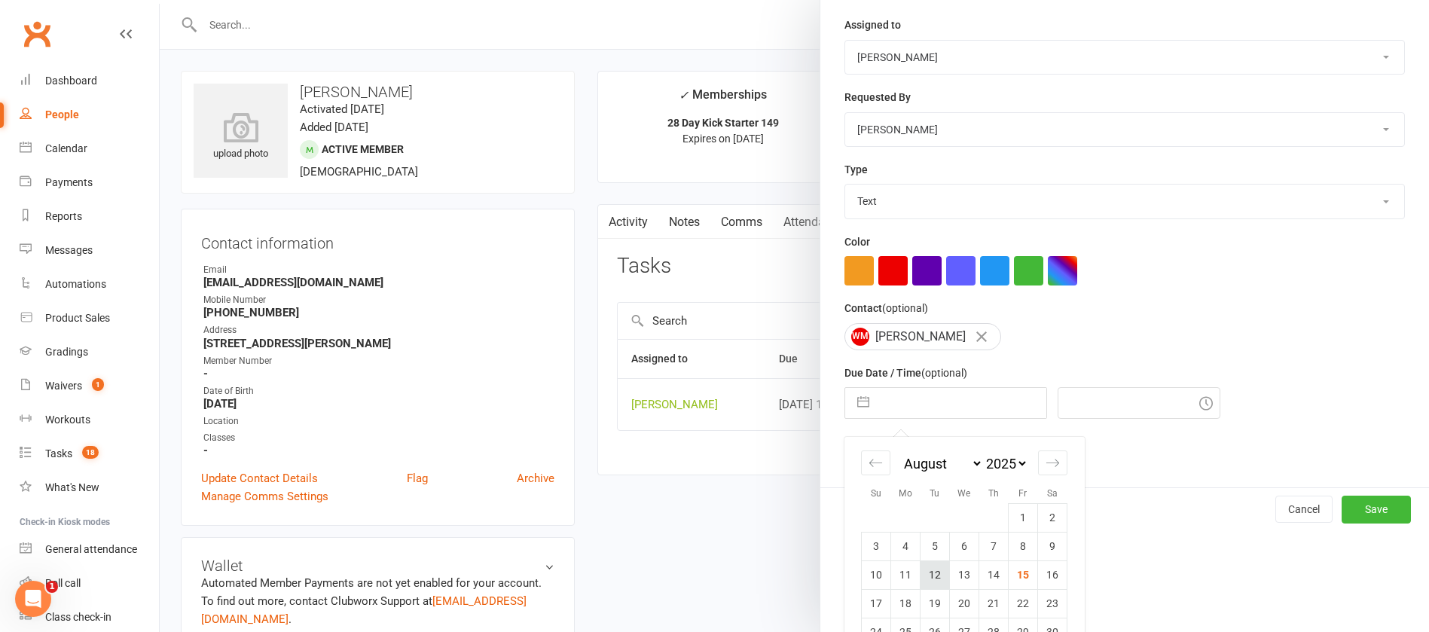
scroll to position [251, 0]
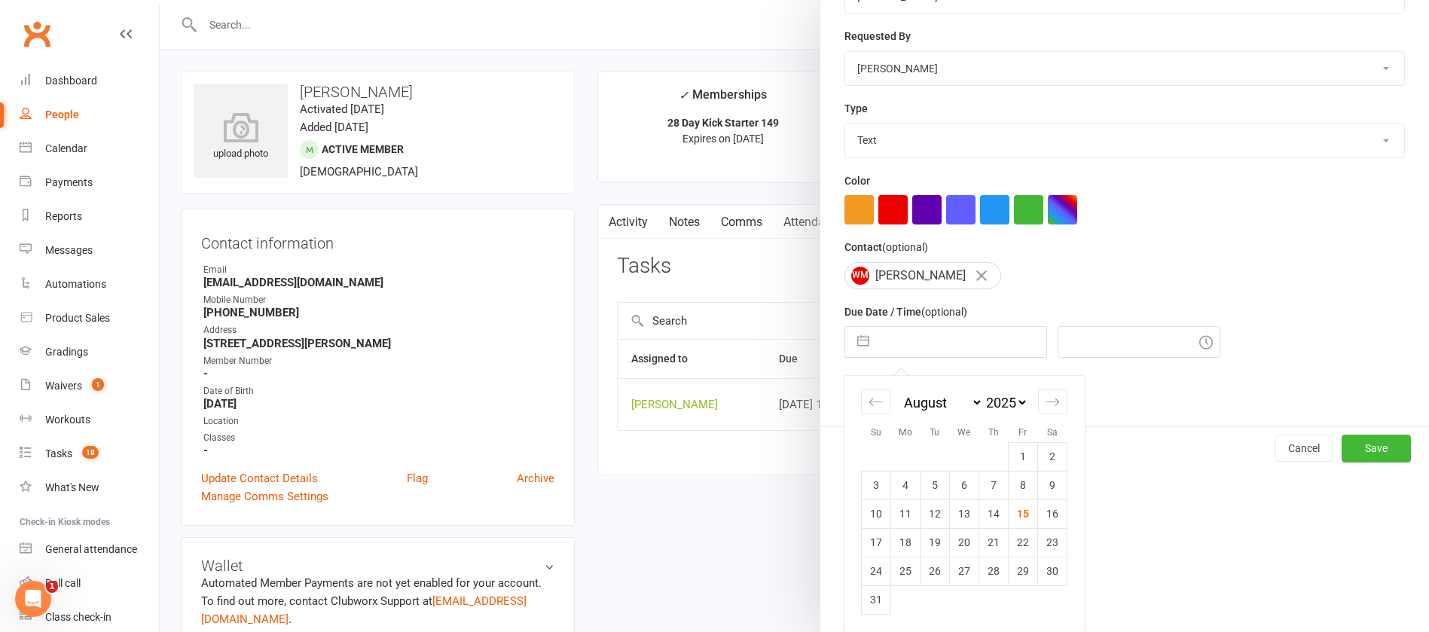
click at [897, 570] on td "25" at bounding box center [905, 571] width 29 height 29
type input "25 Aug 2025"
type input "7:15am"
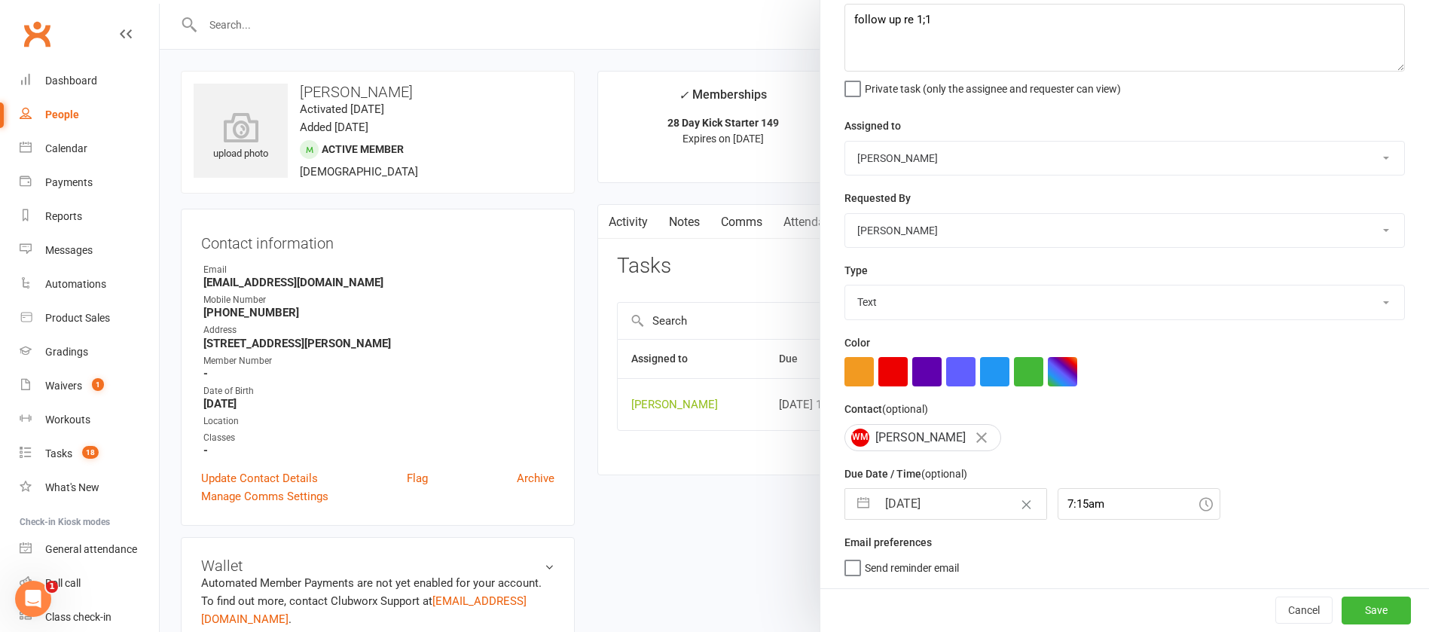
scroll to position [90, 0]
click at [1341, 597] on button "Save" at bounding box center [1375, 609] width 69 height 27
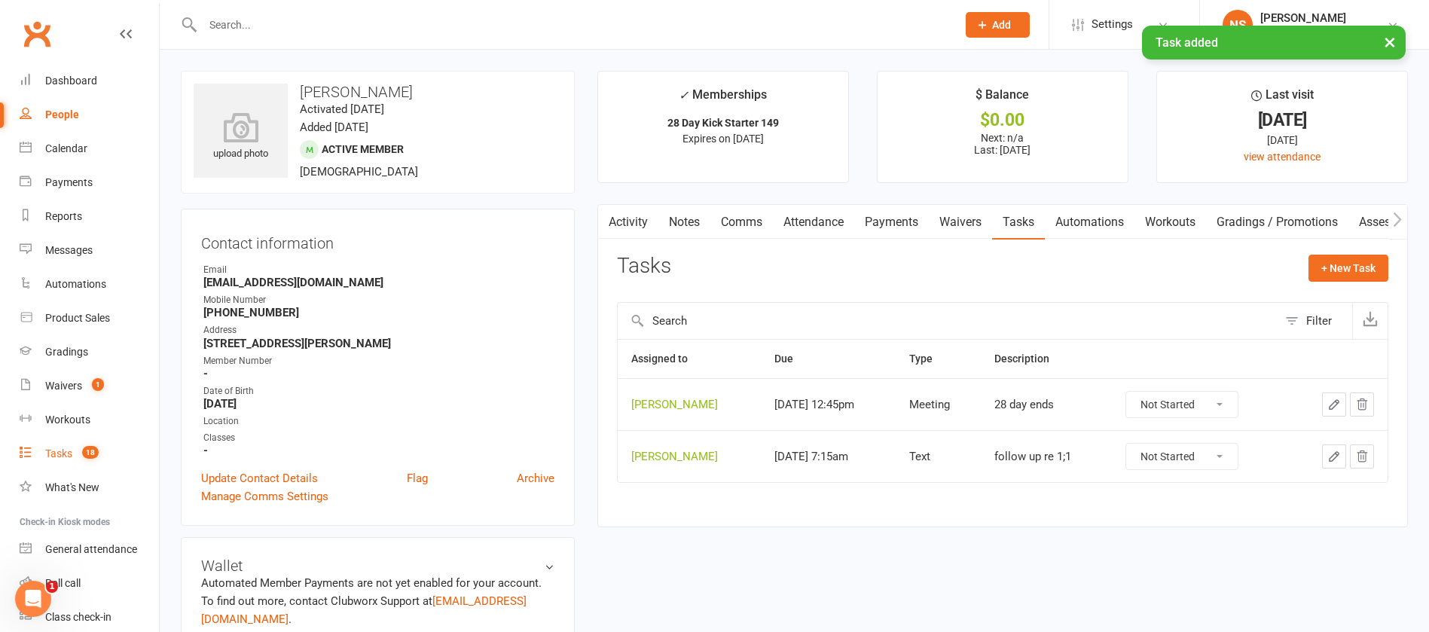
click at [53, 455] on div "Tasks" at bounding box center [58, 453] width 27 height 12
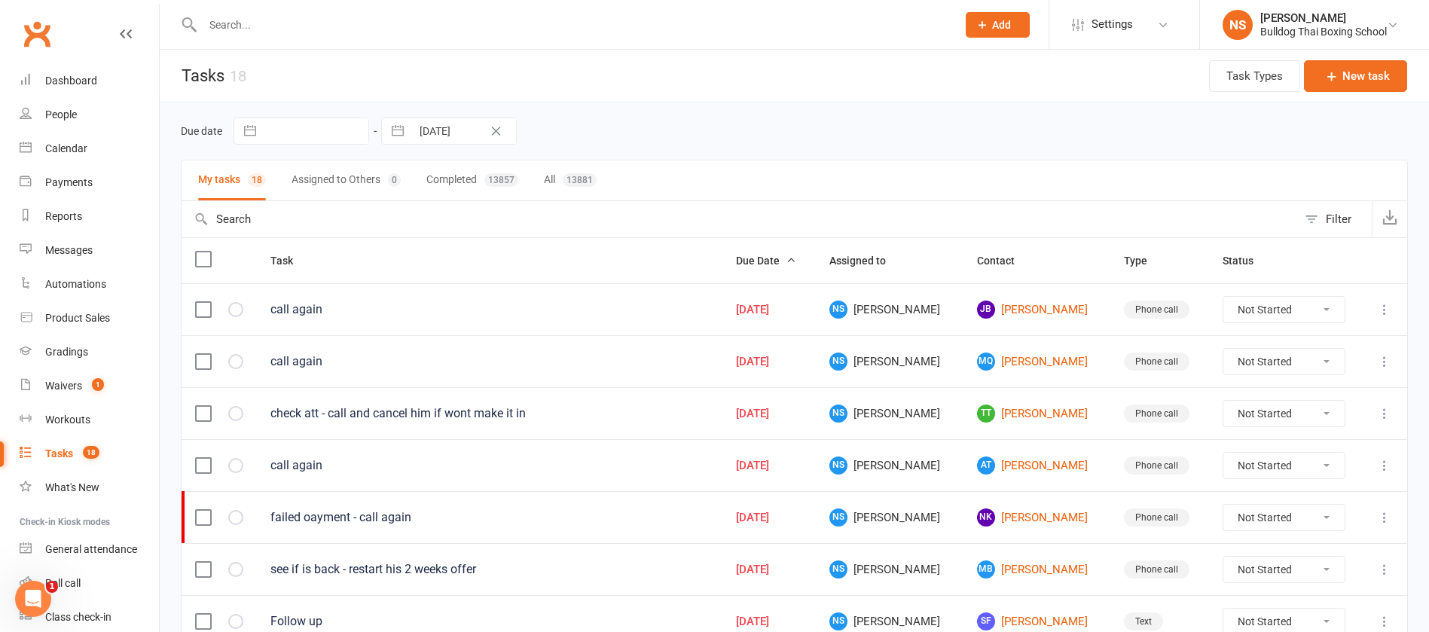
click at [259, 25] on input "text" at bounding box center [572, 24] width 748 height 21
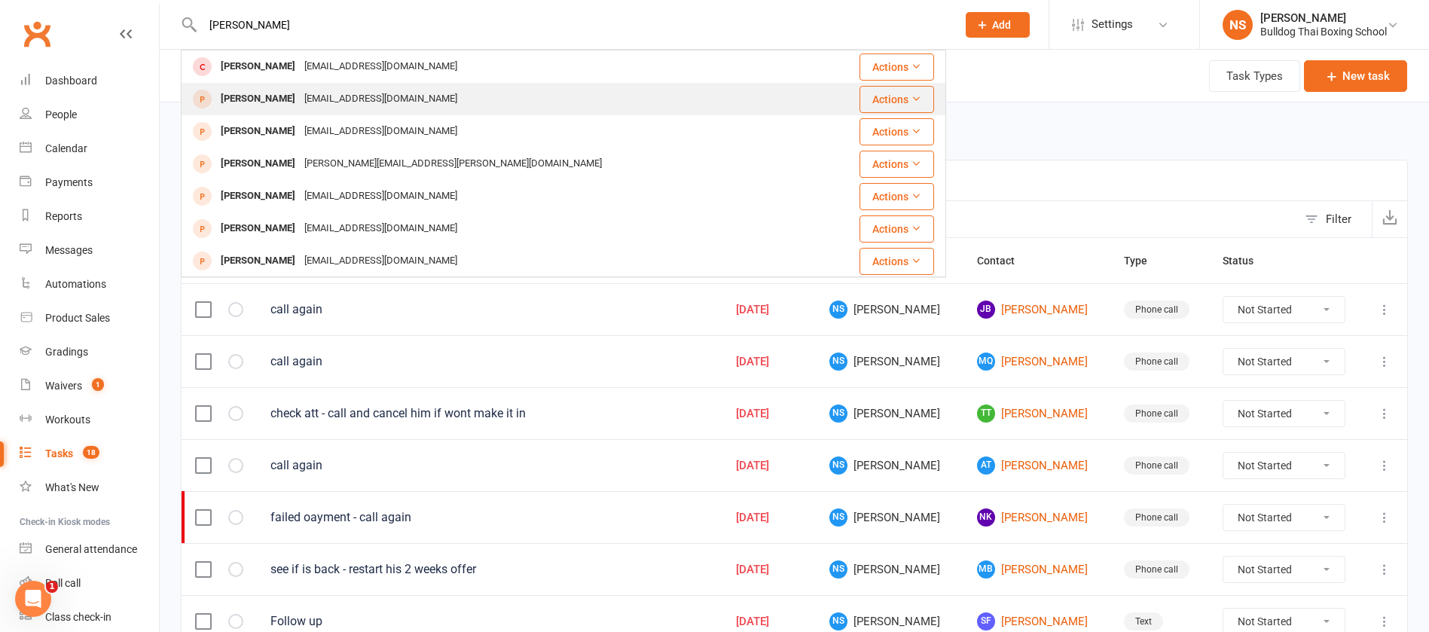
type input "millie"
click at [274, 101] on div "Millie Zinner" at bounding box center [258, 99] width 84 height 22
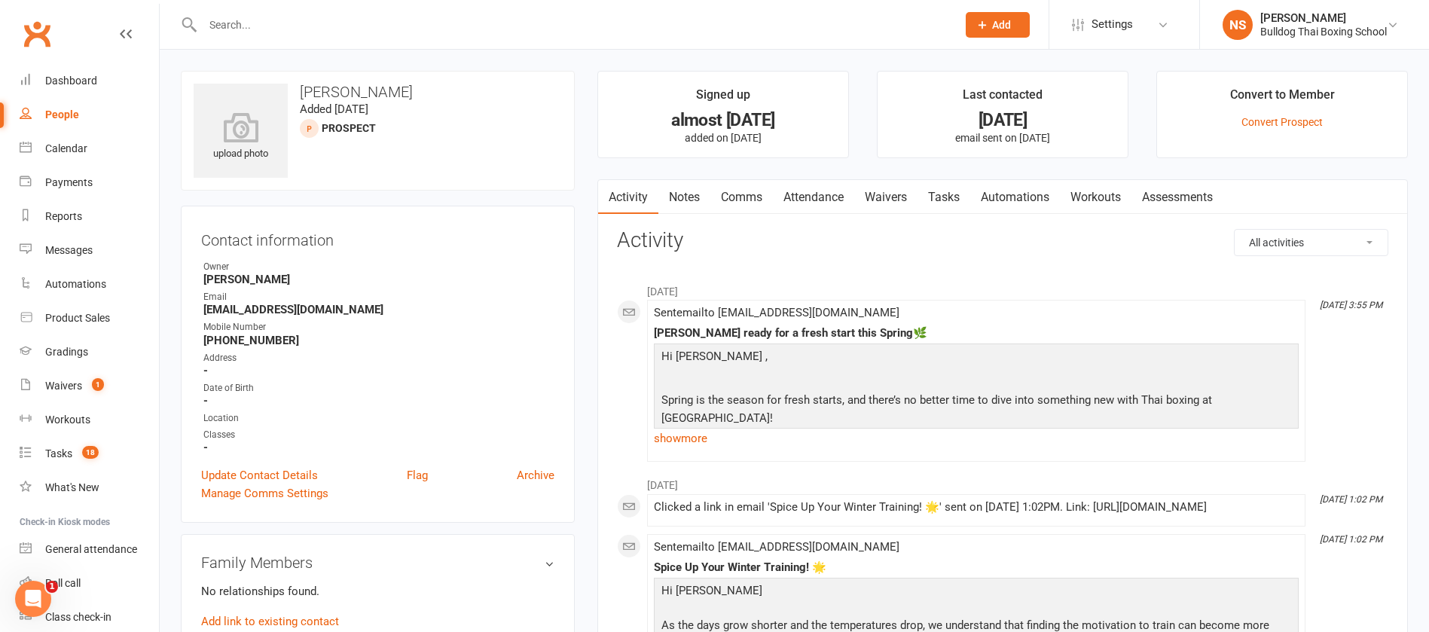
click at [244, 23] on input "text" at bounding box center [572, 24] width 748 height 21
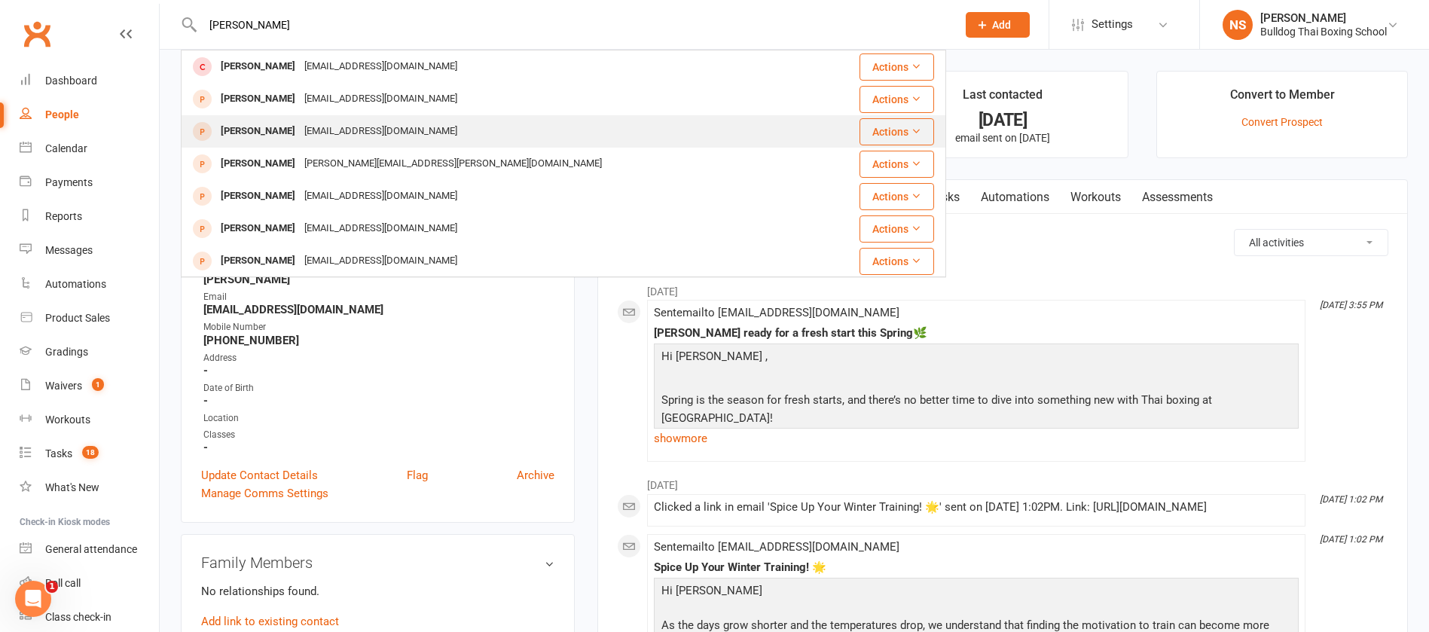
type input "millie"
click at [338, 120] on div "milliezinner@hotmail.com" at bounding box center [381, 131] width 162 height 22
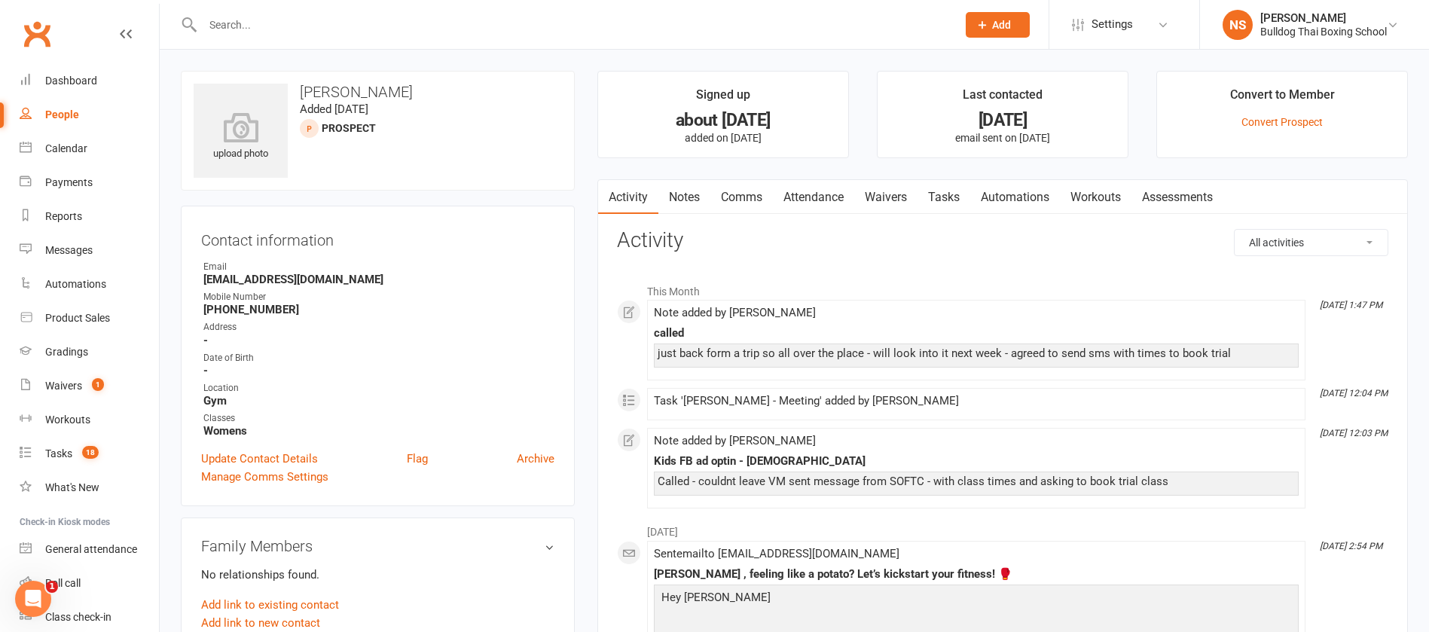
click at [955, 199] on link "Tasks" at bounding box center [943, 197] width 53 height 35
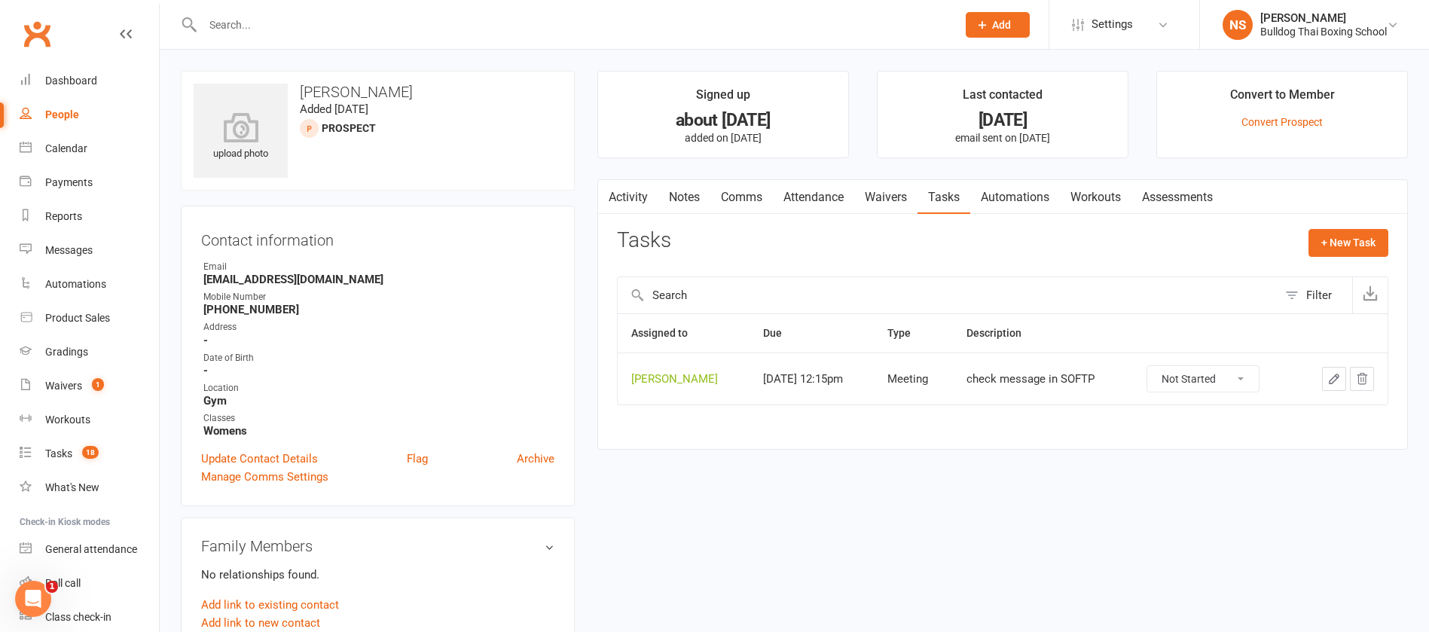
click at [63, 110] on div "People" at bounding box center [62, 114] width 34 height 12
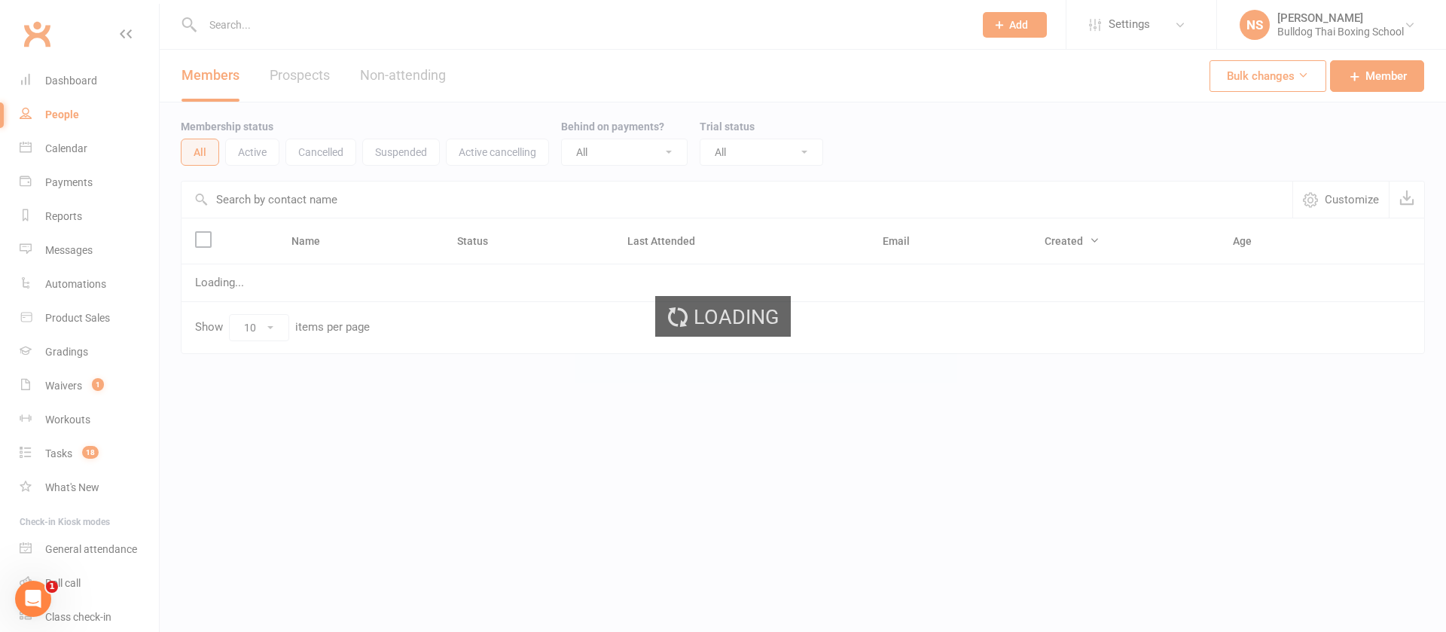
click at [255, 23] on div "Loading" at bounding box center [723, 316] width 1446 height 632
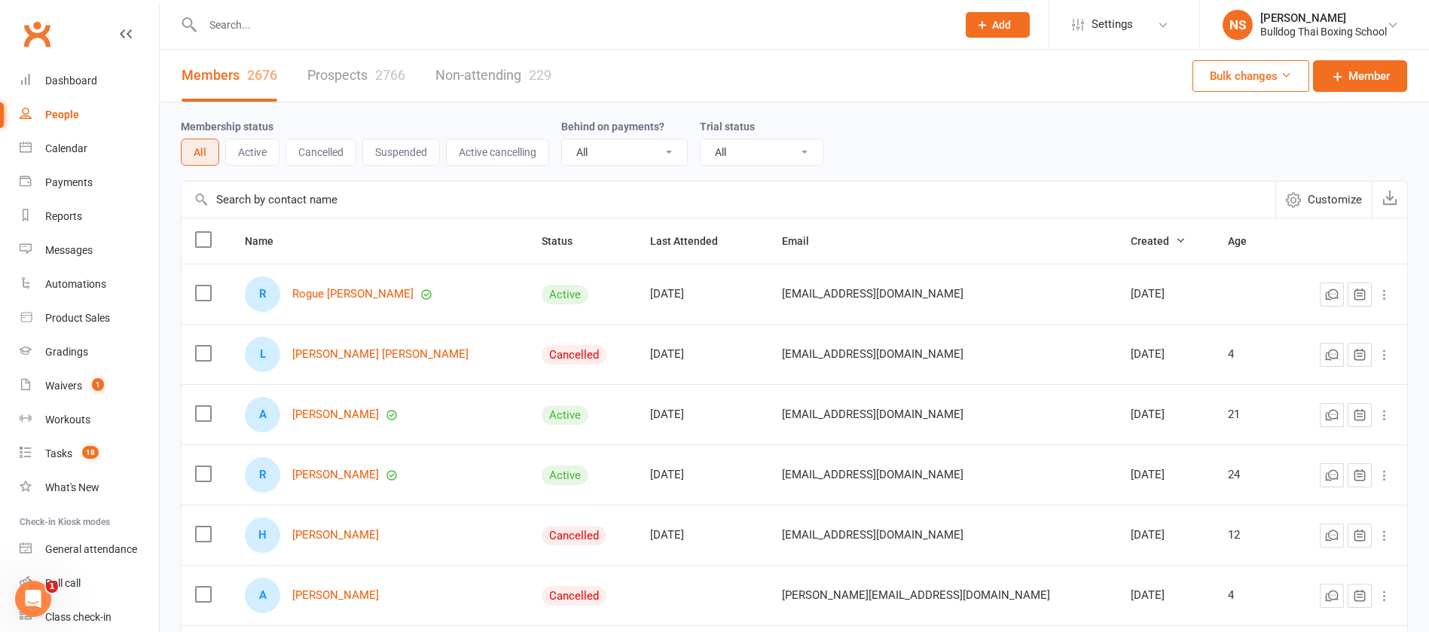
drag, startPoint x: 231, startPoint y: 26, endPoint x: 237, endPoint y: 13, distance: 14.8
click at [231, 25] on input "text" at bounding box center [572, 24] width 748 height 21
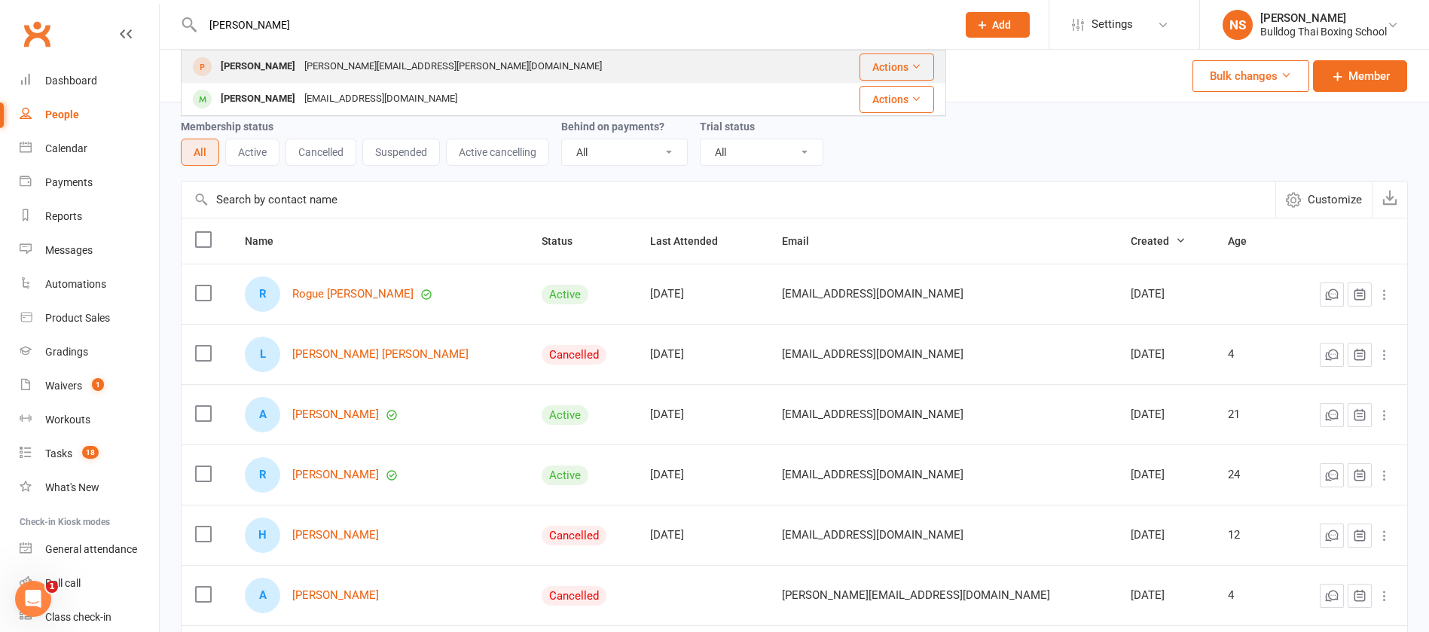
type input "faye"
click at [303, 68] on div "faye.mercieca@googlemail.com" at bounding box center [453, 67] width 307 height 22
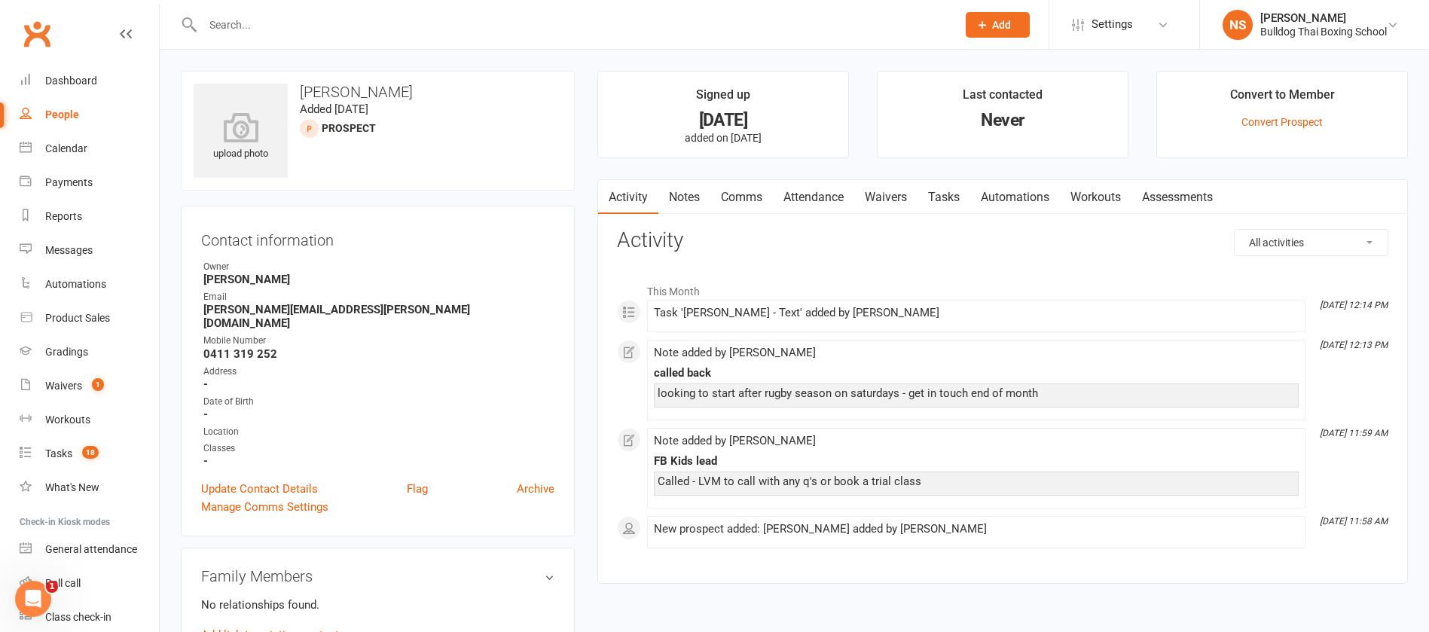
click at [249, 24] on input "text" at bounding box center [572, 24] width 748 height 21
type input "n"
